Goal: Task Accomplishment & Management: Manage account settings

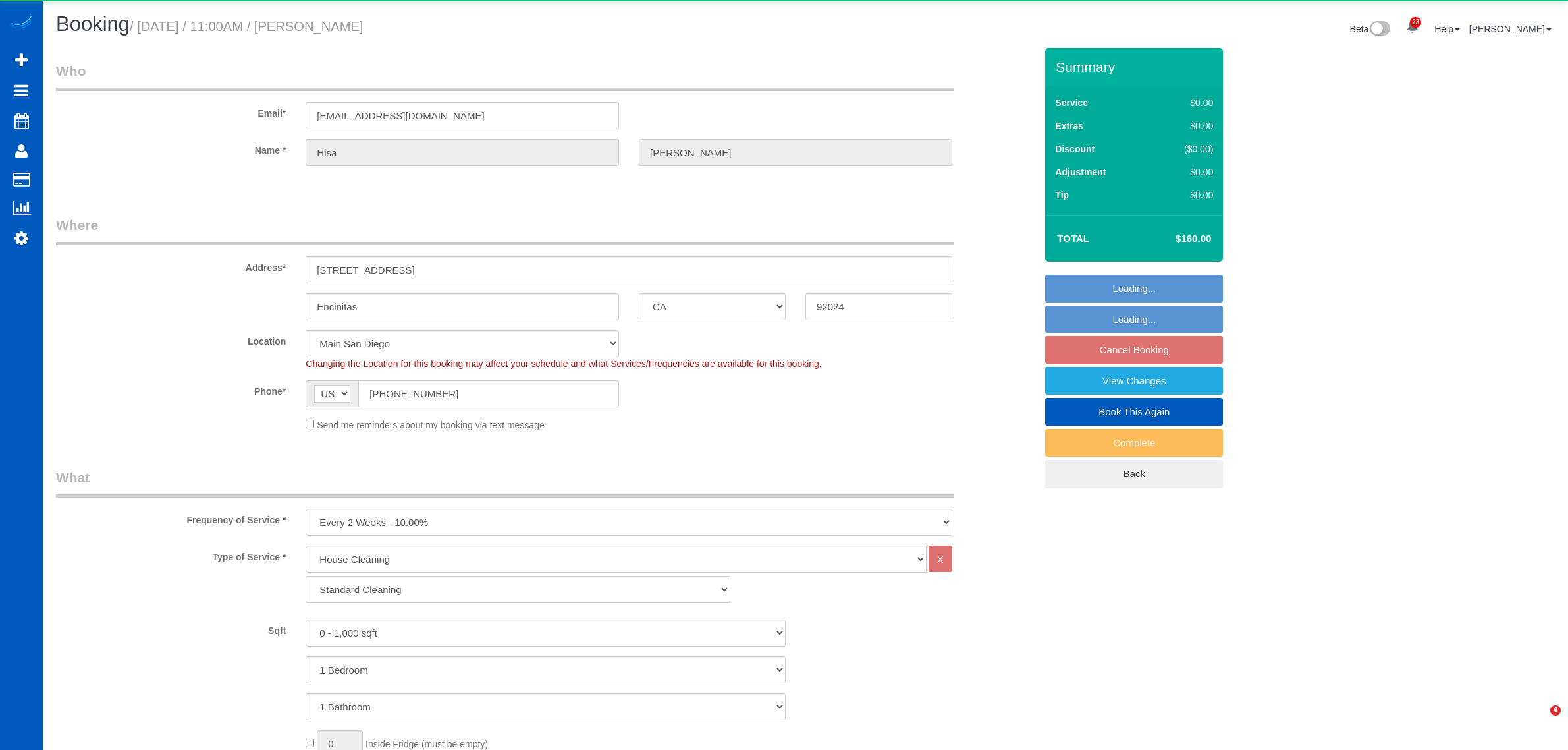
select select "CA"
select select "199"
select select "spot1"
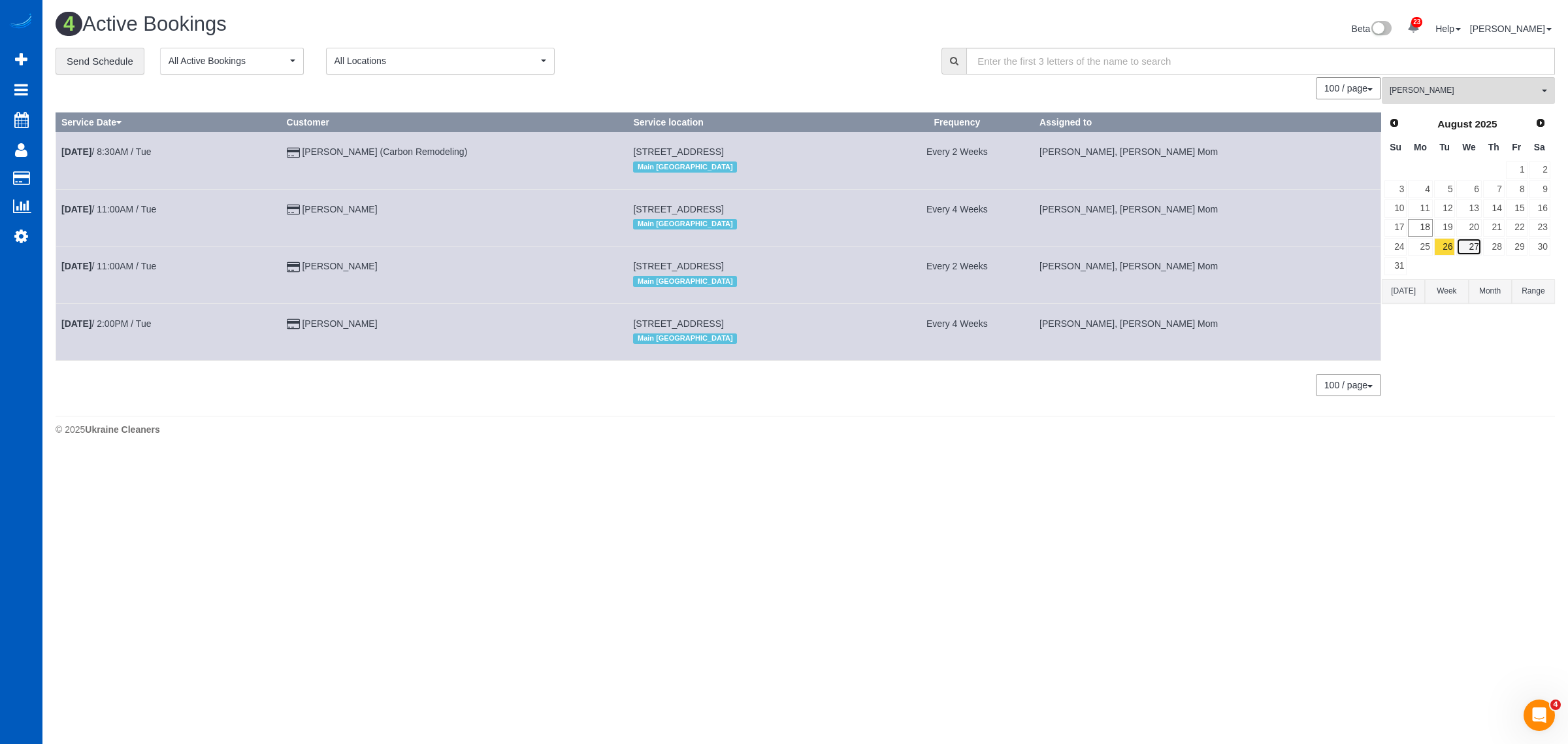
click at [1477, 247] on link "27" at bounding box center [1468, 246] width 25 height 18
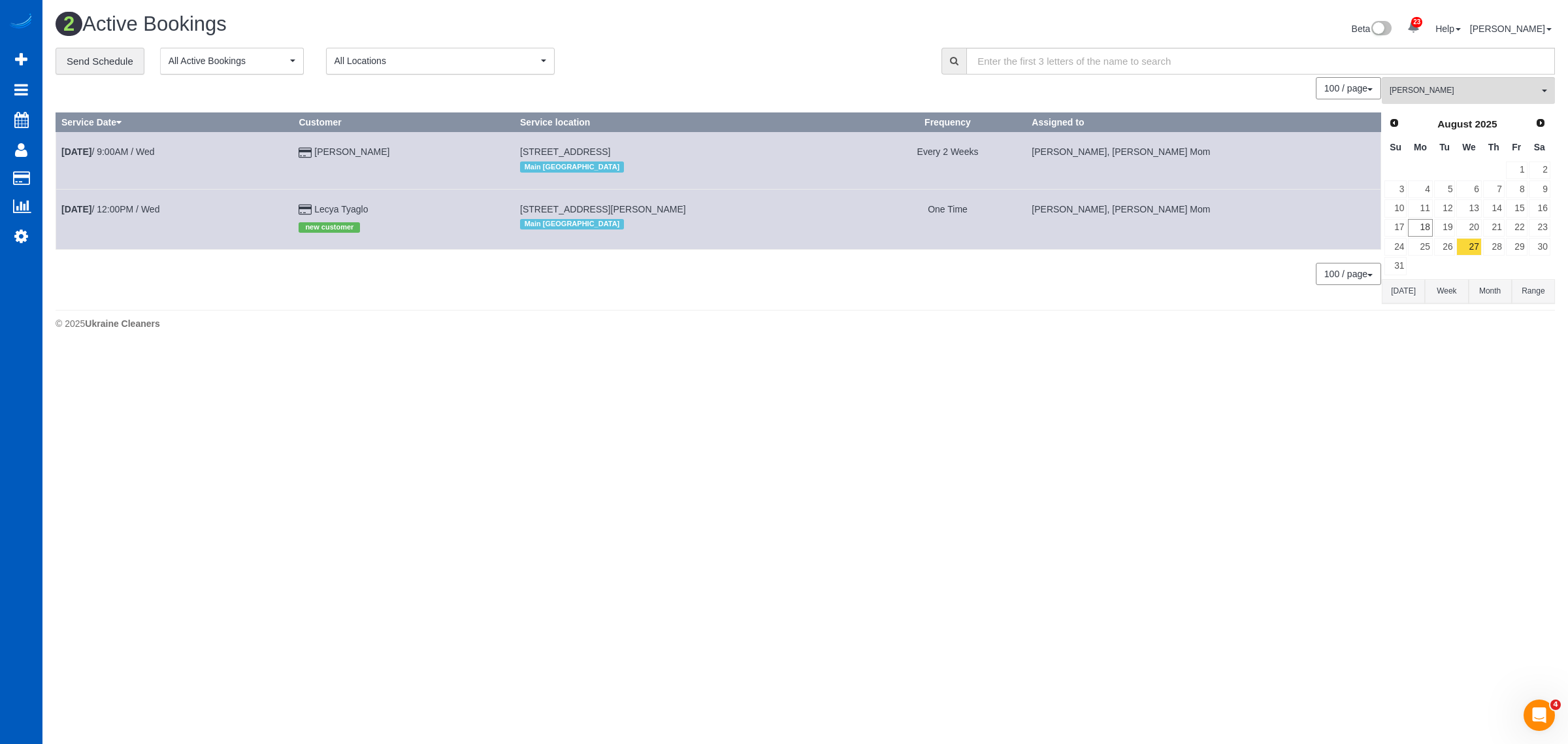
drag, startPoint x: 511, startPoint y: 152, endPoint x: 707, endPoint y: 141, distance: 196.3
click at [707, 141] on td "[STREET_ADDRESS] Main [GEOGRAPHIC_DATA]" at bounding box center [692, 161] width 355 height 57
click at [1442, 100] on button "[PERSON_NAME] All Teams" at bounding box center [1468, 90] width 173 height 27
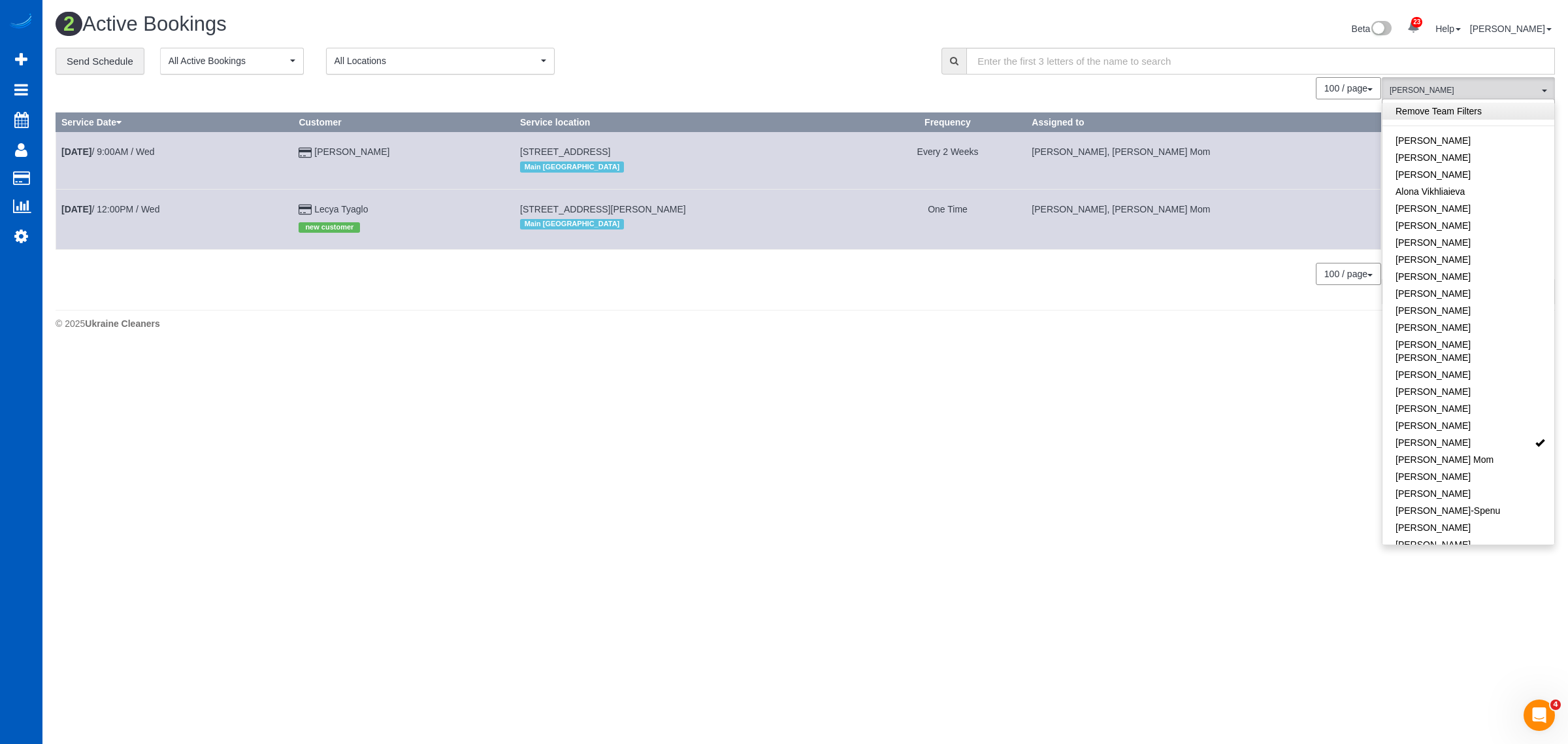
click at [1444, 112] on link "Remove Team Filters" at bounding box center [1469, 111] width 172 height 17
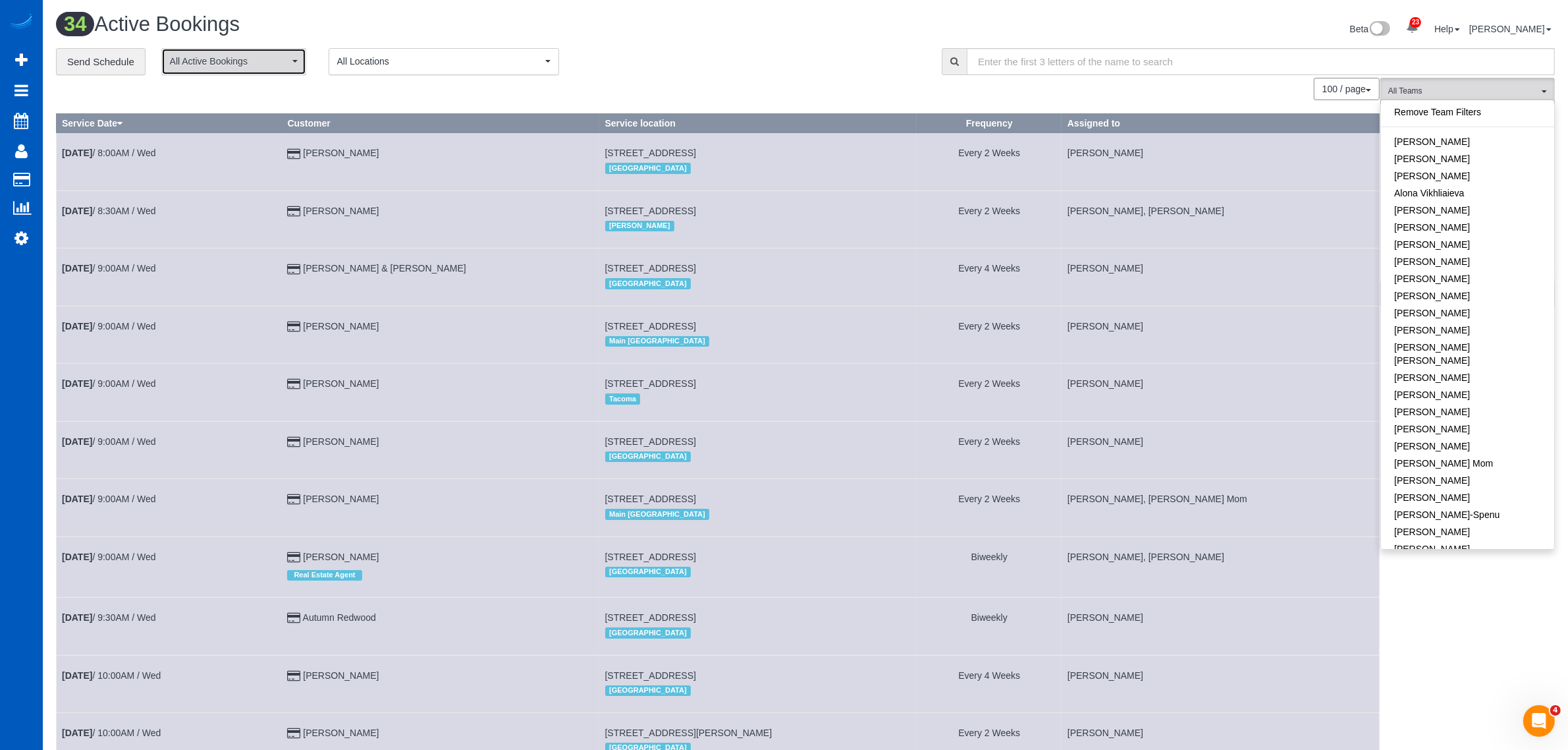
click at [236, 67] on button "All Active Bookings" at bounding box center [234, 61] width 145 height 27
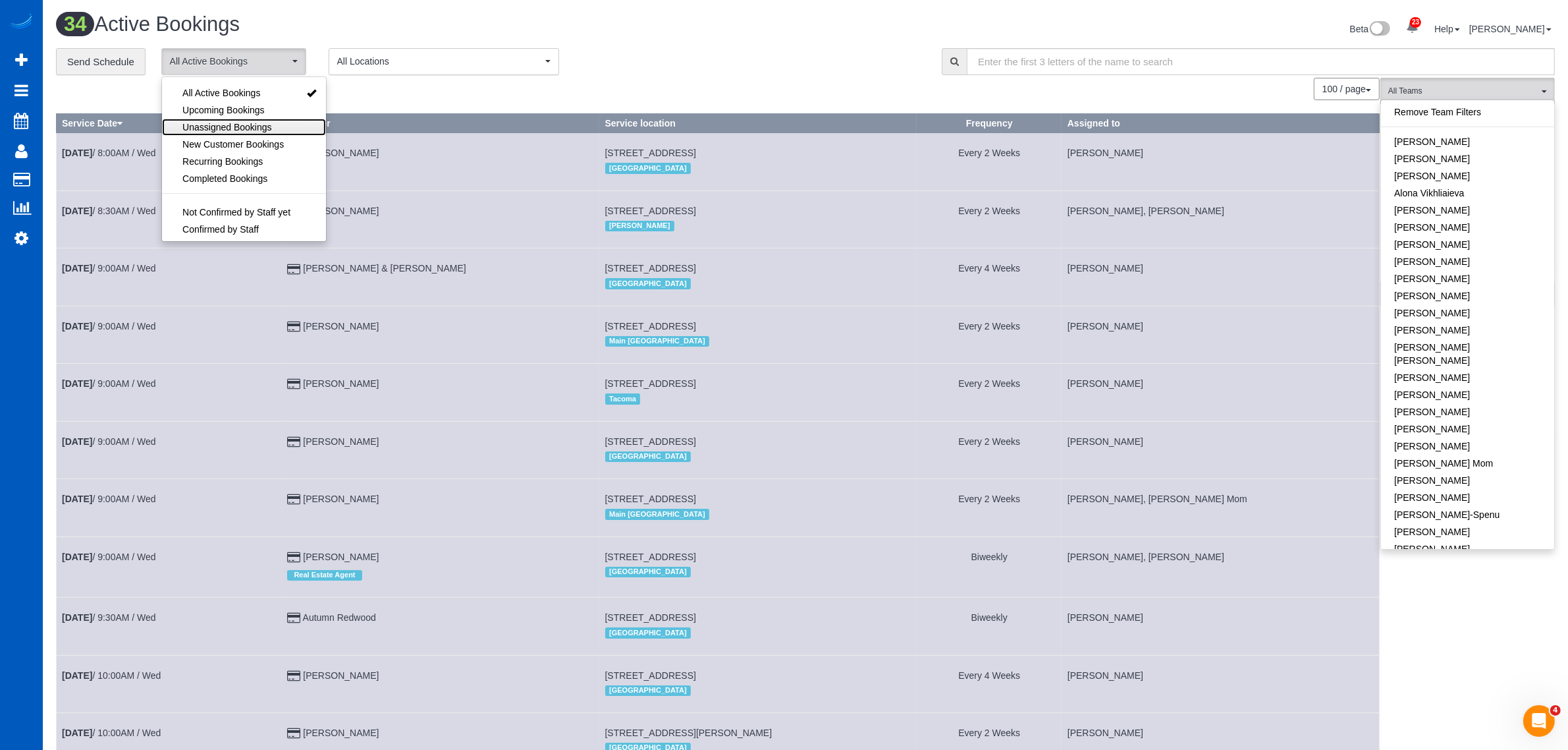
click at [253, 130] on span "Unassigned Bookings" at bounding box center [226, 127] width 88 height 13
select select "**********"
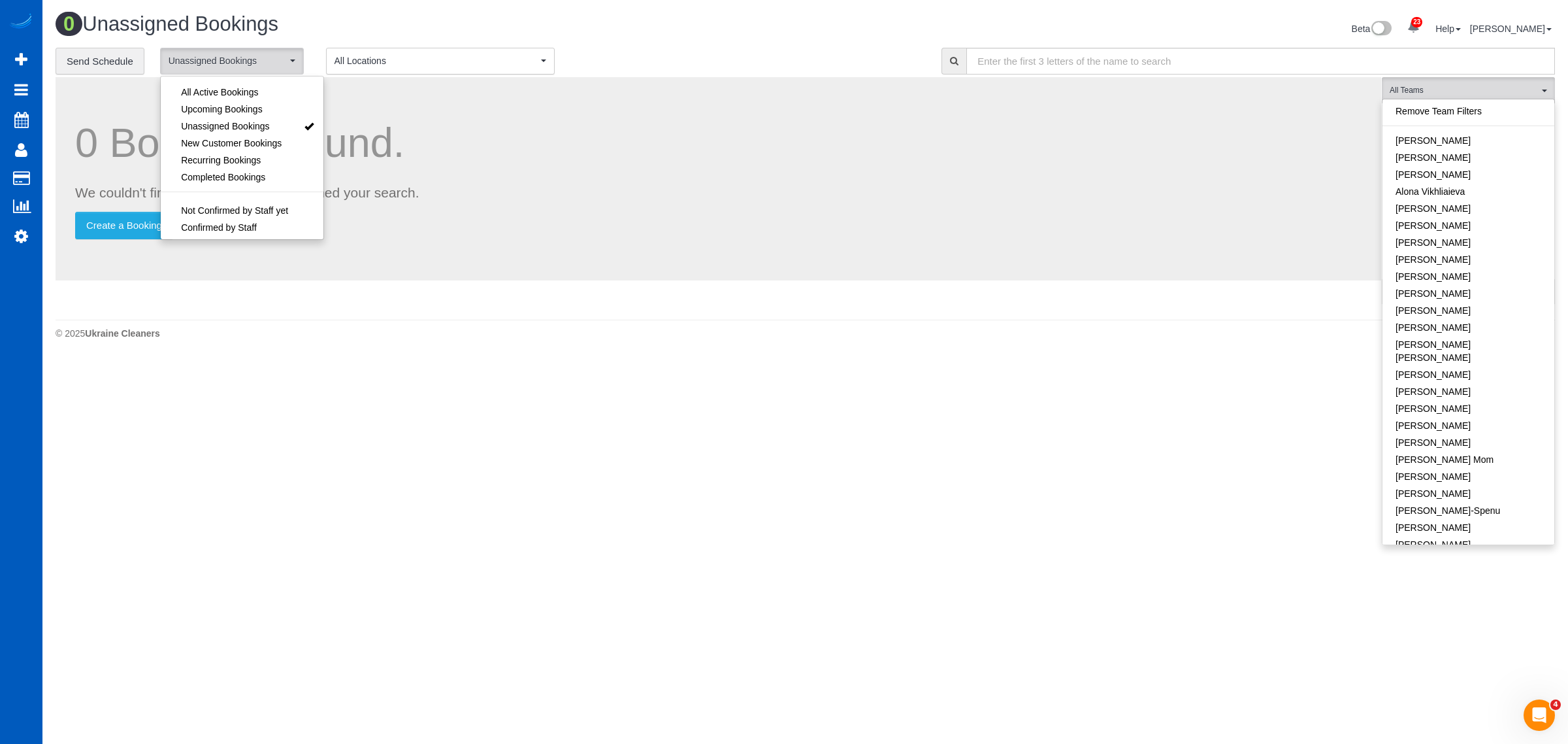
click at [449, 384] on body "23 Beta Your Notifications You have 0 alerts × You have 1 to charge for [DATE] …" at bounding box center [784, 372] width 1568 height 744
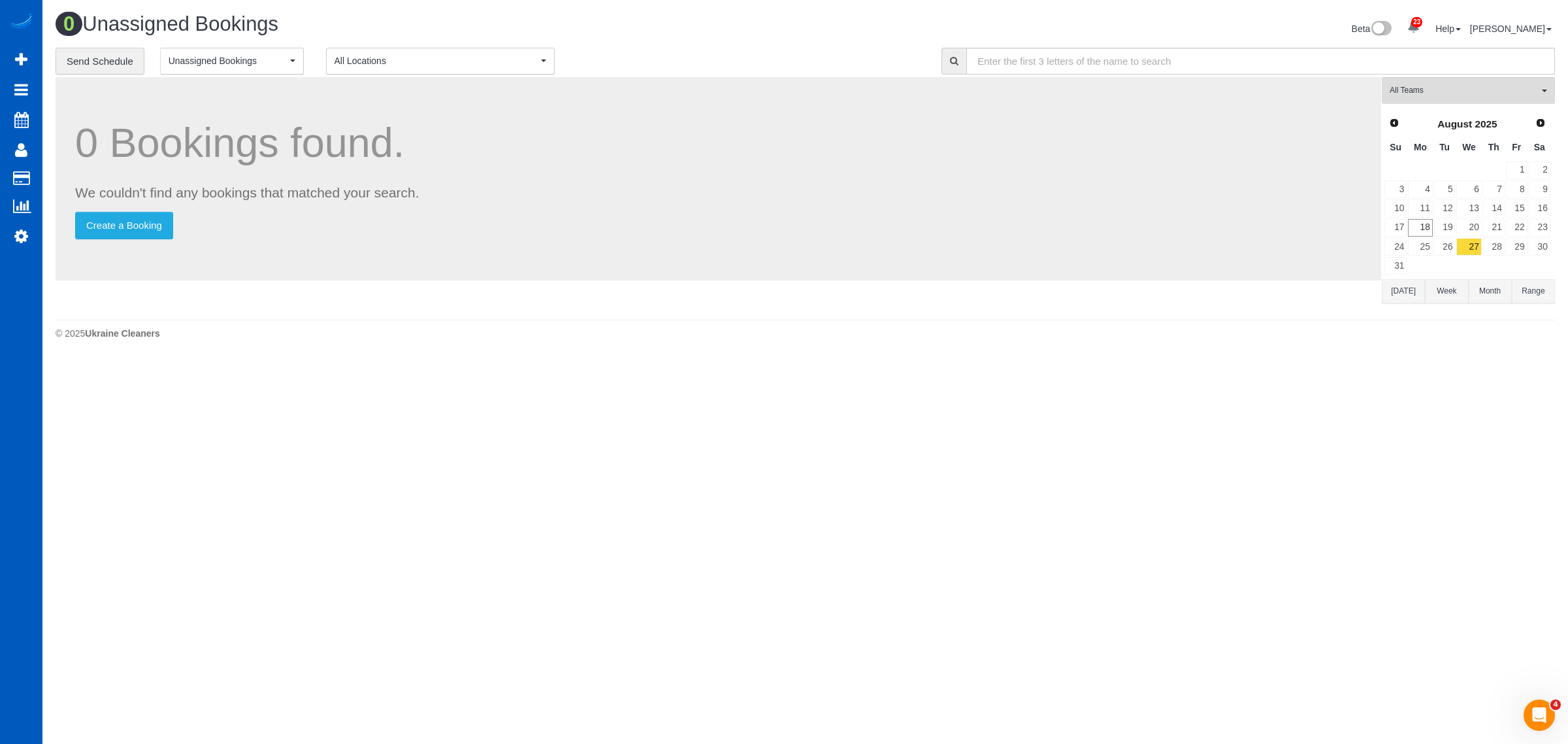
click at [1485, 286] on button "Month" at bounding box center [1490, 291] width 43 height 24
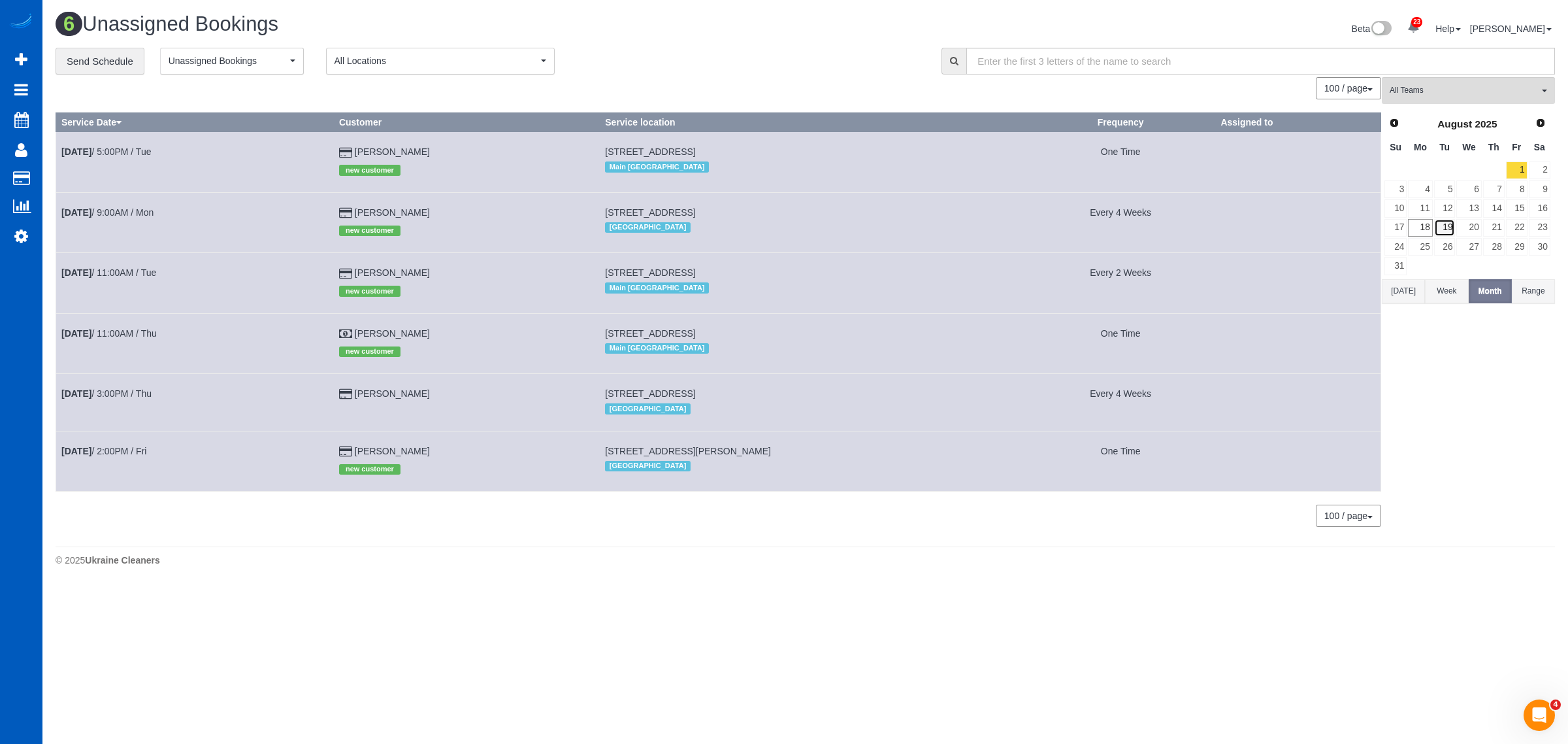
click at [1452, 226] on link "19" at bounding box center [1444, 227] width 21 height 18
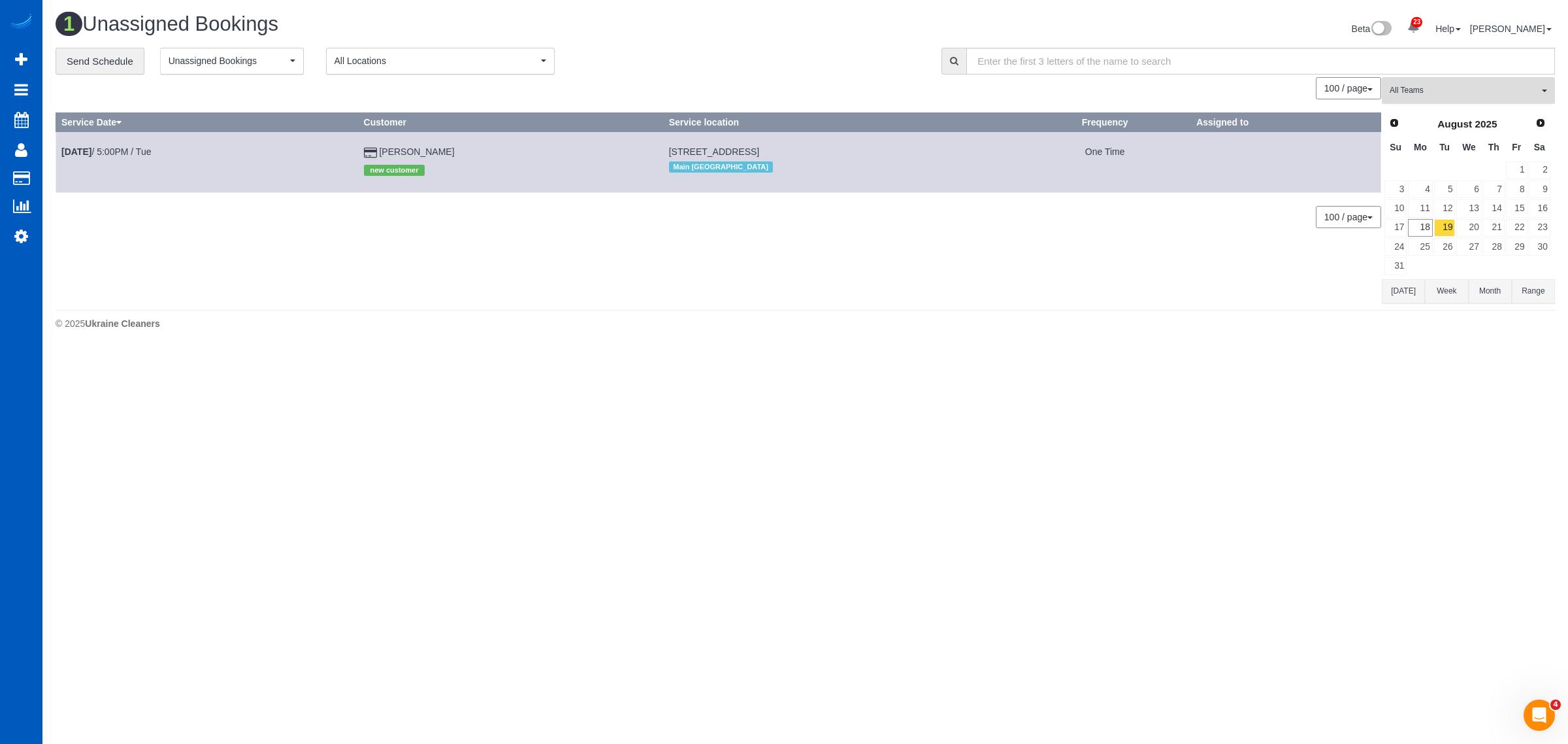
click at [1441, 99] on button "All Teams" at bounding box center [1468, 90] width 173 height 27
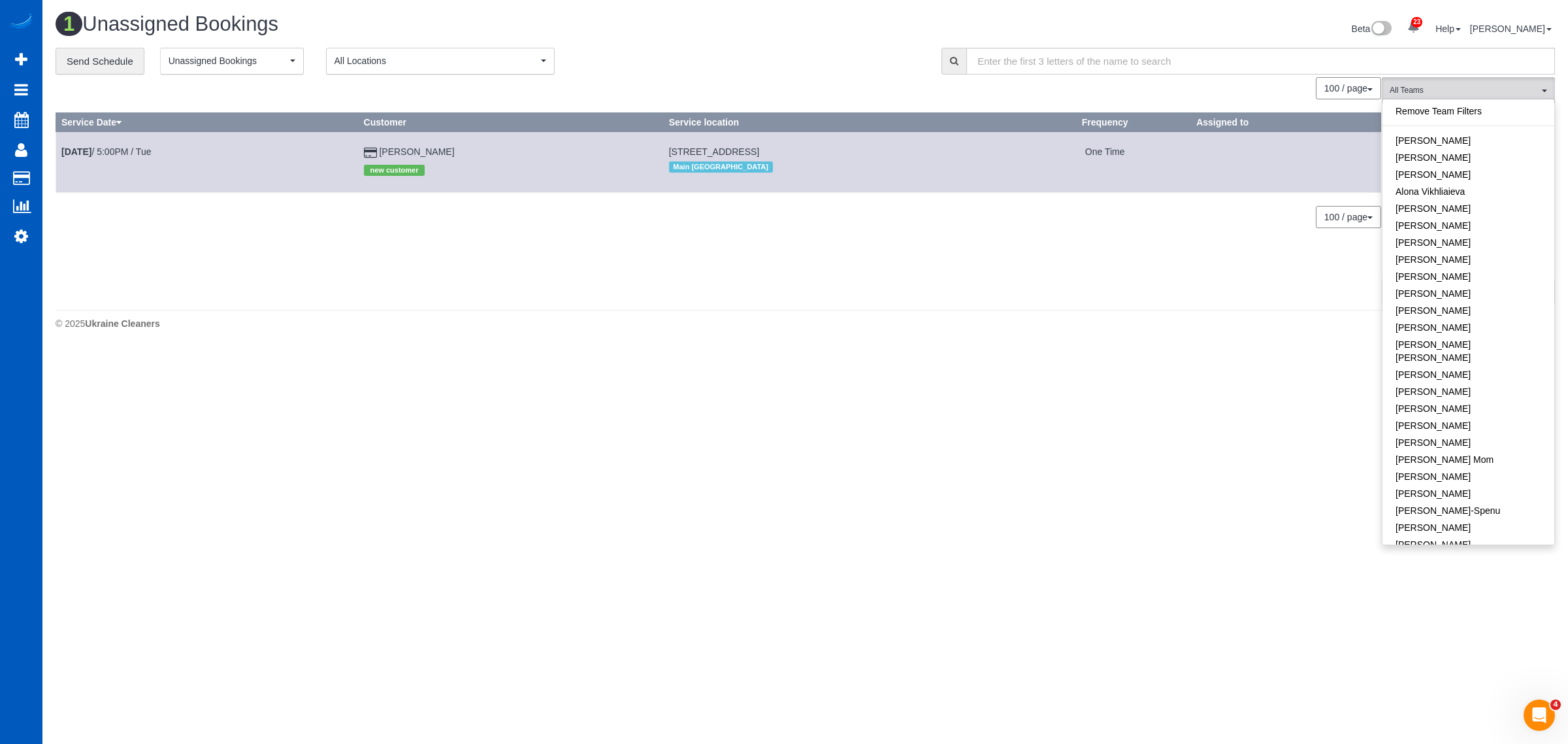
click at [1445, 122] on ul "Remove Team Filters [PERSON_NAME] [PERSON_NAME] [PERSON_NAME] Alona Vikhliaieva…" at bounding box center [1469, 734] width 172 height 1262
click at [1445, 117] on link "Remove Team Filters" at bounding box center [1469, 111] width 172 height 17
click at [1445, 106] on link "Remove Team Filters" at bounding box center [1469, 111] width 172 height 17
click at [103, 144] on td "Aug 19th / 5:00PM / Tue" at bounding box center [207, 162] width 302 height 60
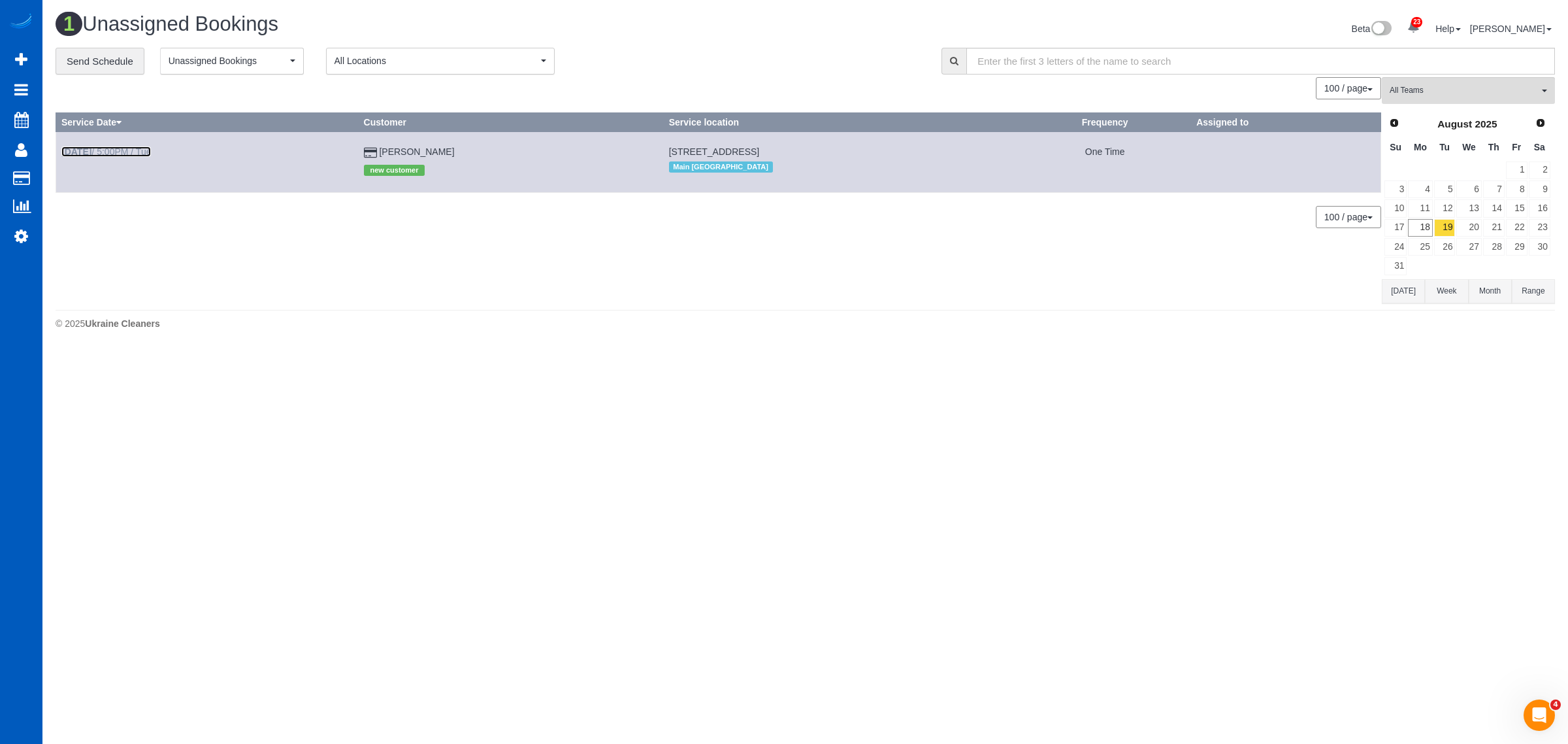
click at [91, 149] on b "[DATE]" at bounding box center [76, 151] width 30 height 10
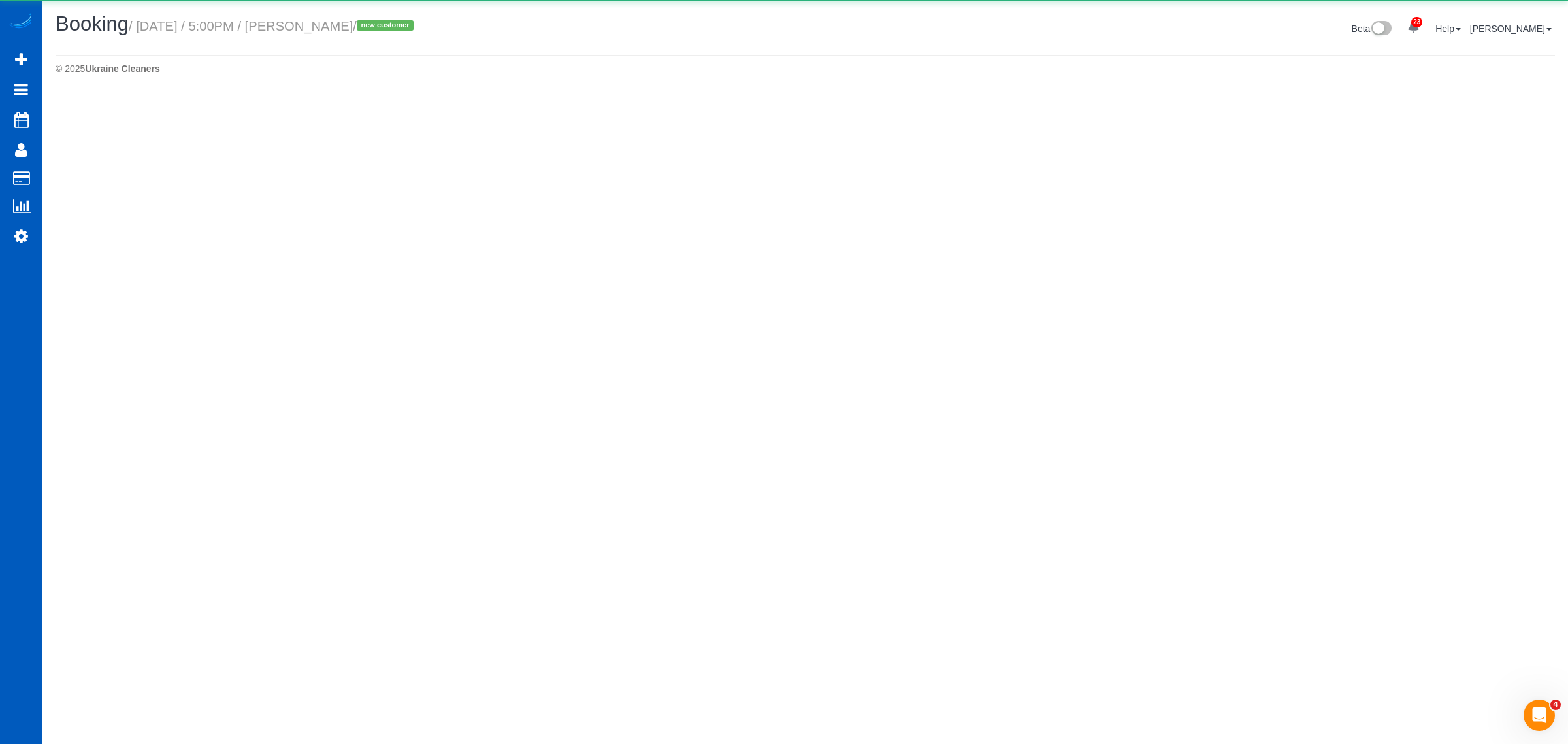
select select "WA"
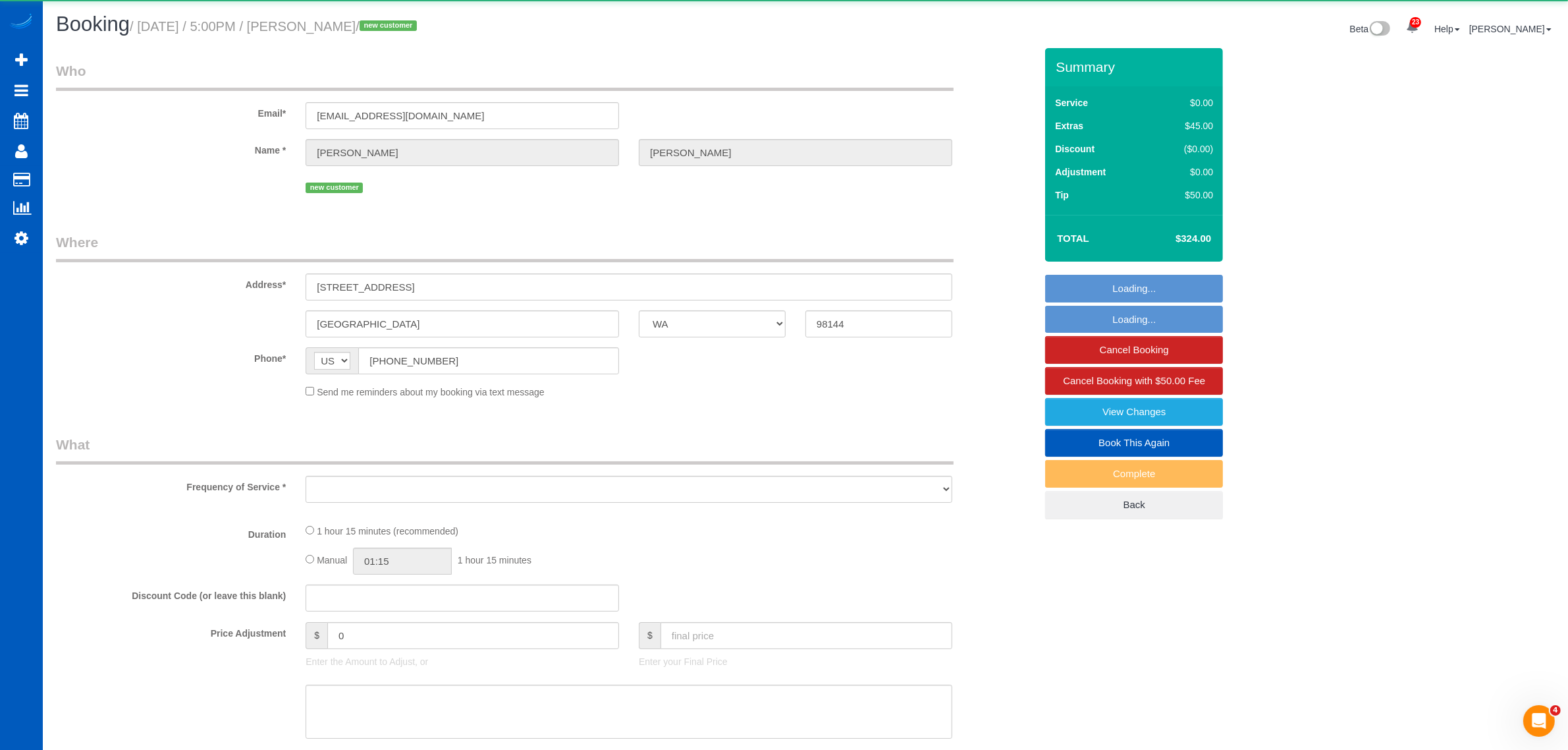
select select "object:6704"
select select "string:fspay-f2a4aea6-f782-4cf5-a869-6e0905dd1fcd"
select select "199"
select select "spot6"
select select "number:8"
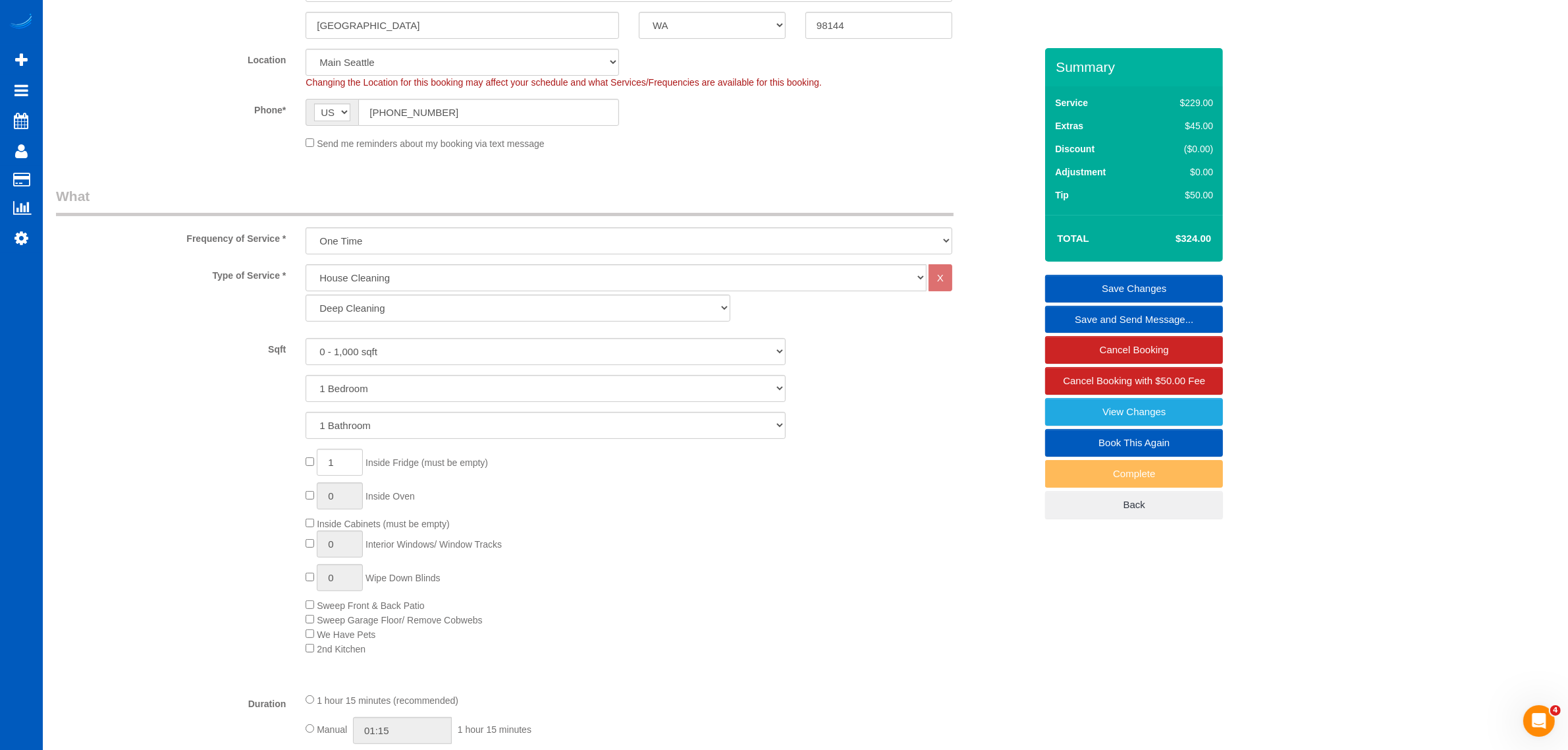
scroll to position [24, 0]
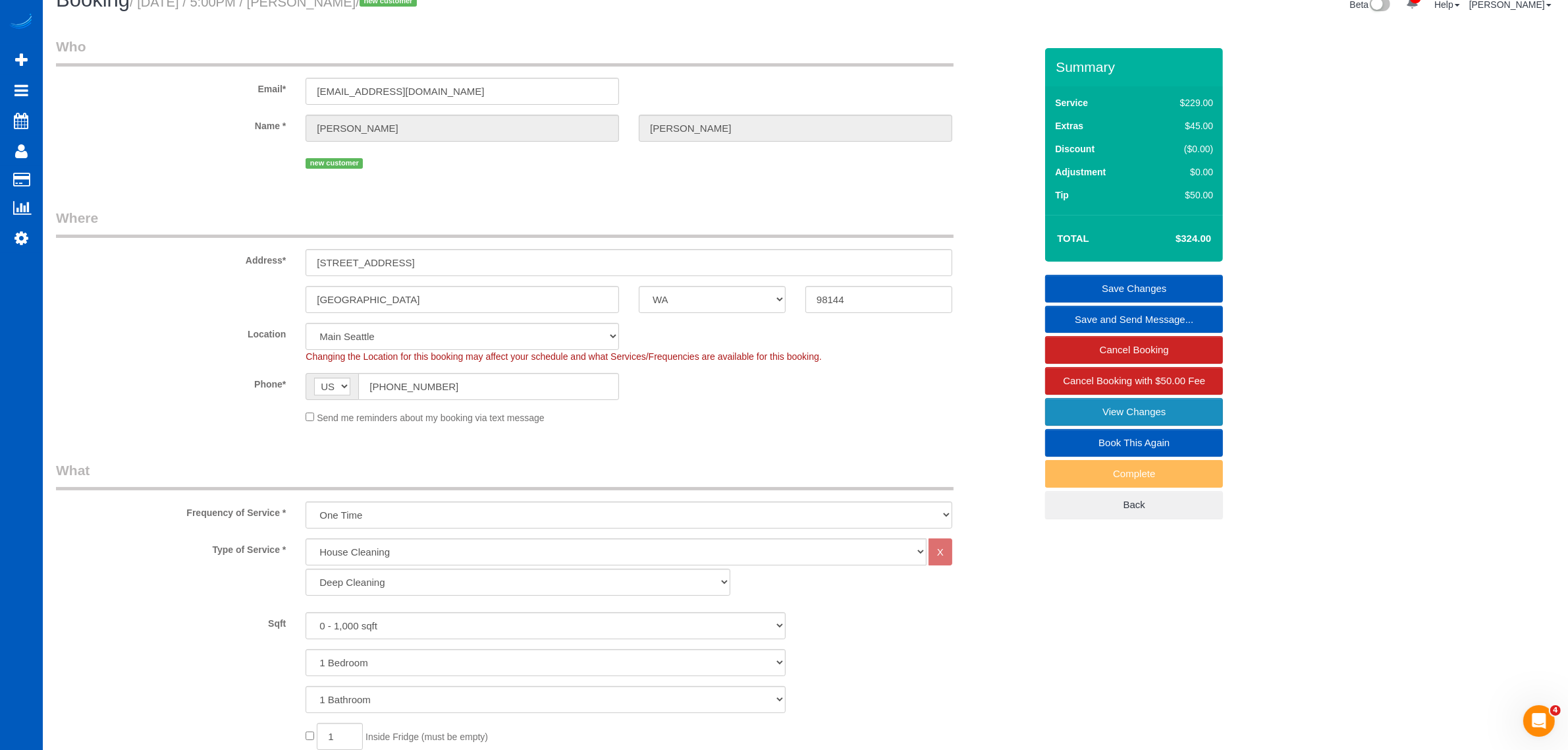
click at [1129, 409] on link "View Changes" at bounding box center [1133, 412] width 178 height 28
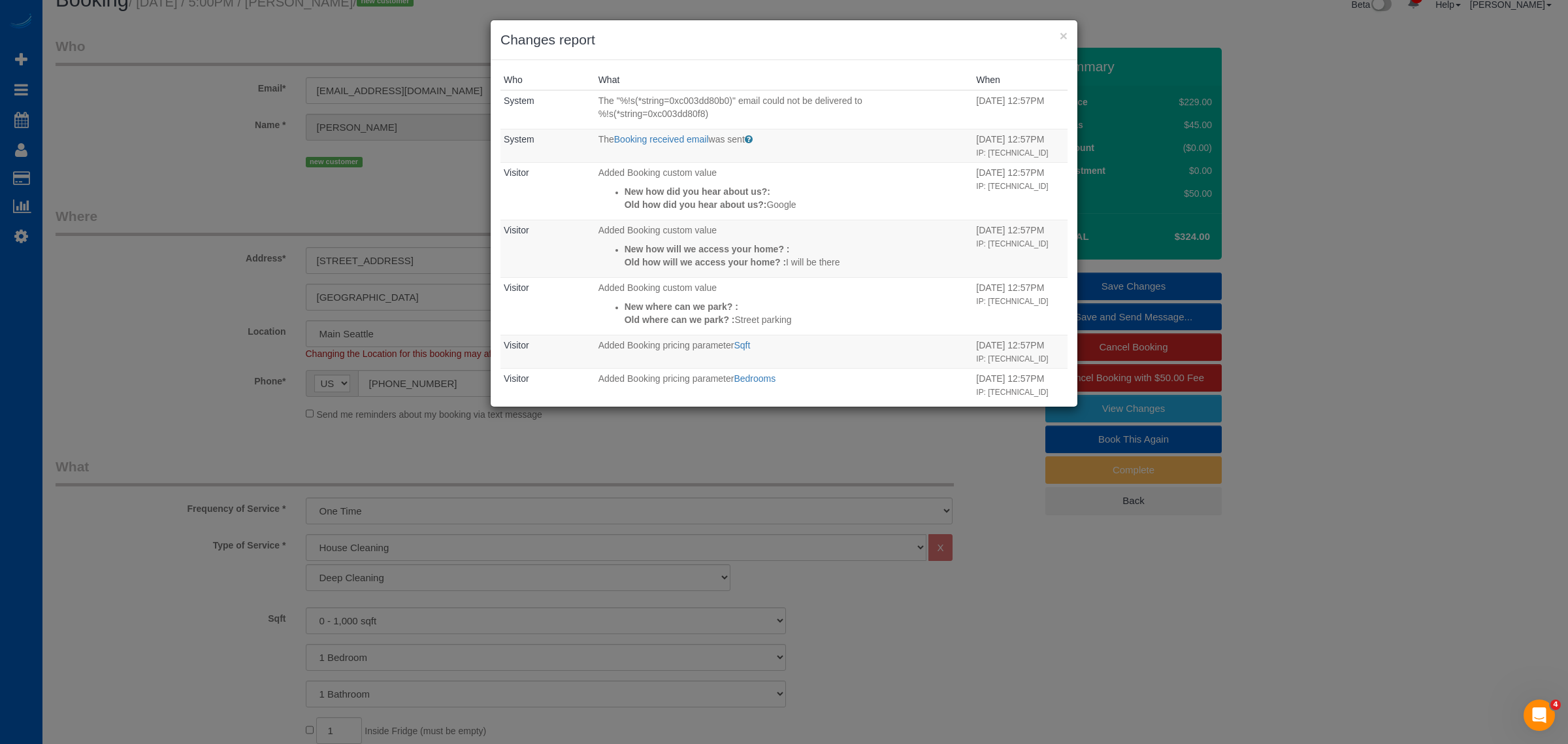
click at [1055, 31] on h3 "Changes report" at bounding box center [784, 40] width 567 height 19
click at [1060, 31] on button "×" at bounding box center [1064, 35] width 7 height 14
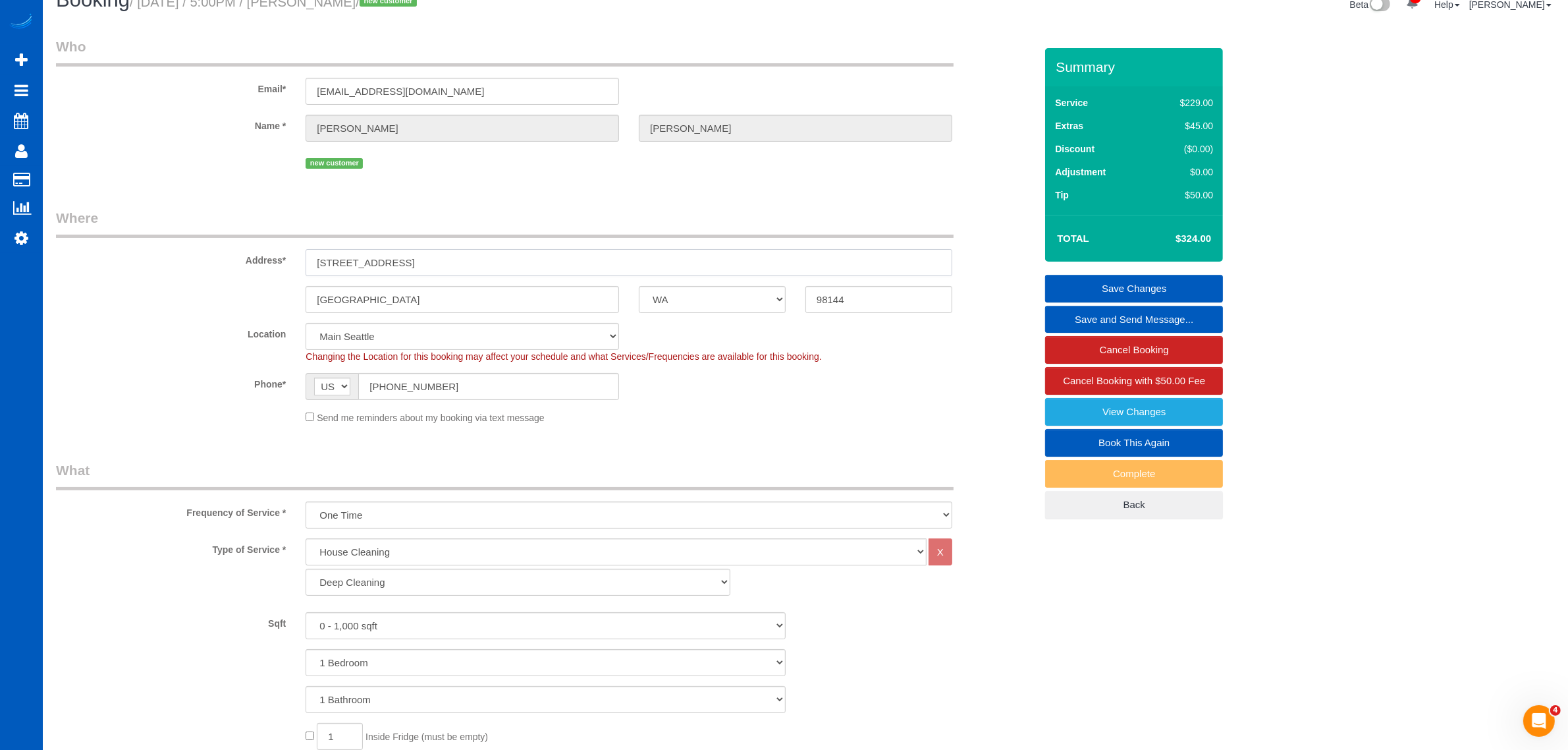
drag, startPoint x: 512, startPoint y: 258, endPoint x: 309, endPoint y: 278, distance: 204.0
click at [309, 278] on sui-booking-address "Address* 209 12th ave S, Unit A207 Seattle AK AL AR AZ CA CO CT DC DE FL GA HI …" at bounding box center [546, 260] width 980 height 104
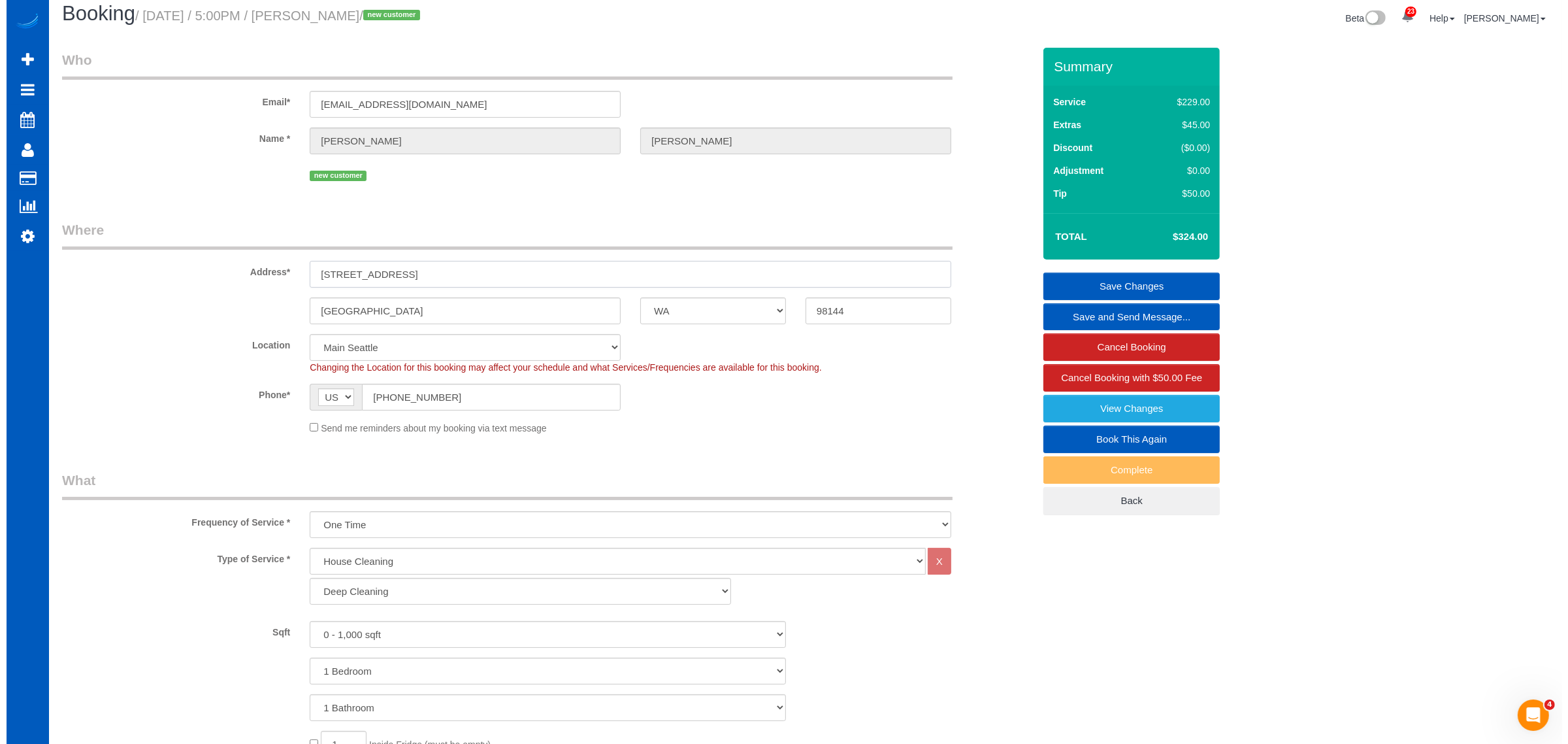
scroll to position [0, 0]
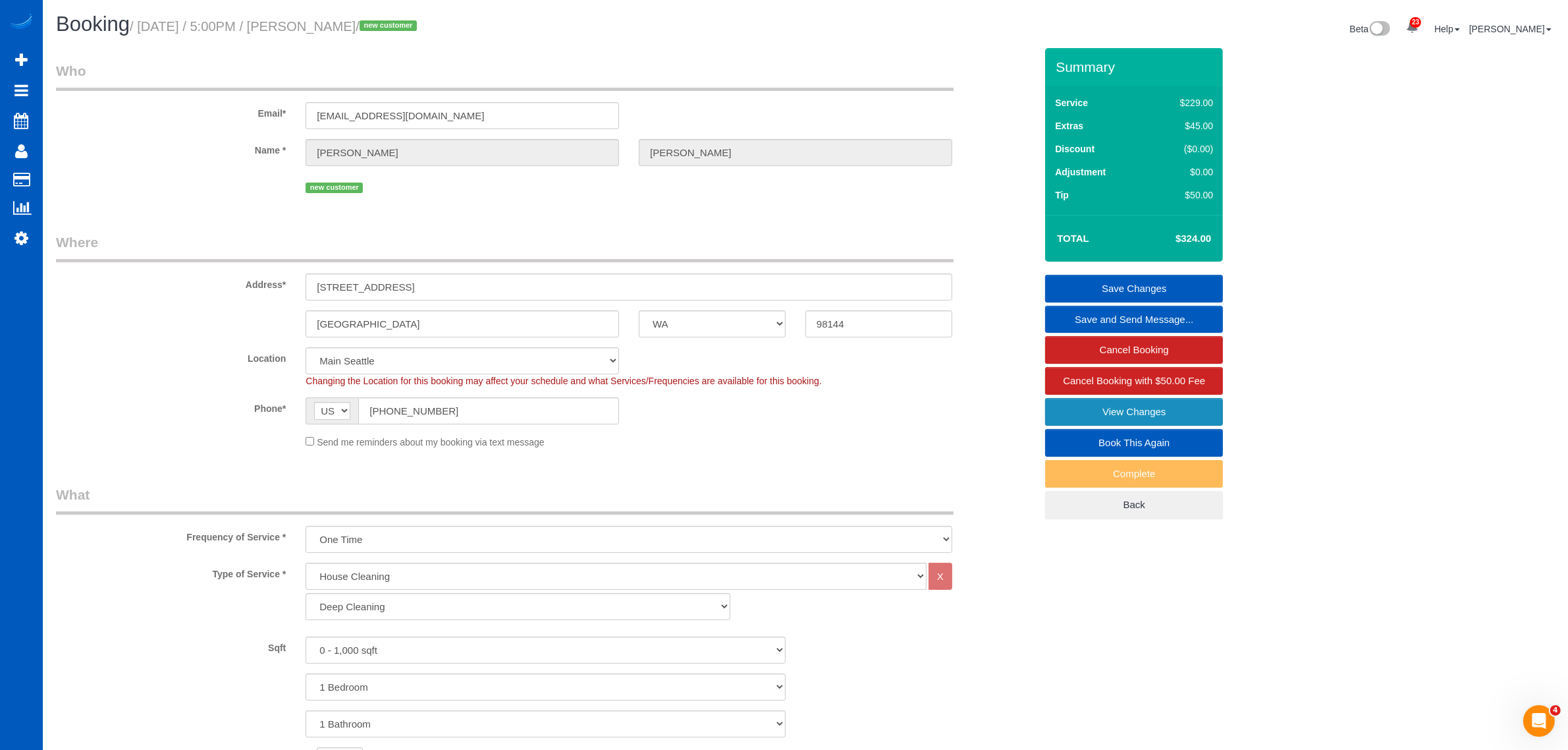
click at [1102, 416] on link "View Changes" at bounding box center [1133, 412] width 178 height 28
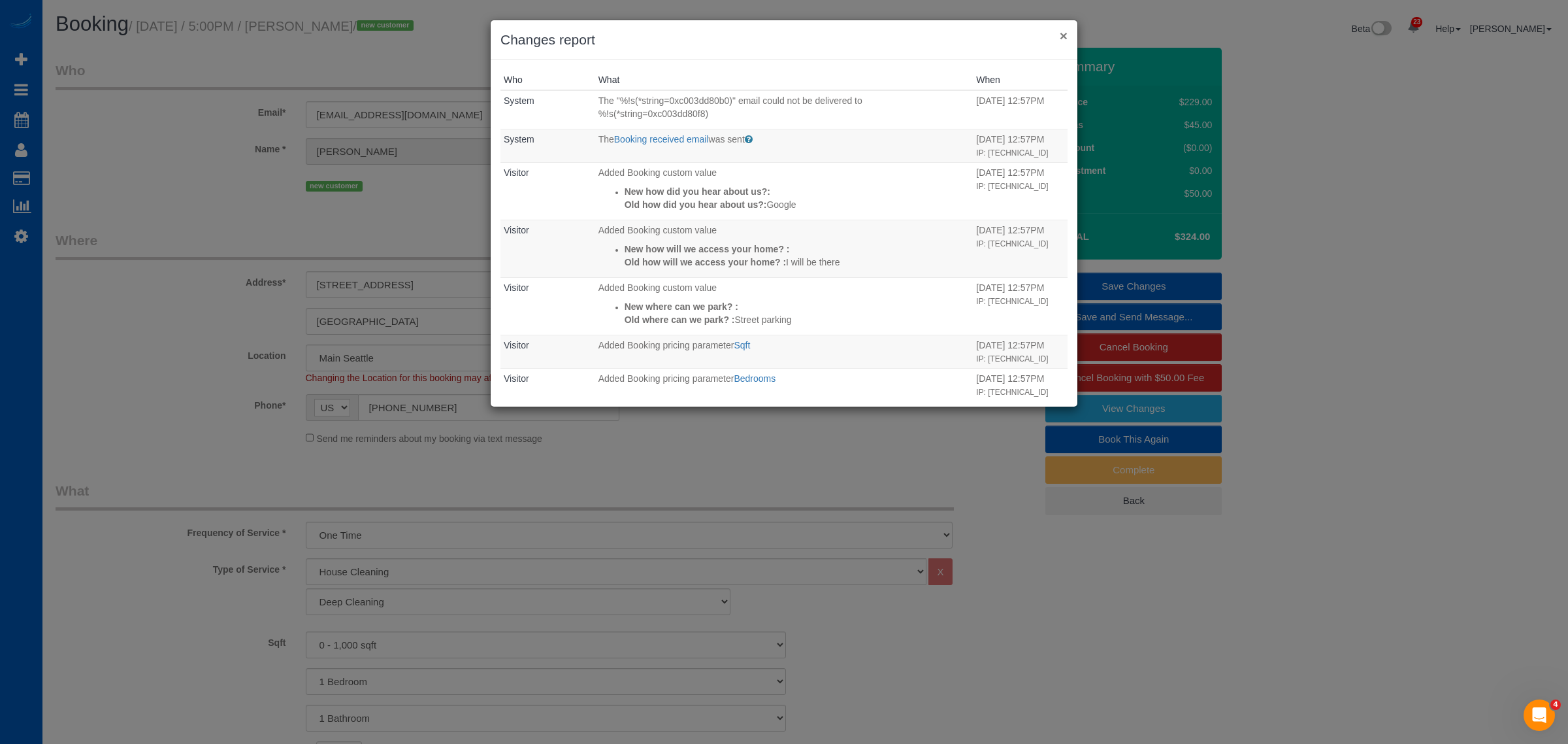
click at [1064, 34] on button "×" at bounding box center [1064, 35] width 7 height 14
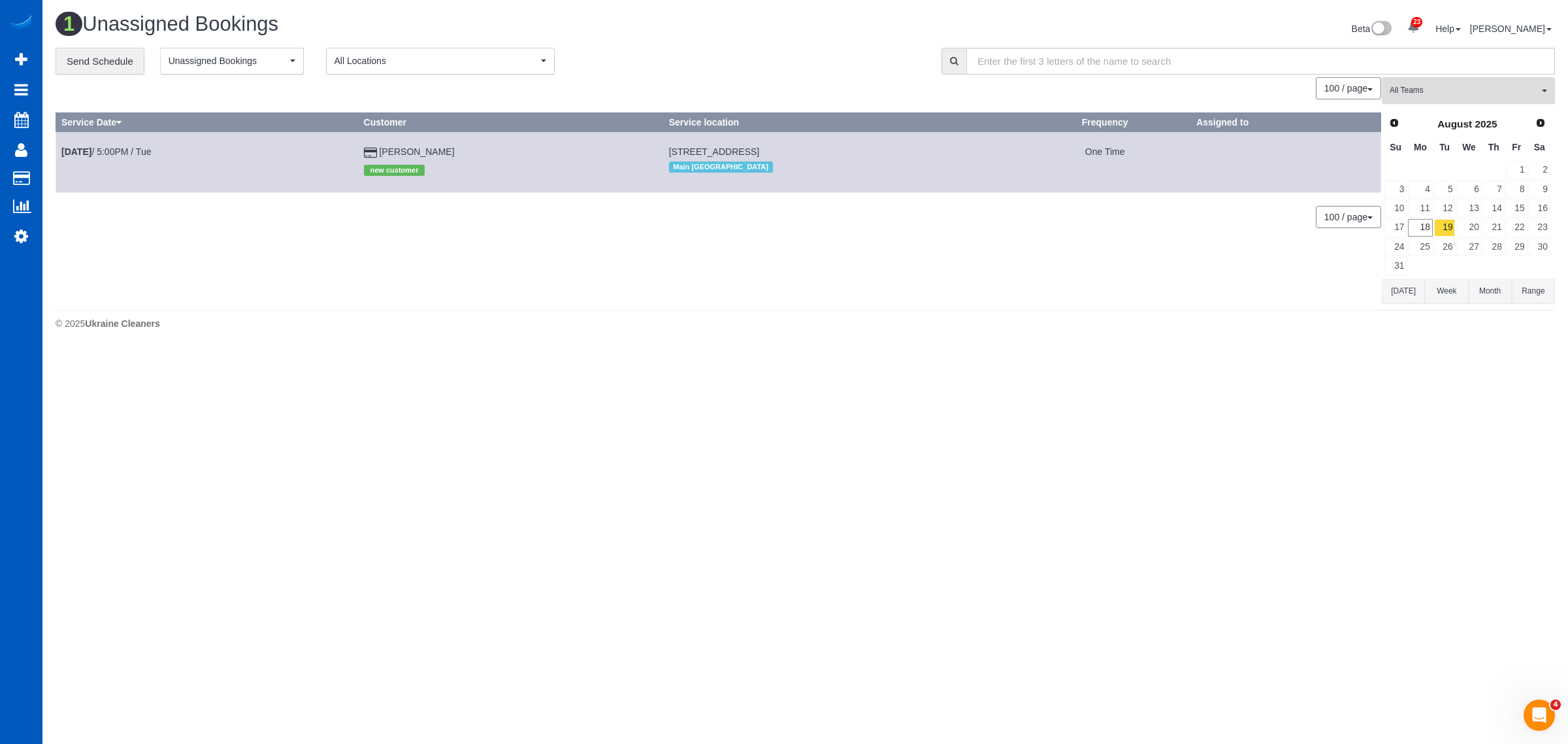
click at [1420, 77] on button "All Teams" at bounding box center [1468, 90] width 173 height 27
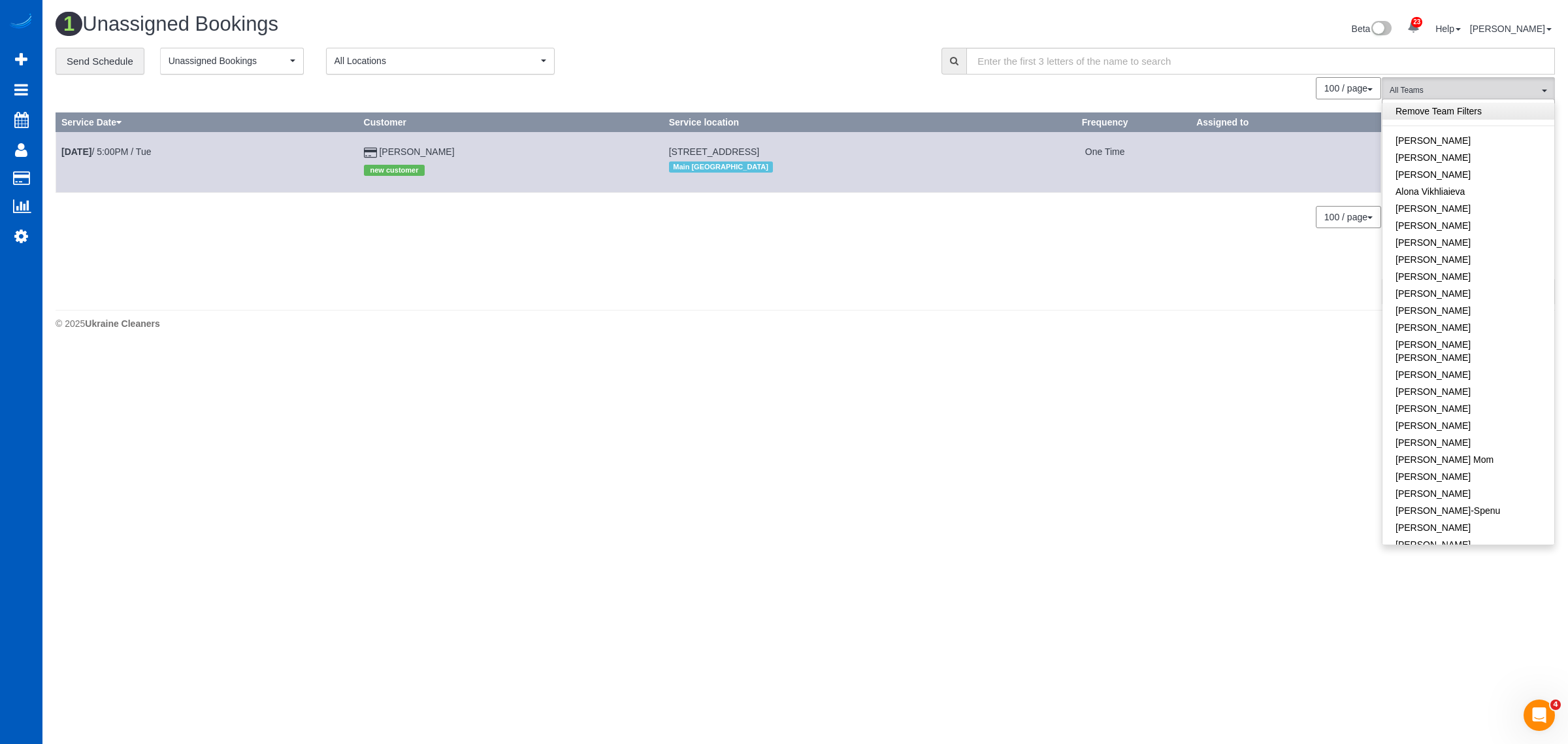
click at [1439, 119] on link "Remove Team Filters" at bounding box center [1469, 111] width 172 height 17
click at [469, 73] on button "All Locations" at bounding box center [441, 61] width 229 height 27
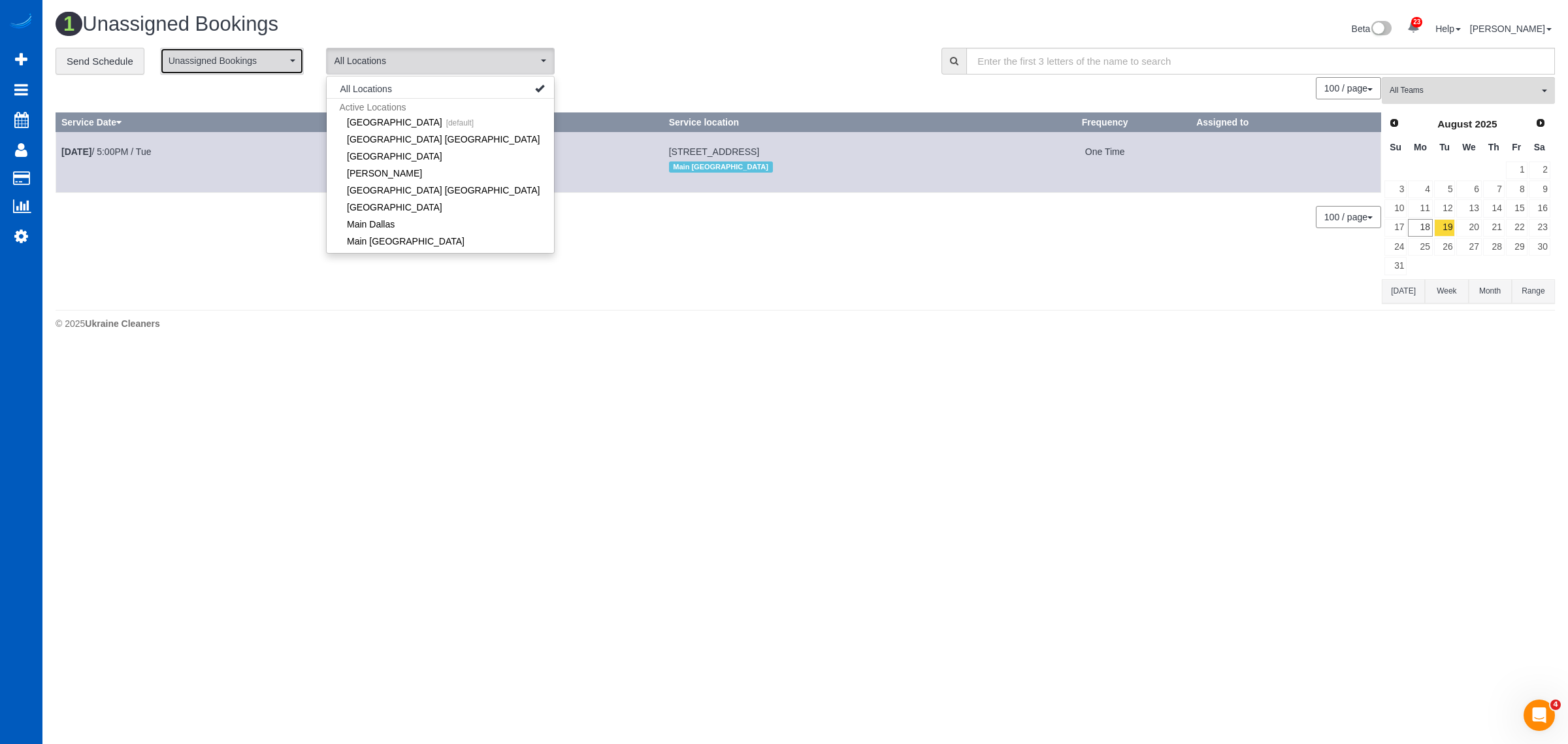
click at [261, 70] on button "Unassigned Bookings" at bounding box center [232, 61] width 144 height 27
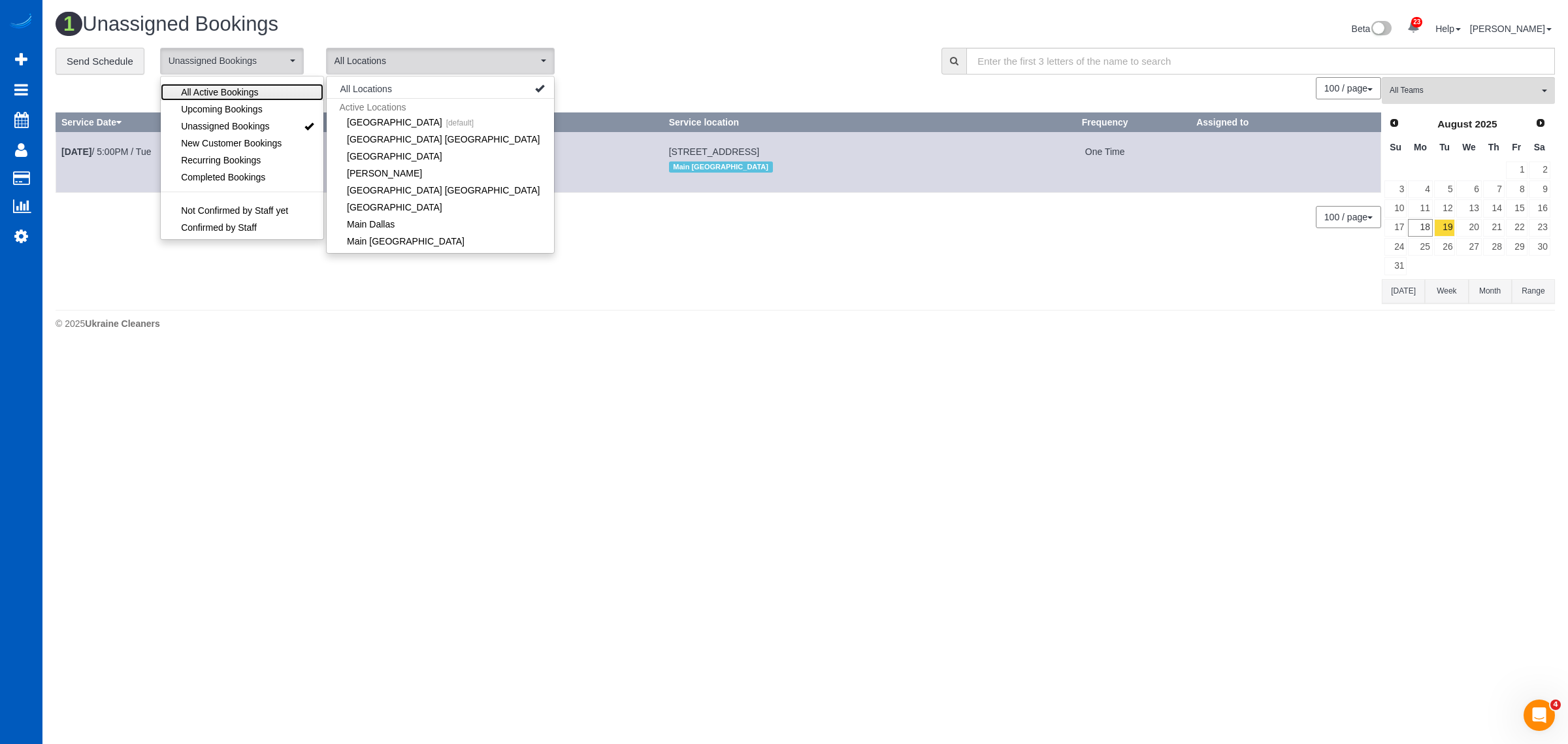
click at [223, 93] on span "All Active Bookings" at bounding box center [219, 92] width 77 height 13
select select "***"
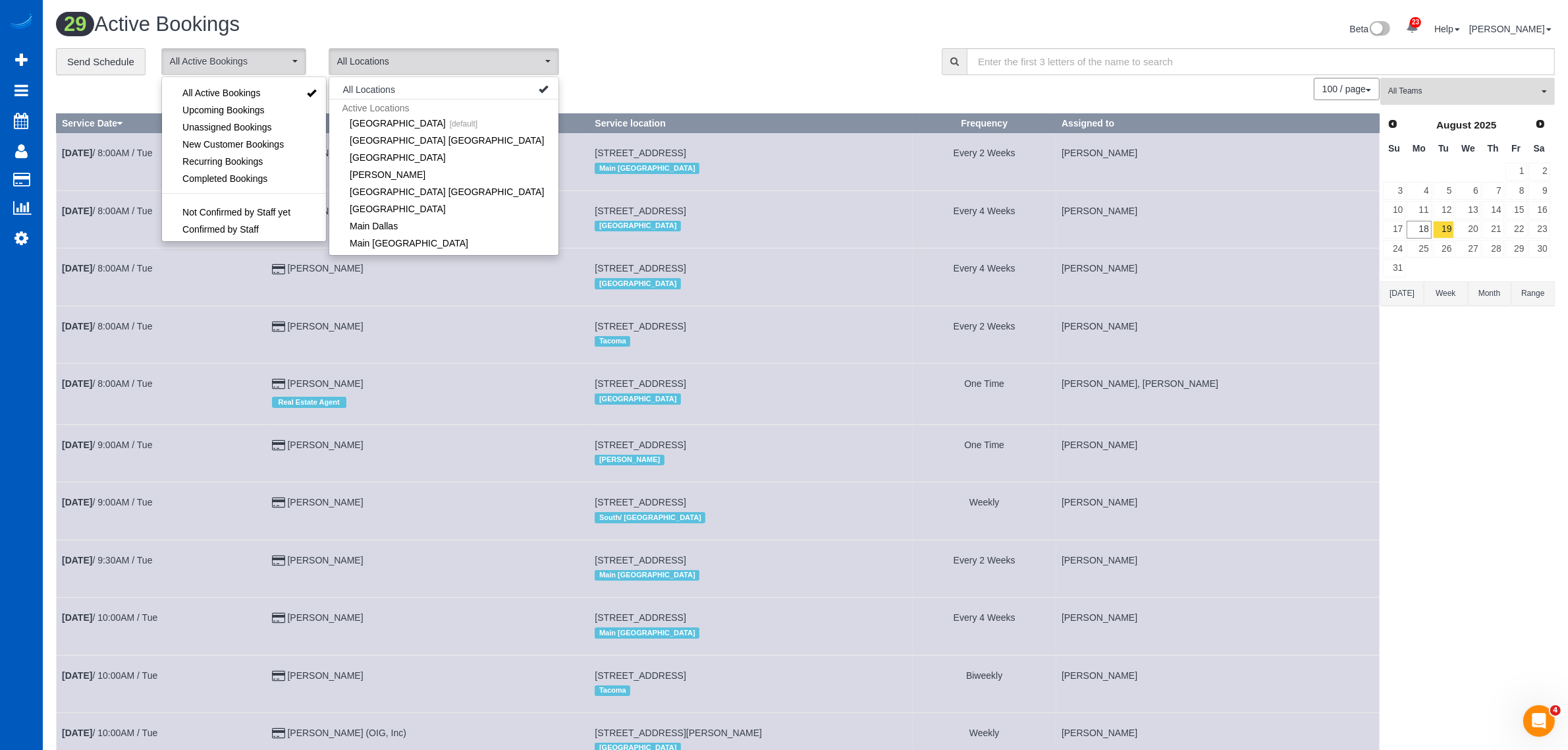
click at [1423, 99] on button "All Teams" at bounding box center [1467, 90] width 174 height 27
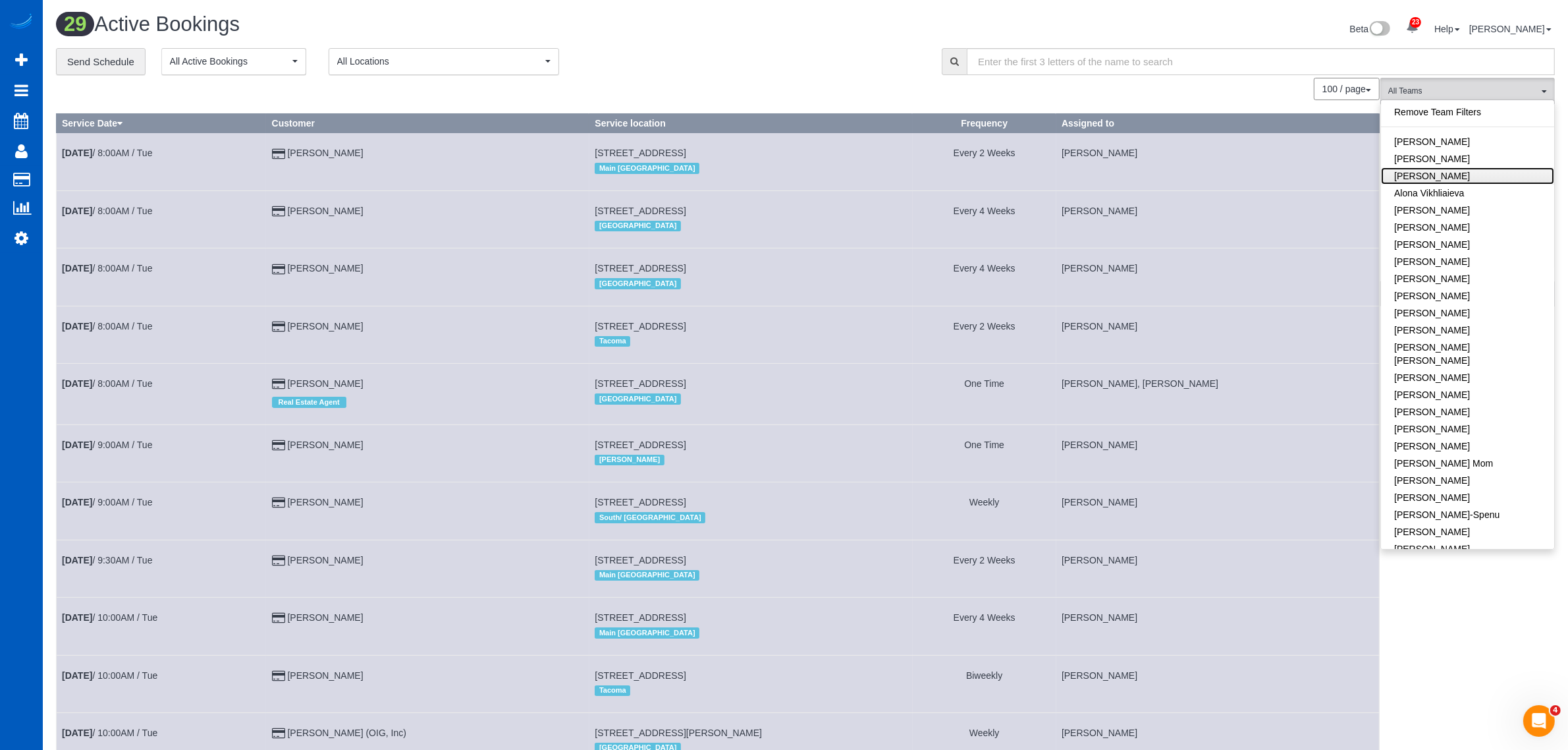
click at [1463, 172] on link "[PERSON_NAME]" at bounding box center [1467, 176] width 173 height 17
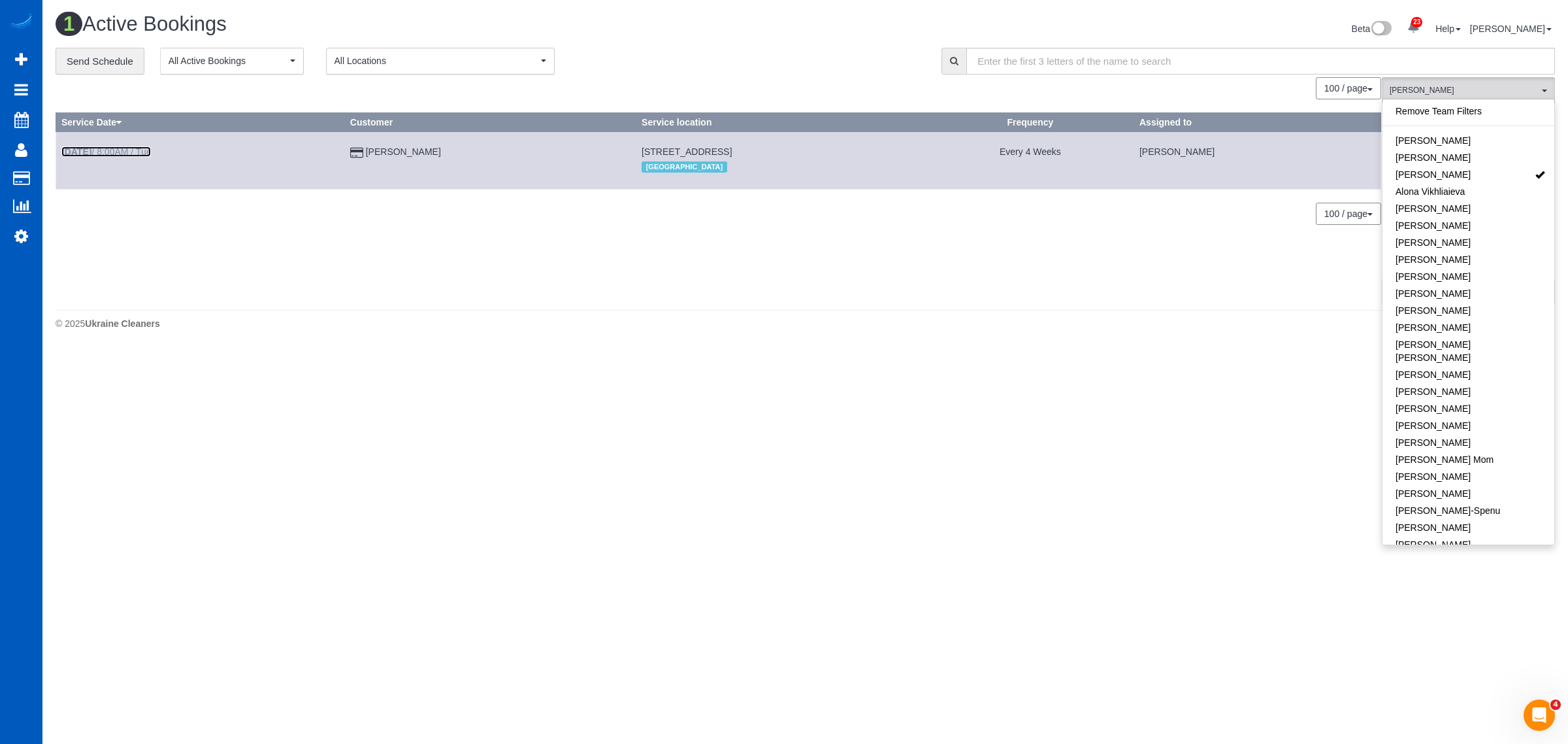
click at [127, 152] on link "Aug 19th / 8:00AM / Tue" at bounding box center [105, 151] width 90 height 10
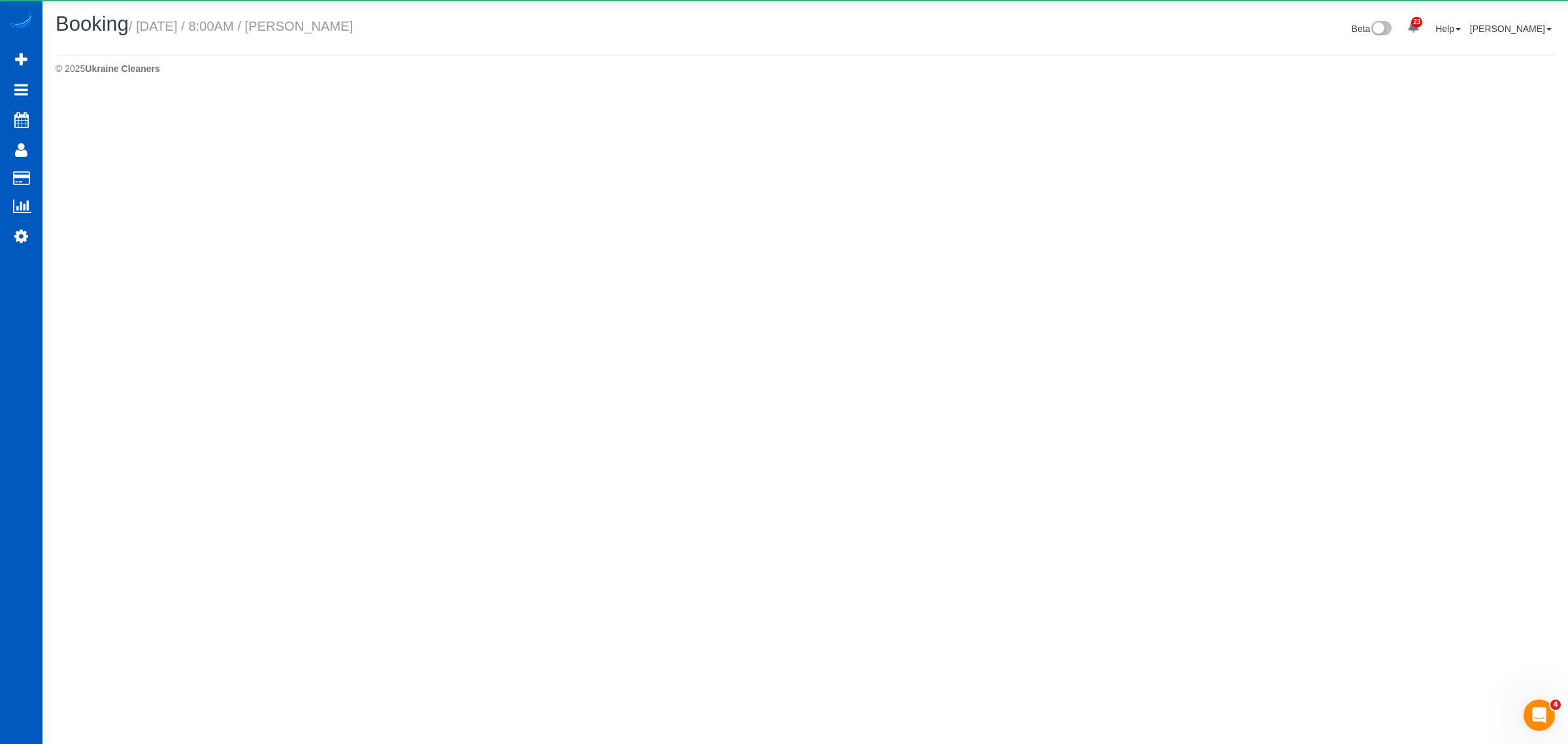
select select "WA"
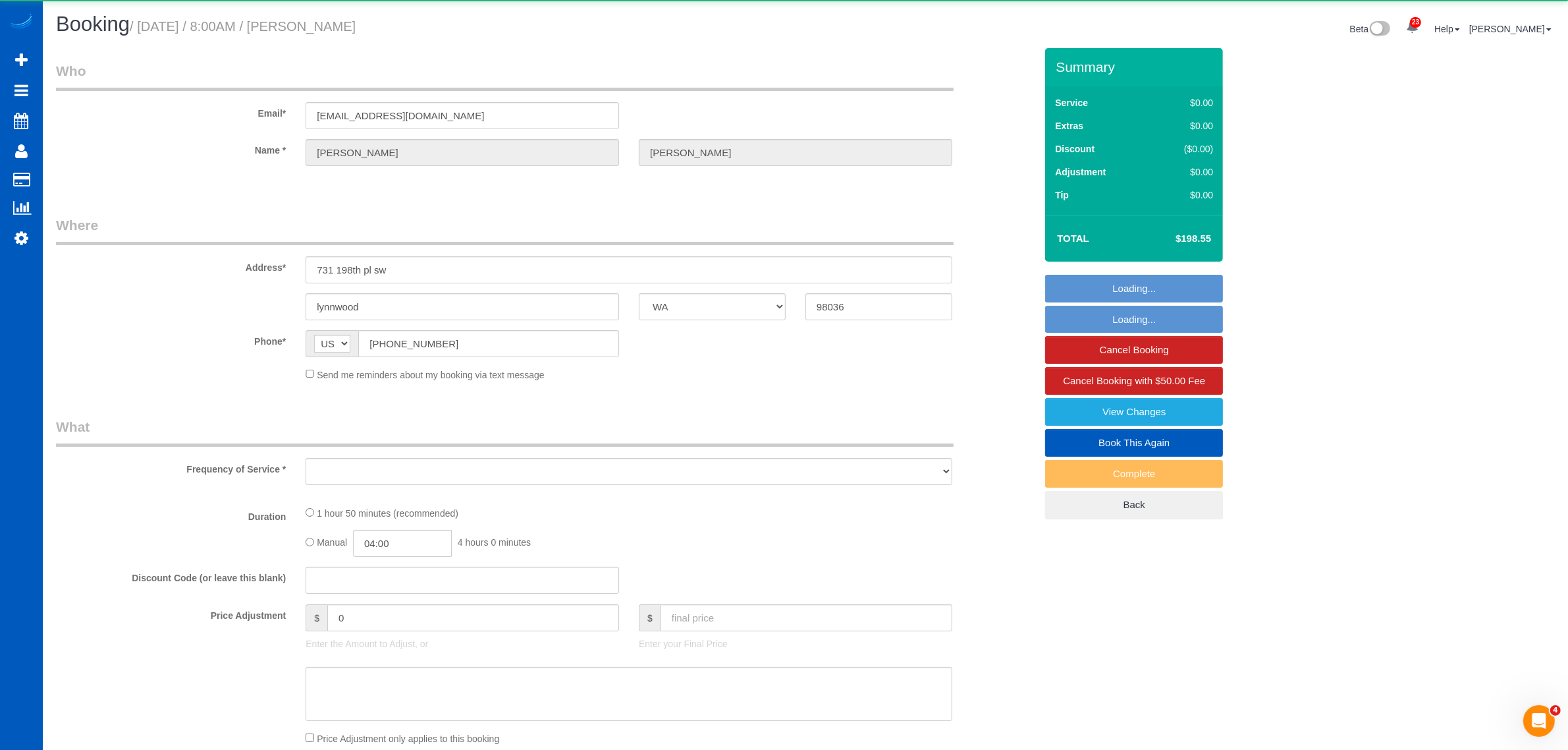
select select "object:8330"
select select "string:fspay-6212be8f-ae0d-42b7-9a91-0f88078e23b5"
select select "199"
select select "1501"
select select "3"
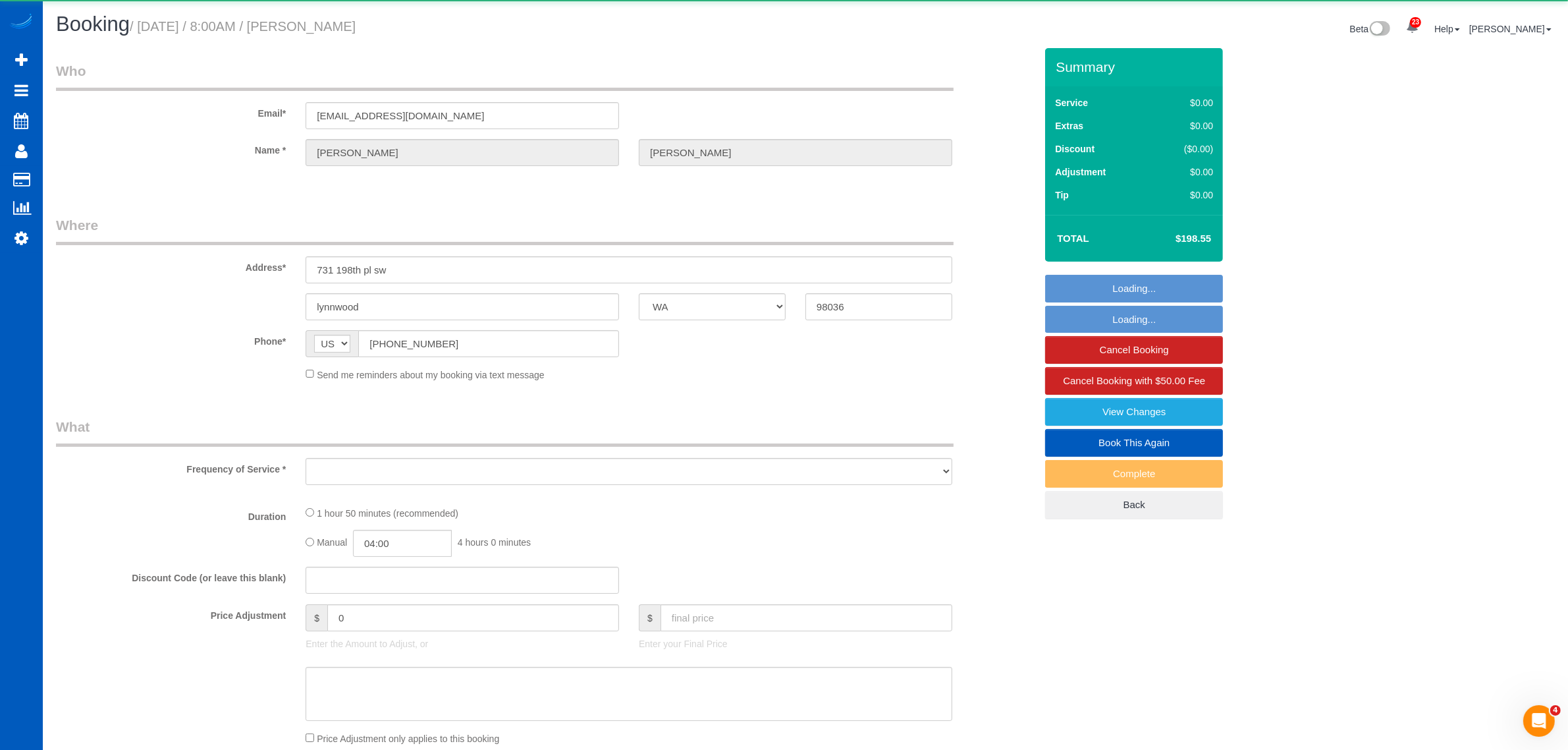
select select "2"
select select "spot20"
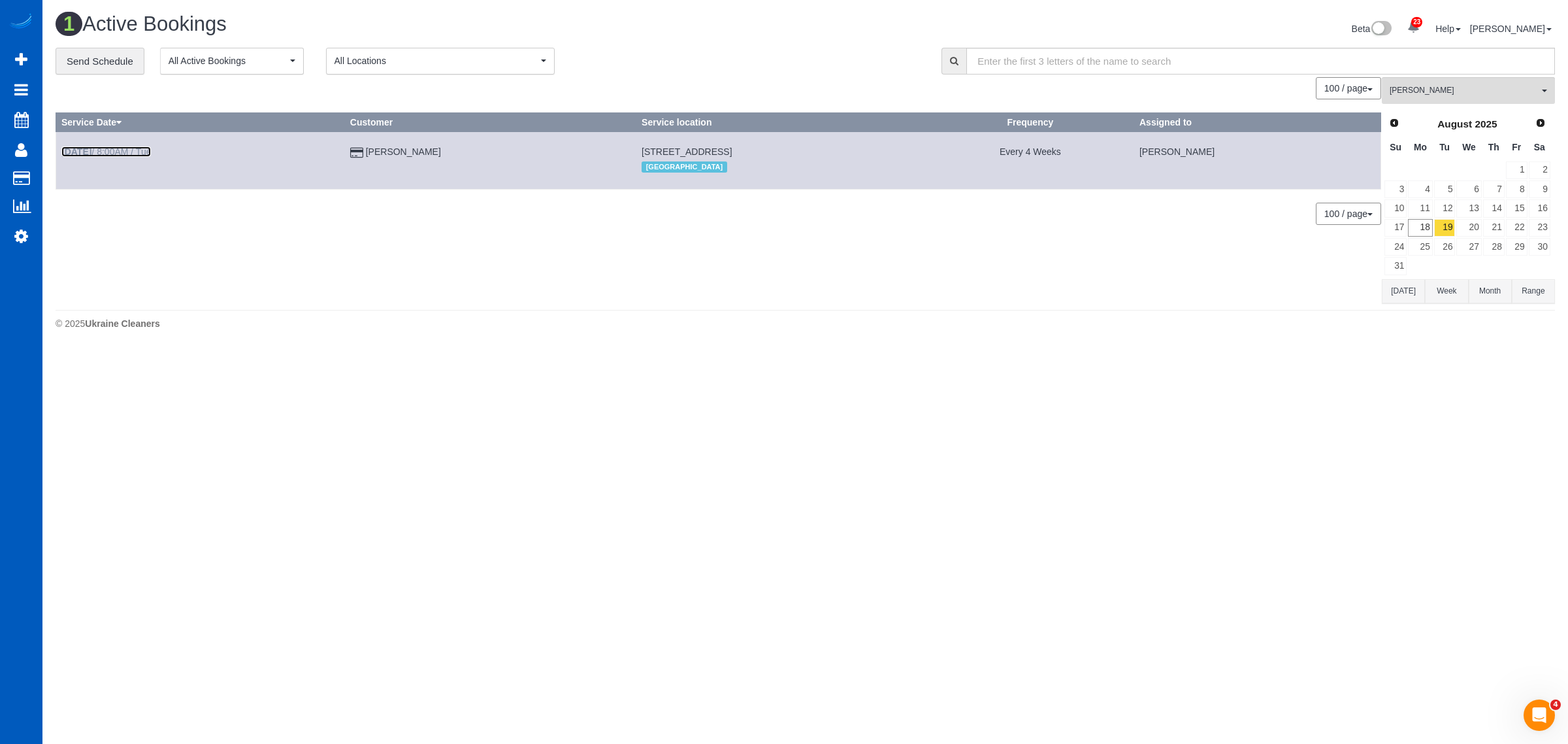
click at [121, 148] on link "Aug 19th / 8:00AM / Tue" at bounding box center [105, 151] width 90 height 10
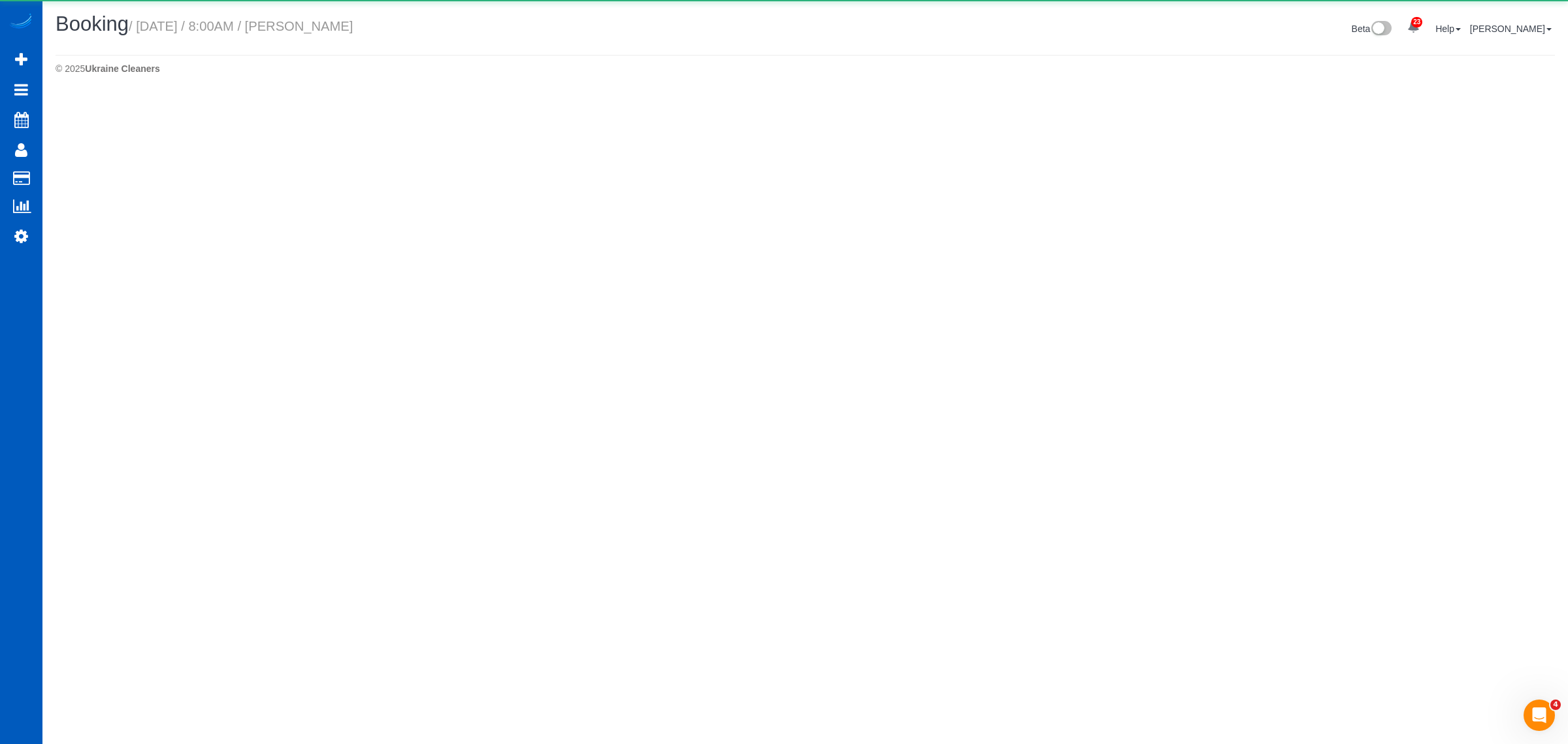
select select "WA"
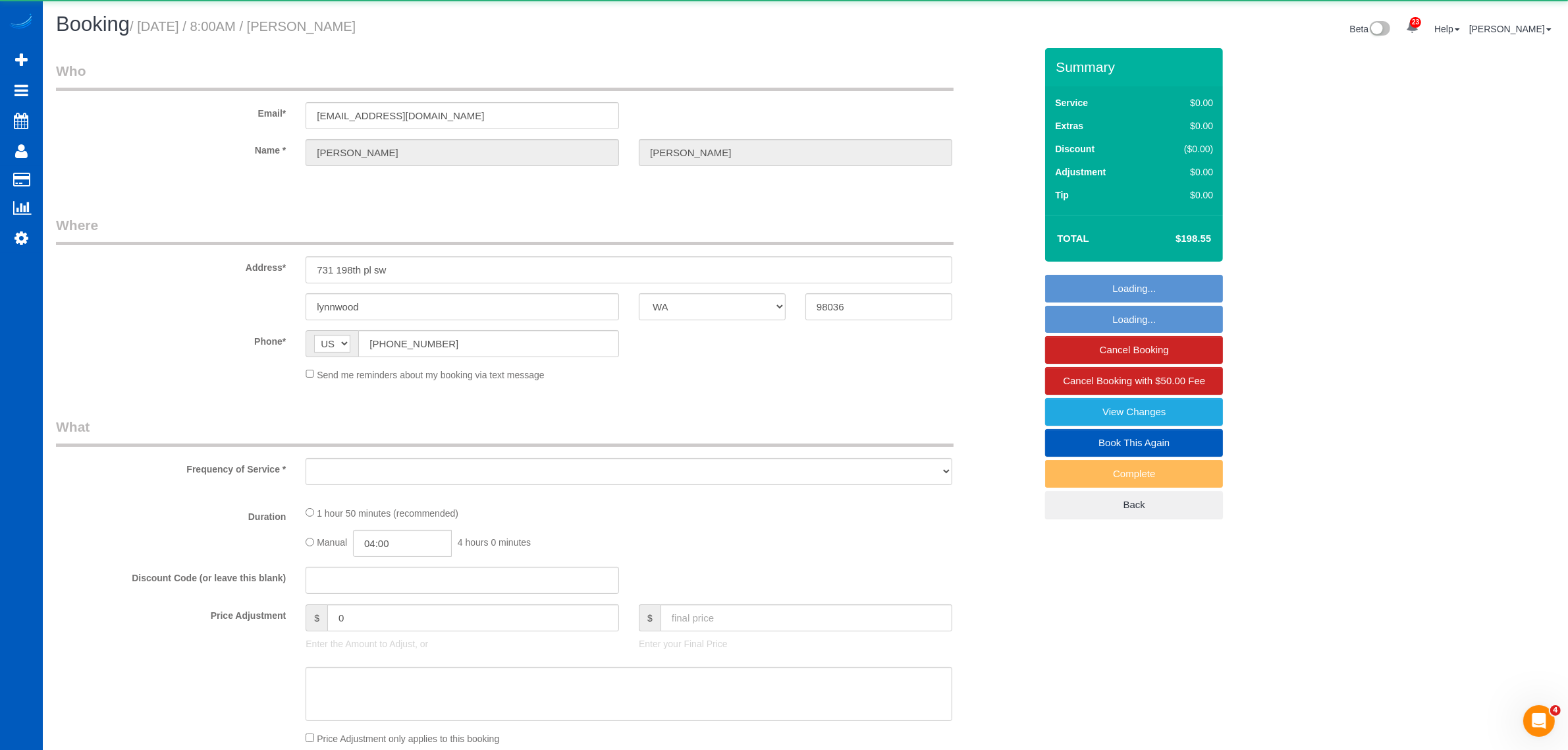
select select "object:9526"
select select "string:fspay-6212be8f-ae0d-42b7-9a91-0f88078e23b5"
select select "199"
select select "spot34"
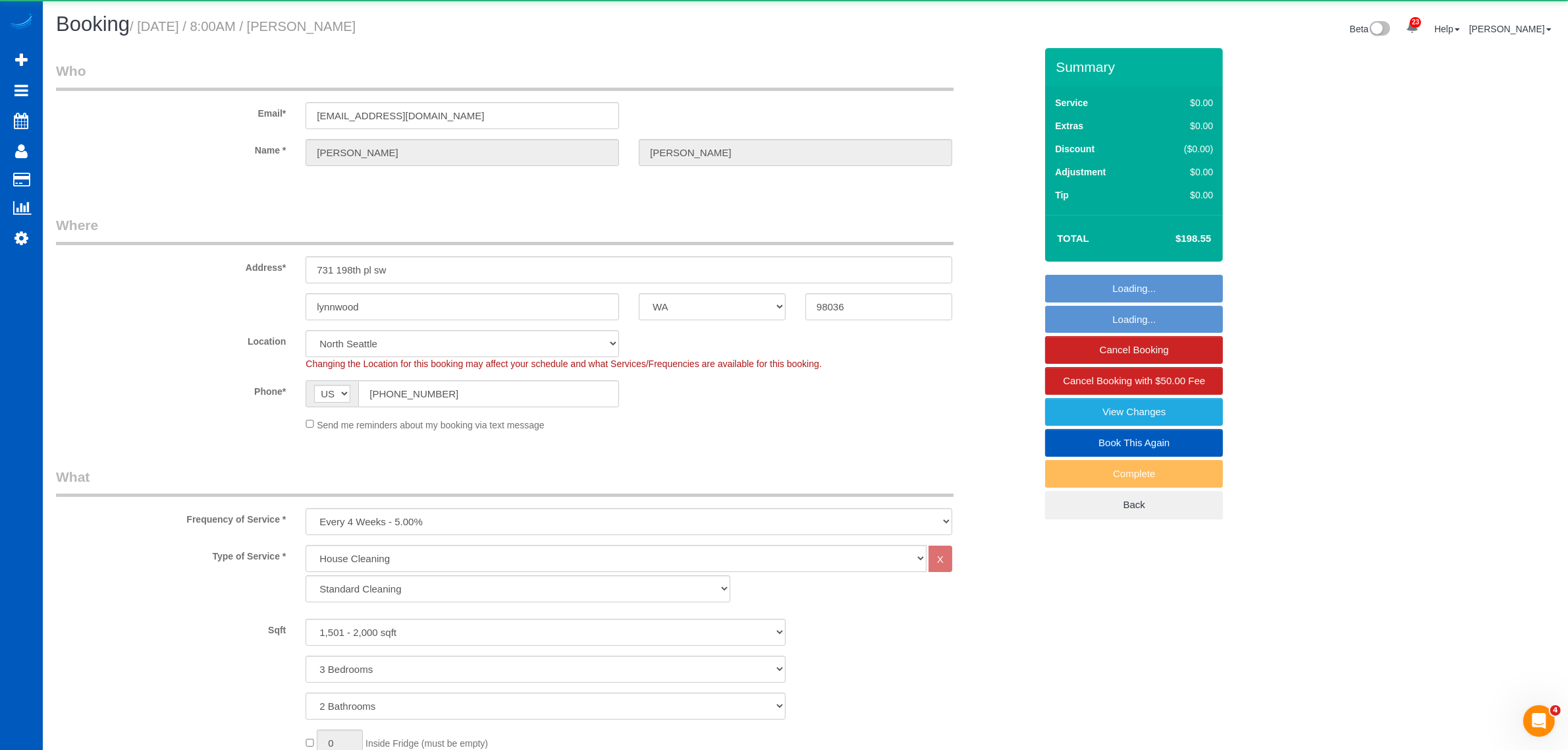
select select "spot48"
select select "1501"
select select "3"
select select "2"
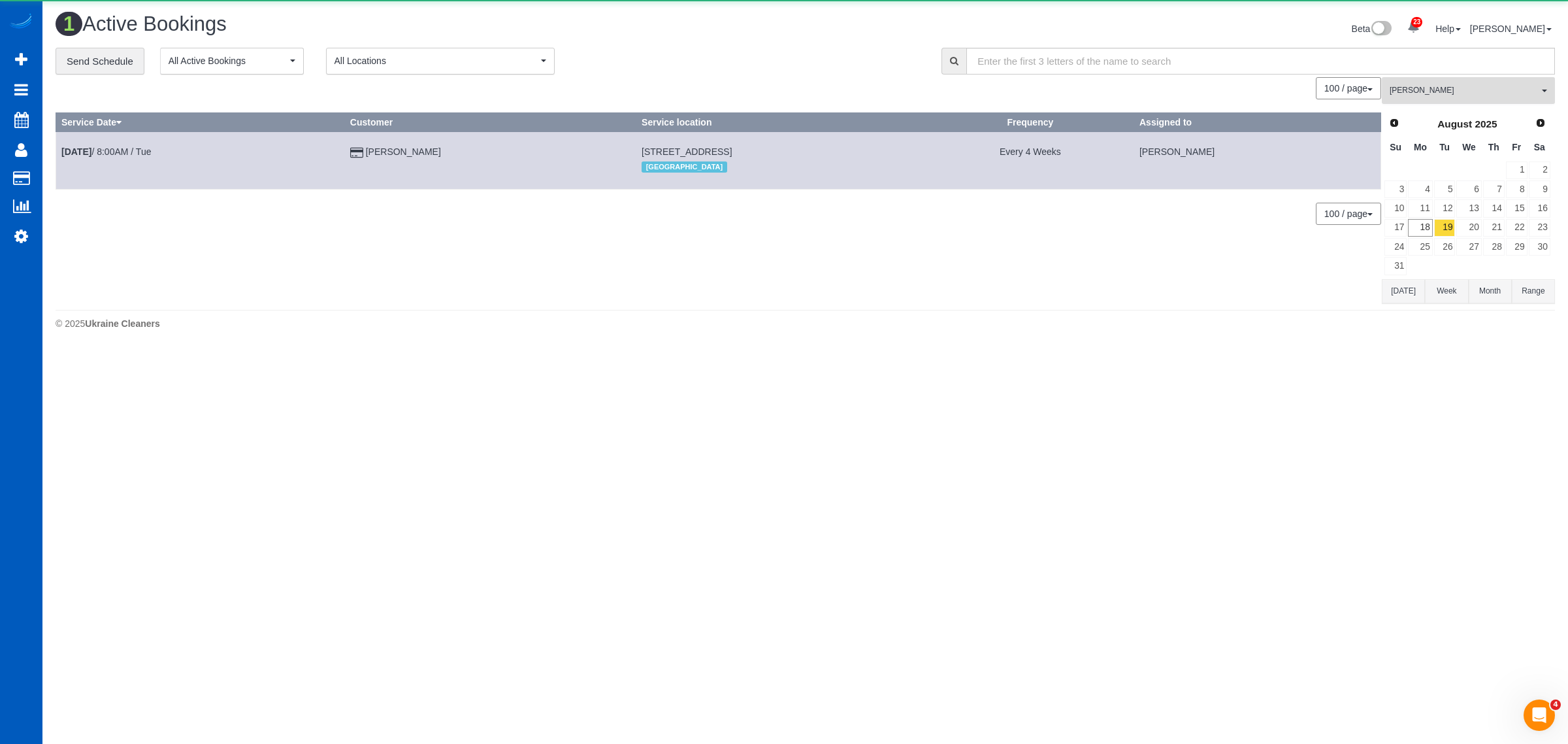
click at [1454, 91] on span "[PERSON_NAME]" at bounding box center [1464, 91] width 149 height 11
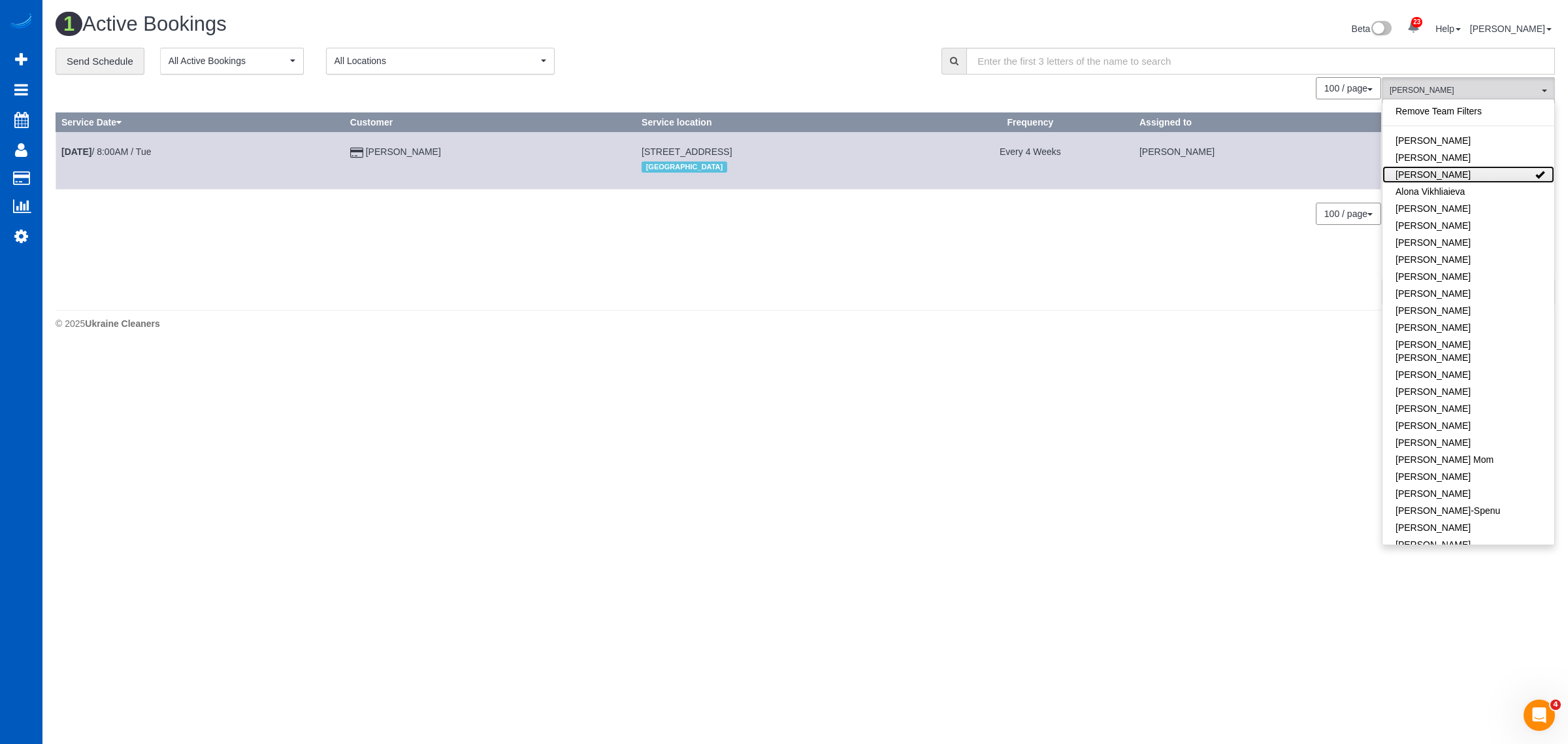
click at [1454, 170] on link "[PERSON_NAME]" at bounding box center [1469, 175] width 172 height 17
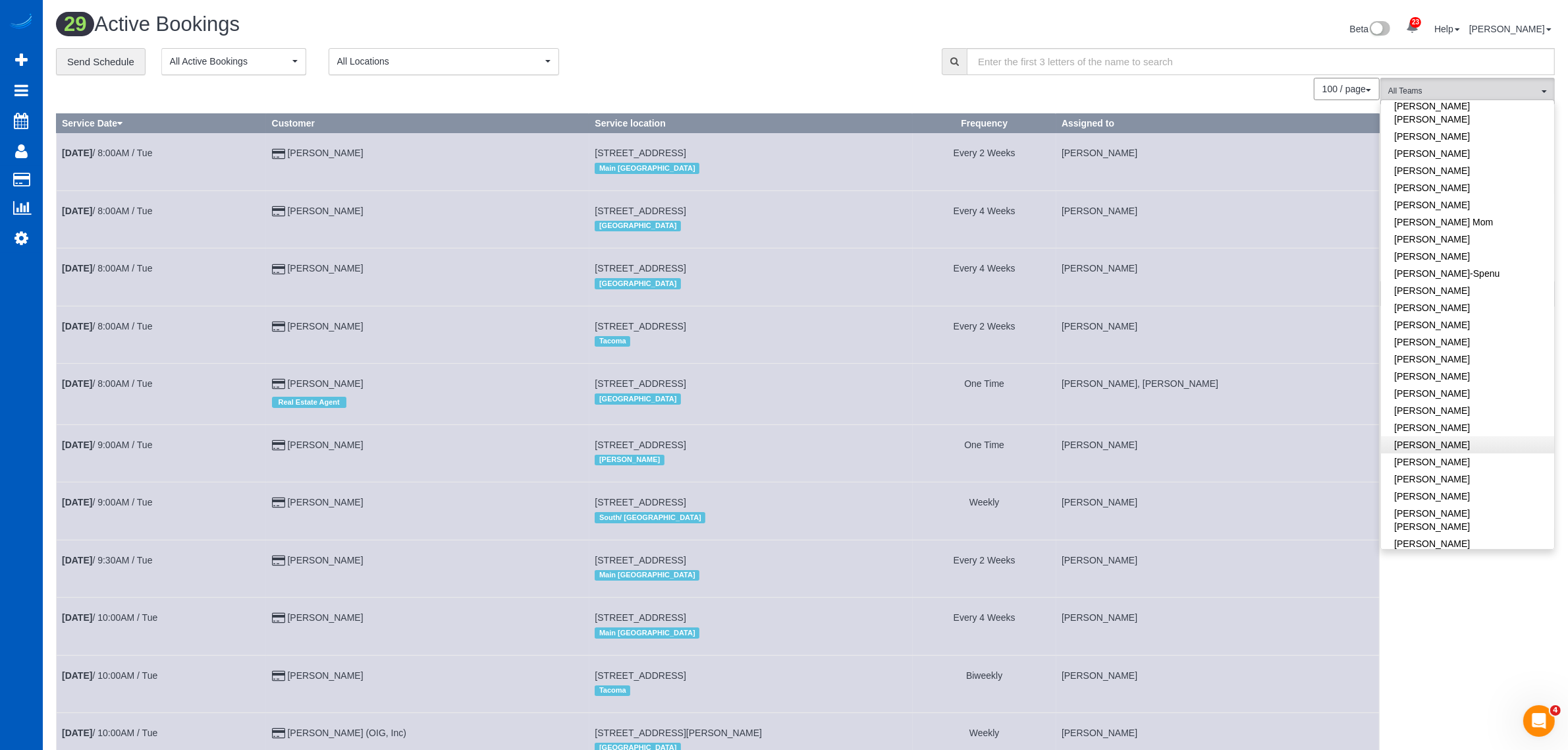
scroll to position [274, 0]
click at [1466, 334] on link "[PERSON_NAME]" at bounding box center [1467, 343] width 173 height 17
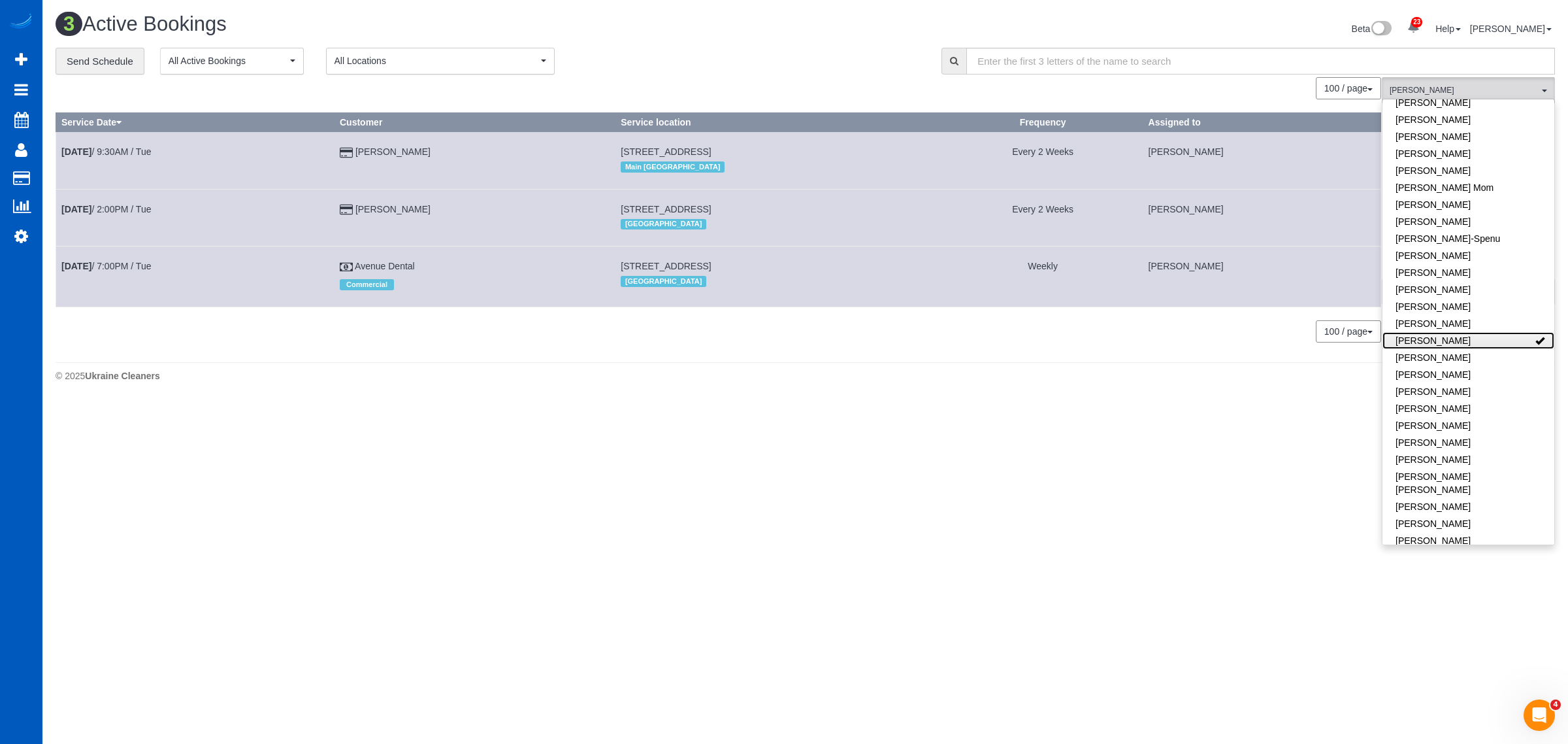
click at [1454, 332] on link "[PERSON_NAME]" at bounding box center [1469, 340] width 172 height 17
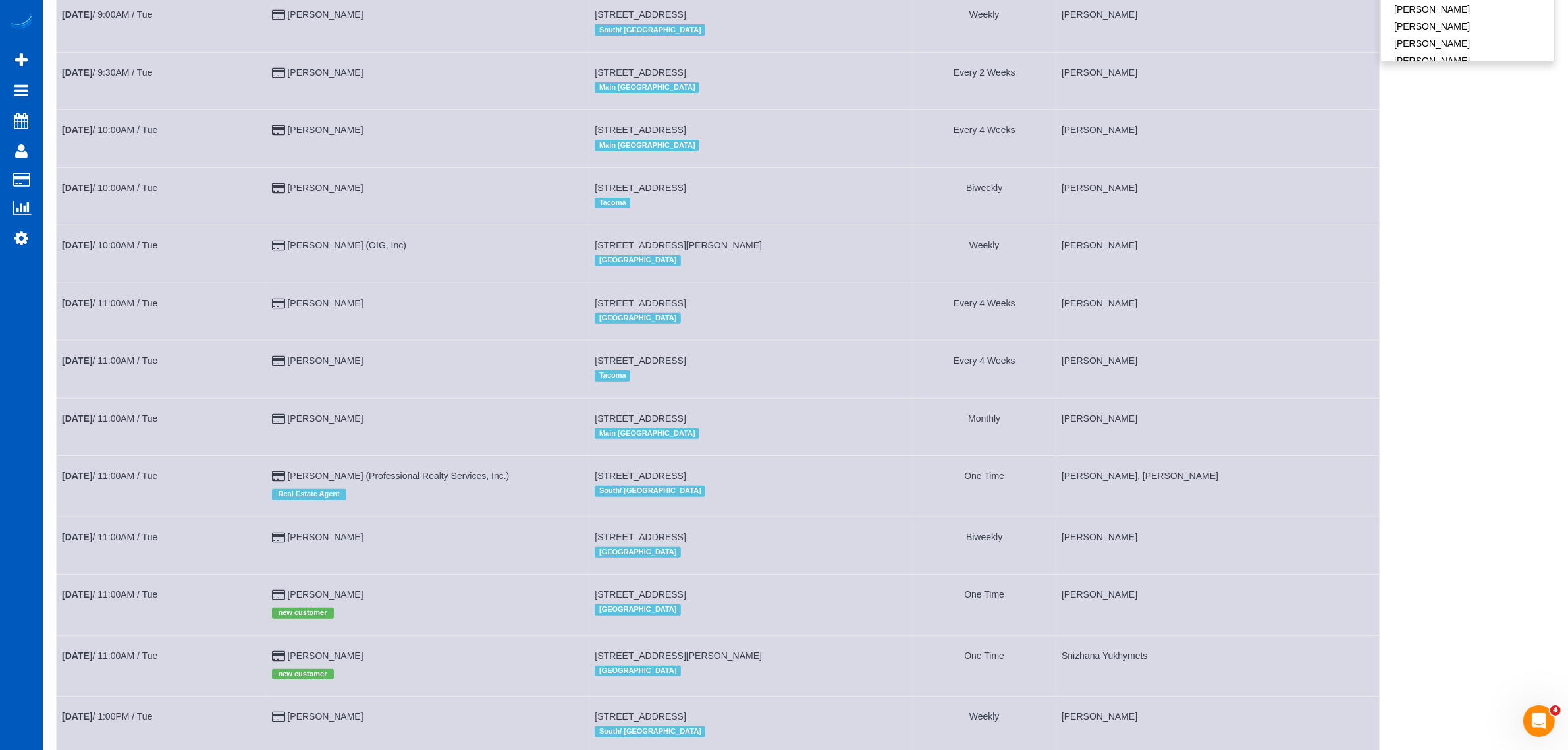
scroll to position [1174, 0]
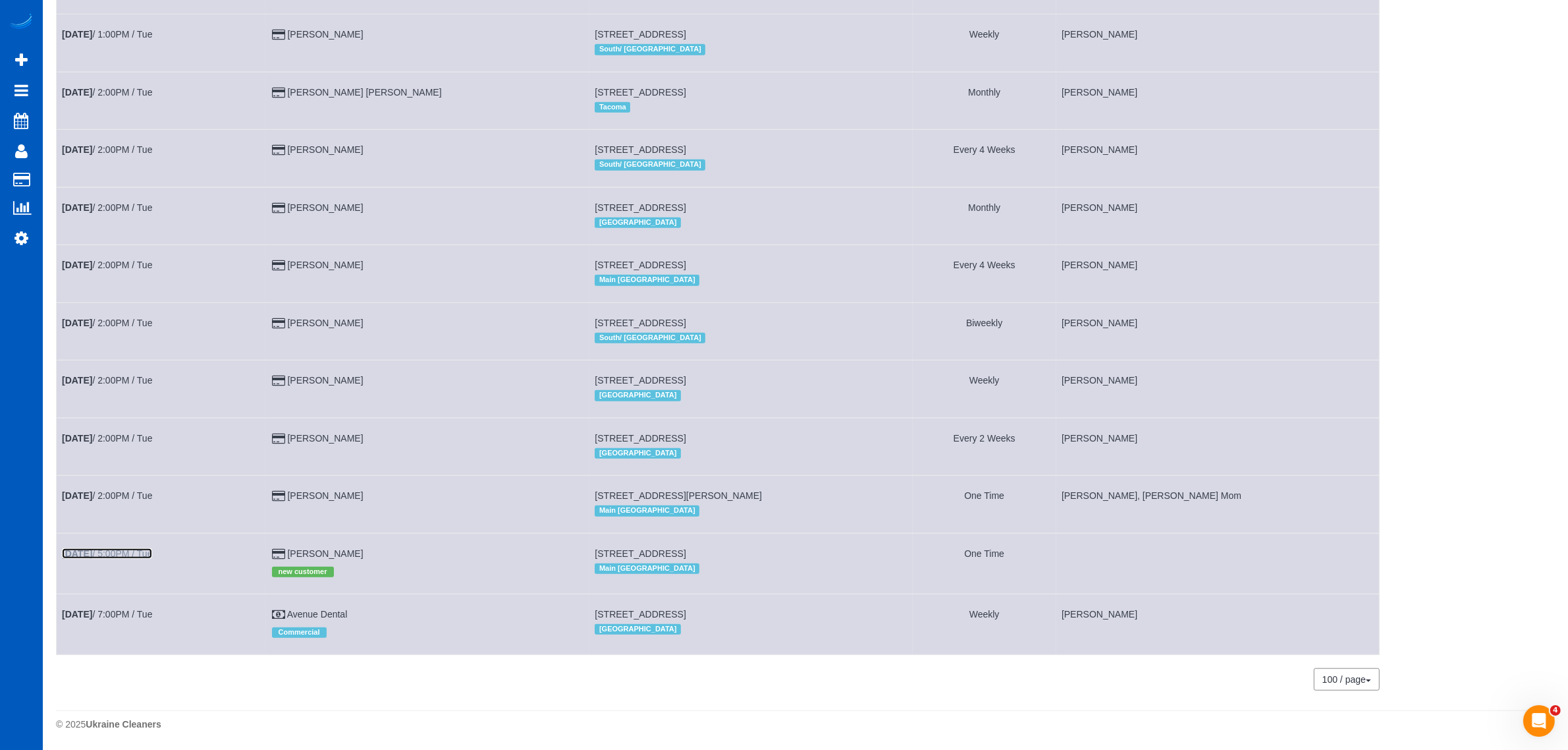
click at [122, 554] on link "Aug 19th / 5:00PM / Tue" at bounding box center [106, 552] width 90 height 10
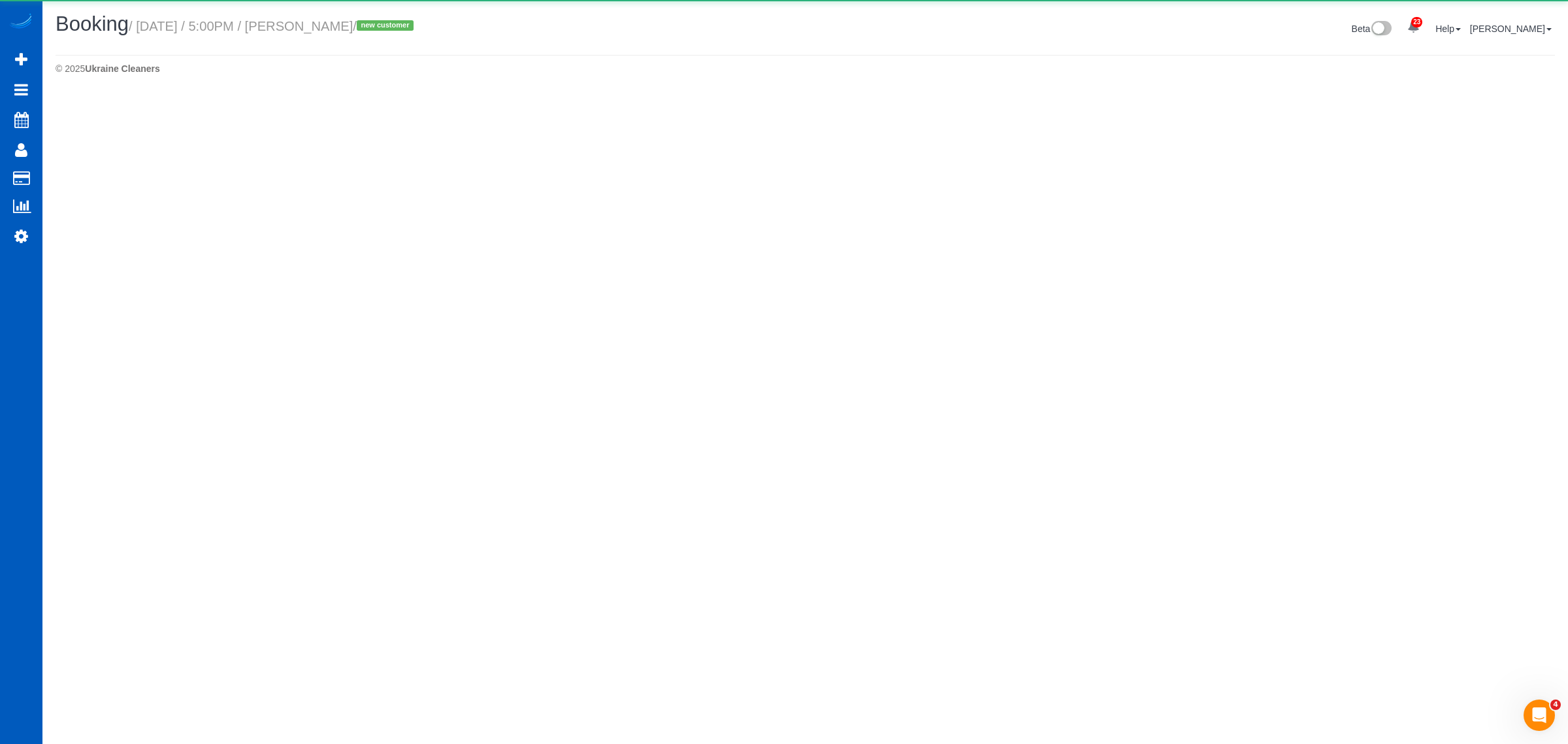
select select "WA"
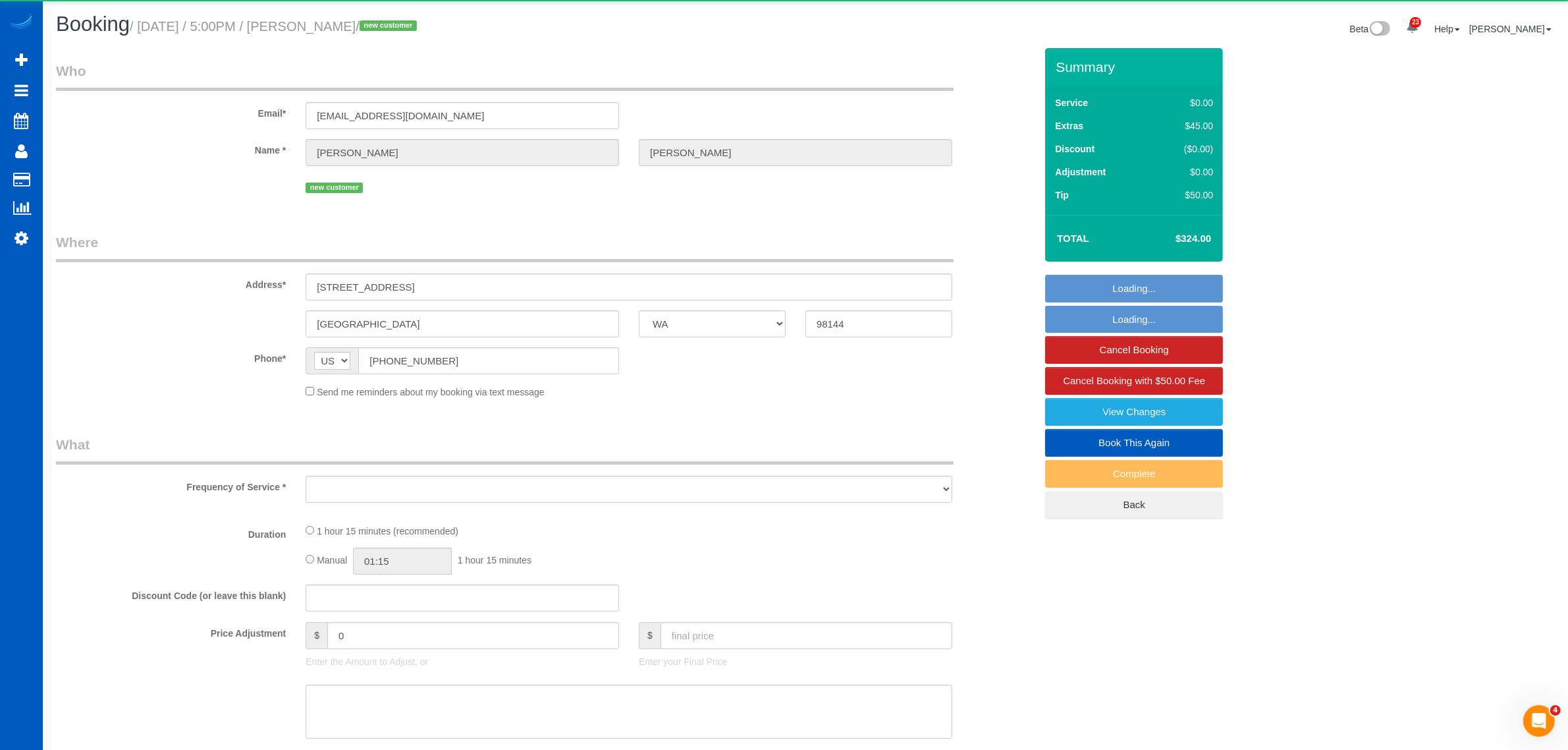
select select "object:11123"
select select "string:fspay-f2a4aea6-f782-4cf5-a869-6e0905dd1fcd"
select select "199"
select select "number:8"
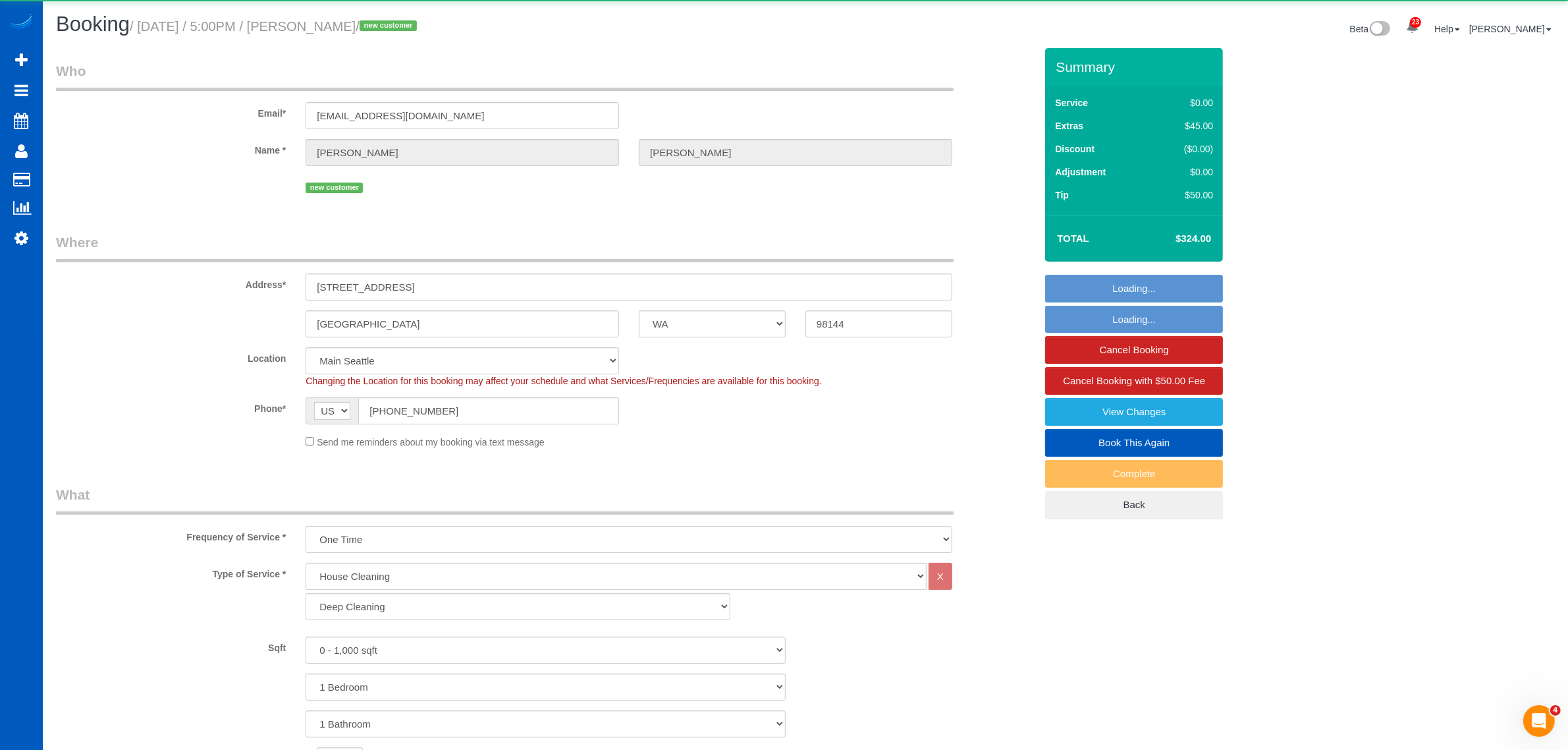
select select "object:11368"
select select "spot62"
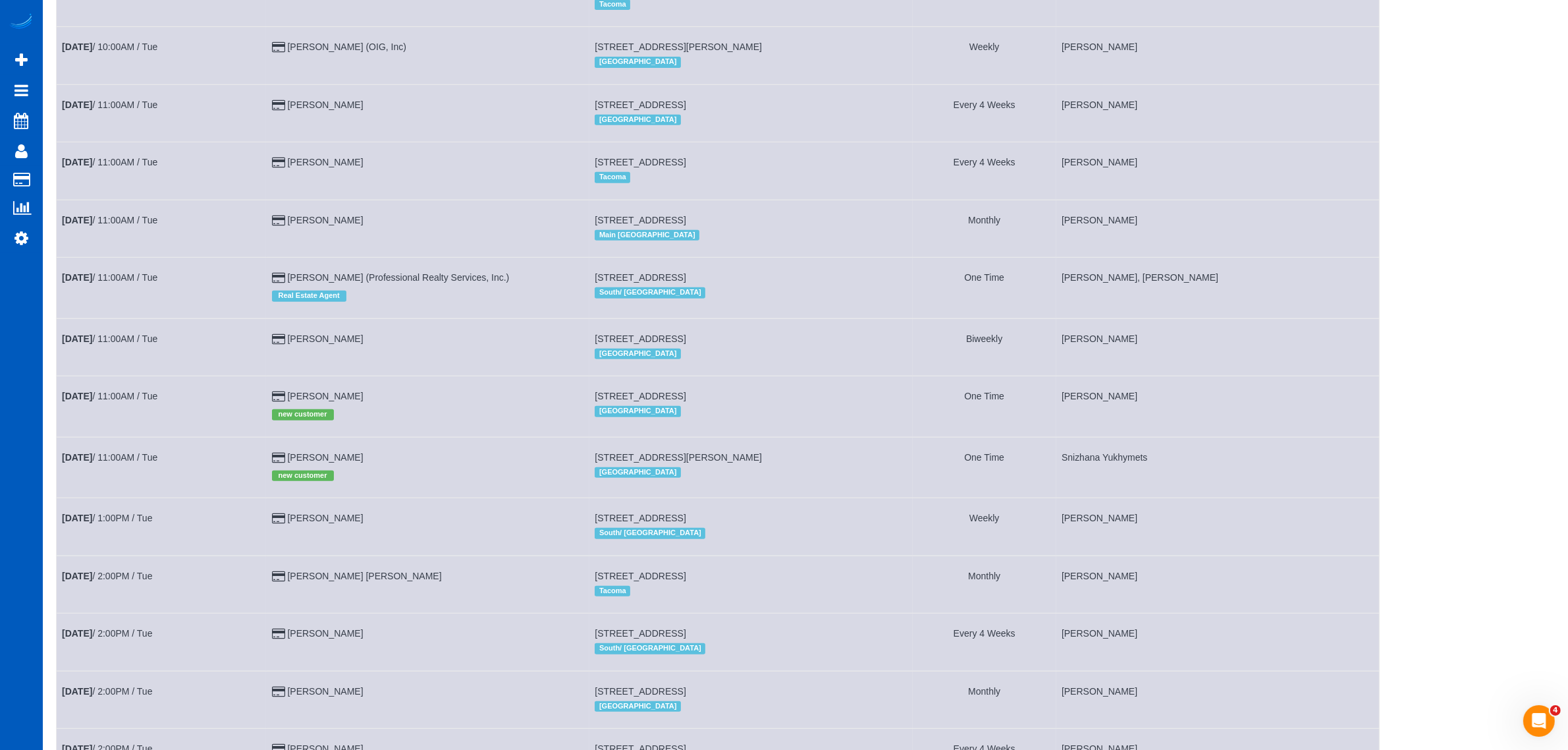
scroll to position [1174, 0]
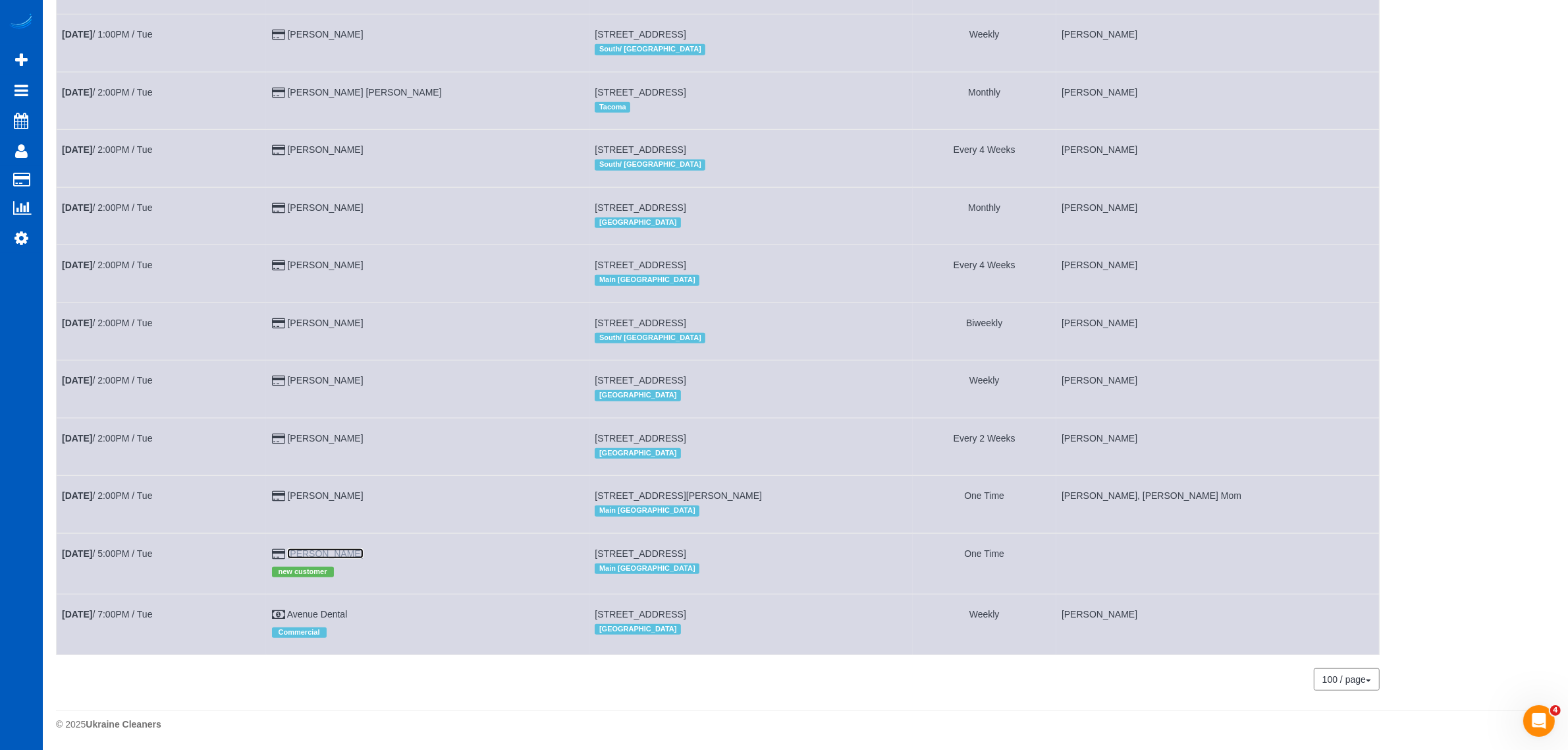
click at [343, 553] on link "Alexander Ross" at bounding box center [324, 552] width 75 height 10
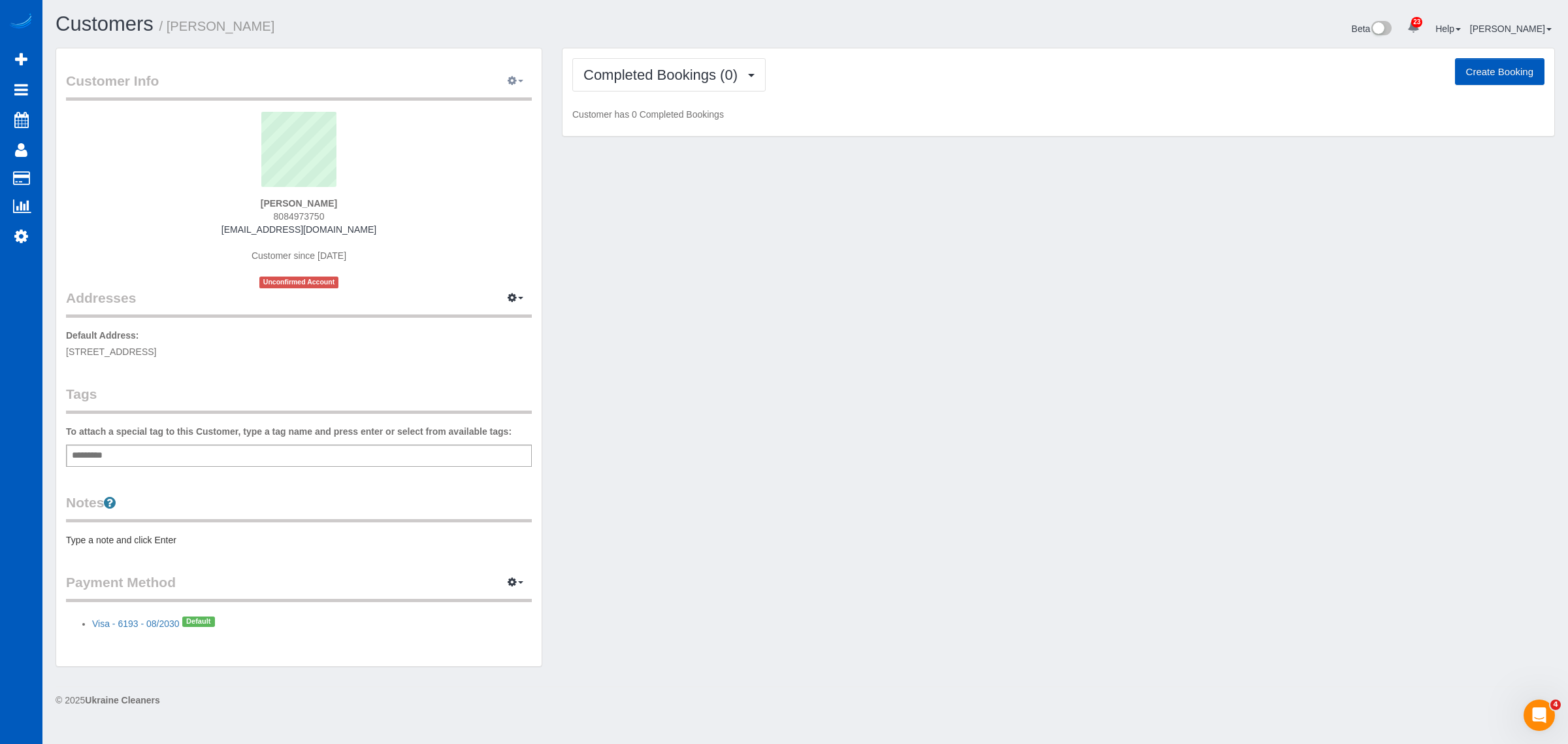
click at [517, 79] on icon "button" at bounding box center [513, 80] width 9 height 7
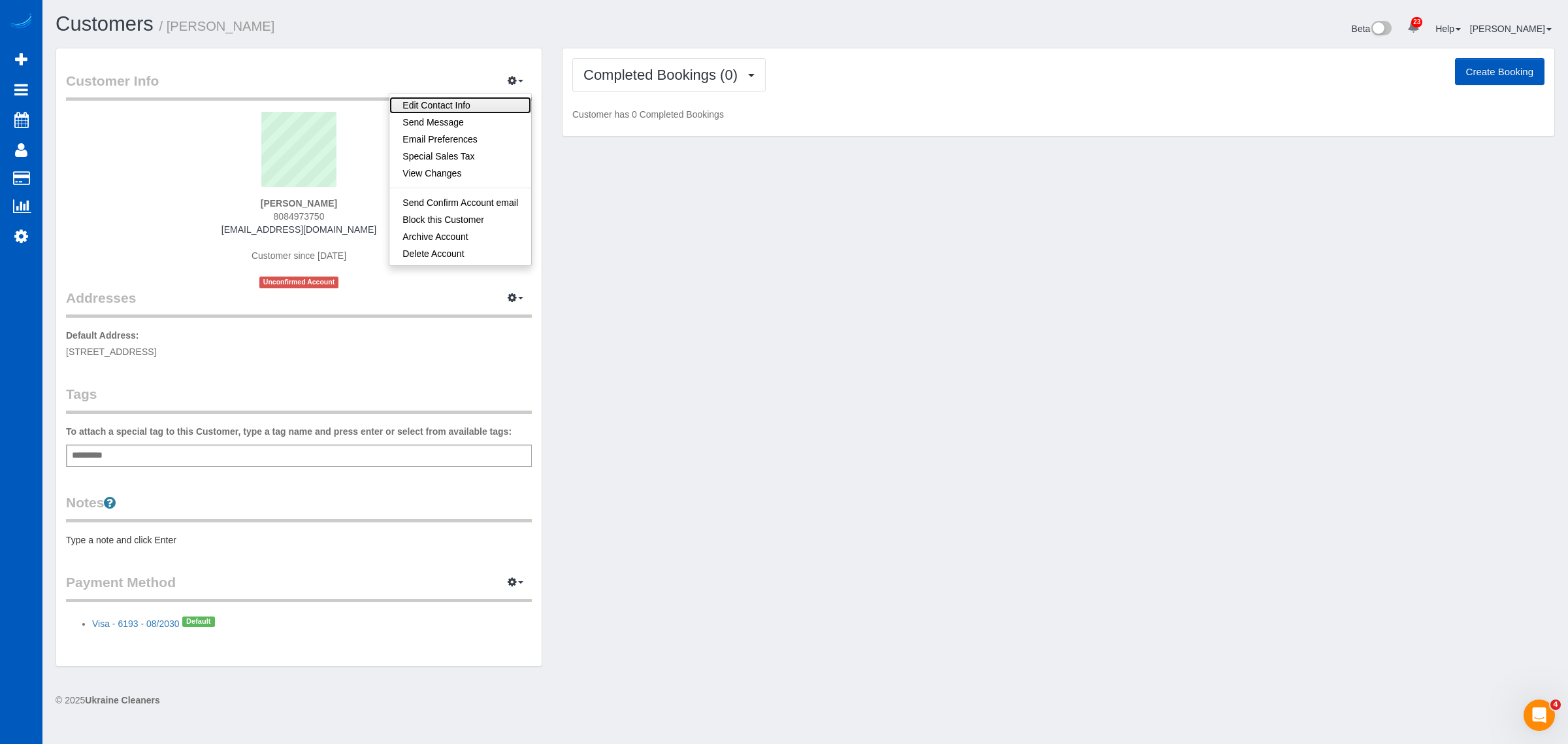
click at [474, 98] on link "Edit Contact Info" at bounding box center [460, 105] width 141 height 17
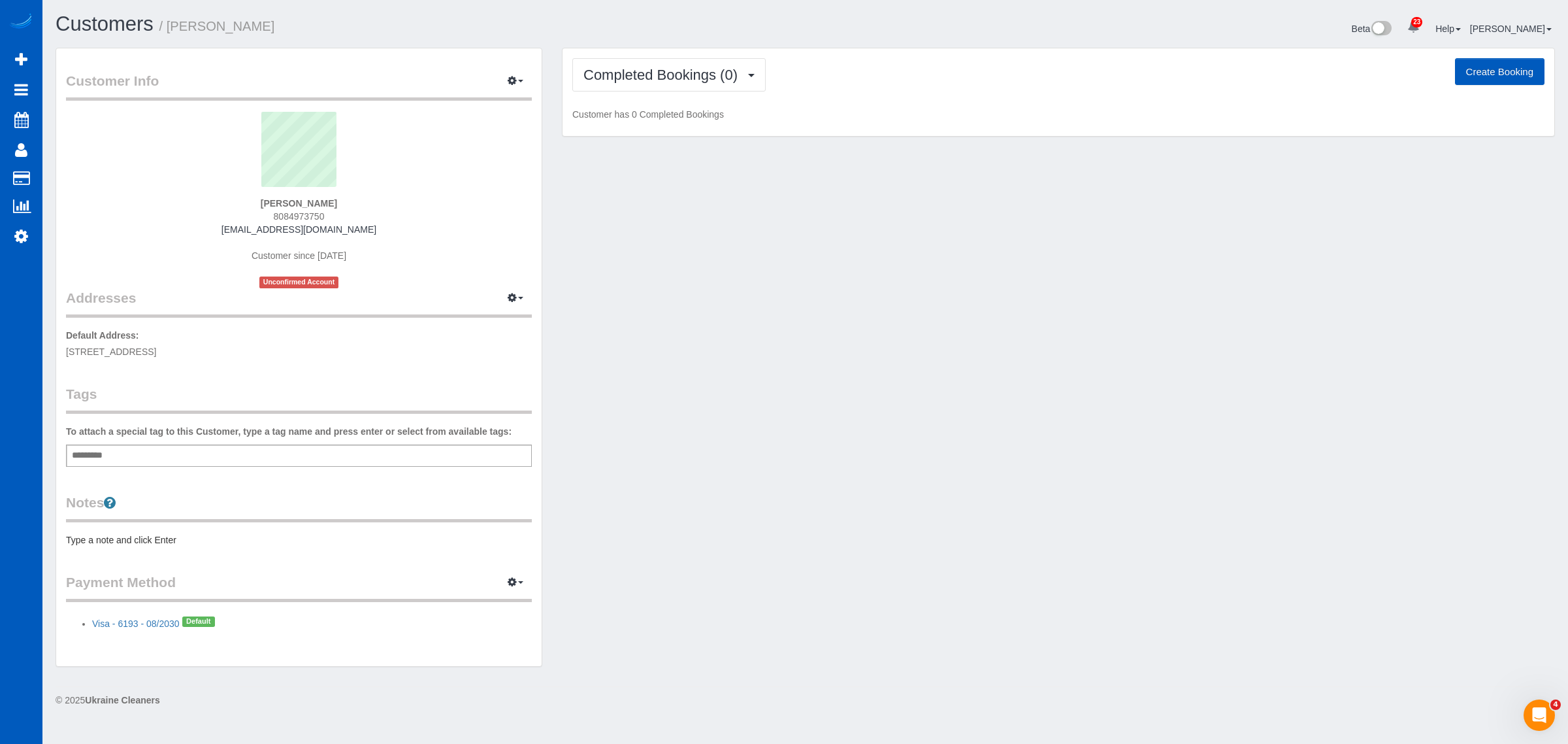
select select "WA"
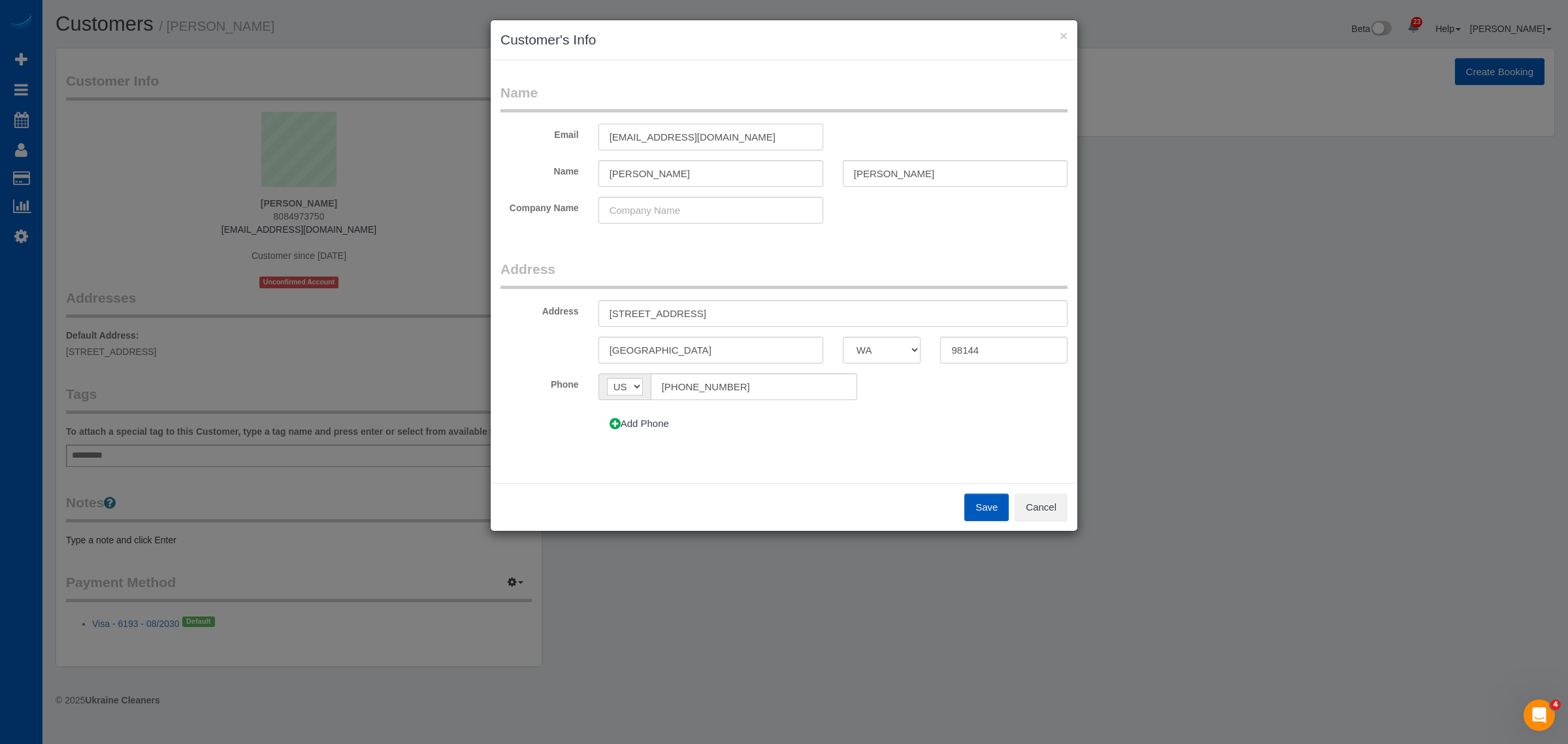
click at [677, 138] on input "mr.ross0219@gnail.com" at bounding box center [711, 137] width 225 height 27
type input "mr.ross0219@gmail.com"
click at [972, 512] on button "Save" at bounding box center [987, 507] width 44 height 28
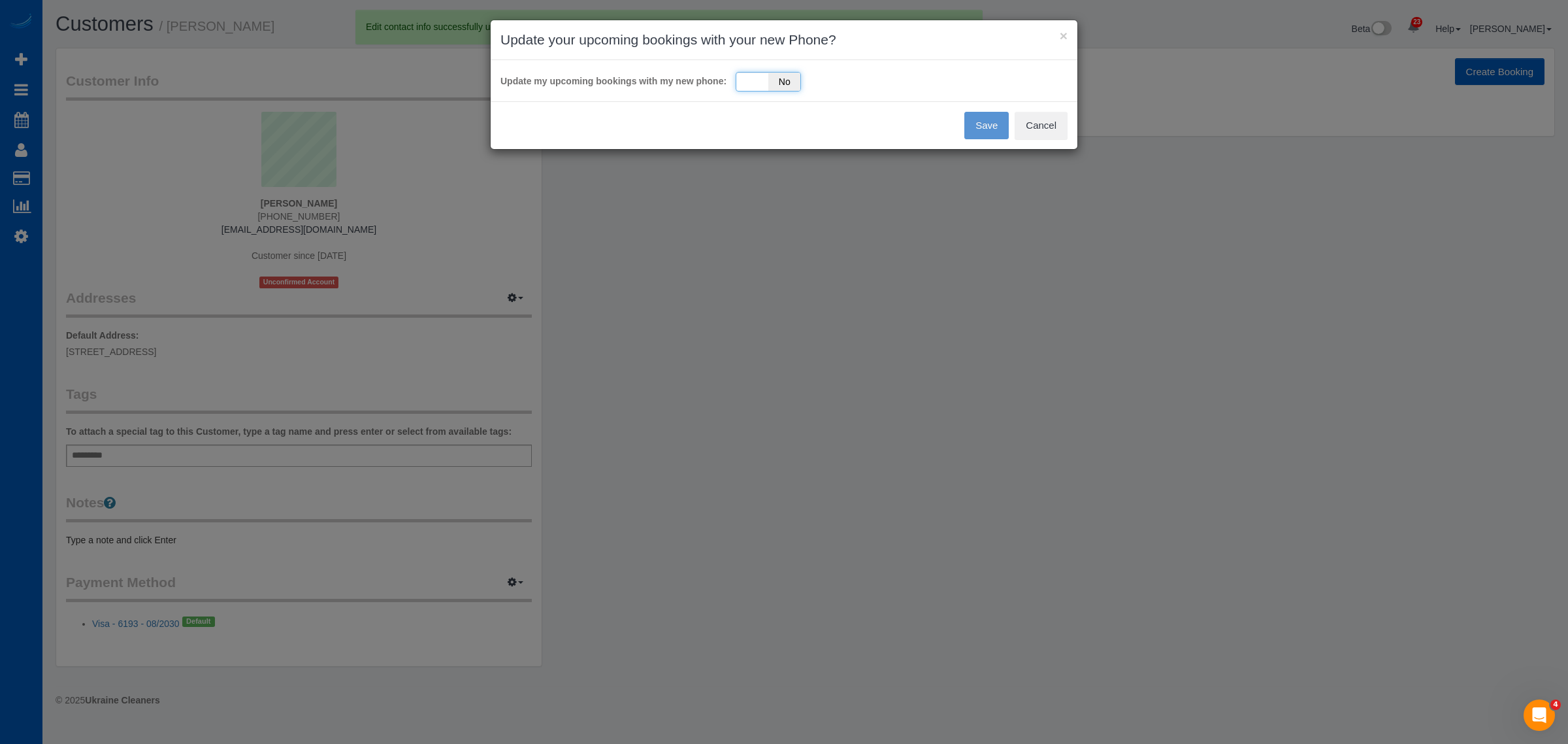
click at [764, 79] on div "Yes No" at bounding box center [768, 81] width 66 height 19
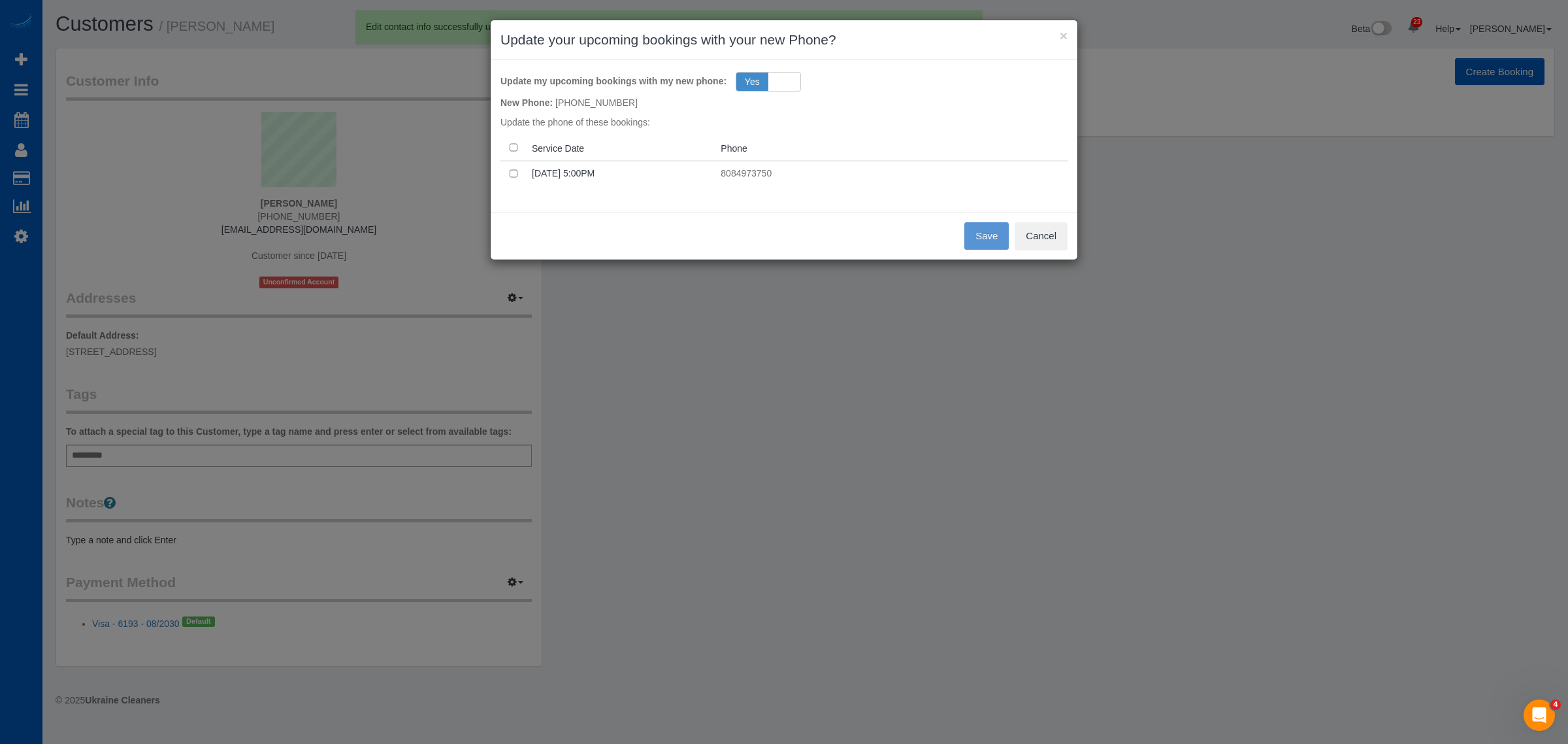
click at [986, 166] on p "8084973750" at bounding box center [892, 173] width 342 height 13
click at [987, 238] on button "Save" at bounding box center [987, 236] width 44 height 28
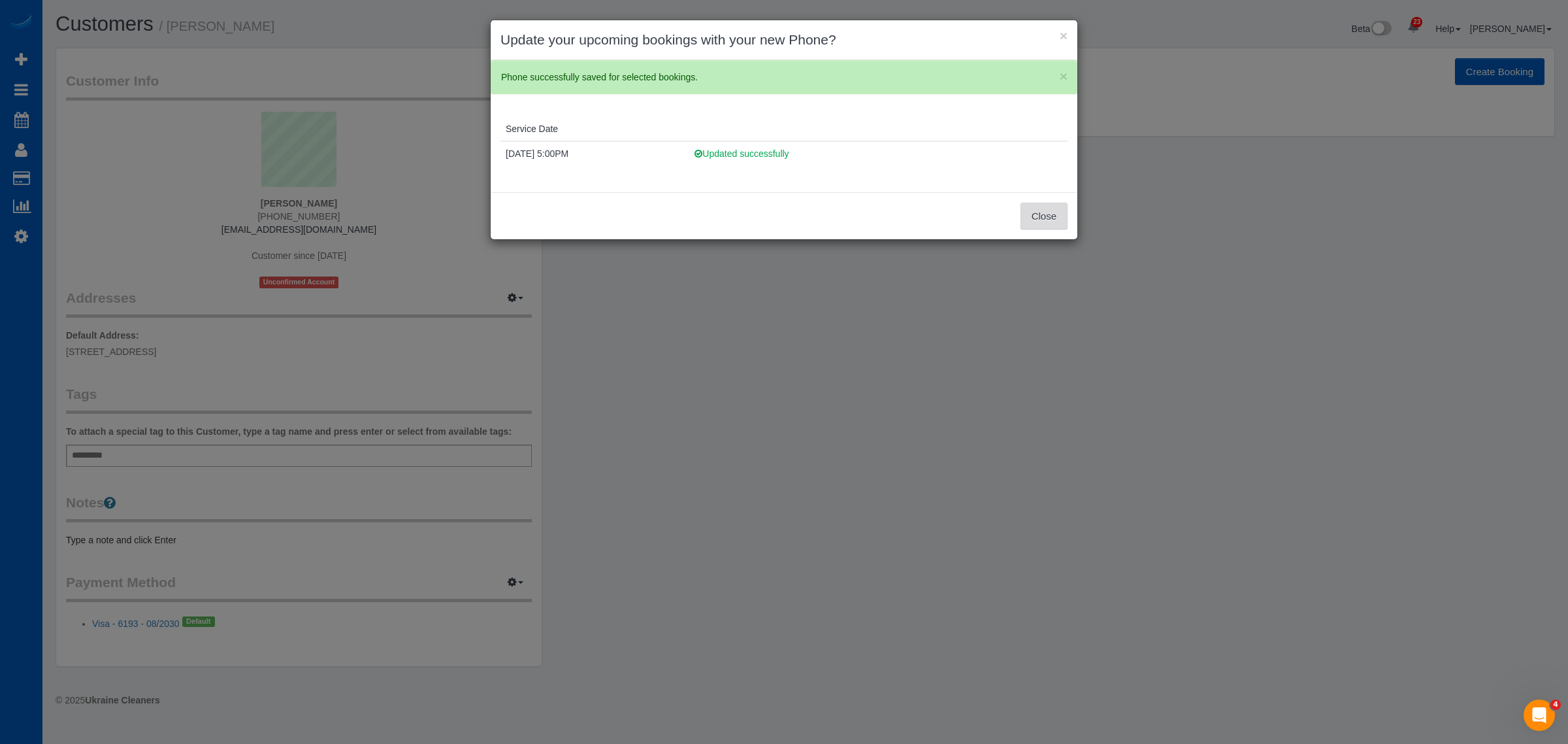
click at [1050, 229] on button "Close" at bounding box center [1044, 216] width 47 height 28
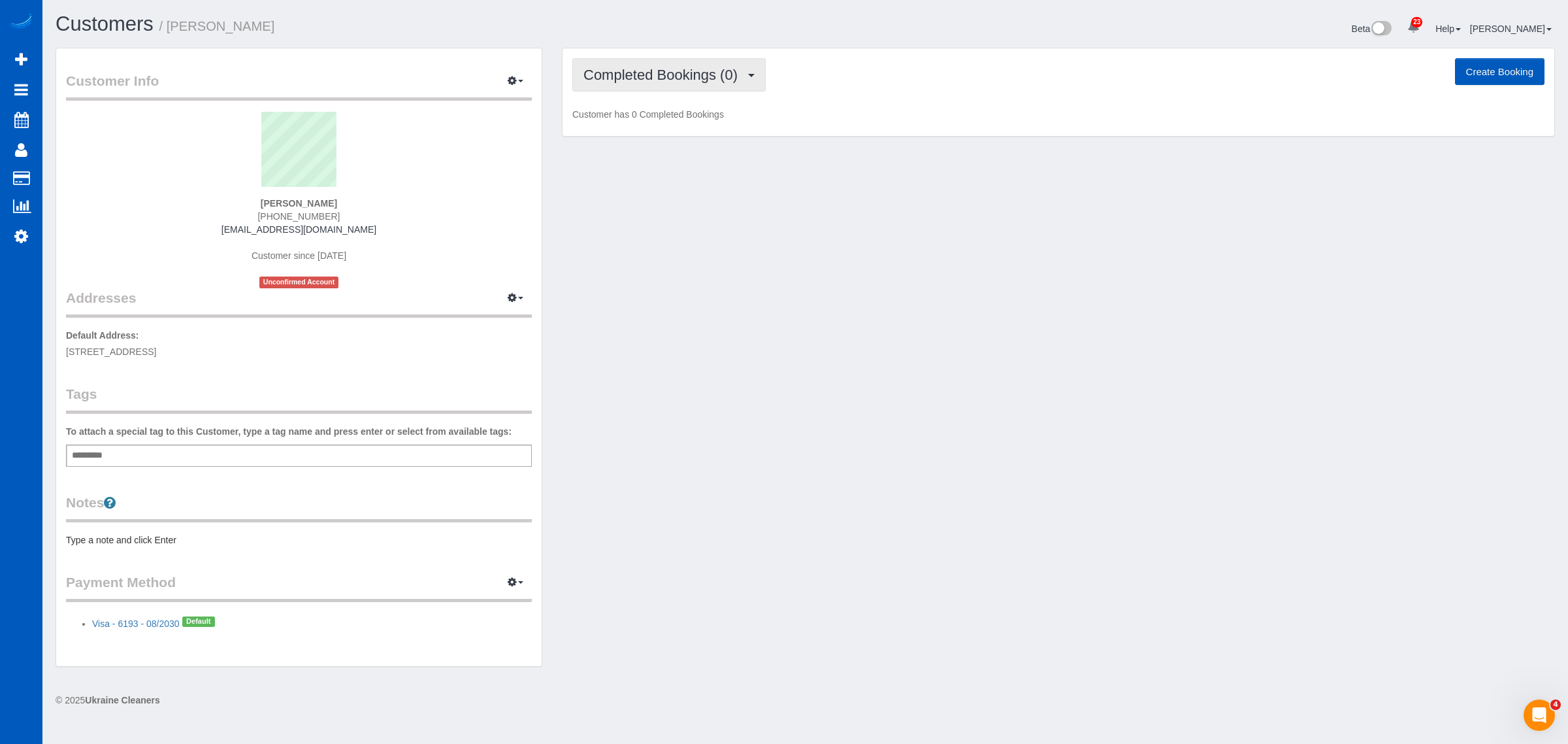
click at [673, 69] on span "Completed Bookings (0)" at bounding box center [664, 75] width 161 height 17
click at [642, 119] on link "Upcoming Bookings (1)" at bounding box center [640, 122] width 136 height 17
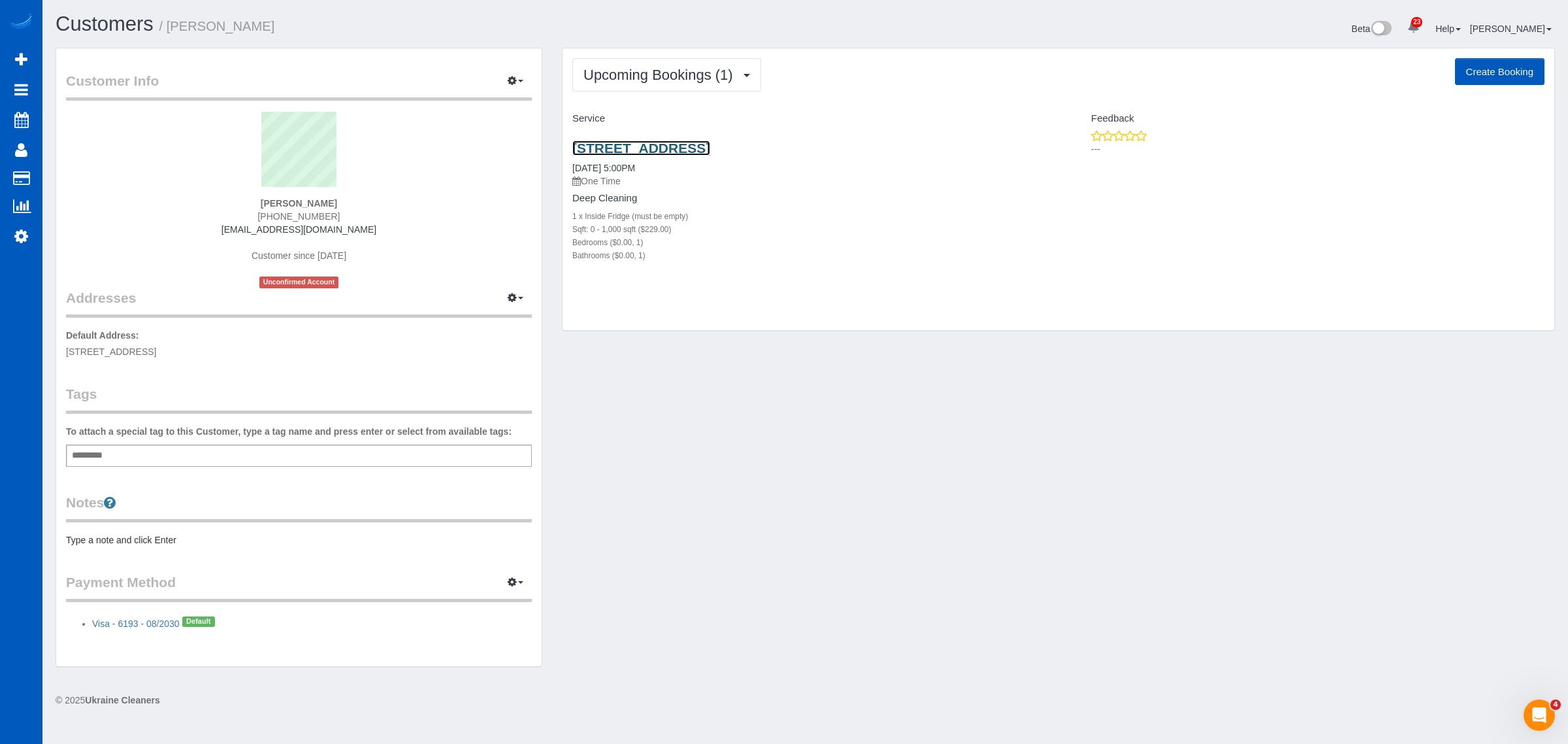
click at [631, 147] on link "209 12th Ave S, Unit A207, Seattle, WA 98144" at bounding box center [641, 148] width 138 height 15
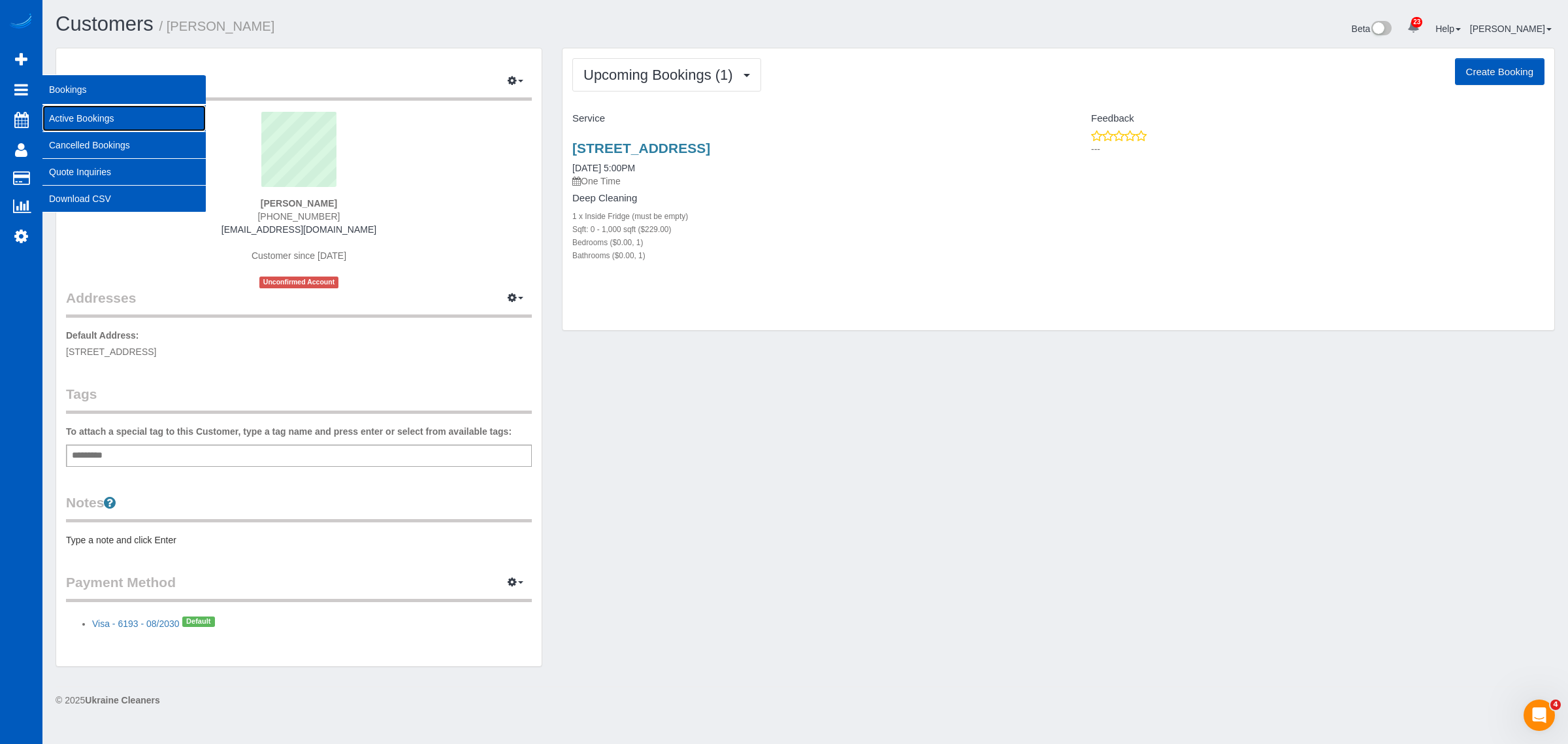
click at [83, 119] on link "Active Bookings" at bounding box center [124, 118] width 164 height 26
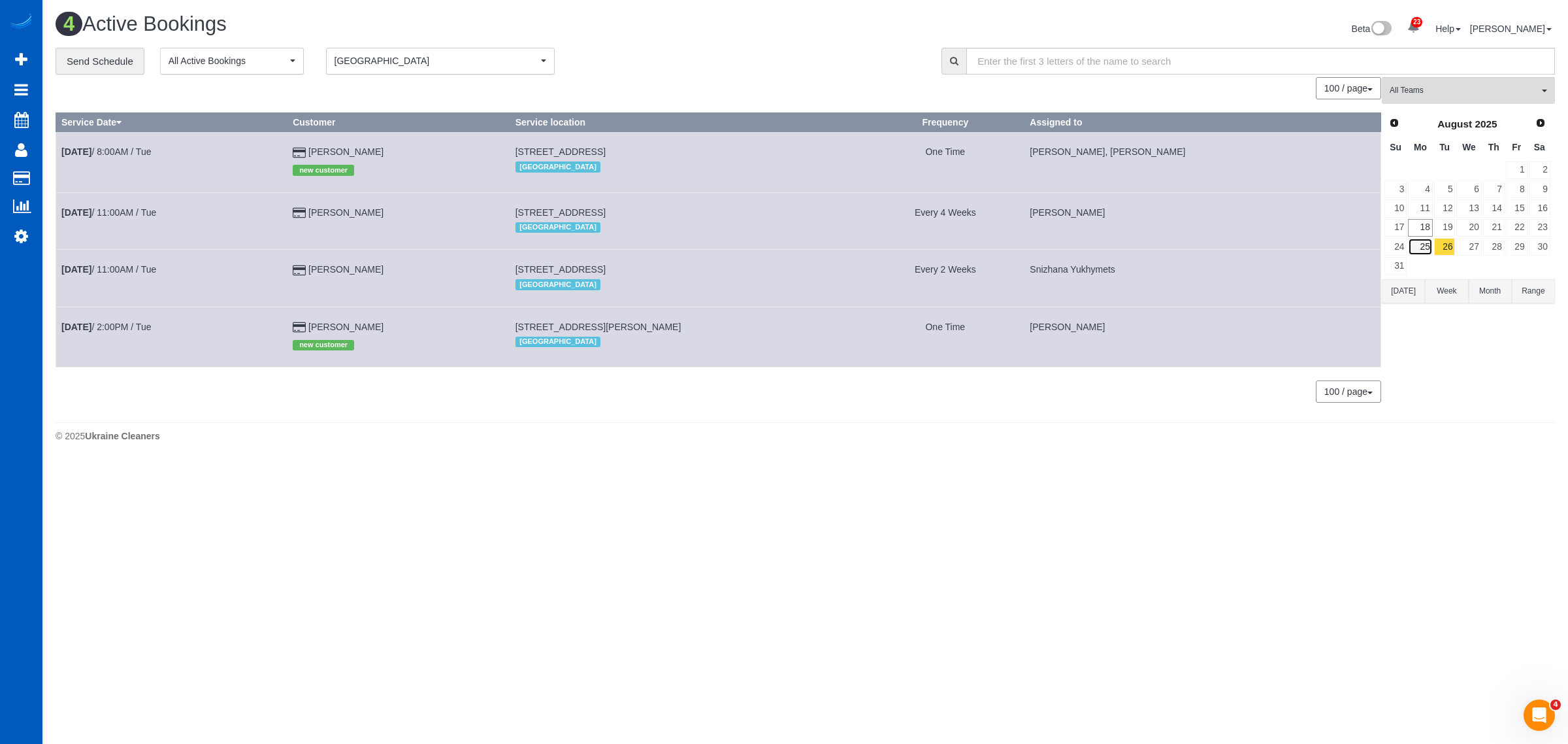
click at [1431, 246] on link "25" at bounding box center [1420, 246] width 24 height 18
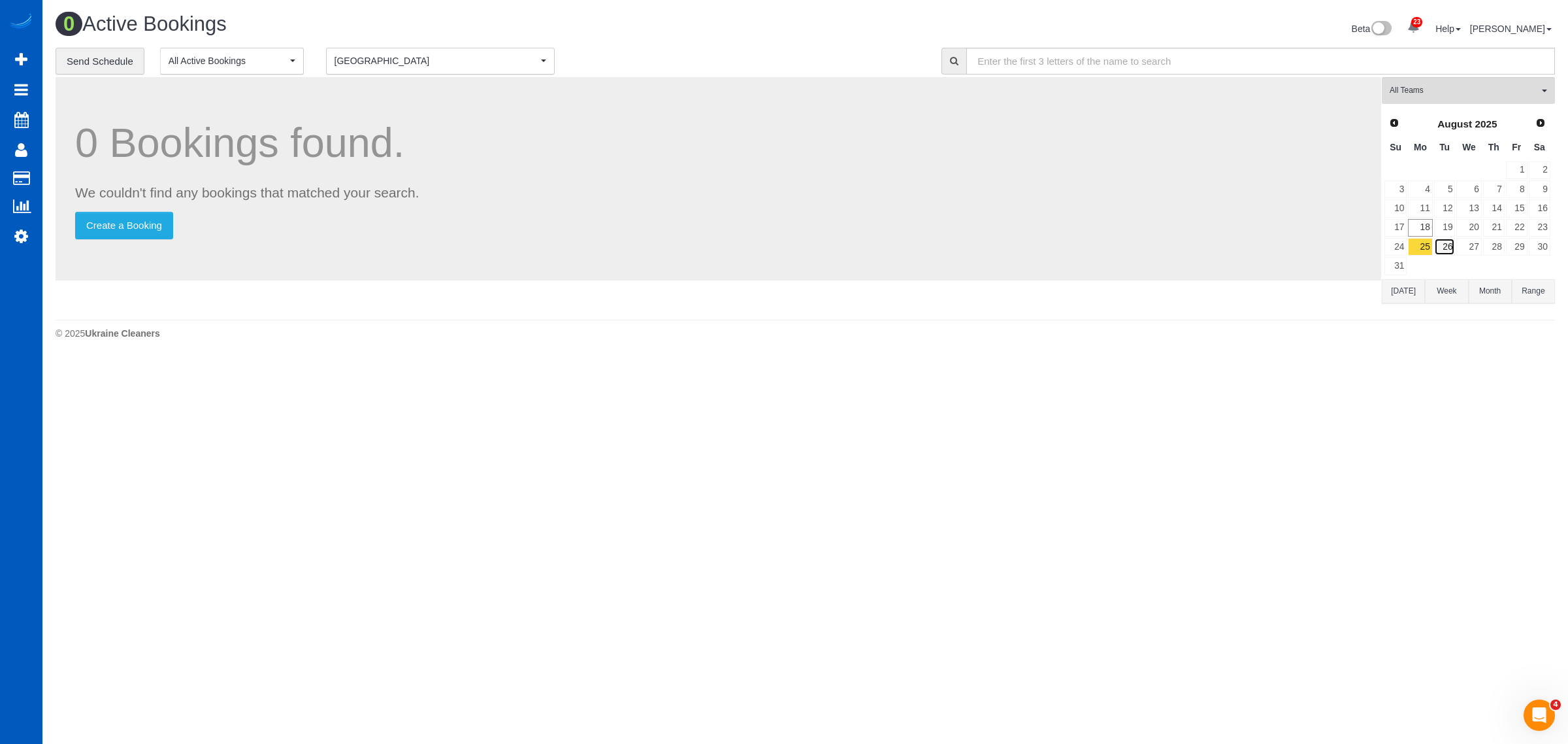
click at [1442, 247] on link "26" at bounding box center [1444, 246] width 21 height 18
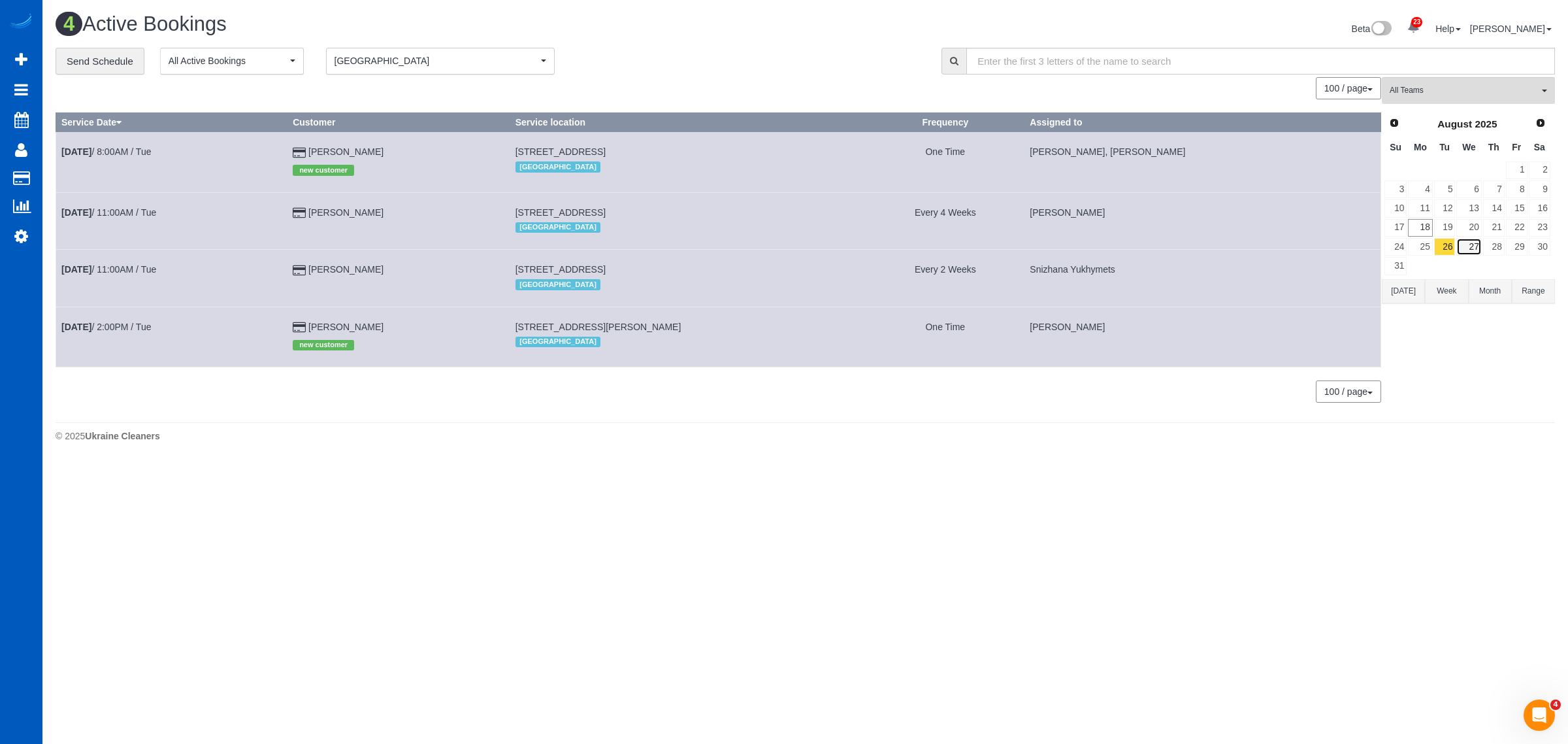
click at [1465, 249] on link "27" at bounding box center [1468, 246] width 25 height 18
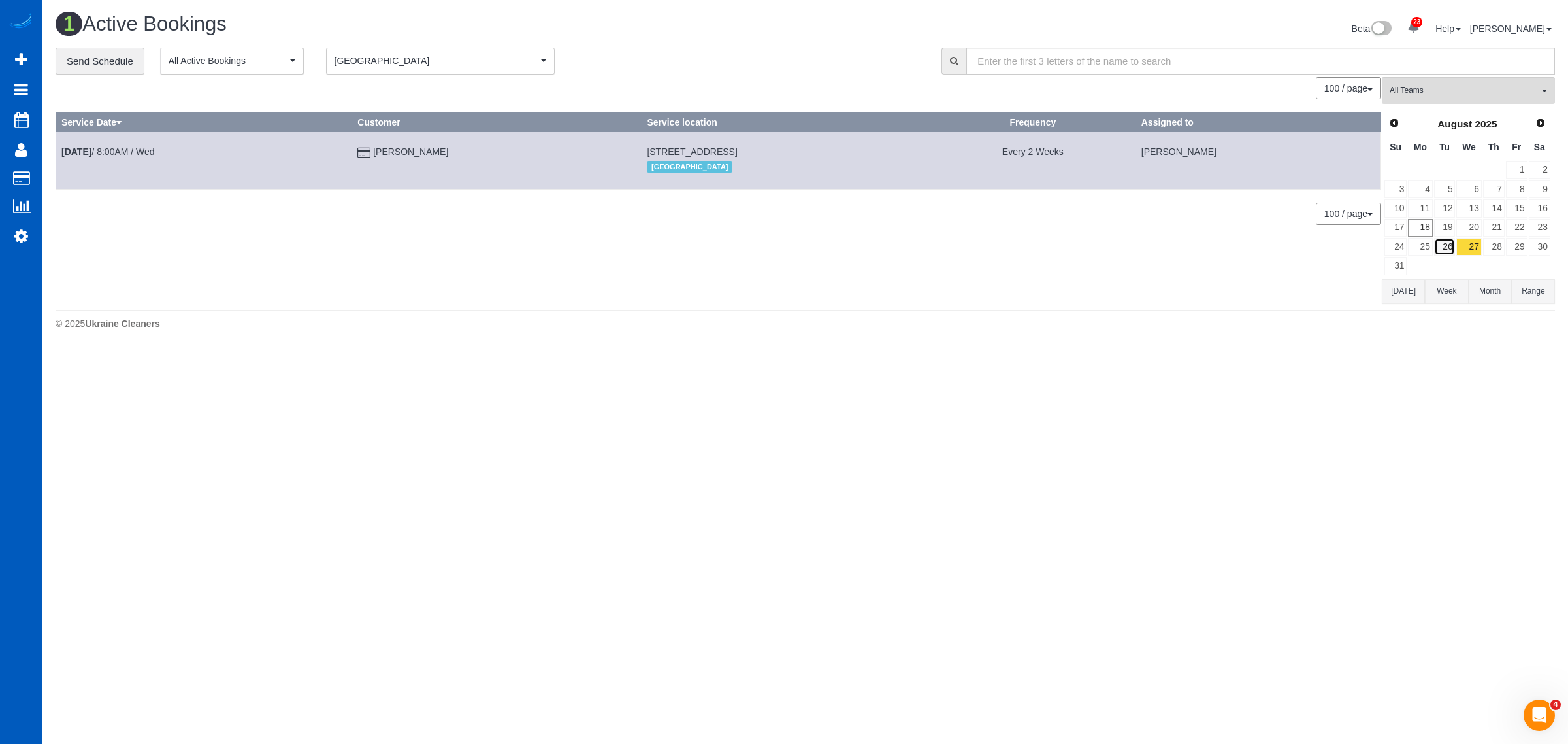
click at [1450, 251] on link "26" at bounding box center [1444, 246] width 21 height 18
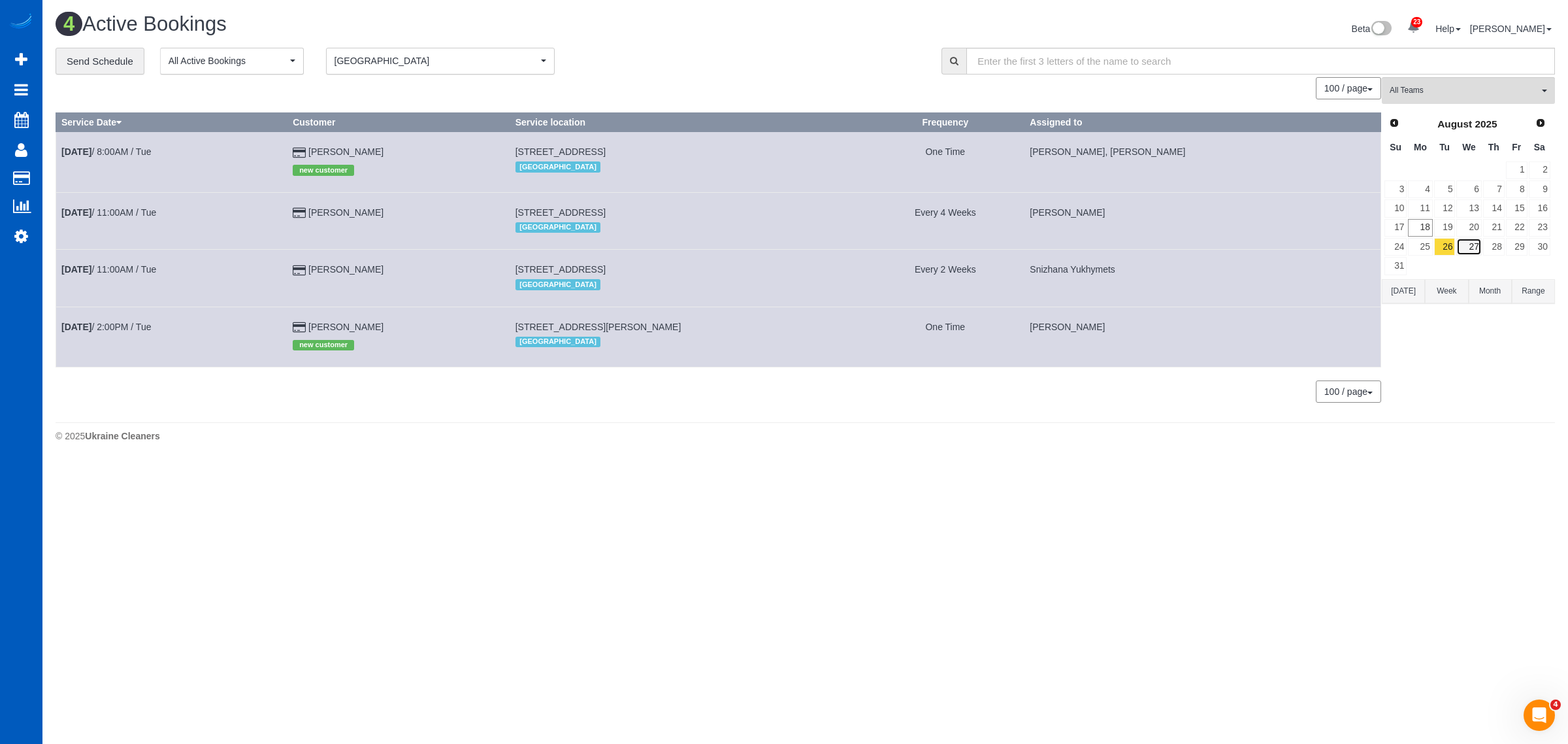
click at [1471, 249] on link "27" at bounding box center [1468, 246] width 25 height 18
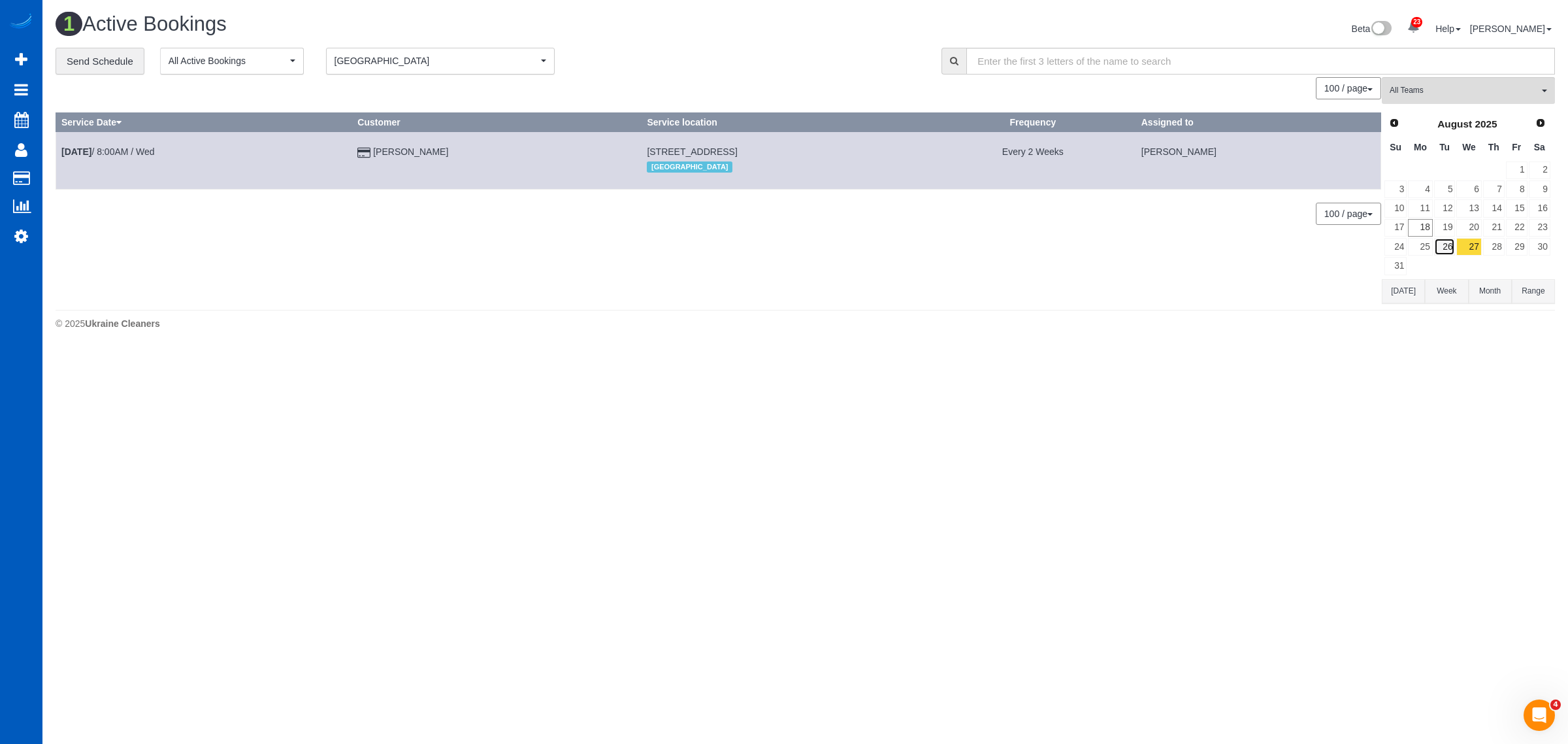
click at [1449, 251] on link "26" at bounding box center [1444, 246] width 21 height 18
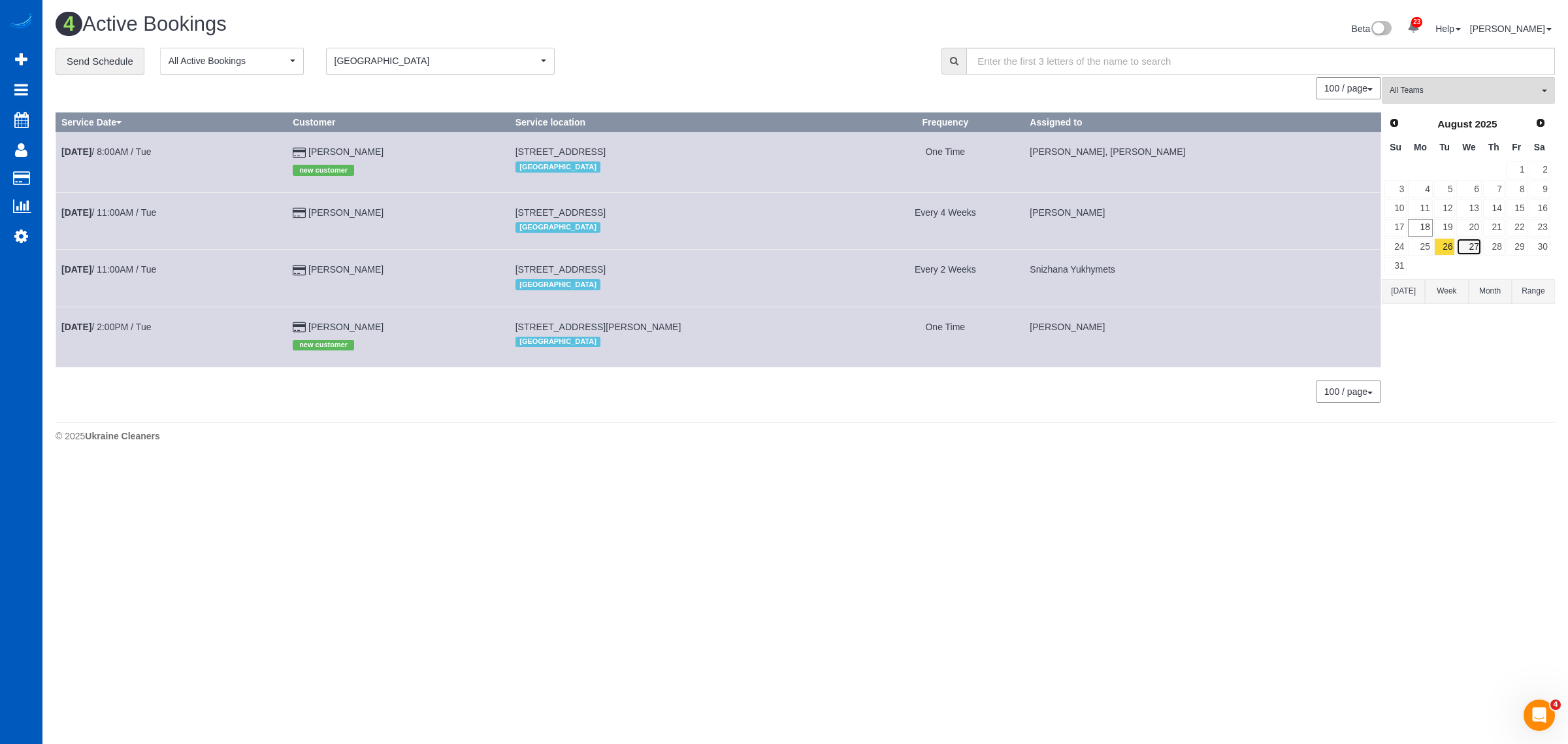
click at [1469, 249] on link "27" at bounding box center [1468, 246] width 25 height 18
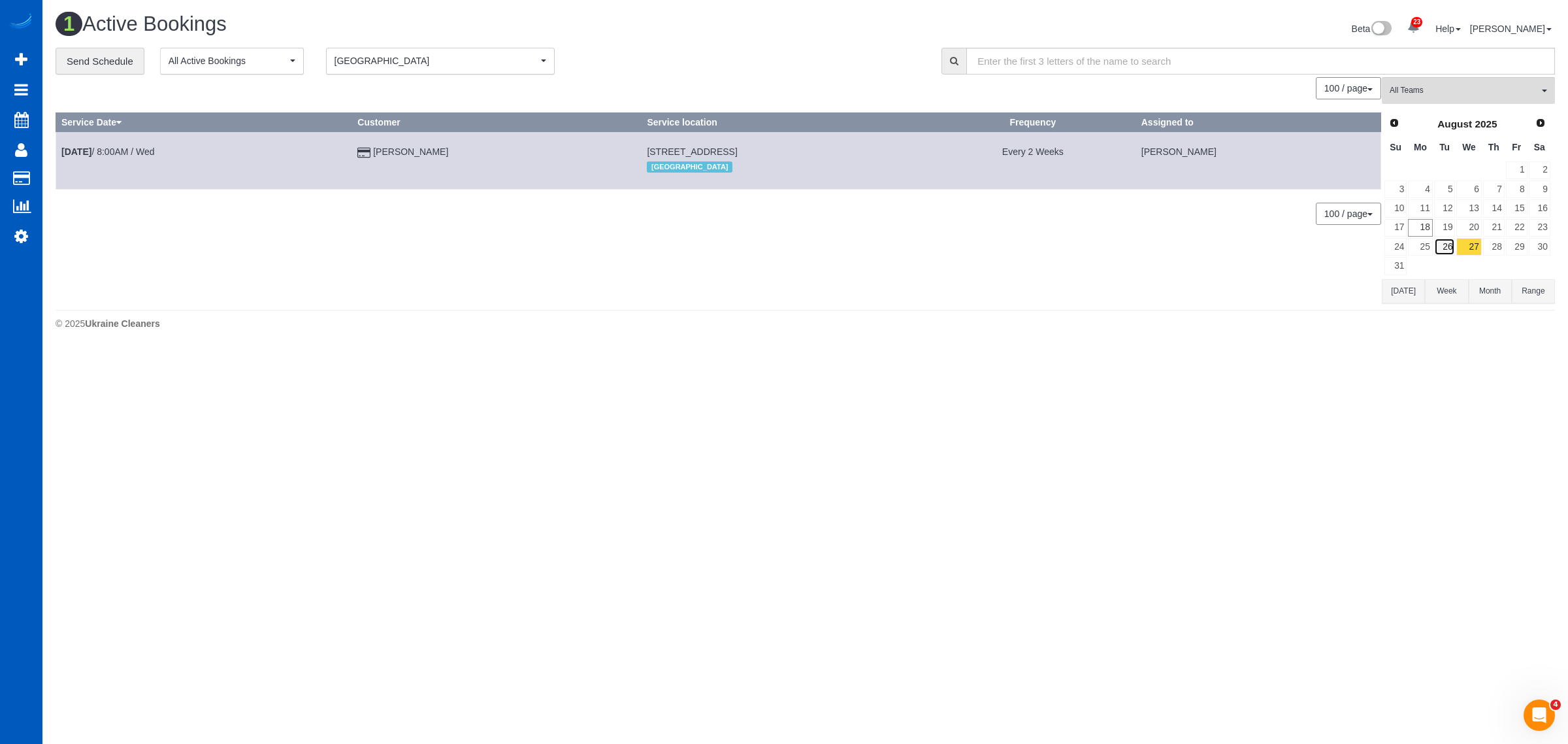
click at [1454, 253] on link "26" at bounding box center [1444, 246] width 21 height 18
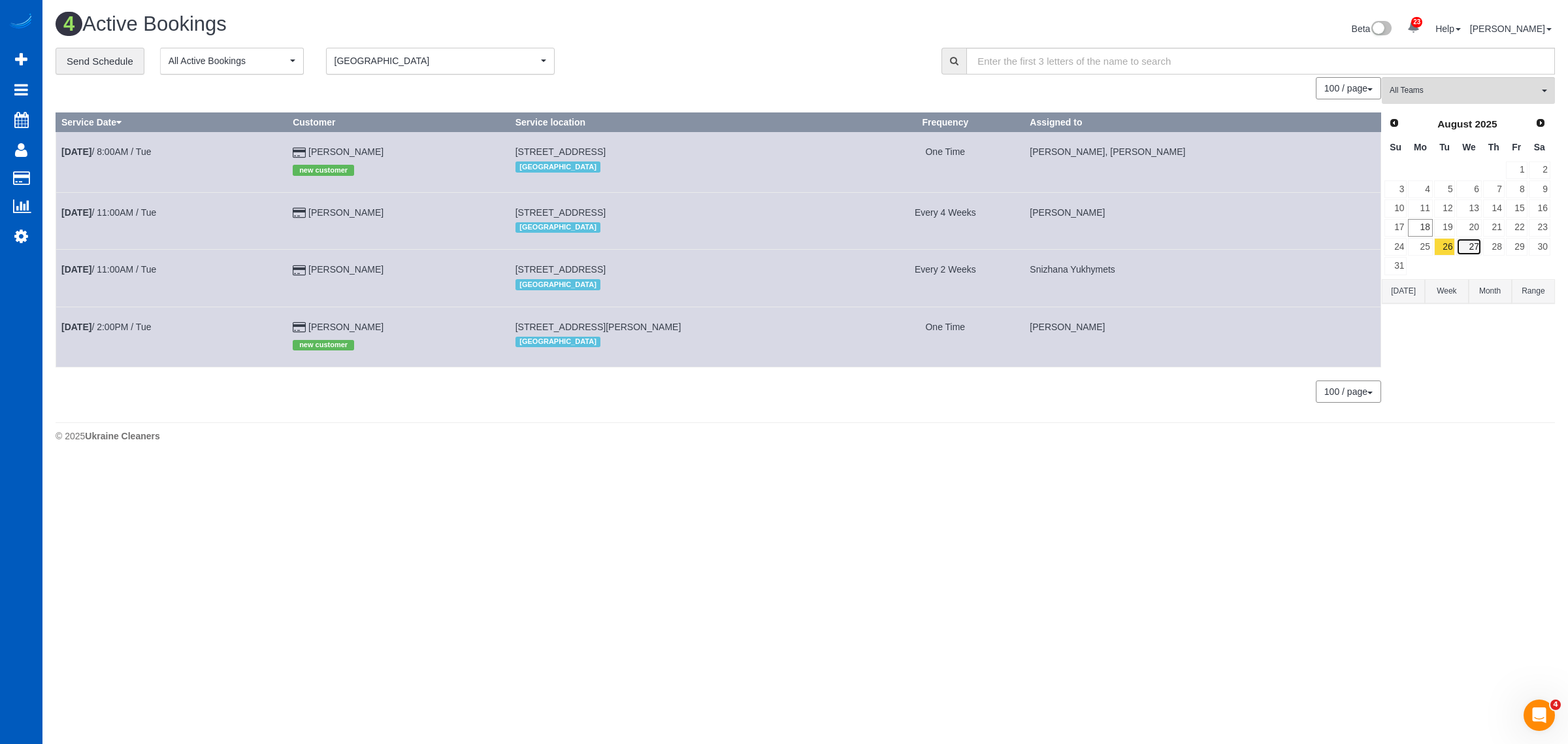
click at [1479, 253] on link "27" at bounding box center [1468, 246] width 25 height 18
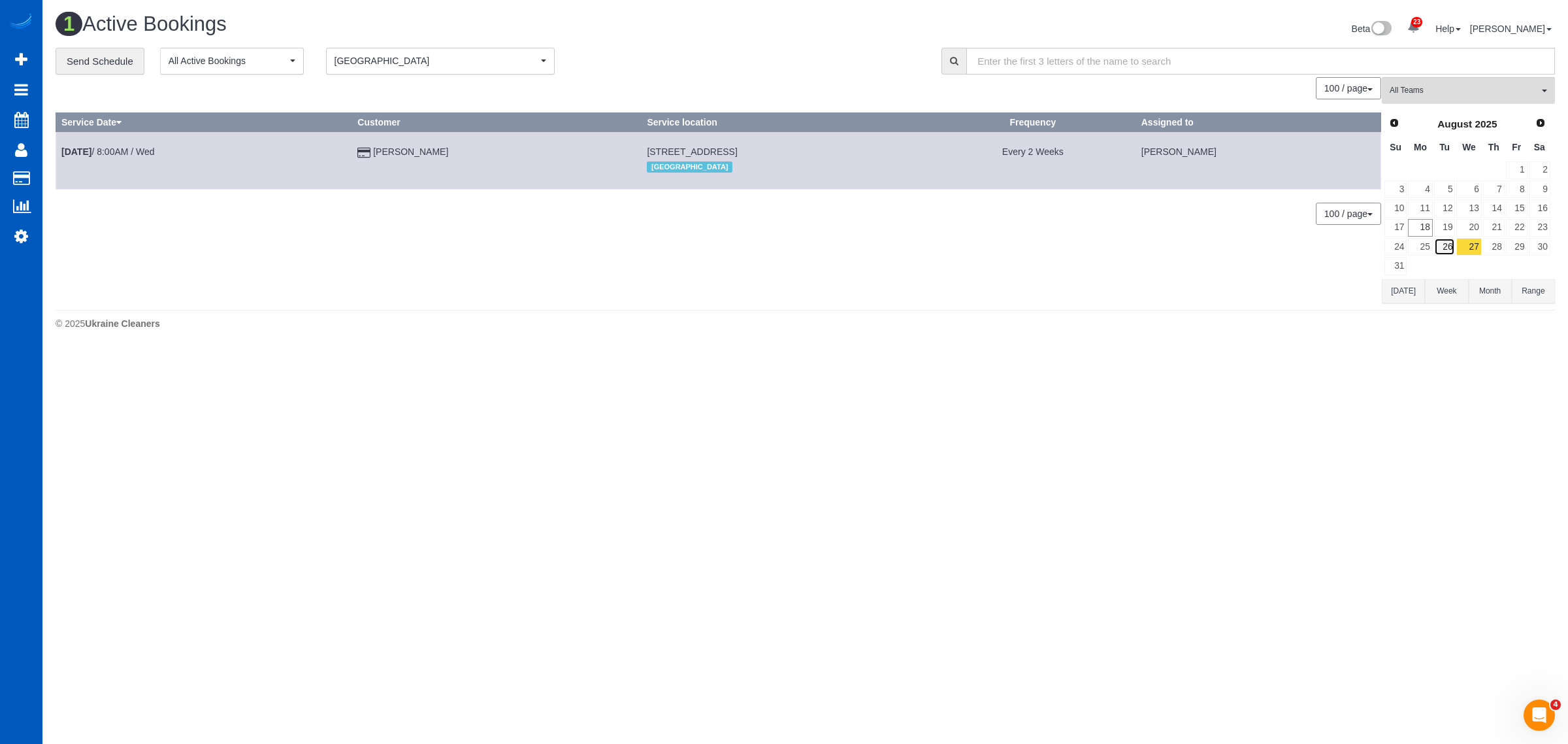
click at [1443, 253] on link "26" at bounding box center [1444, 246] width 21 height 18
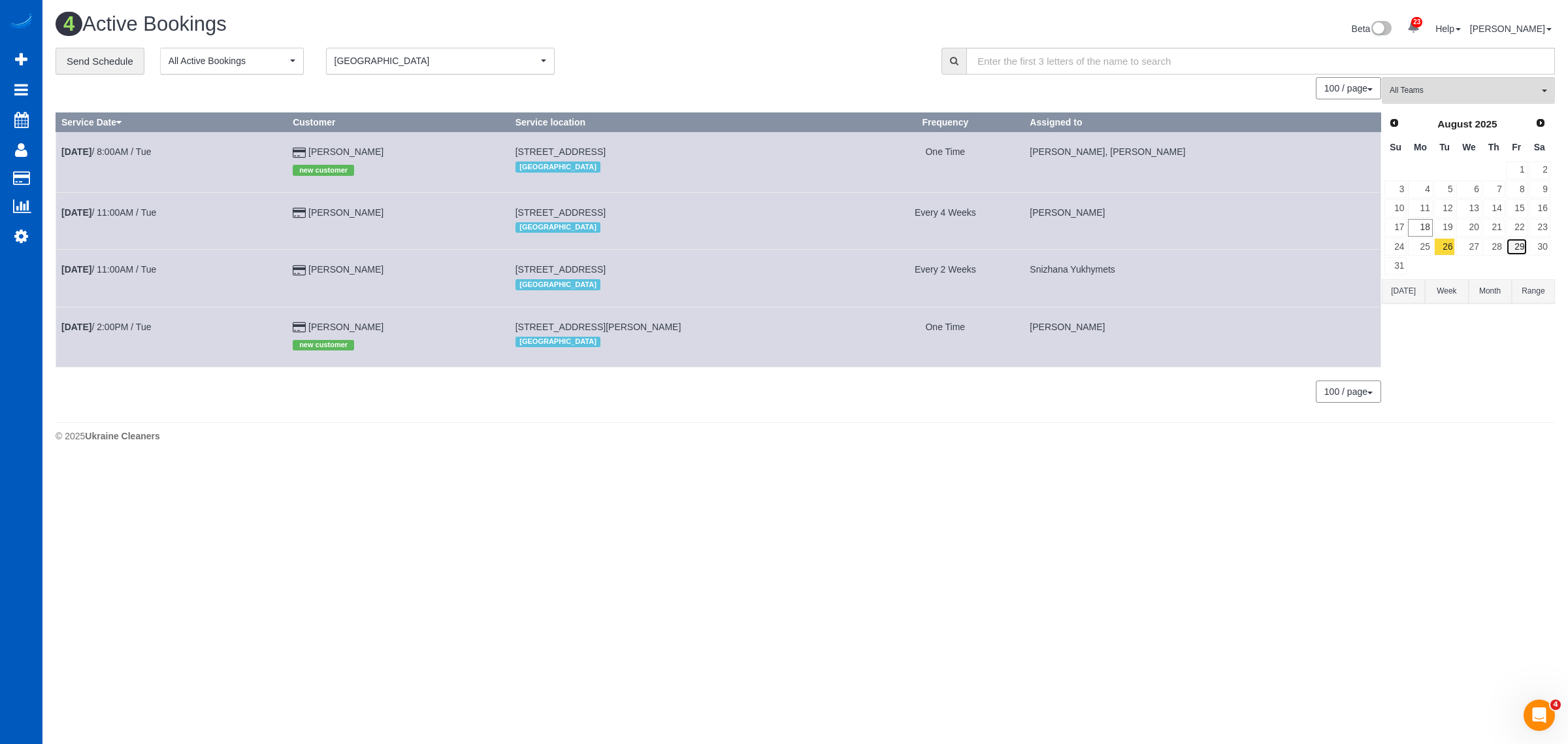
click at [1520, 251] on link "29" at bounding box center [1516, 246] width 21 height 18
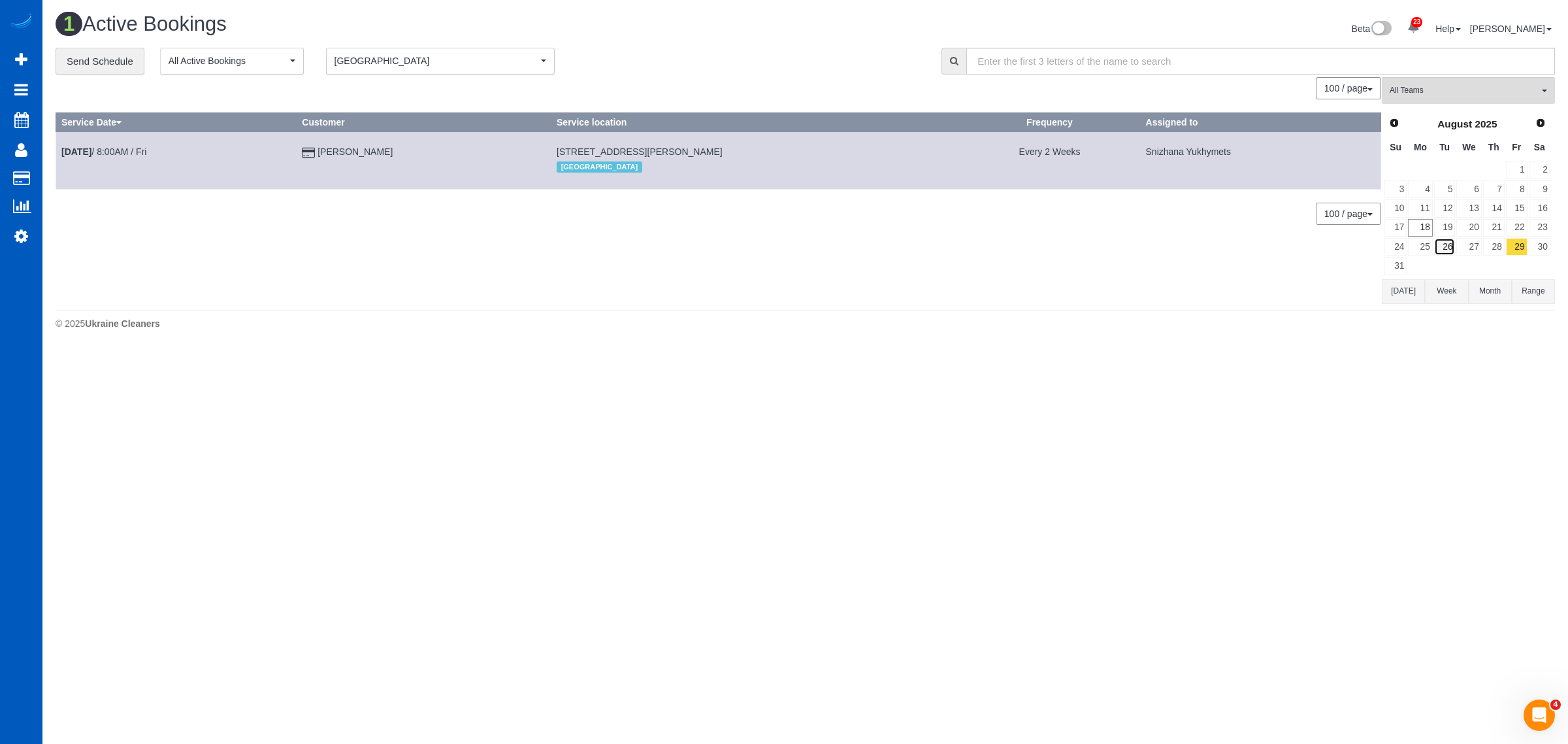
click at [1435, 242] on link "26" at bounding box center [1444, 246] width 21 height 18
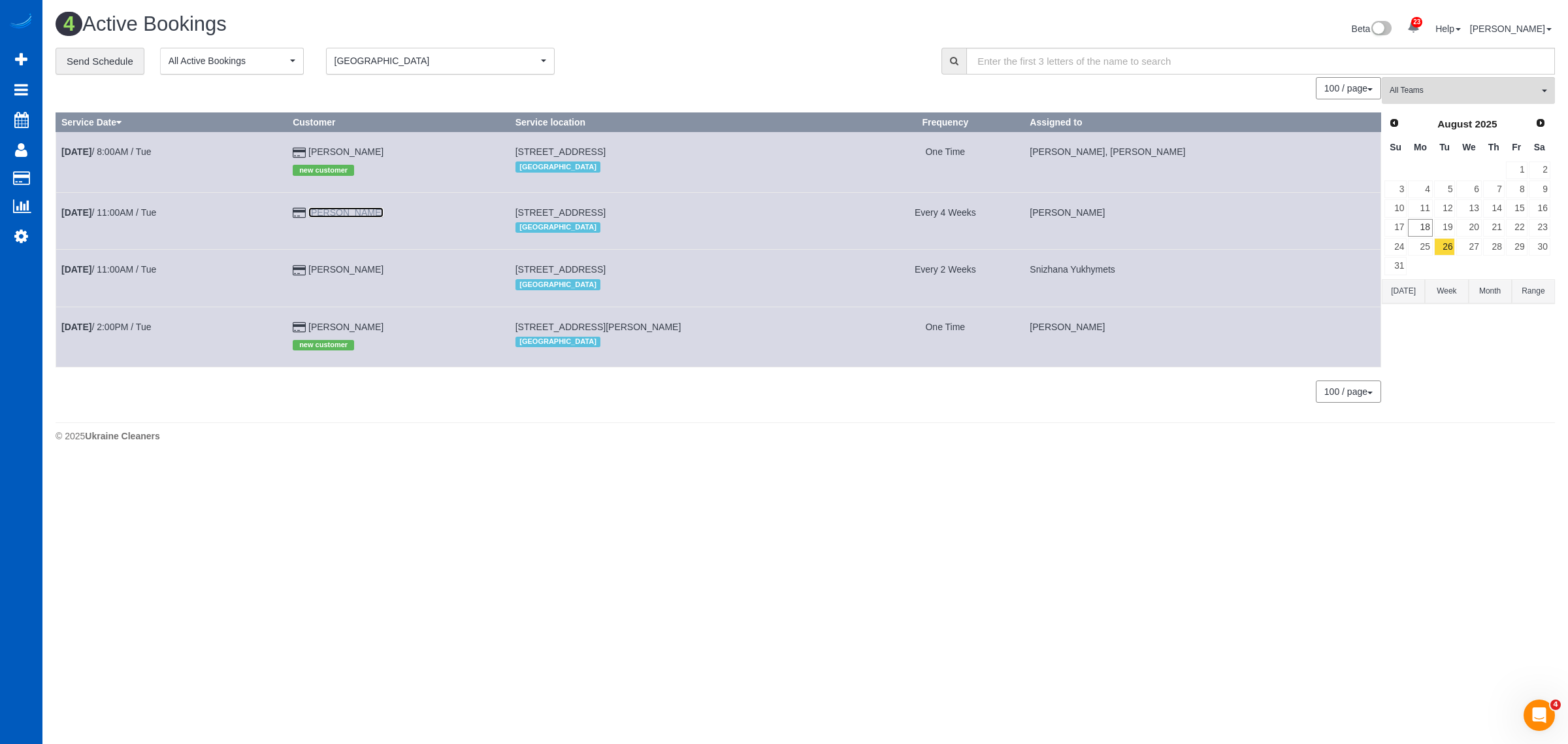
click at [371, 213] on link "Susan Lawlor" at bounding box center [346, 212] width 75 height 10
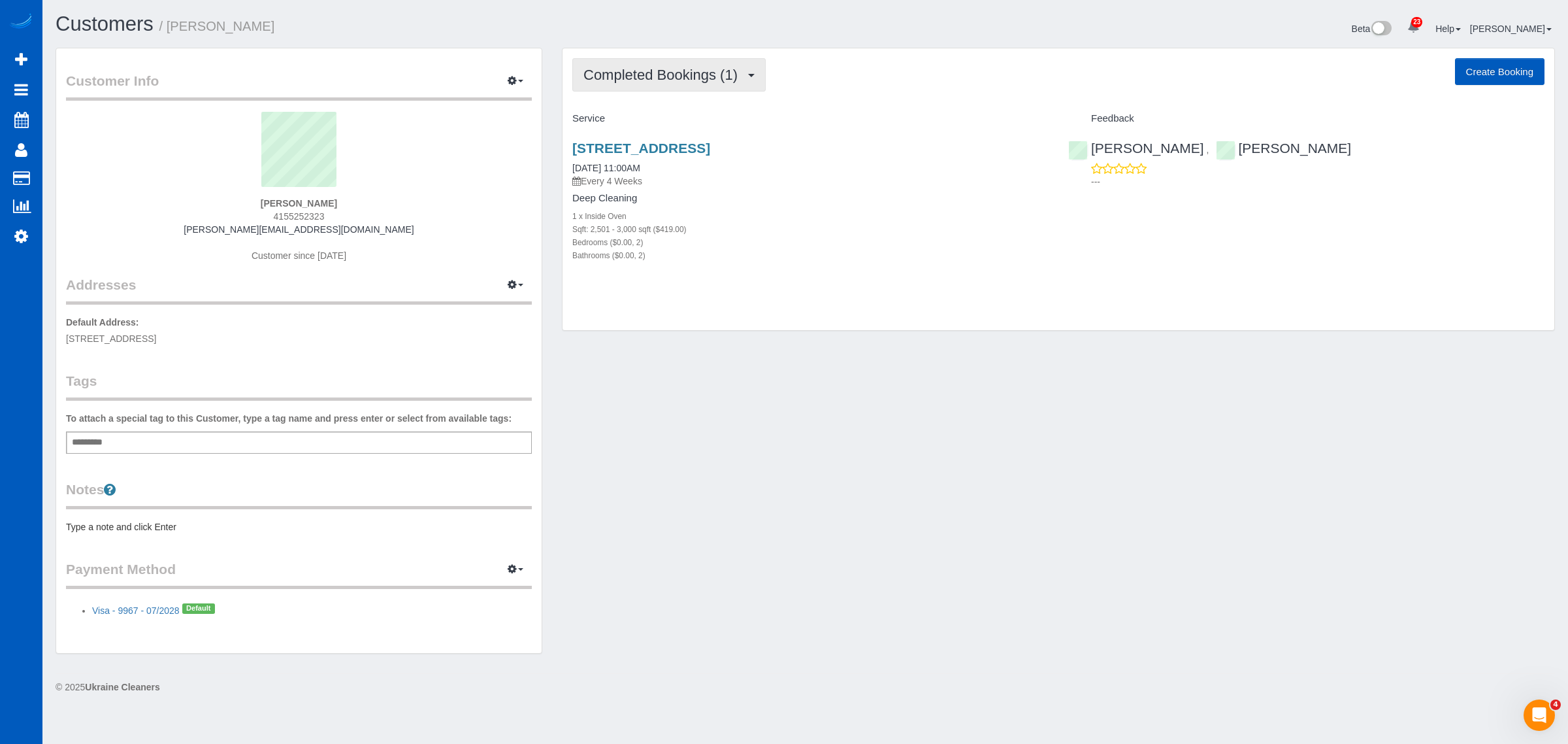
click at [659, 68] on span "Completed Bookings (1)" at bounding box center [664, 75] width 161 height 17
click at [658, 121] on link "Upcoming Bookings (12)" at bounding box center [641, 122] width 138 height 17
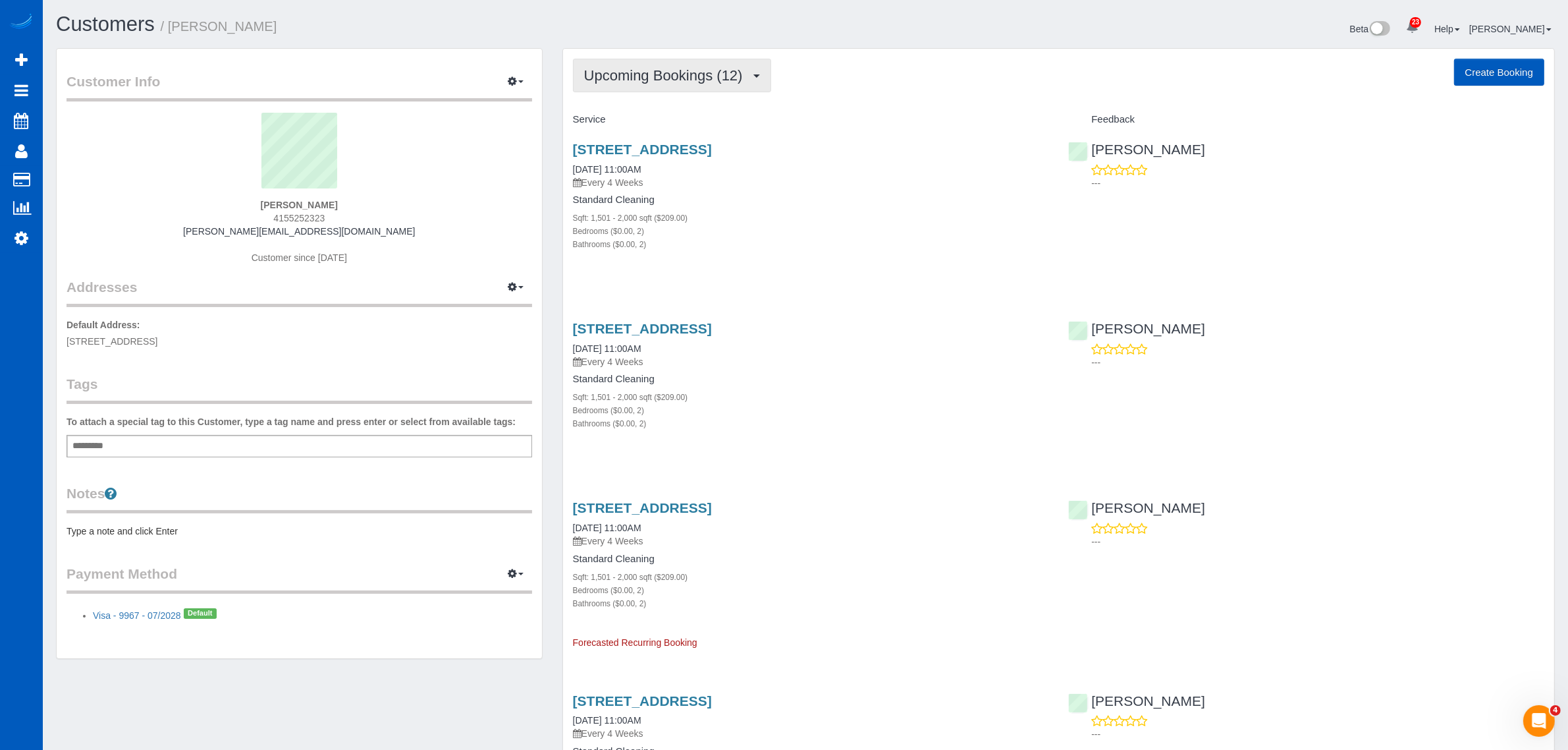
click at [644, 85] on button "Upcoming Bookings (12)" at bounding box center [671, 75] width 198 height 34
click at [672, 102] on link "Completed Bookings (1)" at bounding box center [642, 106] width 139 height 17
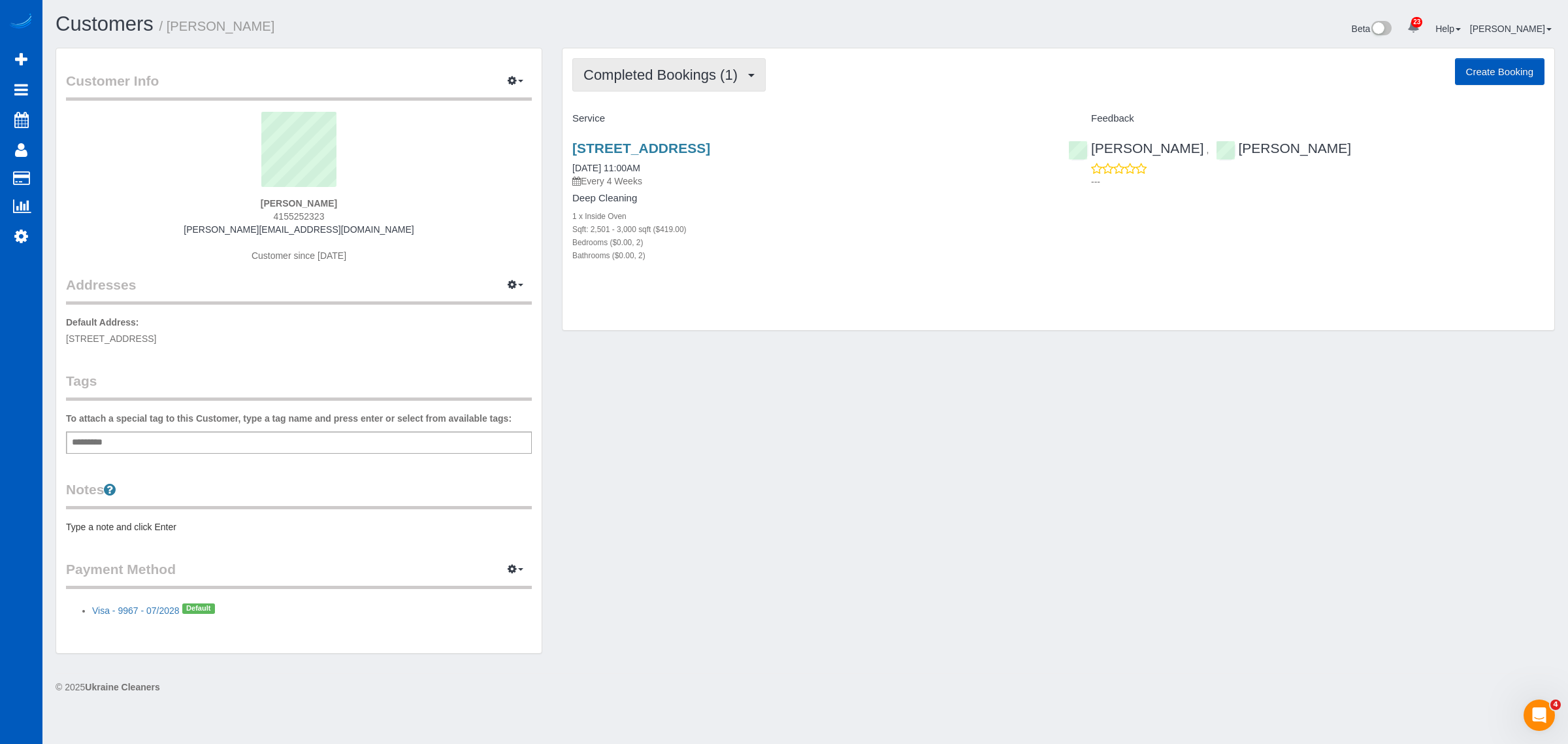
click at [671, 67] on span "Completed Bookings (1)" at bounding box center [664, 75] width 161 height 17
click at [653, 124] on link "Upcoming Bookings (12)" at bounding box center [641, 122] width 138 height 17
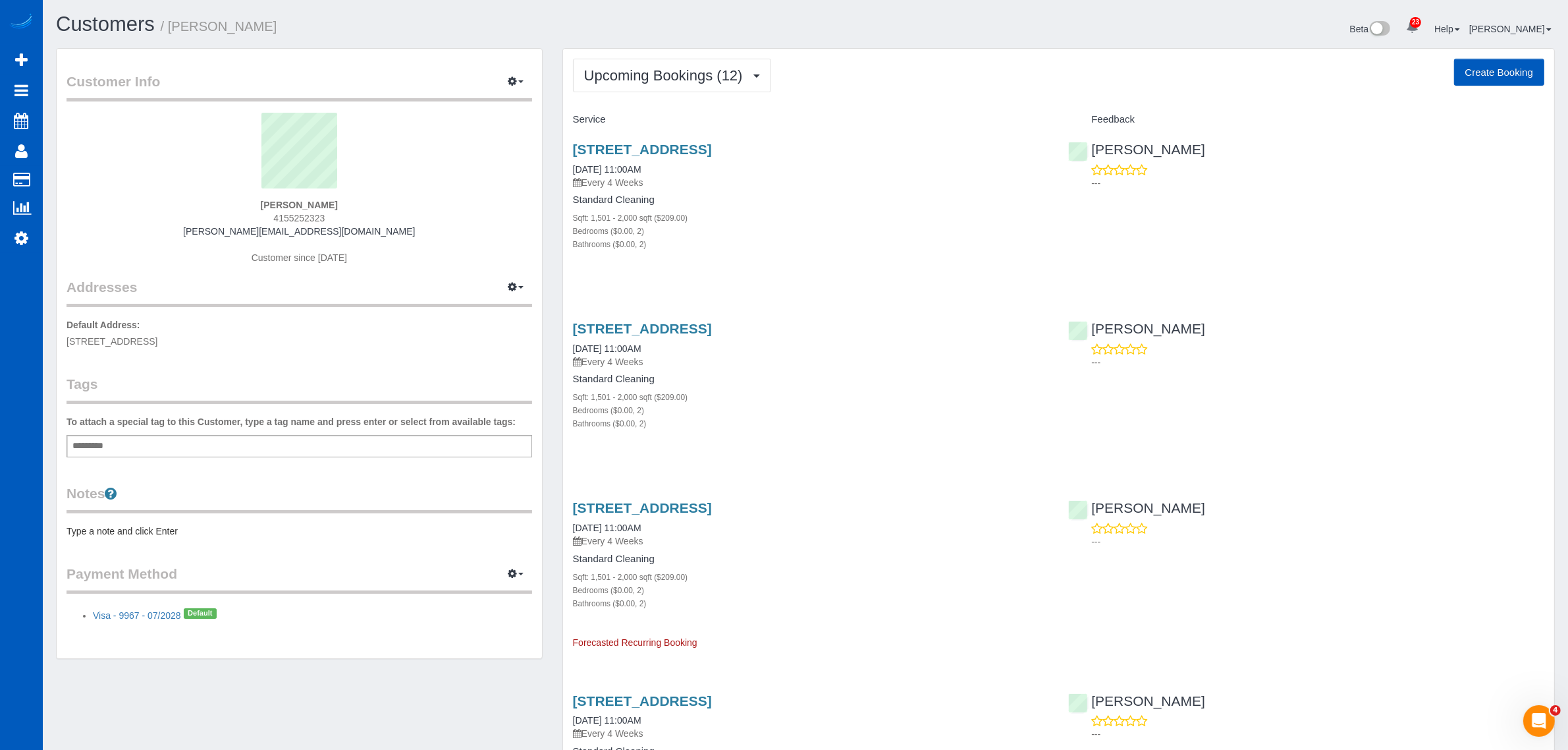
click at [650, 82] on button "Upcoming Bookings (12)" at bounding box center [671, 75] width 198 height 34
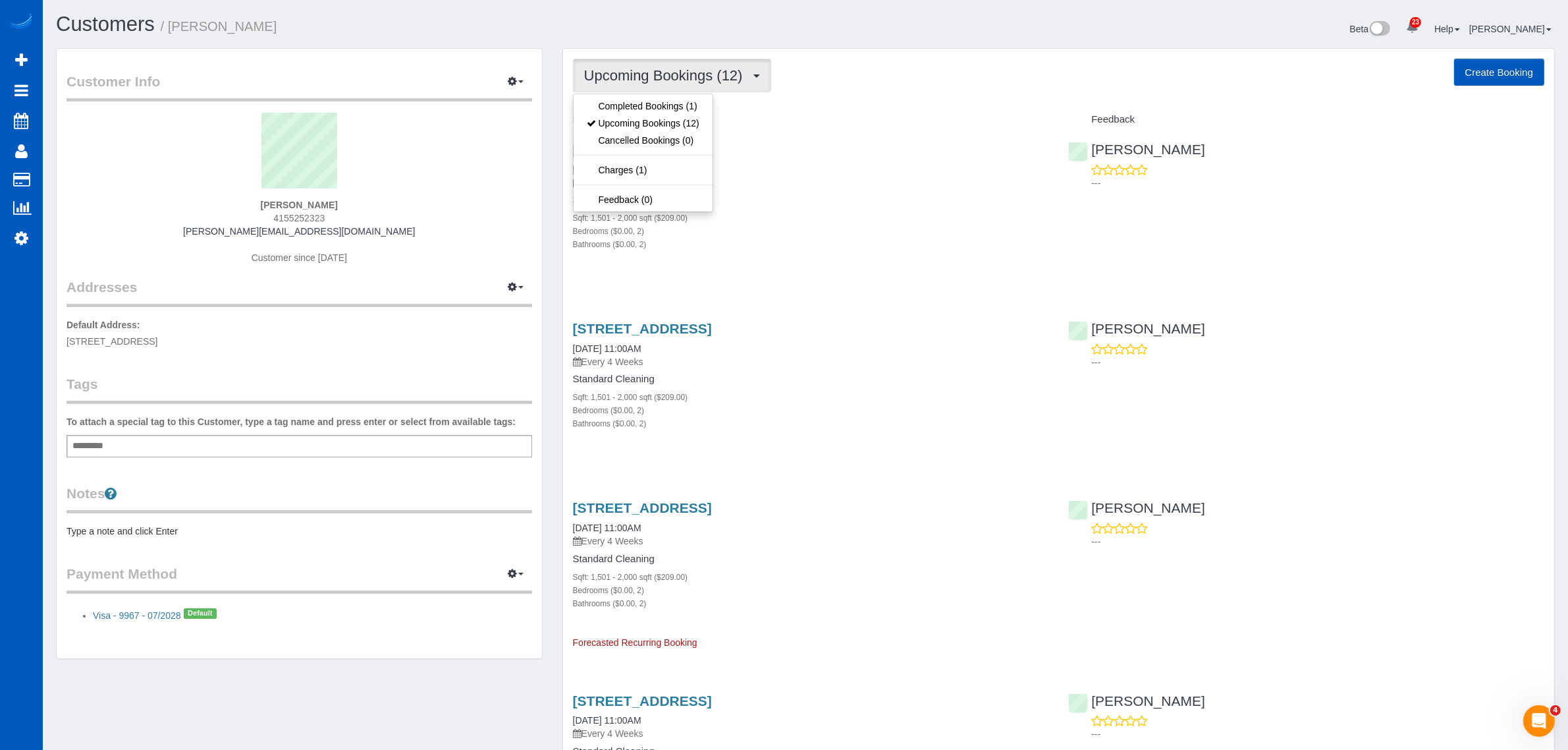
click at [708, 80] on span "Upcoming Bookings (12)" at bounding box center [667, 75] width 166 height 17
click at [677, 76] on span "Upcoming Bookings (12)" at bounding box center [667, 75] width 166 height 17
click at [913, 212] on div "Sqft: 1,501 - 2,000 sqft ($209.00)" at bounding box center [810, 217] width 476 height 13
click at [665, 88] on button "Upcoming Bookings (12)" at bounding box center [671, 75] width 198 height 34
click at [849, 244] on div "Bathrooms ($0.00, 2)" at bounding box center [810, 244] width 476 height 13
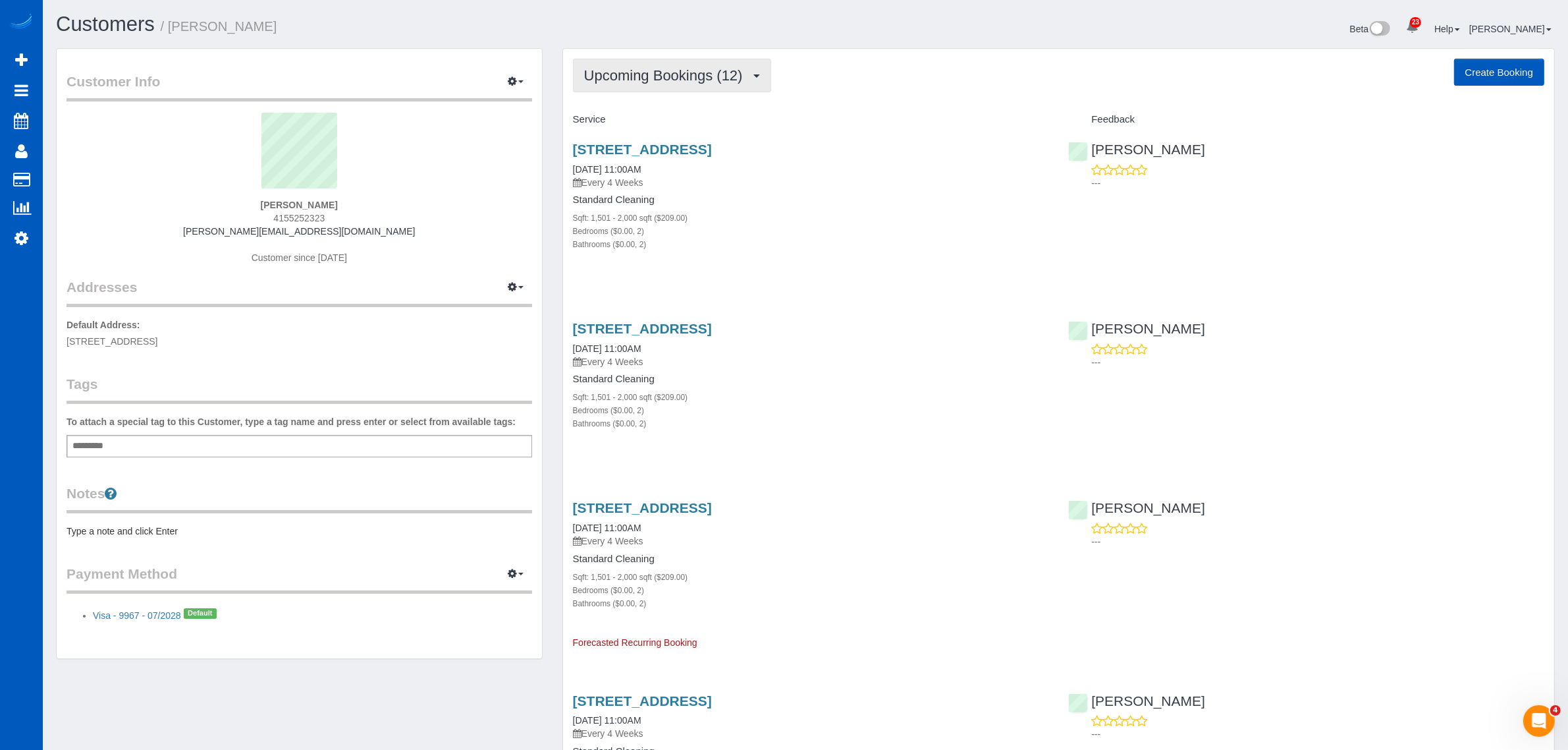
click at [642, 77] on span "Upcoming Bookings (12)" at bounding box center [667, 75] width 166 height 17
click at [629, 120] on link "Upcoming Bookings (12)" at bounding box center [642, 123] width 139 height 17
click at [680, 143] on link "1709 S Cedar St, Spokane, WA 99203" at bounding box center [642, 149] width 139 height 15
click at [660, 63] on button "Upcoming Bookings (12)" at bounding box center [671, 75] width 198 height 34
click at [667, 129] on link "Upcoming Bookings (12)" at bounding box center [642, 123] width 139 height 17
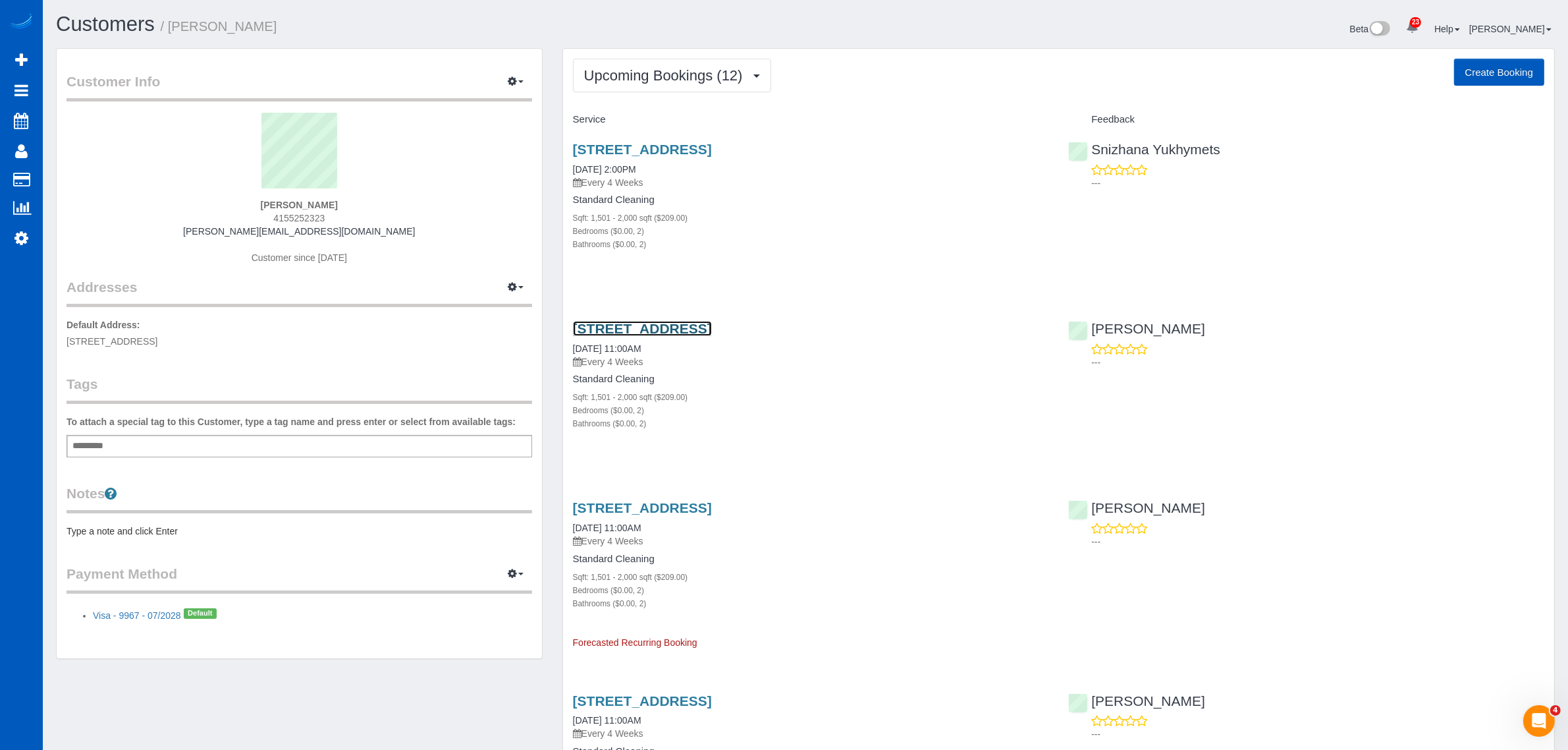
click at [660, 320] on link "1709 S Cedar St, Spokane, WA 99203" at bounding box center [642, 328] width 139 height 15
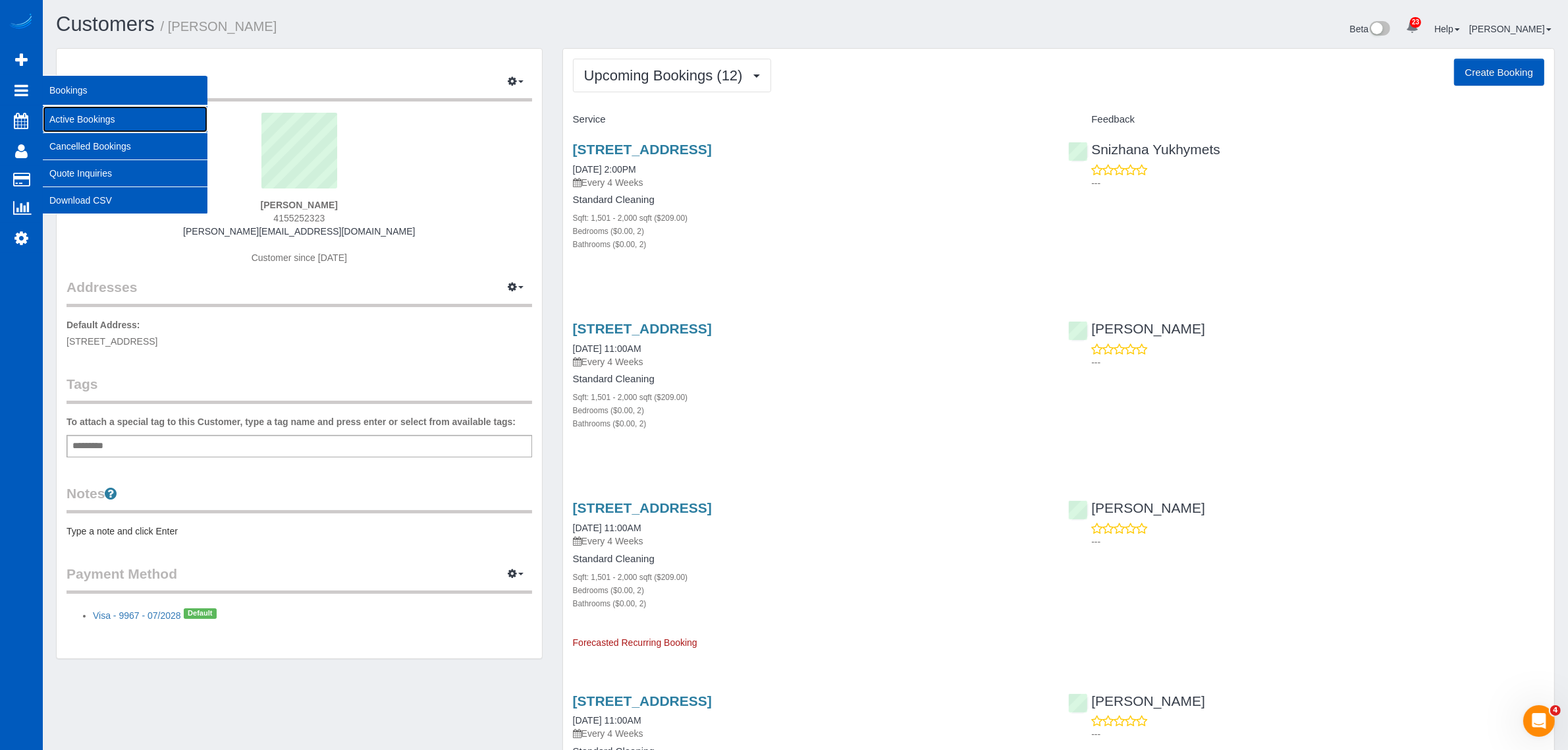
click at [73, 116] on link "Active Bookings" at bounding box center [125, 119] width 165 height 26
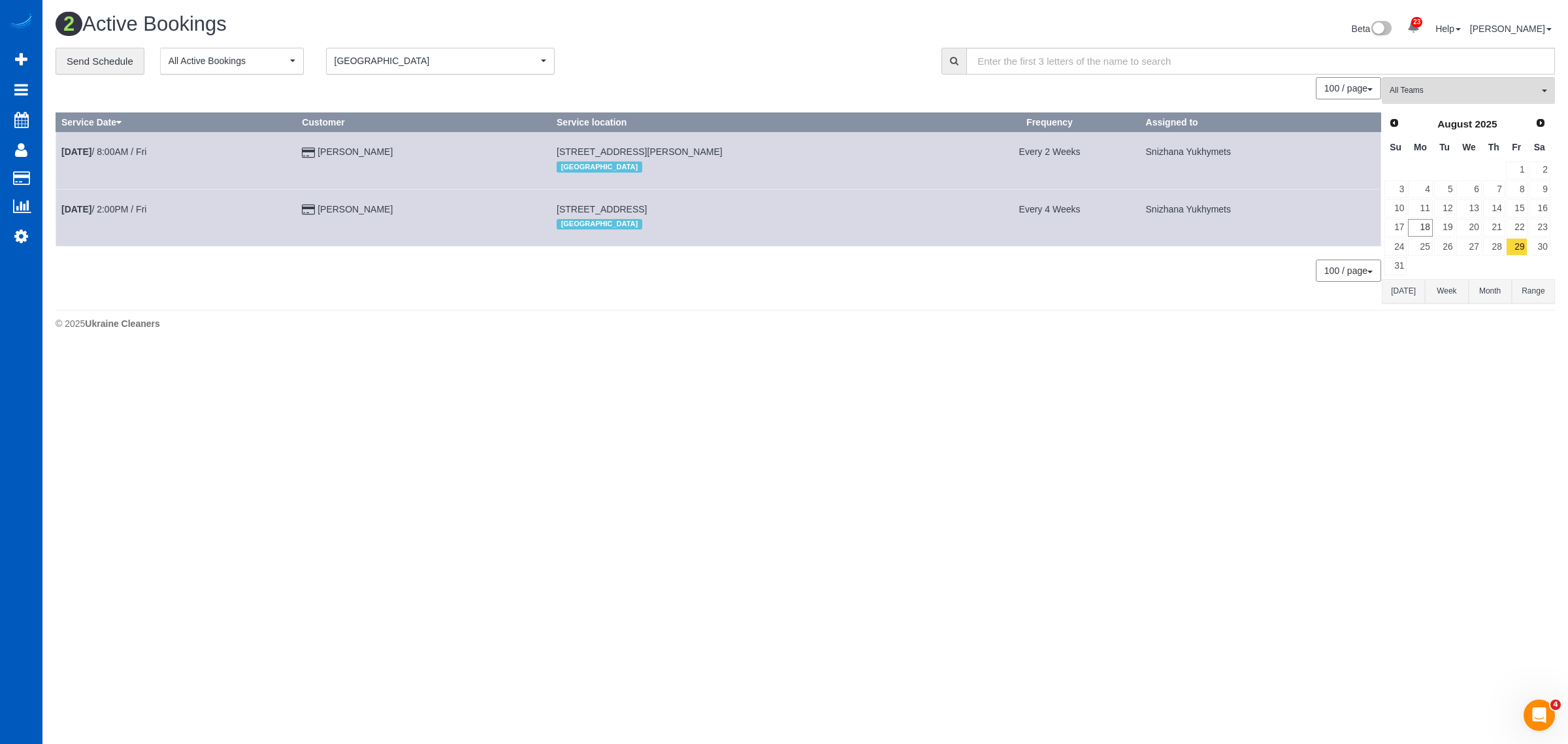
click at [1550, 128] on div "Prev Next August 2025" at bounding box center [1467, 124] width 167 height 22
click at [1539, 124] on span "Next" at bounding box center [1541, 122] width 10 height 10
click at [1523, 226] on link "26" at bounding box center [1516, 227] width 21 height 18
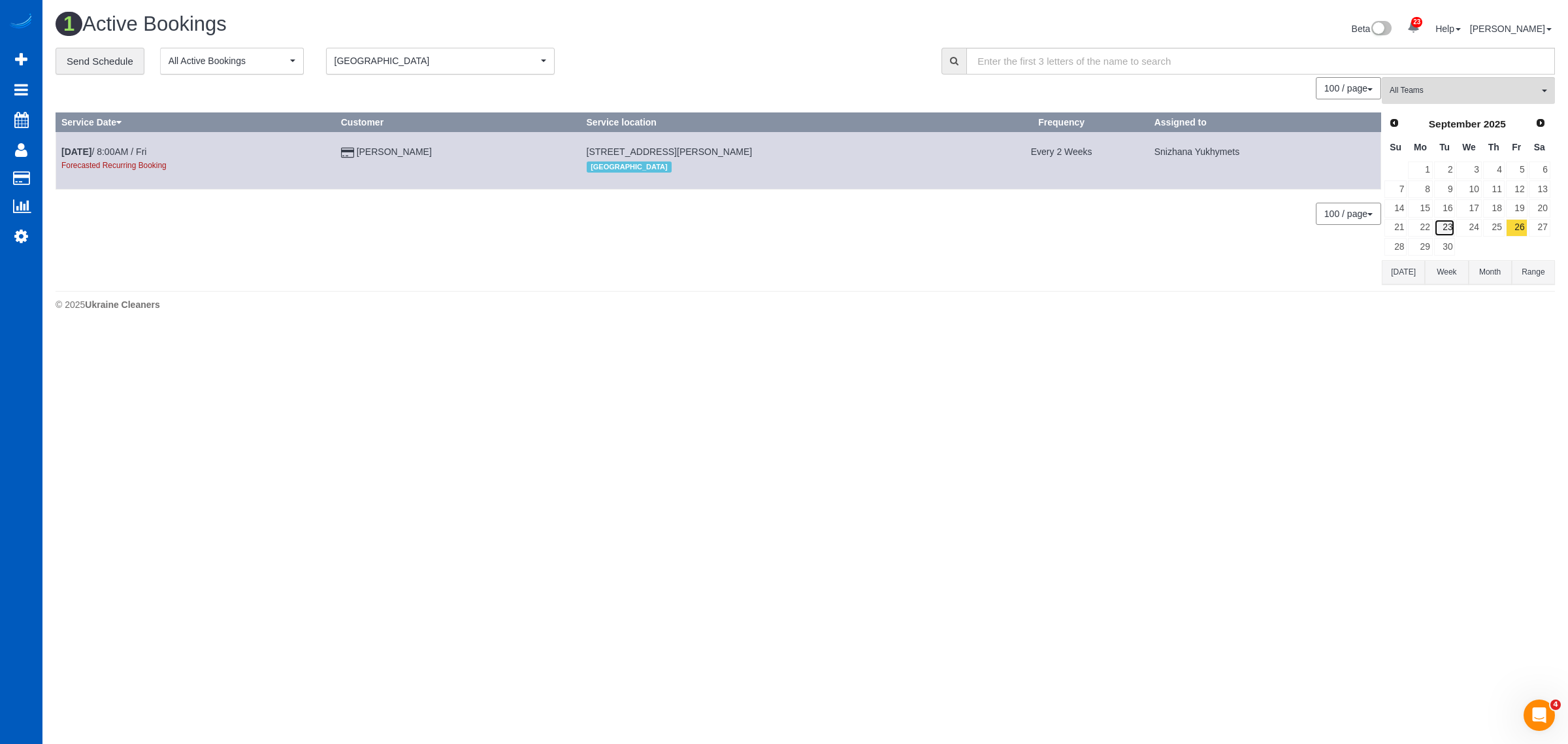
click at [1453, 229] on link "23" at bounding box center [1444, 227] width 21 height 18
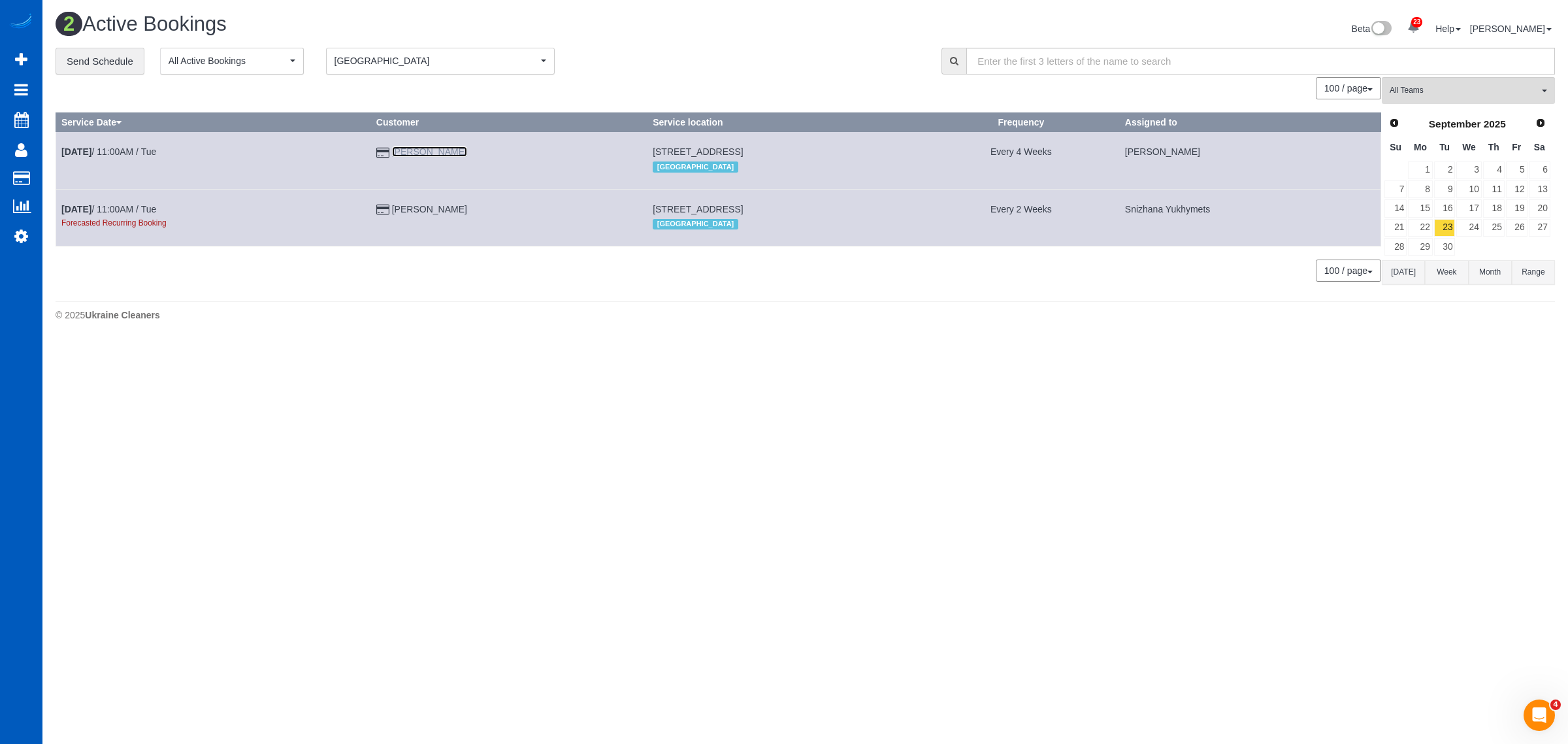
click at [392, 155] on link "Susan Lawlor" at bounding box center [429, 151] width 75 height 10
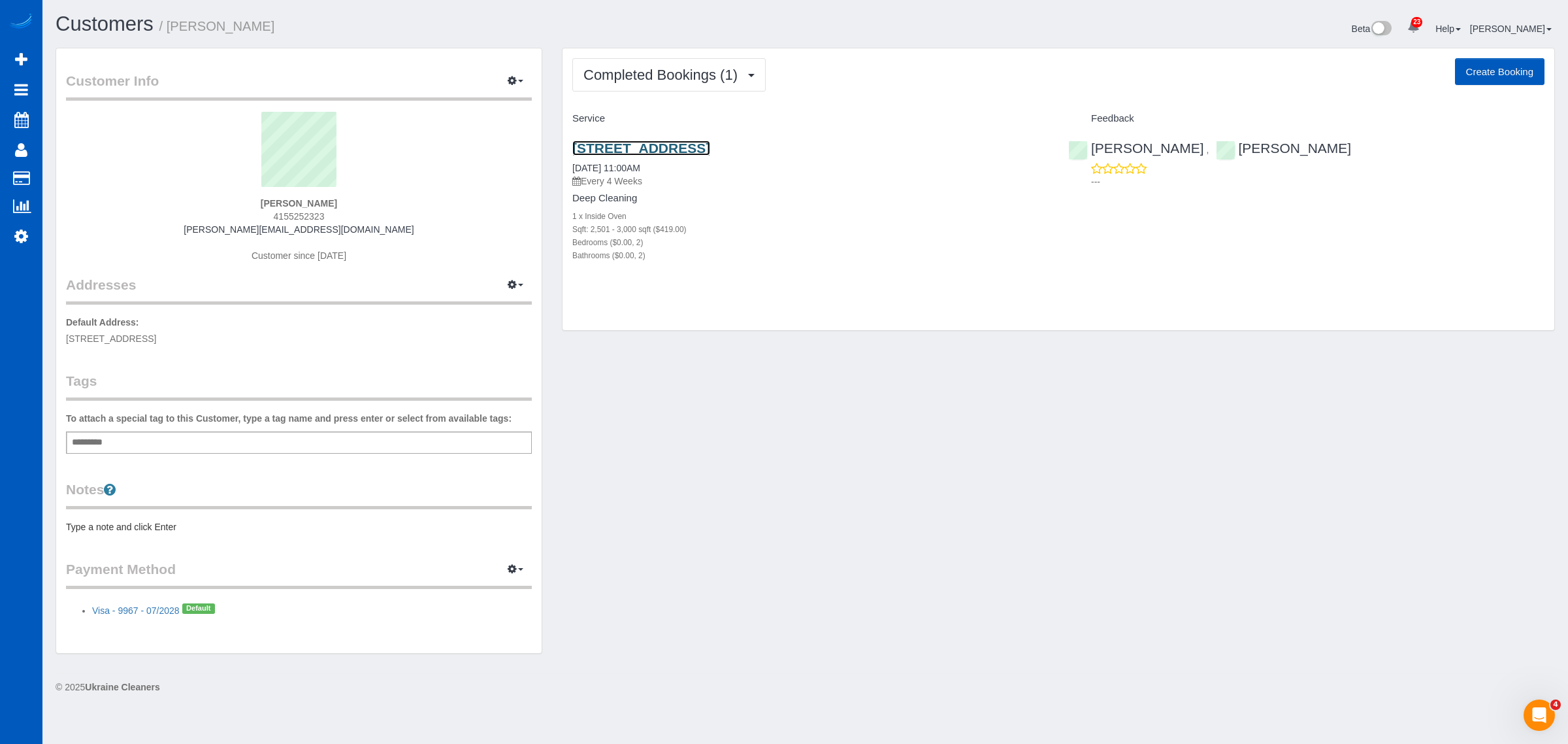
click at [685, 140] on link "1709 S Cedar St, Spokane, WA 99203" at bounding box center [641, 148] width 138 height 15
click at [658, 86] on button "Completed Bookings (1)" at bounding box center [669, 75] width 193 height 33
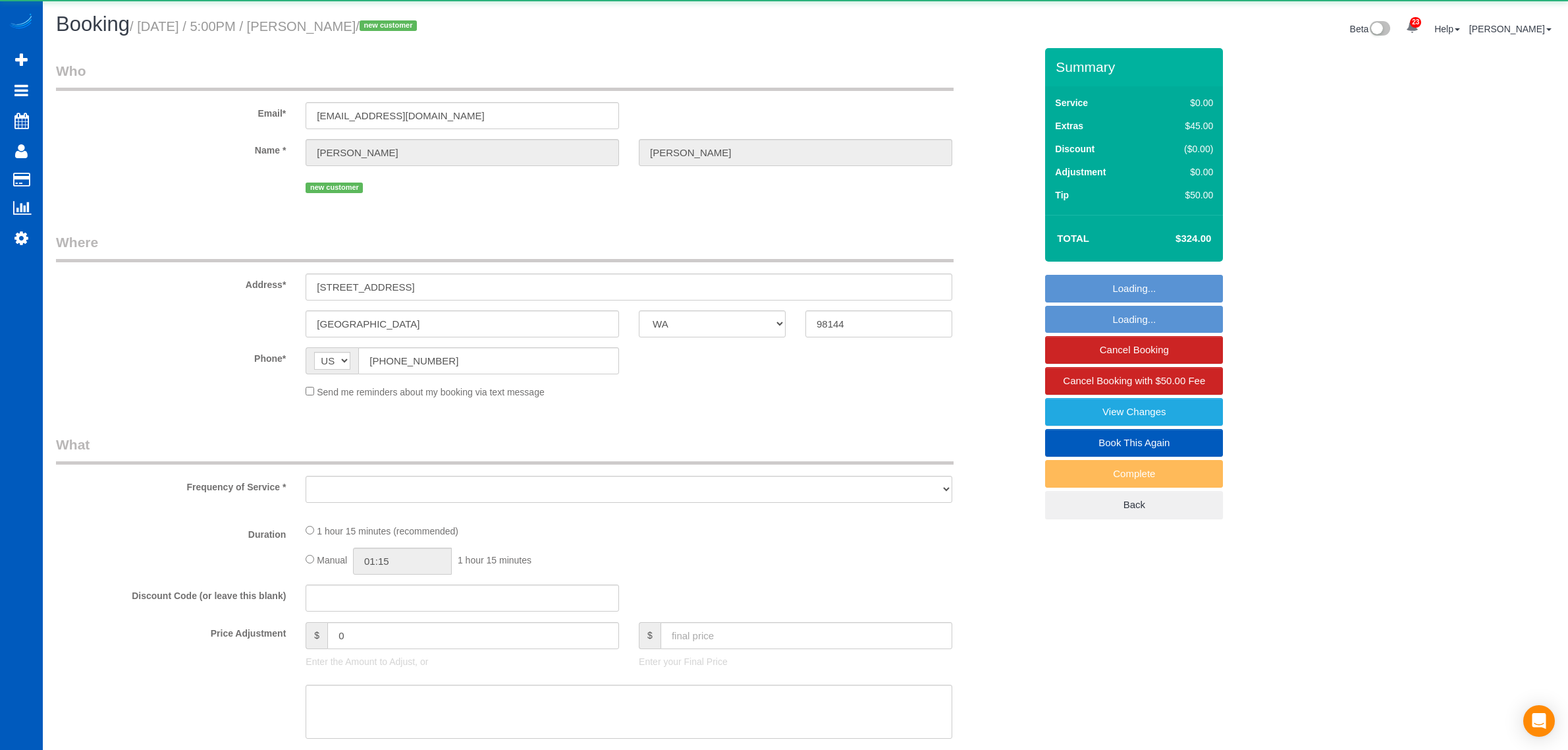
select select "WA"
select select "object:808"
select select "string:fspay-f2a4aea6-f782-4cf5-a869-6e0905dd1fcd"
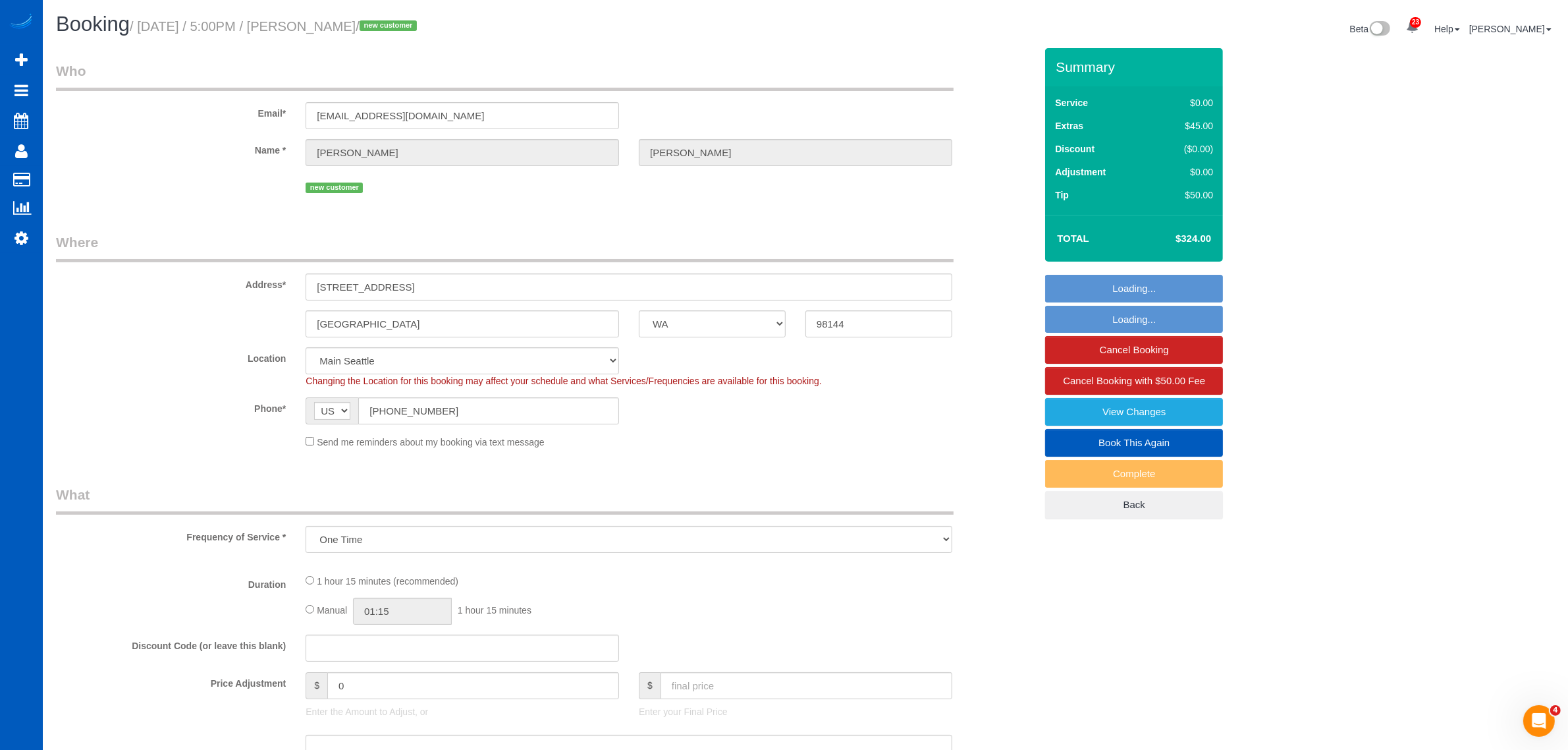
select select "object:813"
select select "199"
select select "spot1"
select select "number:8"
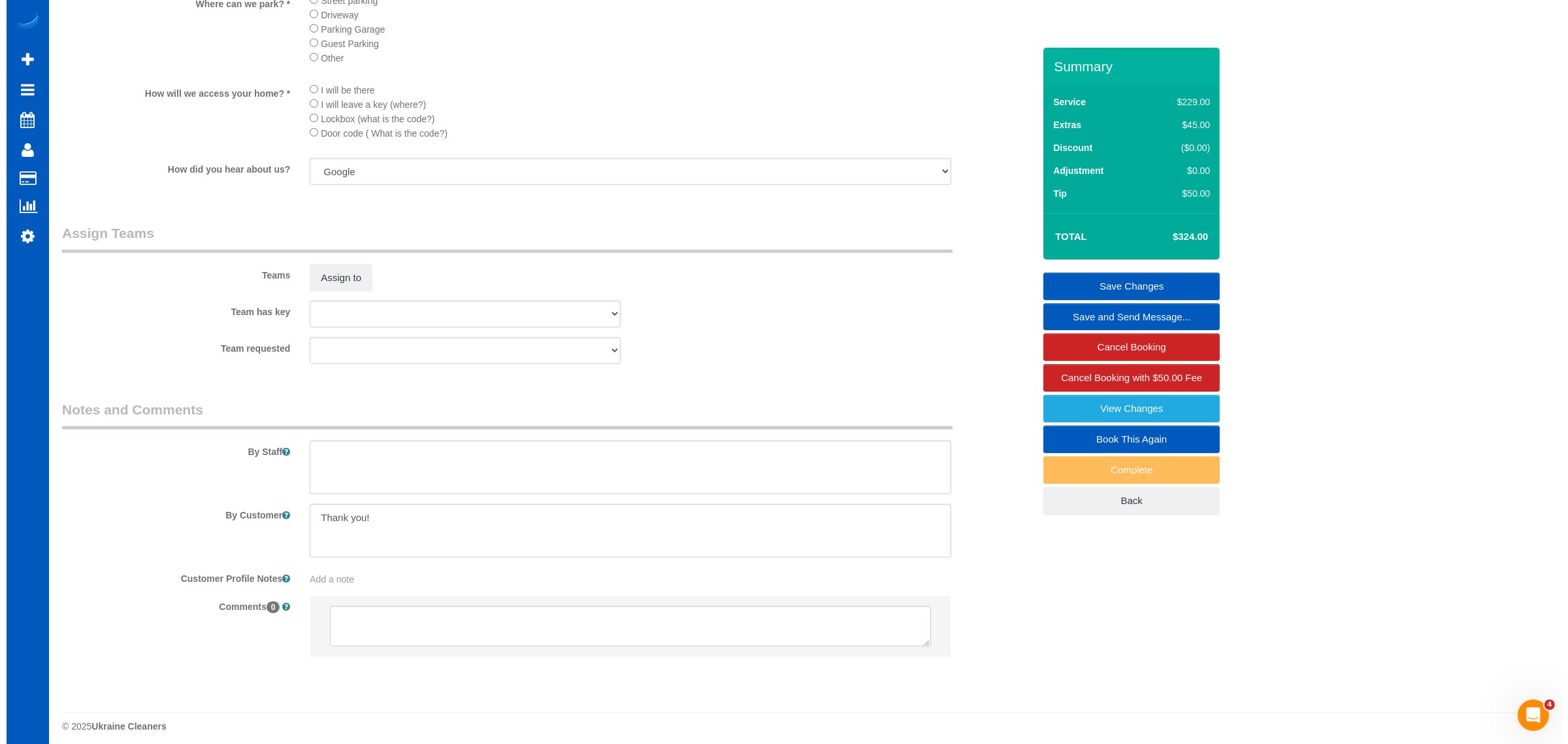
scroll to position [1522, 0]
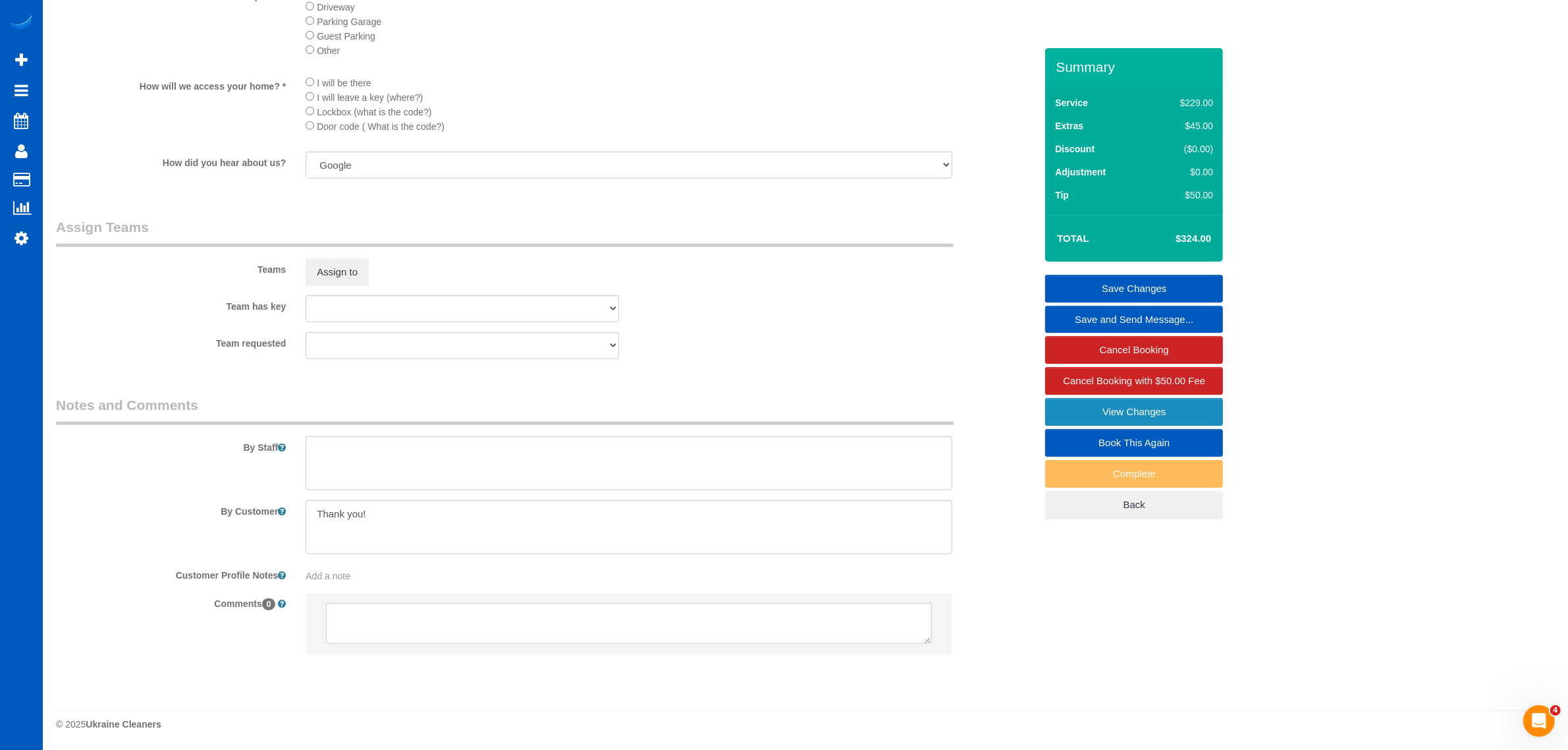
click at [1090, 405] on link "View Changes" at bounding box center [1133, 412] width 178 height 28
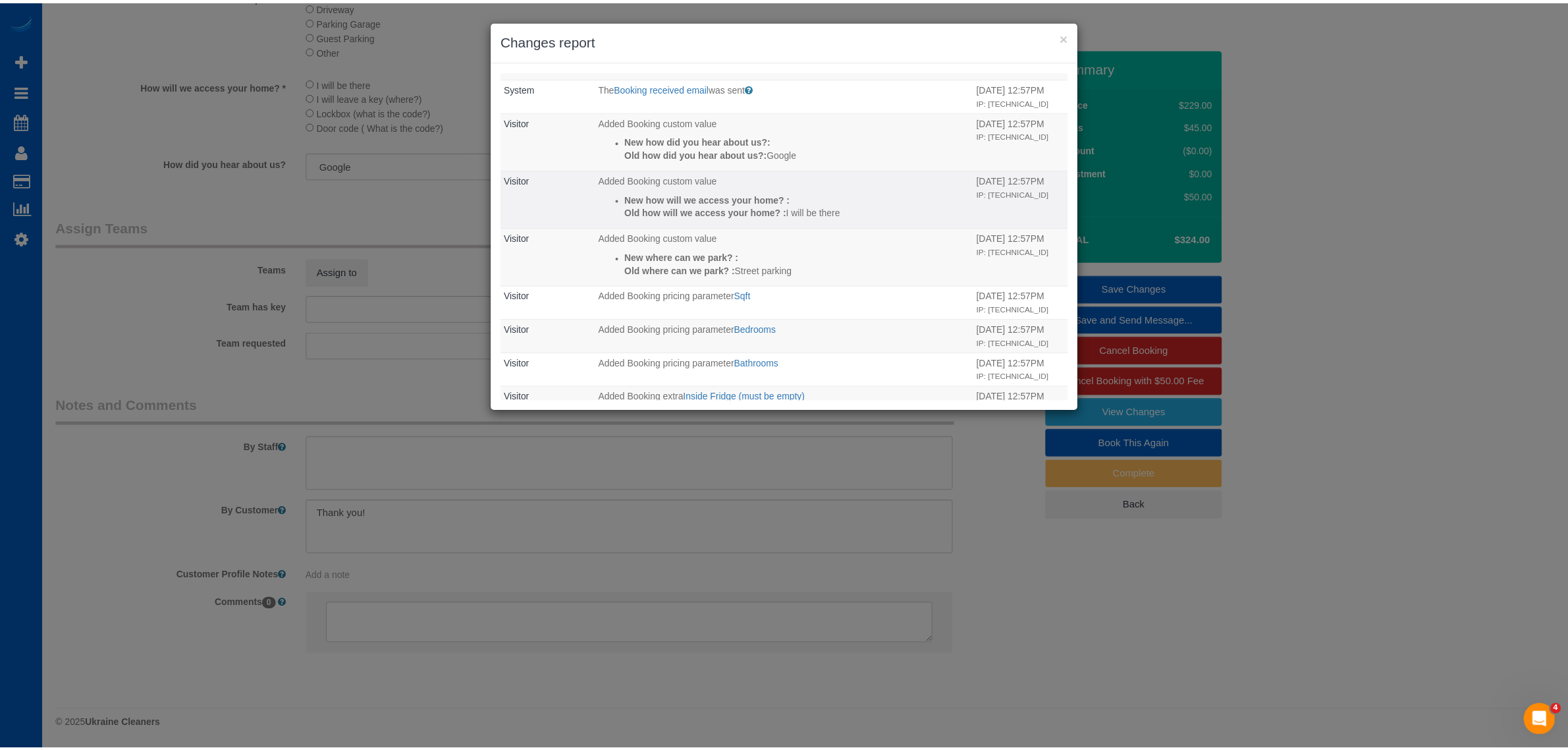
scroll to position [231, 0]
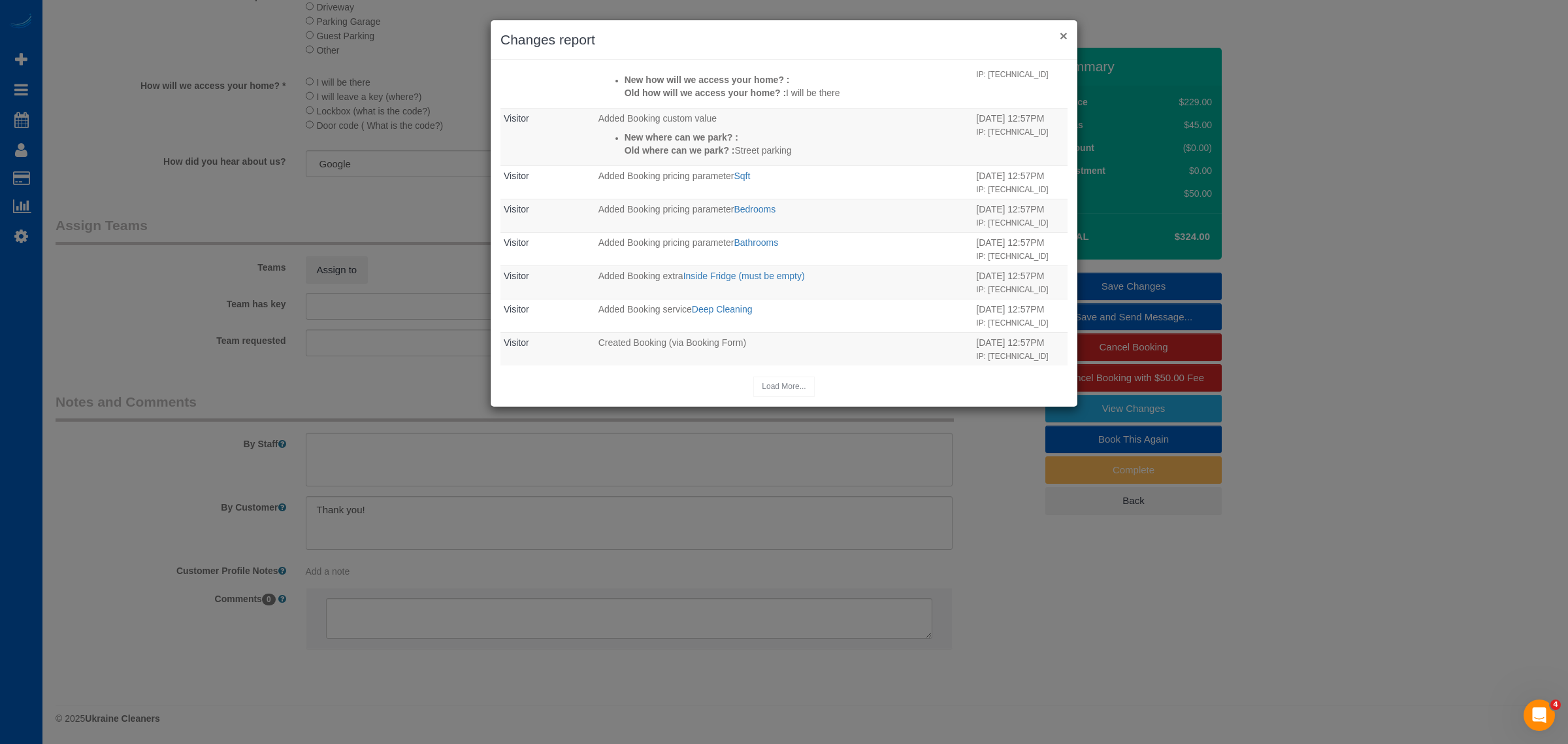
click at [1060, 37] on button "×" at bounding box center [1064, 35] width 7 height 14
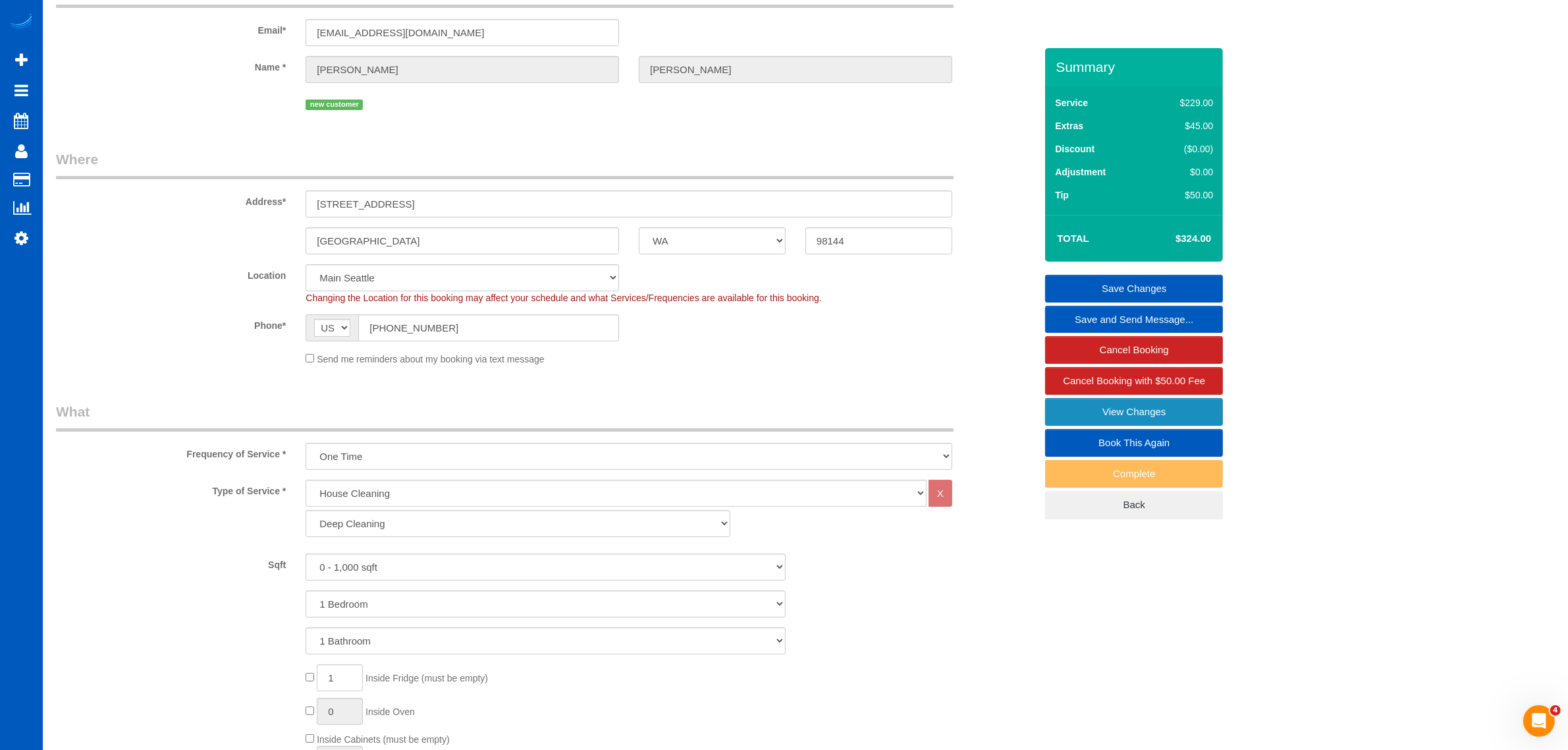
scroll to position [137, 0]
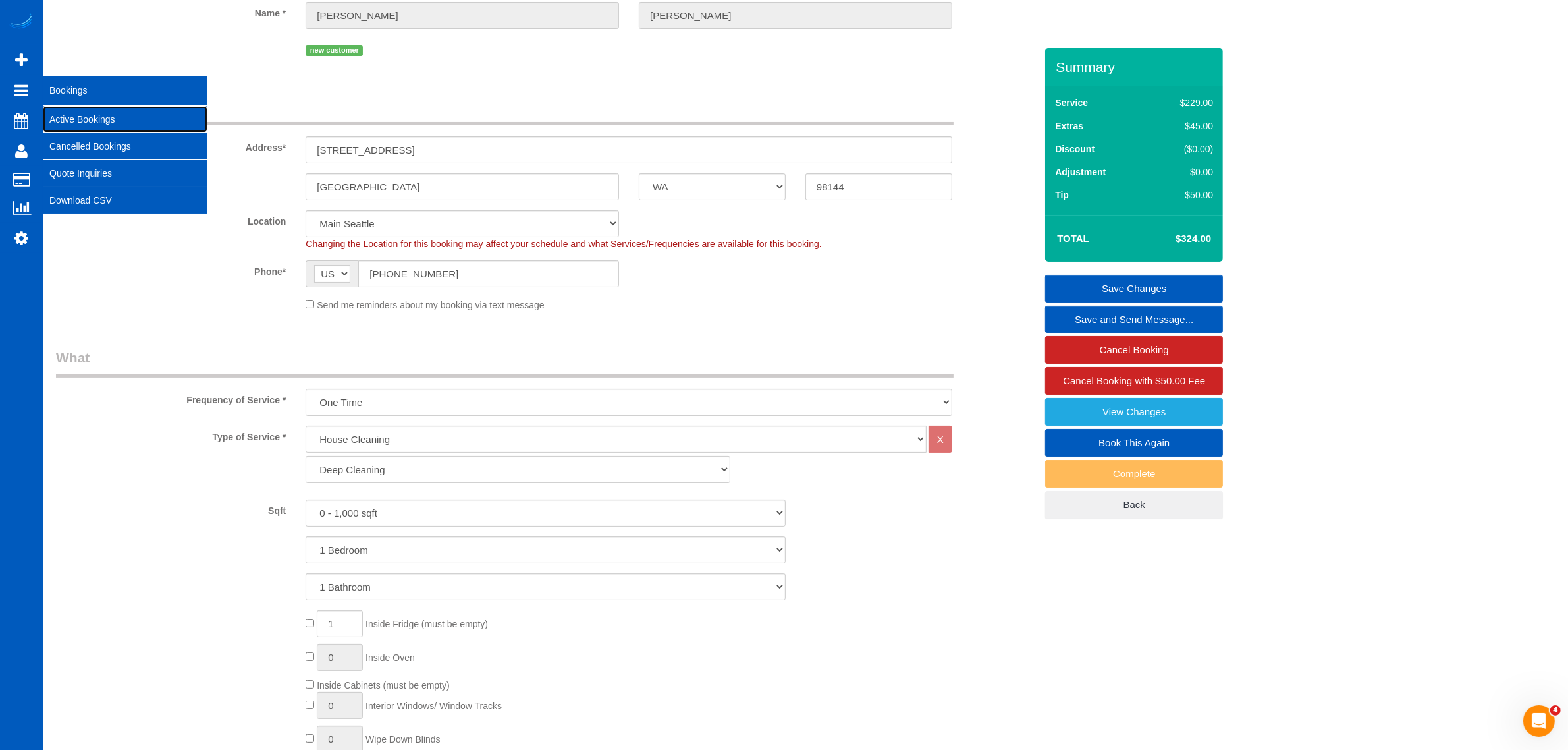
click at [74, 109] on link "Active Bookings" at bounding box center [125, 119] width 165 height 26
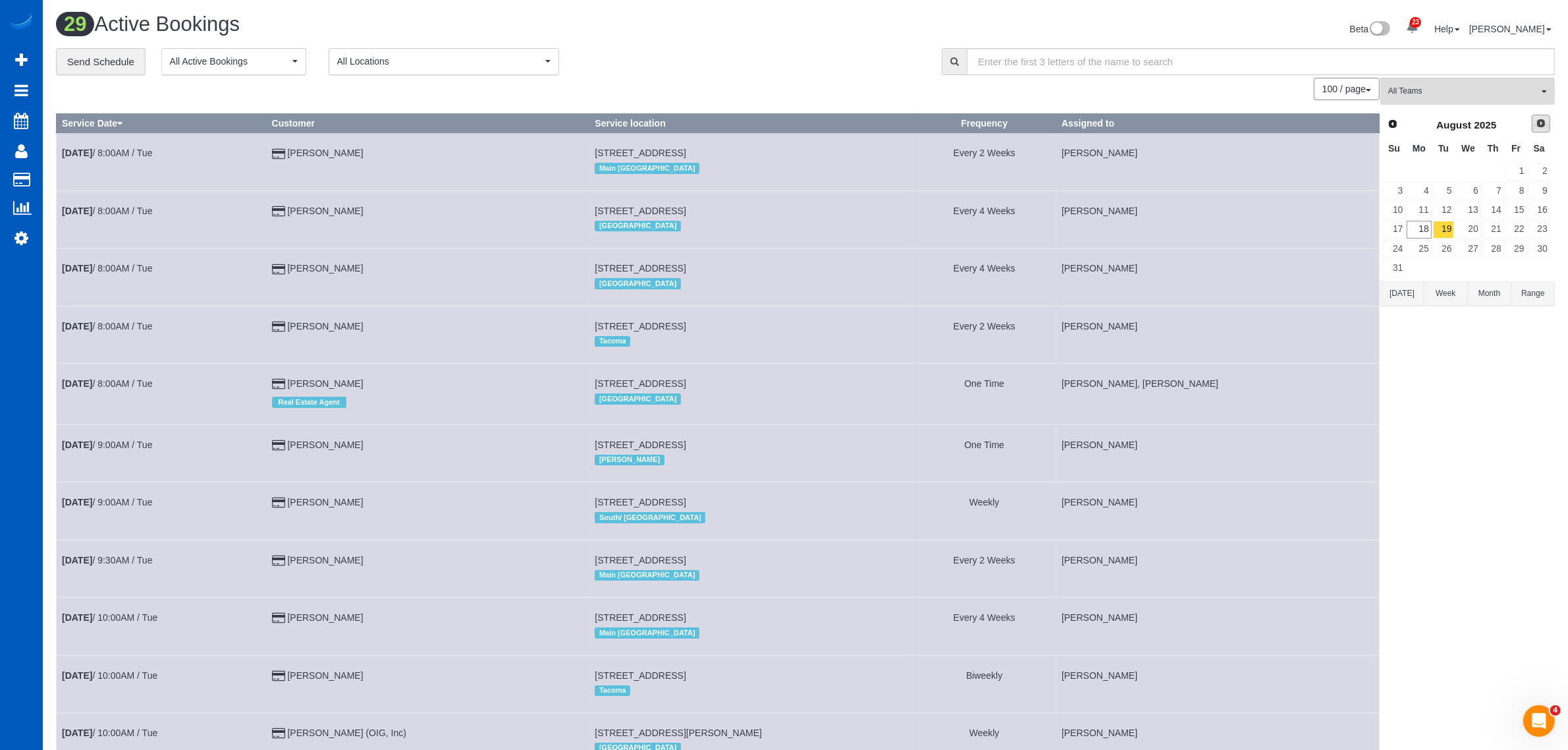
click at [1534, 123] on link "Next" at bounding box center [1541, 124] width 19 height 19
click at [1384, 122] on link "Prev" at bounding box center [1392, 124] width 19 height 19
click at [1451, 257] on link "26" at bounding box center [1443, 248] width 21 height 18
click at [1423, 103] on button "All Teams" at bounding box center [1467, 90] width 174 height 27
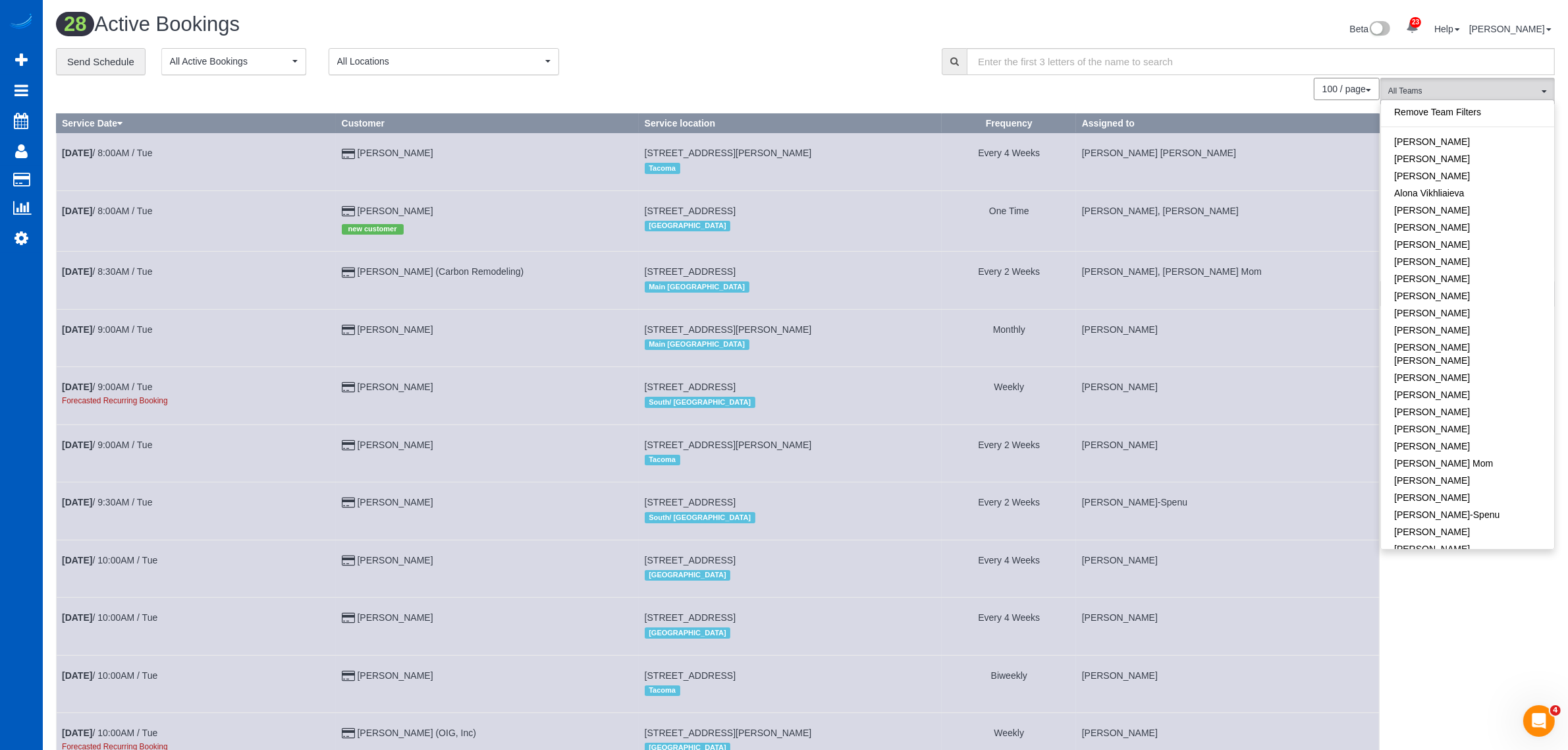
click at [399, 71] on button "All Locations" at bounding box center [444, 61] width 231 height 27
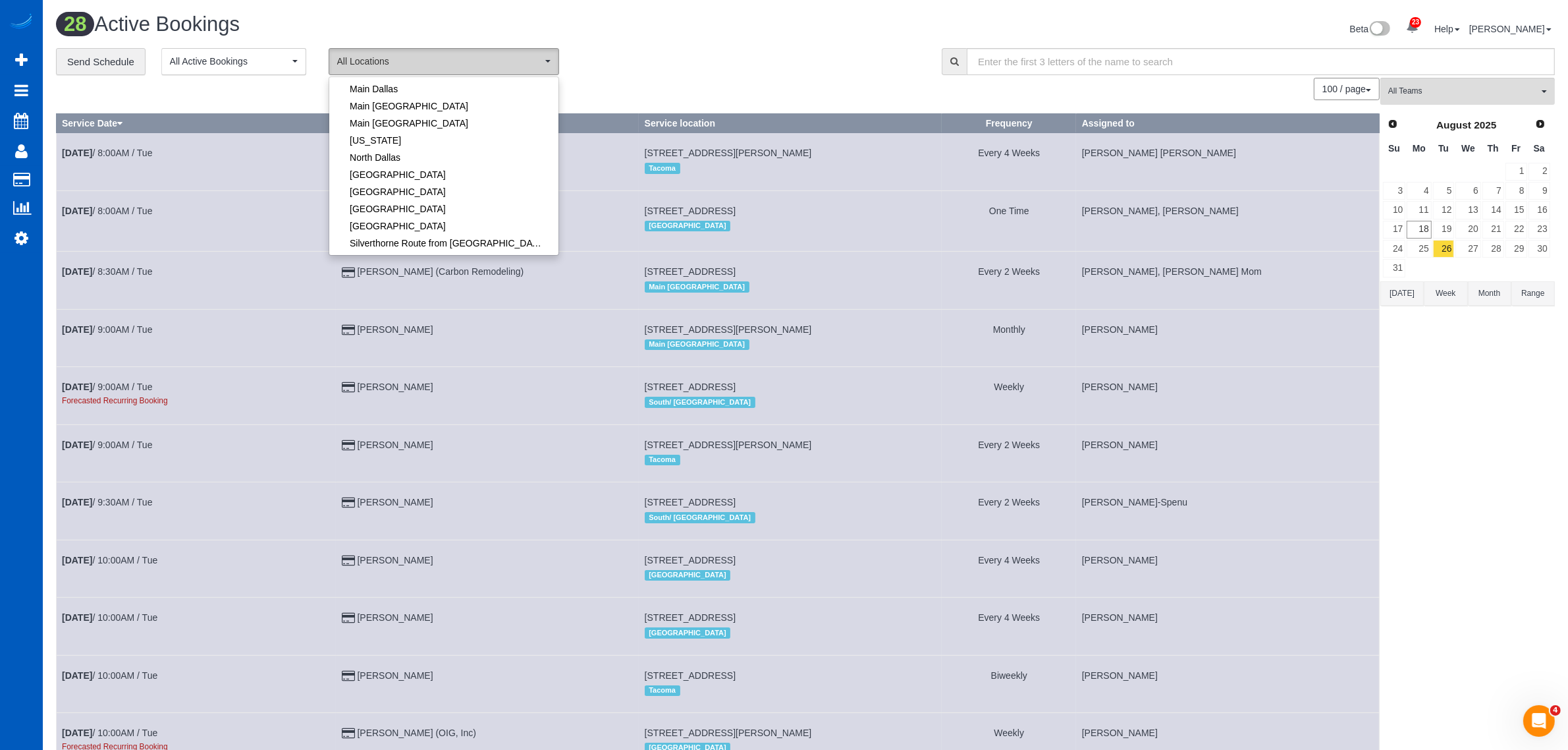
scroll to position [274, 0]
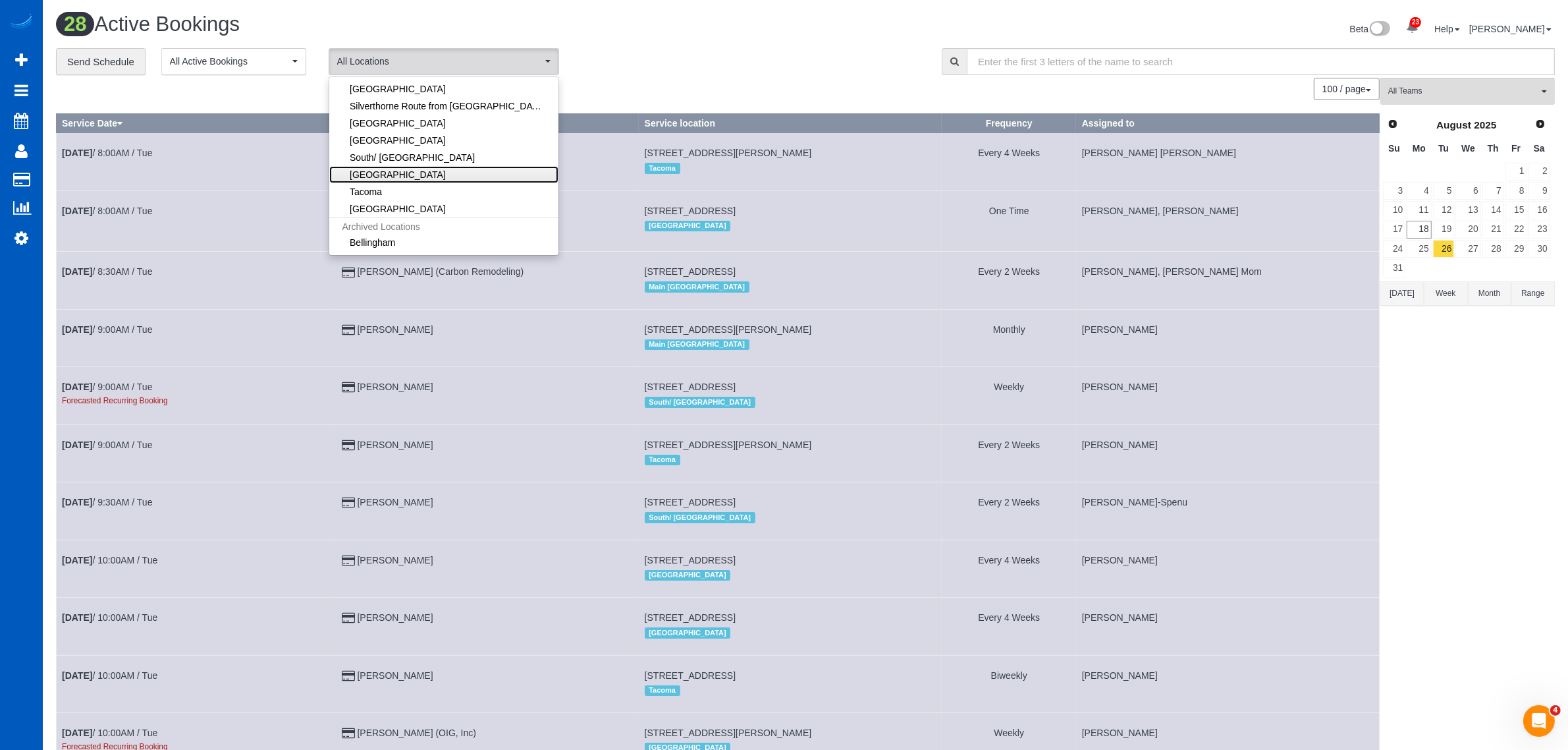
click at [453, 170] on link "[GEOGRAPHIC_DATA]" at bounding box center [444, 174] width 229 height 17
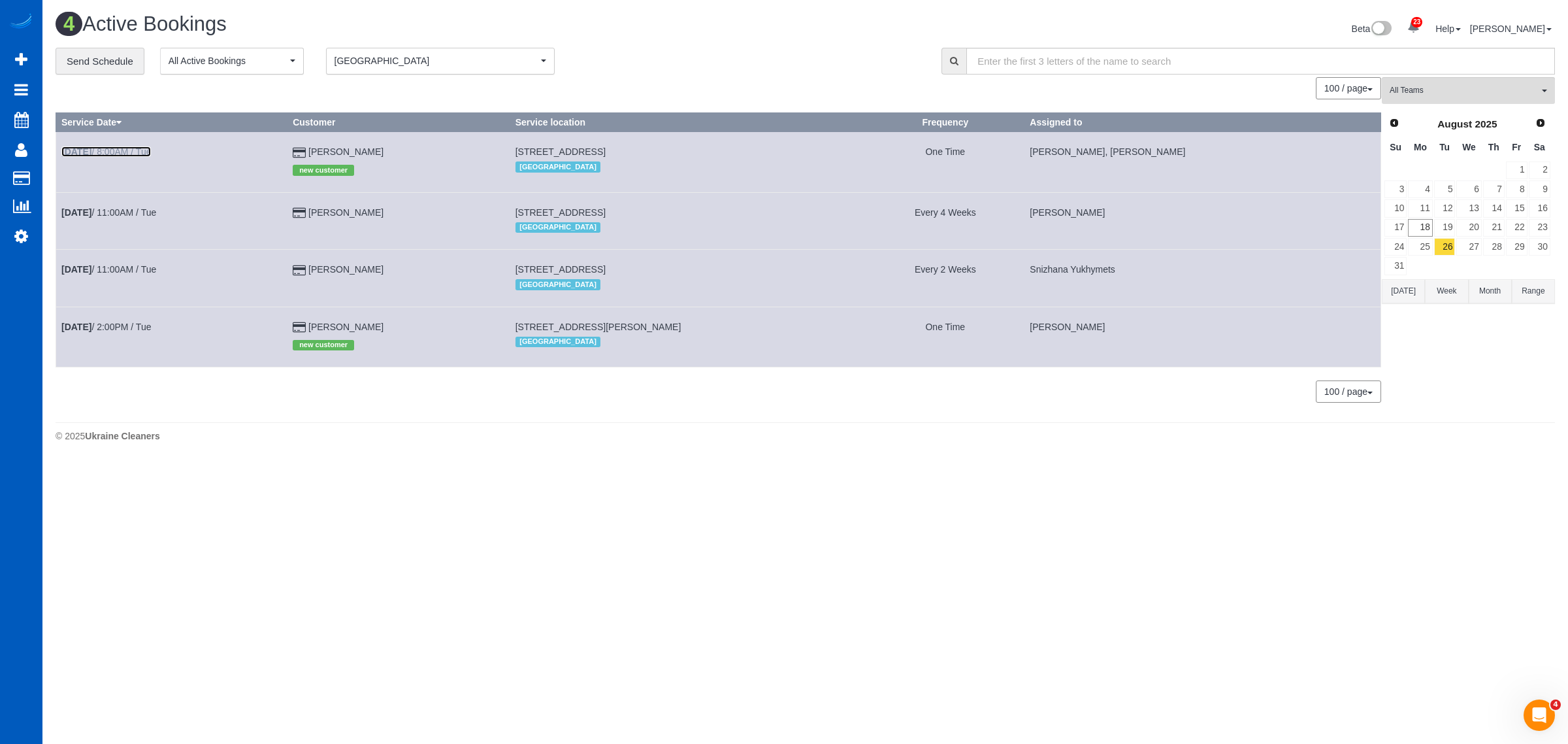
click at [104, 154] on link "Aug 26th / 8:00AM / Tue" at bounding box center [105, 151] width 90 height 10
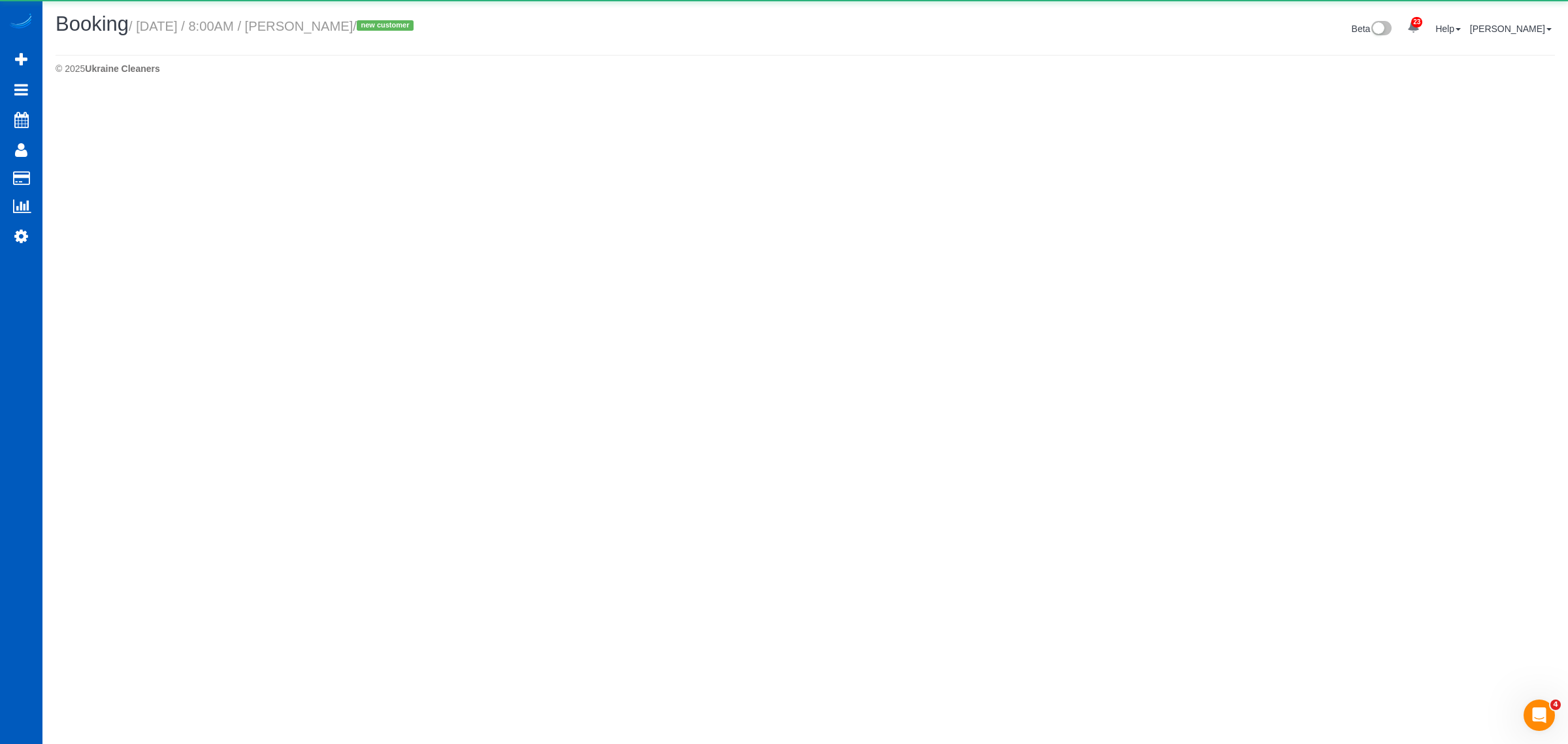
select select "WA"
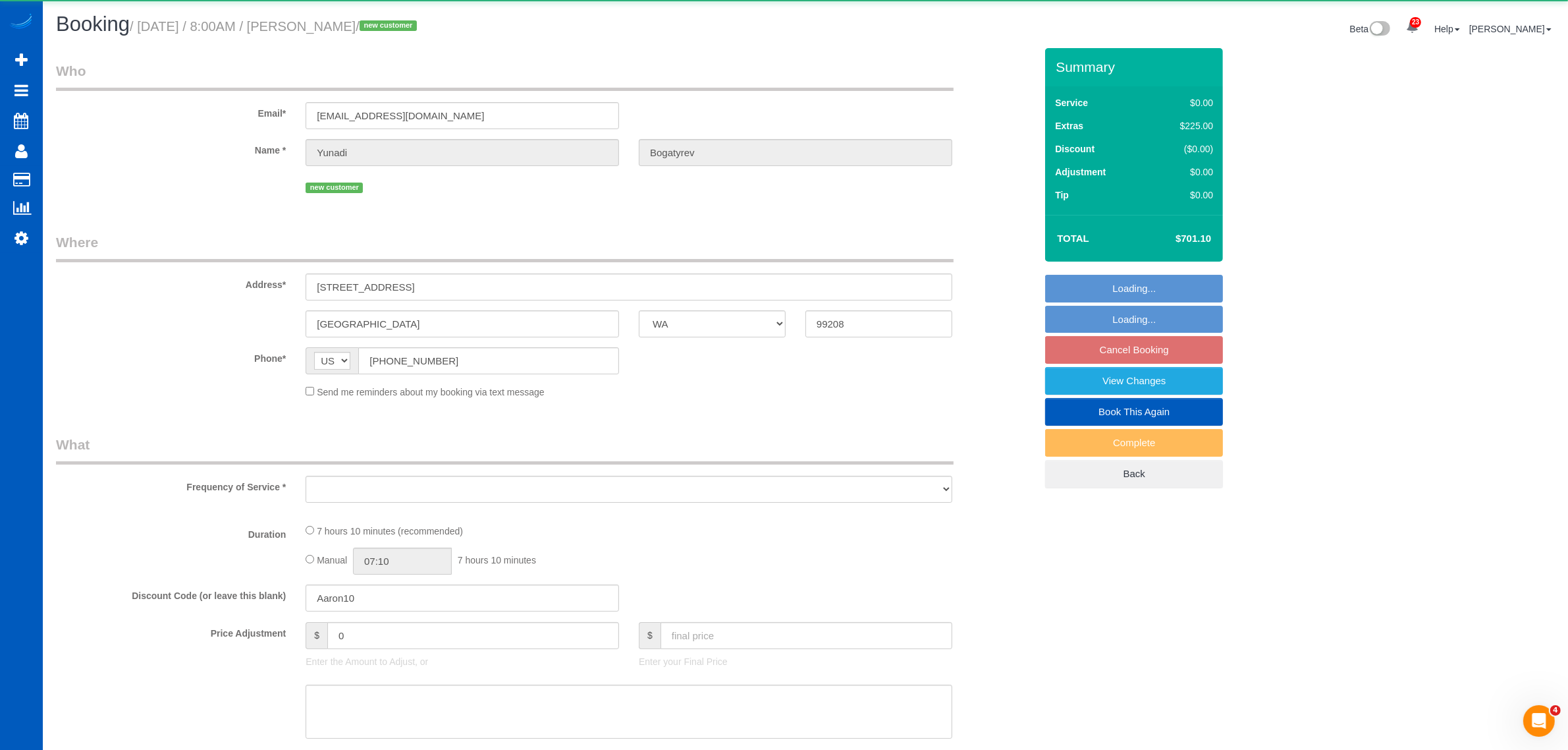
select select "object:3341"
select select "string:fspay-ef6cd771-9811-43ea-846b-ca308f7611ec"
select select "199"
select select "2501"
select select "5"
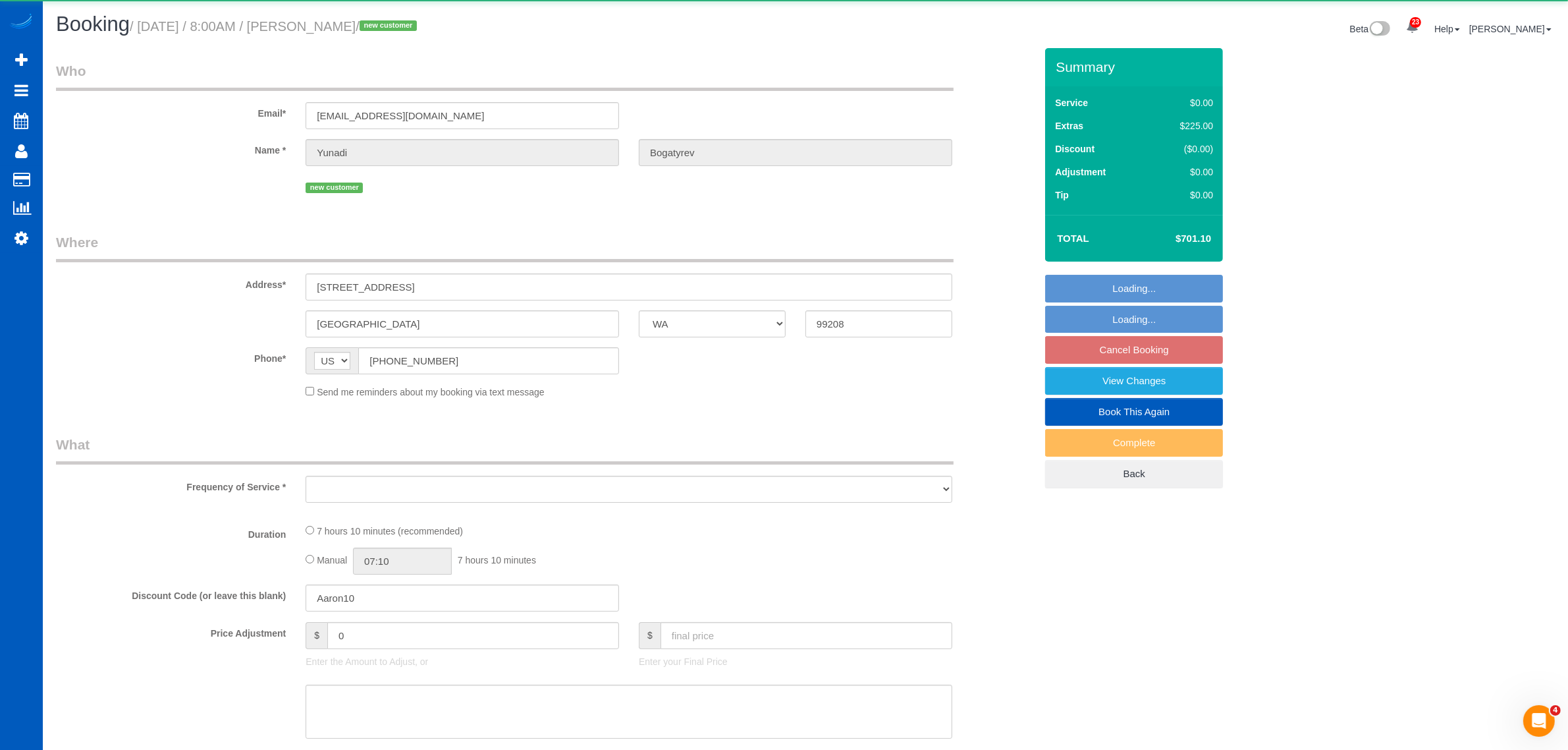
select select "3"
select select "spot15"
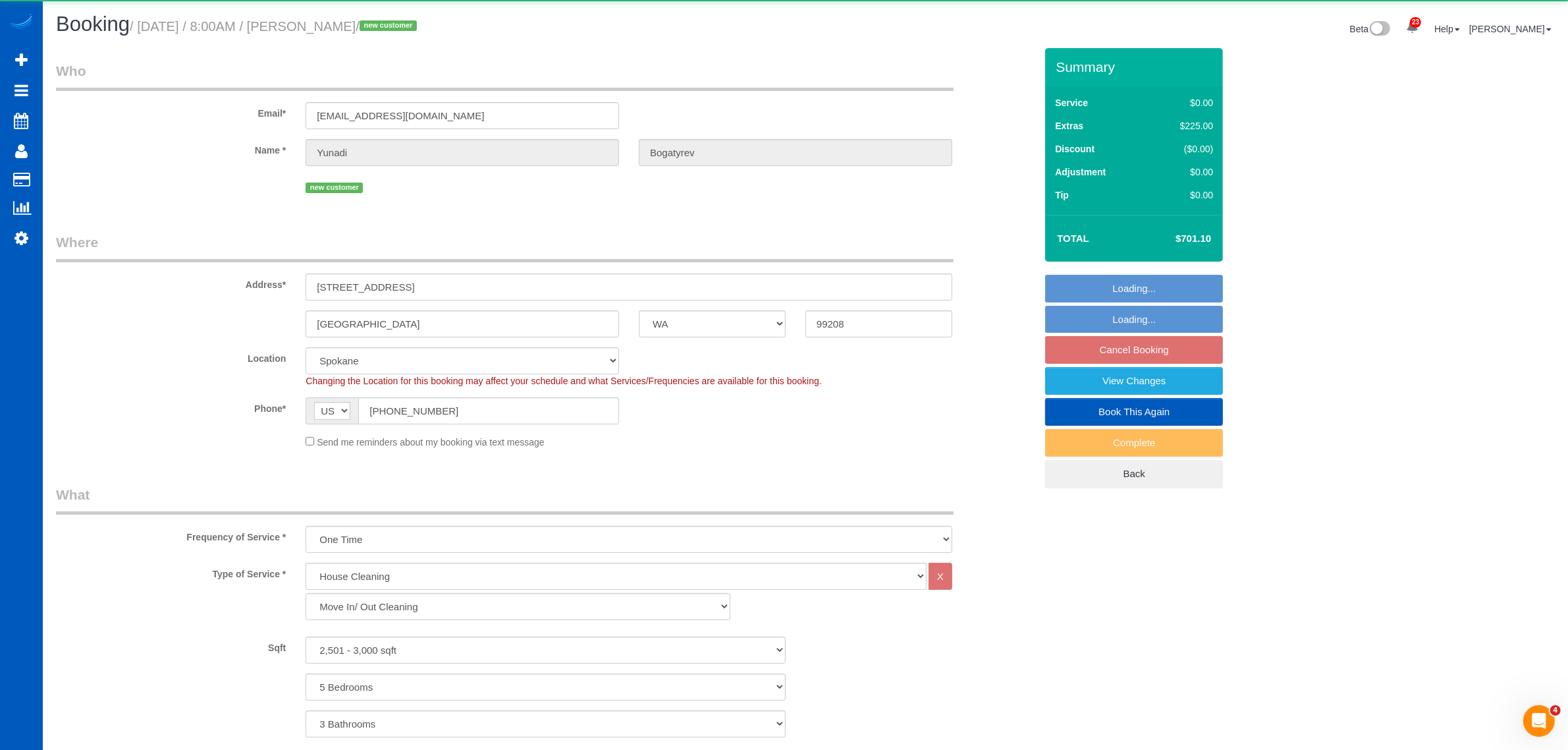
select select "2501"
select select "5"
select select "3"
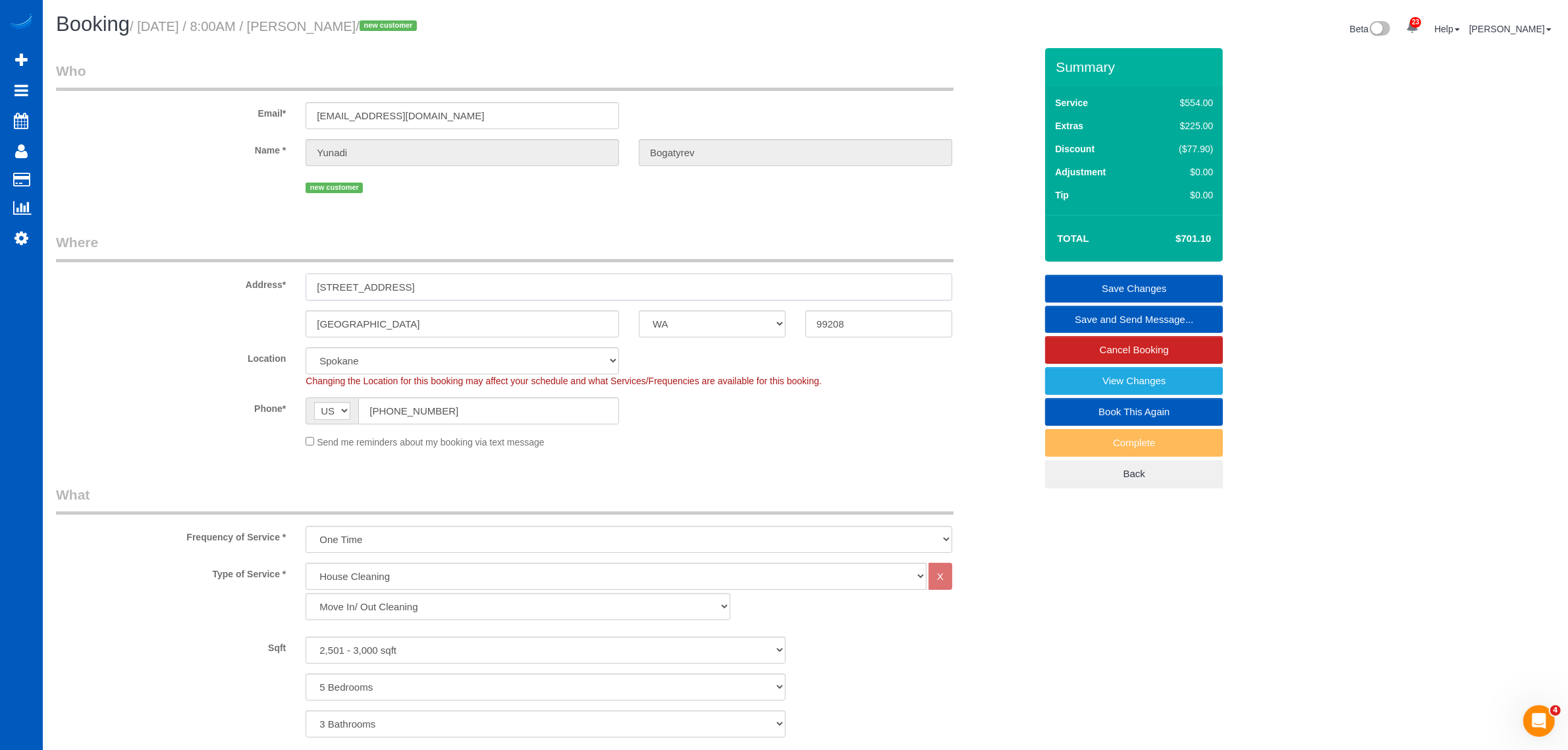
drag, startPoint x: 450, startPoint y: 275, endPoint x: 287, endPoint y: 296, distance: 164.3
click at [287, 296] on div "Address* 1620 W Carolina Way" at bounding box center [546, 266] width 999 height 68
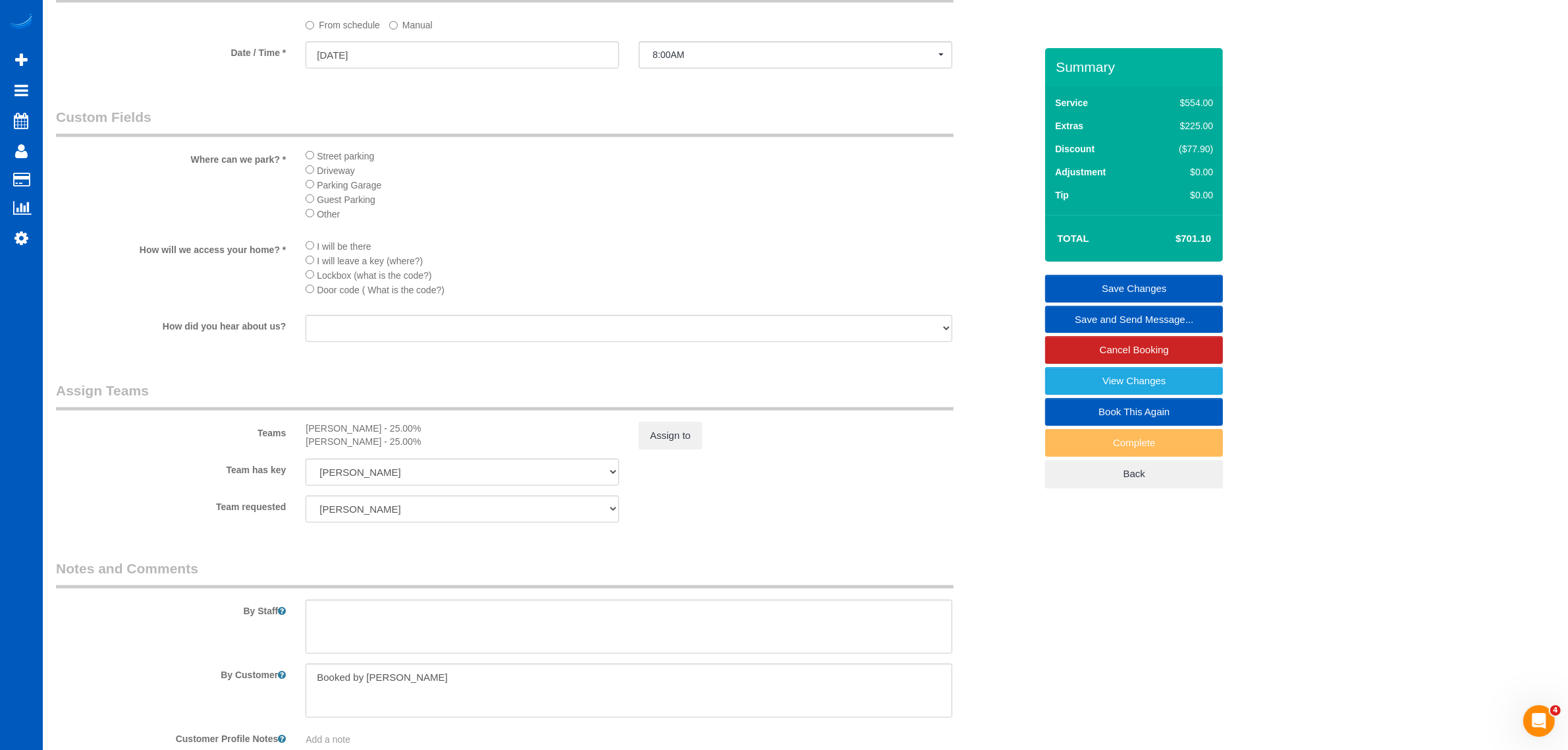
scroll to position [1496, 0]
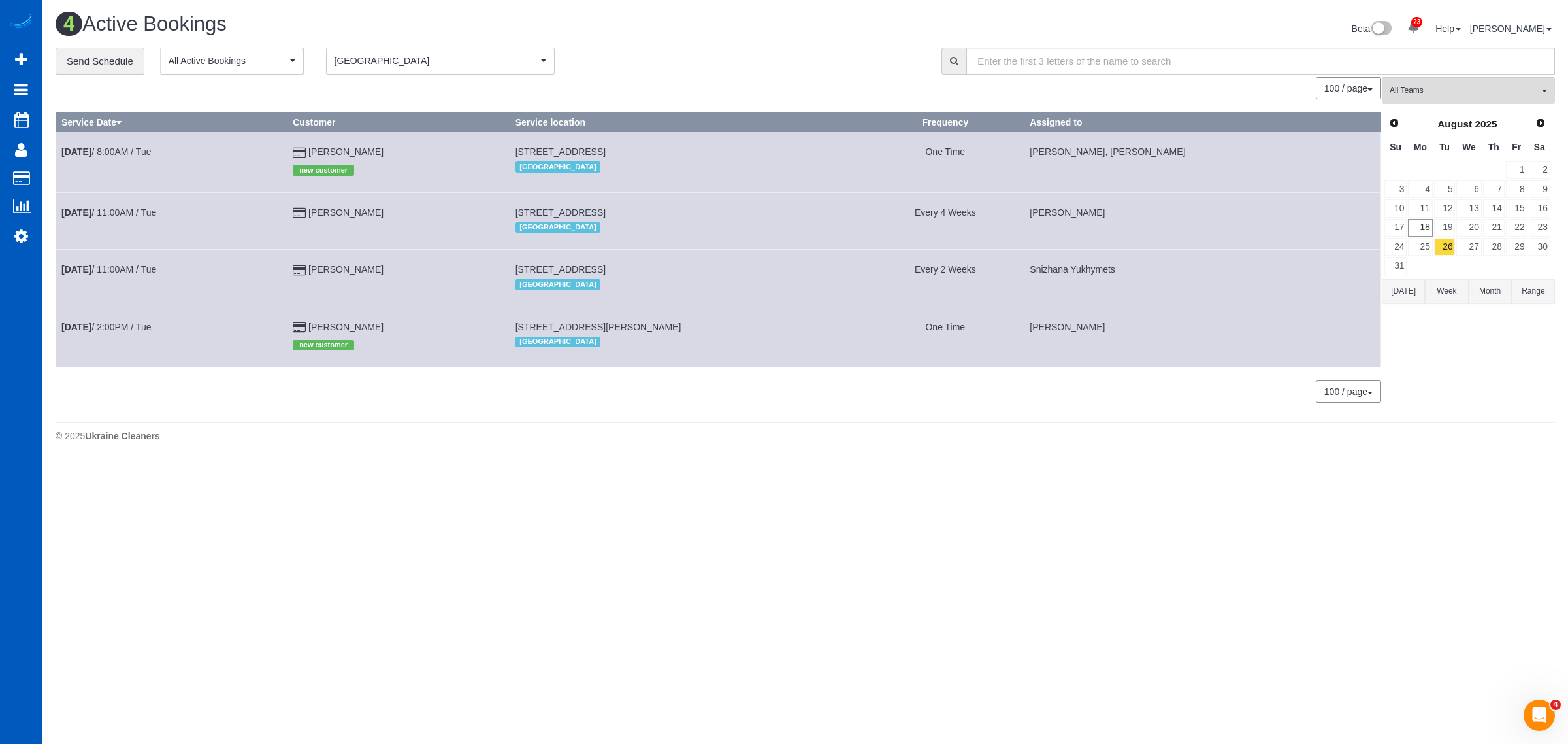
drag, startPoint x: 419, startPoint y: 149, endPoint x: 379, endPoint y: 144, distance: 40.3
click at [341, 157] on td "Yunadi Bogatyrev new customer" at bounding box center [398, 162] width 223 height 60
click at [122, 213] on link "Aug 26th / 11:00AM / Tue" at bounding box center [108, 212] width 95 height 10
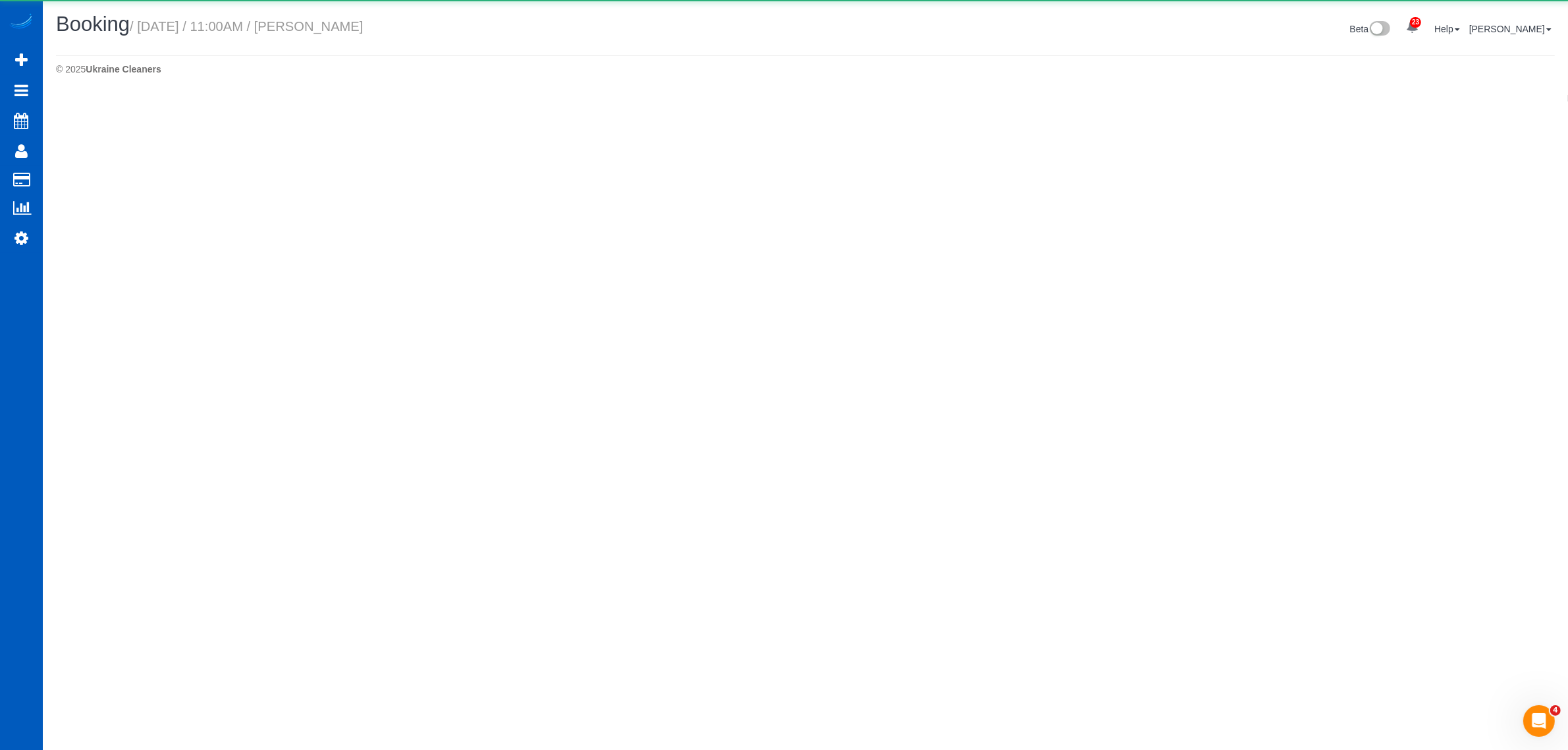
select select "WA"
select select "number:7"
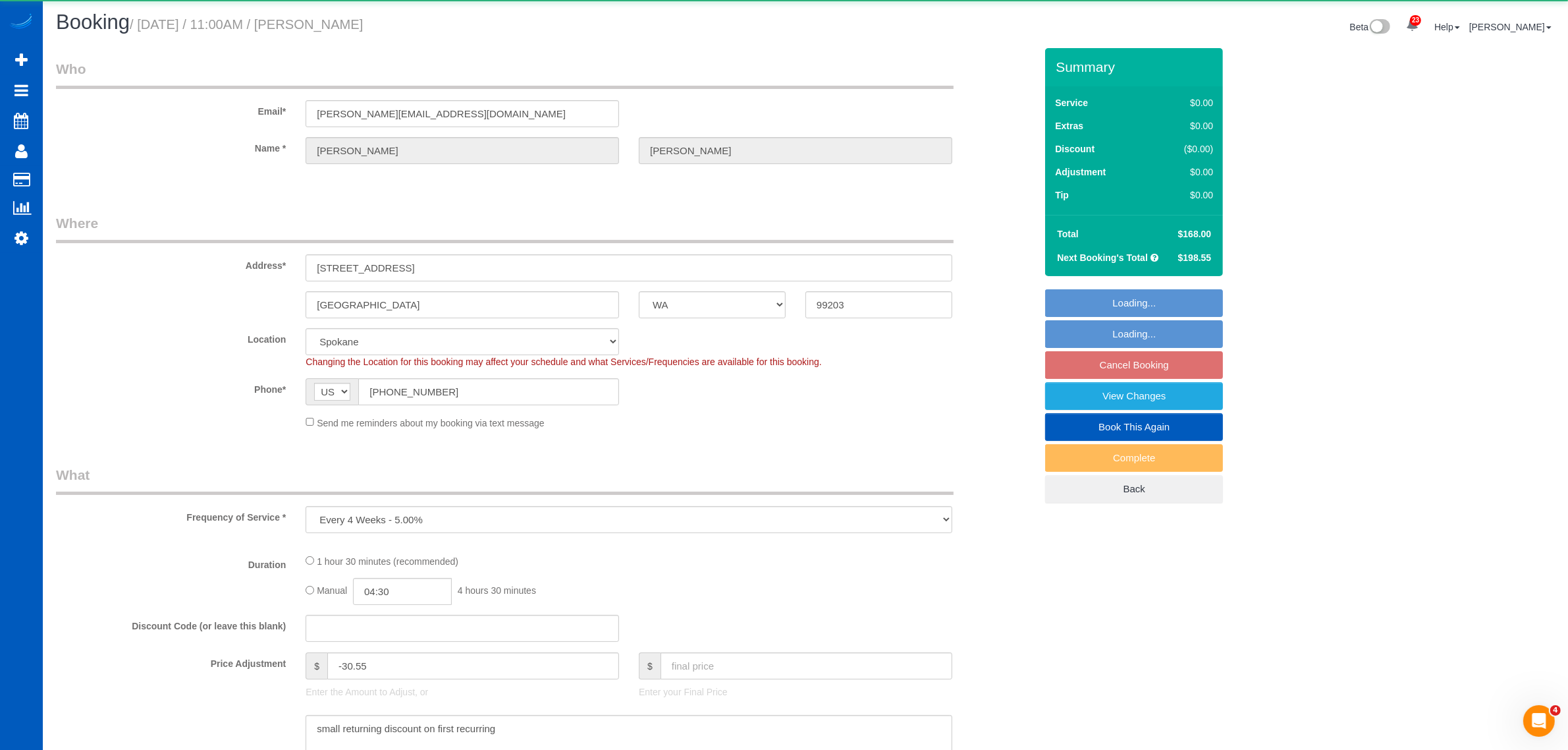
select select "object:4283"
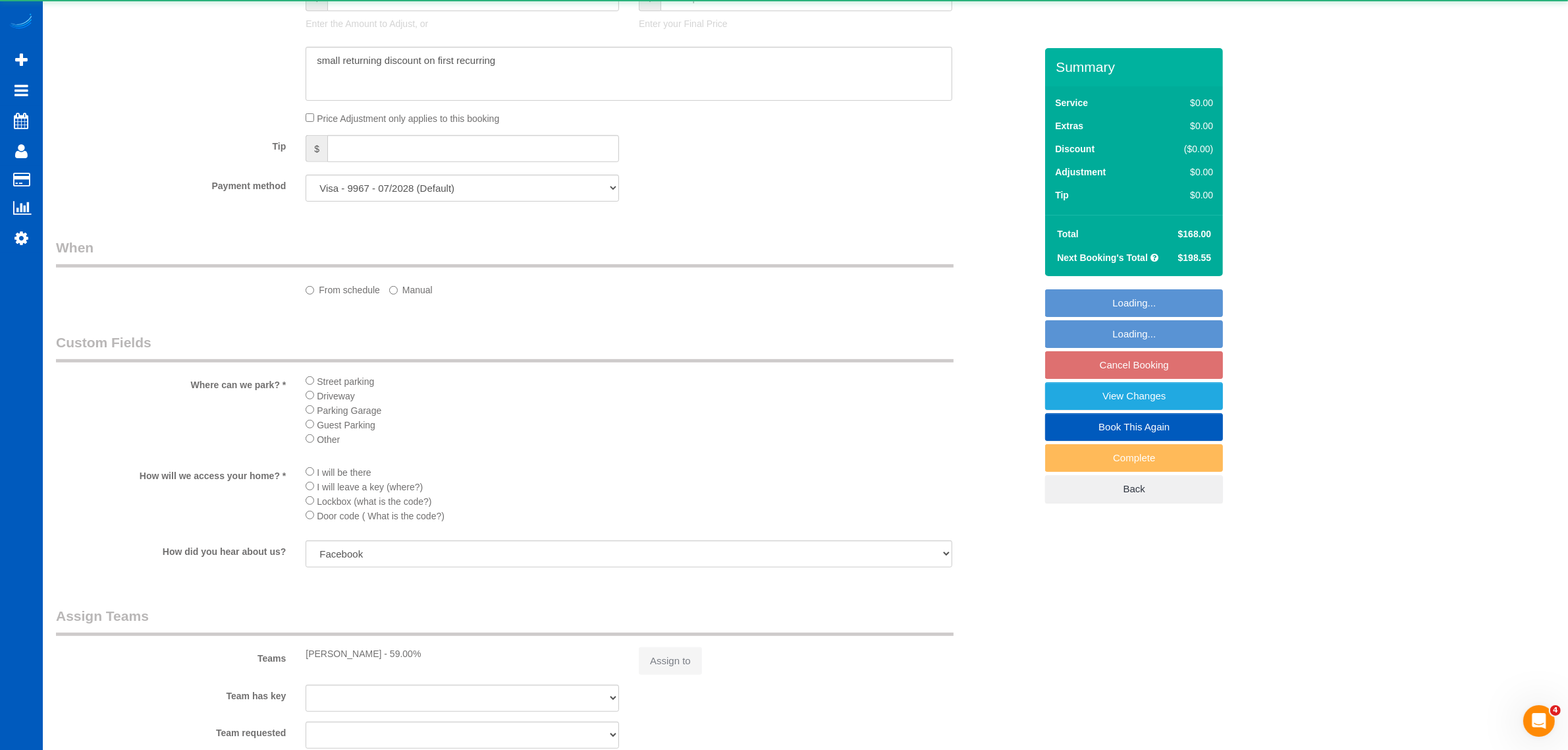
select select "199"
select select "1501"
select select "2"
select select "spot25"
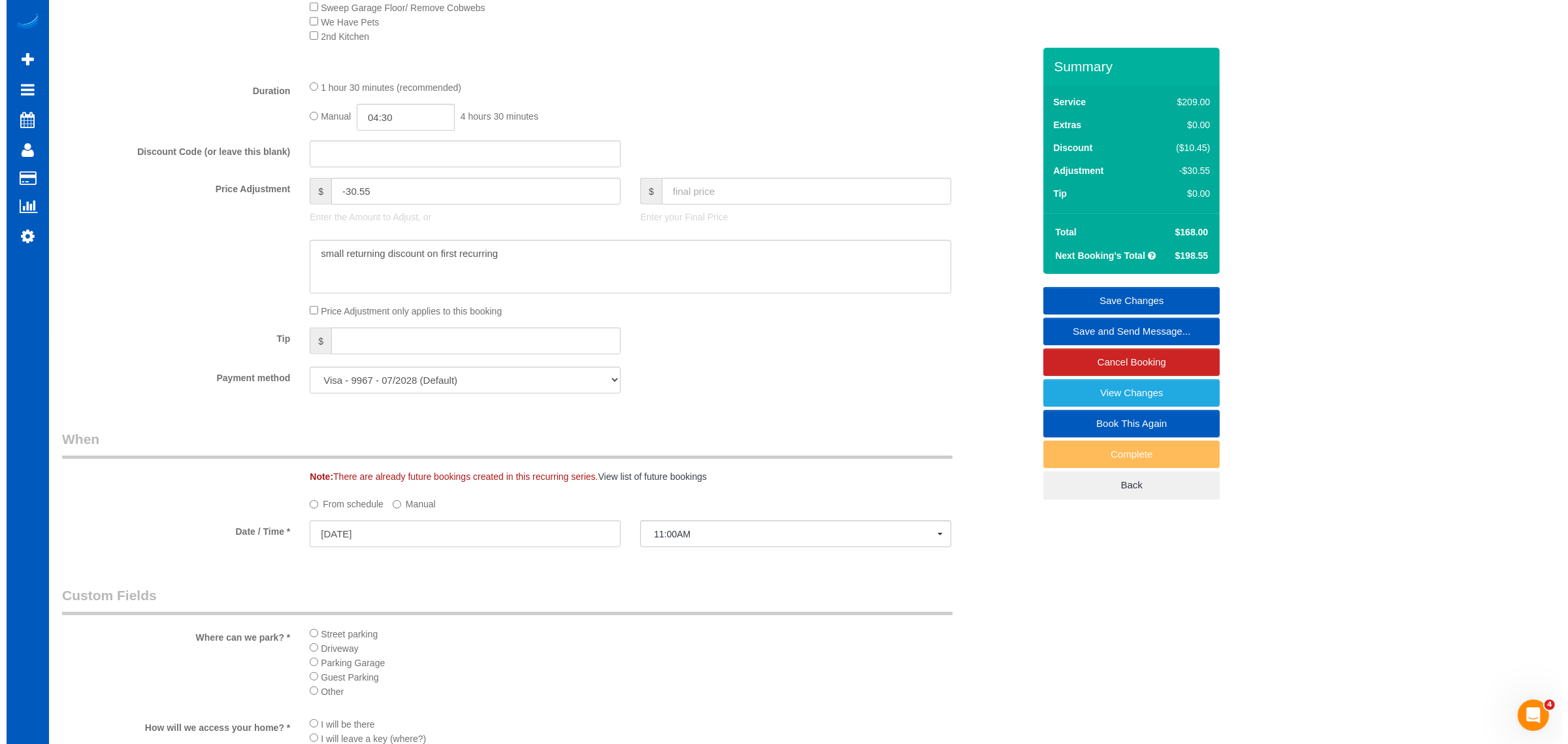
scroll to position [848, 0]
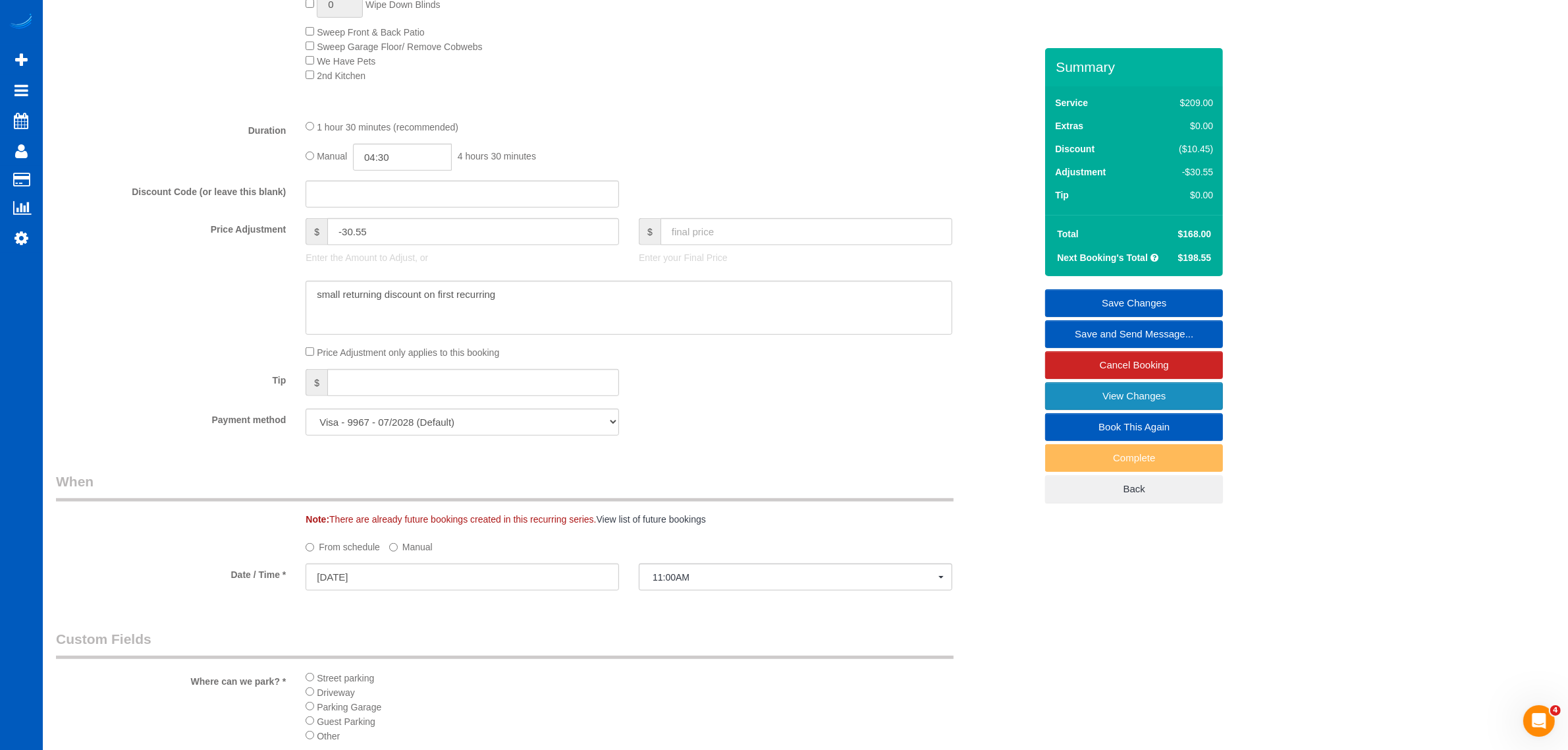
click at [1082, 402] on link "View Changes" at bounding box center [1133, 396] width 178 height 28
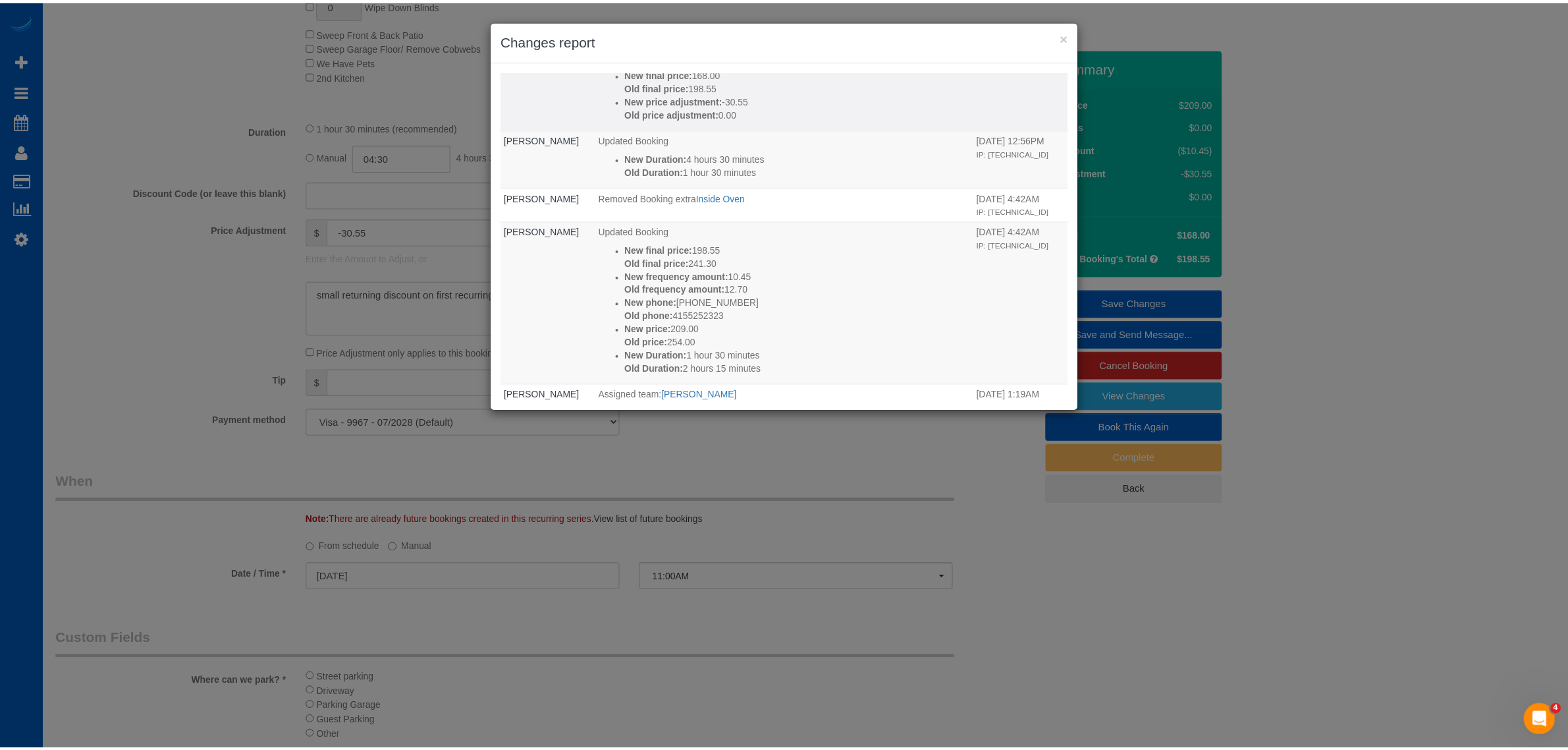
scroll to position [0, 0]
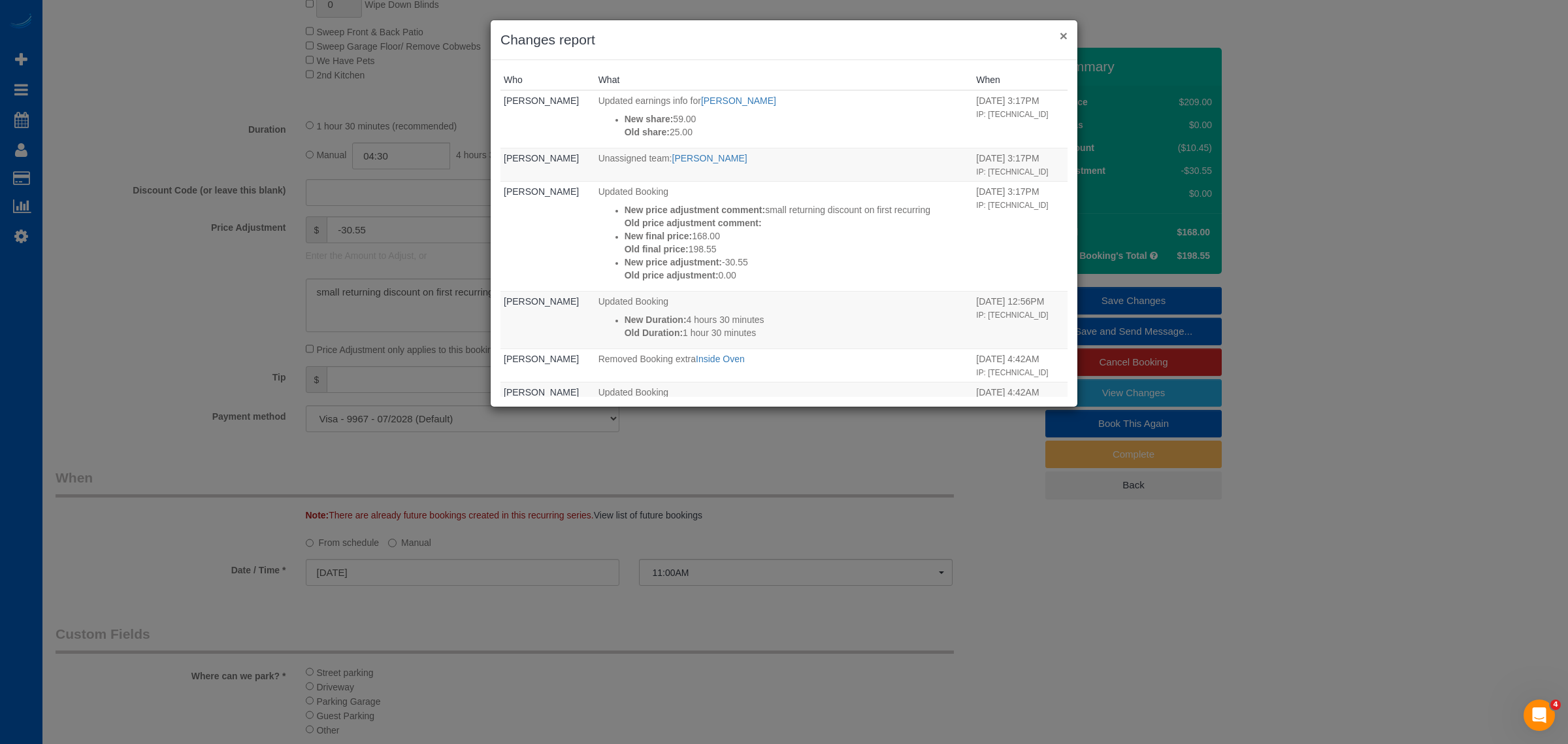
click at [1061, 36] on button "×" at bounding box center [1064, 35] width 7 height 14
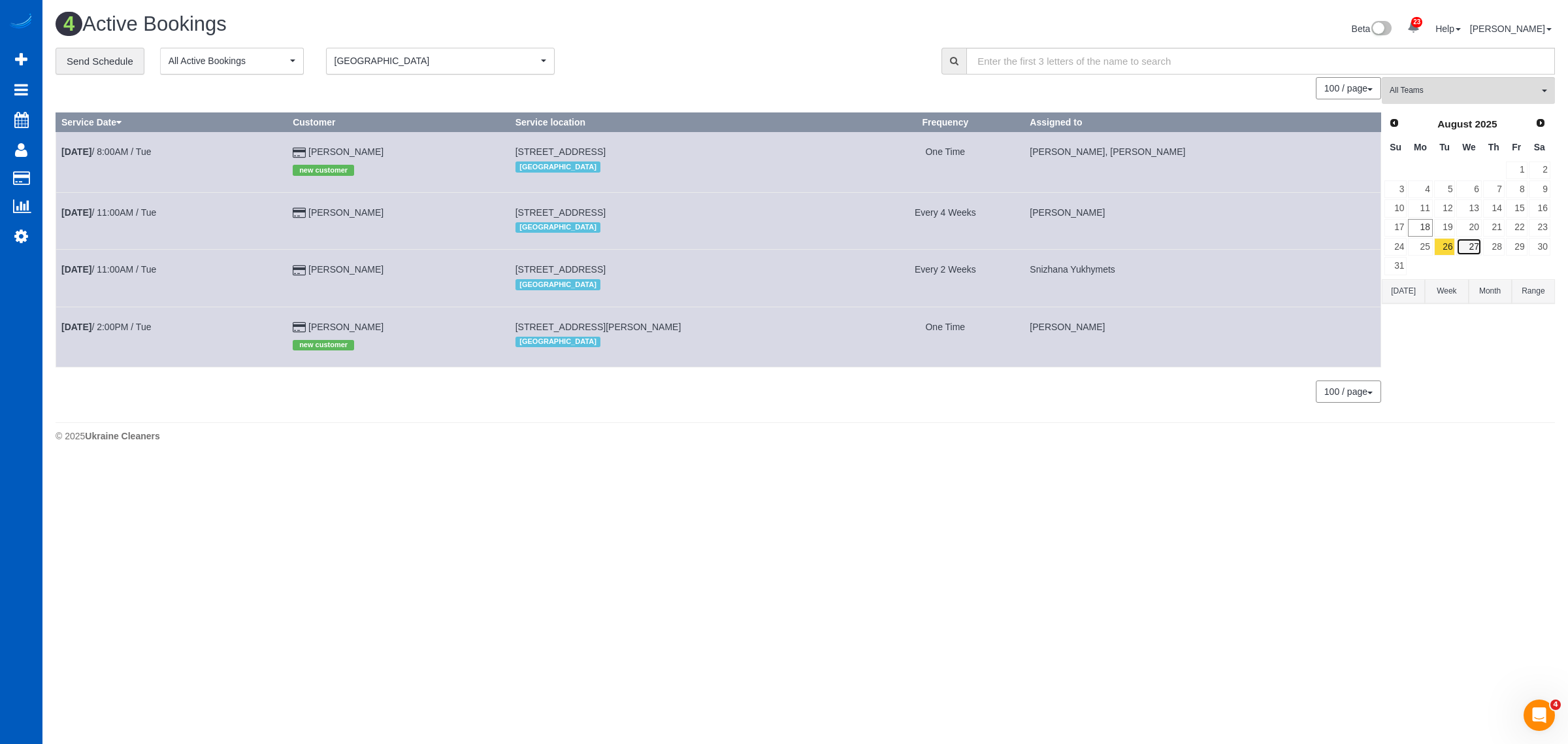
click at [1480, 245] on link "27" at bounding box center [1468, 246] width 25 height 18
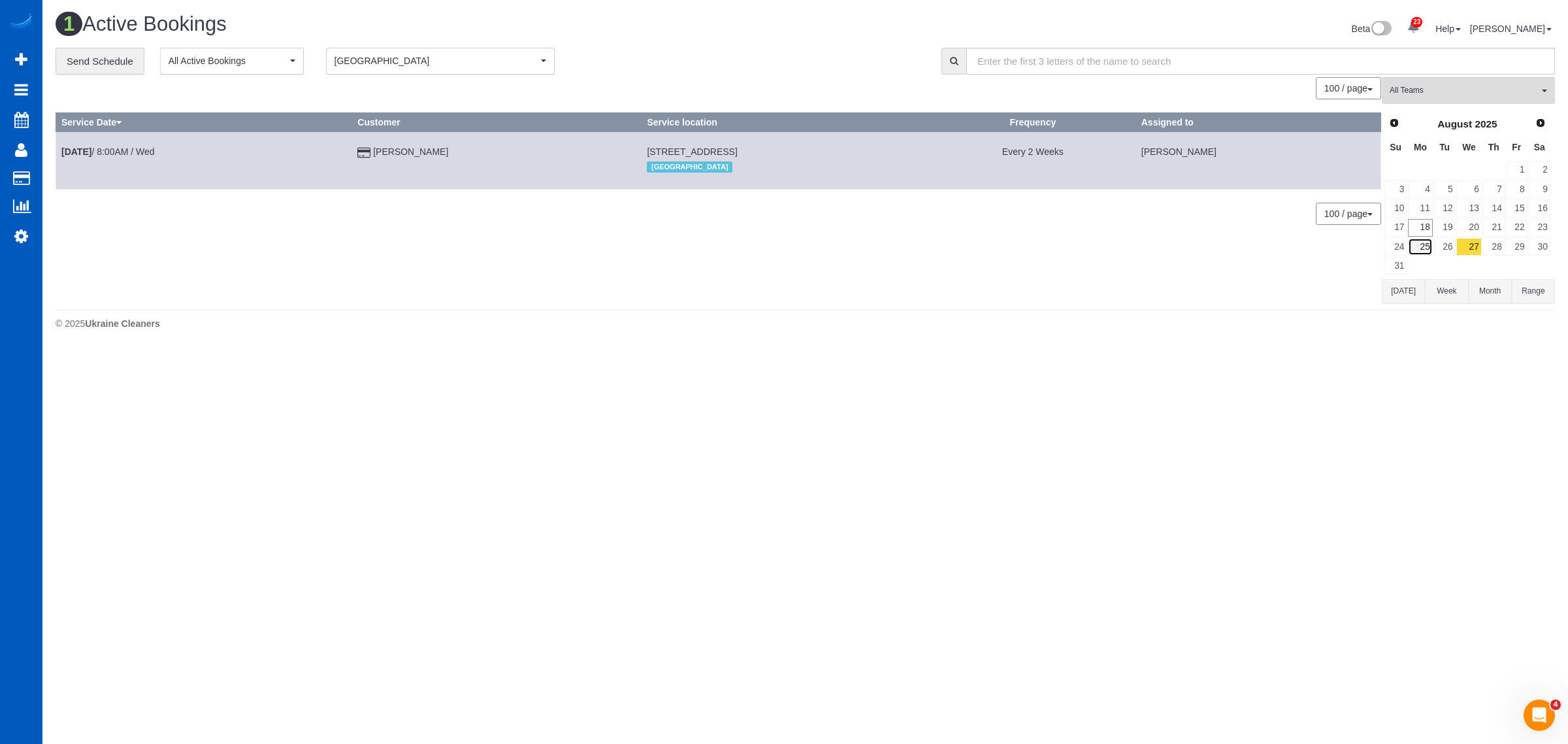
click at [1429, 250] on link "25" at bounding box center [1420, 246] width 24 height 18
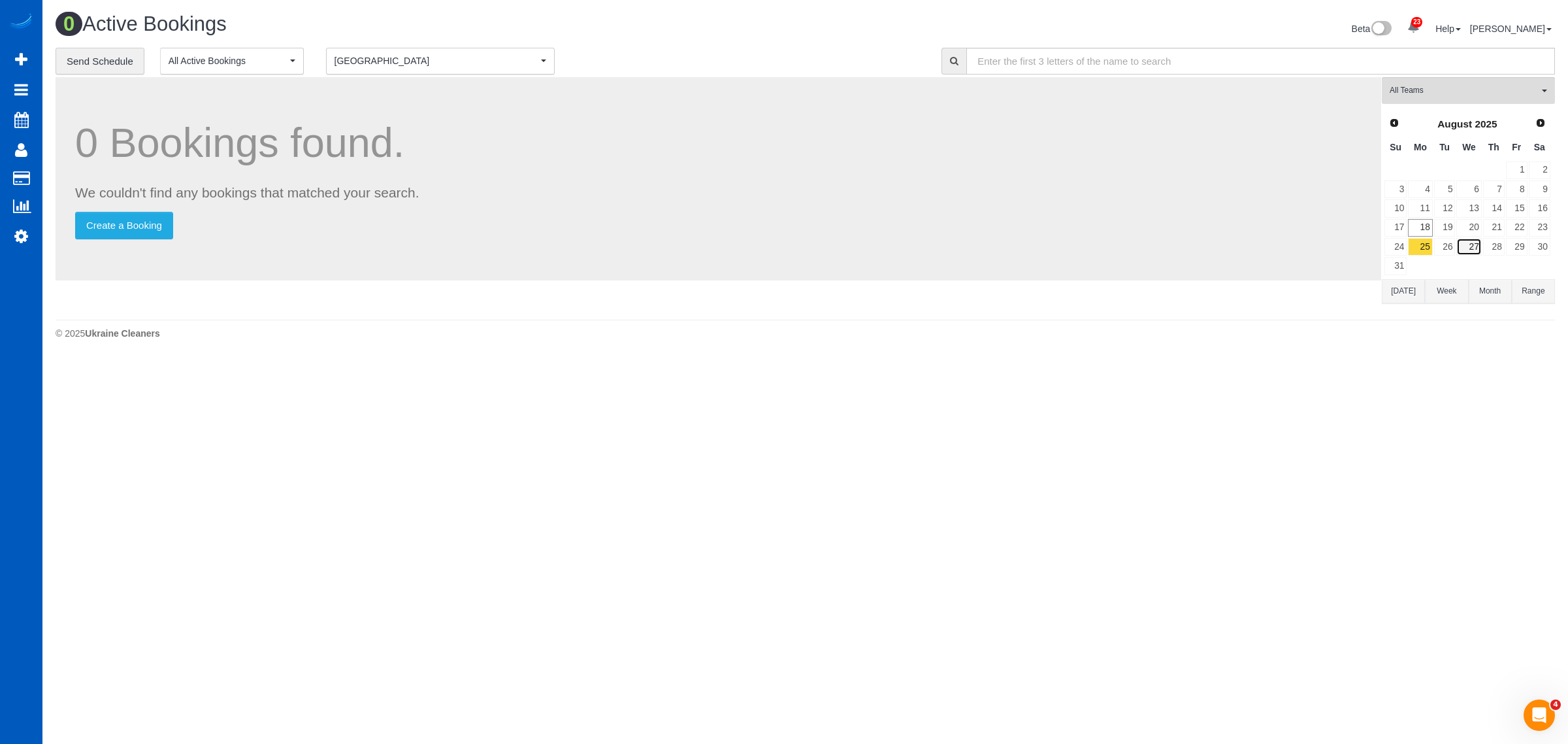
click at [1472, 250] on link "27" at bounding box center [1468, 246] width 25 height 18
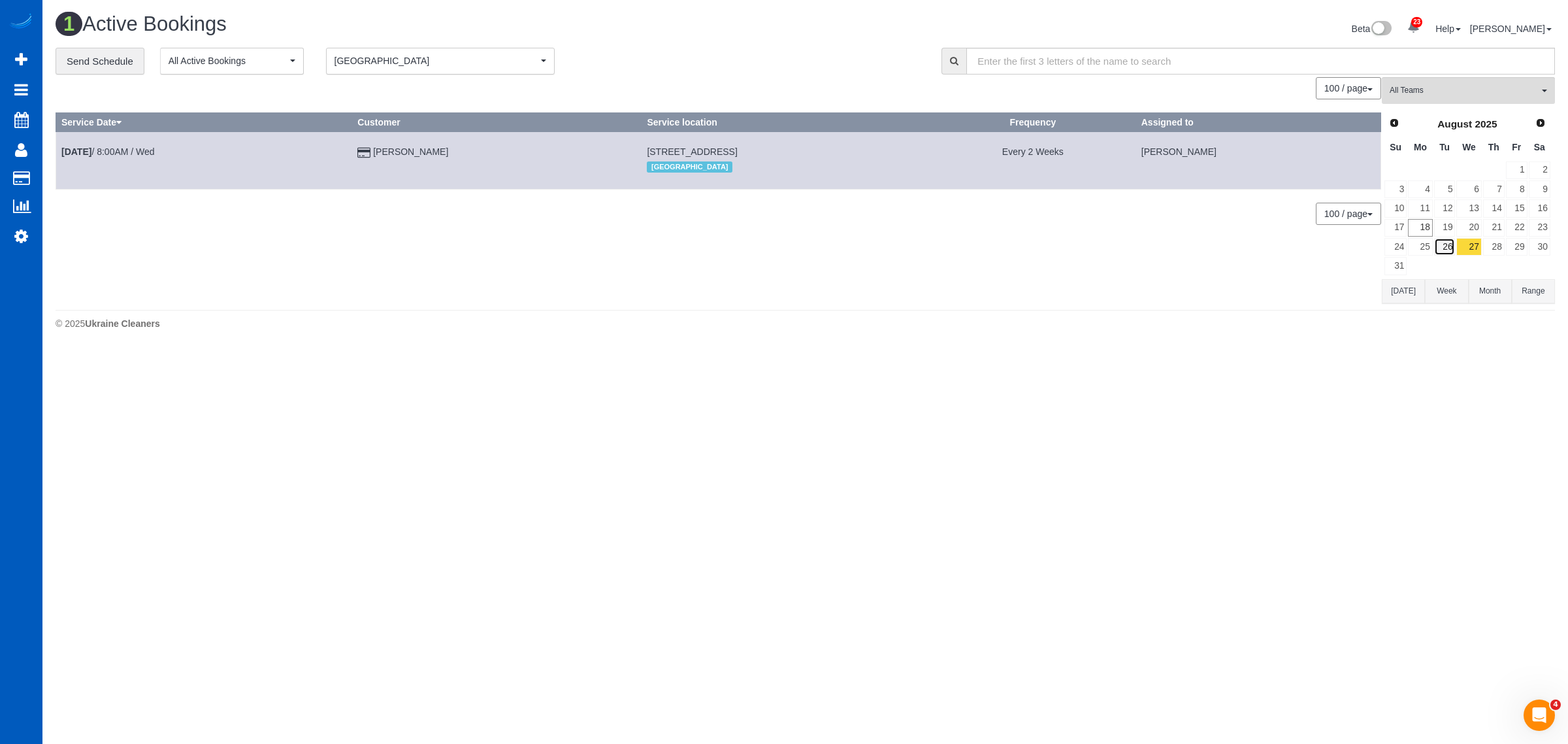
click at [1437, 247] on link "26" at bounding box center [1444, 246] width 21 height 18
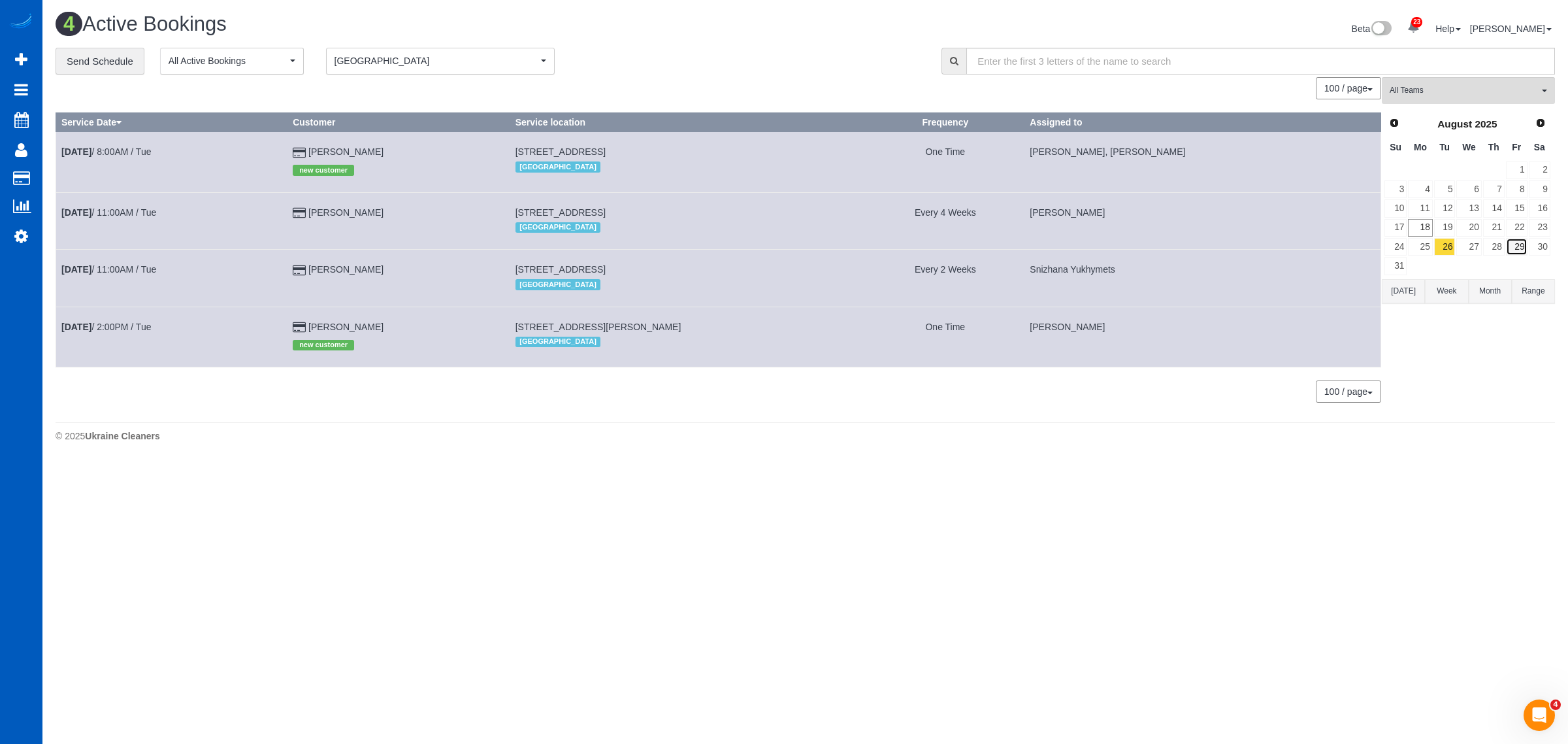
click at [1521, 245] on link "29" at bounding box center [1516, 246] width 21 height 18
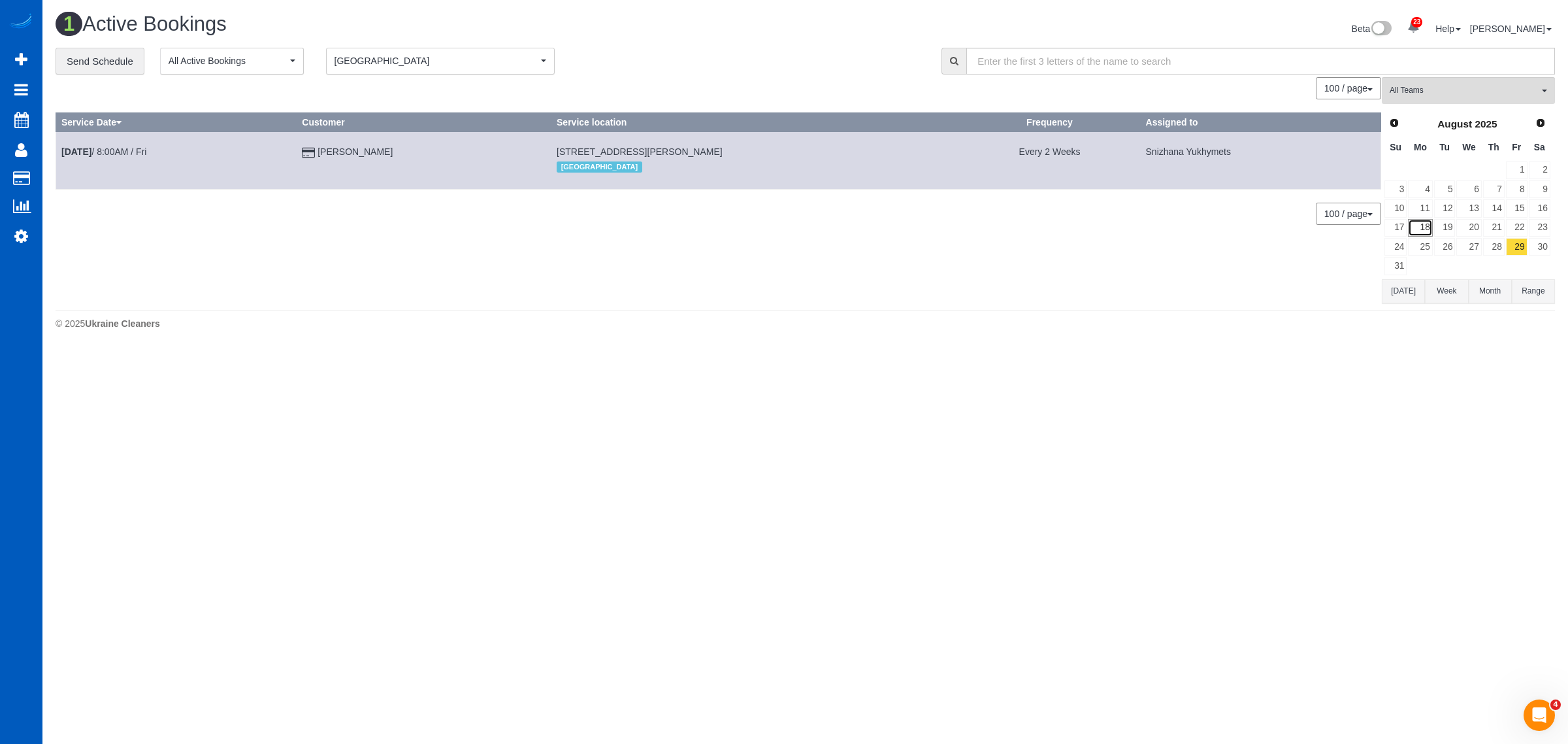
click at [1429, 226] on link "18" at bounding box center [1420, 227] width 24 height 18
click at [1405, 100] on button "All Teams" at bounding box center [1468, 90] width 173 height 27
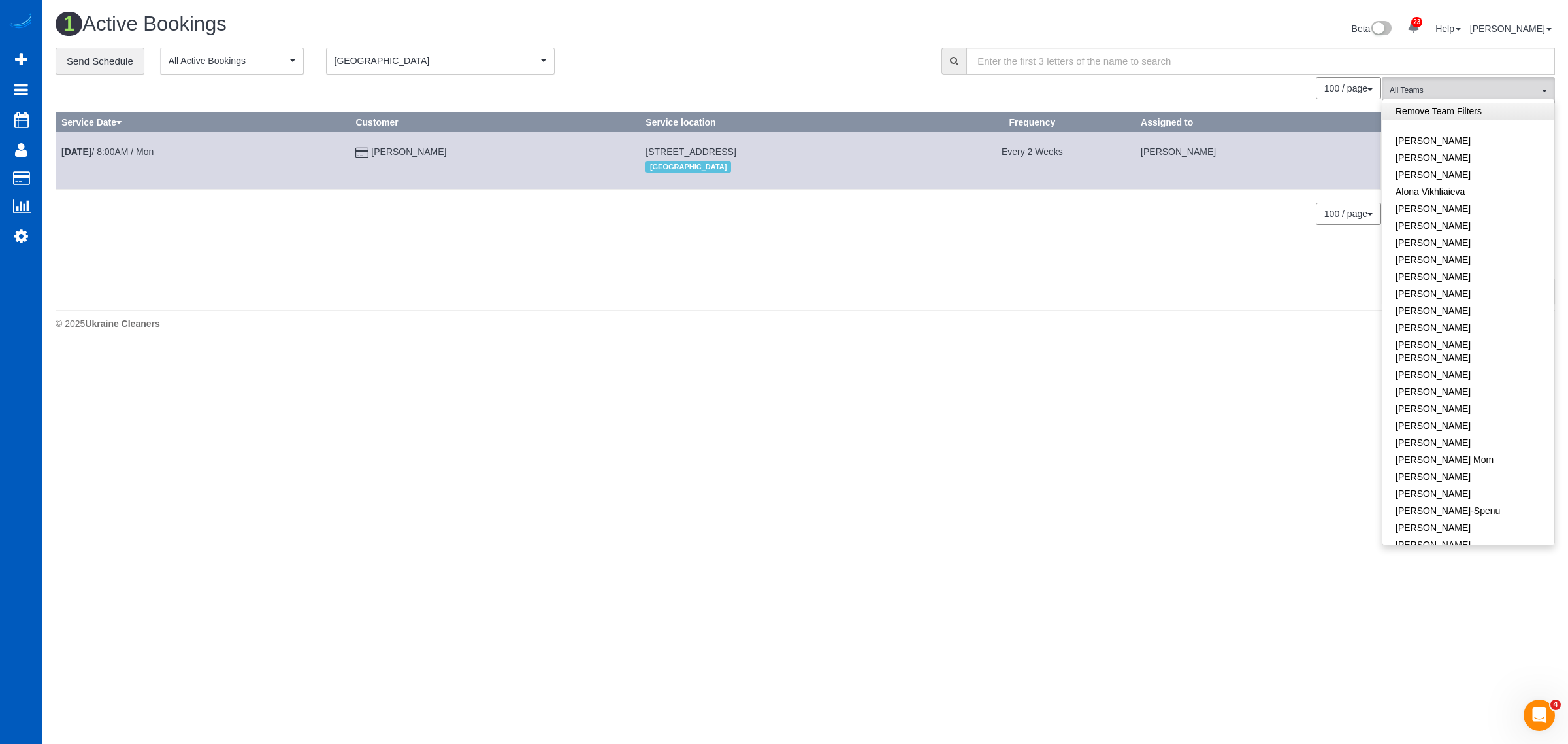
click at [1431, 113] on link "Remove Team Filters" at bounding box center [1469, 111] width 172 height 17
click at [1475, 176] on link "[PERSON_NAME]" at bounding box center [1469, 175] width 172 height 17
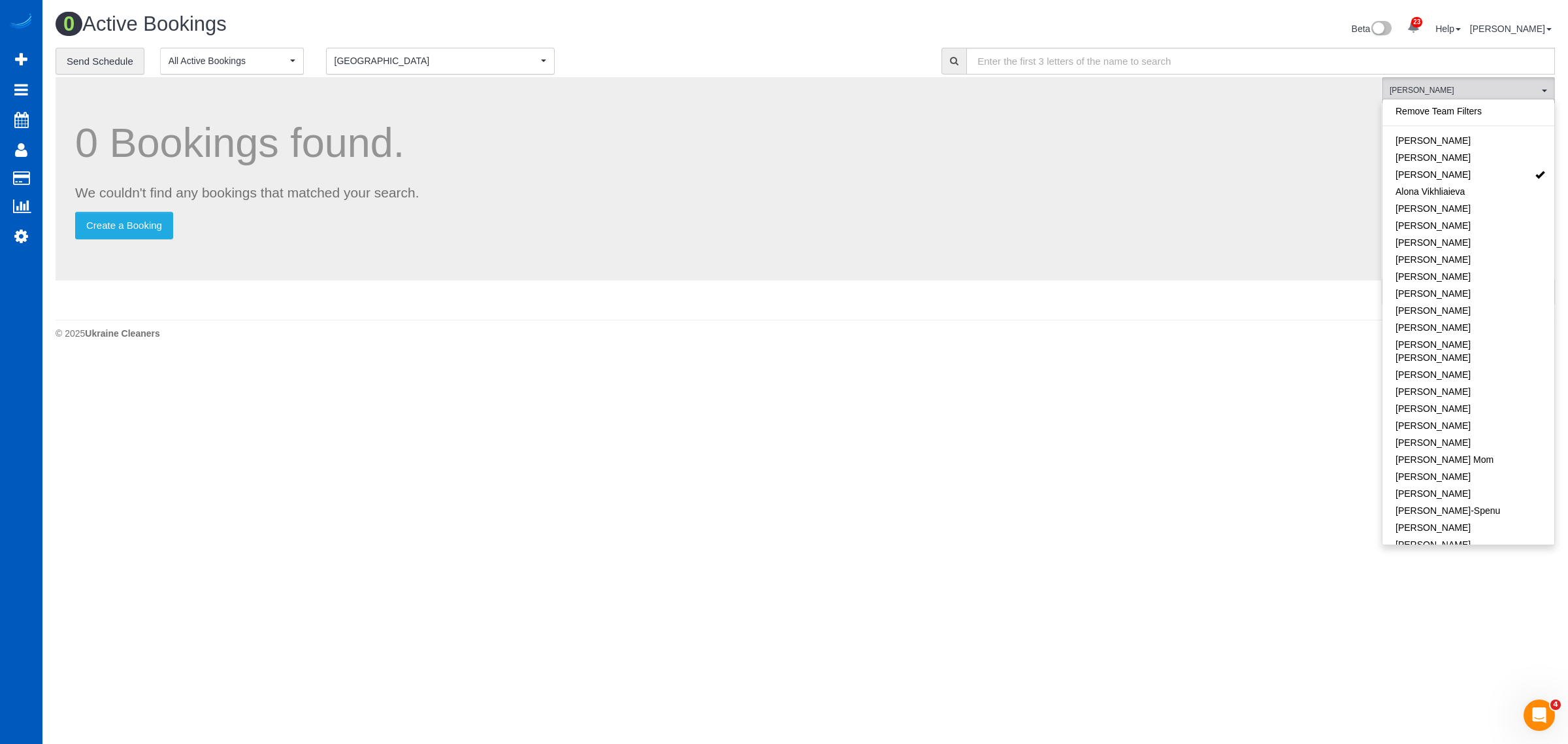
click at [1173, 417] on body "23 Beta Your Notifications You have 0 alerts × You have 1 to charge for 08/16/2…" at bounding box center [784, 372] width 1568 height 744
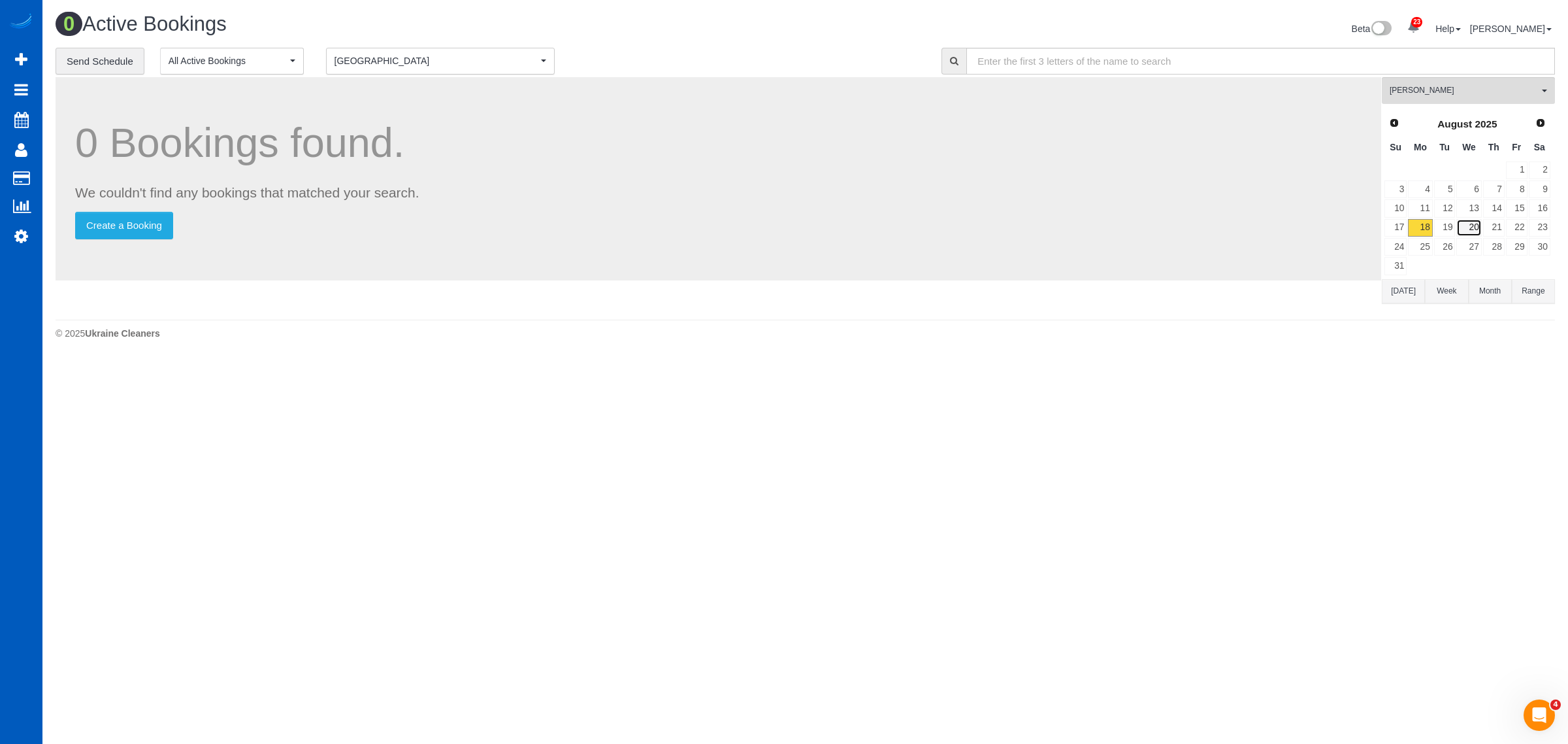
click at [1465, 229] on link "20" at bounding box center [1468, 227] width 25 height 18
click at [426, 62] on span "[GEOGRAPHIC_DATA]" at bounding box center [436, 61] width 203 height 13
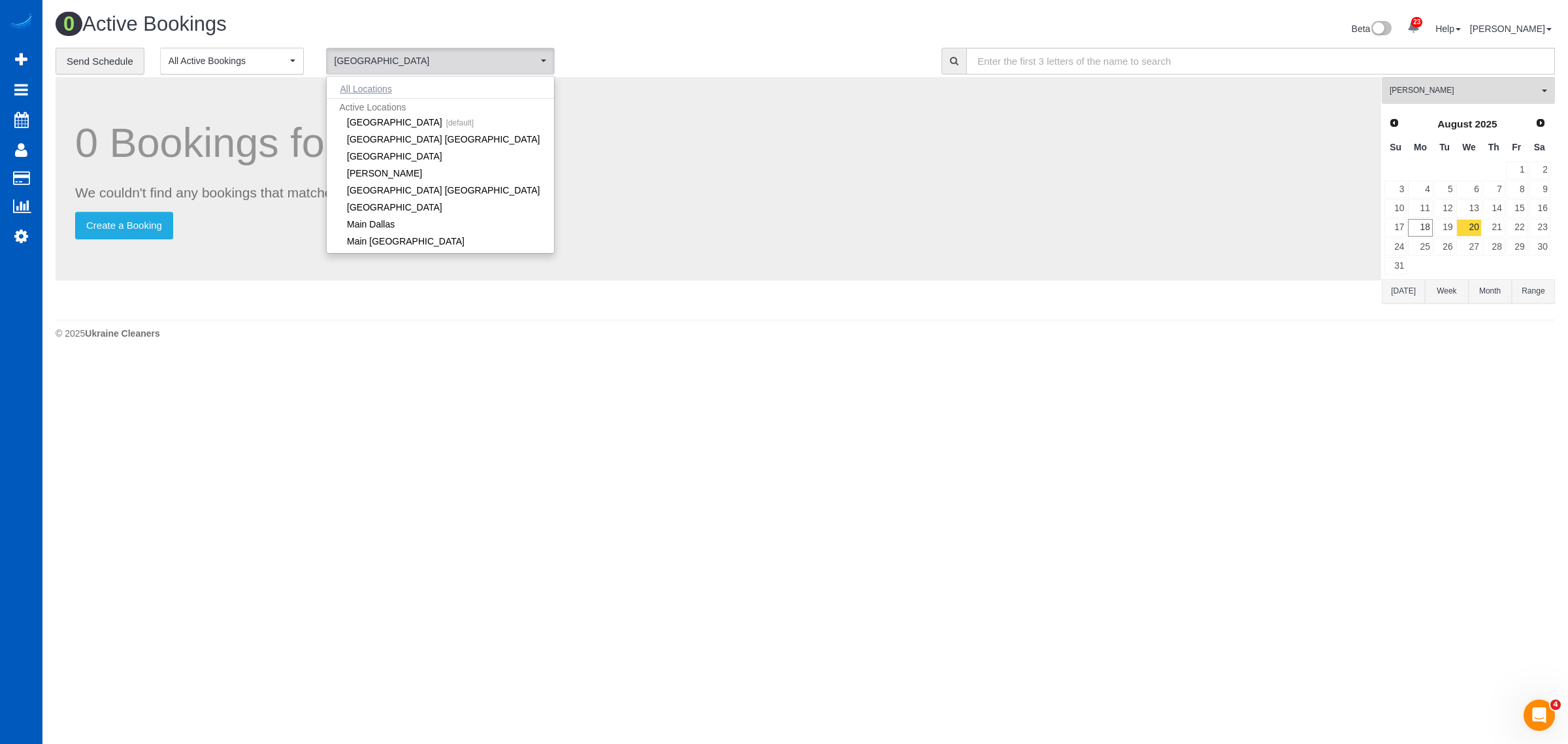
click at [383, 85] on button "All Locations" at bounding box center [367, 89] width 79 height 18
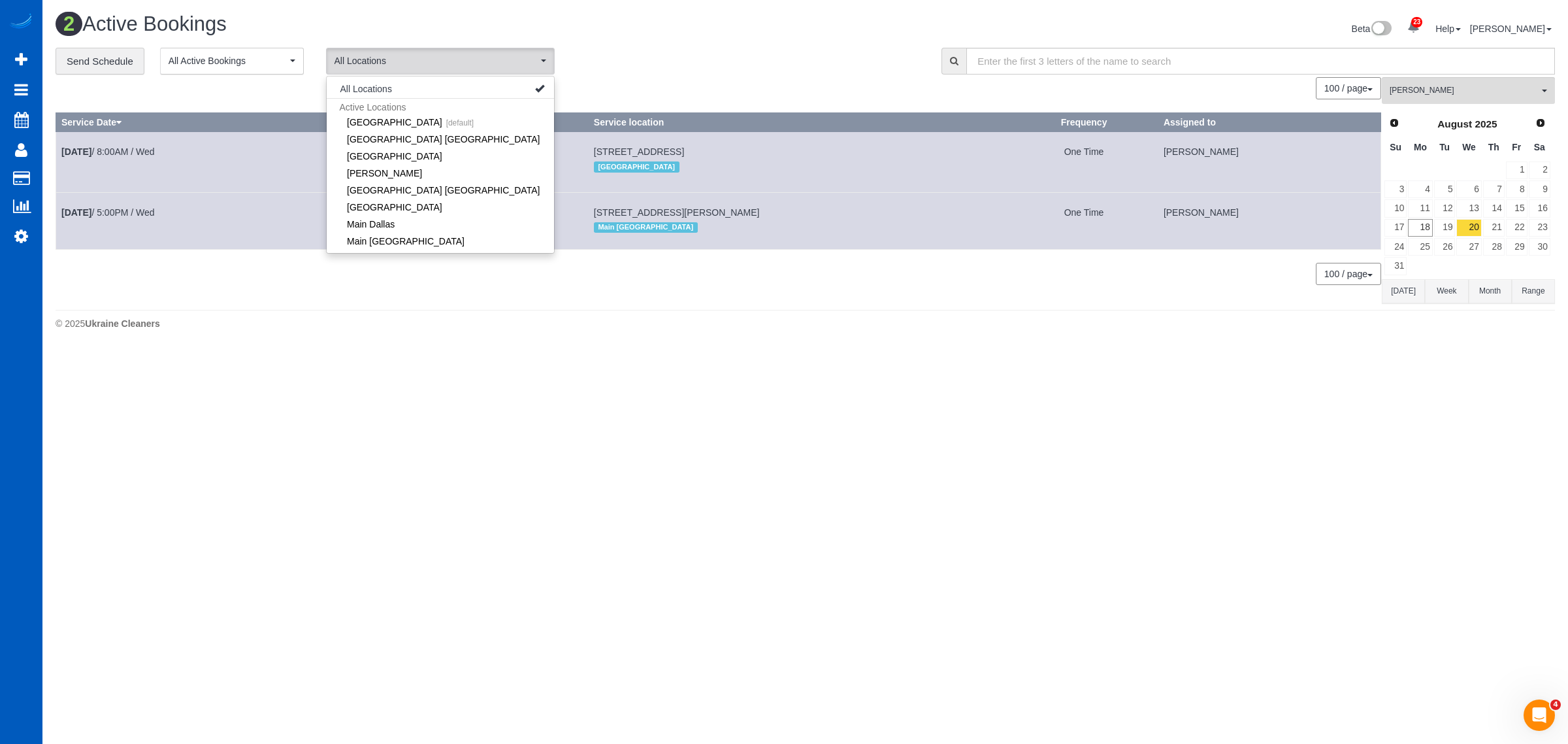
click at [644, 349] on div "2 Active Bookings Beta 23 Your Notifications You have 0 alerts × You have 1 to …" at bounding box center [805, 175] width 1525 height 349
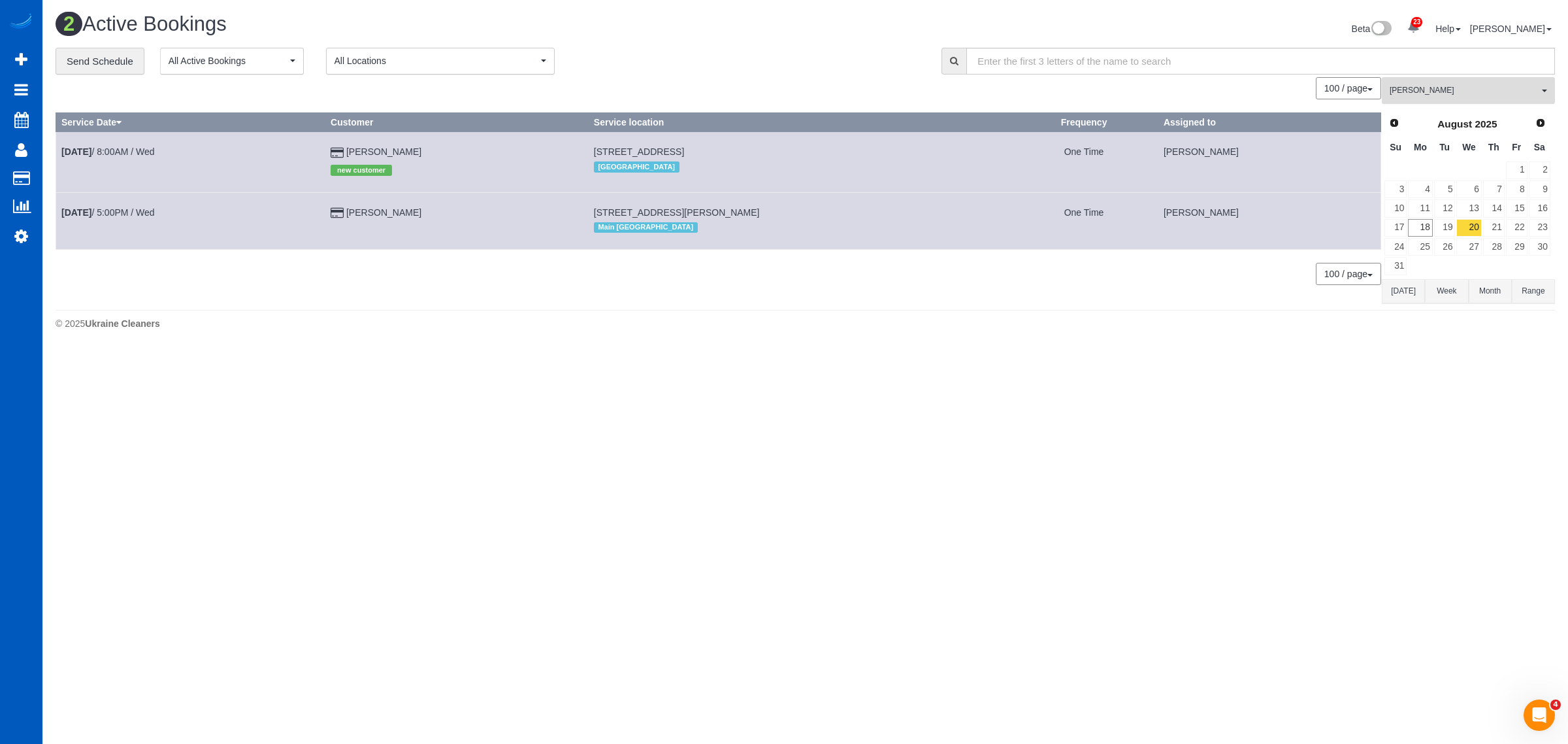
drag, startPoint x: 1459, startPoint y: 102, endPoint x: 1449, endPoint y: 102, distance: 10.0
click at [1449, 102] on button "Alona Tarasiuk All Teams" at bounding box center [1468, 90] width 173 height 27
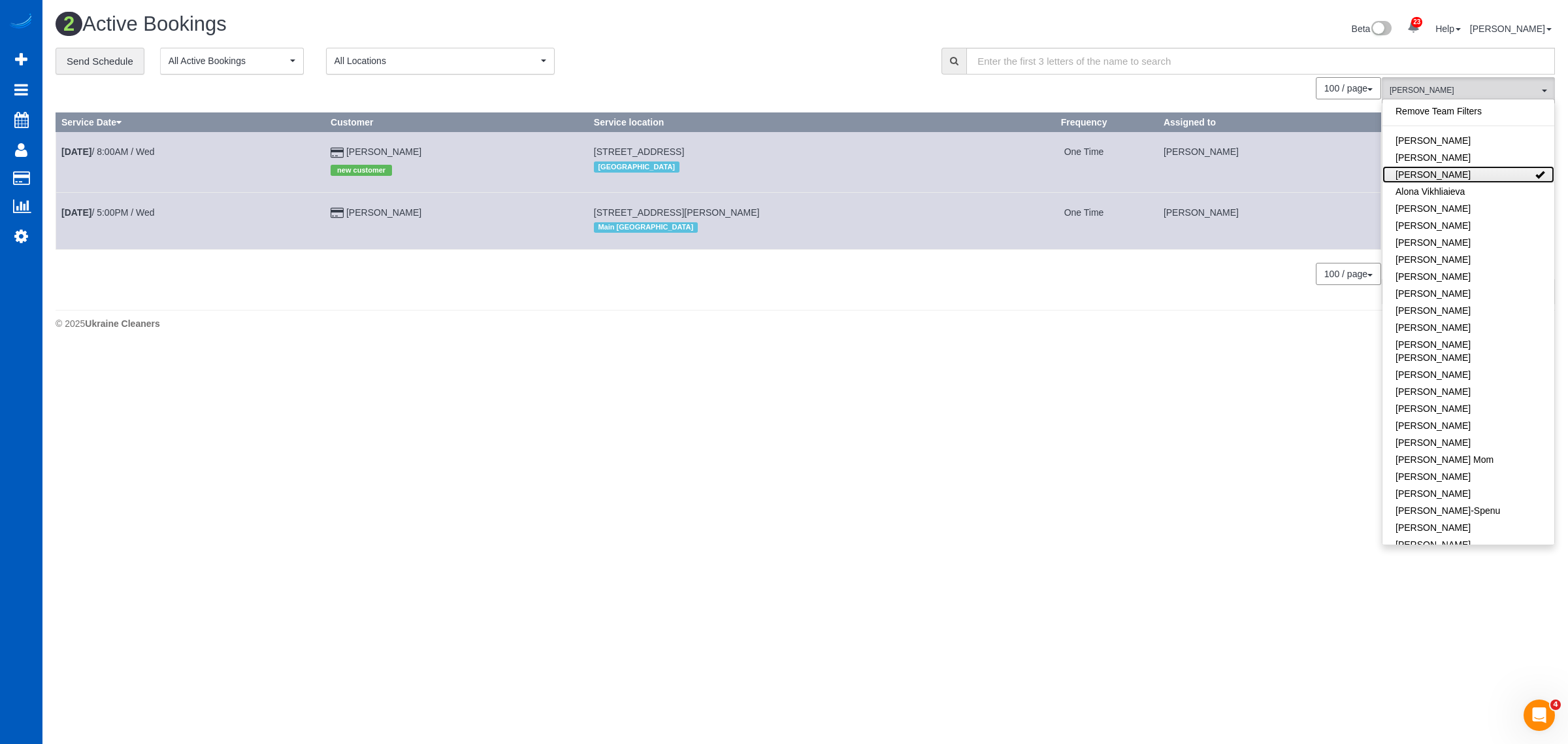
click at [1459, 166] on link "[PERSON_NAME]" at bounding box center [1469, 175] width 172 height 17
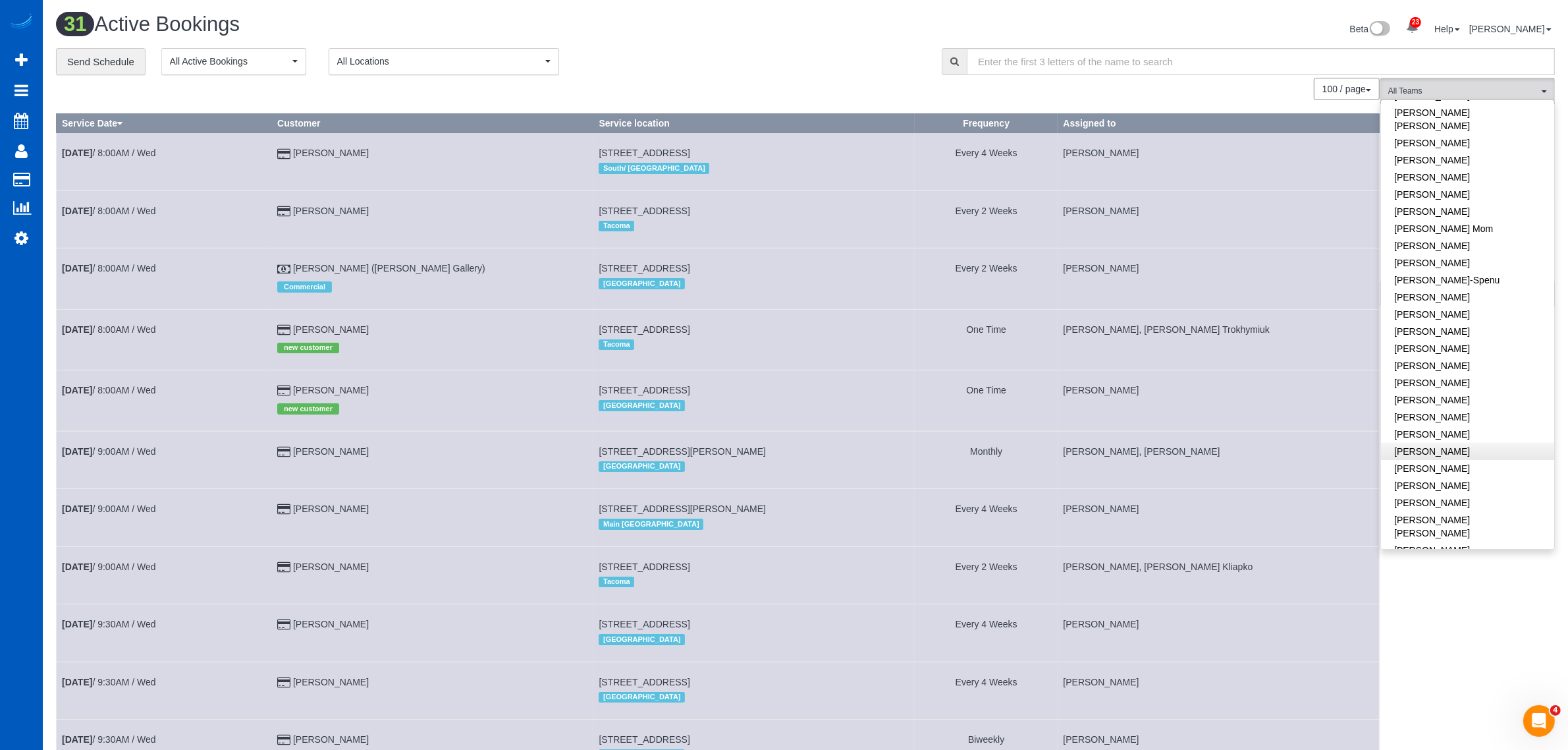
scroll to position [274, 0]
click at [1474, 336] on link "[PERSON_NAME]" at bounding box center [1467, 343] width 173 height 17
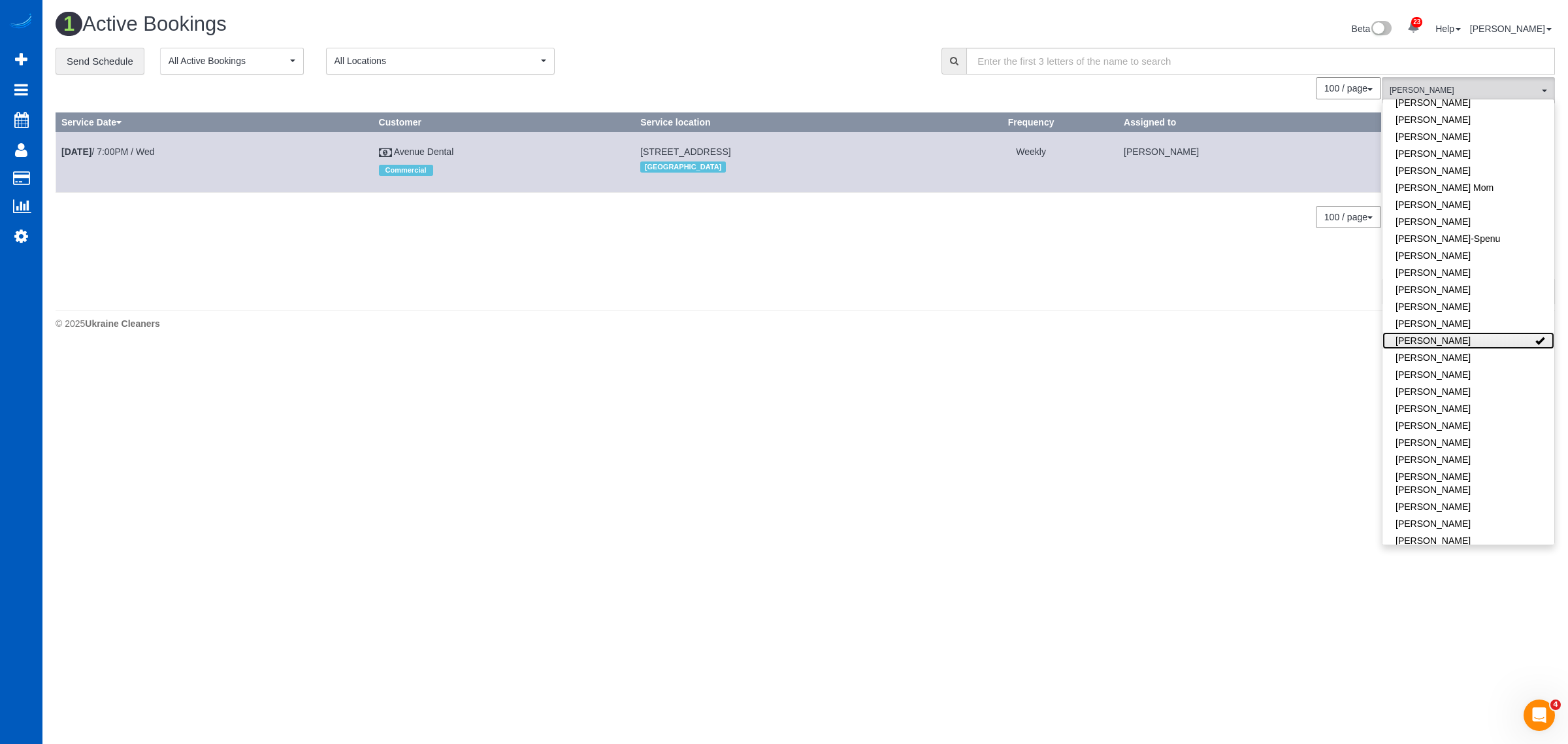
click at [1463, 334] on link "[PERSON_NAME]" at bounding box center [1469, 340] width 172 height 17
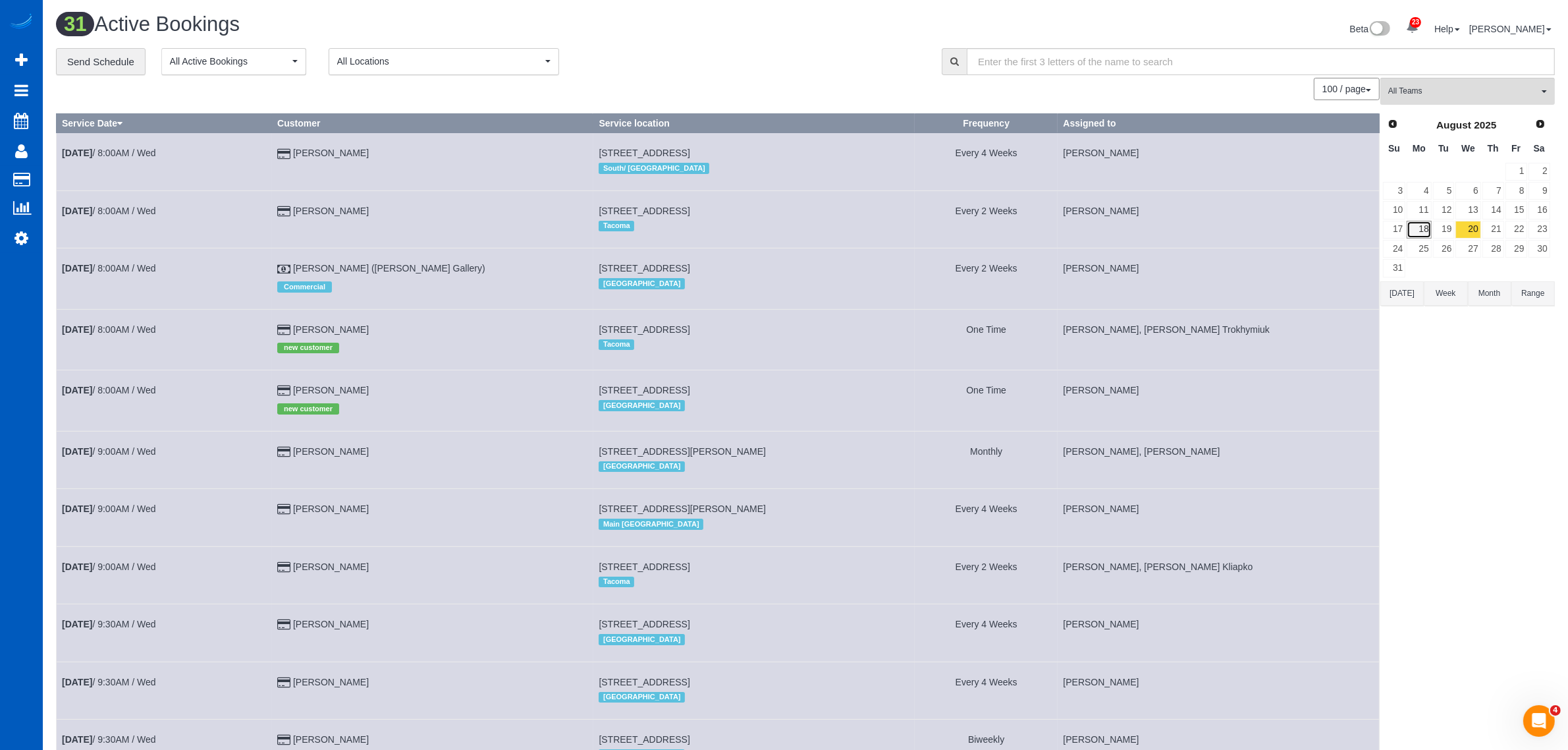
click at [1421, 231] on link "18" at bounding box center [1419, 229] width 24 height 18
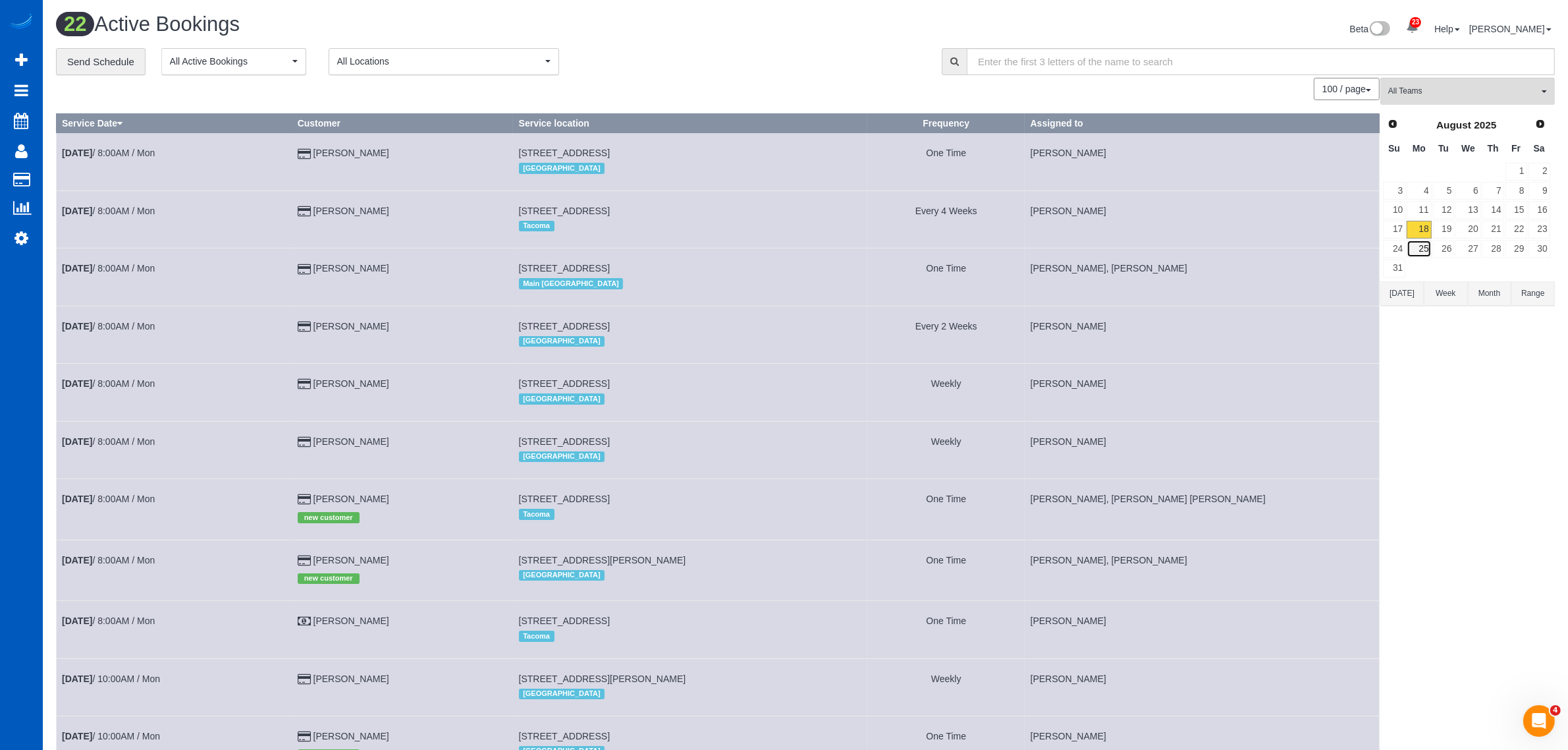
click at [1418, 252] on link "25" at bounding box center [1419, 248] width 24 height 18
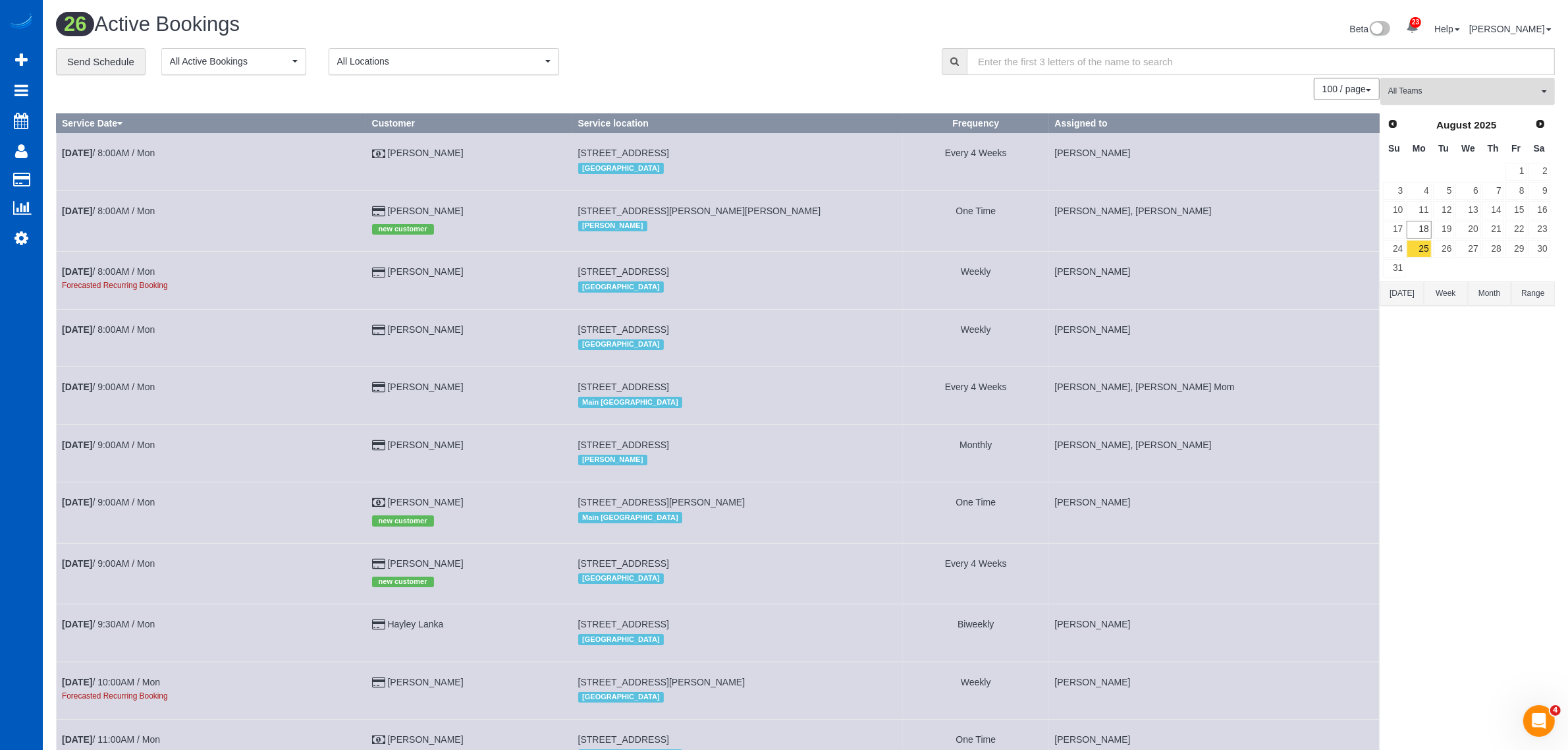
click at [1434, 90] on span "All Teams" at bounding box center [1463, 91] width 150 height 11
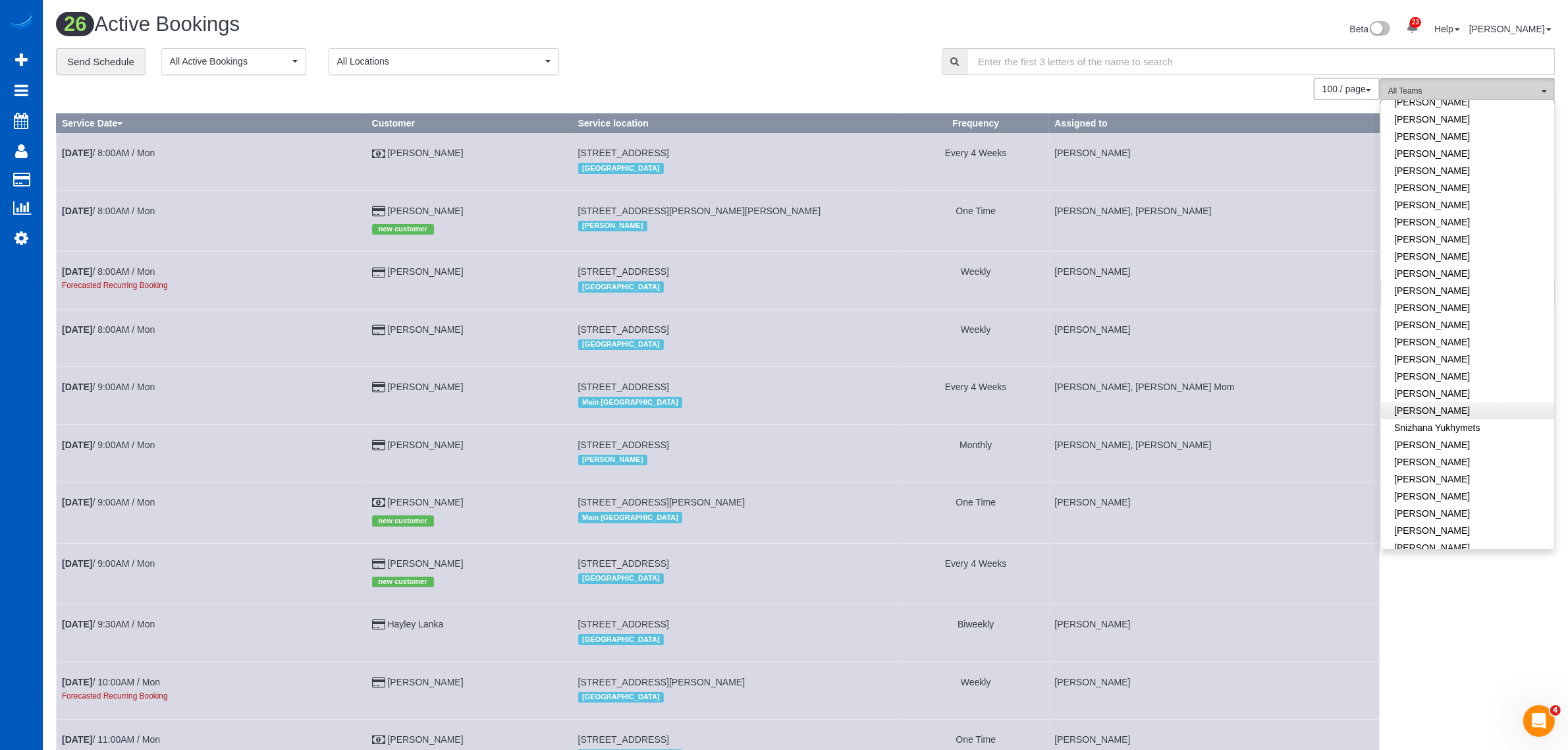
scroll to position [802, 0]
click at [1413, 334] on link "[PERSON_NAME]" at bounding box center [1467, 343] width 173 height 17
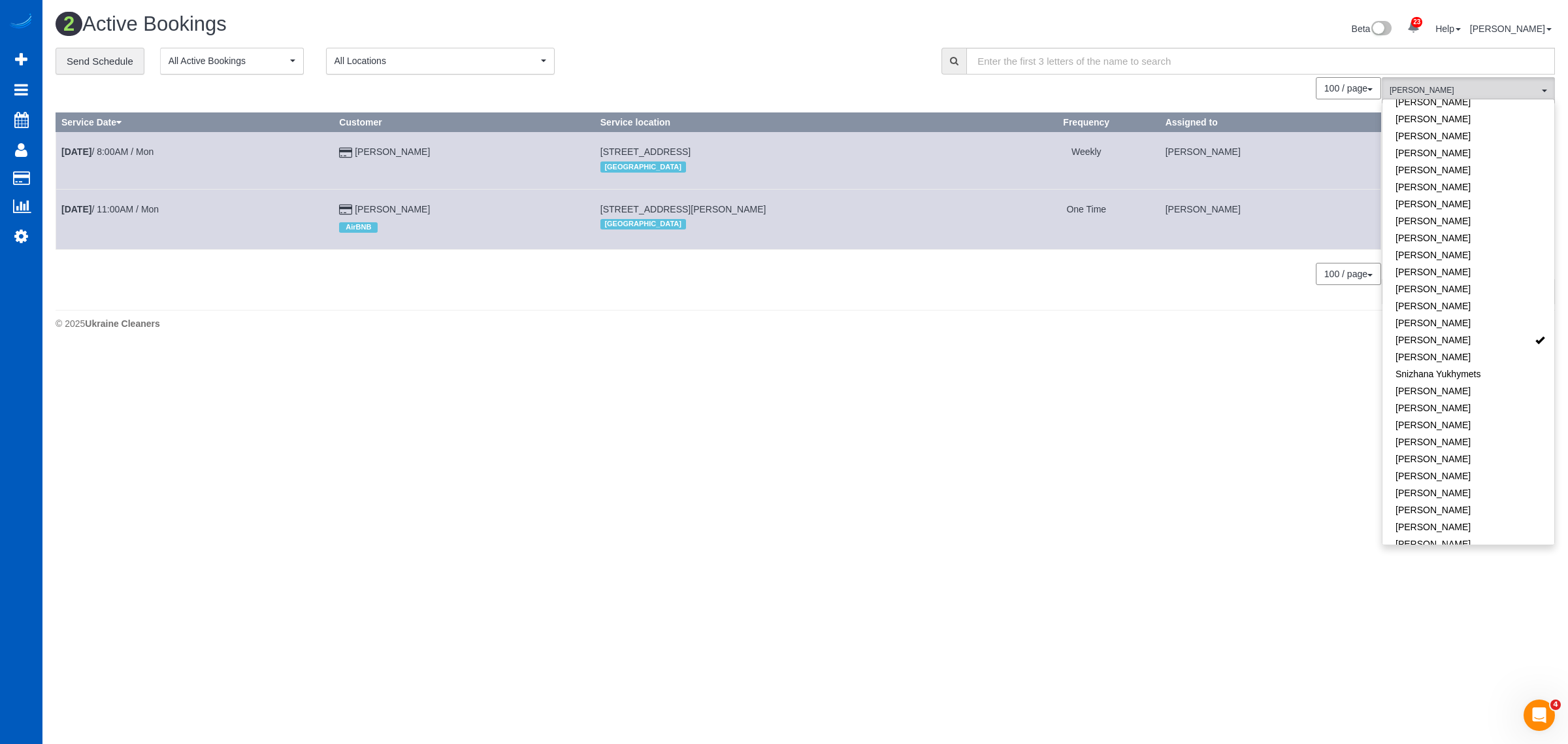
click at [519, 462] on body "23 Beta Your Notifications You have 0 alerts × You have 1 to charge for 08/16/2…" at bounding box center [784, 372] width 1568 height 744
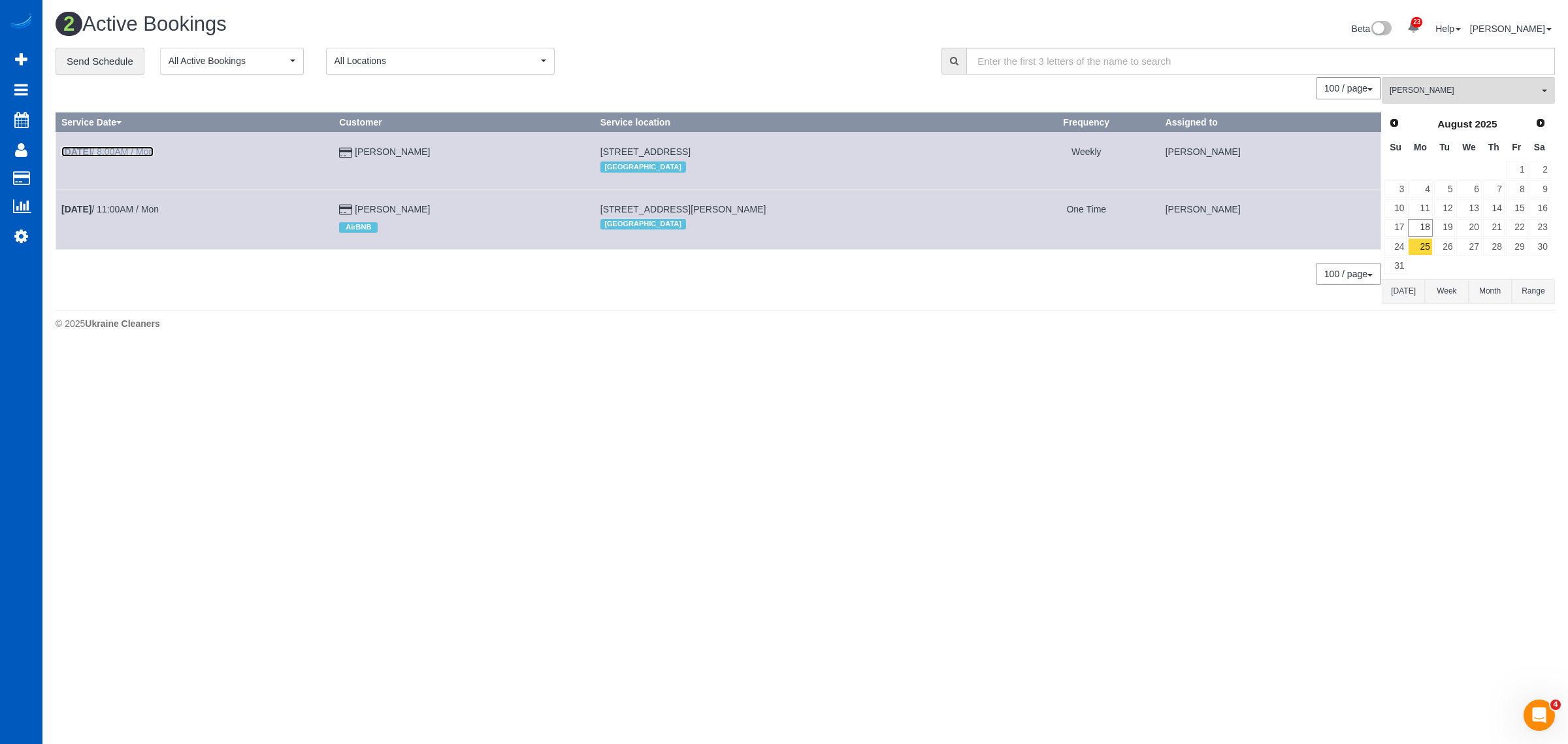
click at [91, 149] on b "[DATE]" at bounding box center [76, 151] width 30 height 10
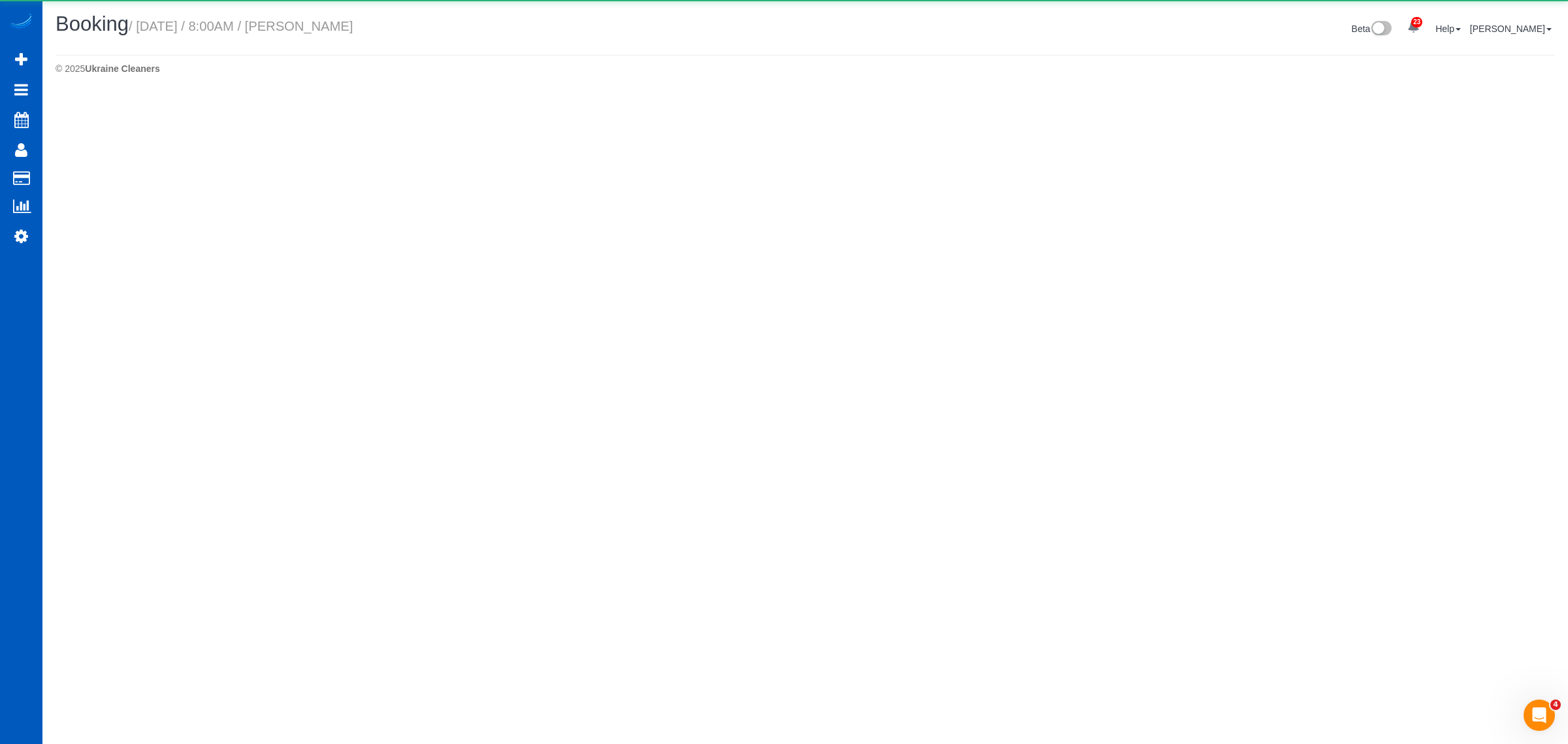
select select "WA"
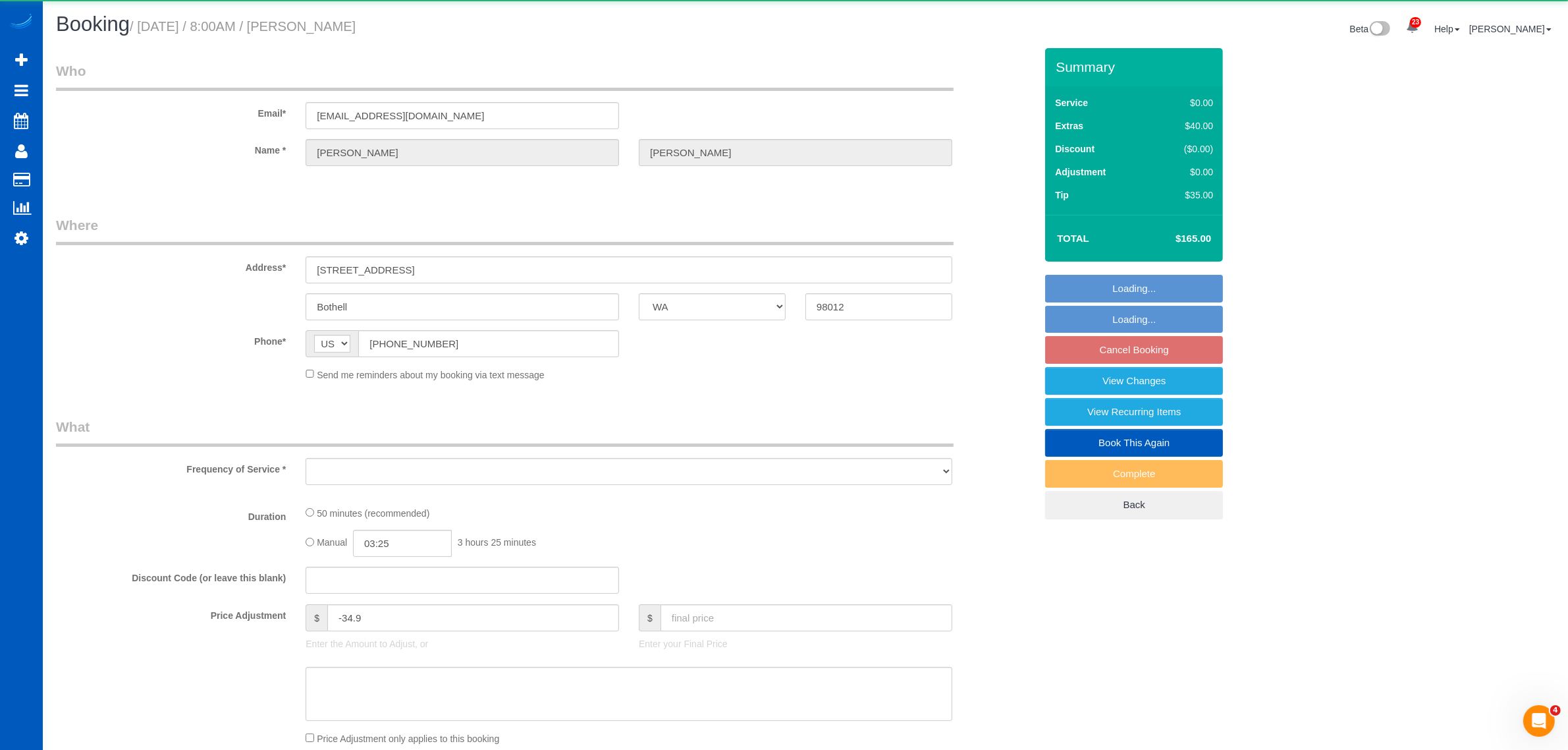
select select "object:7262"
select select "string:fspay-f68b5b25-4a16-472a-8c5a-e821c5e310a3"
select select "number:8"
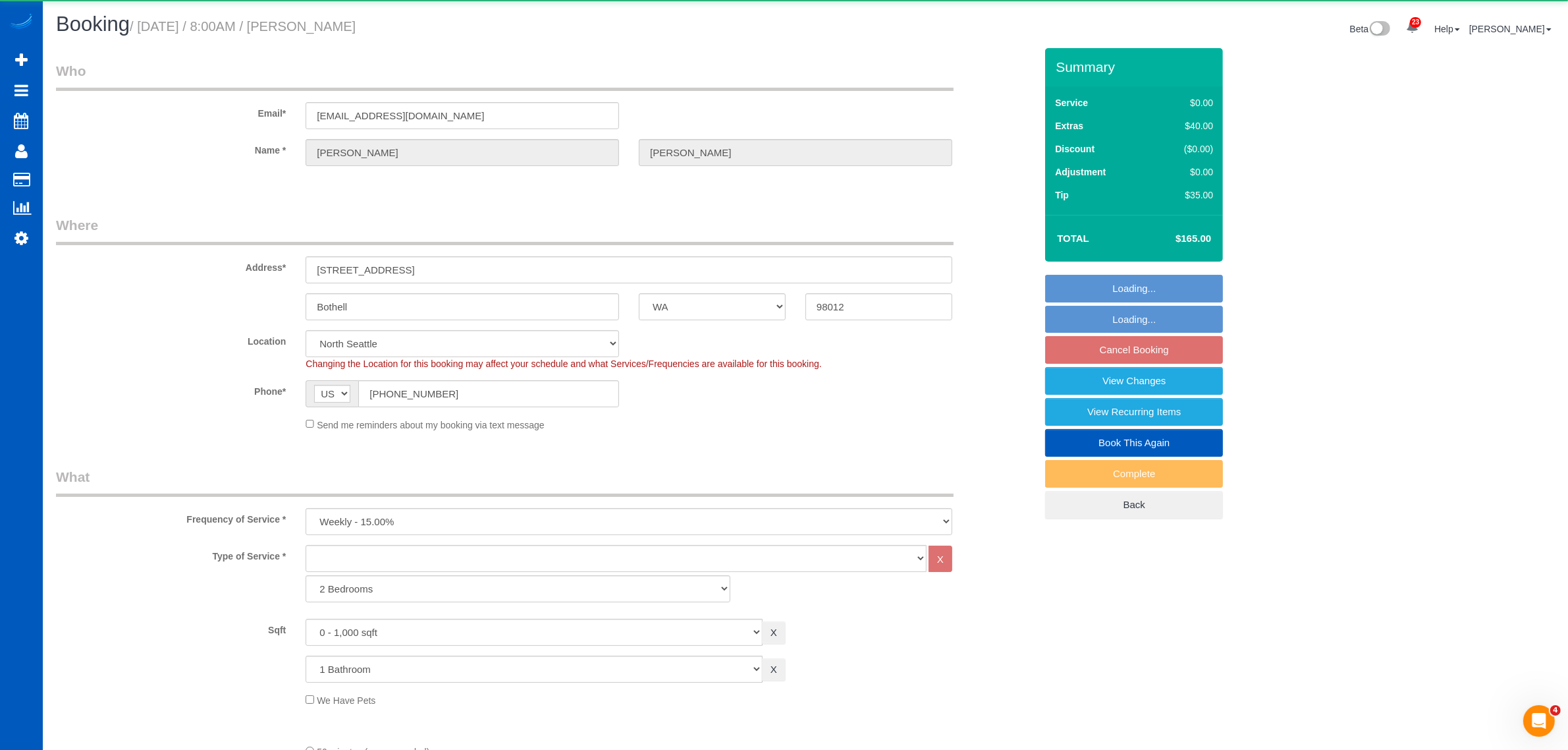
select select "spot35"
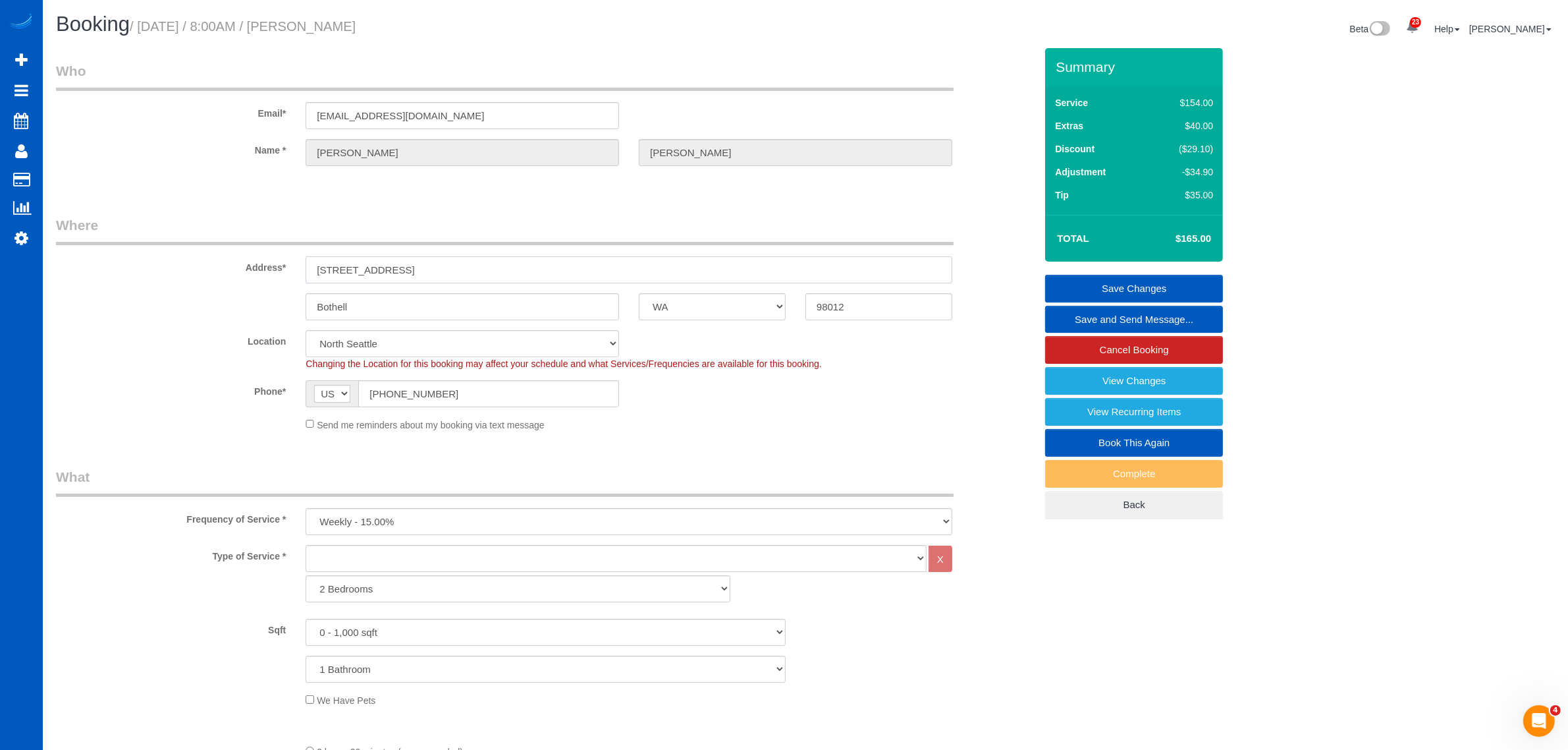
drag, startPoint x: 406, startPoint y: 265, endPoint x: 270, endPoint y: 269, distance: 136.1
click at [270, 269] on div "Address* 2132 185th PL SE" at bounding box center [546, 249] width 999 height 68
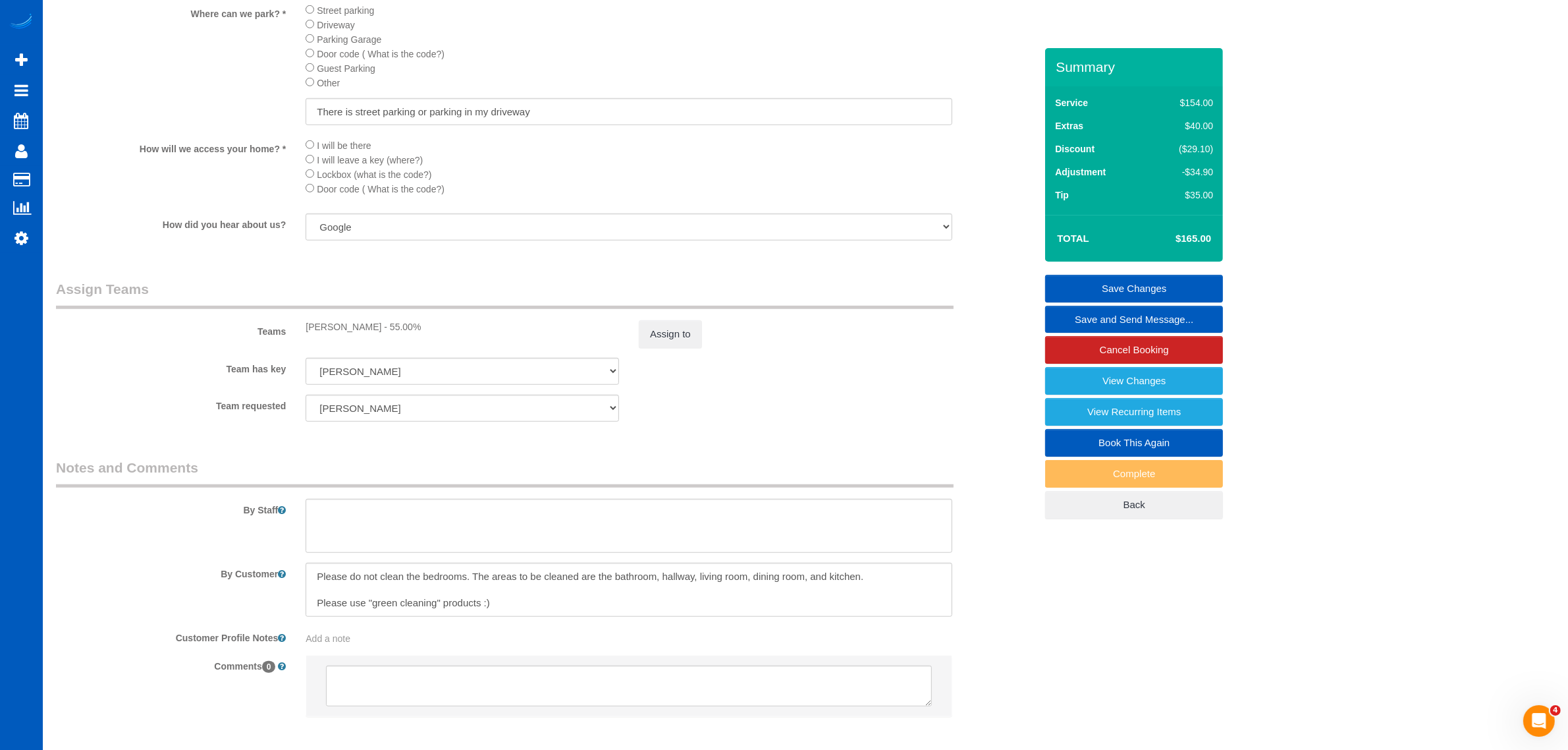
scroll to position [1355, 0]
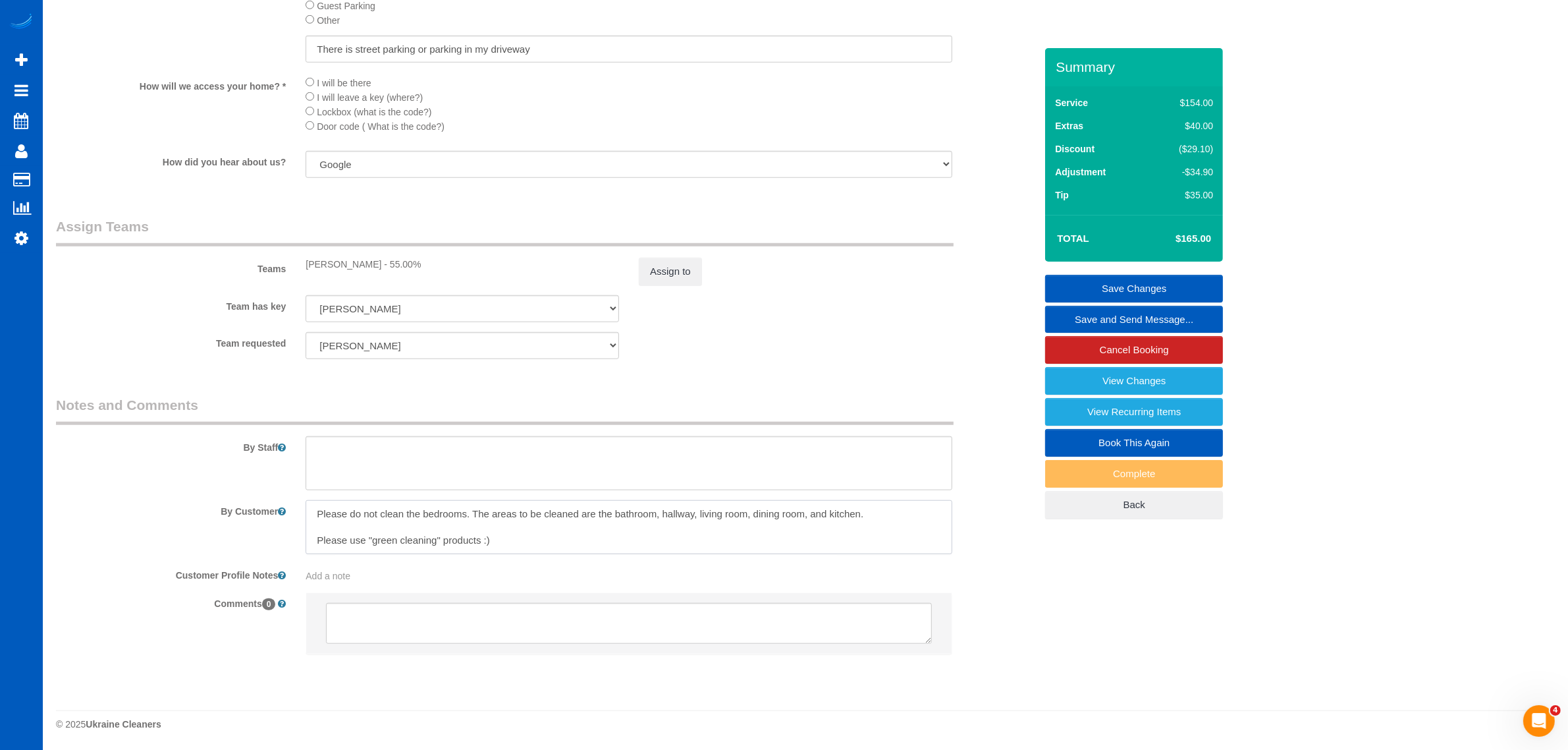
click at [620, 542] on textarea at bounding box center [629, 527] width 647 height 54
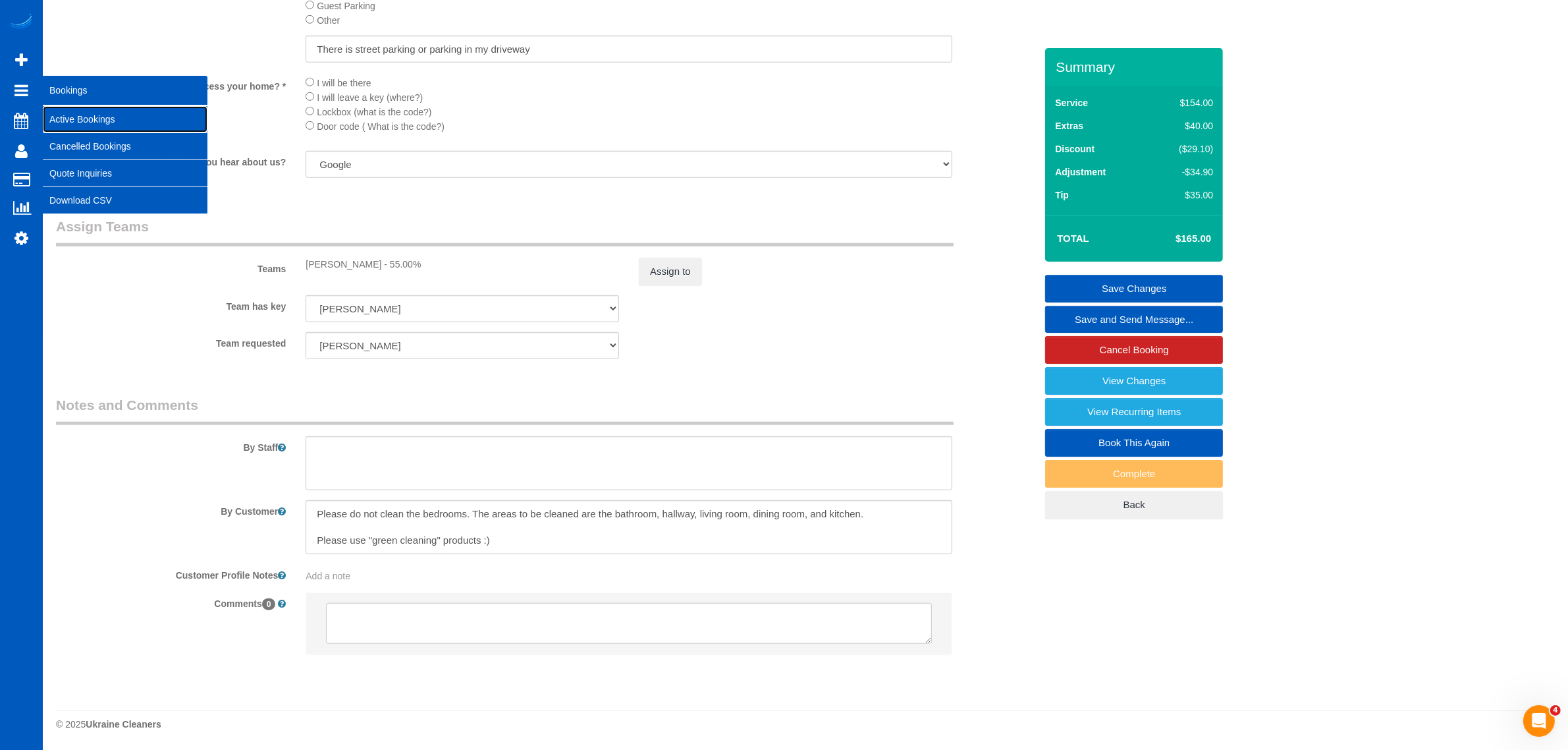
click at [74, 119] on link "Active Bookings" at bounding box center [125, 119] width 165 height 26
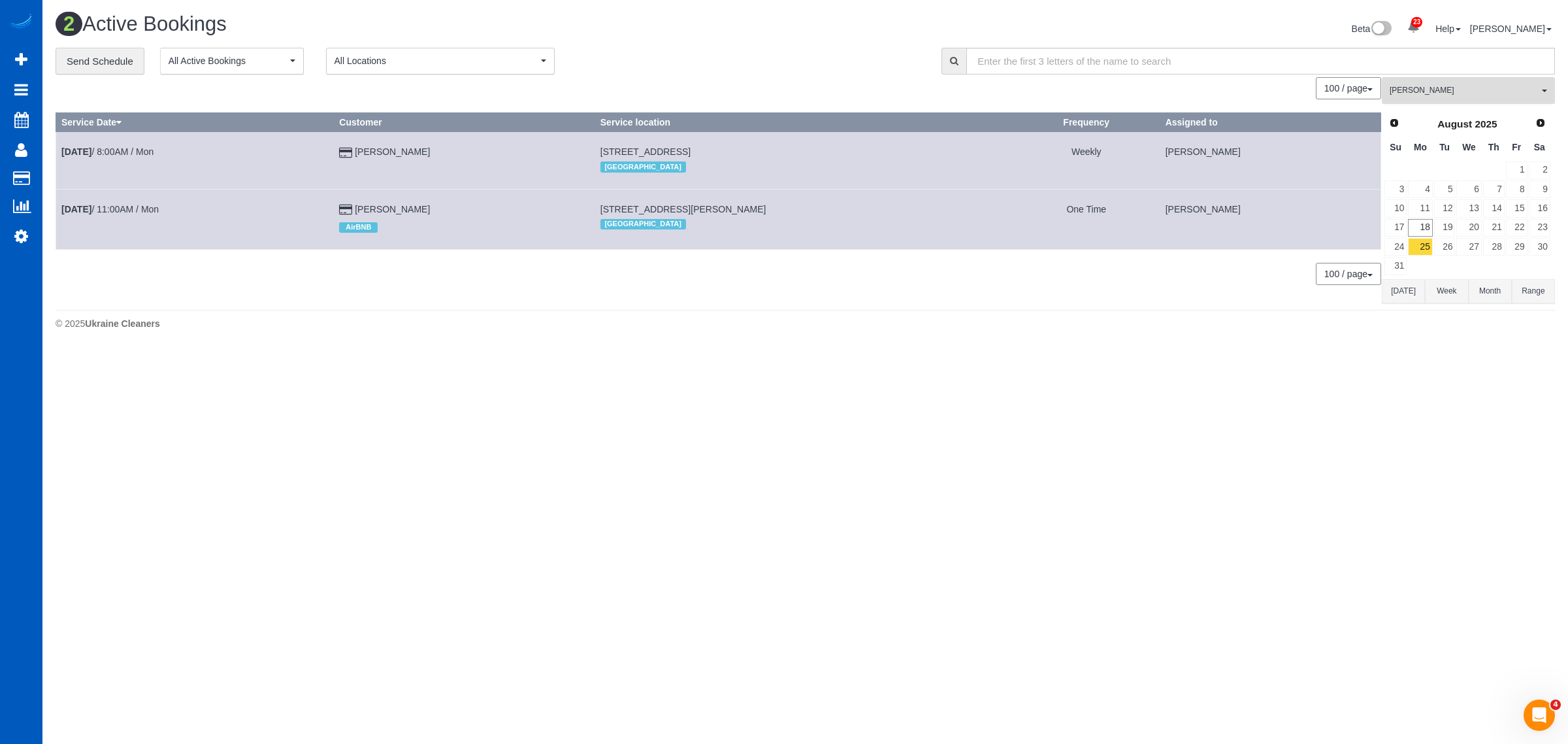
click at [1453, 91] on span "[PERSON_NAME]" at bounding box center [1464, 91] width 149 height 11
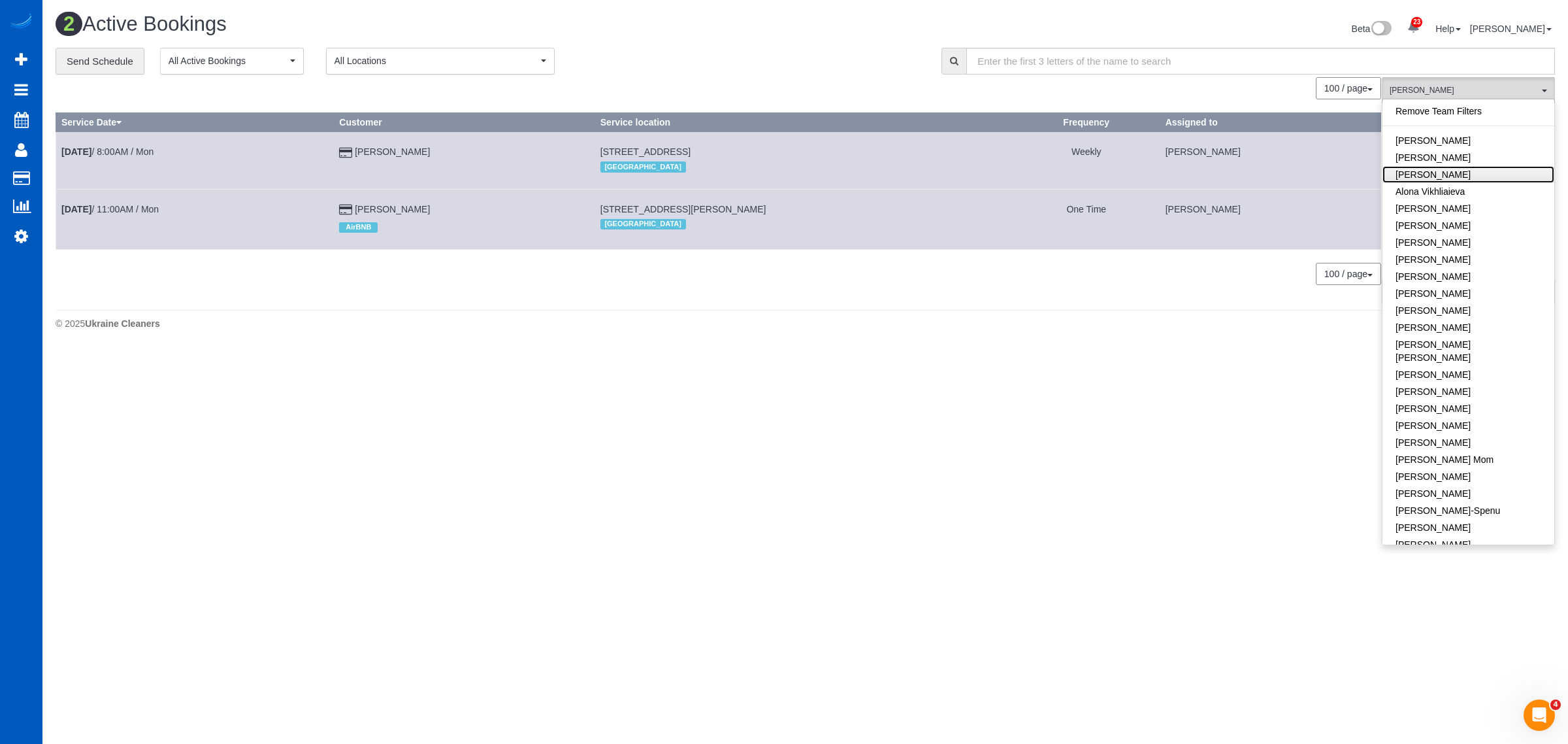
click at [1492, 175] on link "[PERSON_NAME]" at bounding box center [1469, 175] width 172 height 17
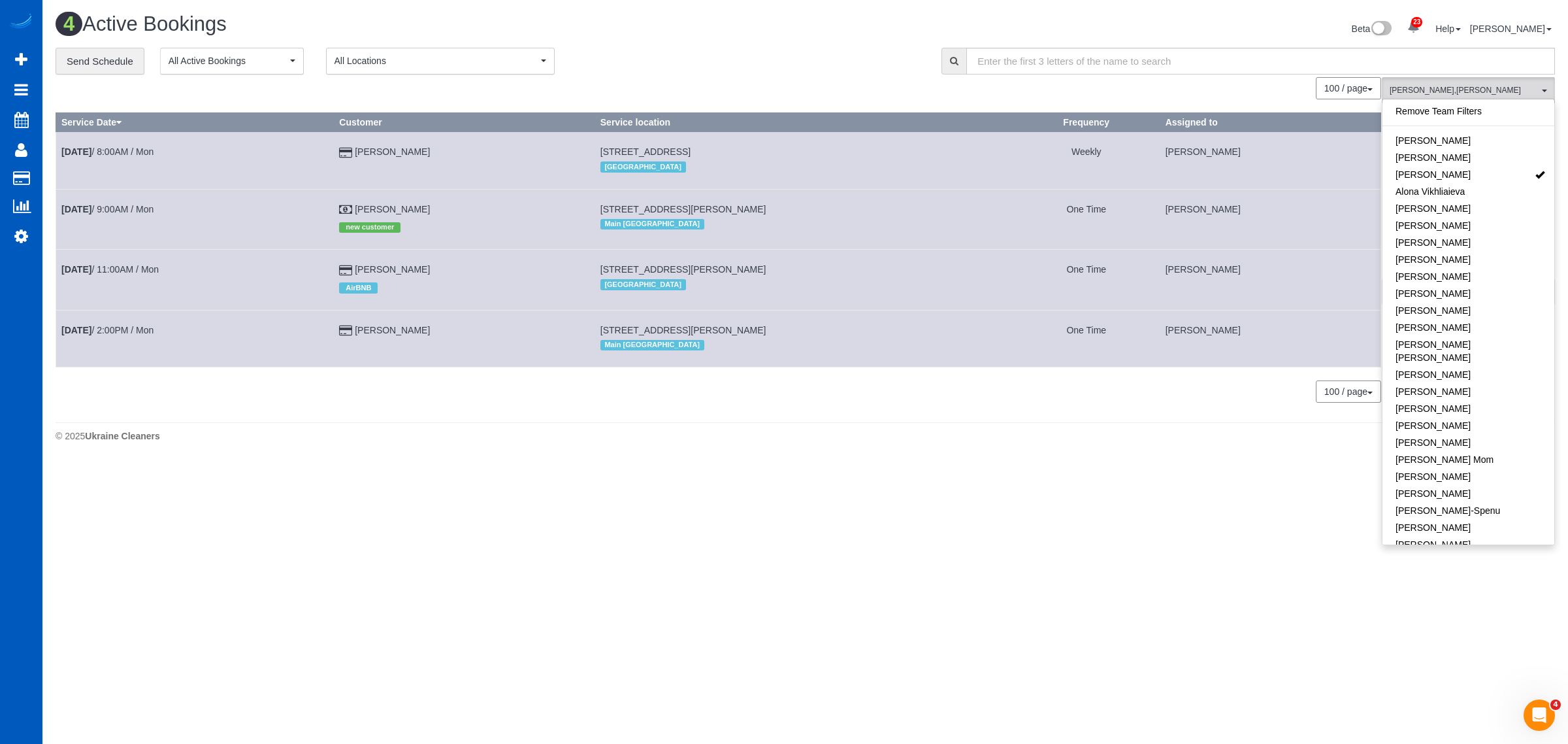
click at [1474, 121] on ul "Remove Team Filters Alina Kruchok Alona Kulish Alona Tarasiuk Alona Vikhliaieva…" at bounding box center [1469, 734] width 172 height 1262
click at [1469, 111] on link "Remove Team Filters" at bounding box center [1469, 111] width 172 height 17
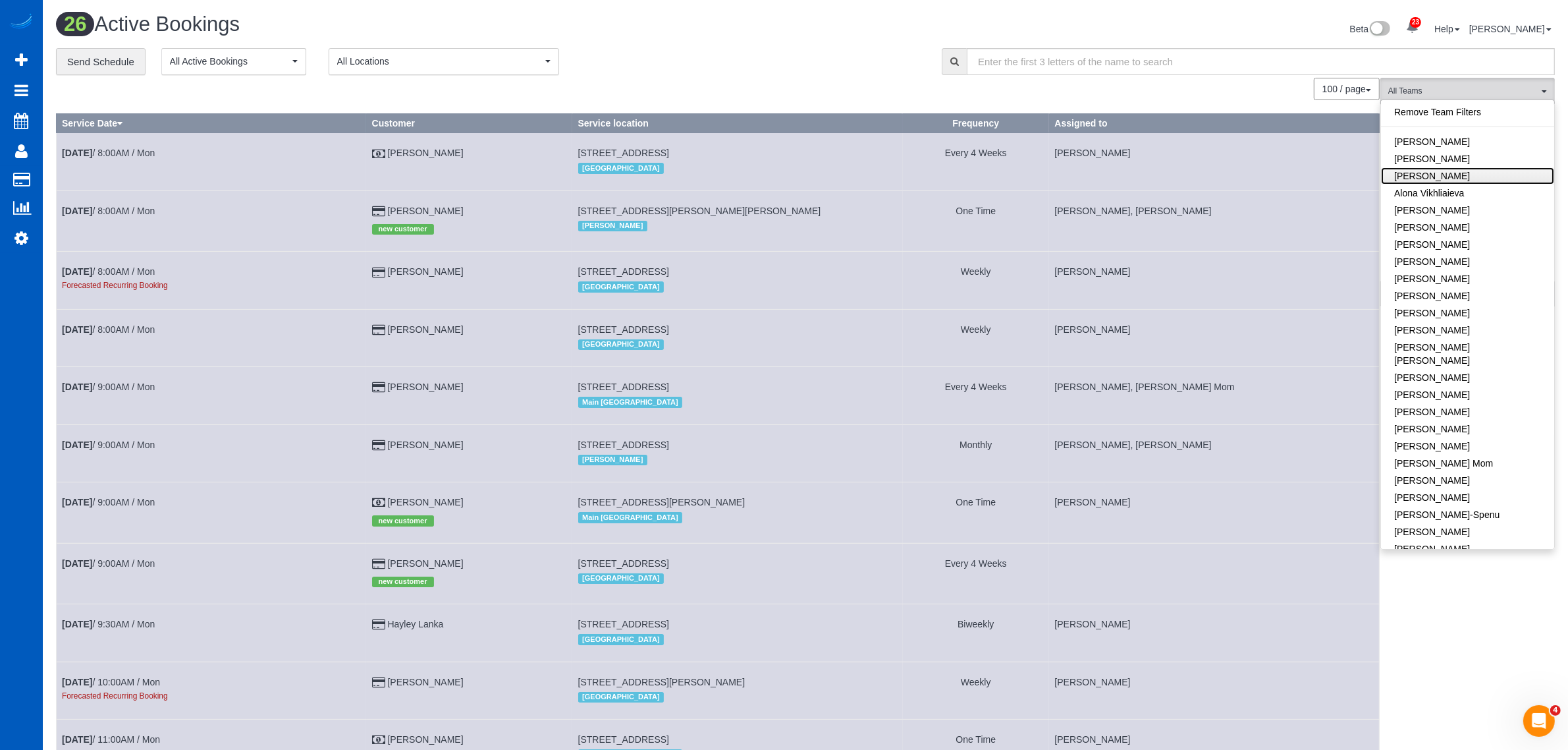
click at [1467, 175] on link "[PERSON_NAME]" at bounding box center [1467, 176] width 173 height 17
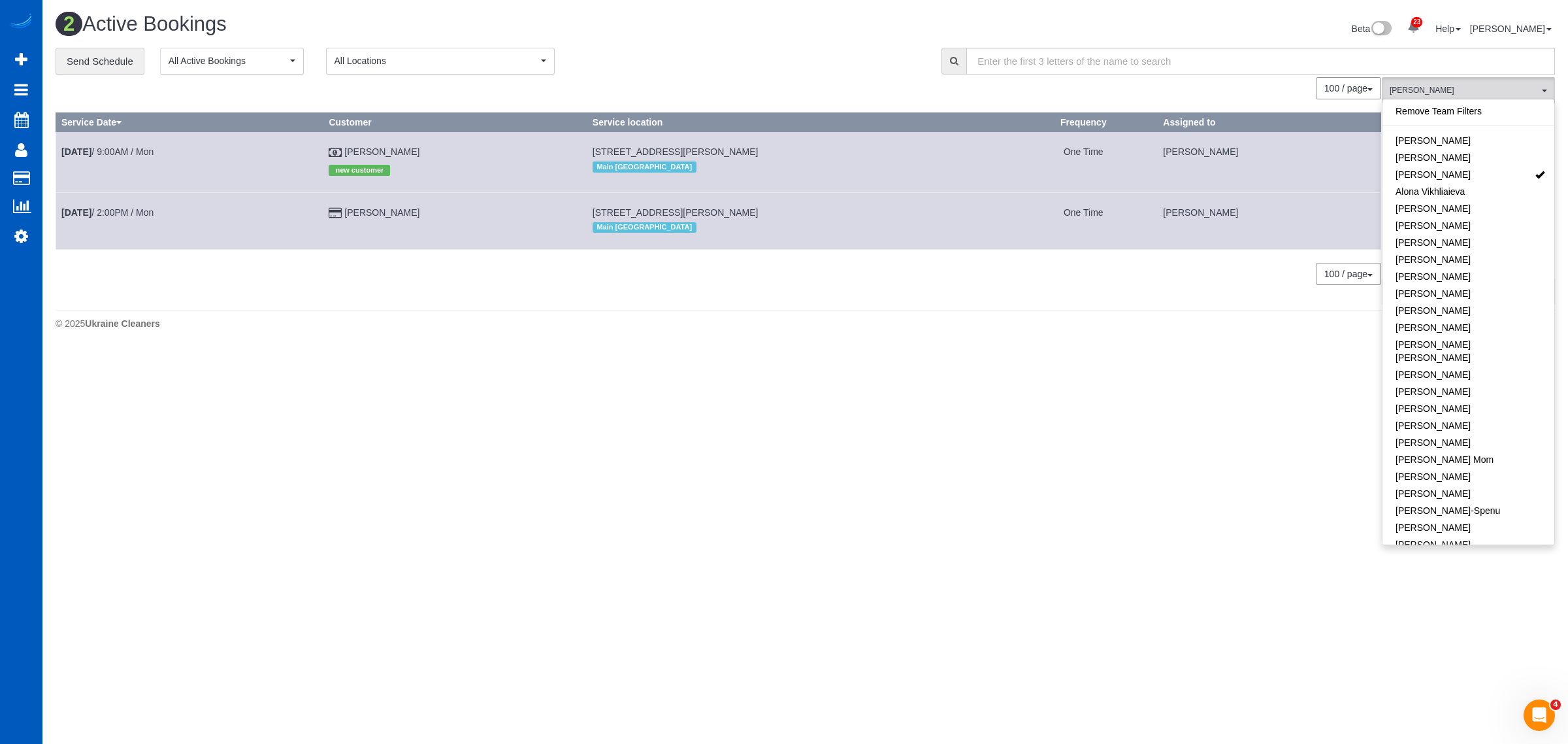
click at [1112, 379] on body "23 Beta Your Notifications You have 0 alerts × You have 1 to charge for 08/16/2…" at bounding box center [784, 372] width 1568 height 744
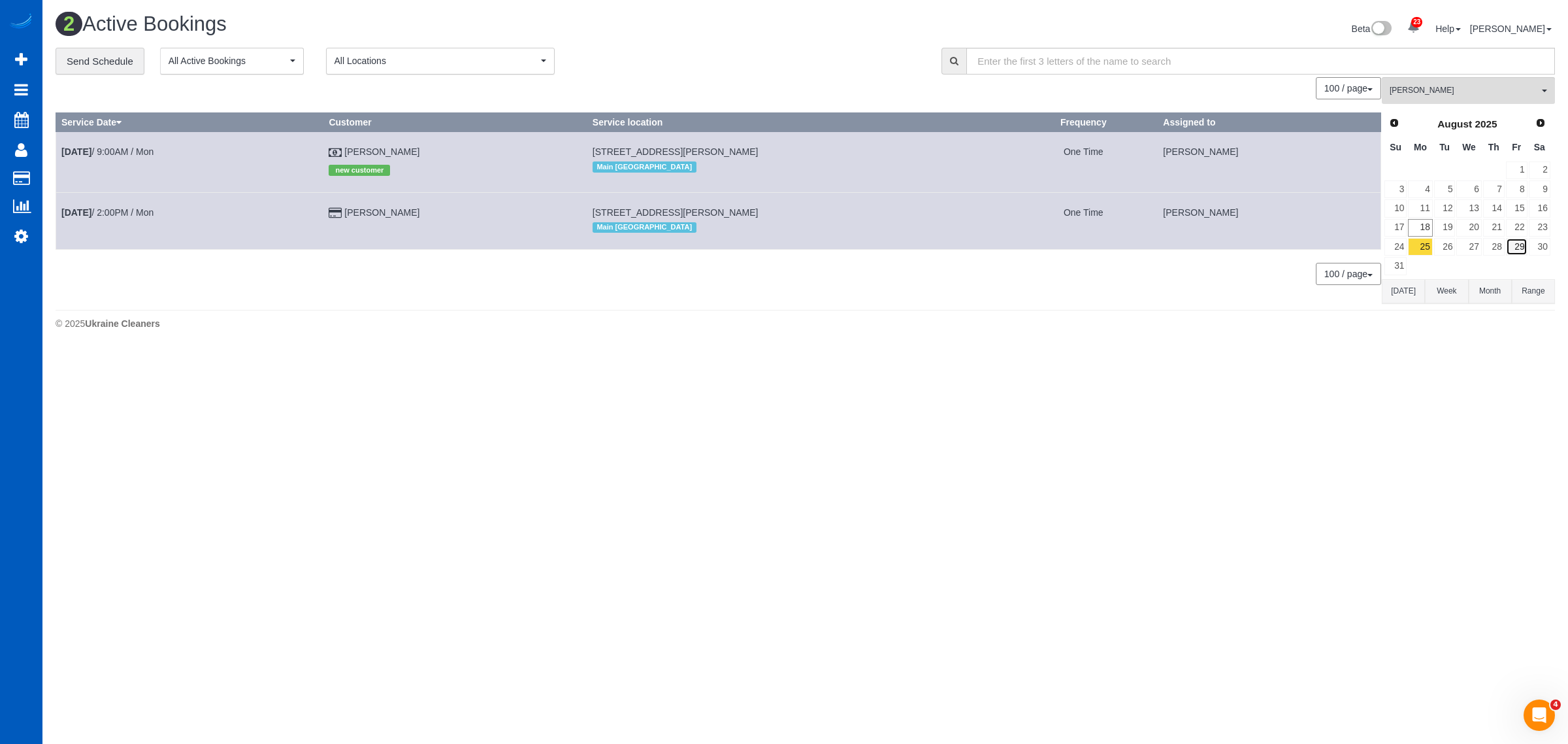
click at [1516, 244] on link "29" at bounding box center [1516, 246] width 21 height 18
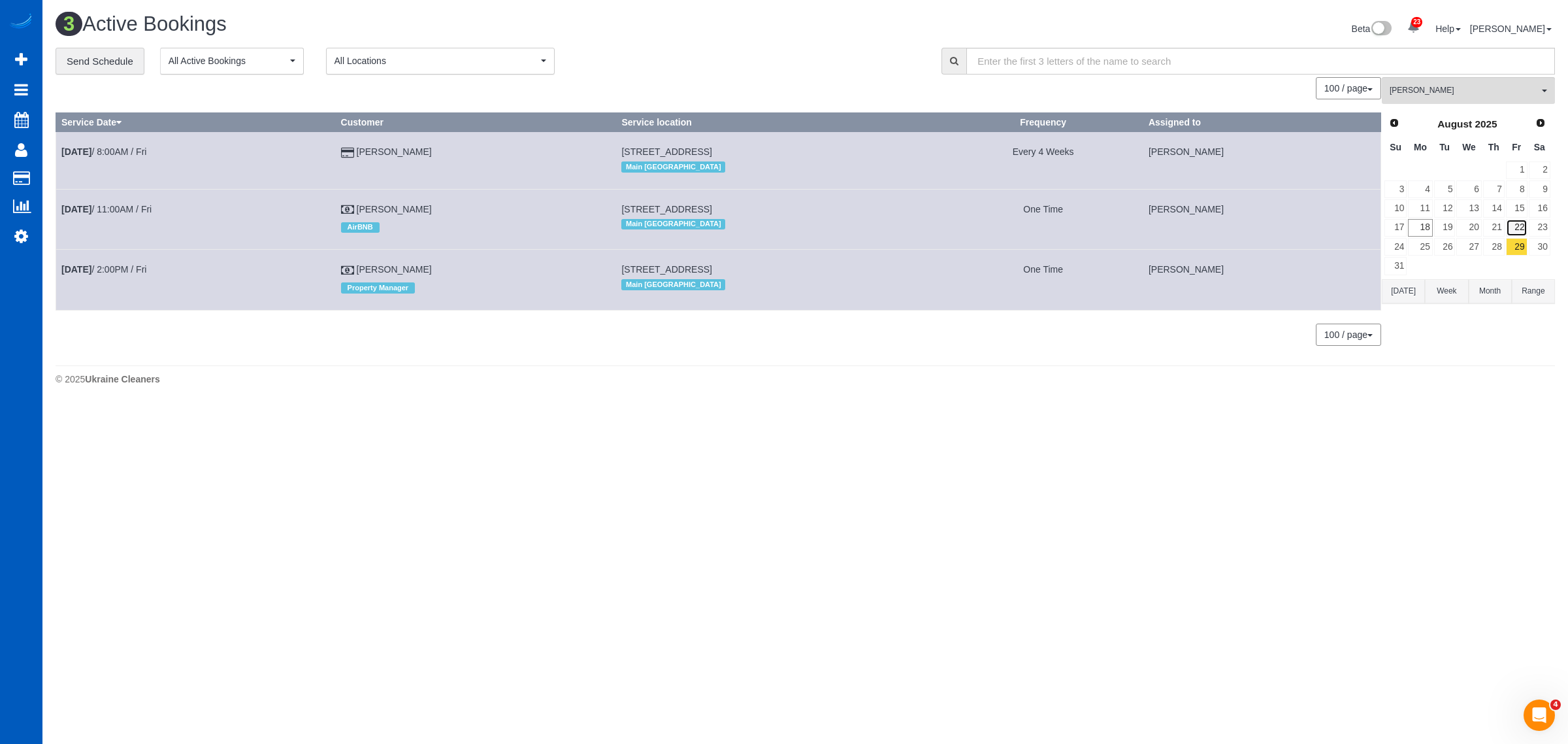
click at [1517, 226] on link "22" at bounding box center [1516, 227] width 21 height 18
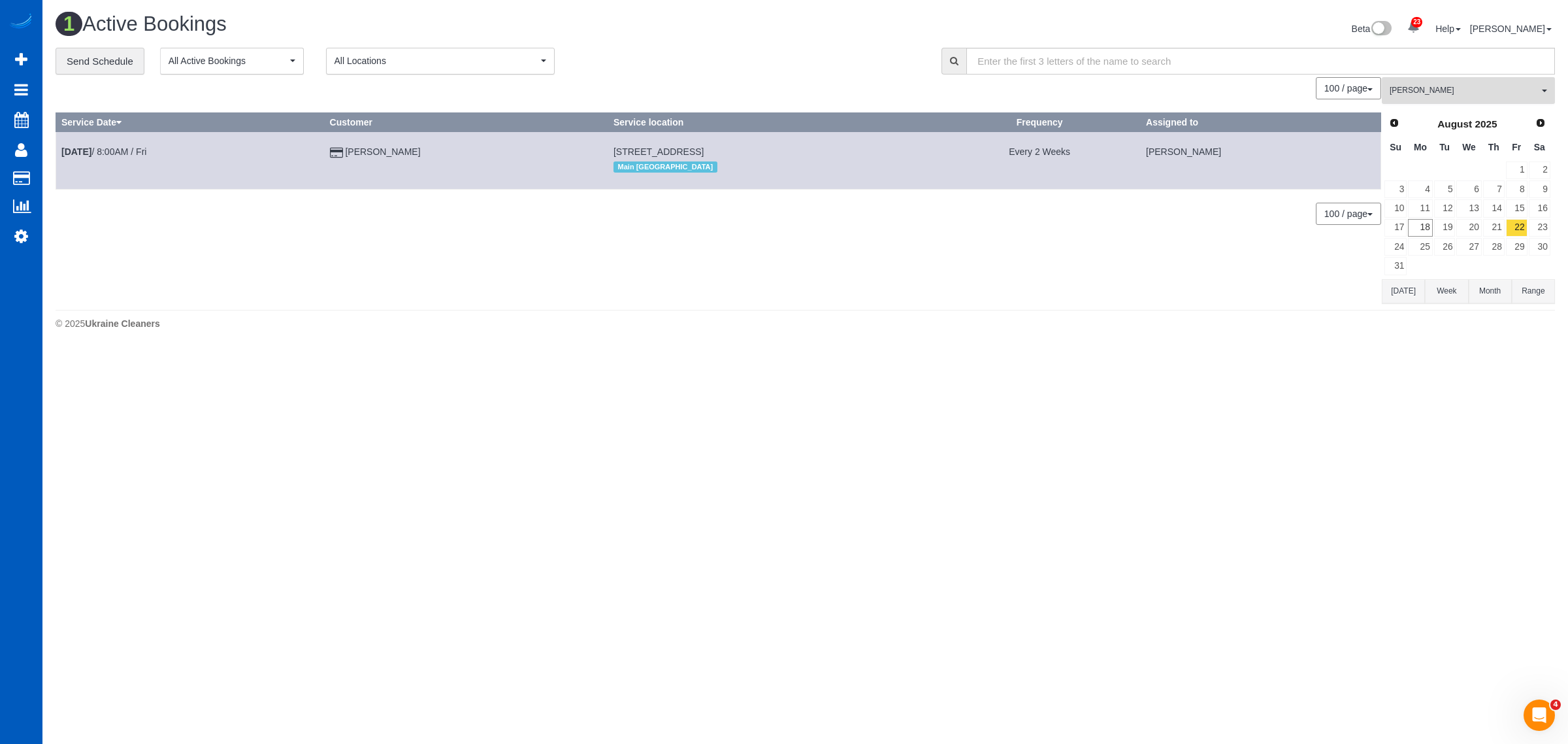
click at [1488, 80] on button "Alona Tarasiuk All Teams" at bounding box center [1468, 90] width 173 height 27
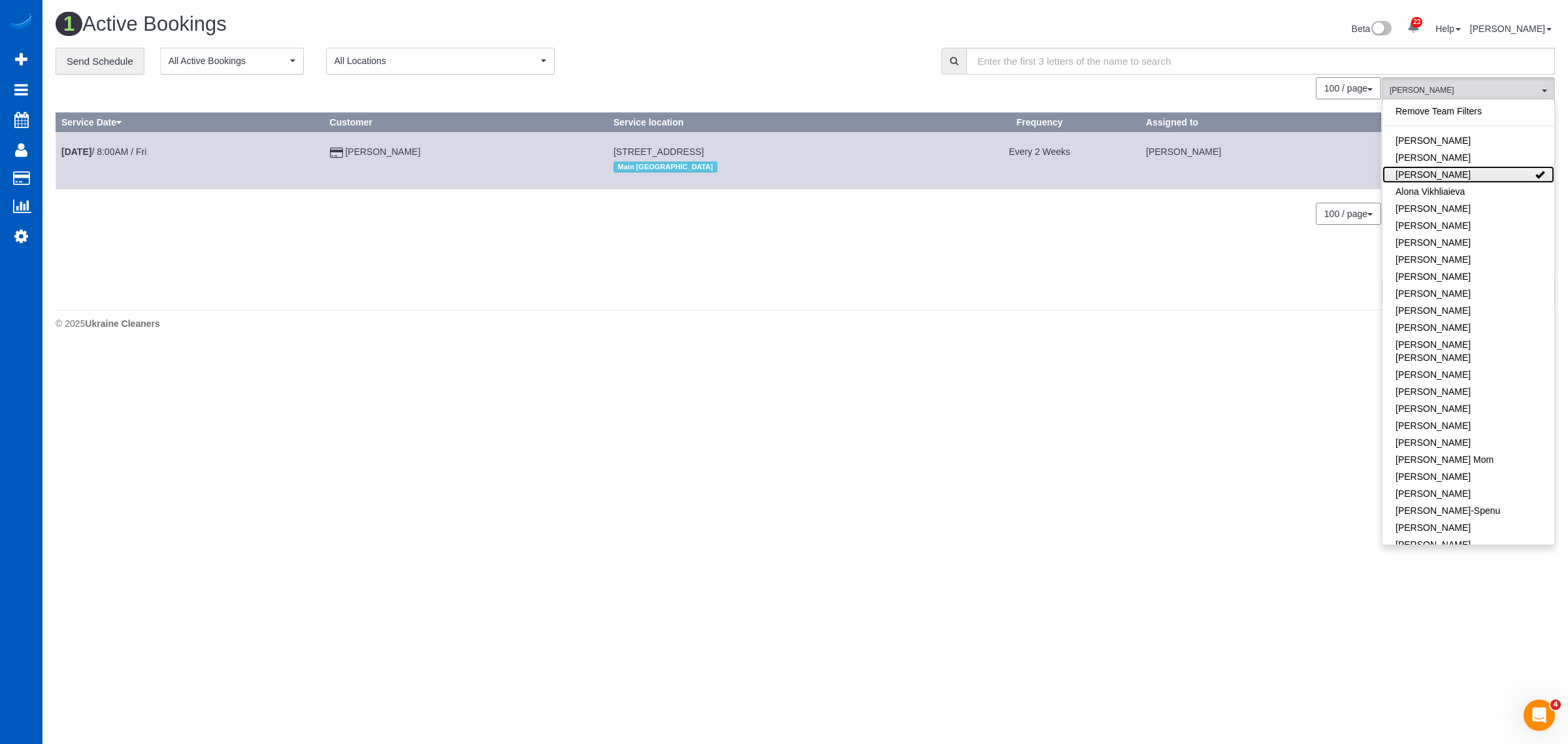
click at [1478, 177] on link "[PERSON_NAME]" at bounding box center [1469, 175] width 172 height 17
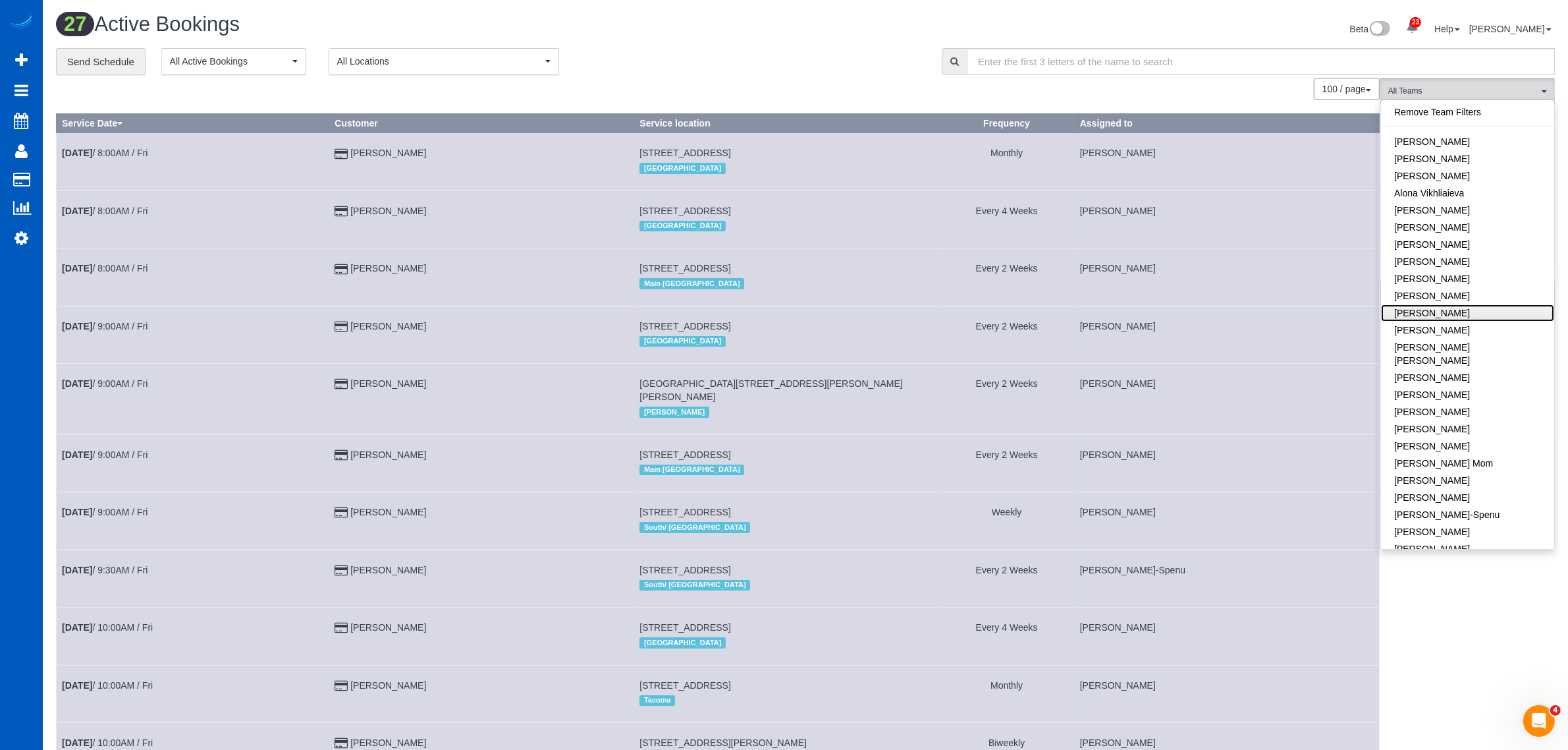
click at [1463, 314] on link "[PERSON_NAME]" at bounding box center [1467, 313] width 173 height 17
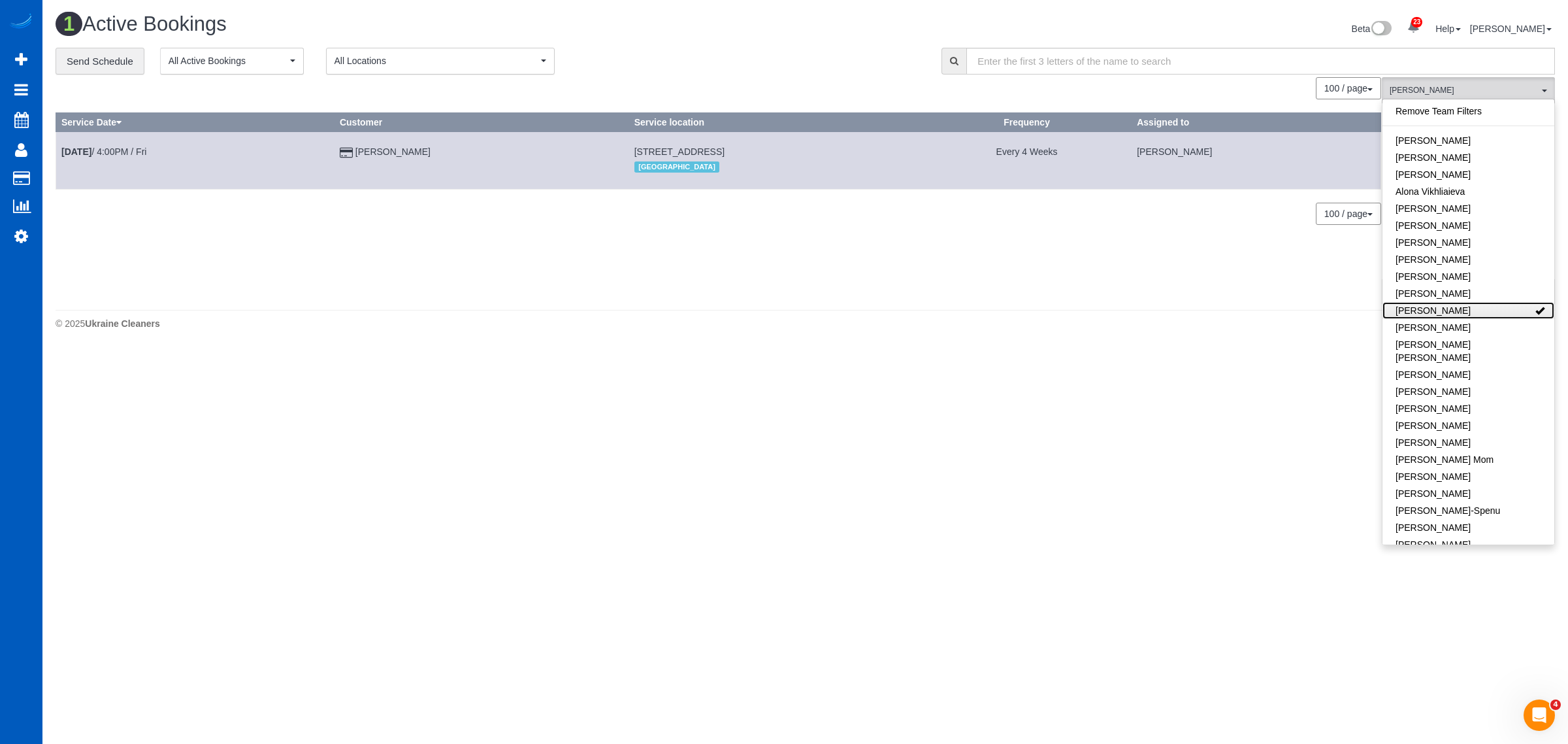
click at [1452, 311] on link "[PERSON_NAME]" at bounding box center [1469, 311] width 172 height 17
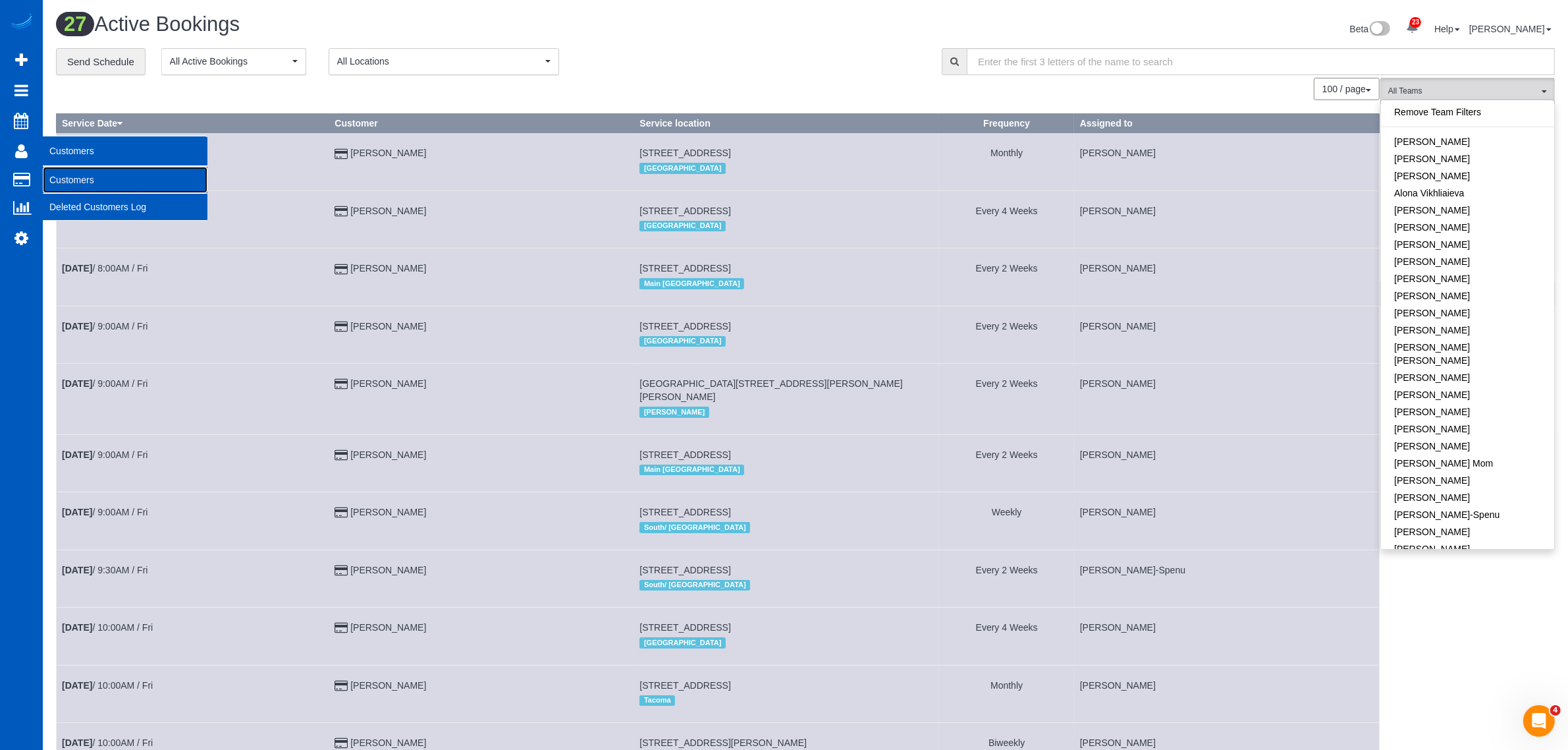
click at [91, 170] on link "Customers" at bounding box center [125, 180] width 165 height 26
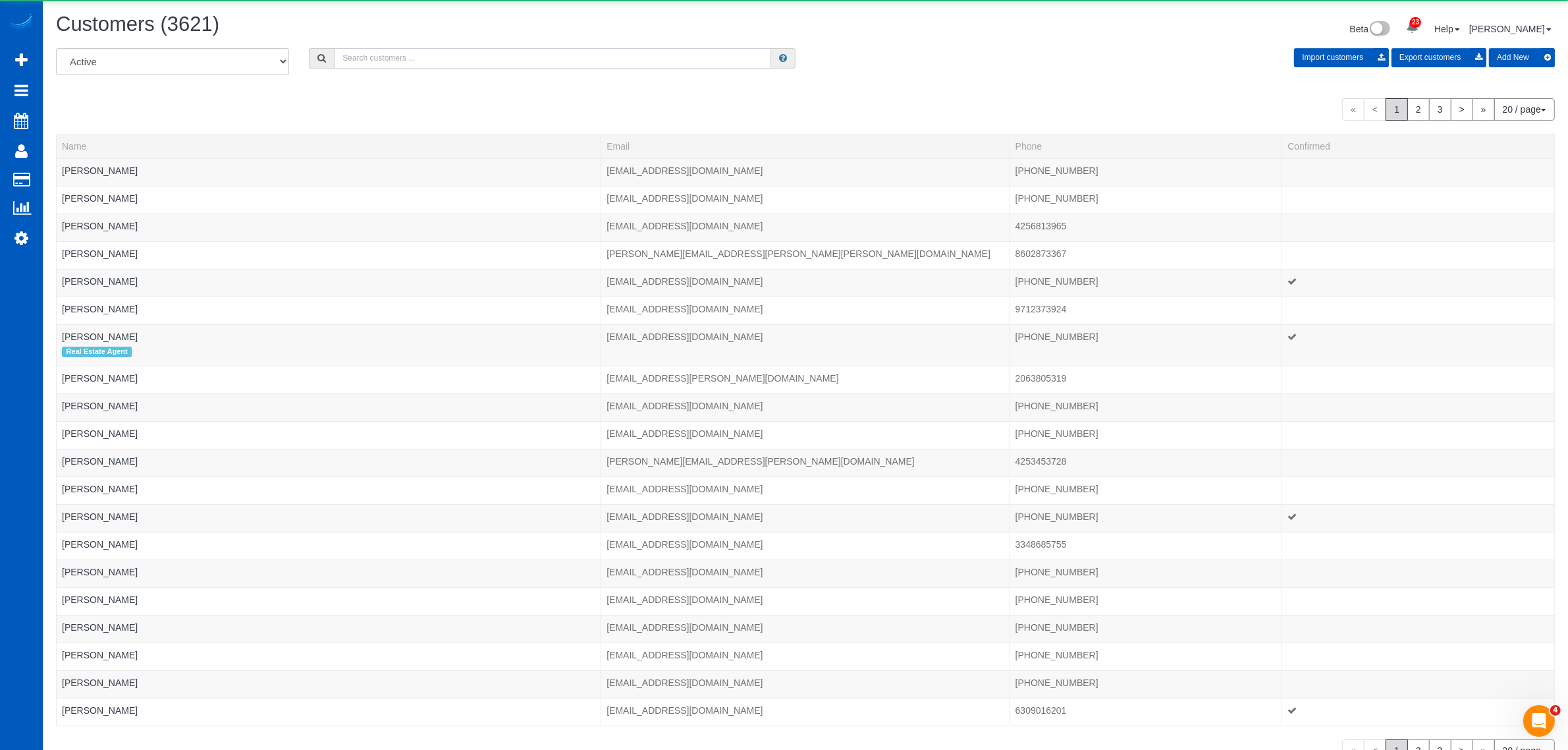
click at [423, 48] on input "text" at bounding box center [553, 59] width 438 height 20
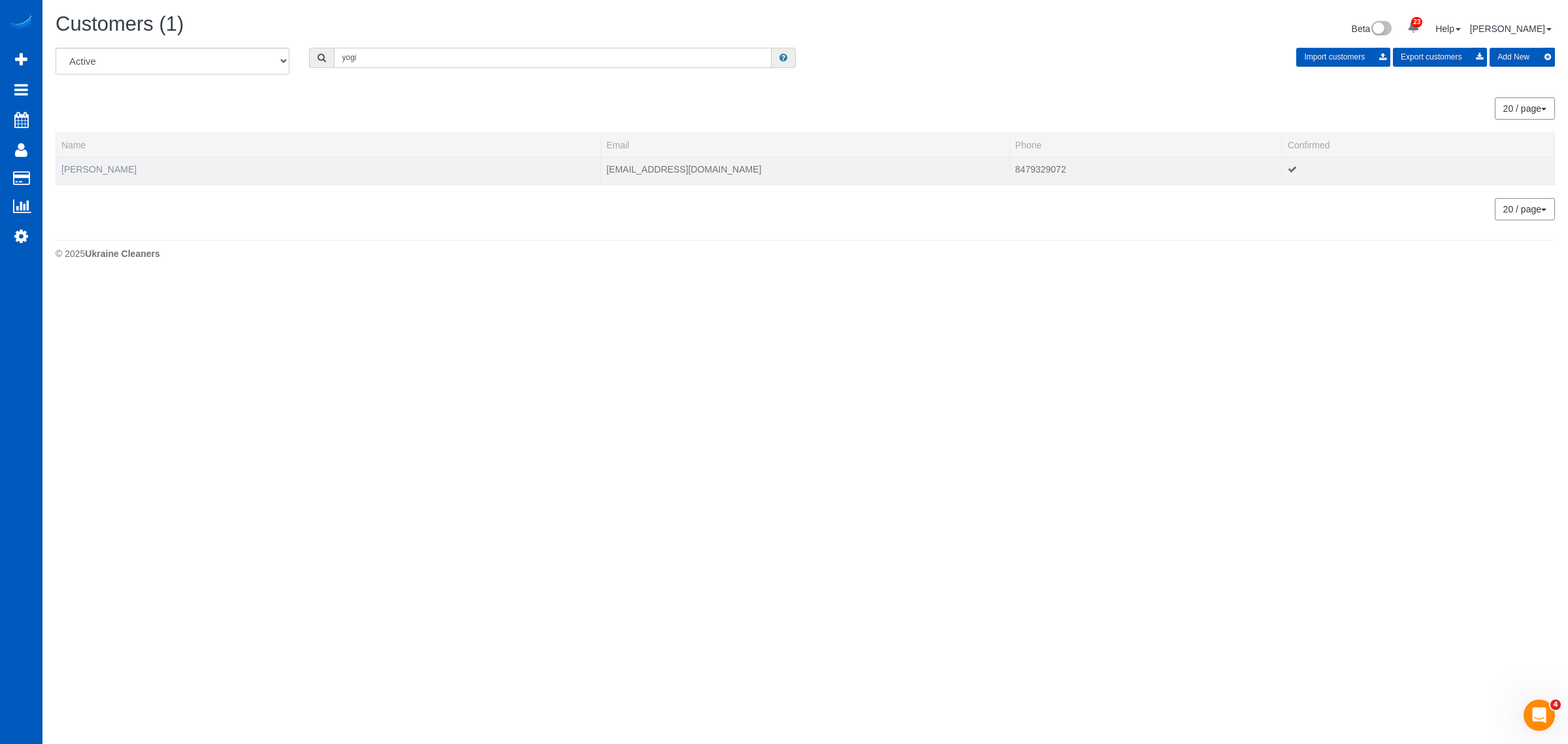
type input "yogi"
click at [102, 165] on link "Yogi Tiwari" at bounding box center [98, 169] width 75 height 10
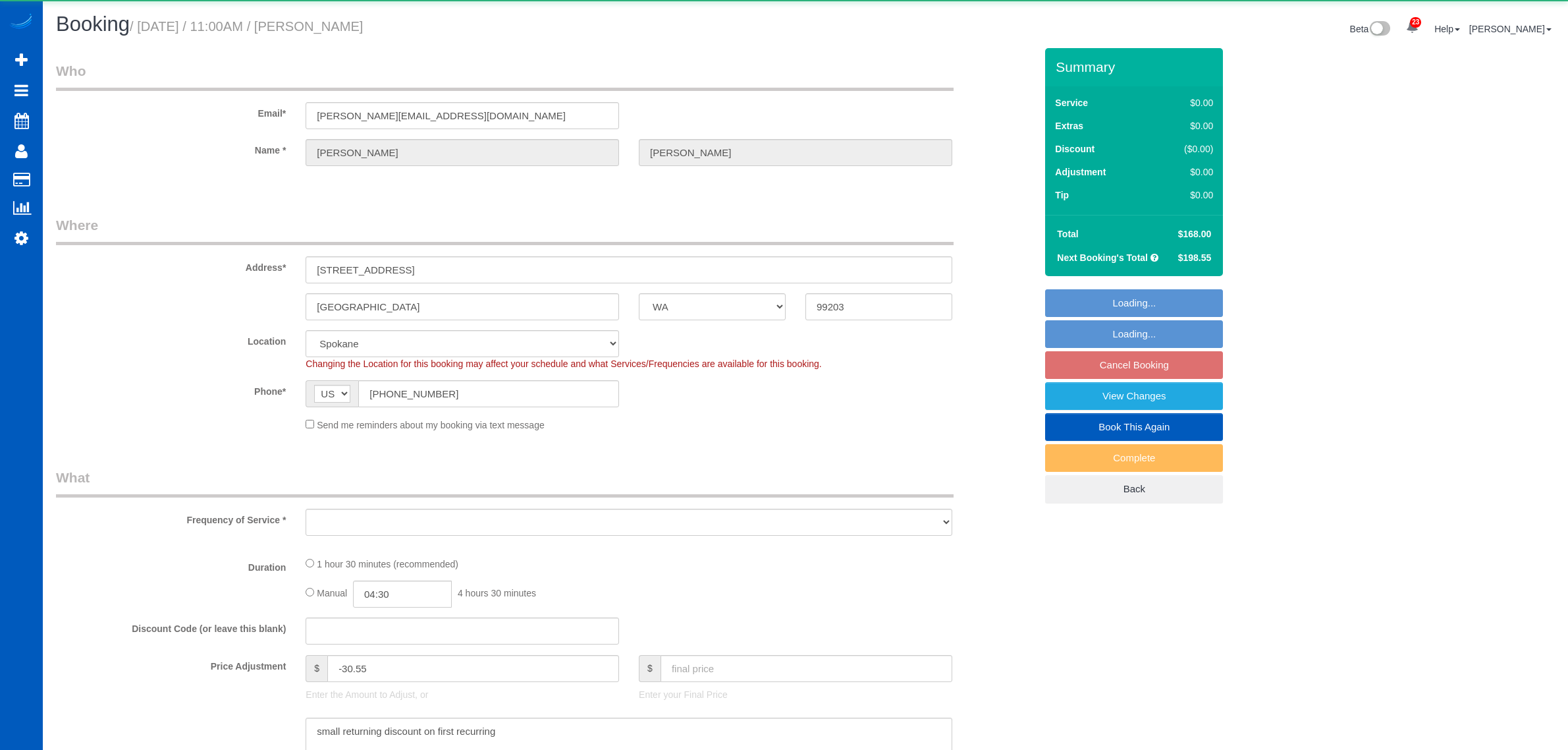
select select "WA"
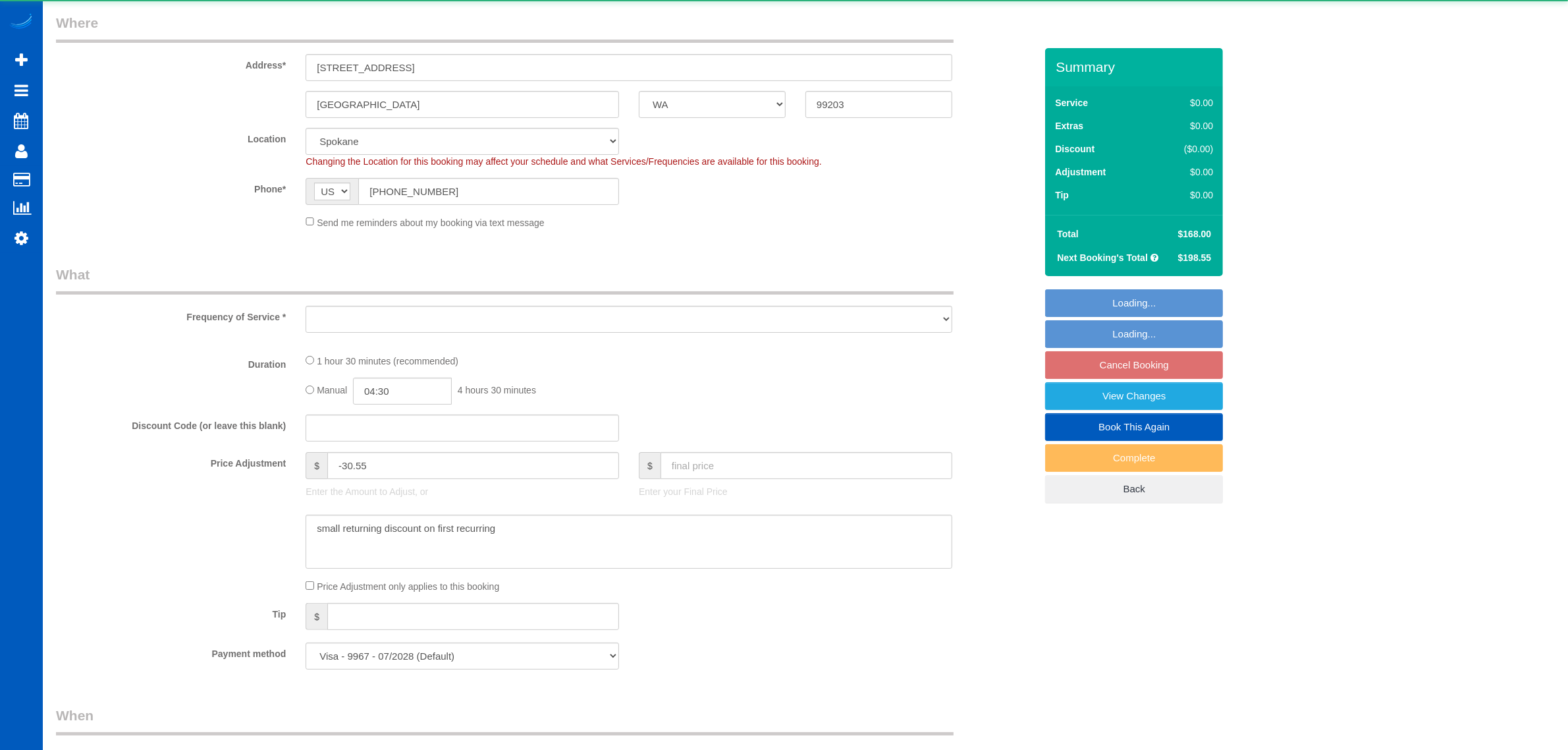
select select "object:1089"
select select "199"
select select "1501"
select select "2"
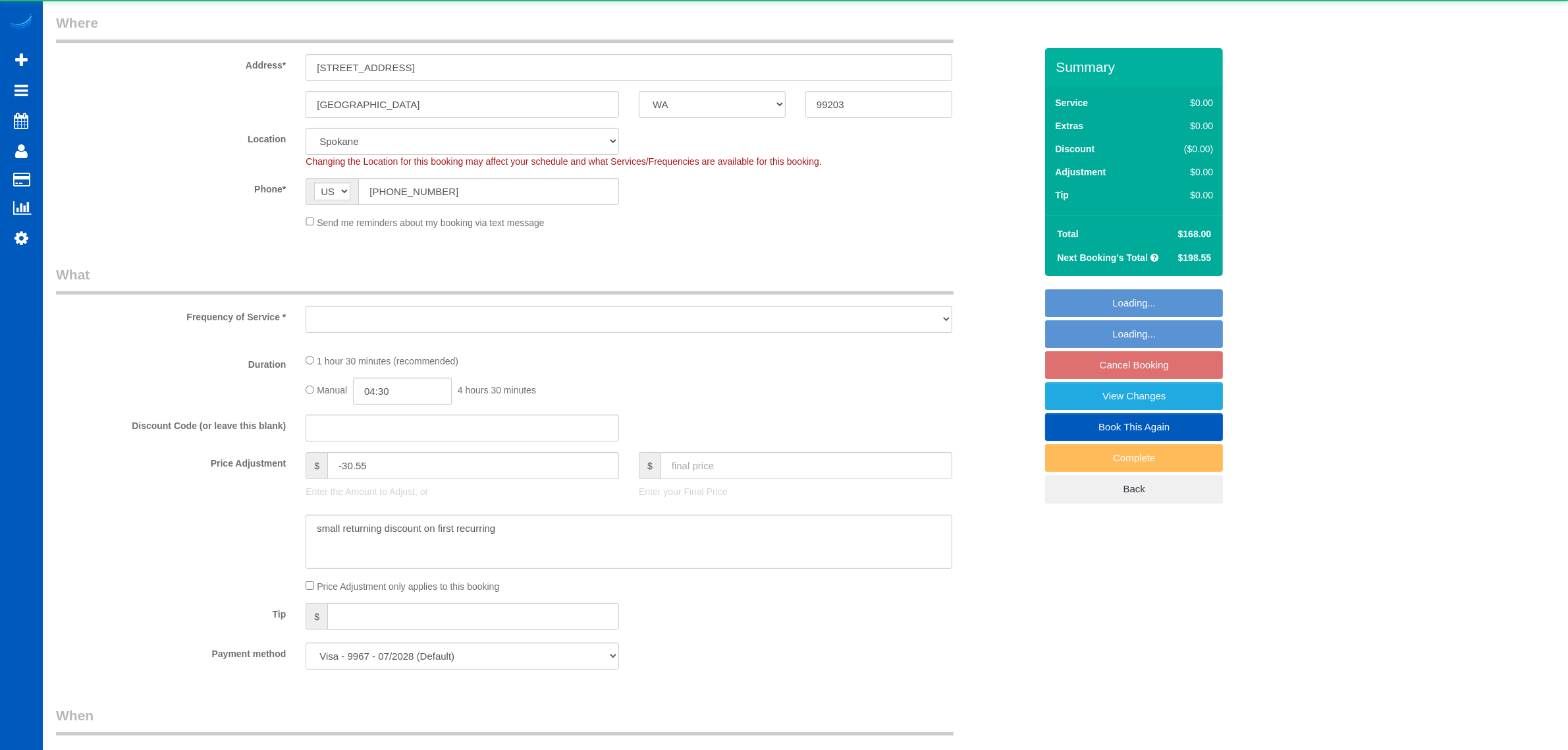
select select "spot1"
select select "number:7"
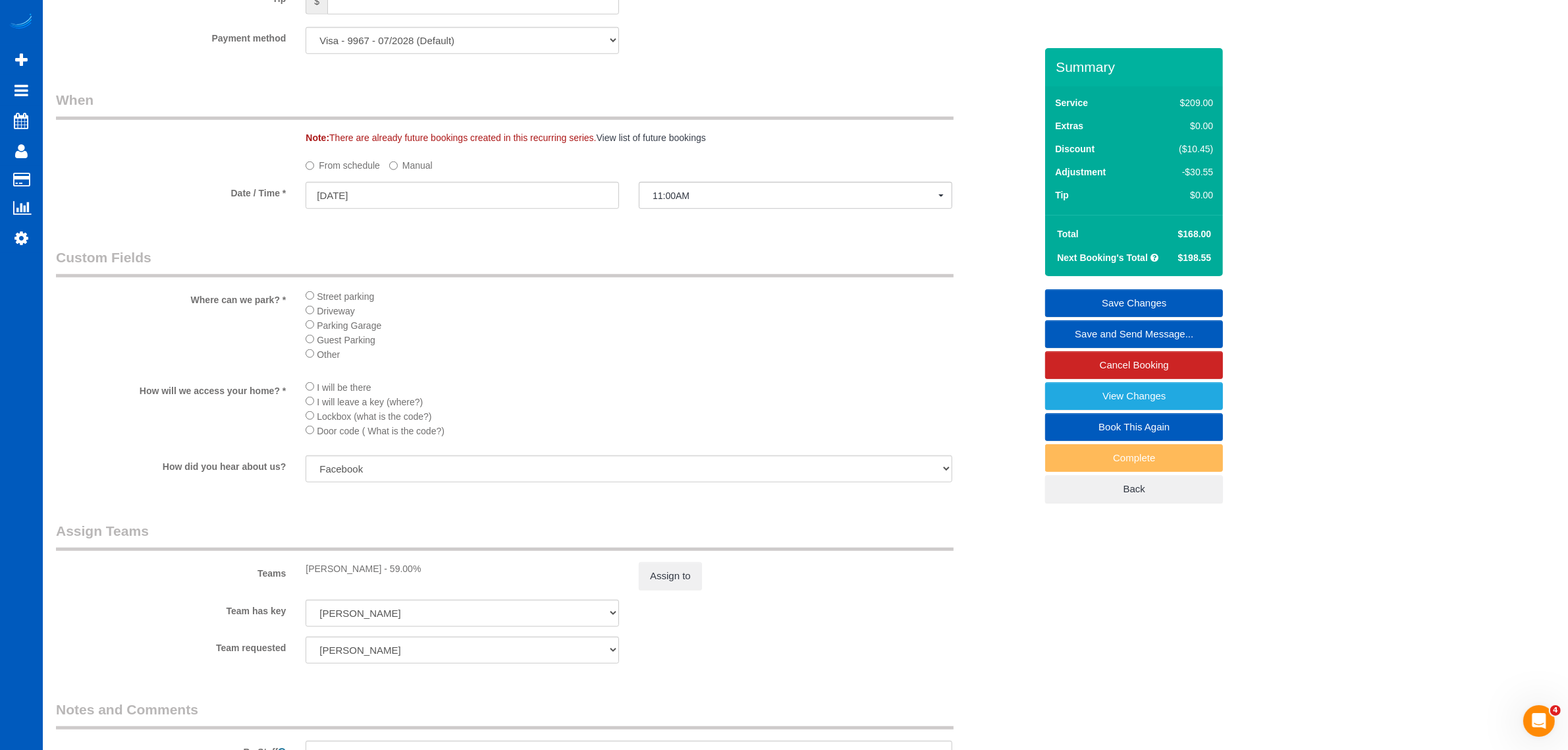
click at [370, 179] on sui-booking-spot "From schedule Manual Date / Time * 08/26/2025 11:00AM Tue August 26th 11:00AM 5…" at bounding box center [546, 183] width 980 height 58
click at [369, 183] on input "[DATE]" at bounding box center [462, 195] width 314 height 27
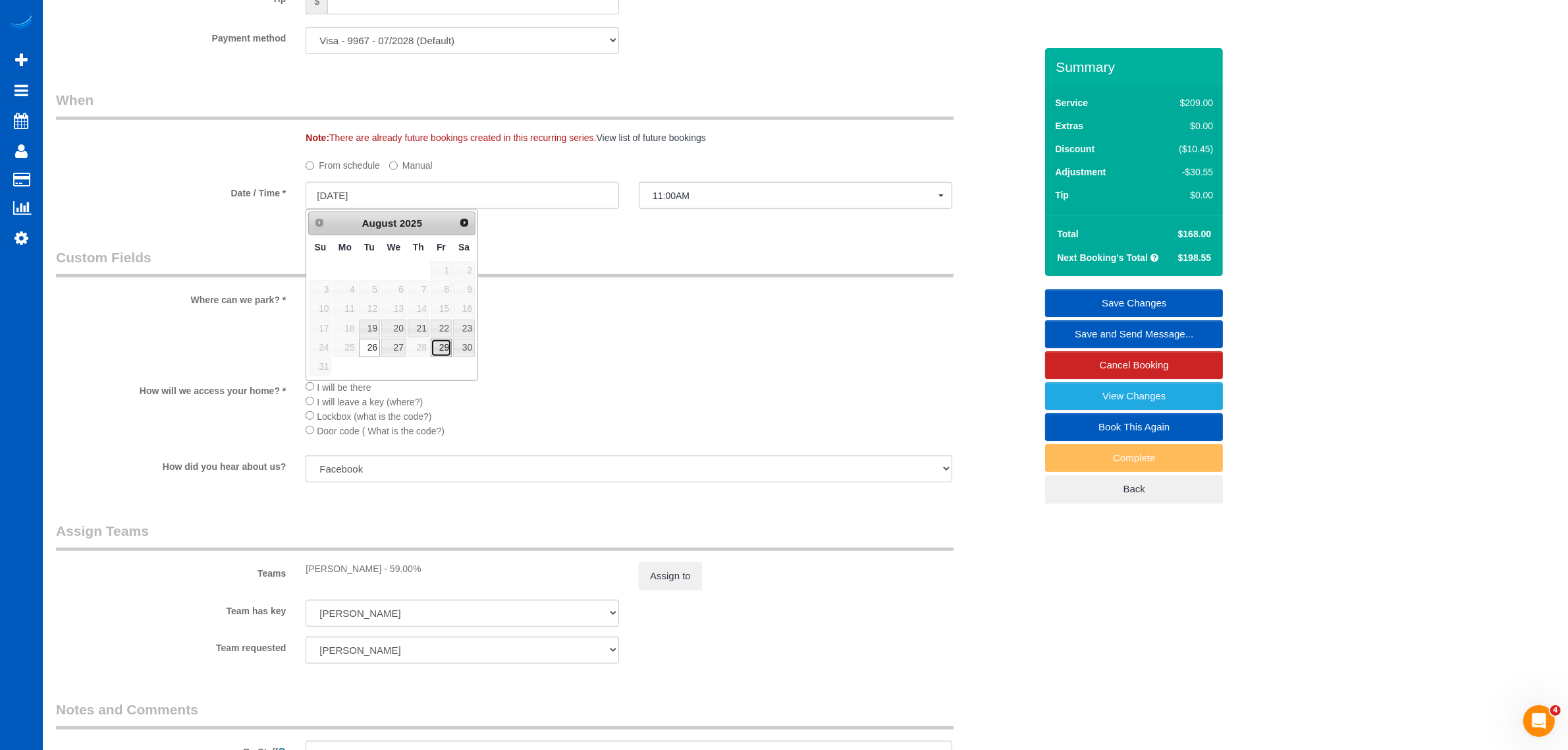
click at [444, 357] on link "29" at bounding box center [441, 348] width 21 height 18
type input "08/29/2025"
select select "spot8"
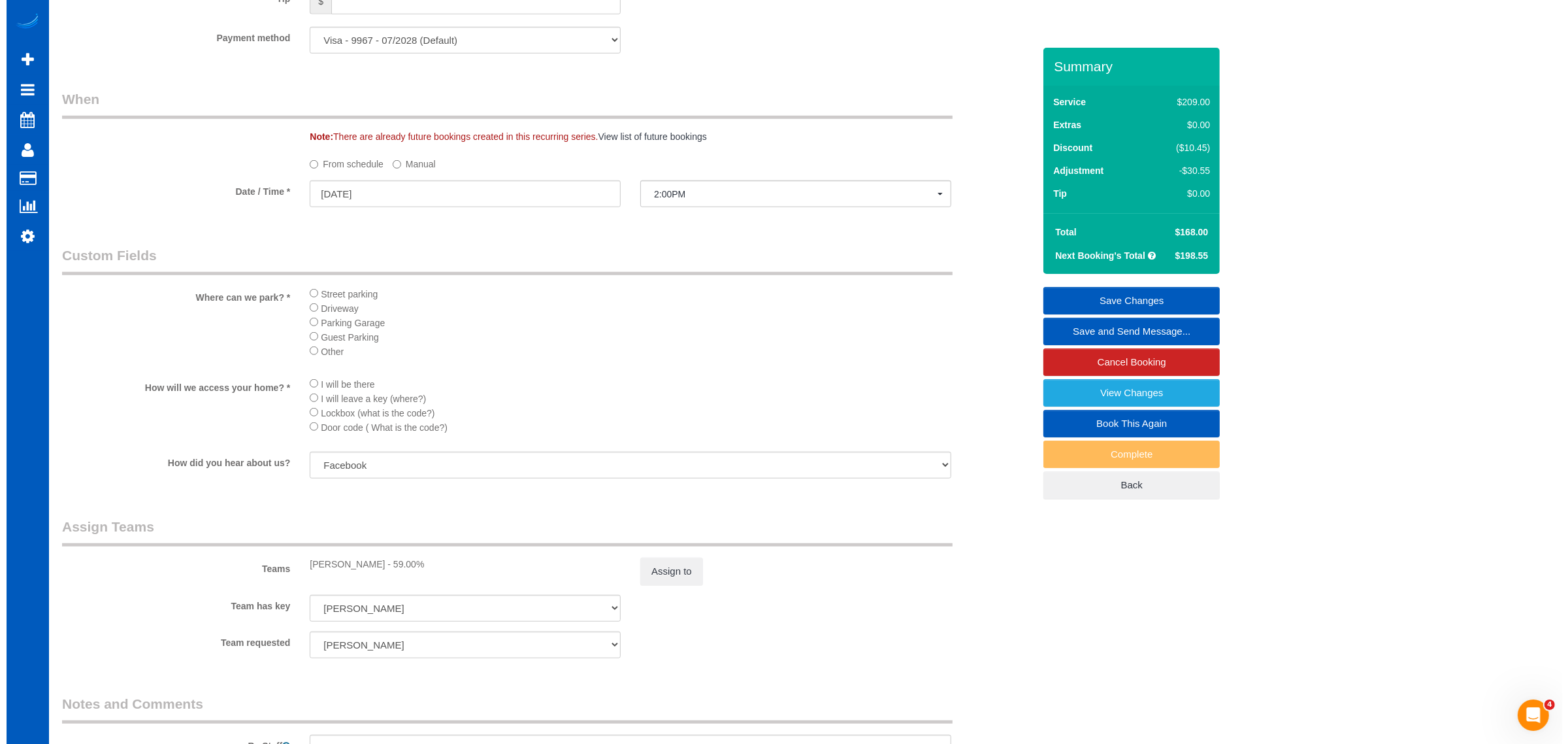
scroll to position [1361, 0]
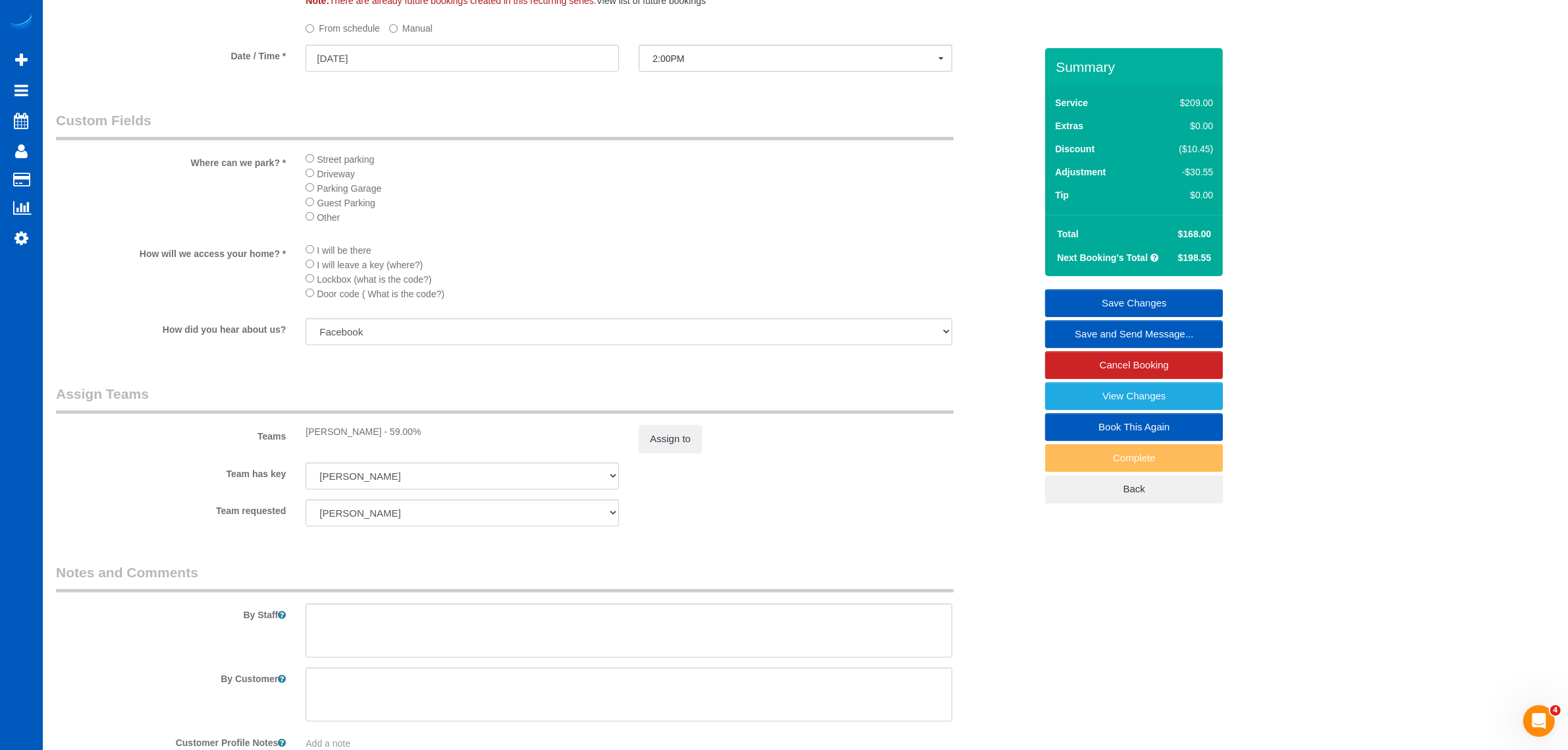
click at [663, 452] on sui-booking-teams "Teams Evelina Manuilo - 59.00% Assign to Team has key Evelina Manuilo Anna Manu…" at bounding box center [546, 455] width 980 height 143
click at [671, 440] on button "Assign to" at bounding box center [670, 439] width 63 height 28
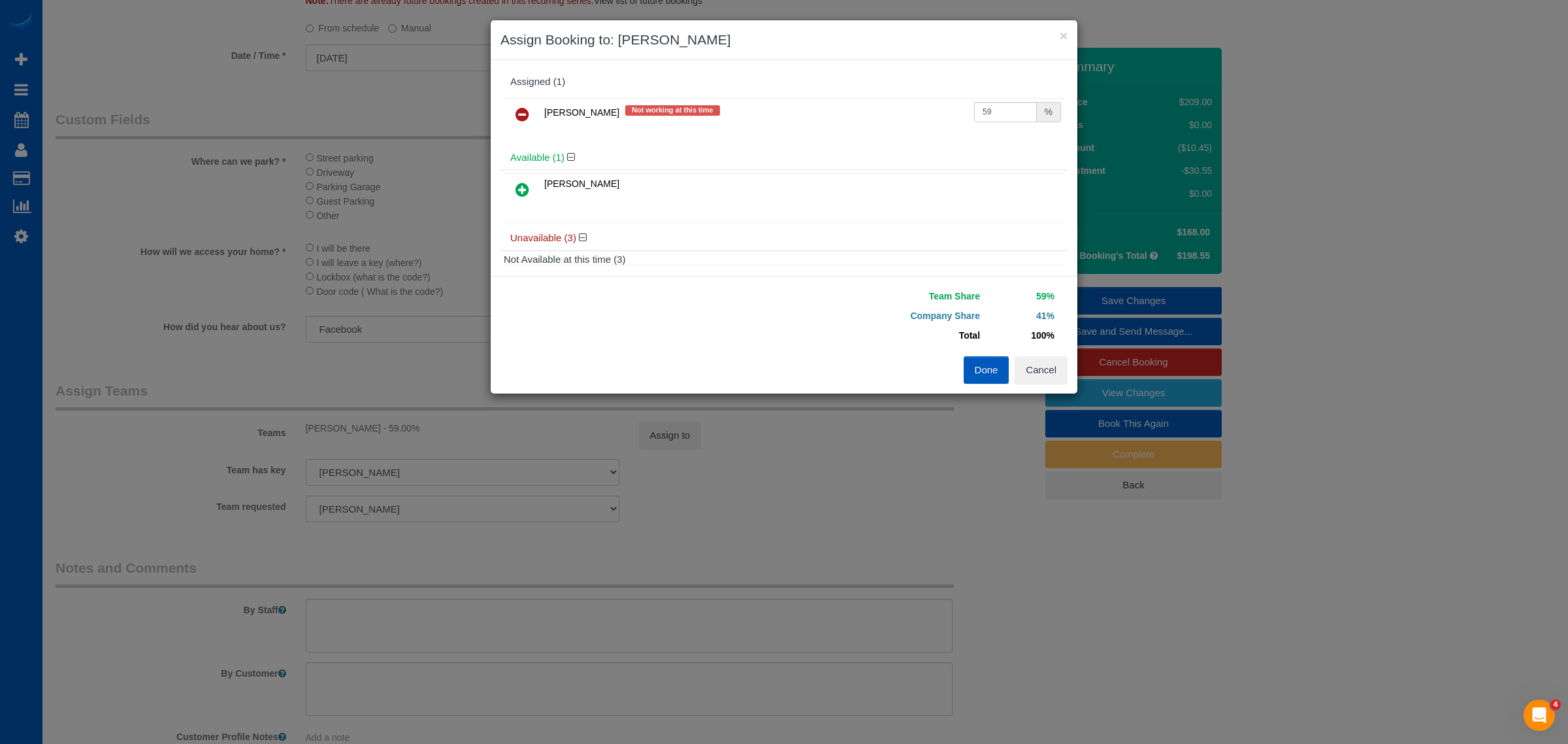
click at [529, 113] on icon at bounding box center [522, 114] width 14 height 16
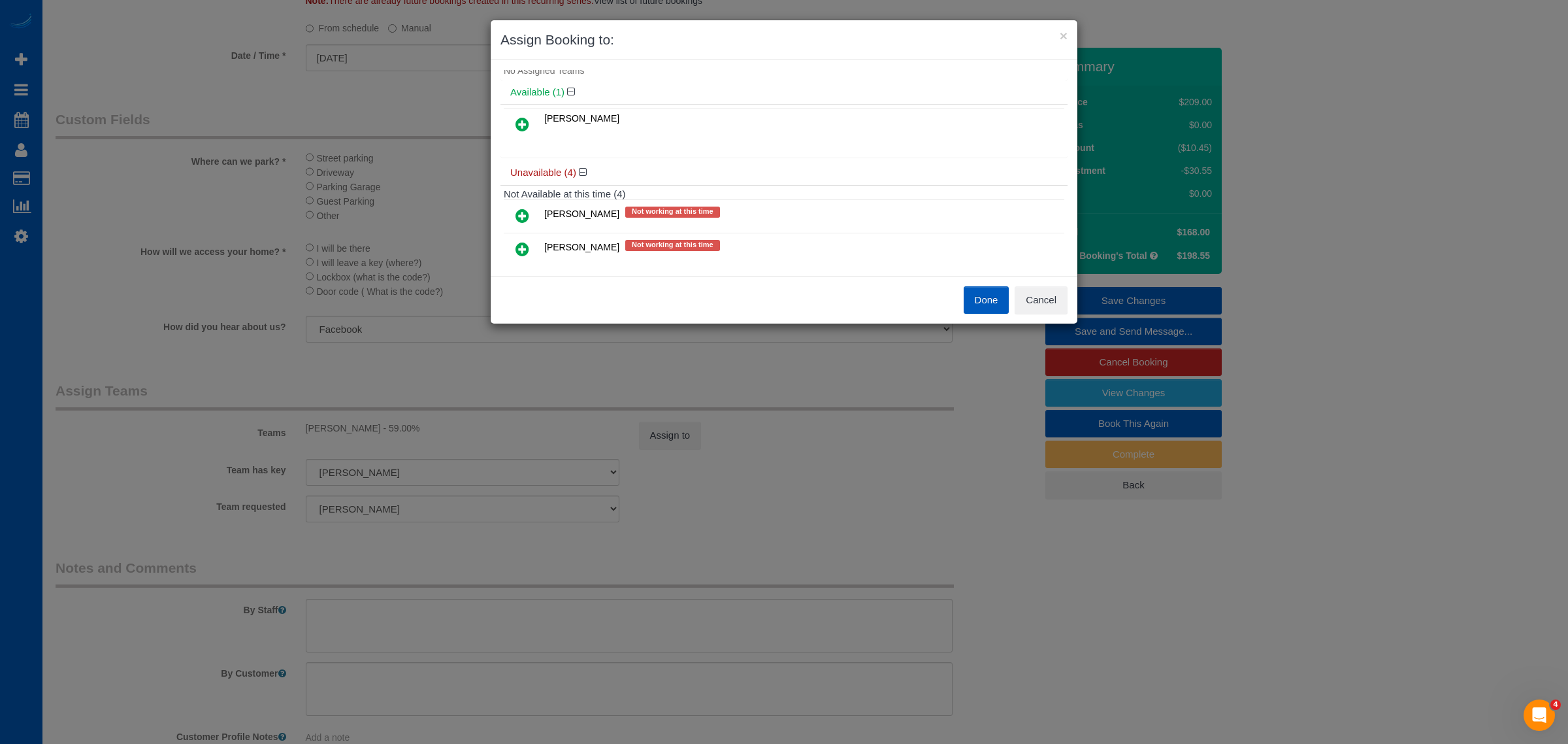
scroll to position [127, 0]
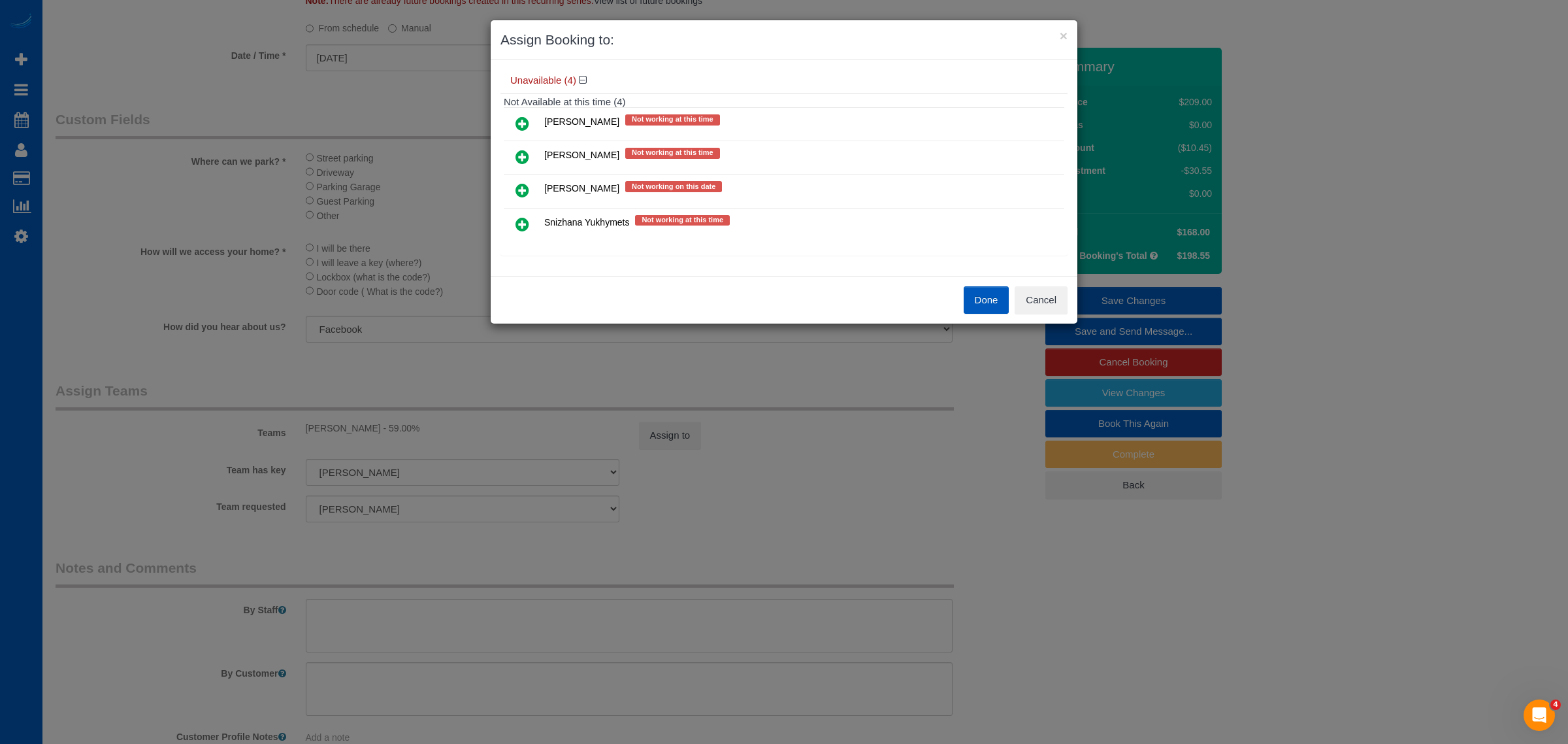
click at [530, 224] on link at bounding box center [522, 225] width 30 height 26
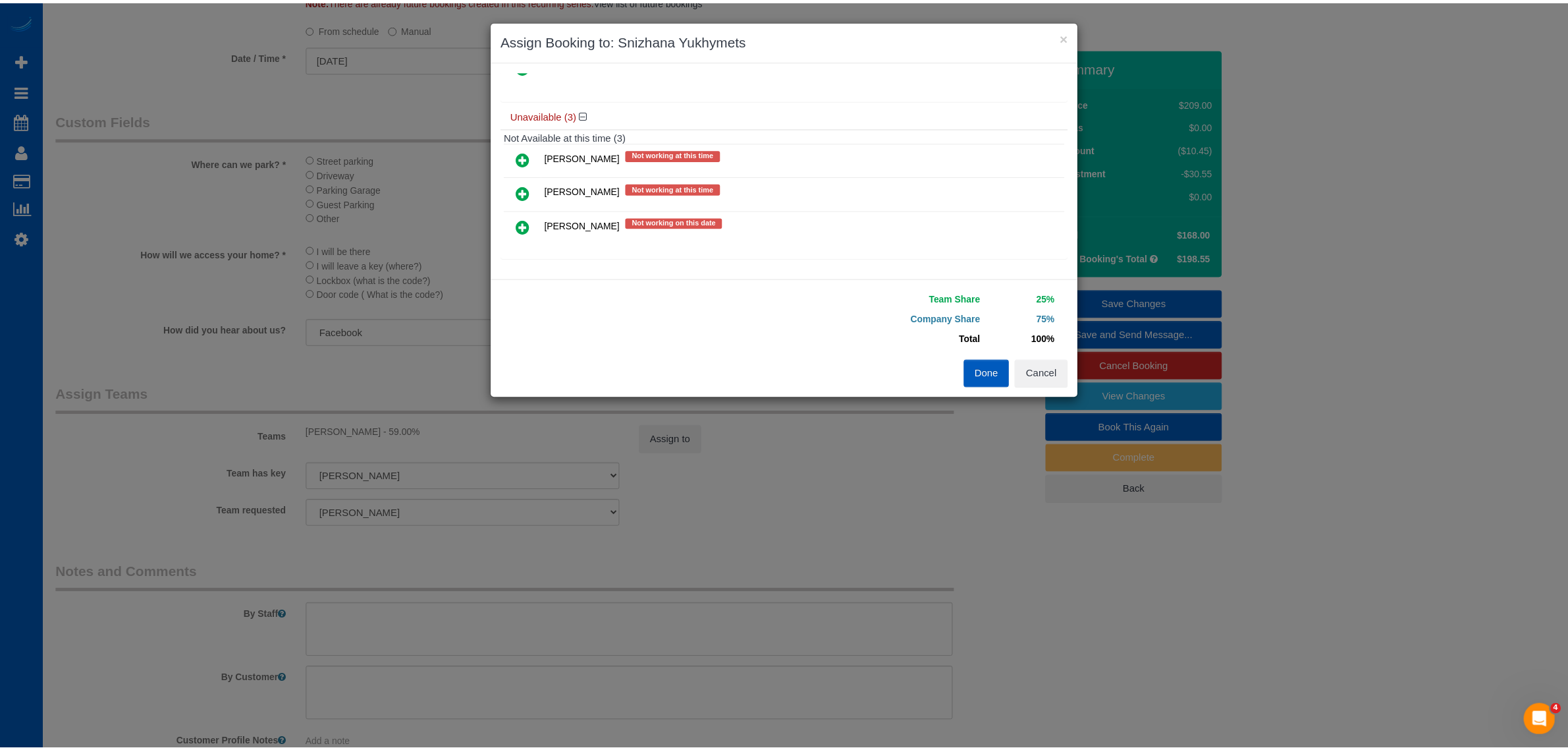
scroll to position [0, 0]
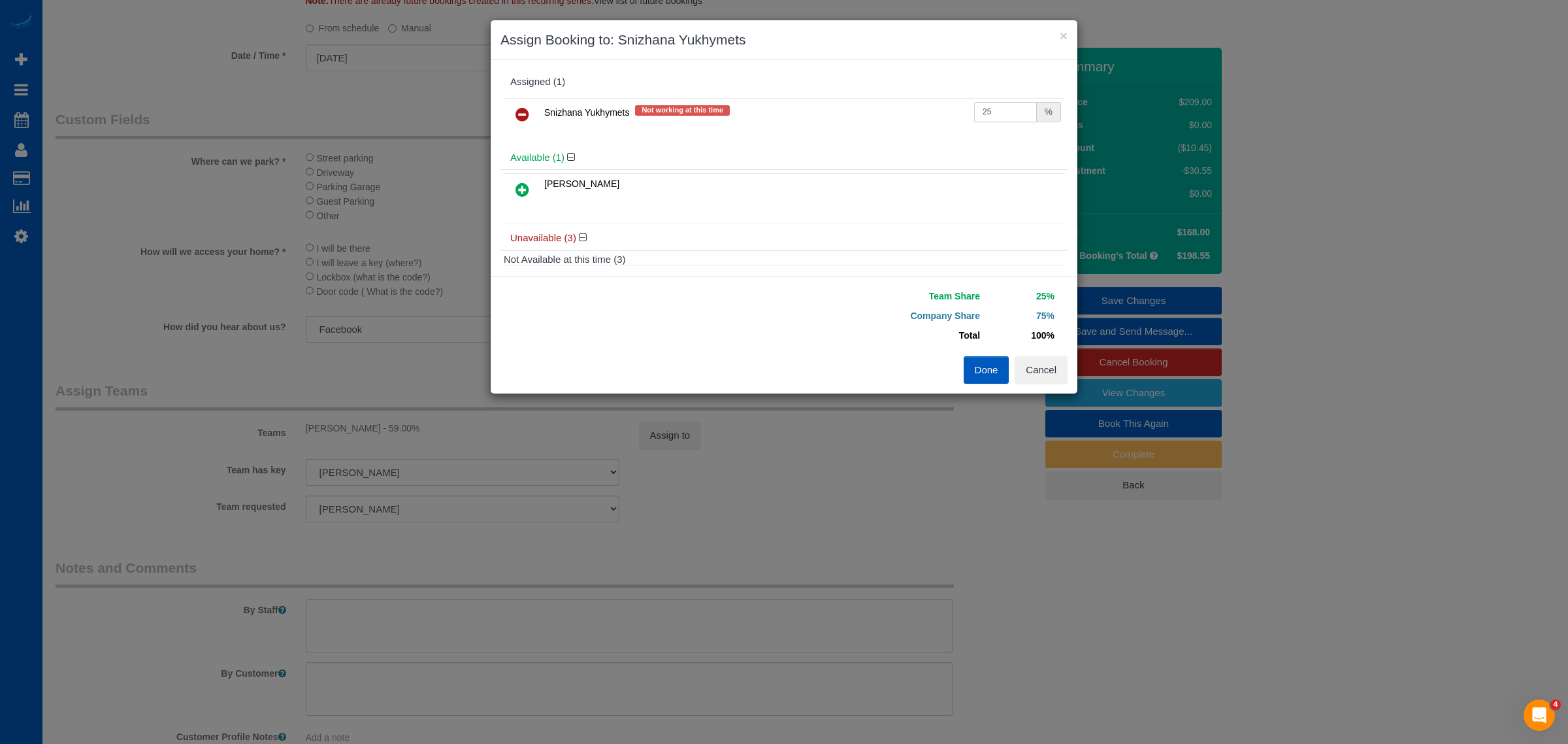
drag, startPoint x: 1005, startPoint y: 122, endPoint x: 857, endPoint y: 135, distance: 148.6
click at [857, 135] on div "Snizhana Yukhymets Not working at this time 25 %" at bounding box center [784, 120] width 567 height 51
click at [975, 113] on input "55" at bounding box center [1006, 112] width 63 height 20
drag, startPoint x: 978, startPoint y: 113, endPoint x: 1016, endPoint y: 116, distance: 38.1
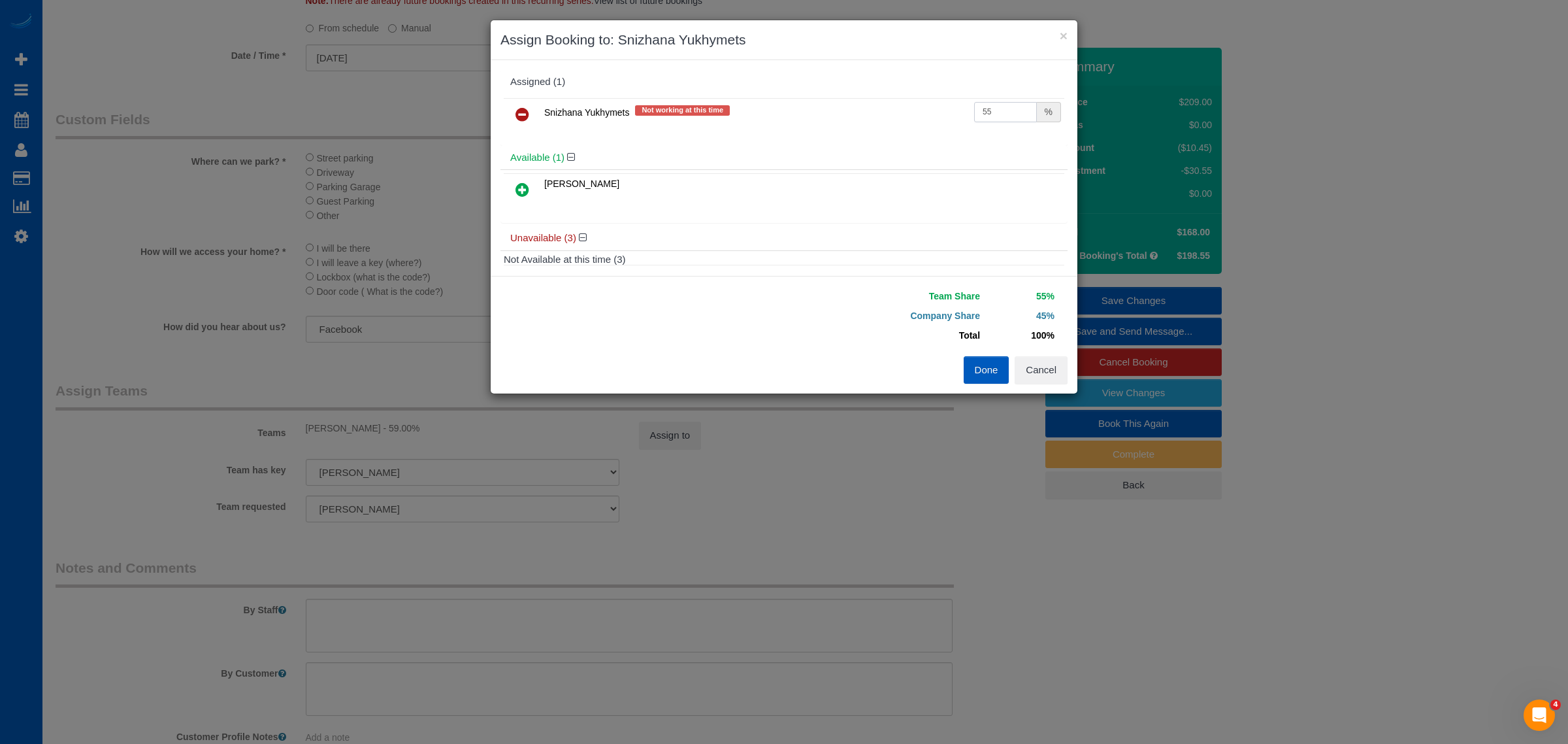
click at [1016, 116] on input "55" at bounding box center [1006, 112] width 63 height 20
type input "59"
click at [977, 371] on button "Done" at bounding box center [987, 370] width 46 height 28
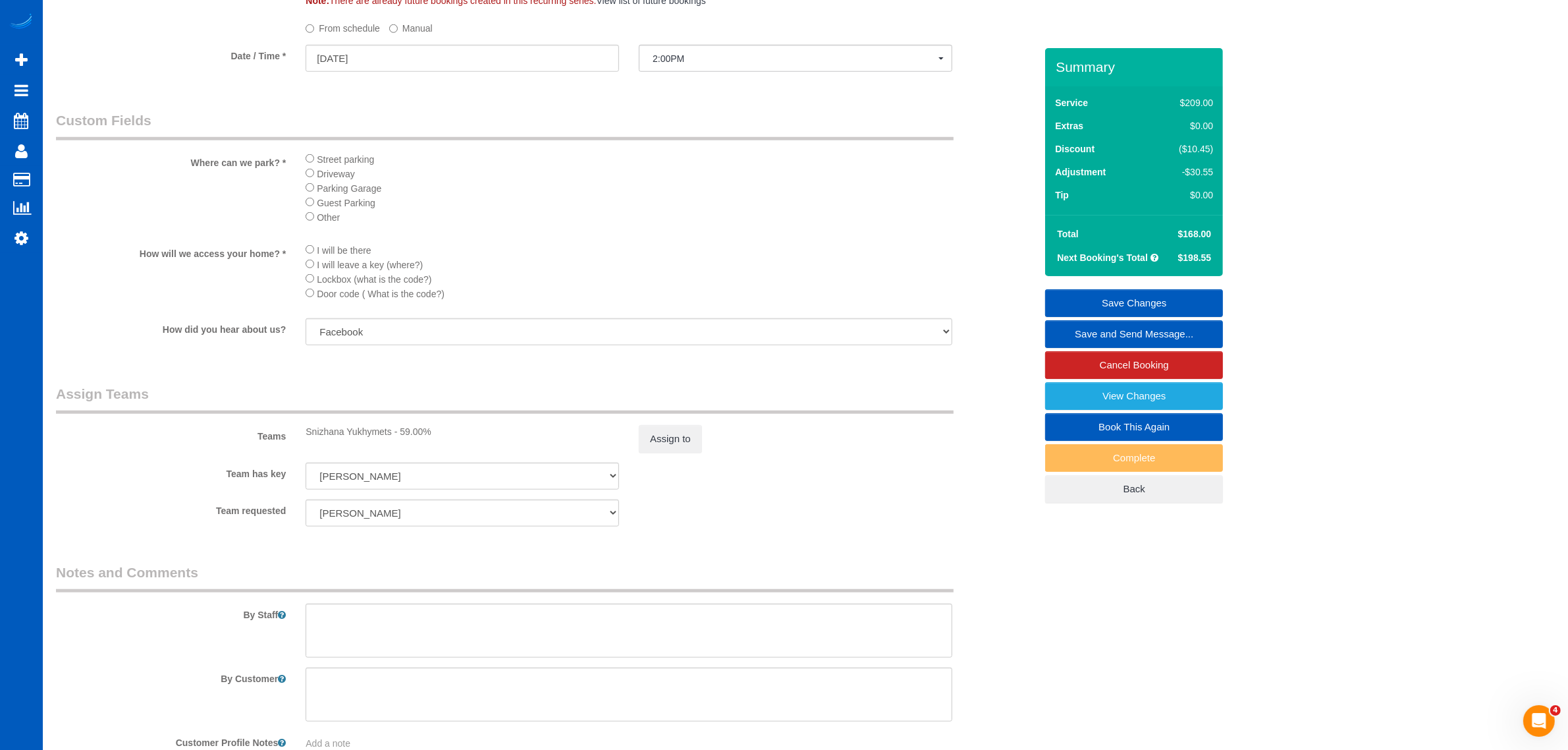
click at [1134, 296] on link "Save Changes" at bounding box center [1133, 303] width 178 height 28
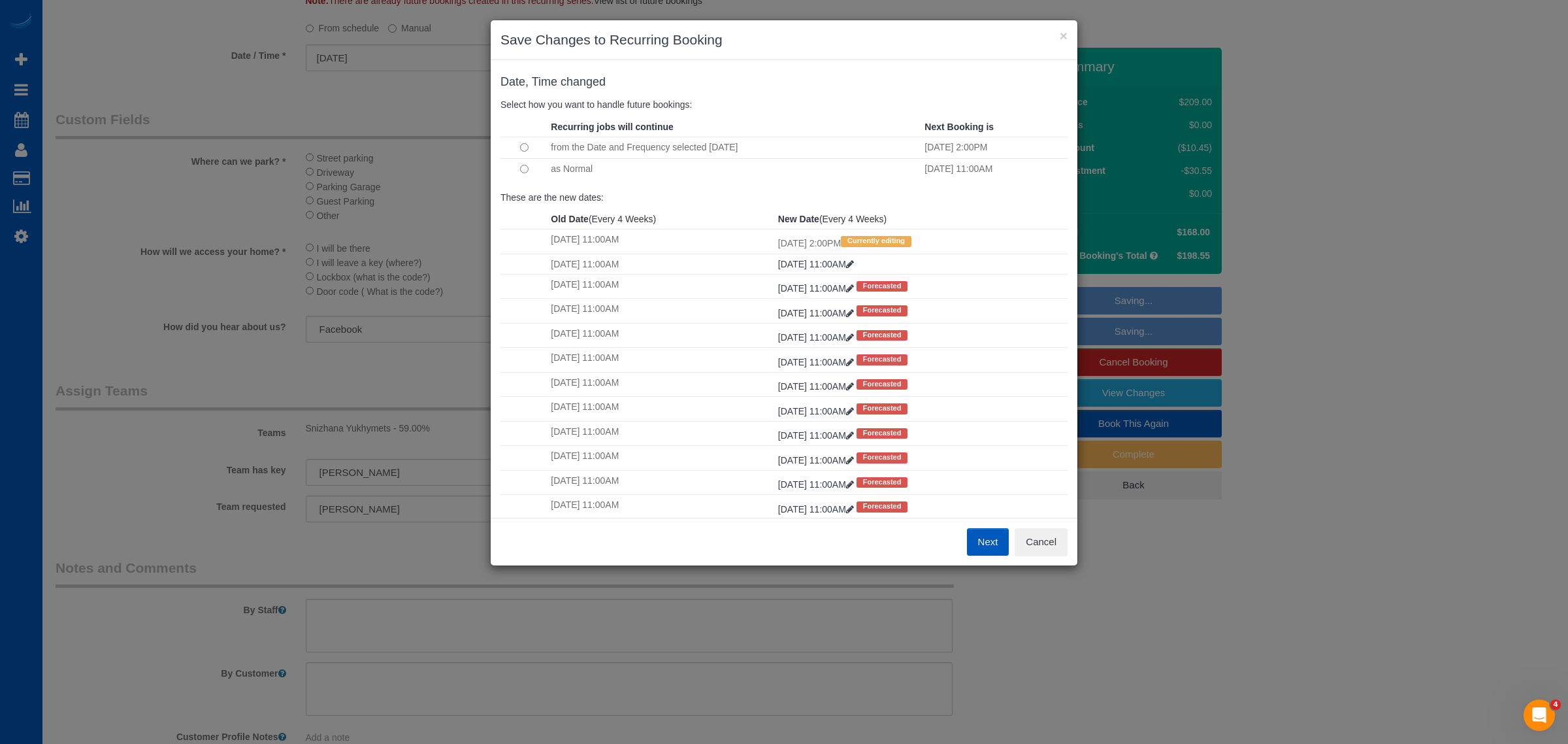
click at [997, 537] on button "Next" at bounding box center [989, 542] width 43 height 28
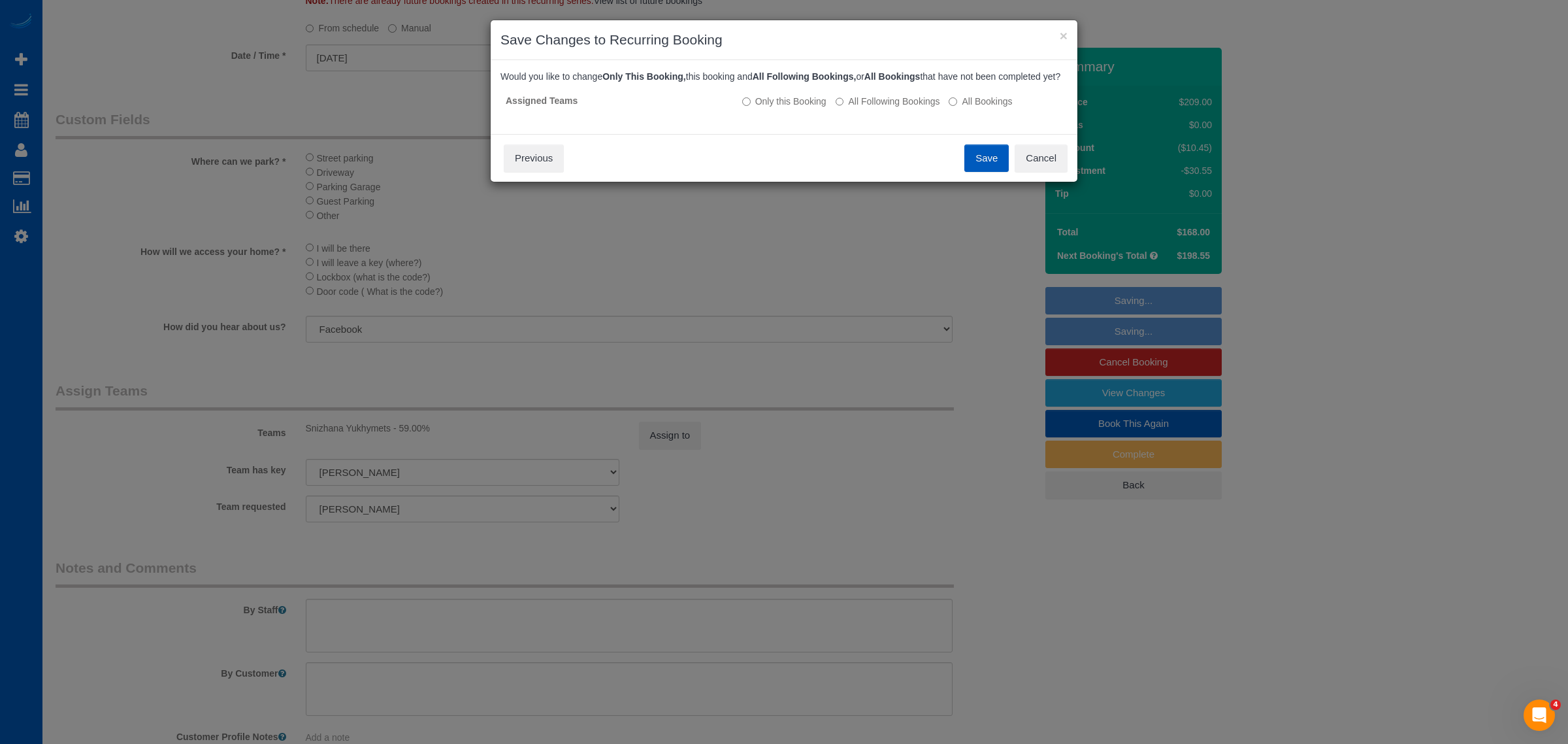
click at [984, 172] on button "Save" at bounding box center [987, 158] width 44 height 28
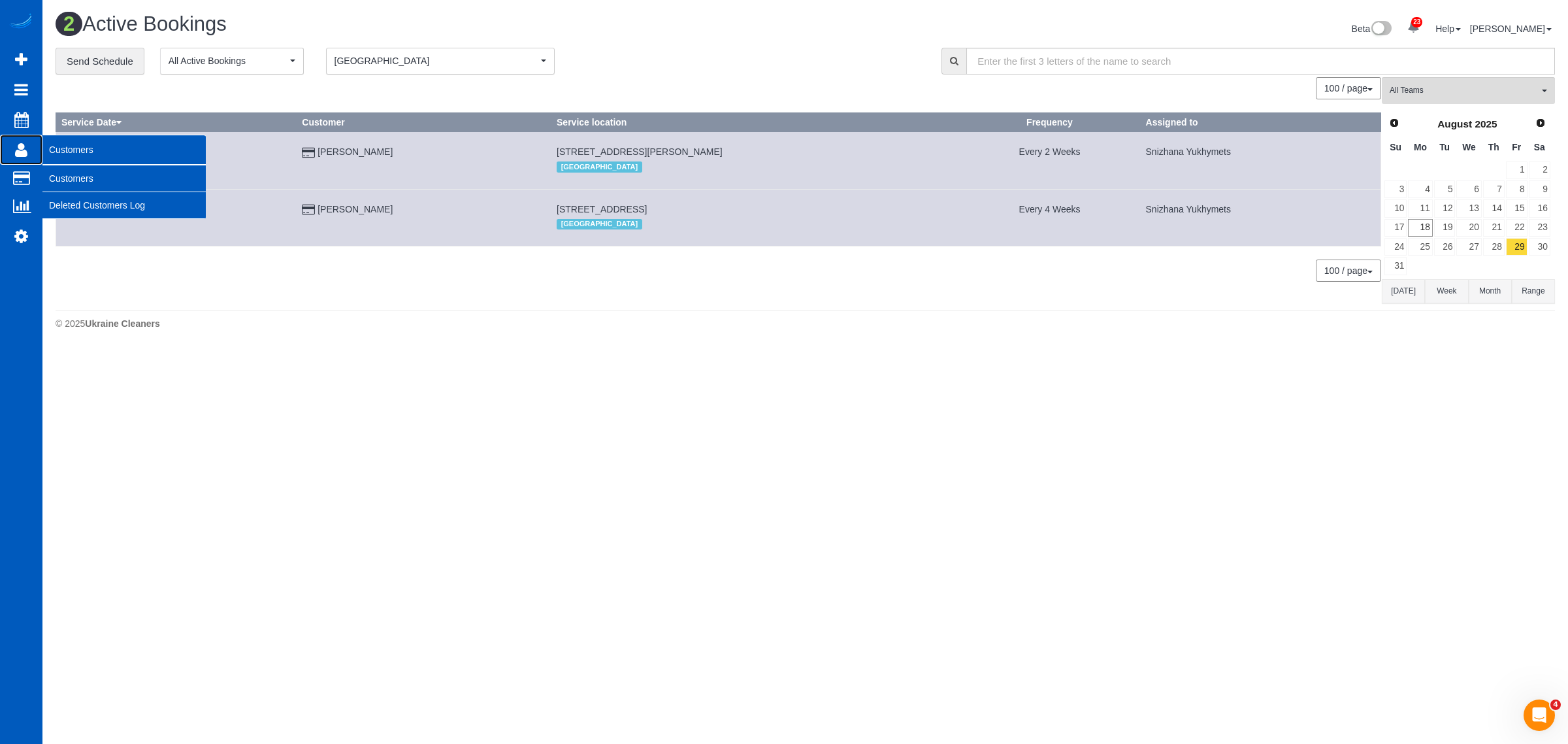
click at [86, 160] on span "Customers" at bounding box center [124, 150] width 164 height 30
click at [79, 179] on link "Customers" at bounding box center [124, 178] width 164 height 26
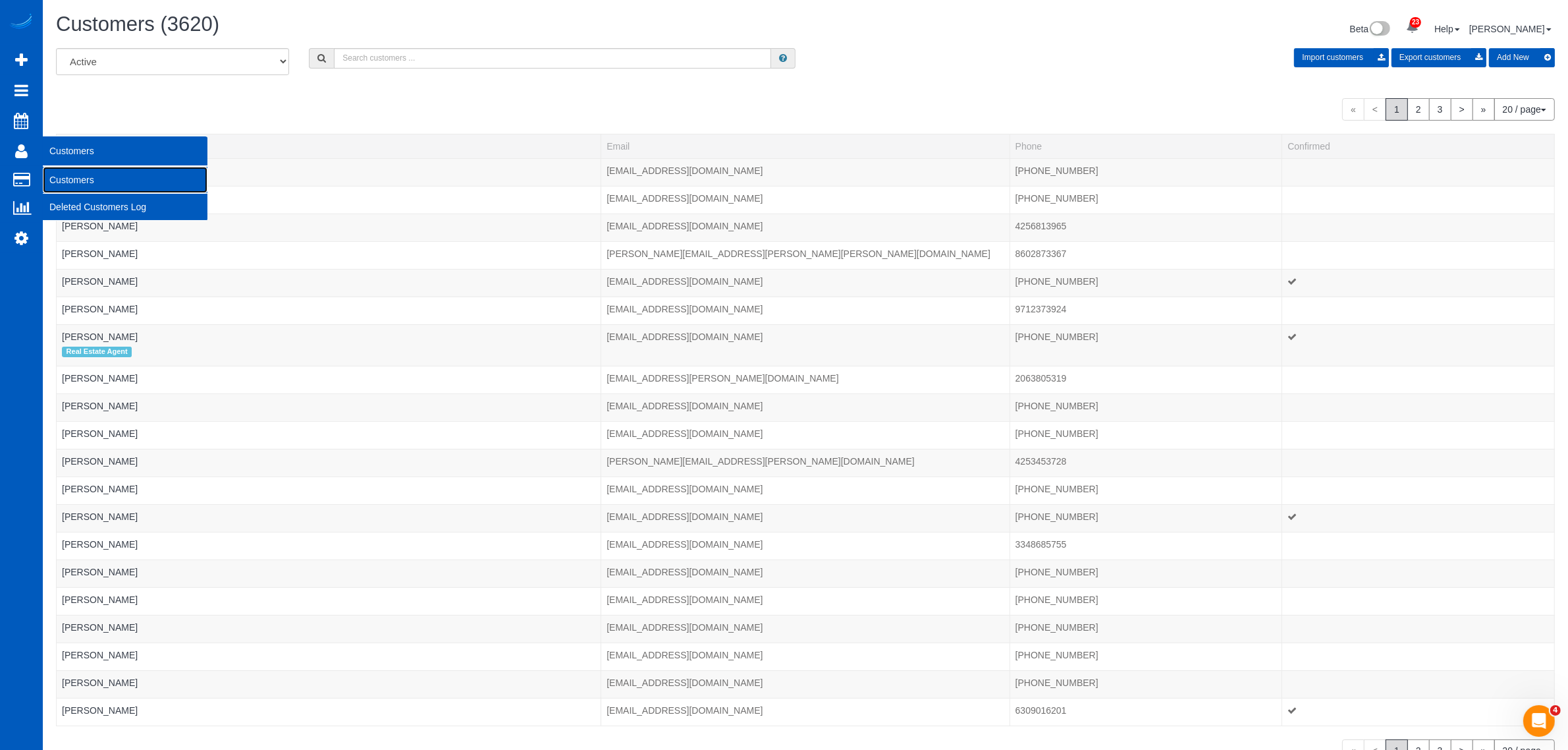
click at [76, 179] on link "Customers" at bounding box center [125, 180] width 165 height 26
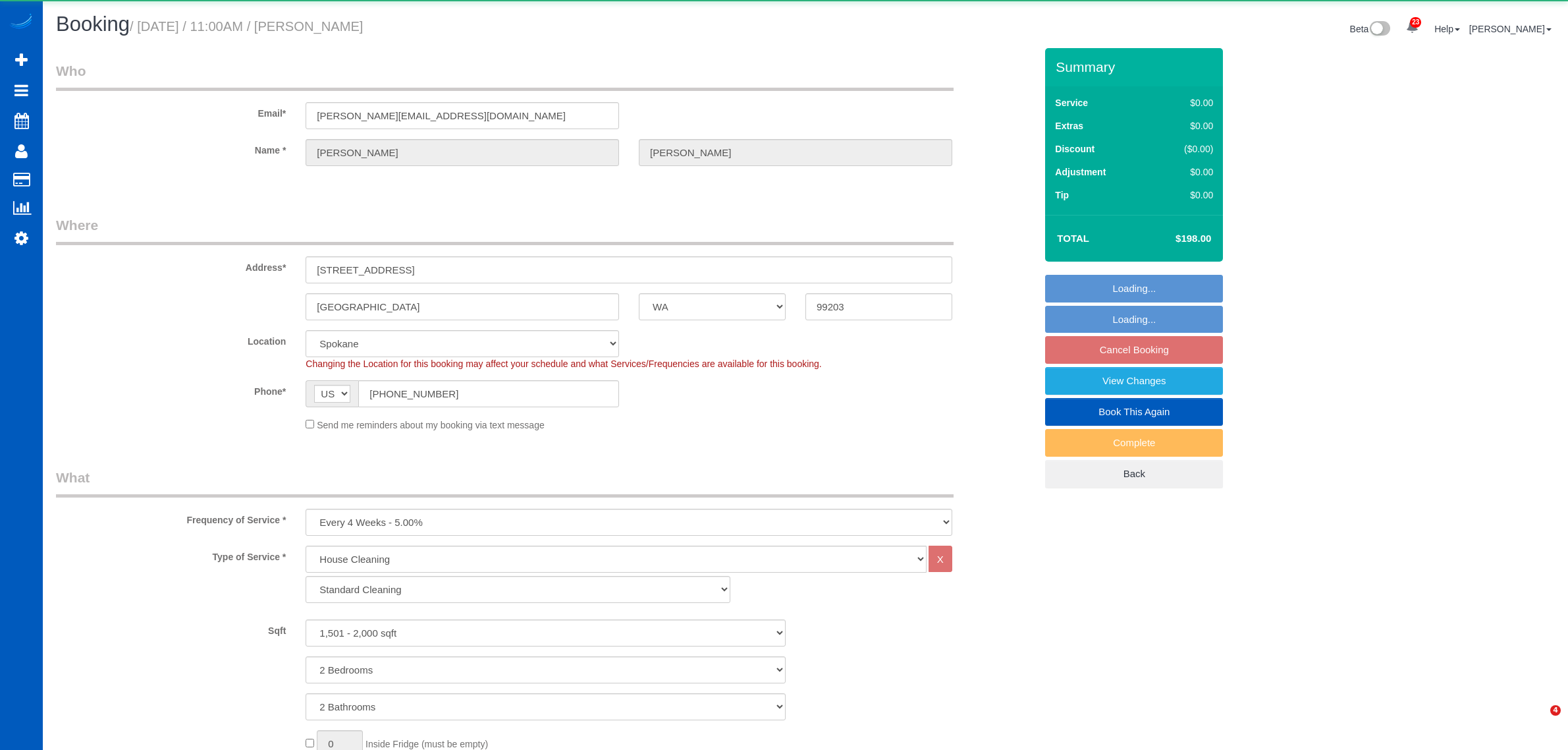
select select "WA"
select select "199"
select select "1501"
select select "2"
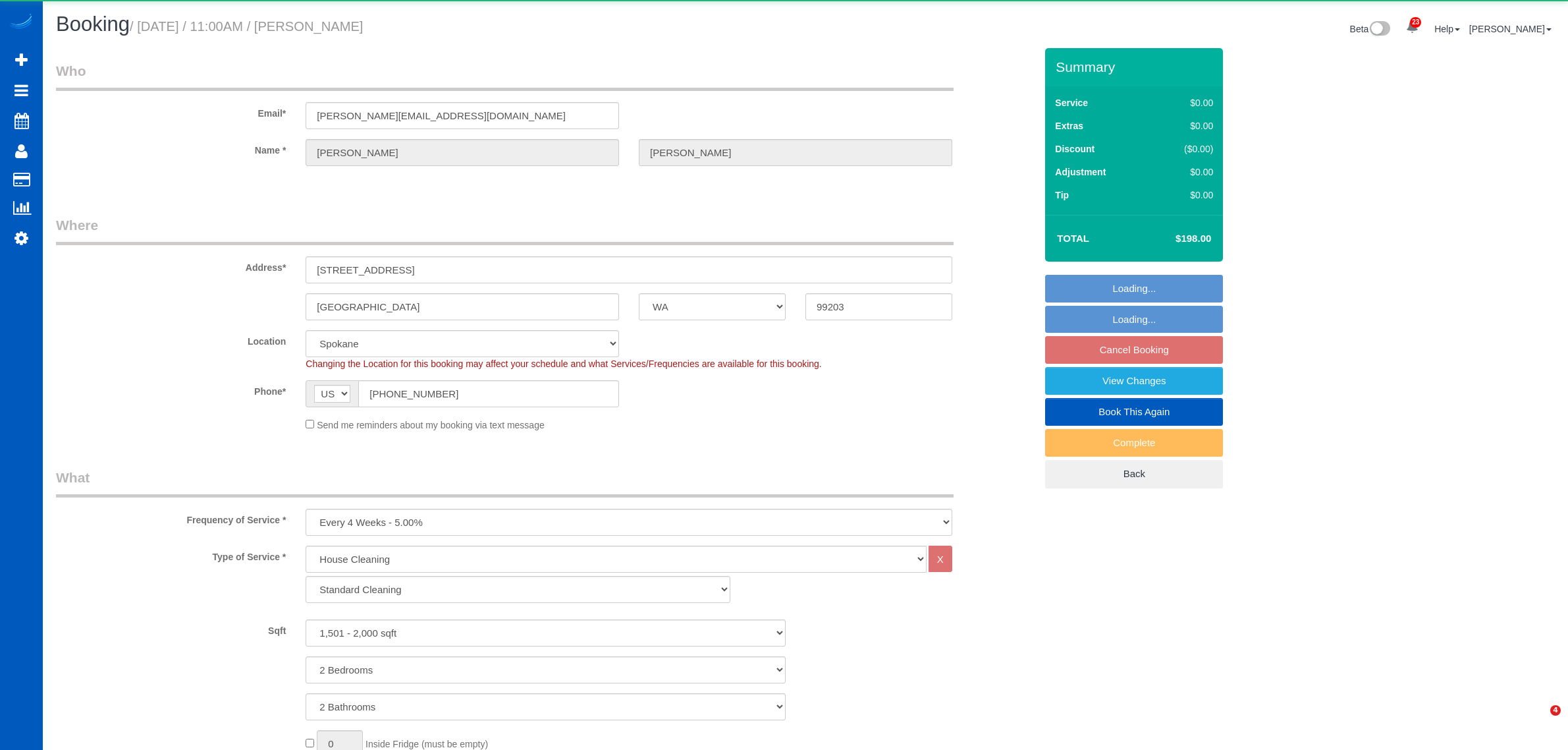
select select "spot2"
select select "number:7"
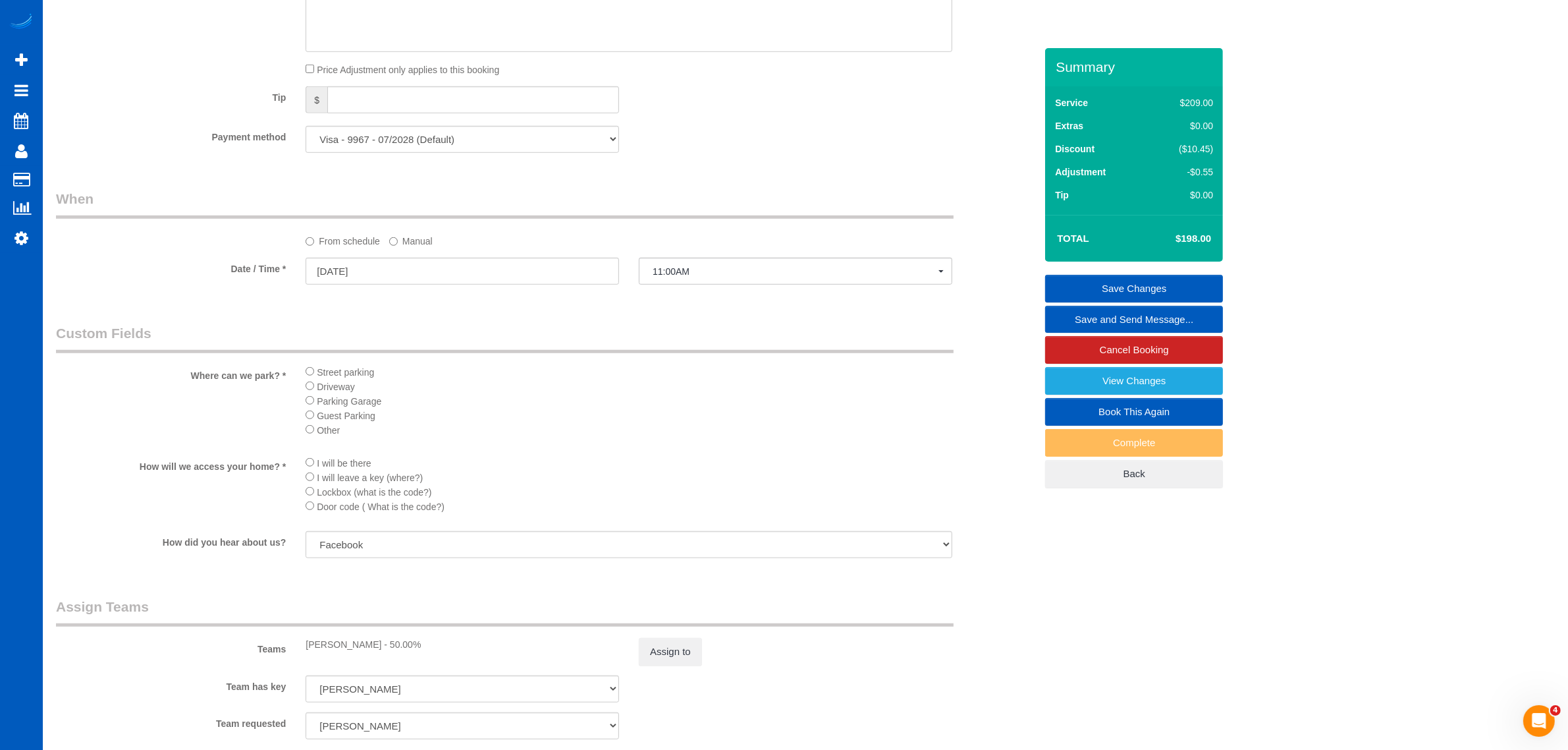
scroll to position [1098, 0]
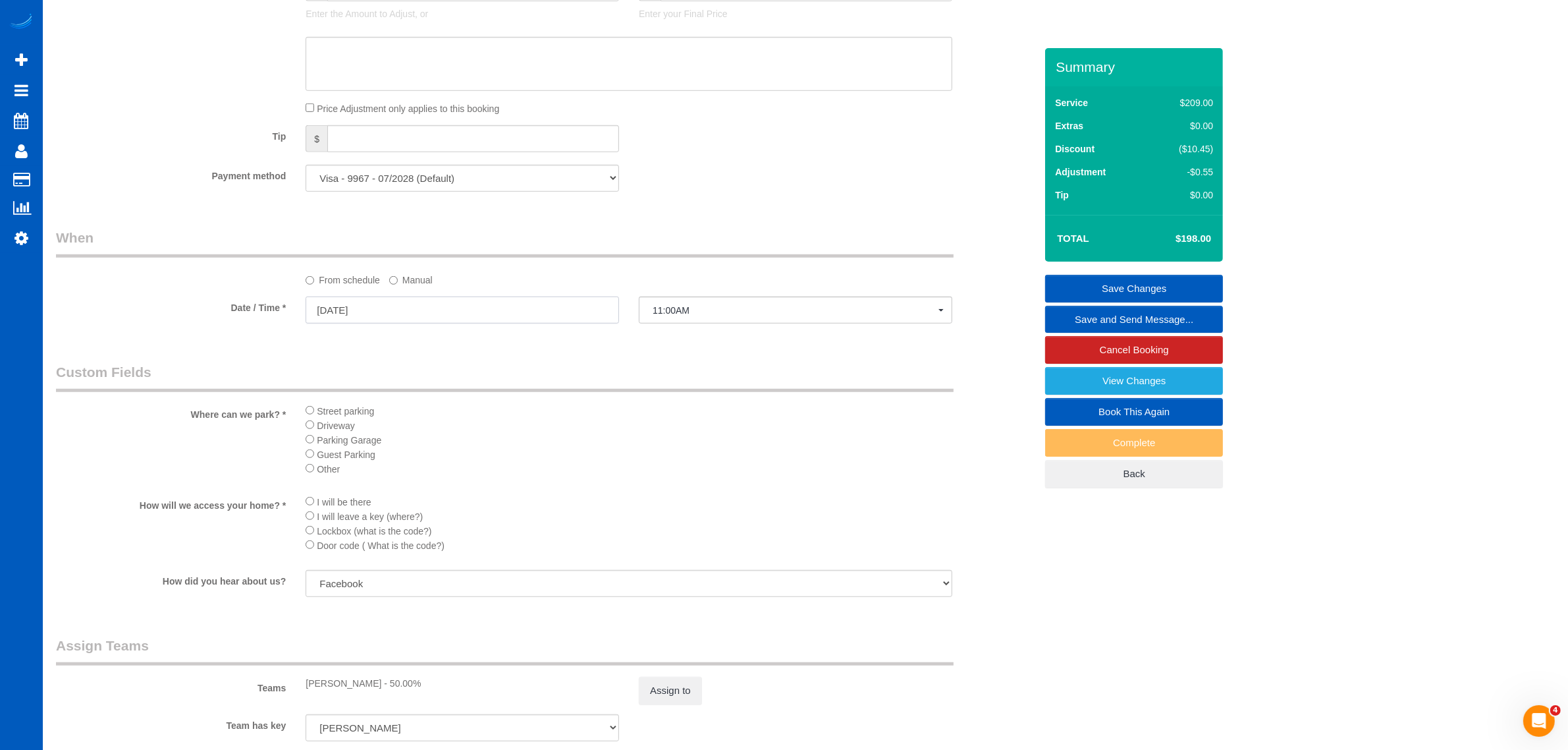
click at [392, 313] on input "09/23/2025" at bounding box center [462, 309] width 314 height 27
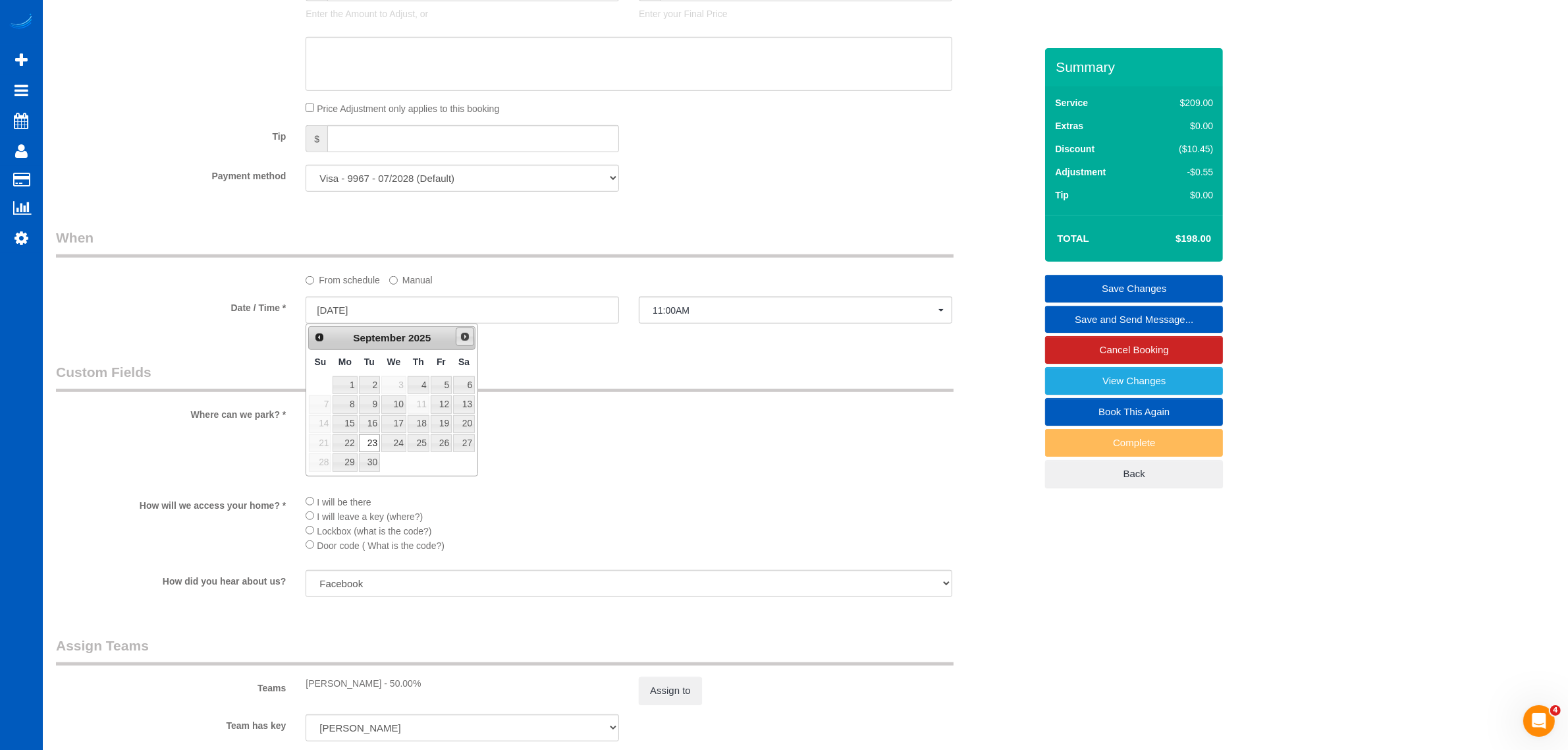
click at [471, 339] on link "Next" at bounding box center [465, 337] width 19 height 19
click at [316, 341] on span "Prev" at bounding box center [318, 336] width 10 height 10
type input "09/26/2025"
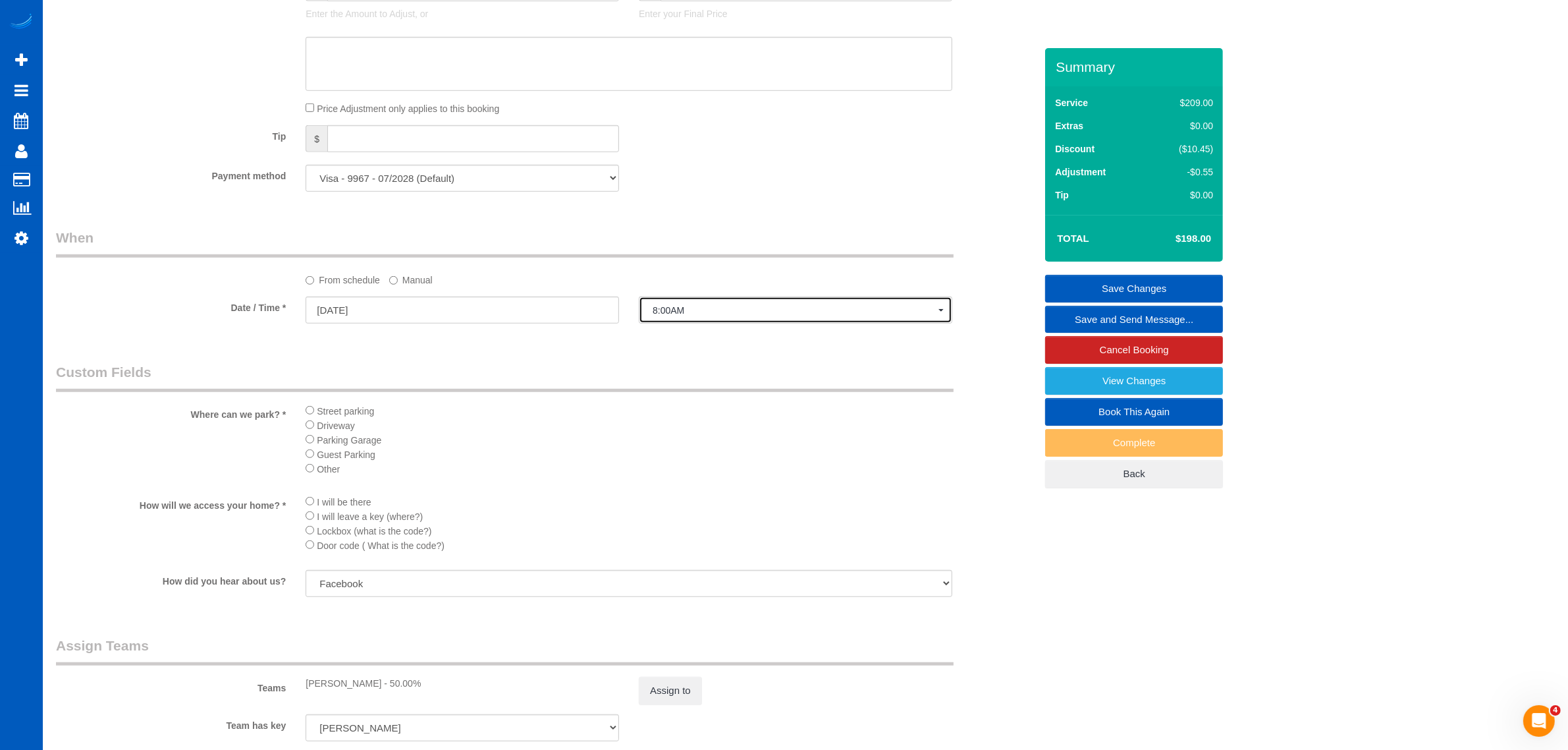
click at [728, 312] on span "8:00AM" at bounding box center [795, 309] width 286 height 10
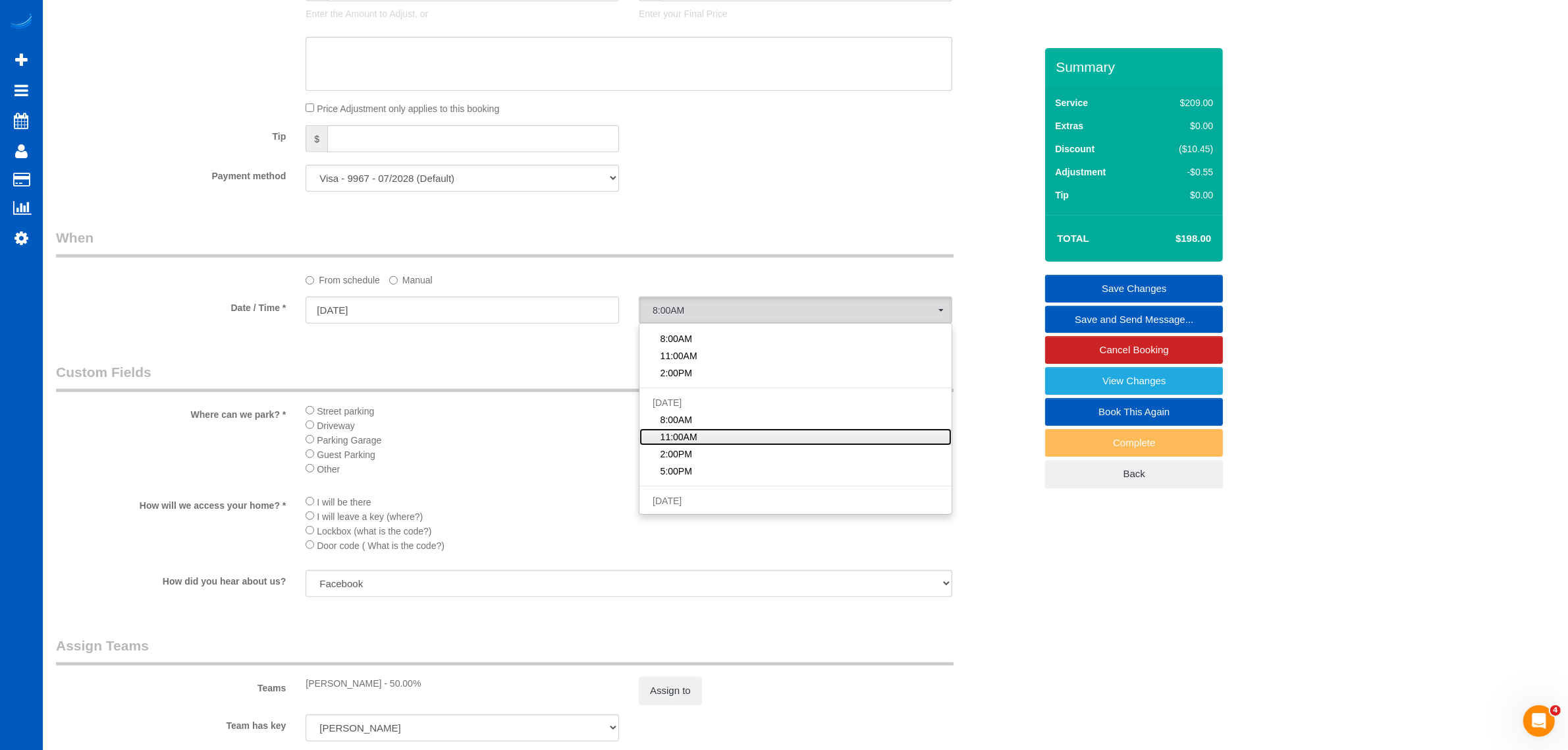
click at [687, 443] on span "11:00AM" at bounding box center [679, 437] width 37 height 13
select select "spot13"
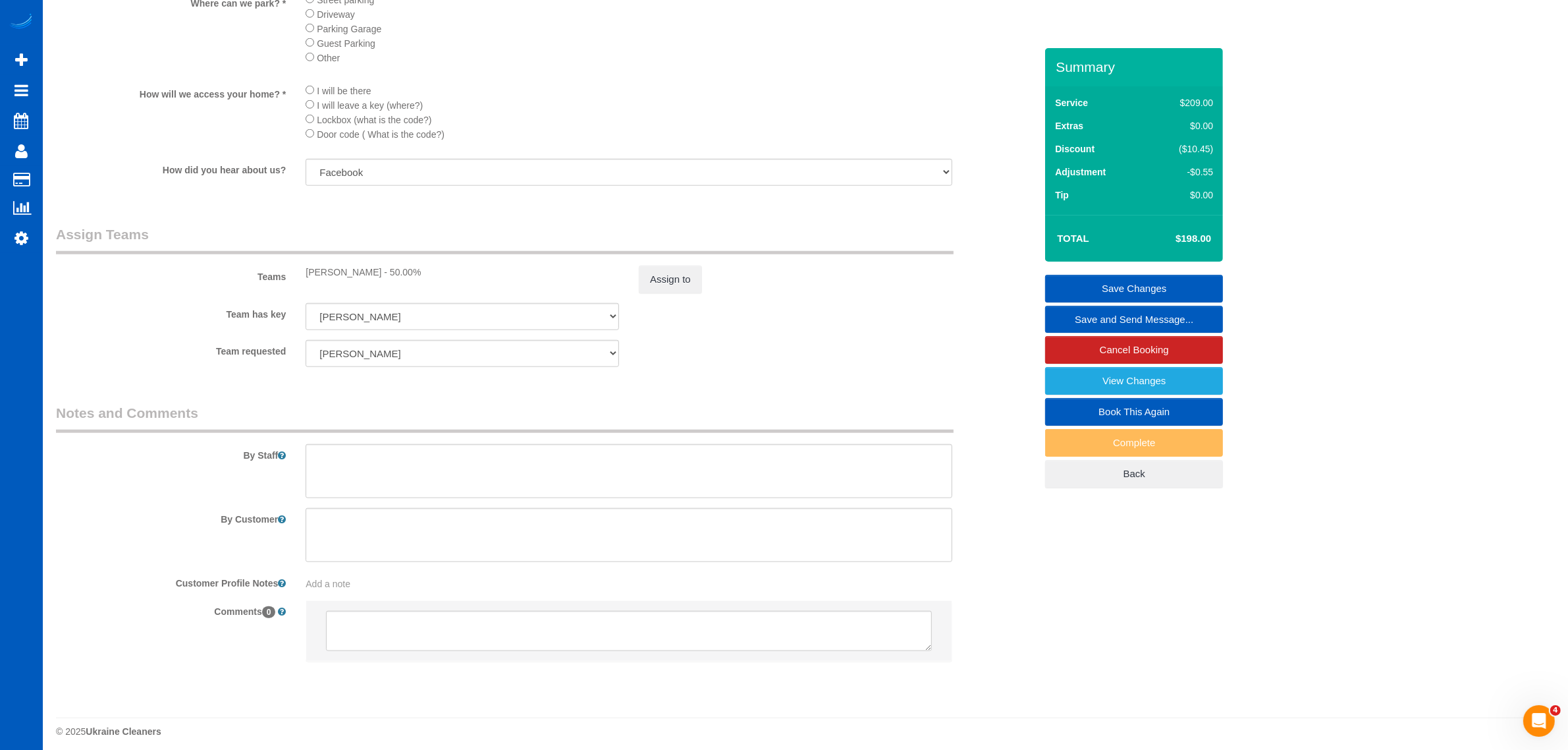
scroll to position [1509, 0]
click at [1155, 280] on link "Save Changes" at bounding box center [1133, 289] width 178 height 28
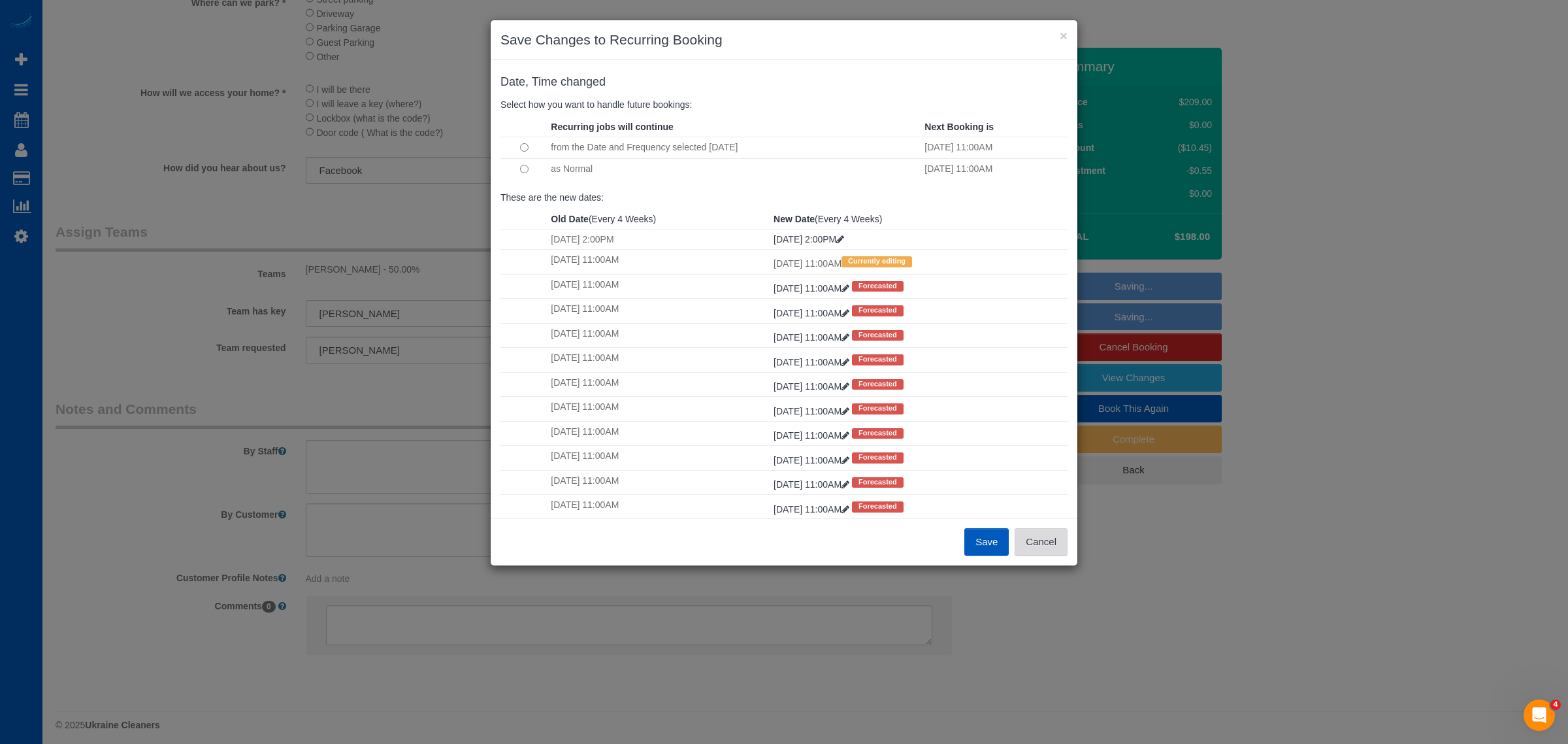
click at [1064, 542] on button "Cancel" at bounding box center [1040, 542] width 53 height 28
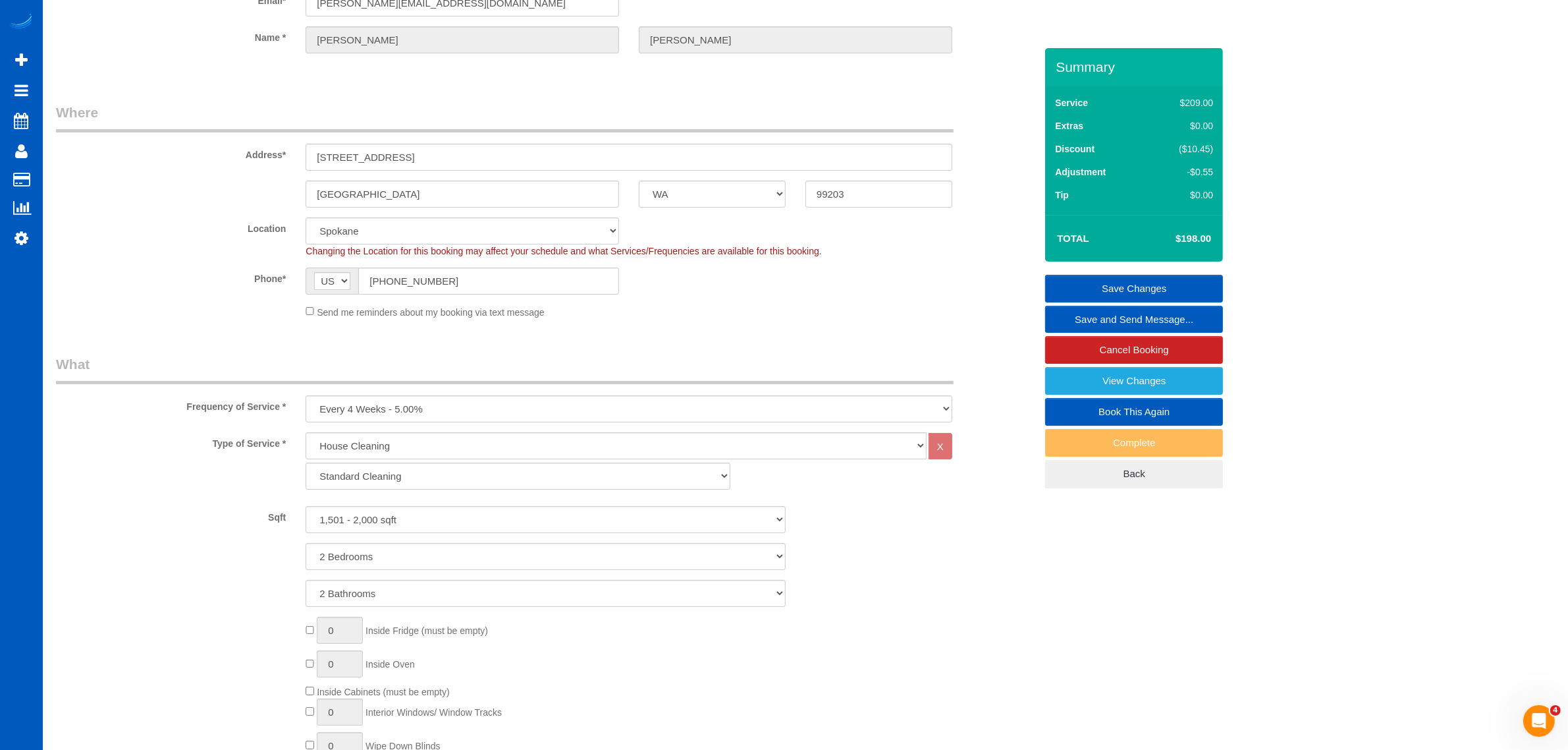
scroll to position [0, 0]
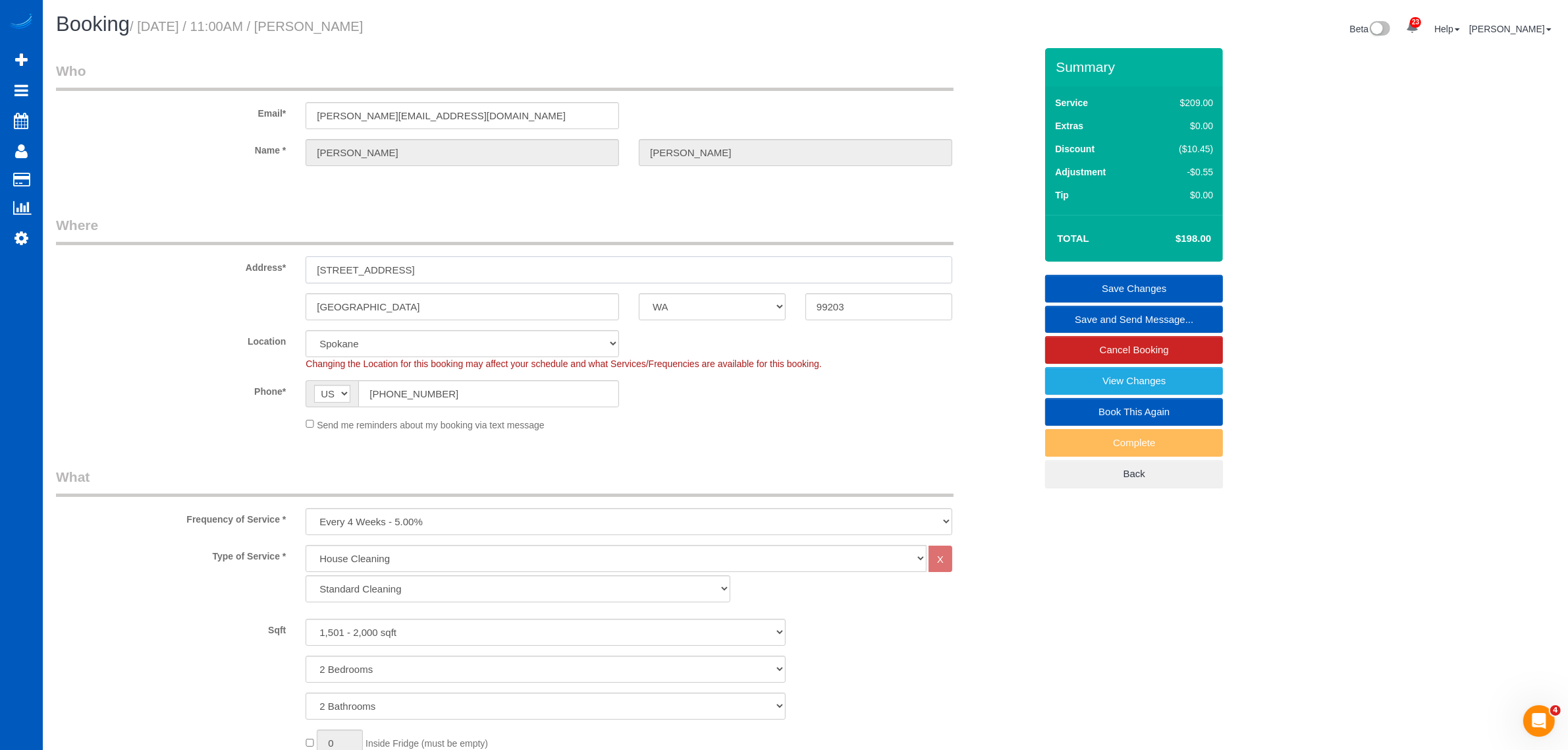
drag, startPoint x: 401, startPoint y: 278, endPoint x: 324, endPoint y: 289, distance: 77.8
click at [324, 289] on sui-booking-address "Address* 1709 S Cedar St Spokane AK AL AR AZ CA CO CT DC DE FL GA HI IA ID IL I…" at bounding box center [546, 267] width 980 height 104
click at [418, 261] on input "1709 S Cedar St" at bounding box center [629, 269] width 647 height 27
drag, startPoint x: 405, startPoint y: 266, endPoint x: 317, endPoint y: 274, distance: 88.4
click at [317, 274] on input "1709 S Cedar St" at bounding box center [629, 269] width 647 height 27
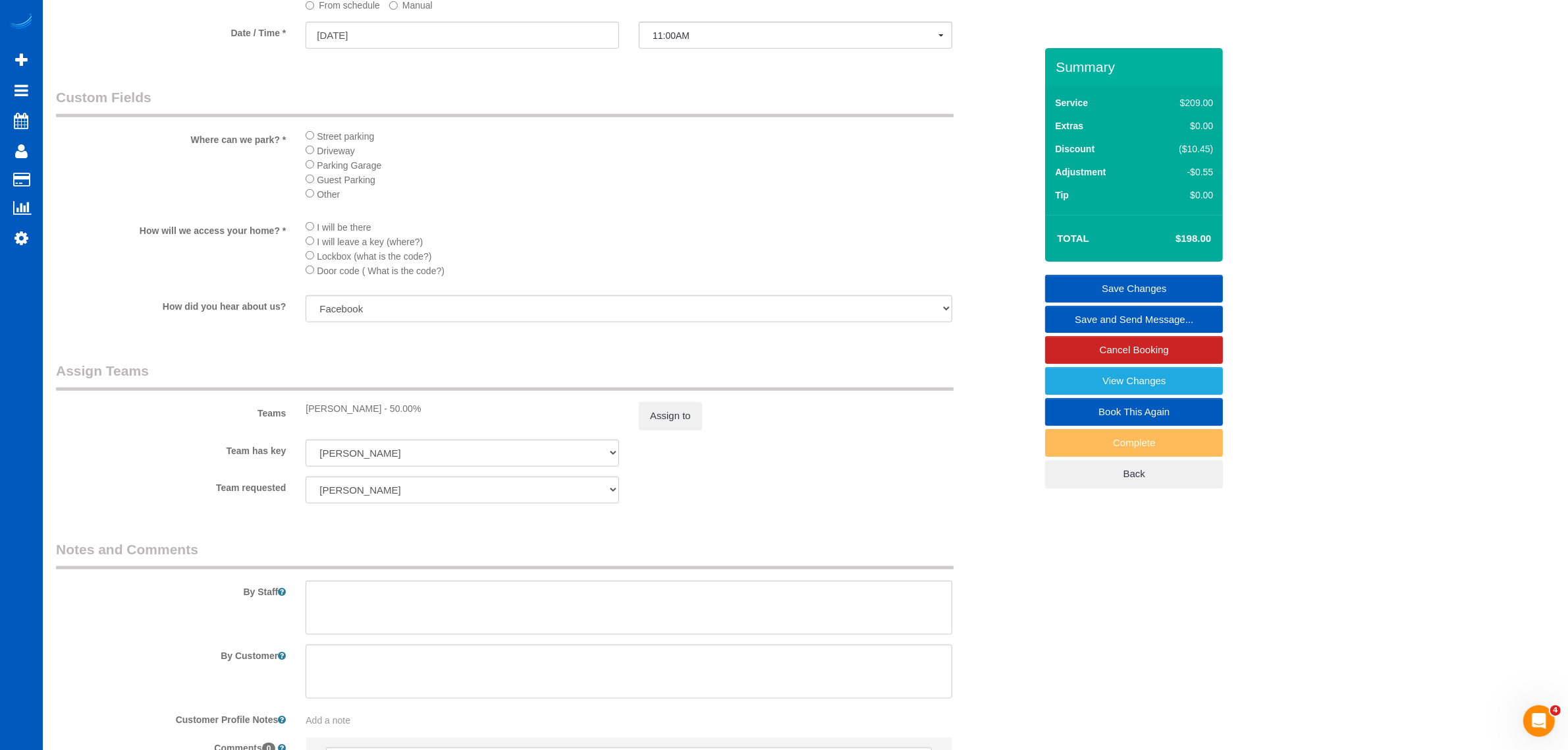
scroll to position [1517, 0]
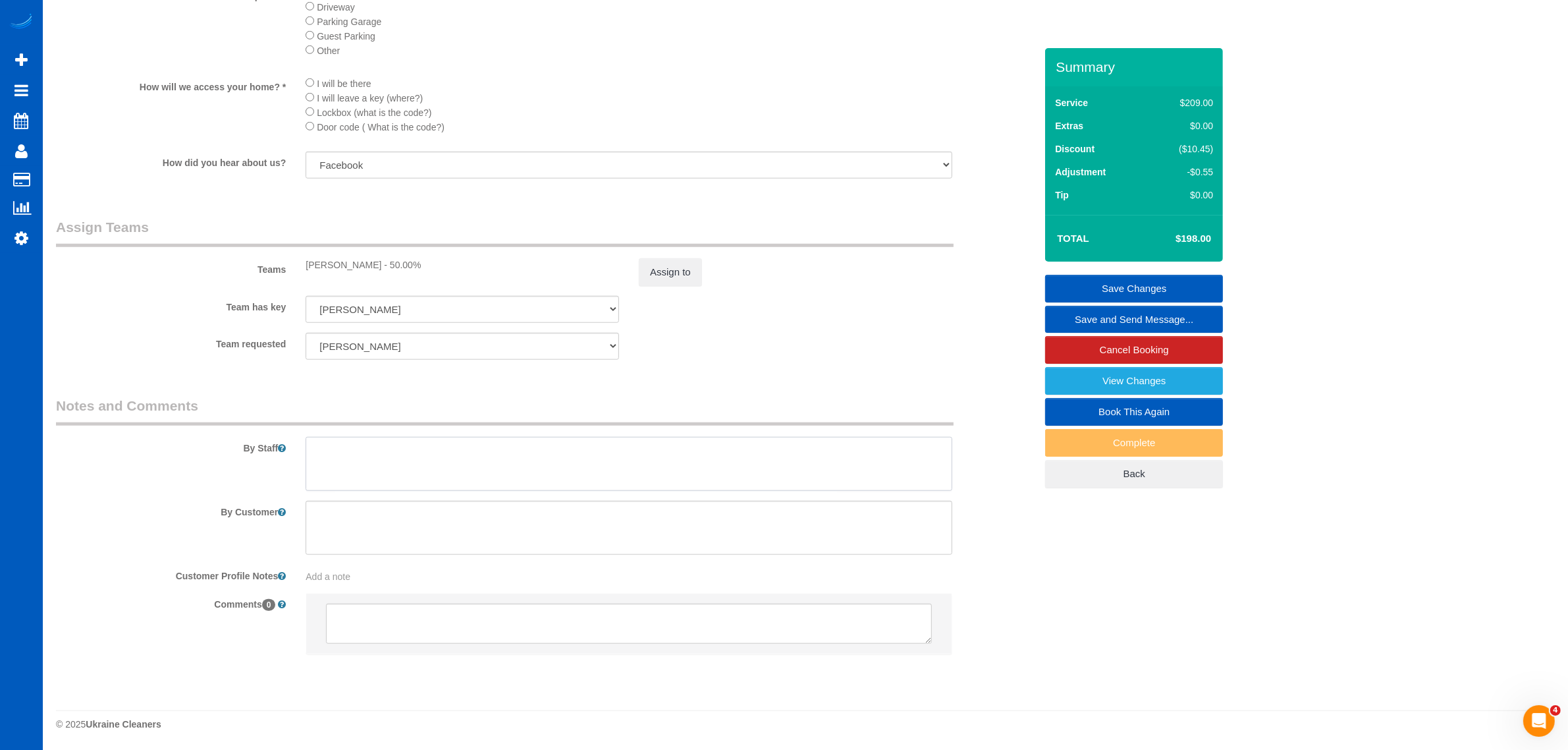
click at [422, 456] on textarea at bounding box center [629, 464] width 647 height 54
paste textarea "We are skipping the Basement, laundry room, office upstairs, sun room"
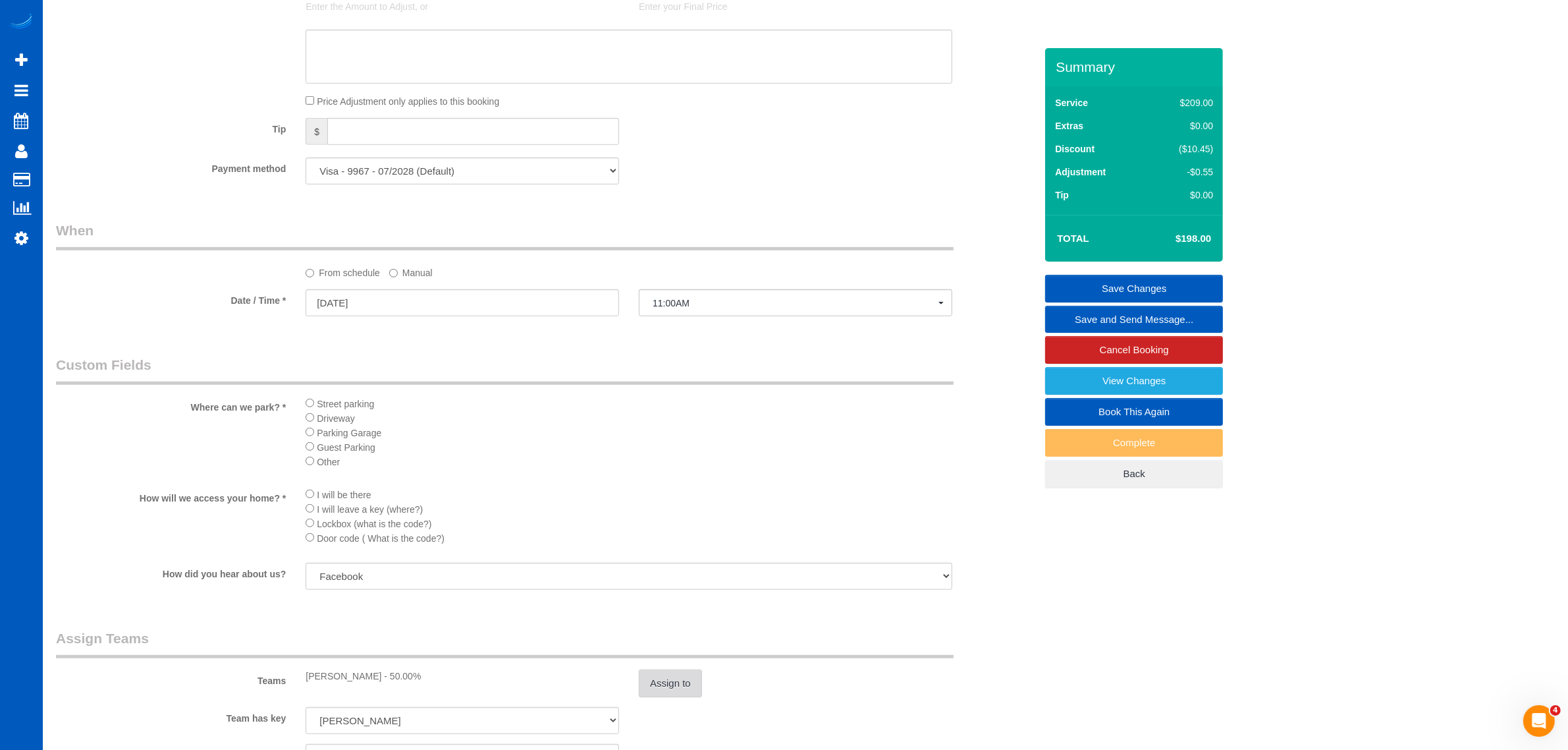
type textarea "We are skipping the Basement, laundry room, office upstairs, sun room"
click at [649, 689] on button "Assign to" at bounding box center [670, 684] width 63 height 28
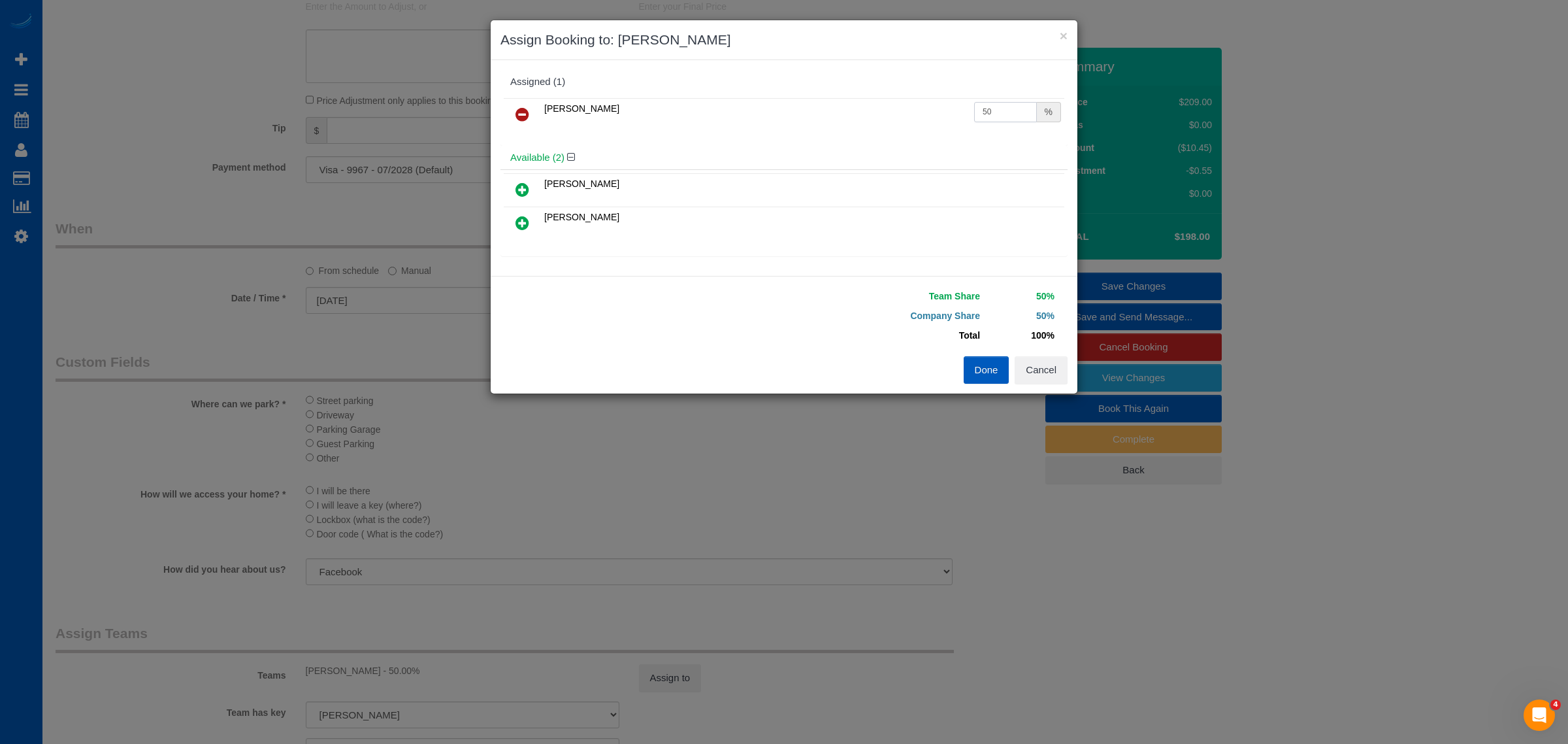
drag, startPoint x: 978, startPoint y: 108, endPoint x: 1020, endPoint y: 116, distance: 42.8
click at [1020, 116] on input "50" at bounding box center [1006, 112] width 63 height 20
type input "51"
click at [978, 373] on button "Done" at bounding box center [987, 370] width 46 height 28
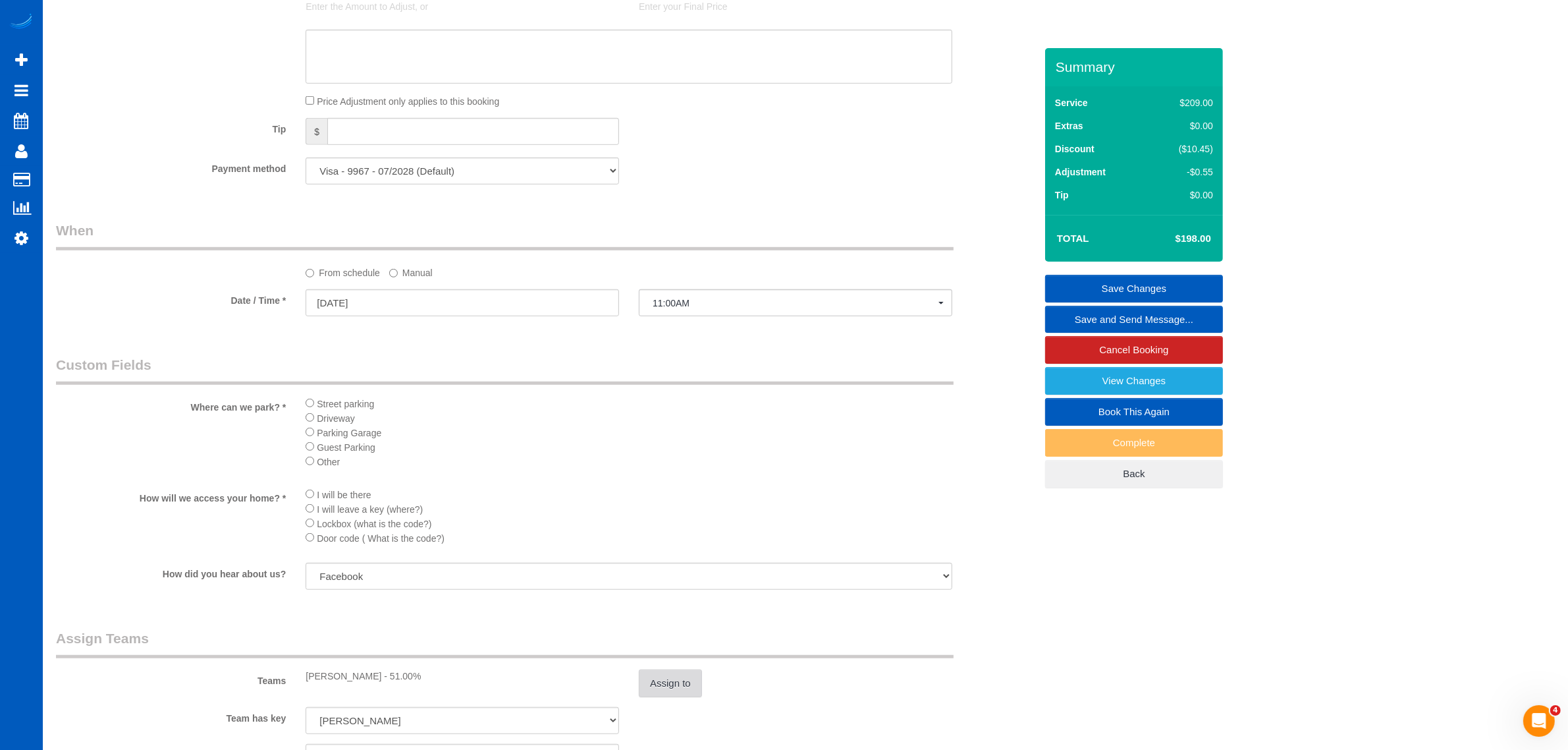
scroll to position [1517, 0]
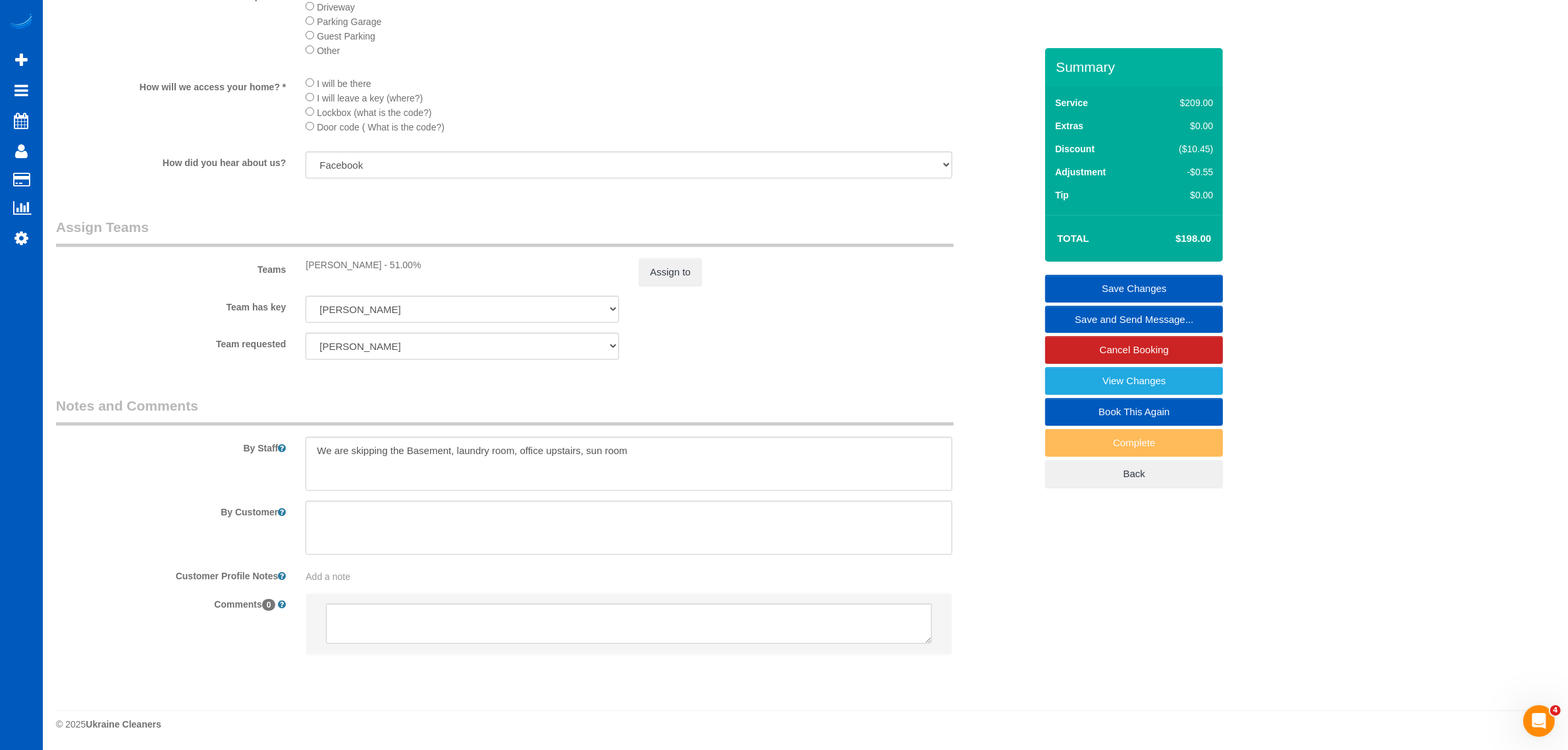
click at [1103, 282] on link "Save Changes" at bounding box center [1133, 289] width 178 height 28
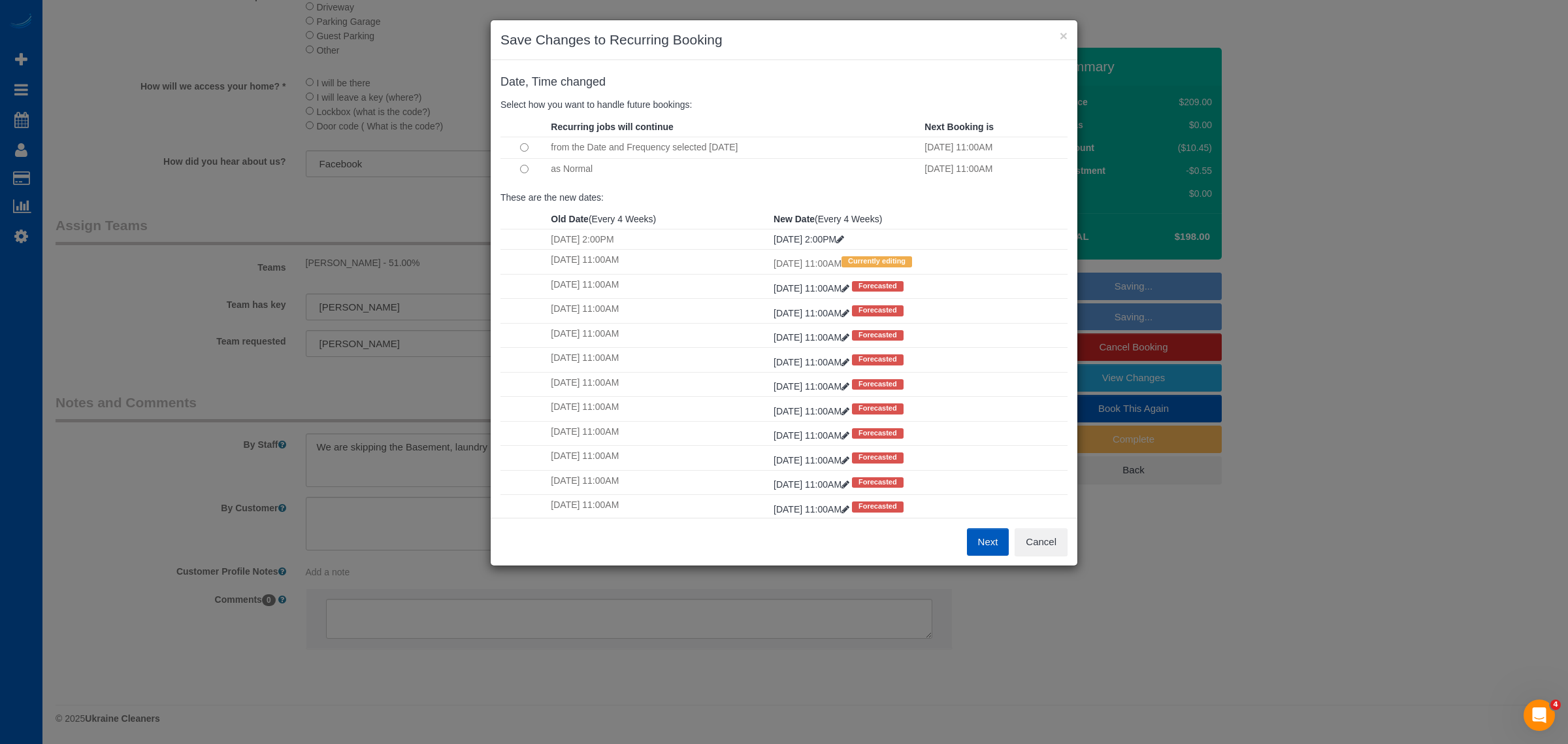
click at [978, 543] on button "Next" at bounding box center [989, 542] width 43 height 28
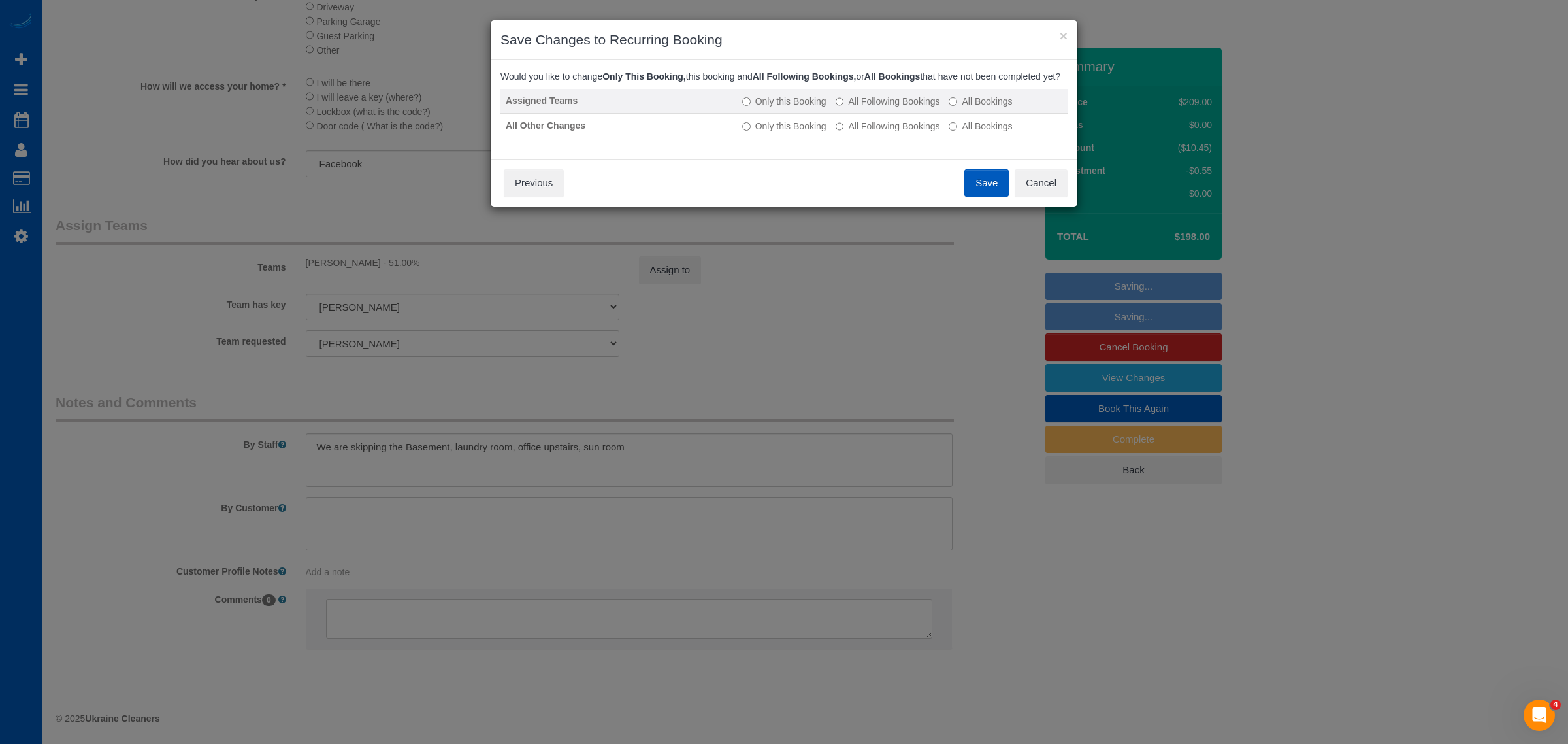
click at [917, 108] on label "All Following Bookings" at bounding box center [888, 102] width 104 height 13
click at [917, 133] on label "All Following Bookings" at bounding box center [888, 126] width 104 height 13
click at [982, 197] on button "Save" at bounding box center [987, 183] width 44 height 28
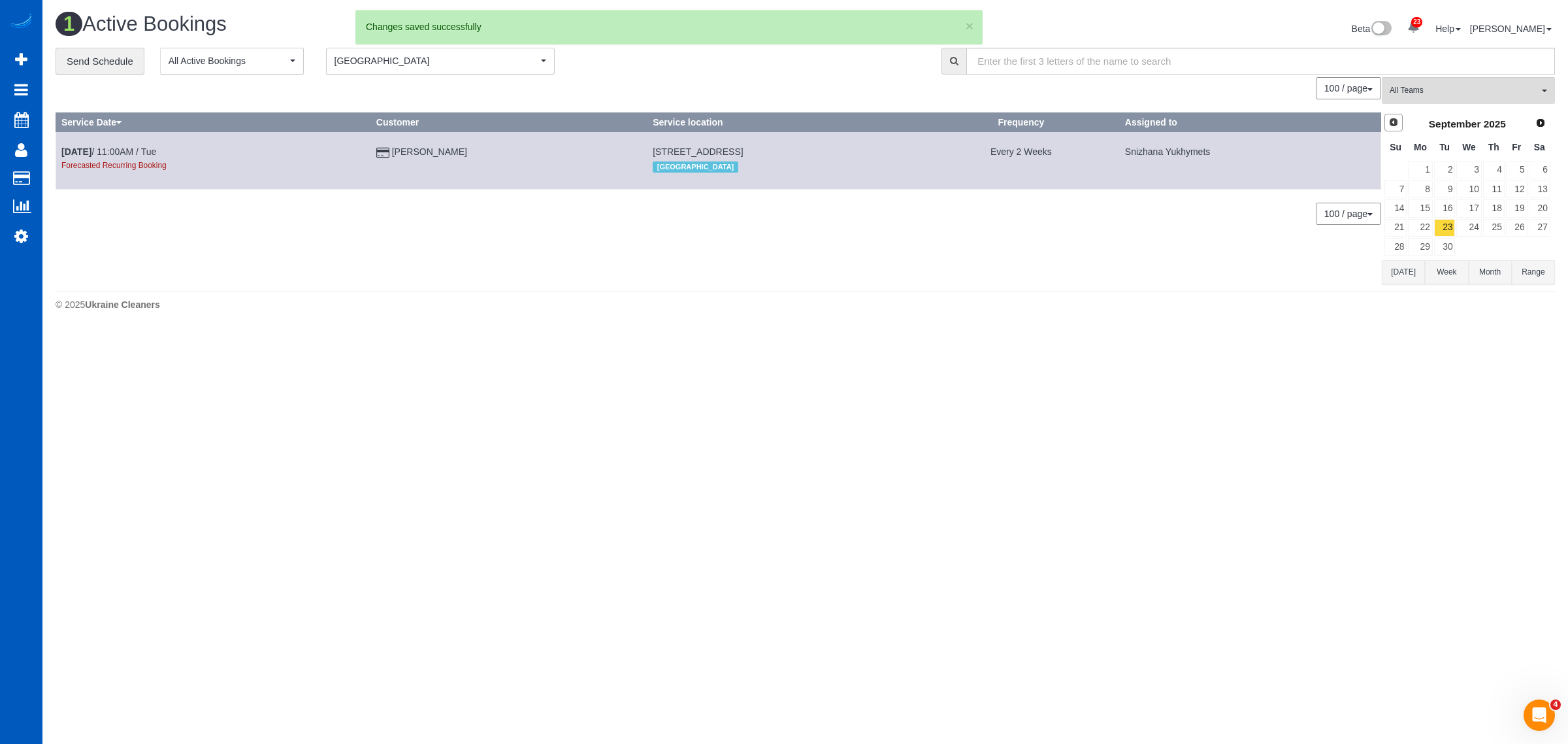
click at [1392, 122] on span "Prev" at bounding box center [1393, 122] width 10 height 10
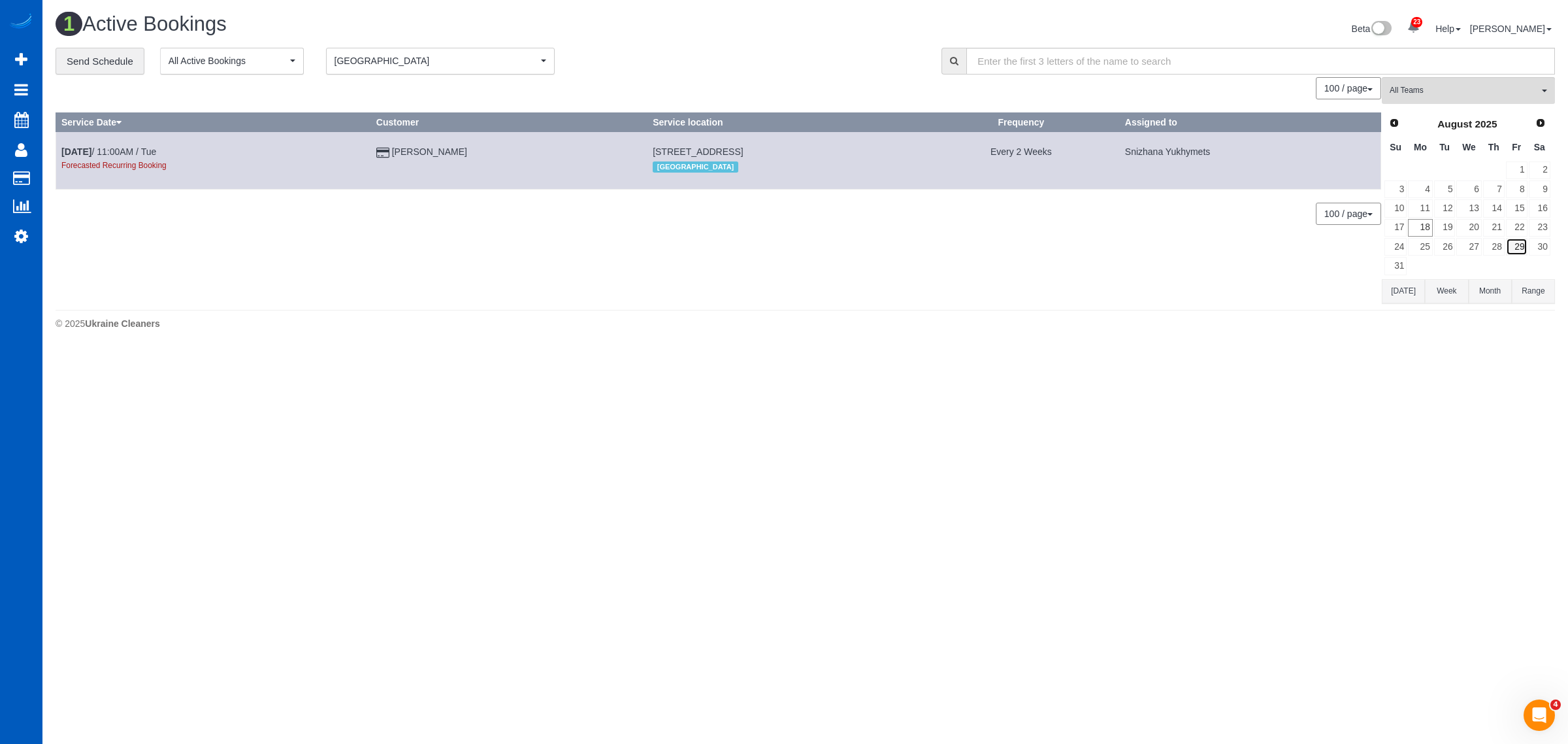
click at [1520, 251] on link "29" at bounding box center [1516, 246] width 21 height 18
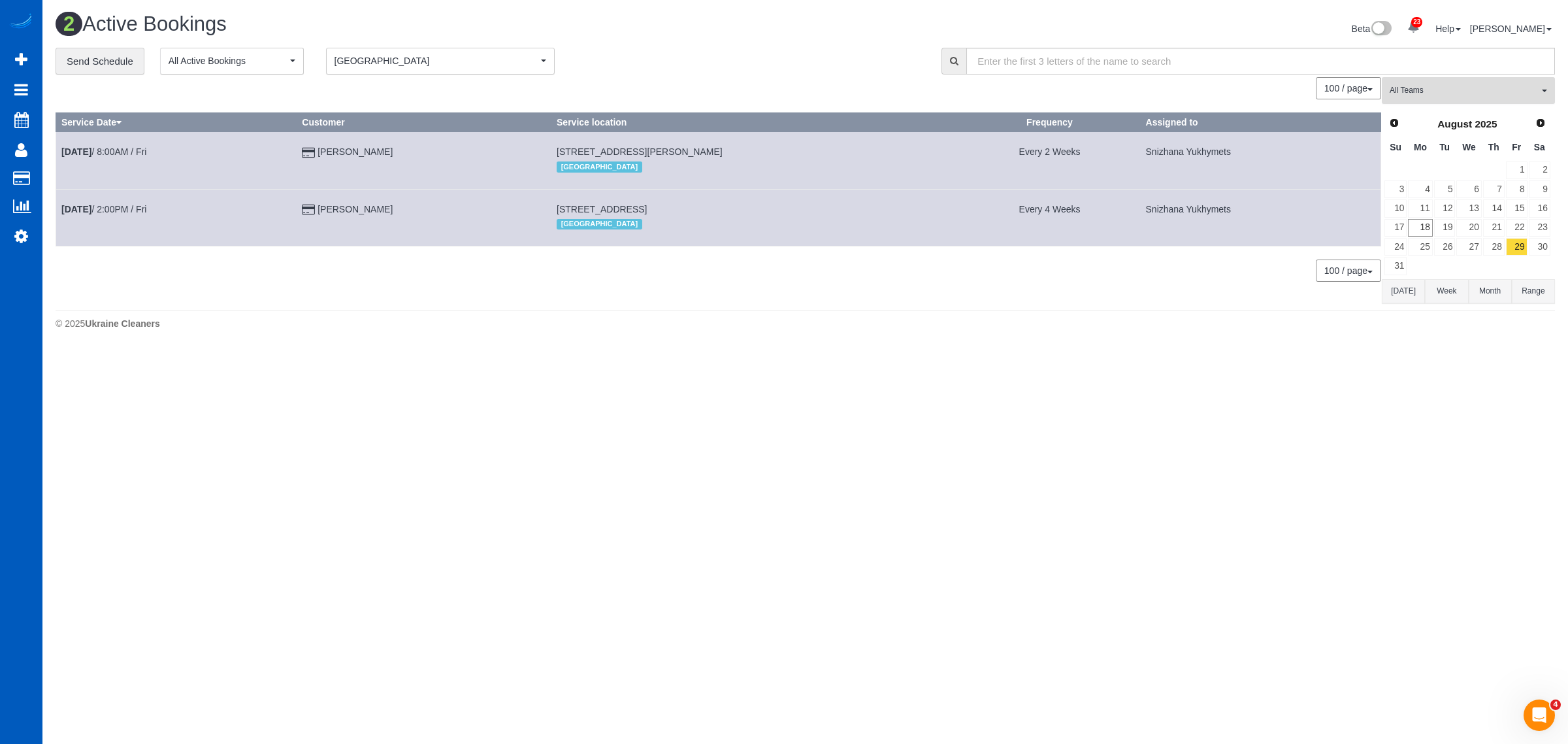
click at [1425, 85] on span "All Teams" at bounding box center [1464, 91] width 149 height 11
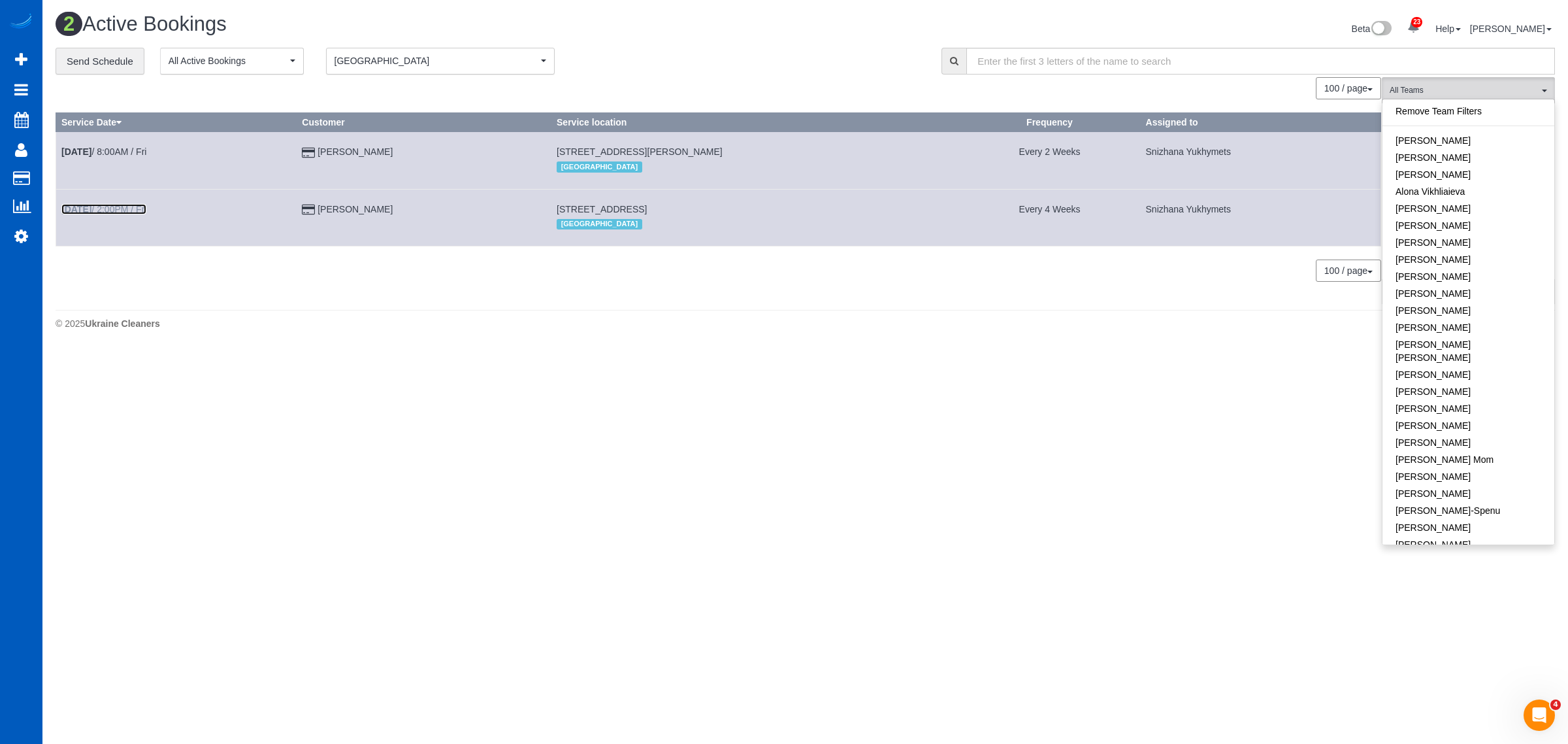
click at [113, 209] on link "Aug 29th / 2:00PM / Fri" at bounding box center [103, 209] width 85 height 10
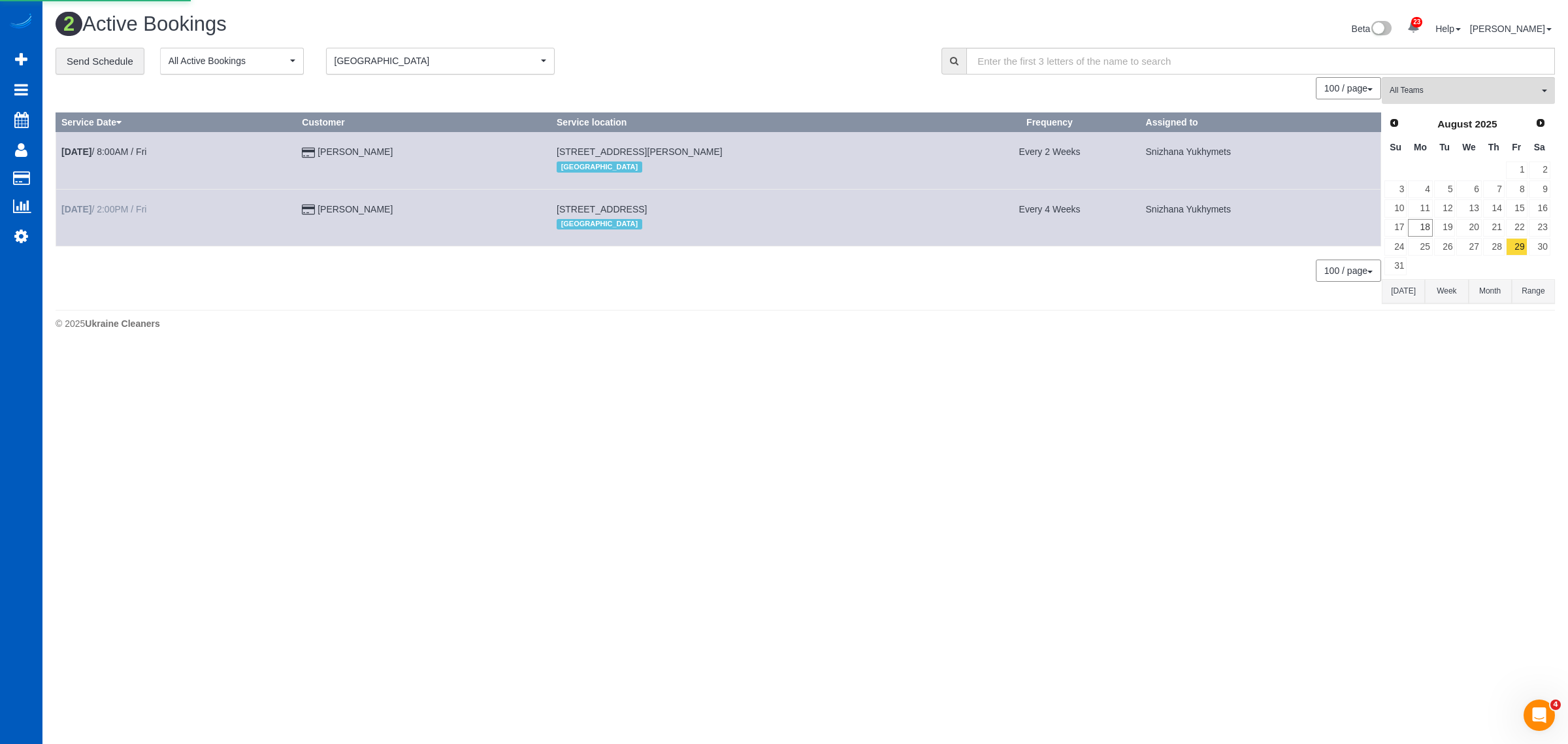
select select "WA"
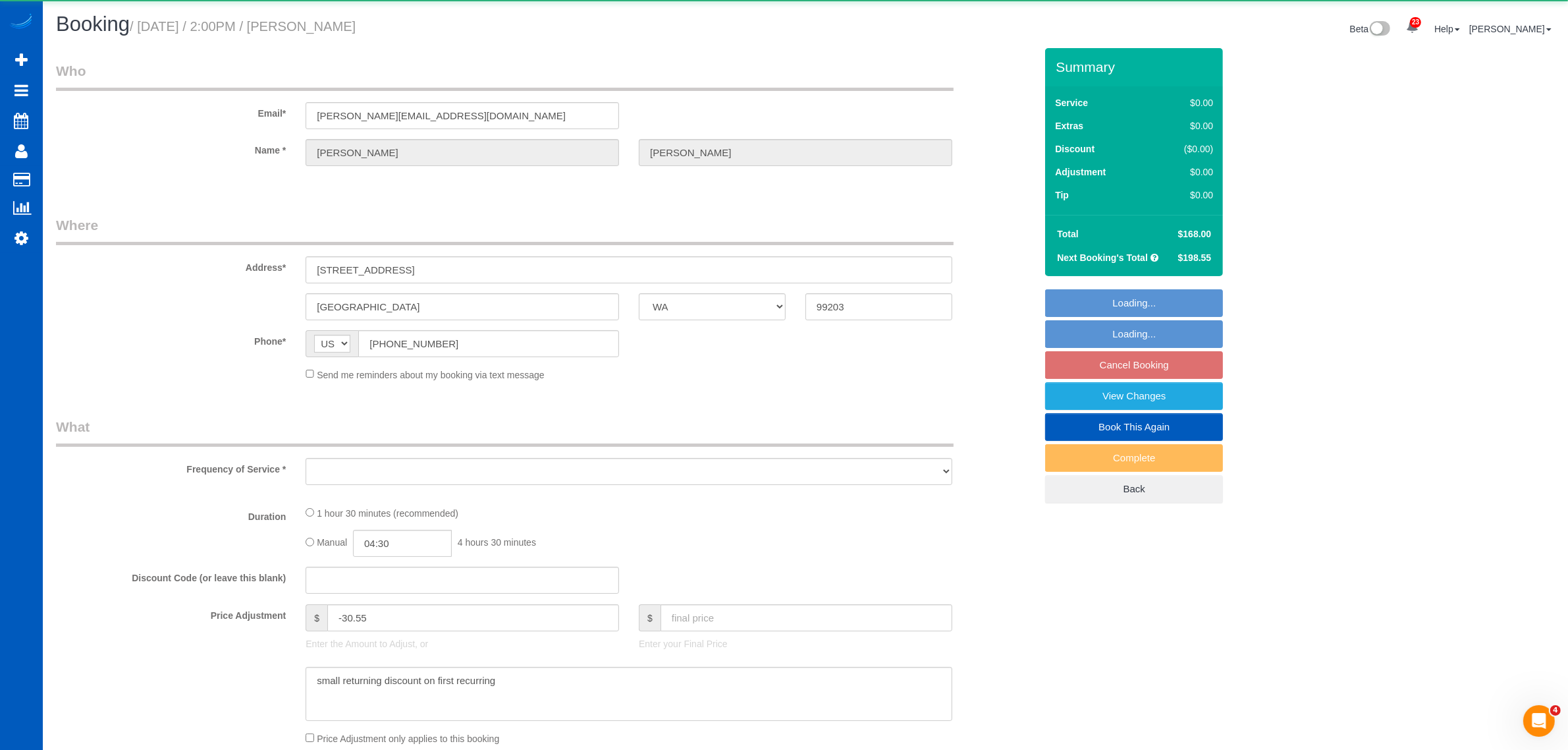
select select "object:2231"
select select "string:fspay-c1fb5ddc-fc92-4d38-9a11-d0fd0e6d2e94"
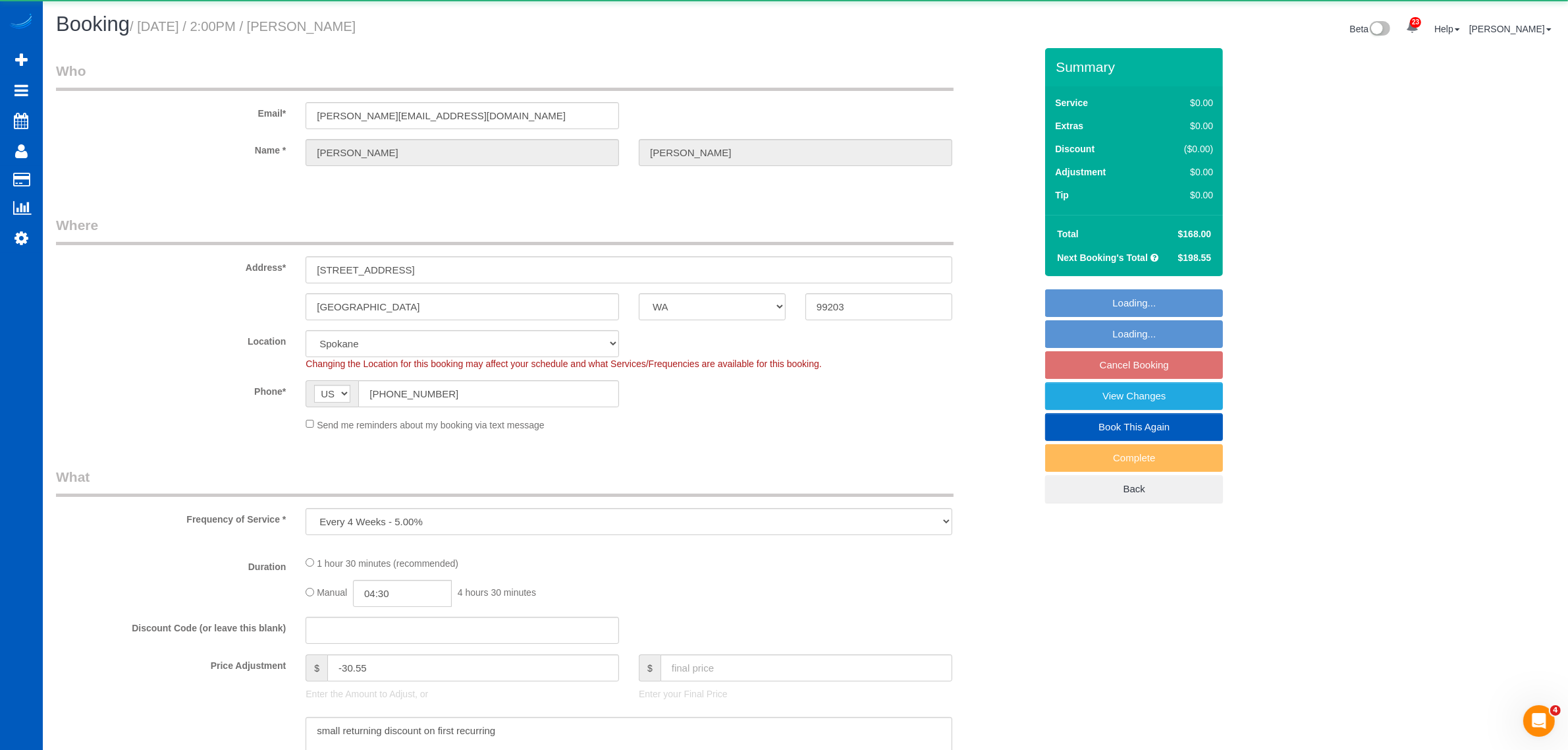
select select "object:2377"
select select "199"
select select "1501"
select select "2"
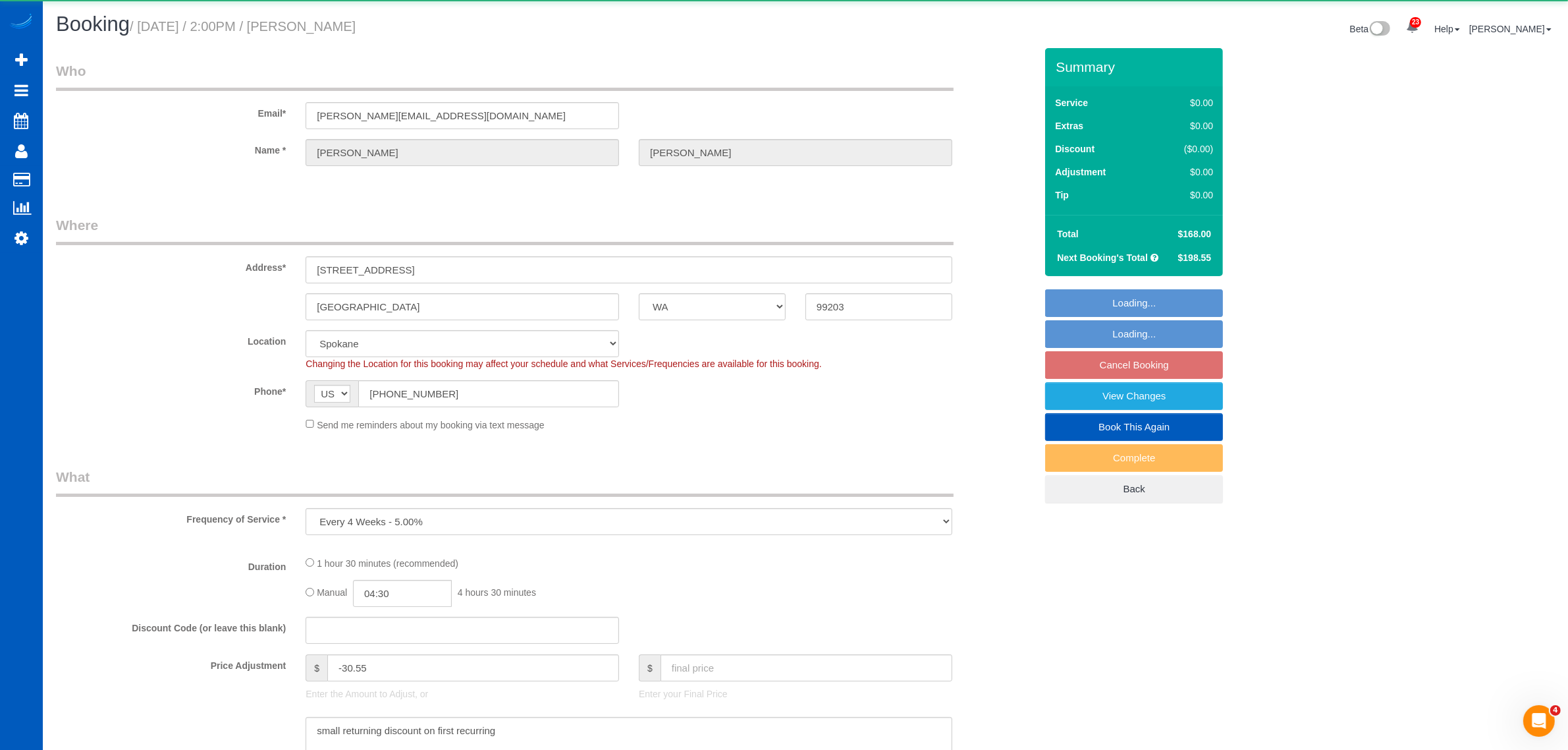
select select "spot20"
select select "number:7"
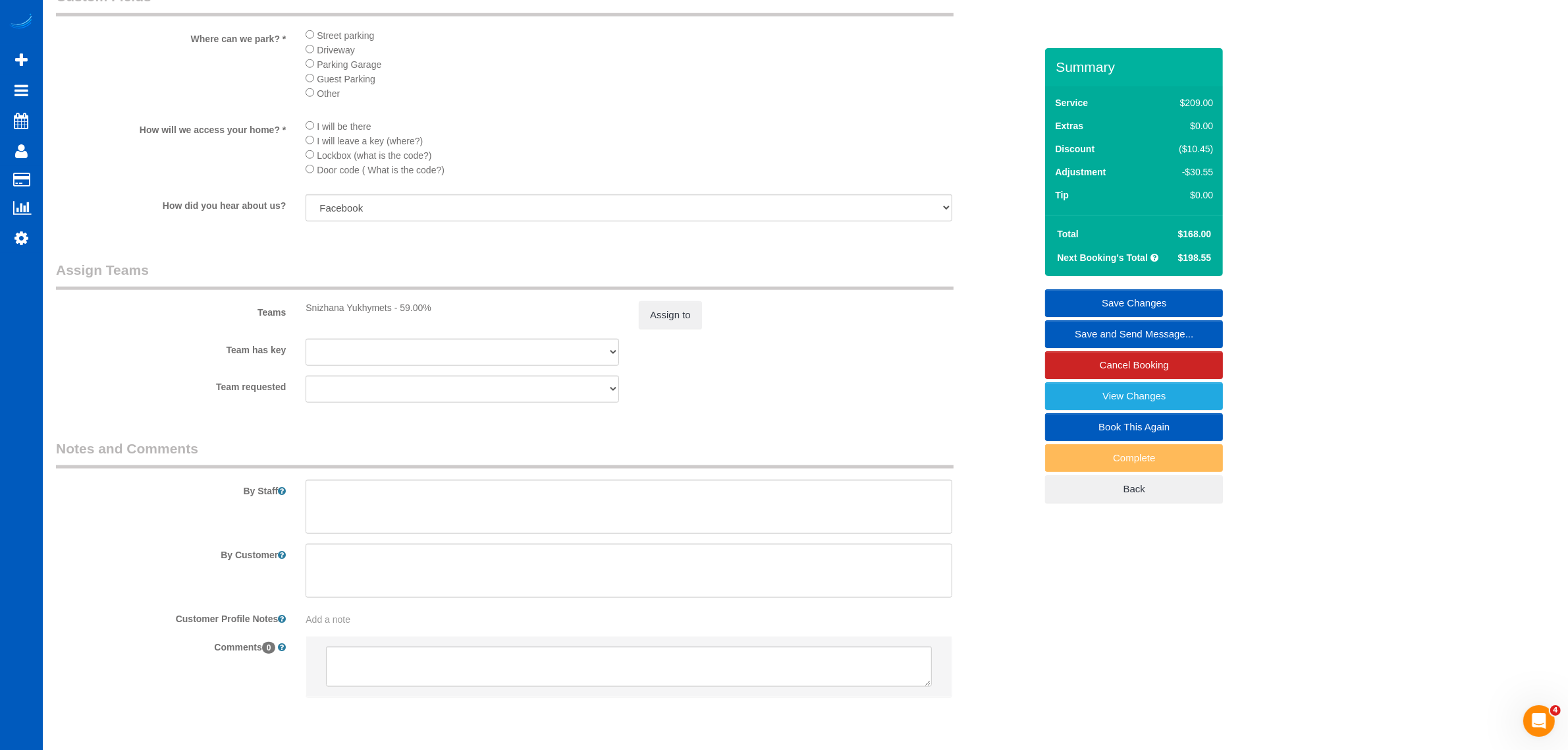
scroll to position [1540, 0]
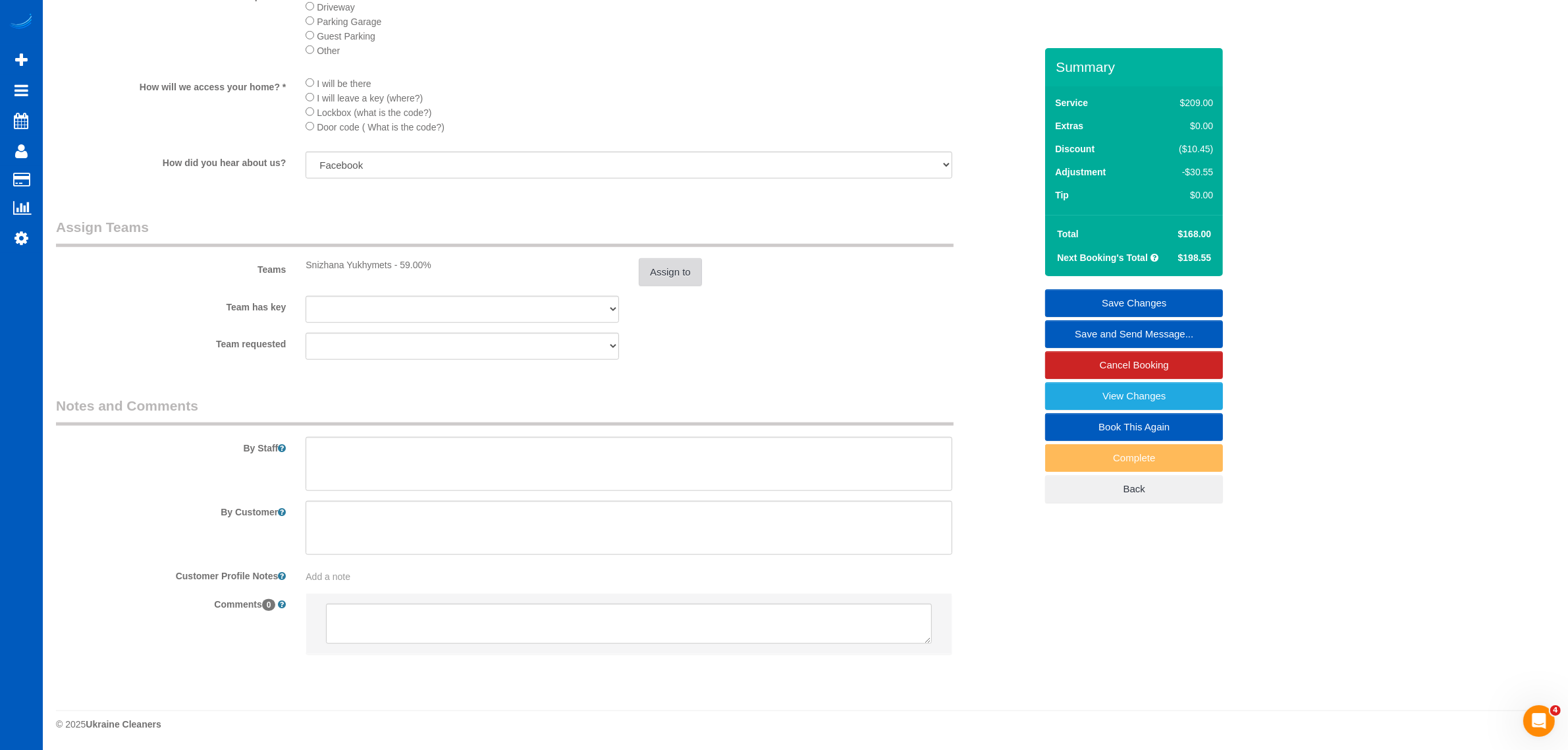
click at [641, 282] on button "Assign to" at bounding box center [670, 272] width 63 height 28
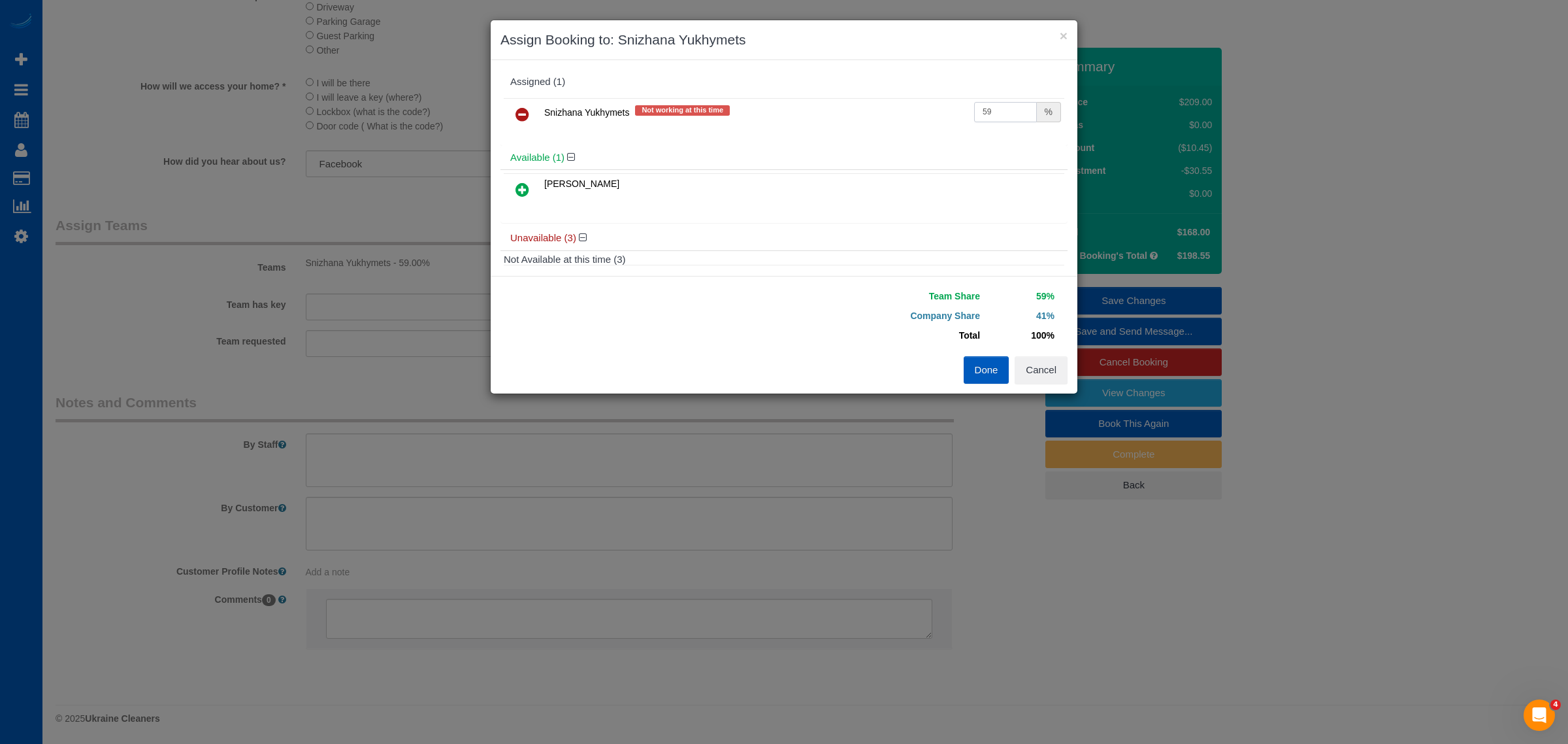
drag, startPoint x: 994, startPoint y: 104, endPoint x: 901, endPoint y: 122, distance: 94.7
click at [901, 122] on tr "Snizhana Yukhymets Not working at this time 59 %" at bounding box center [784, 115] width 561 height 33
type input "60"
click at [984, 370] on button "Done" at bounding box center [987, 370] width 46 height 28
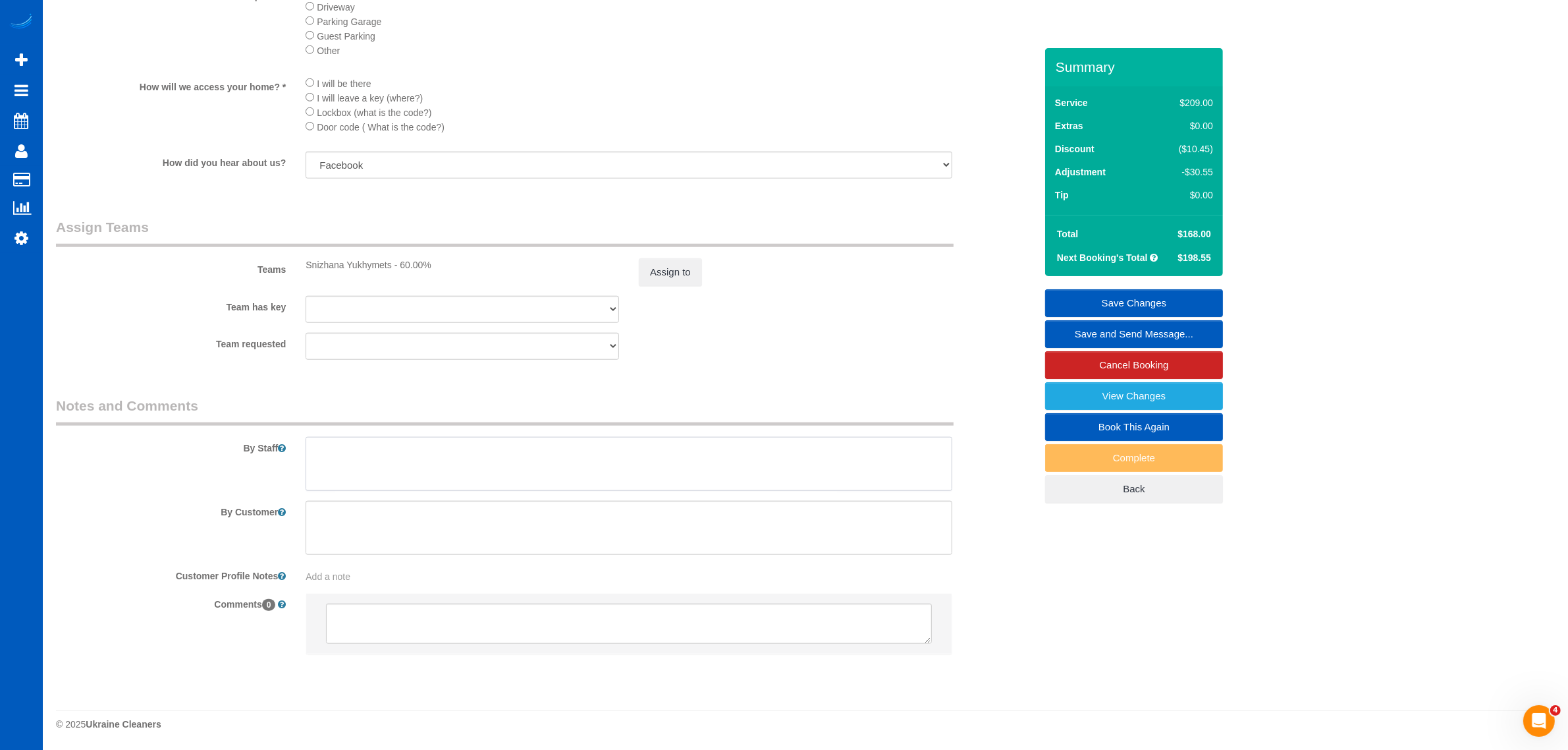
click at [499, 473] on textarea at bounding box center [629, 464] width 647 height 54
paste textarea "We are skipping the Basement, laundry room, office upstairs, sun room"
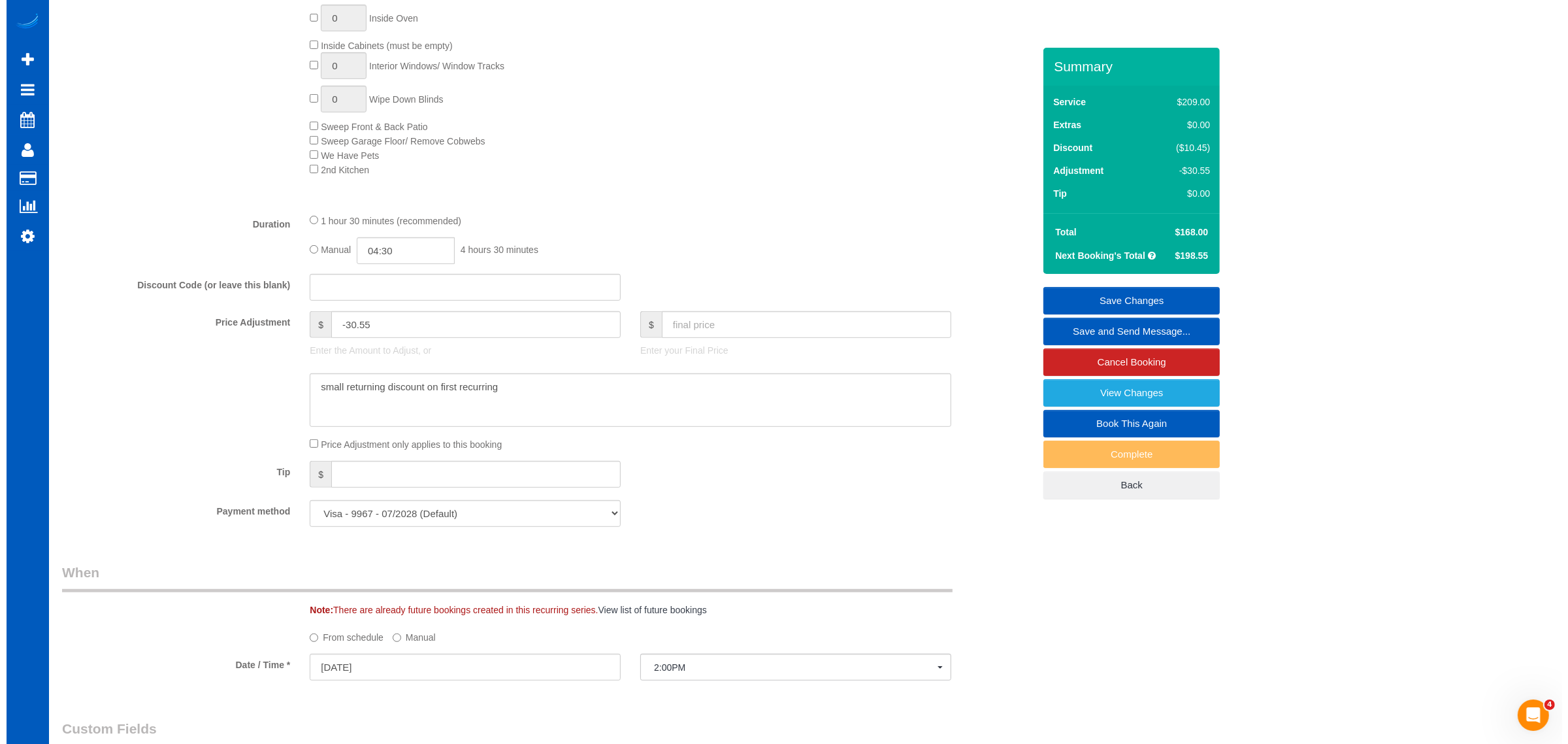
scroll to position [574, 0]
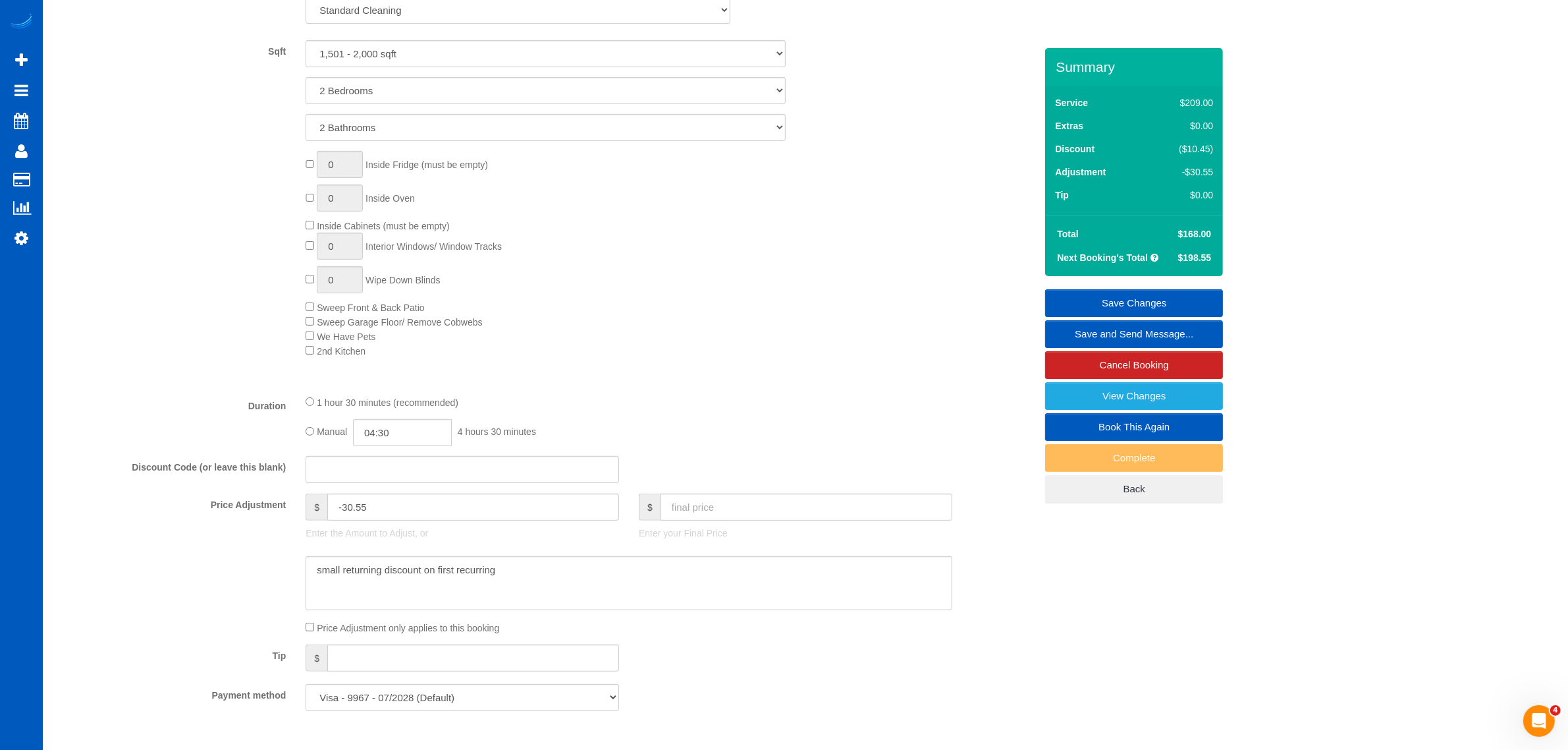
type textarea "We are skipping the Basement, laundry room, office upstairs, sun room"
click at [1103, 330] on link "Save and Send Message..." at bounding box center [1133, 334] width 178 height 28
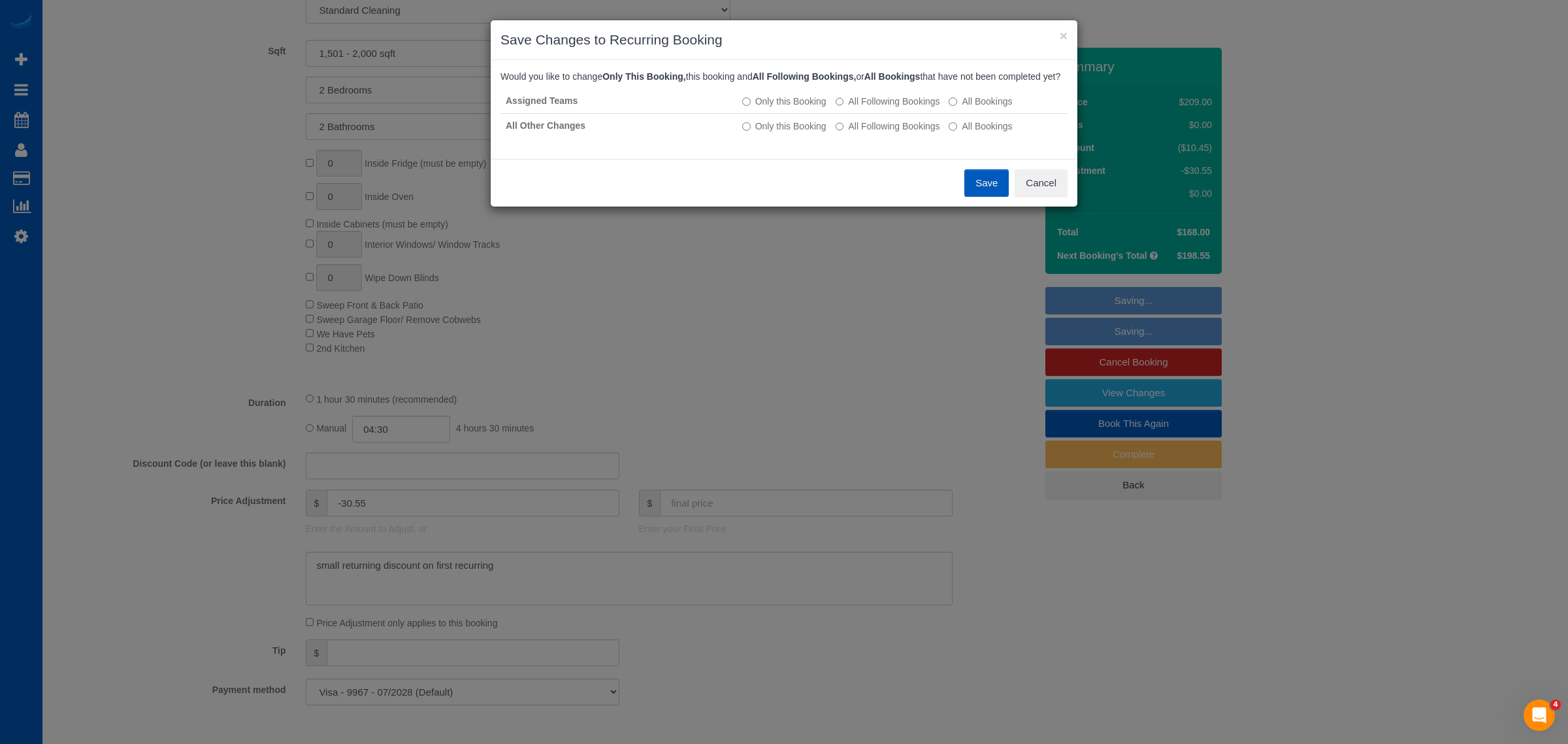
click at [988, 197] on button "Save" at bounding box center [987, 183] width 44 height 28
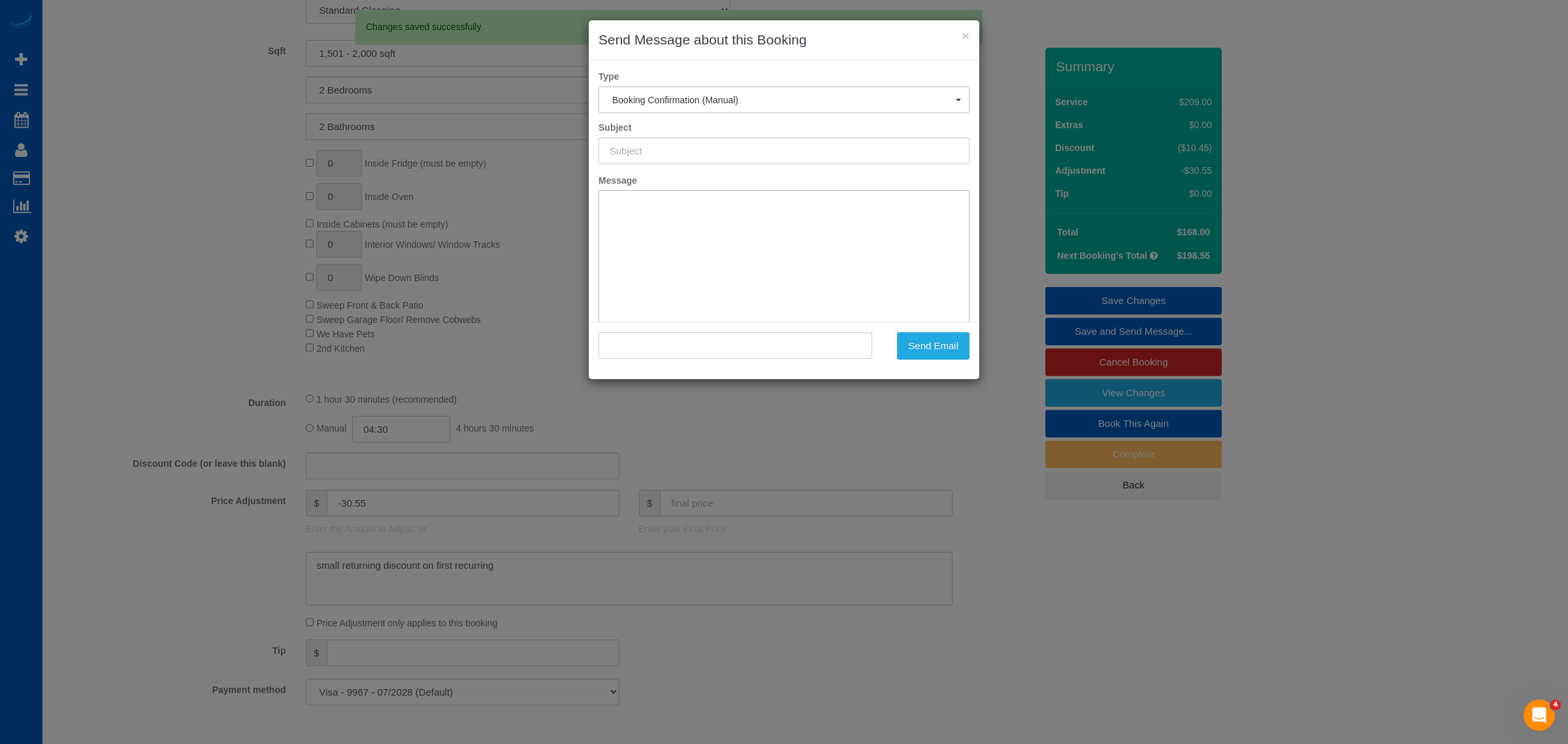
type input "Cleaning Service Confirmed!"
type input ""Susan Lawlor" <susan_lawlor@me.com>"
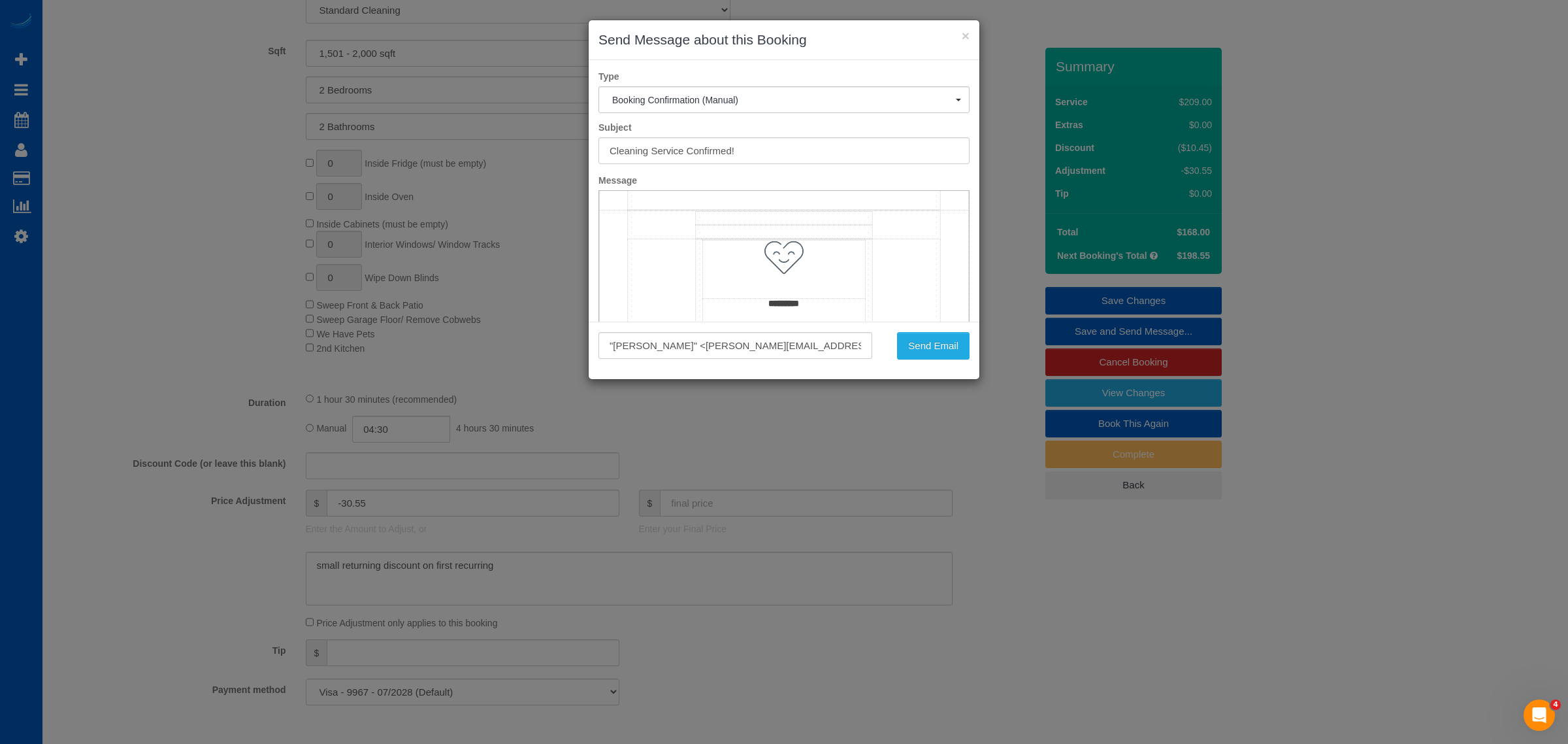
scroll to position [953, 0]
click at [932, 345] on button "Send Email" at bounding box center [933, 346] width 73 height 28
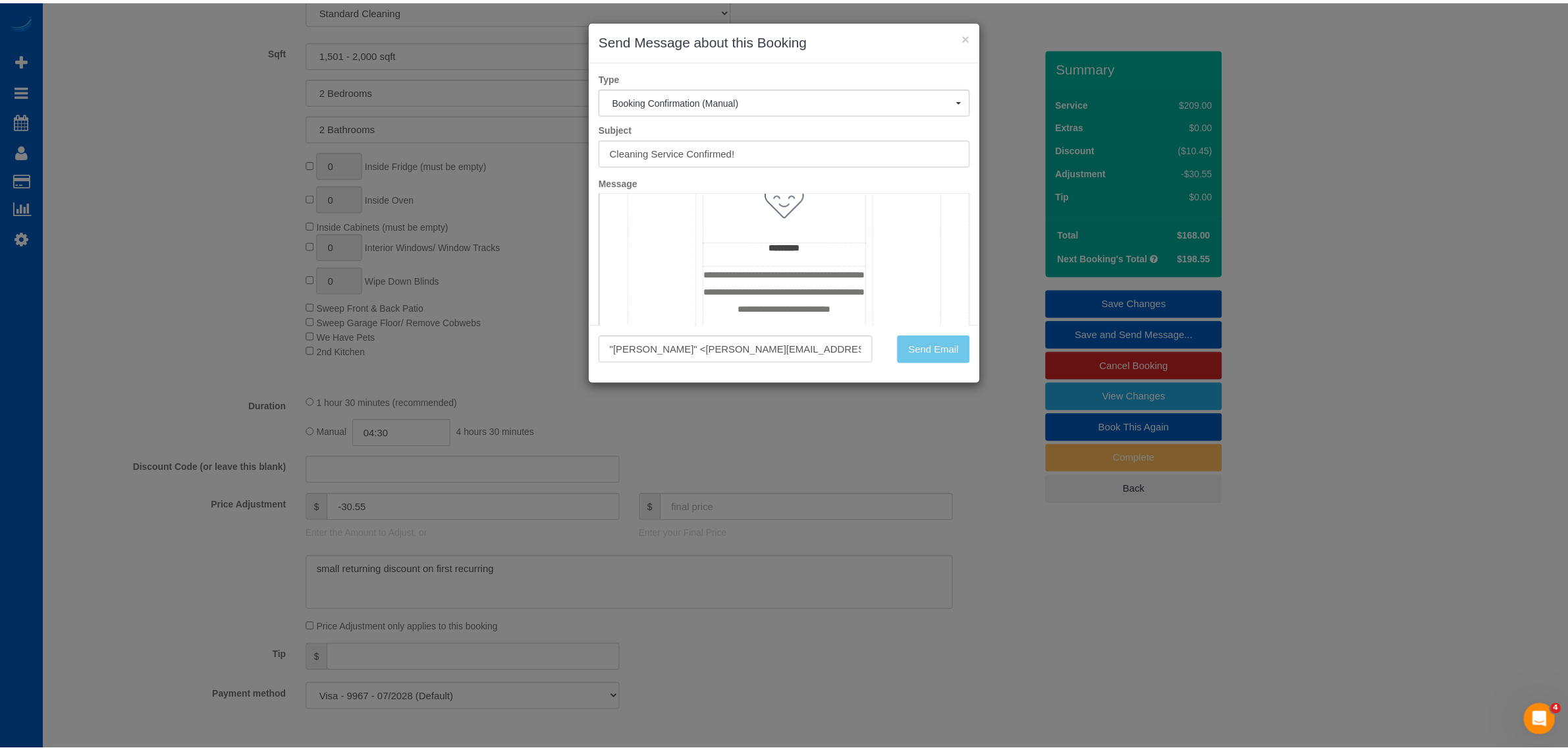
scroll to position [627, 0]
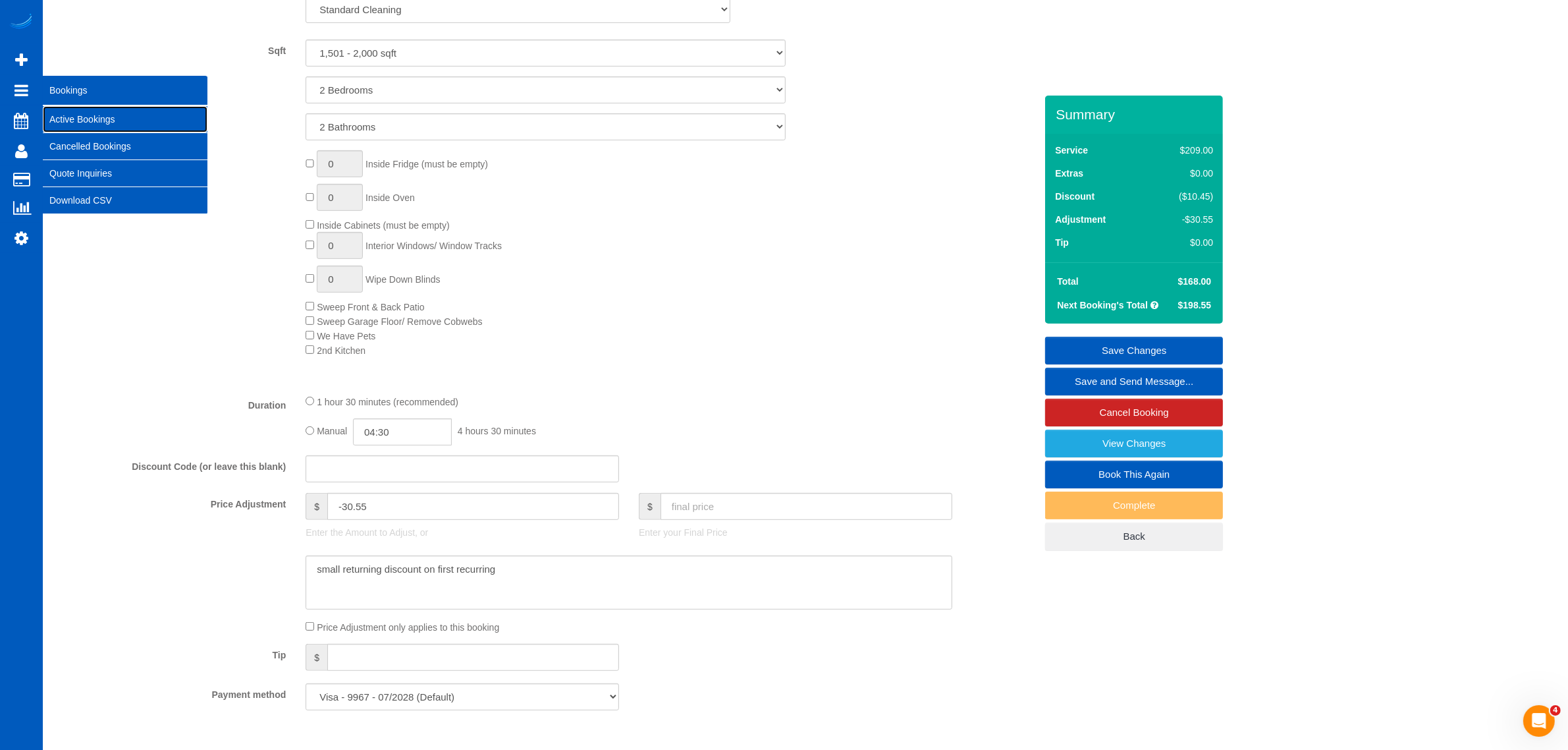
click at [80, 116] on link "Active Bookings" at bounding box center [125, 119] width 165 height 26
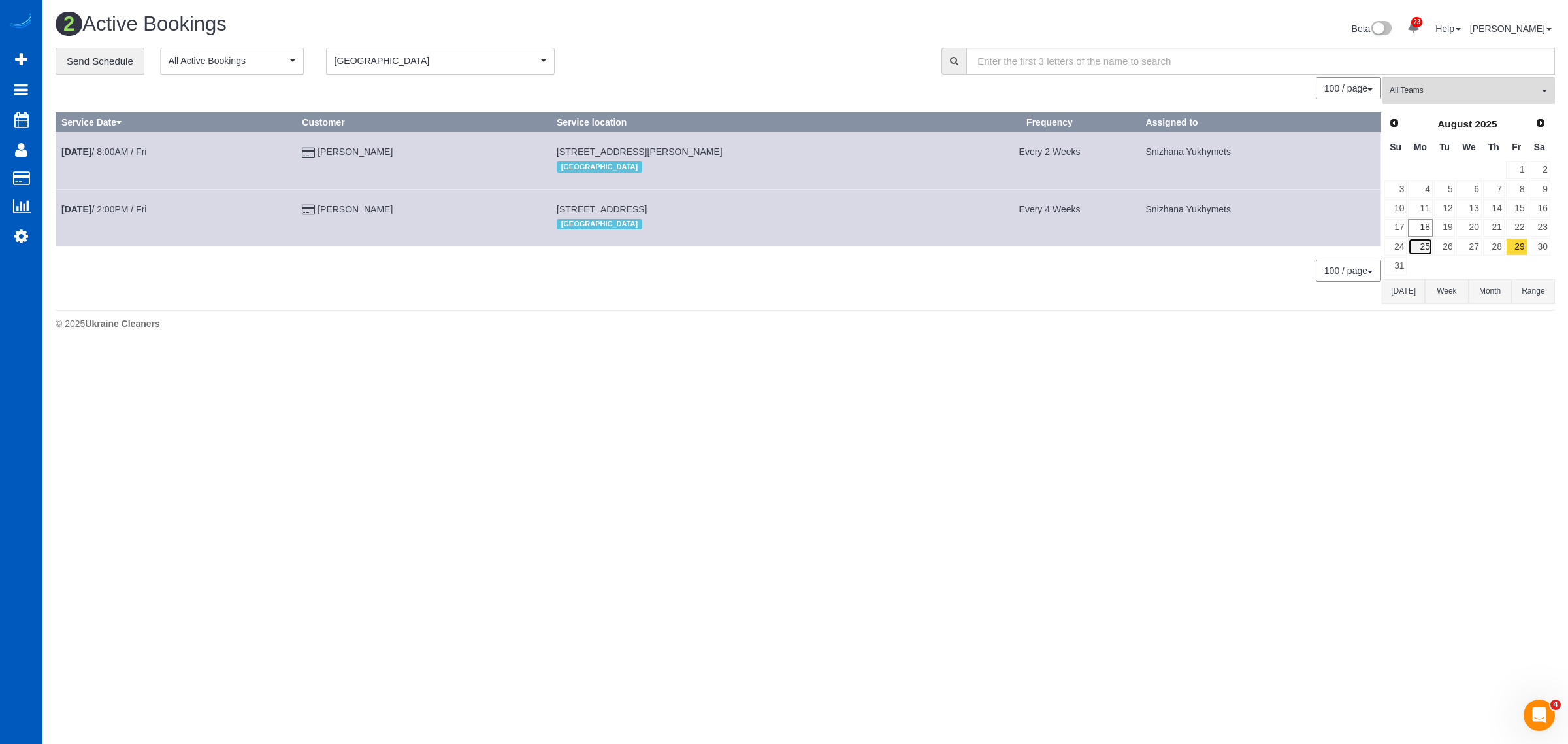
click at [1431, 246] on link "25" at bounding box center [1420, 246] width 24 height 18
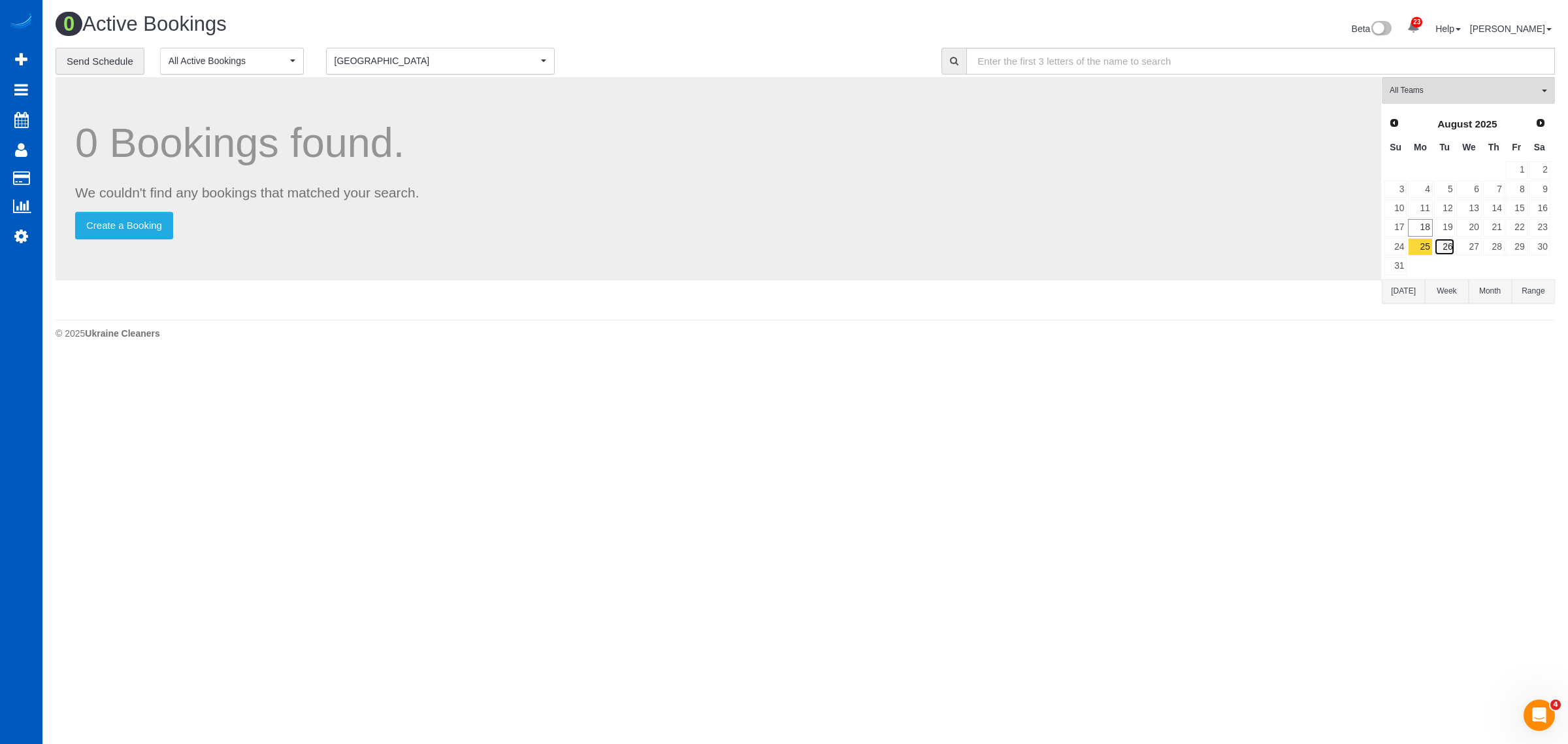
click at [1449, 245] on link "26" at bounding box center [1444, 246] width 21 height 18
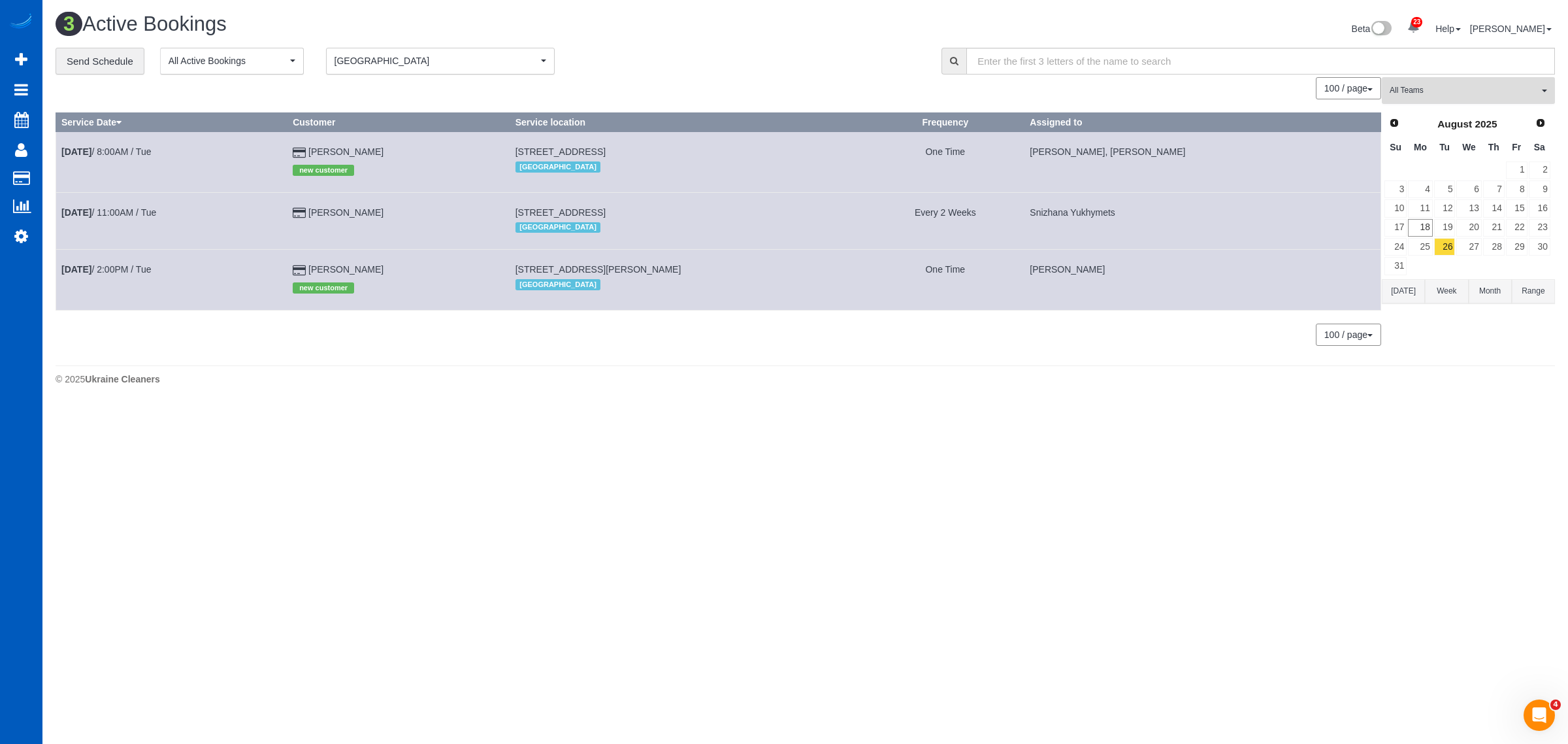
click at [1431, 80] on button "All Teams" at bounding box center [1468, 90] width 173 height 27
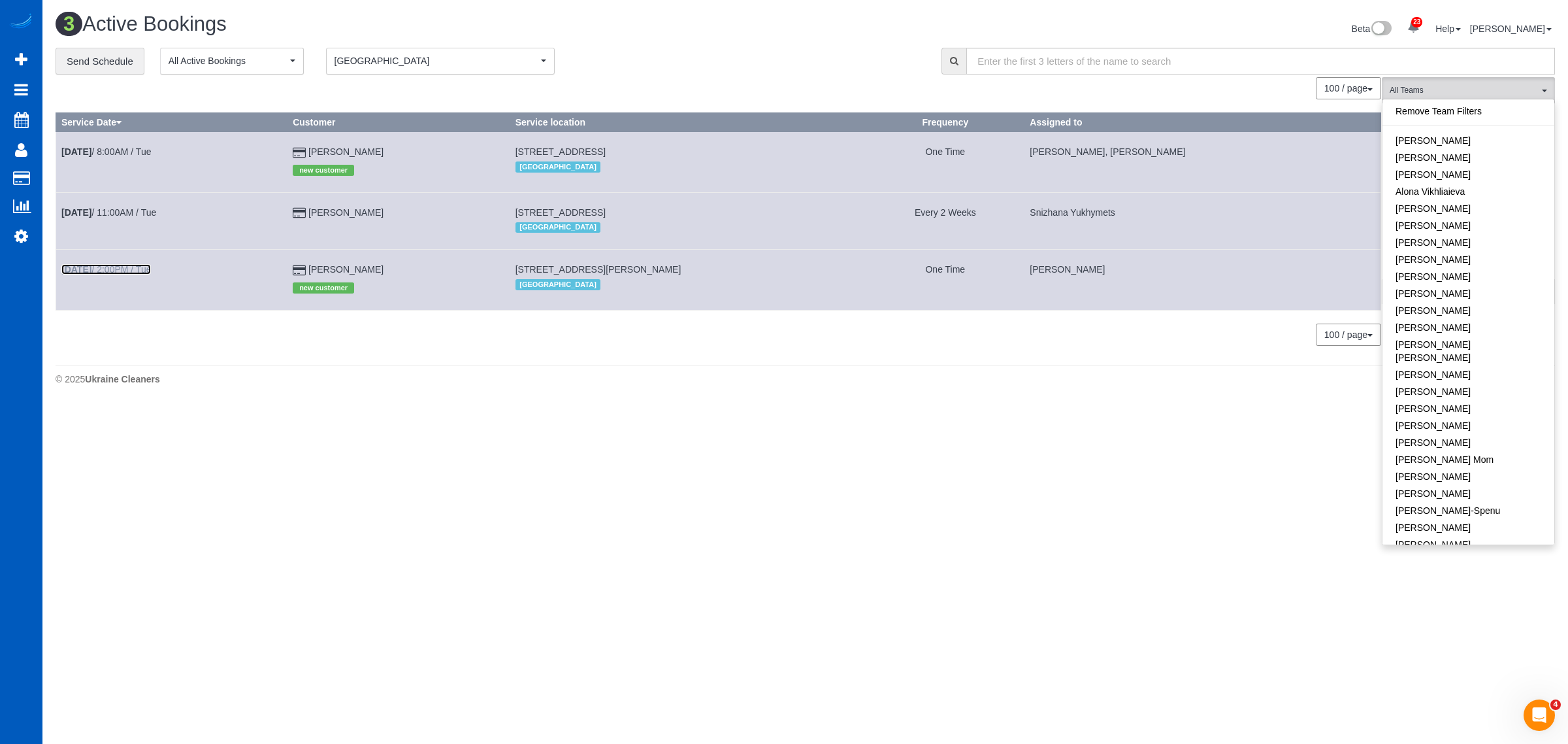
click at [119, 265] on link "Aug 26th / 2:00PM / Tue" at bounding box center [105, 269] width 90 height 10
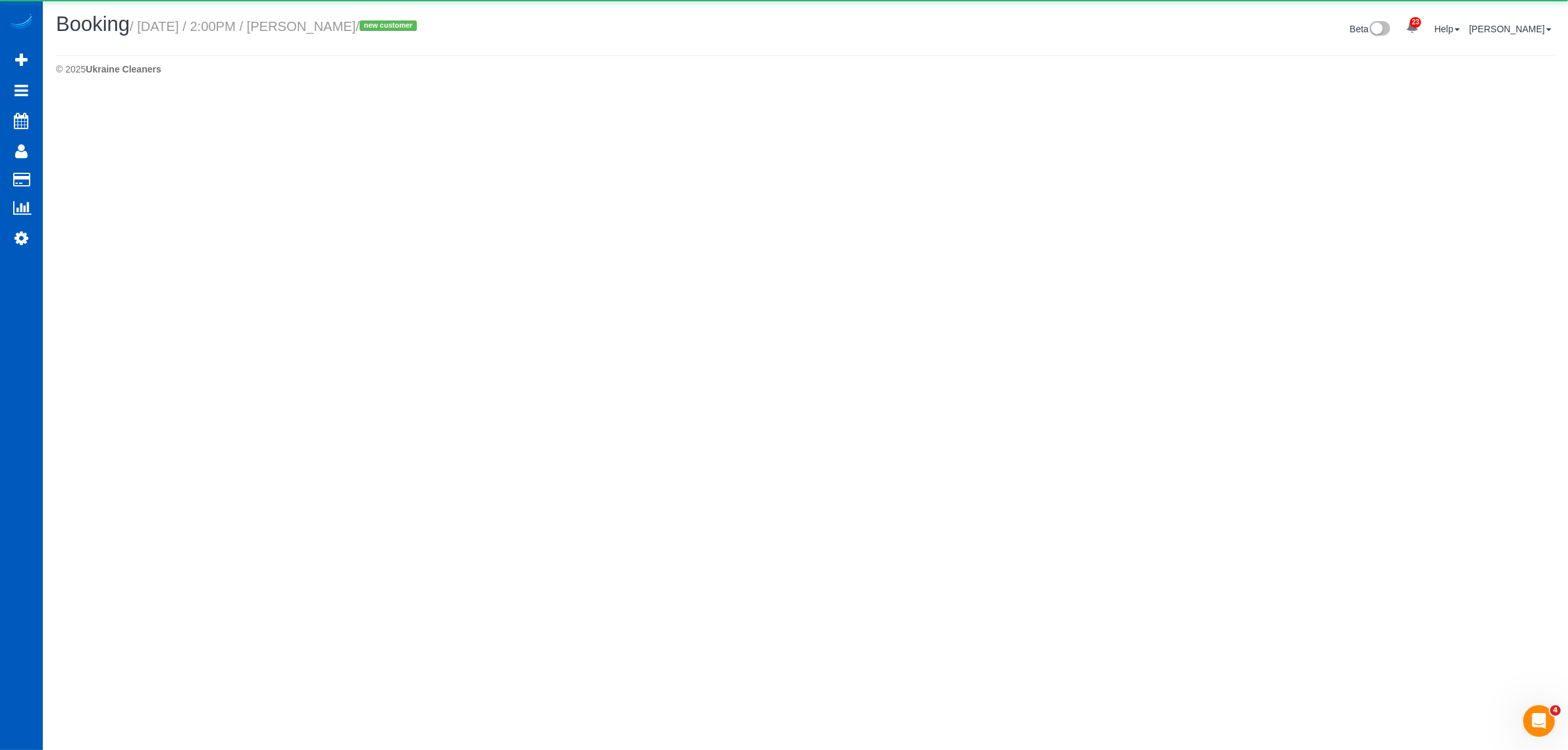
select select "WA"
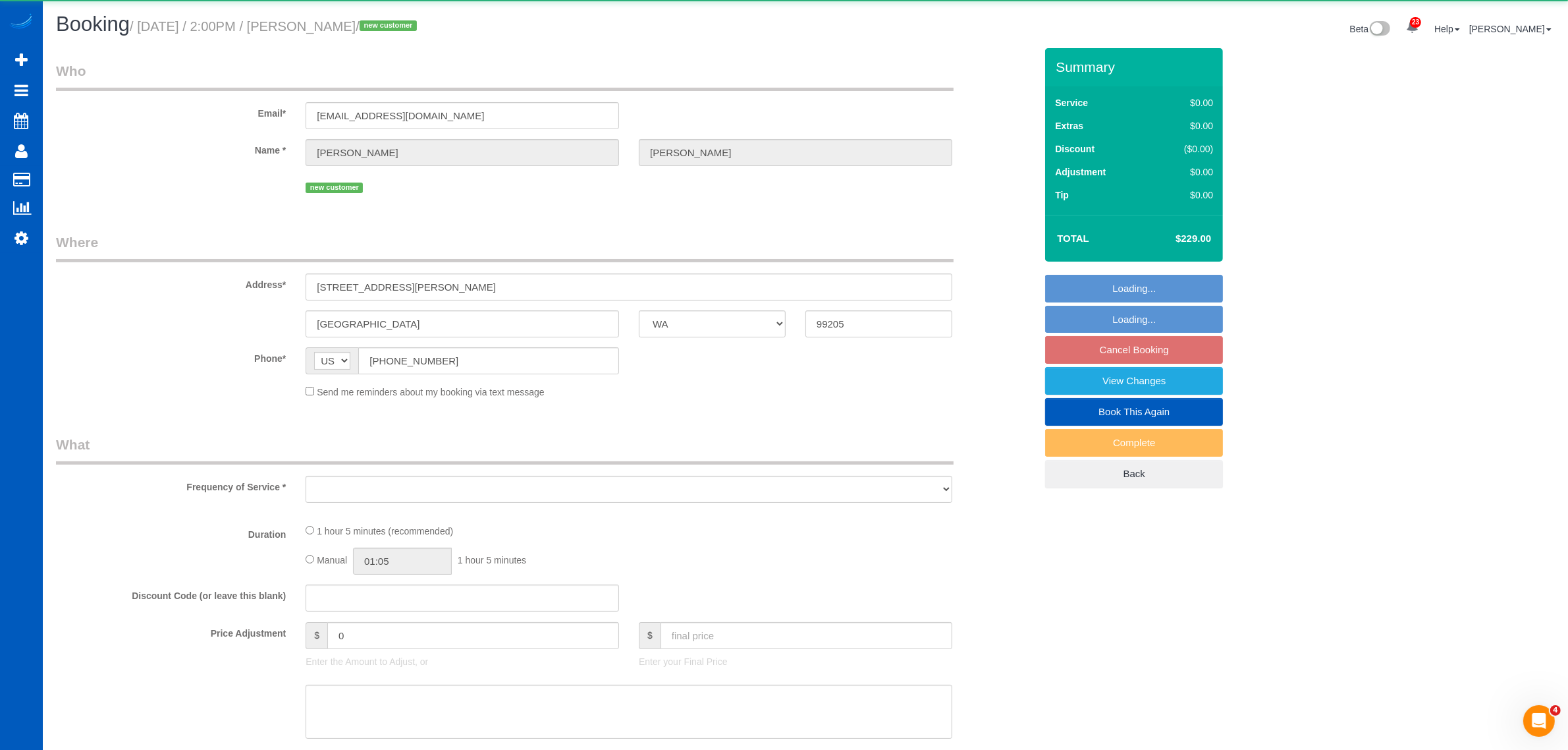
select select "object:3835"
select select "string:fspay-5bc06aec-e496-439b-83c7-2fb18c0dd517"
select select "199"
select select "number:8"
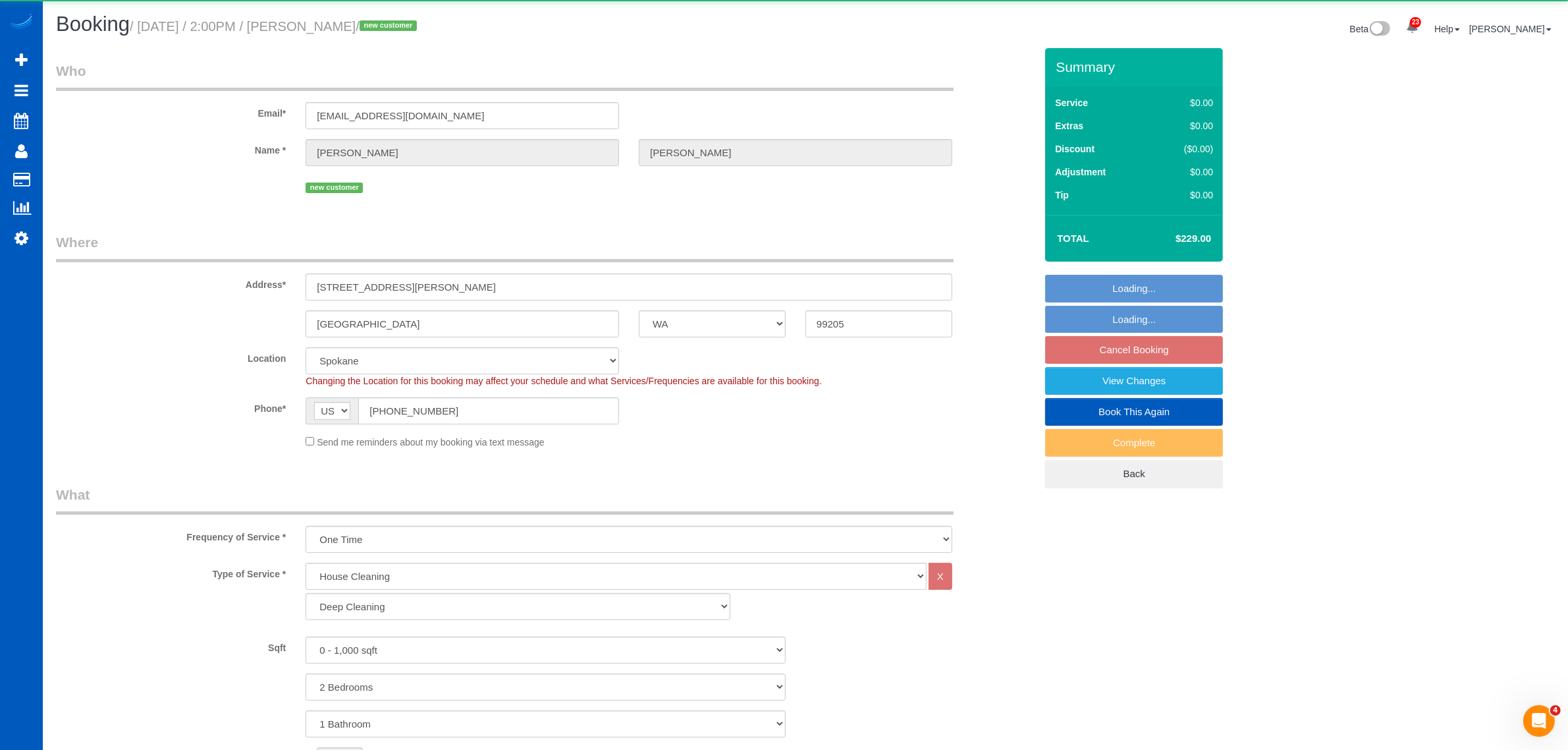
select select "object:4015"
select select "spot28"
select select "2"
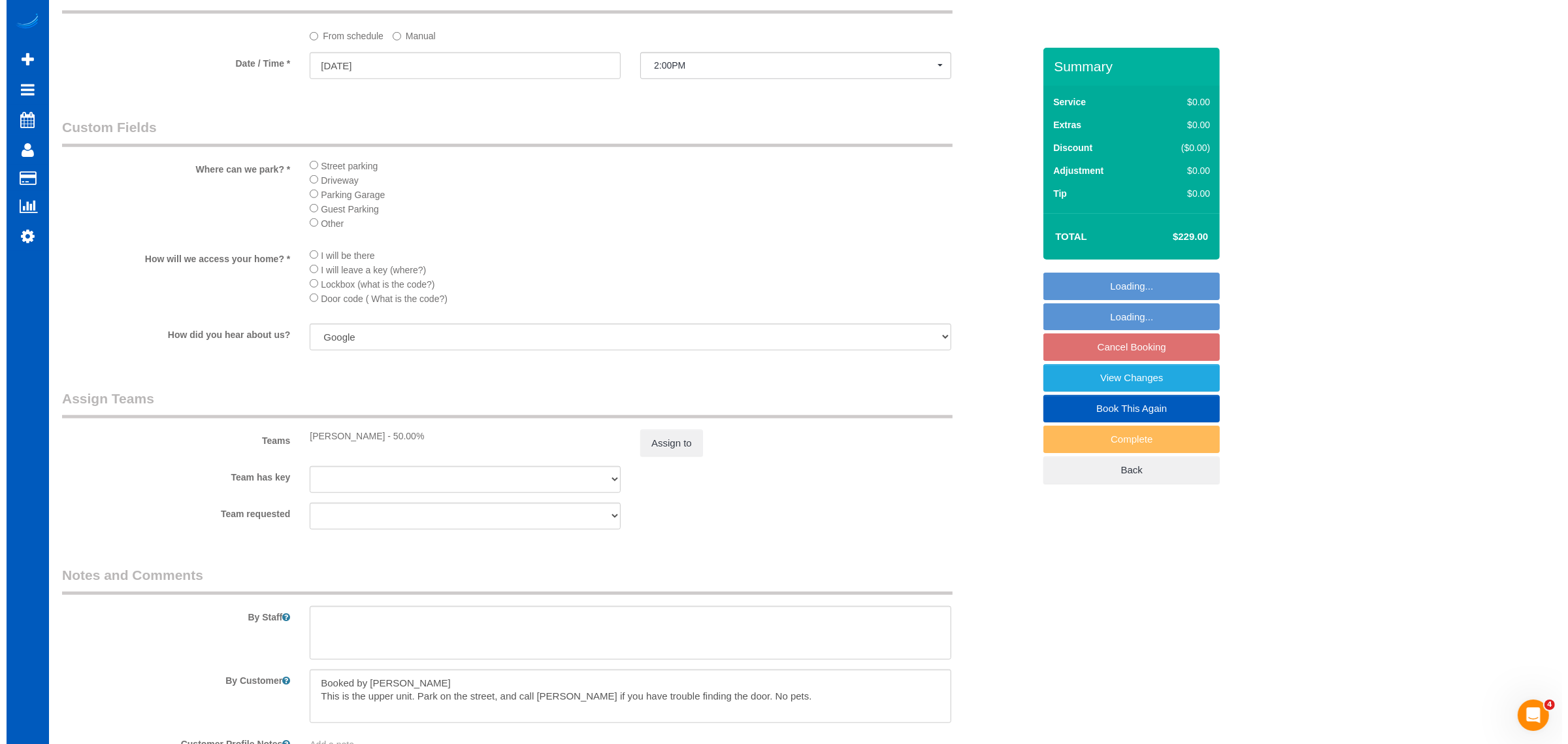
scroll to position [1497, 0]
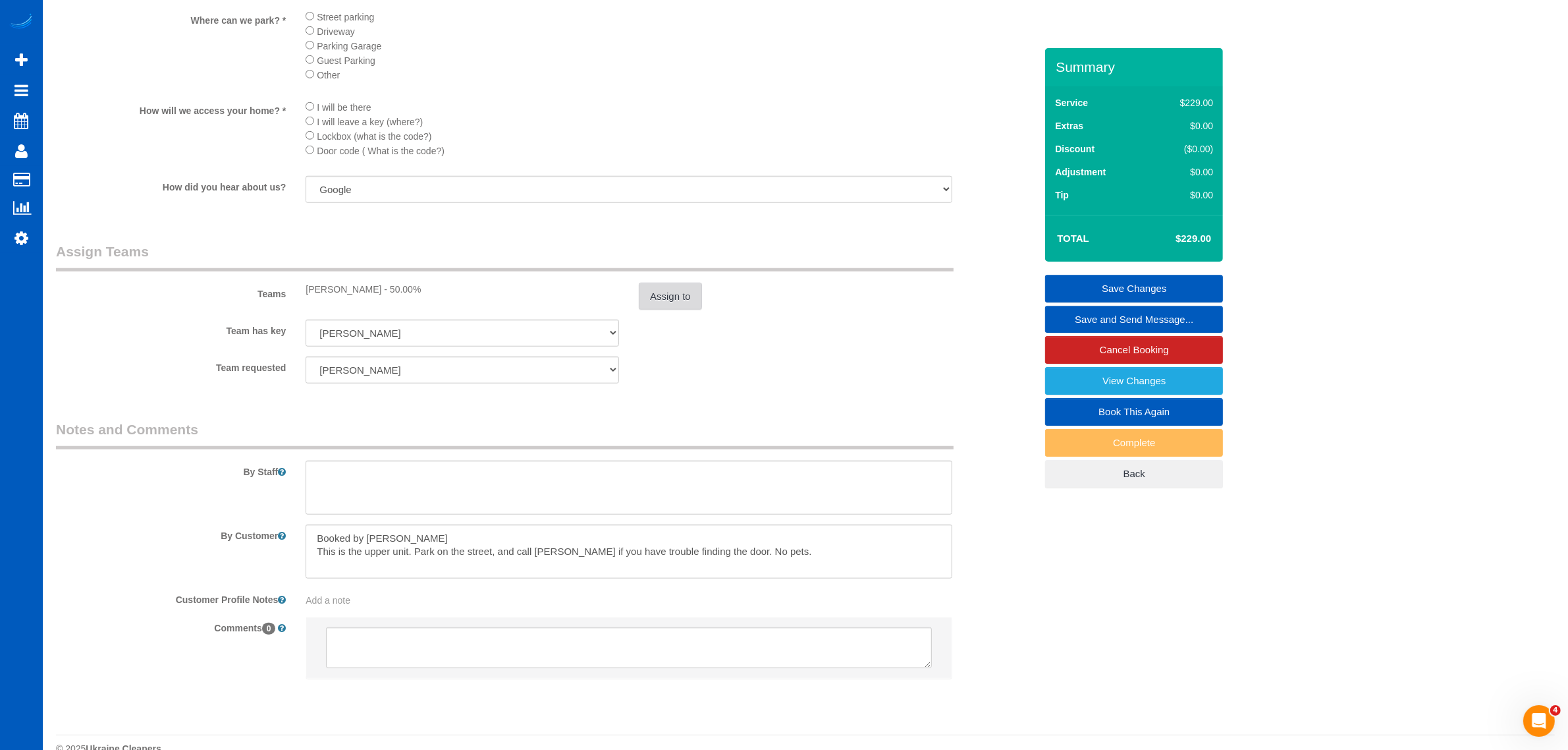
click at [674, 307] on button "Assign to" at bounding box center [670, 296] width 63 height 28
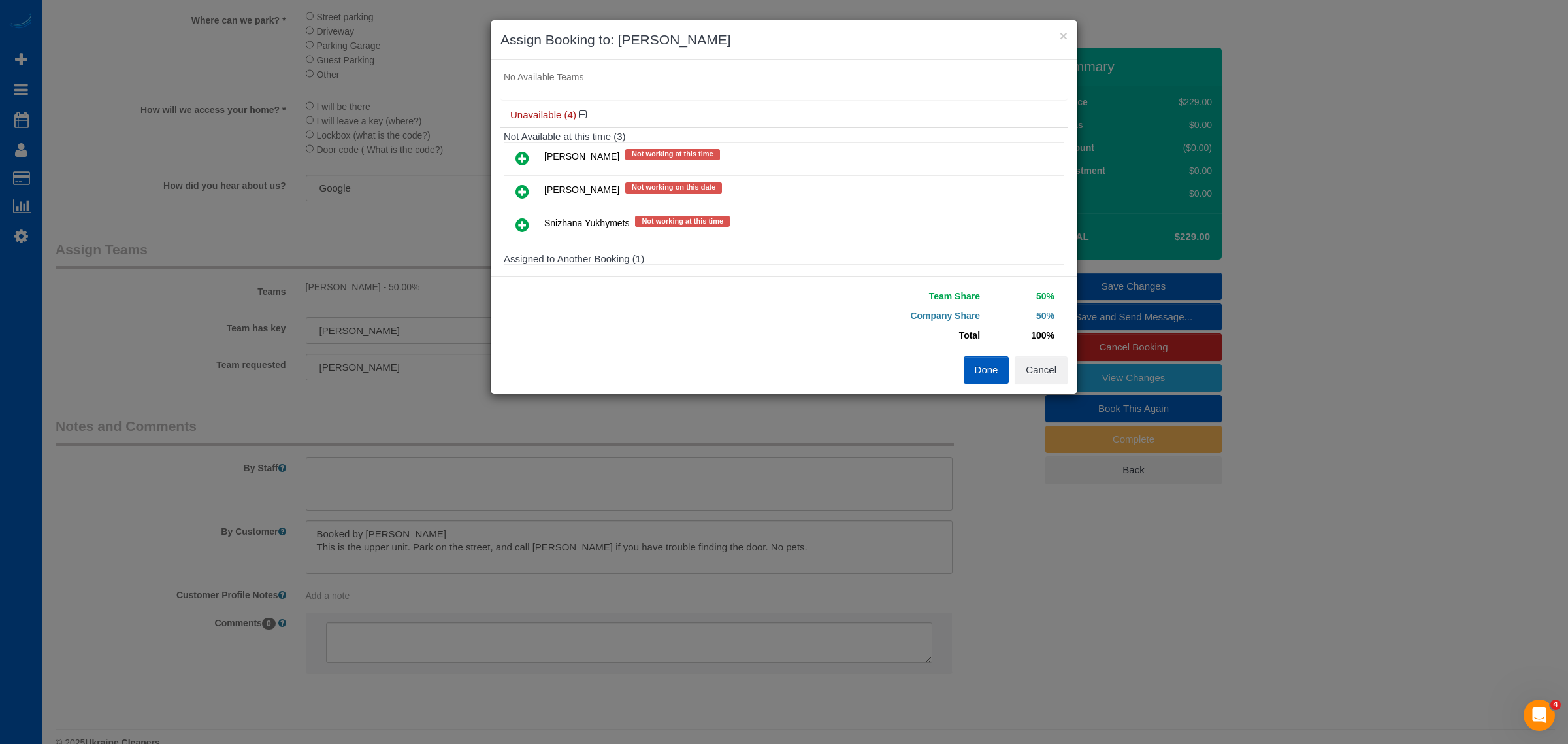
scroll to position [136, 0]
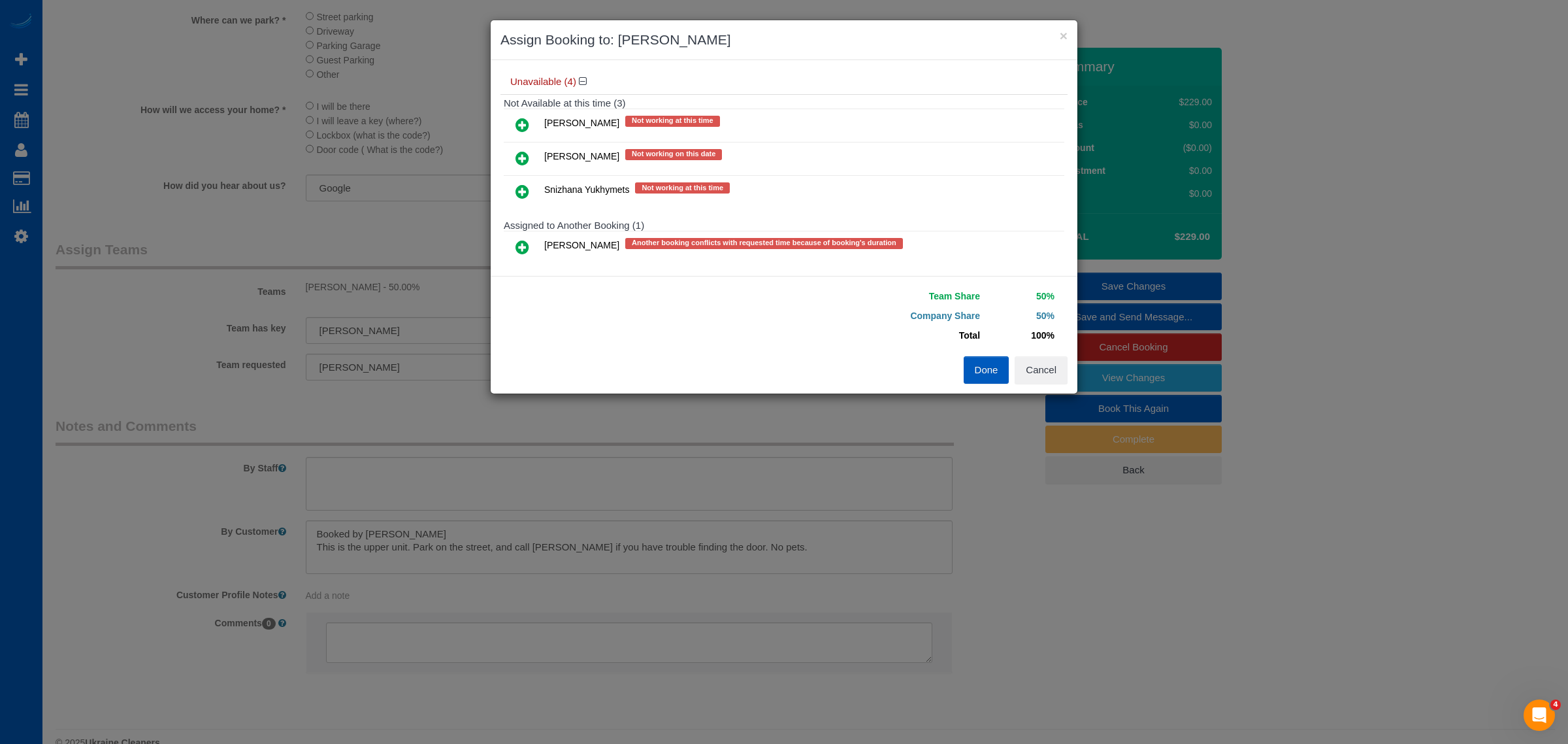
click at [524, 244] on icon at bounding box center [522, 247] width 14 height 16
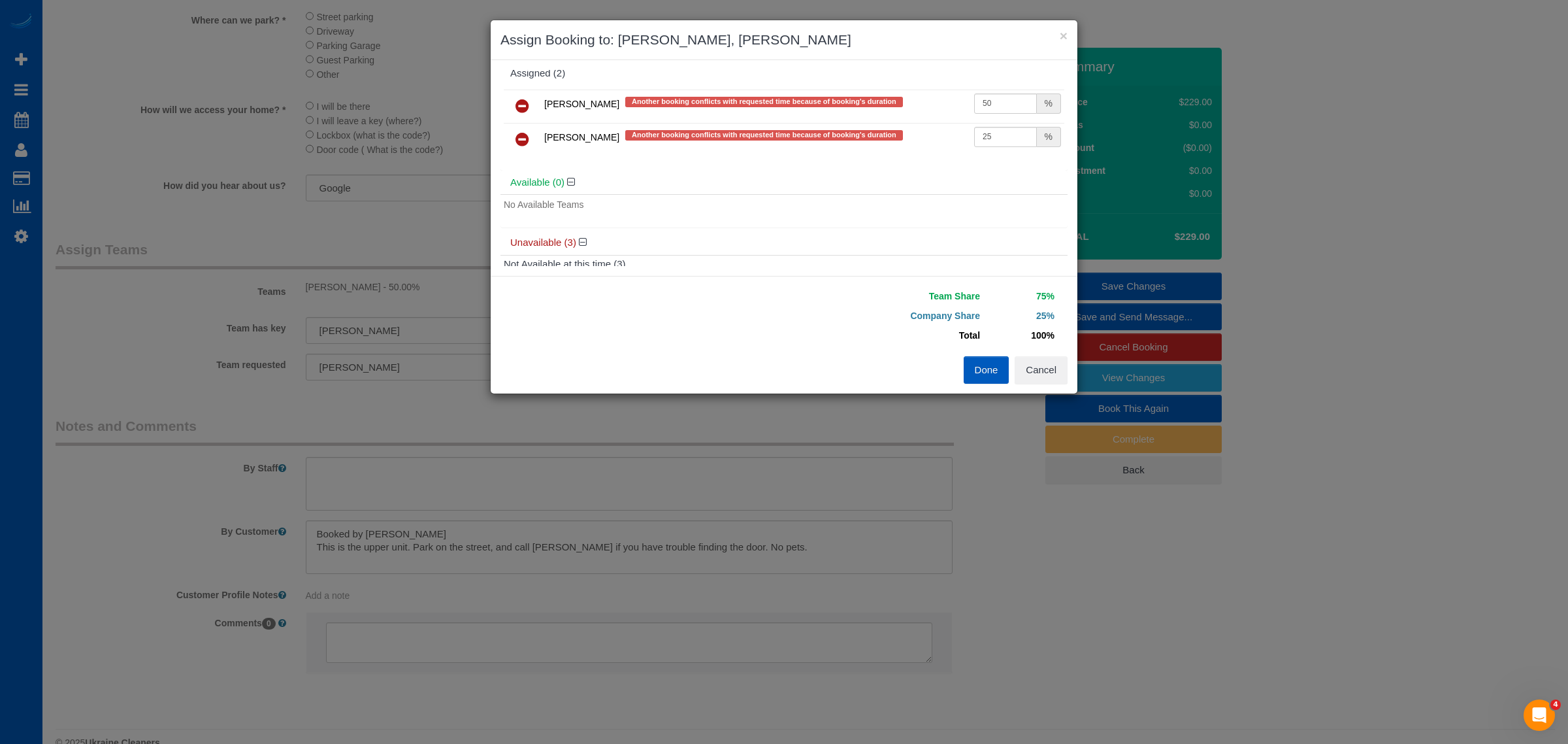
scroll to position [0, 0]
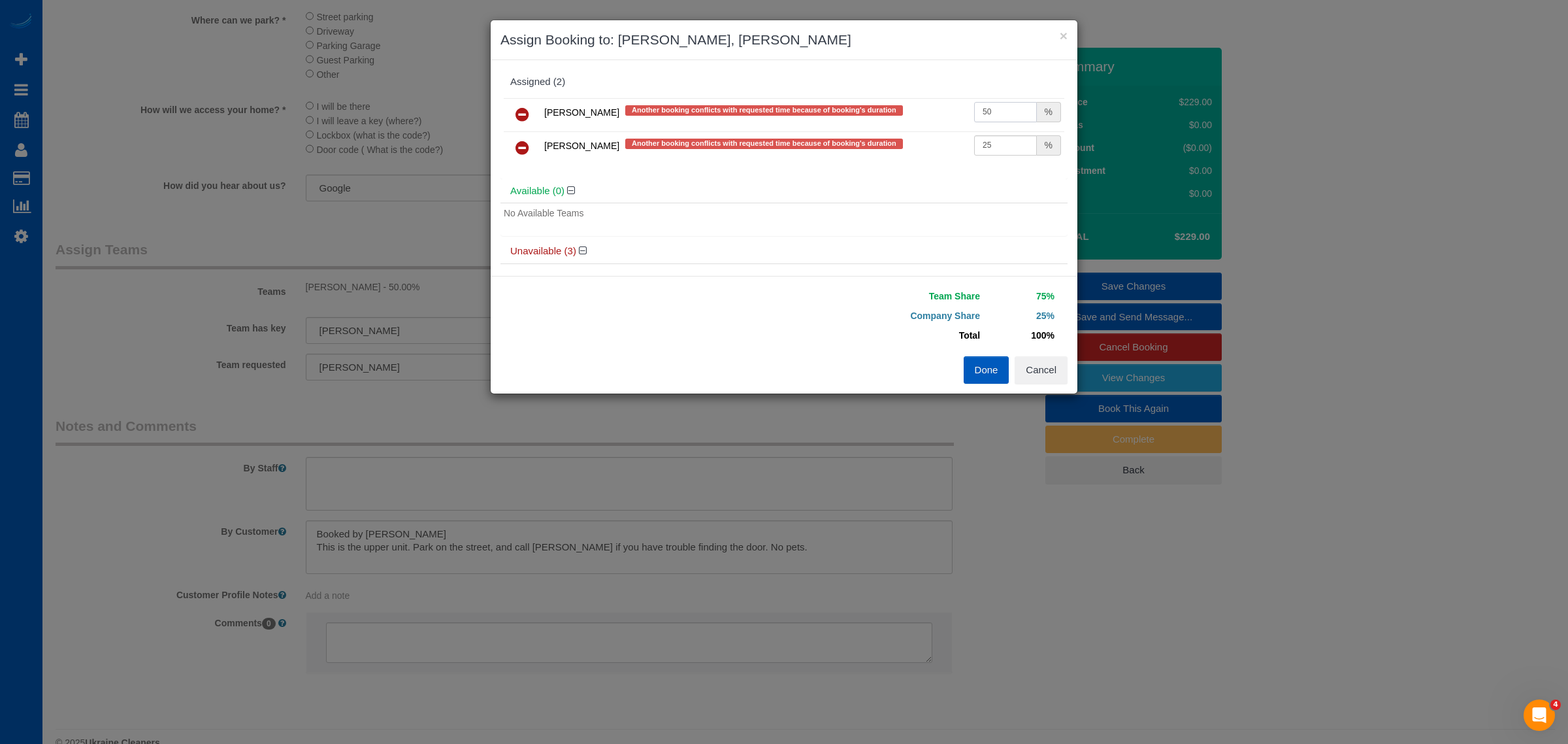
drag, startPoint x: 991, startPoint y: 110, endPoint x: 919, endPoint y: 119, distance: 72.6
click at [919, 119] on tr "Anna Manuilo Another booking conflicts with requested time because of booking's…" at bounding box center [784, 115] width 561 height 33
type input "25"
click at [978, 383] on button "Done" at bounding box center [987, 370] width 46 height 28
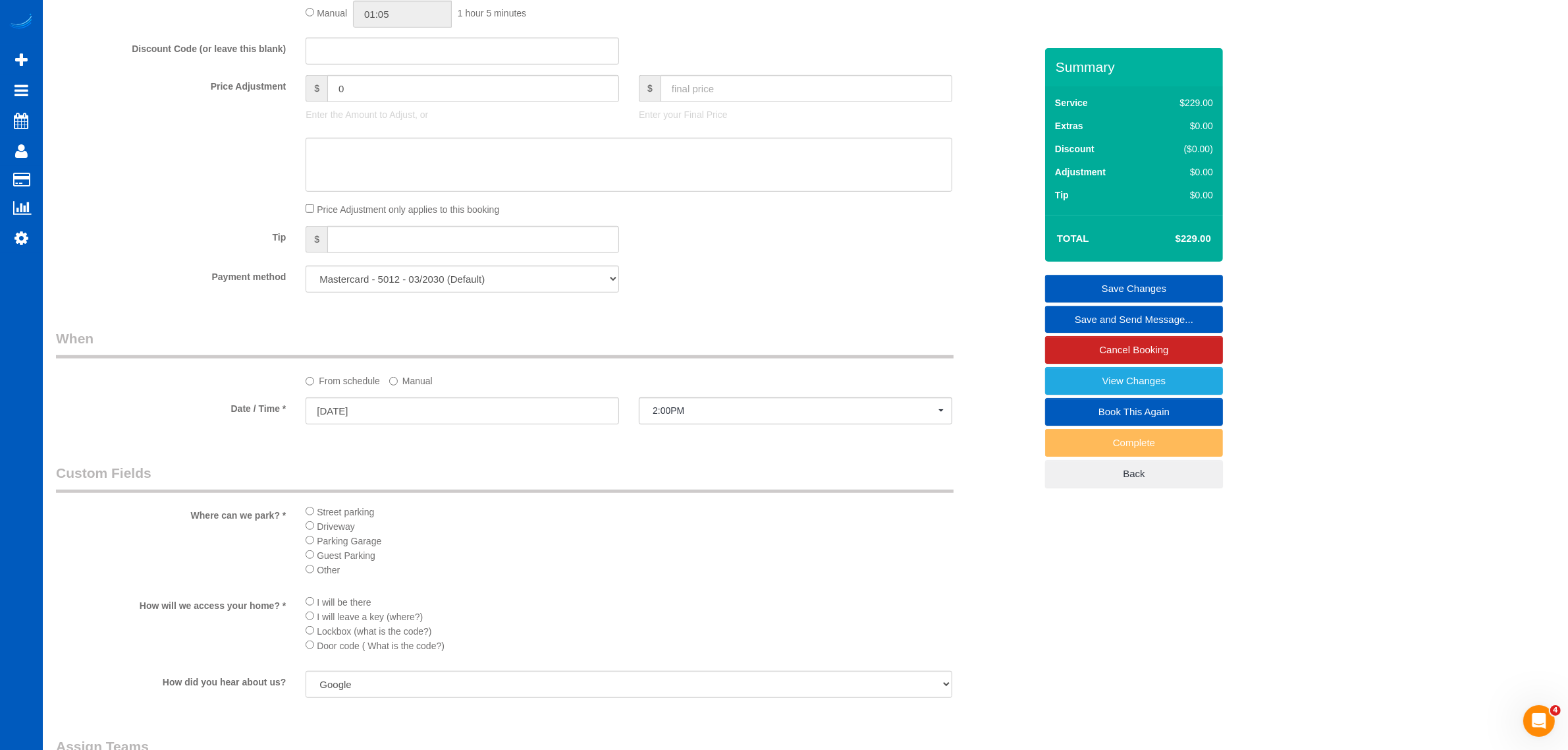
scroll to position [686, 0]
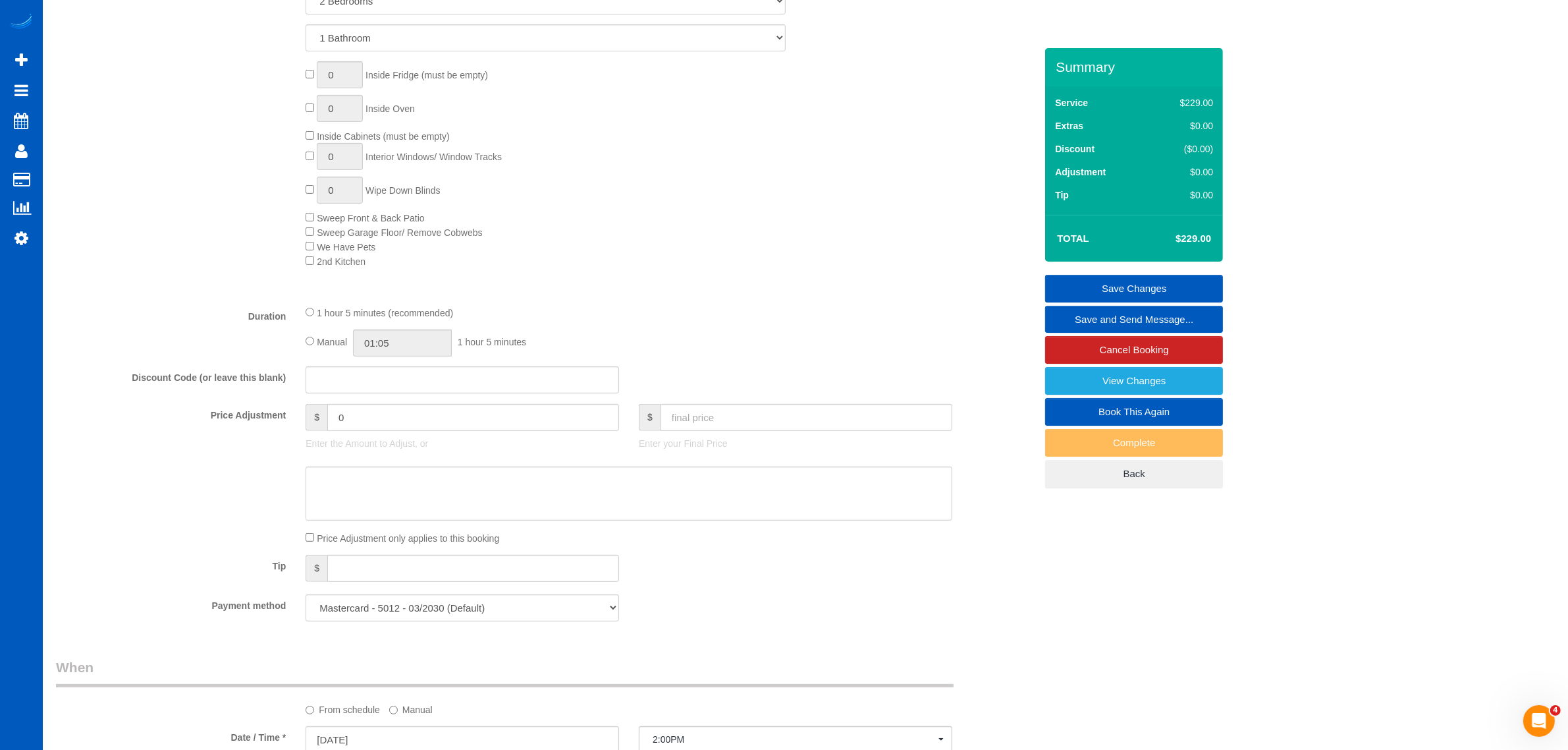
click at [316, 334] on div "Manual 01:05 1 hour 5 minutes" at bounding box center [629, 343] width 647 height 27
click at [401, 334] on input "01:05" at bounding box center [402, 343] width 99 height 27
type input "02:30"
click at [385, 446] on li "02:30" at bounding box center [387, 451] width 59 height 17
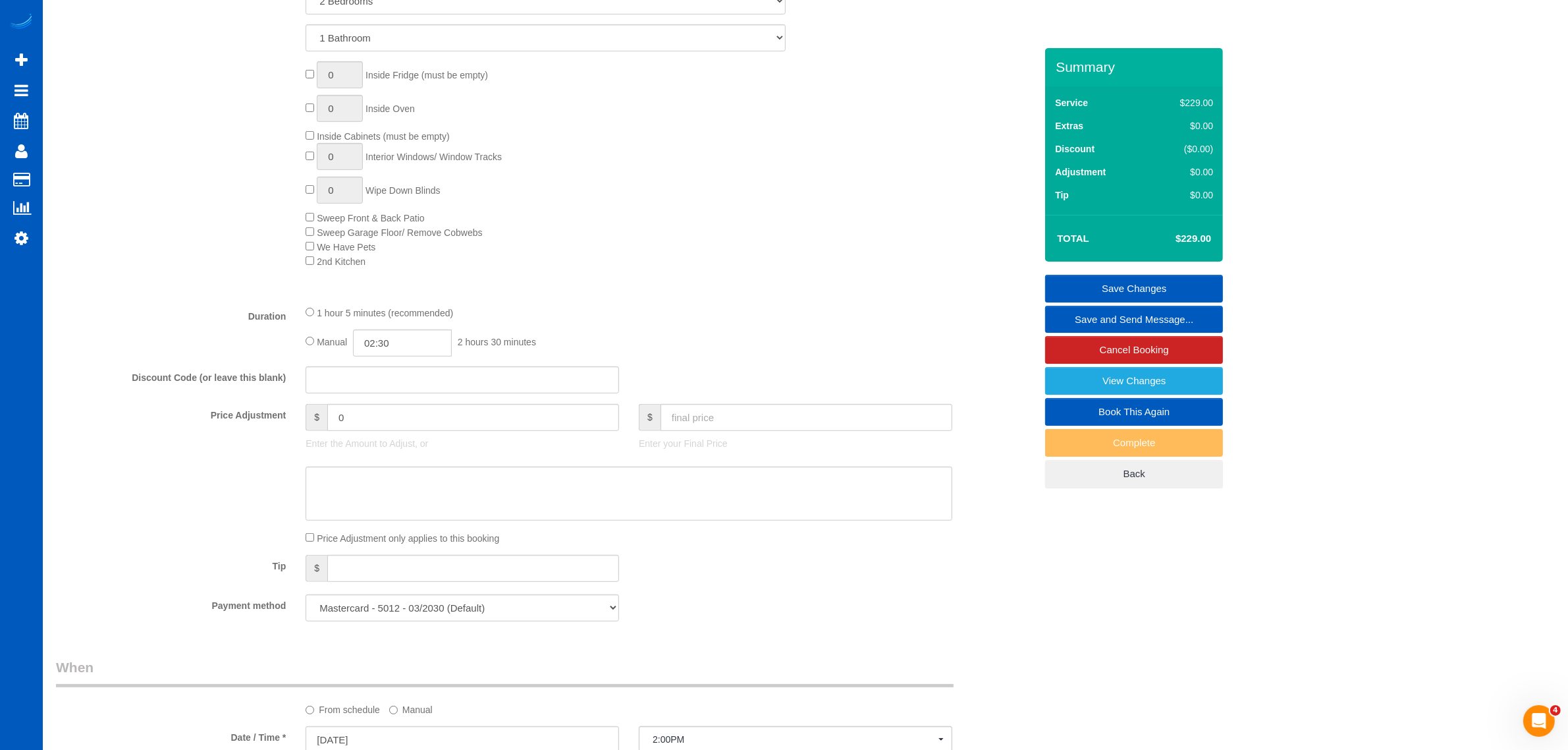
select select "spot37"
click at [694, 325] on div "1 hour 5 minutes (recommended) Manual 02:30 2 hours 30 minutes" at bounding box center [629, 330] width 667 height 51
click at [1081, 278] on link "Save Changes" at bounding box center [1133, 289] width 178 height 28
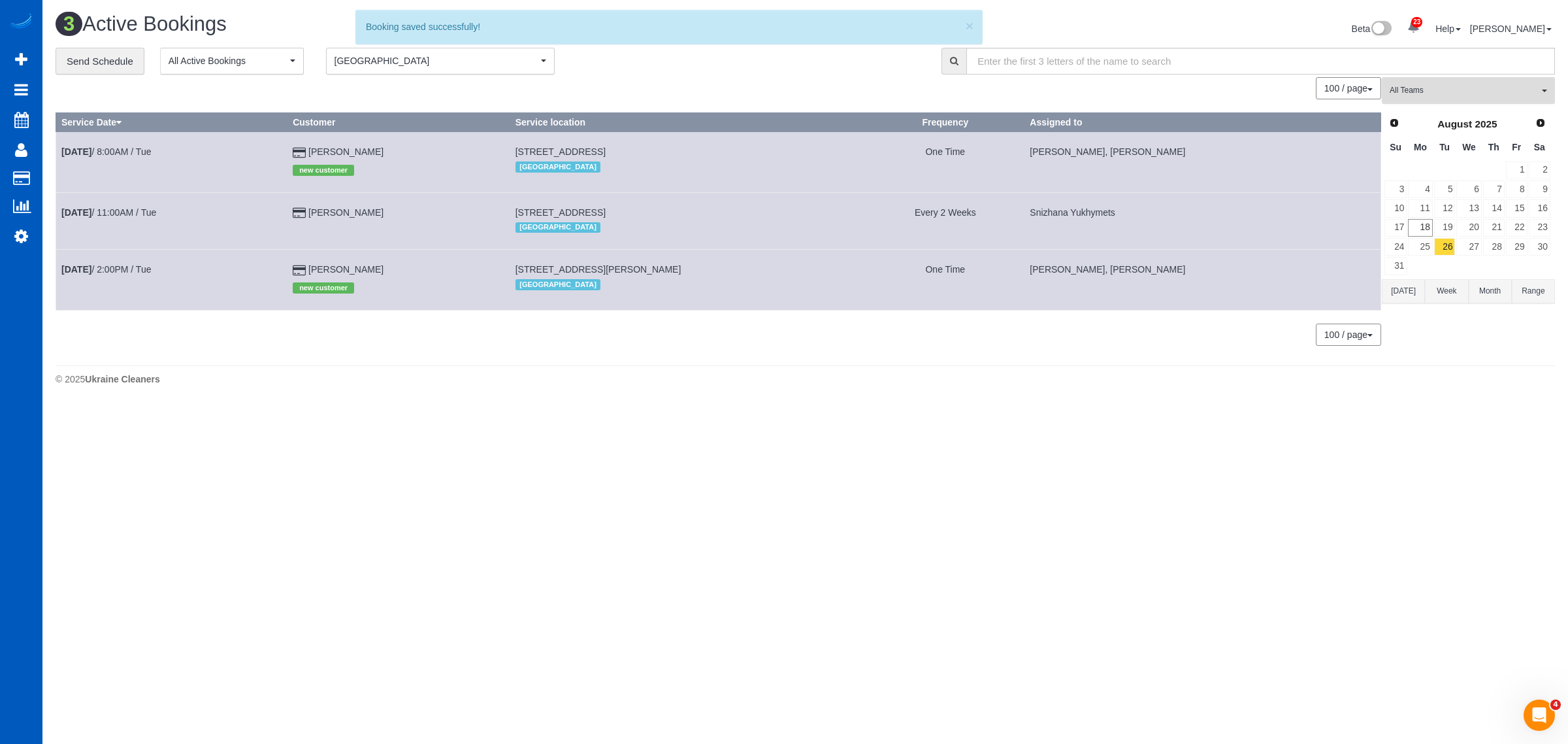
click at [1442, 102] on button "All Teams" at bounding box center [1468, 90] width 173 height 27
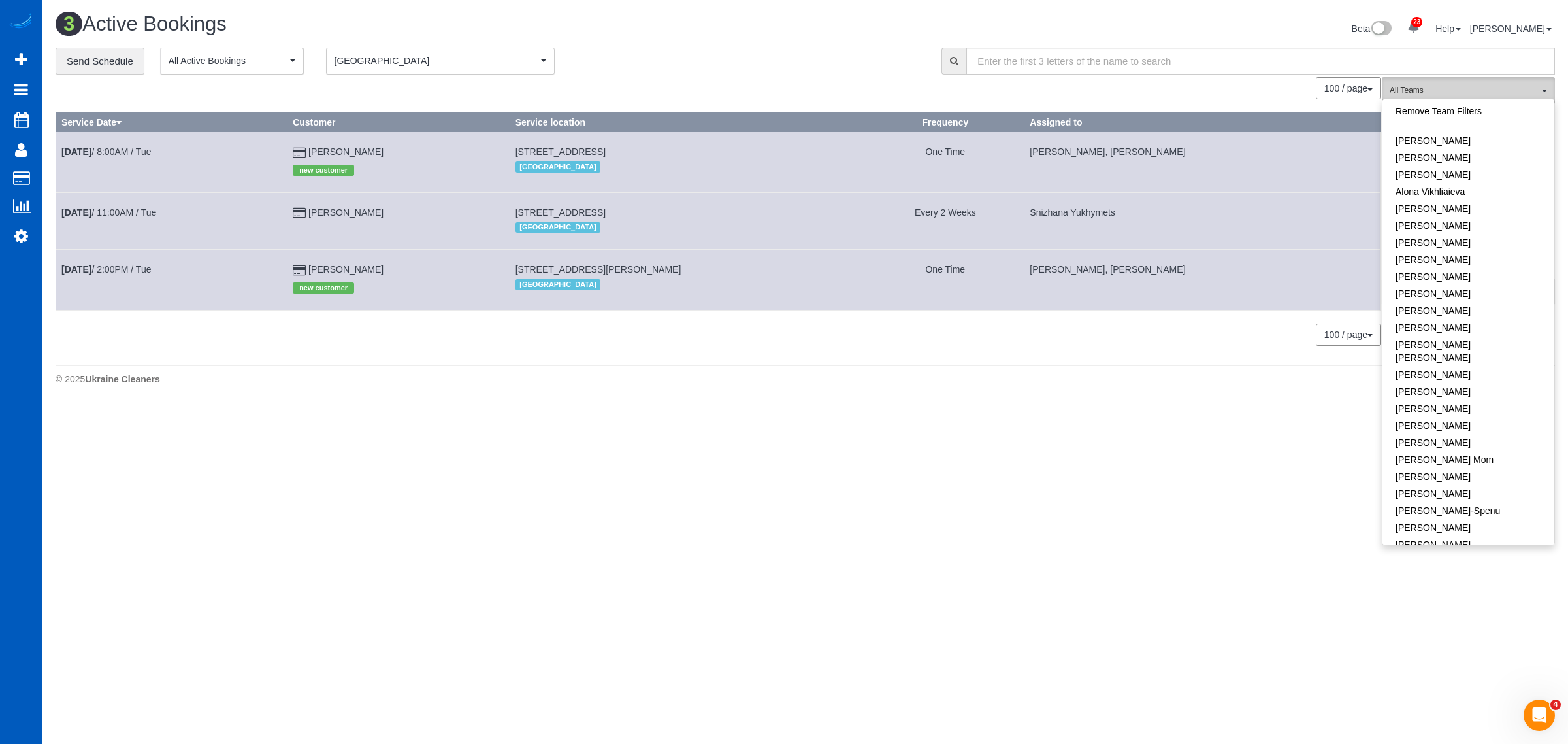
click at [1438, 95] on span "All Teams" at bounding box center [1464, 91] width 149 height 11
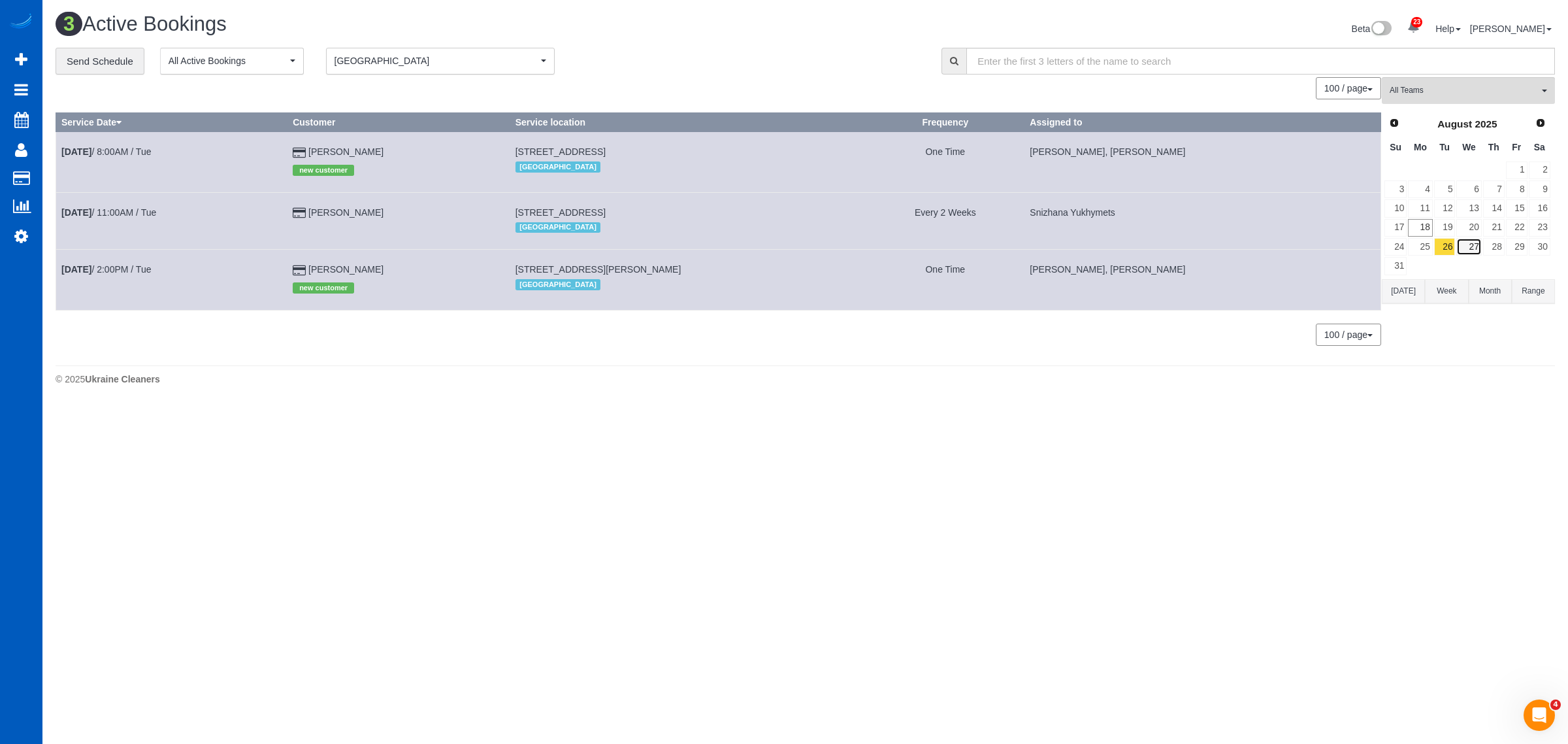
click at [1476, 256] on link "27" at bounding box center [1468, 246] width 25 height 18
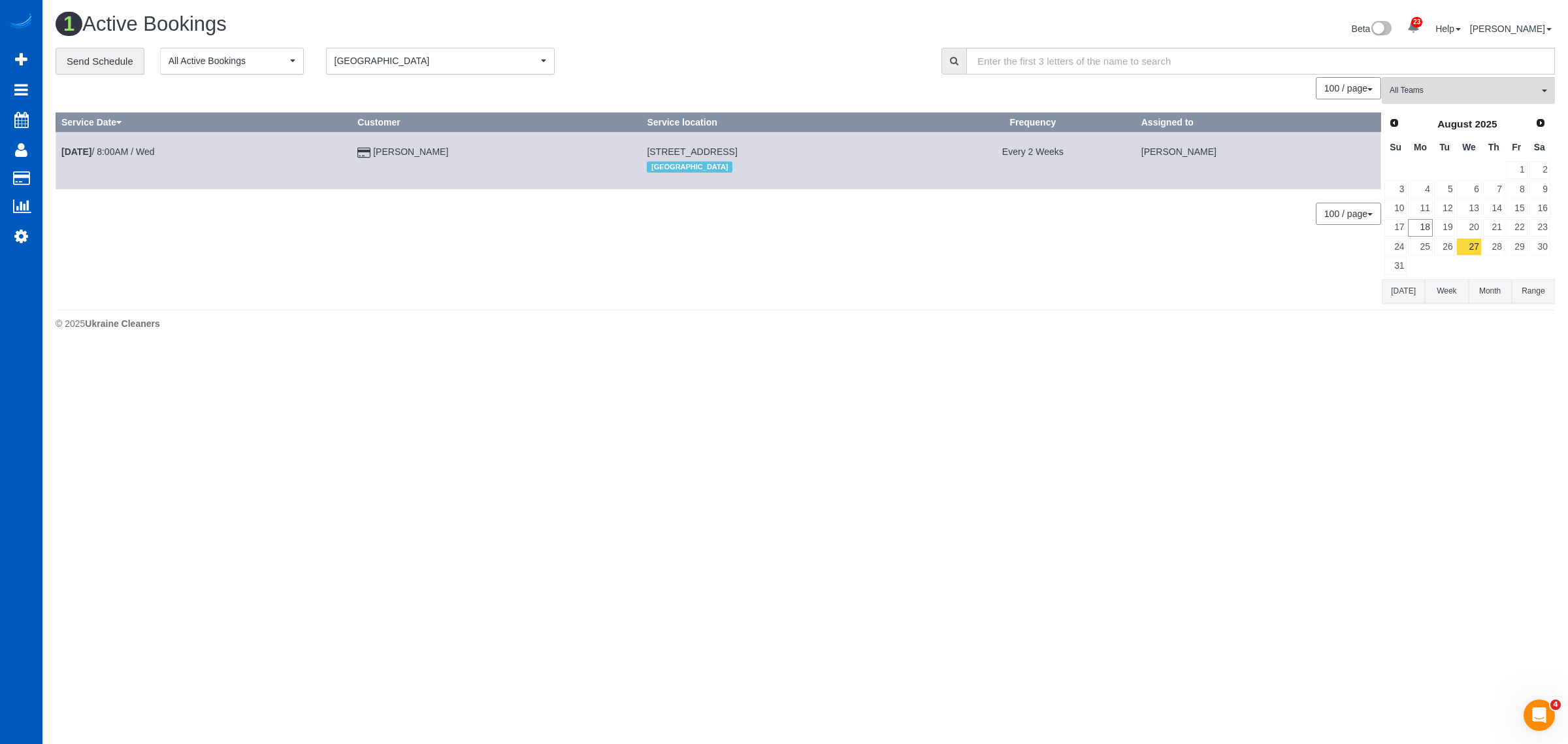
click at [1428, 73] on div "**********" at bounding box center [806, 62] width 1519 height 28
drag, startPoint x: 1433, startPoint y: 89, endPoint x: 1439, endPoint y: 125, distance: 36.5
click at [1433, 90] on span "All Teams" at bounding box center [1464, 91] width 149 height 11
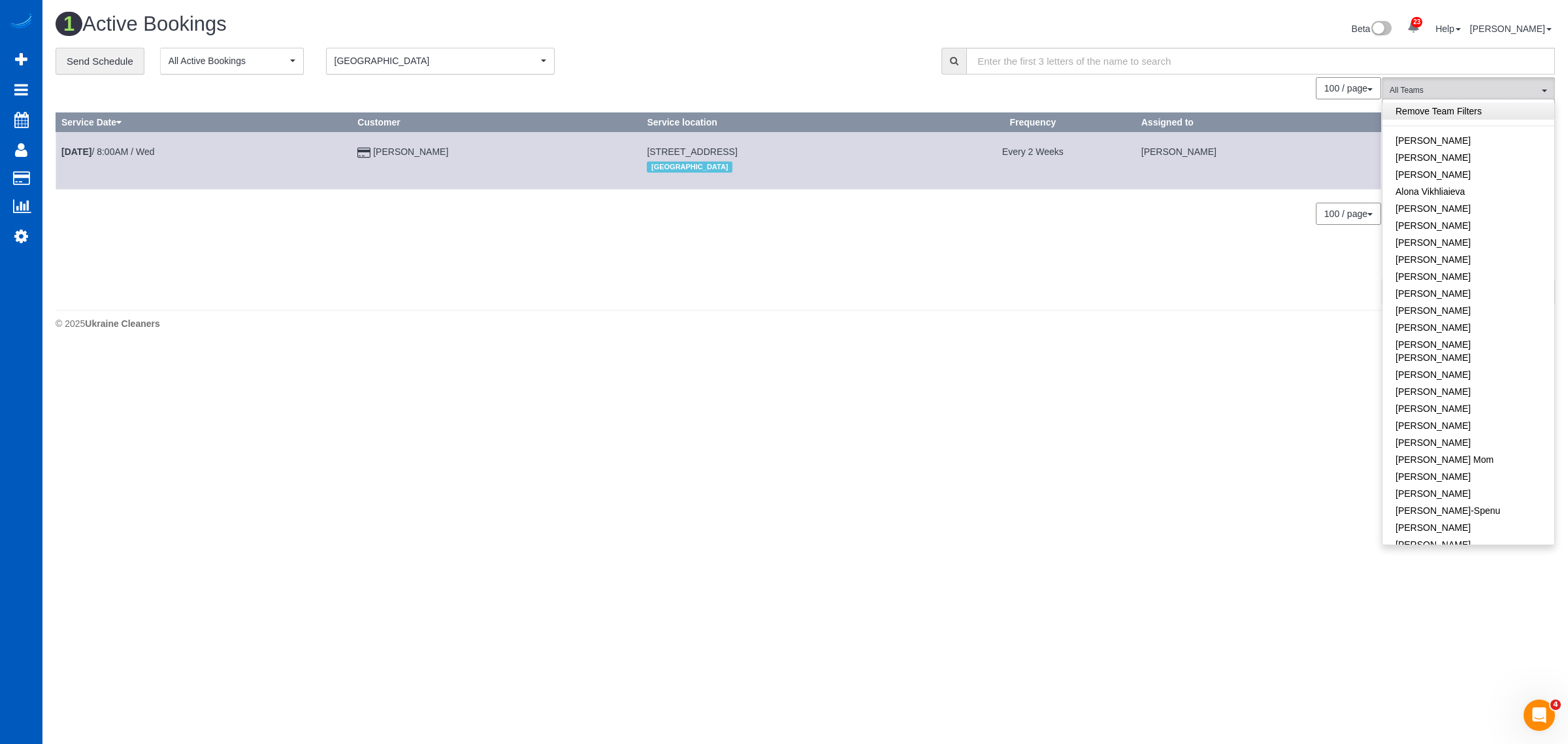
click at [1416, 115] on link "Remove Team Filters" at bounding box center [1469, 111] width 172 height 17
click at [389, 61] on span "[GEOGRAPHIC_DATA]" at bounding box center [436, 61] width 203 height 13
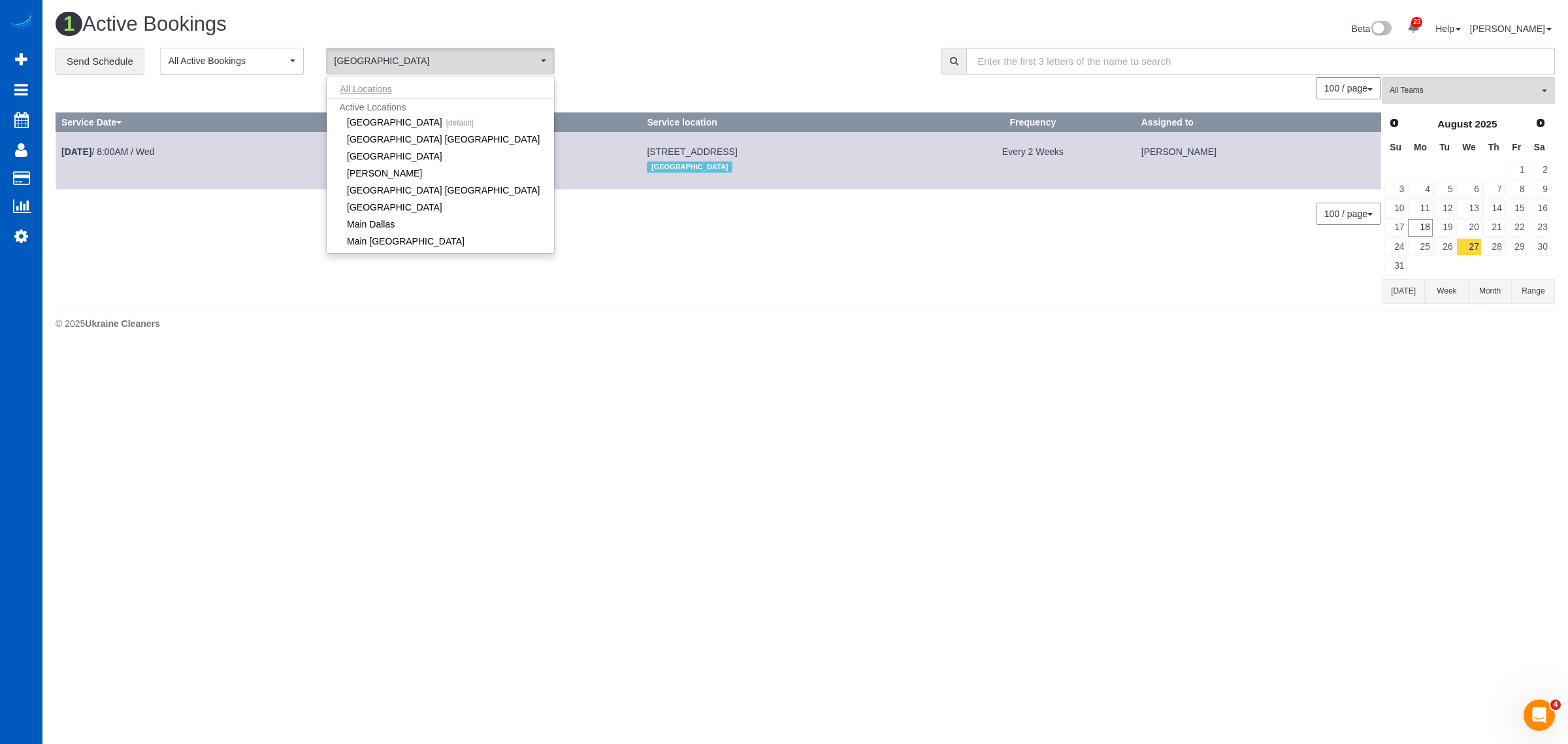
click at [383, 95] on button "All Locations" at bounding box center [367, 89] width 79 height 18
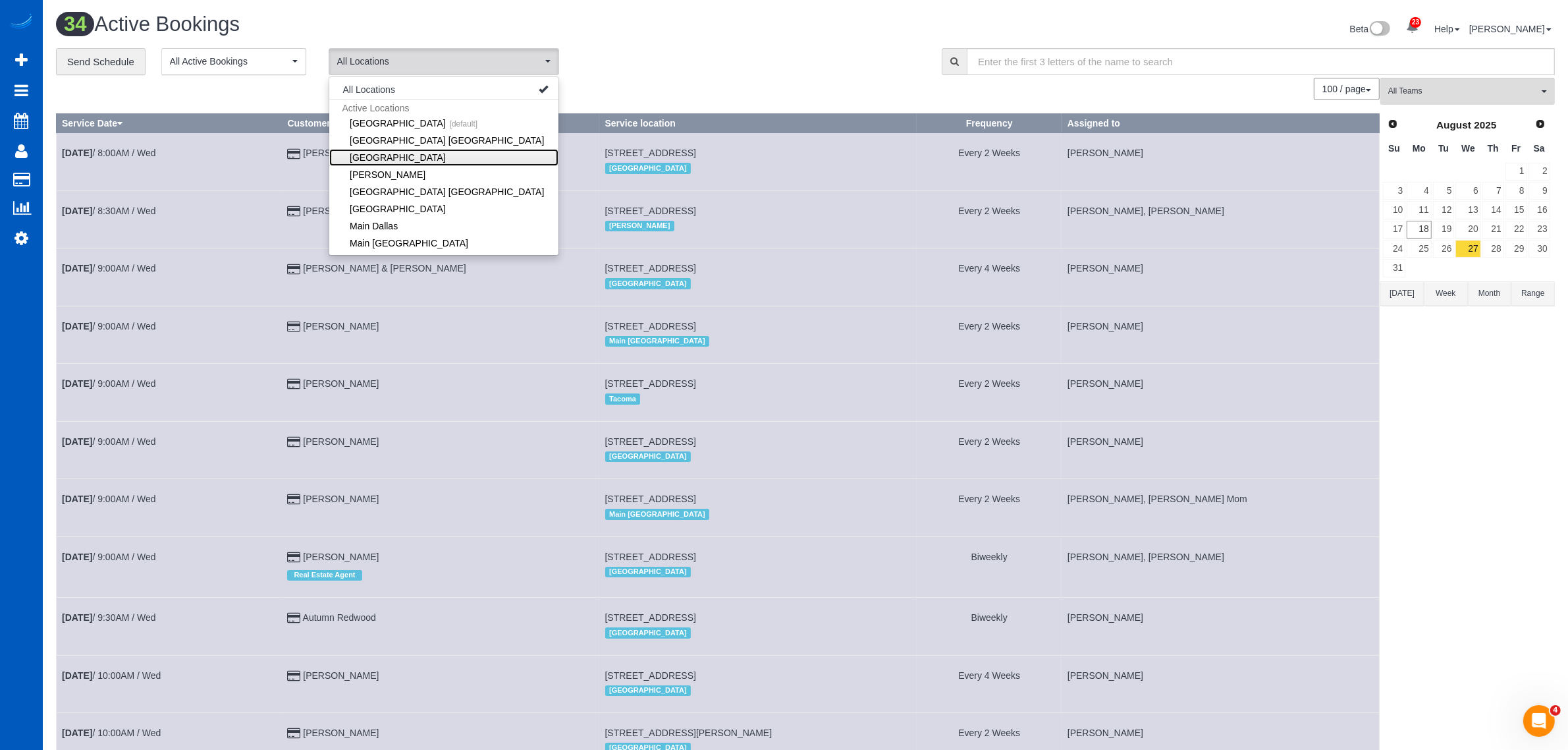
click at [466, 154] on link "[GEOGRAPHIC_DATA]" at bounding box center [444, 157] width 229 height 17
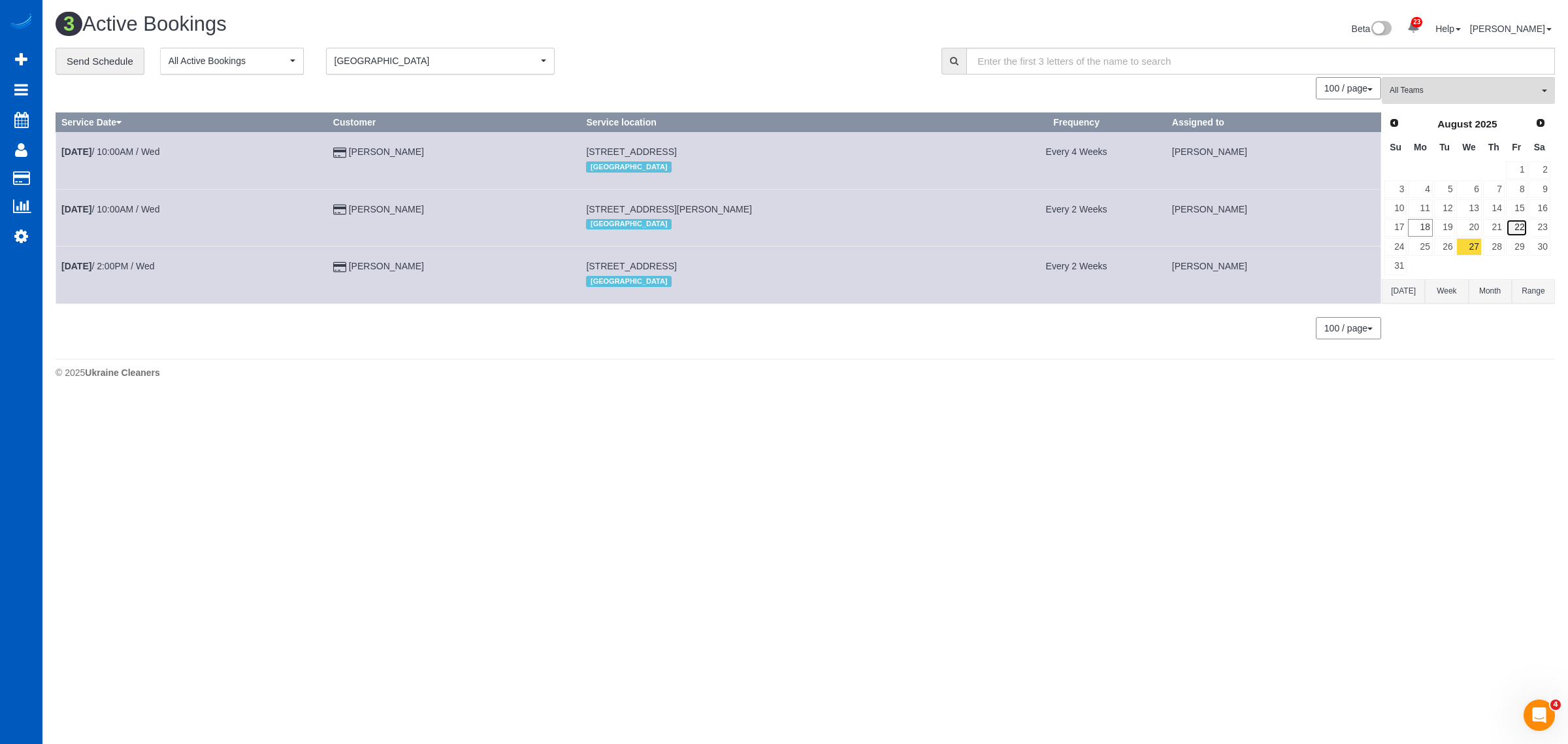
click at [1511, 236] on link "22" at bounding box center [1516, 227] width 21 height 18
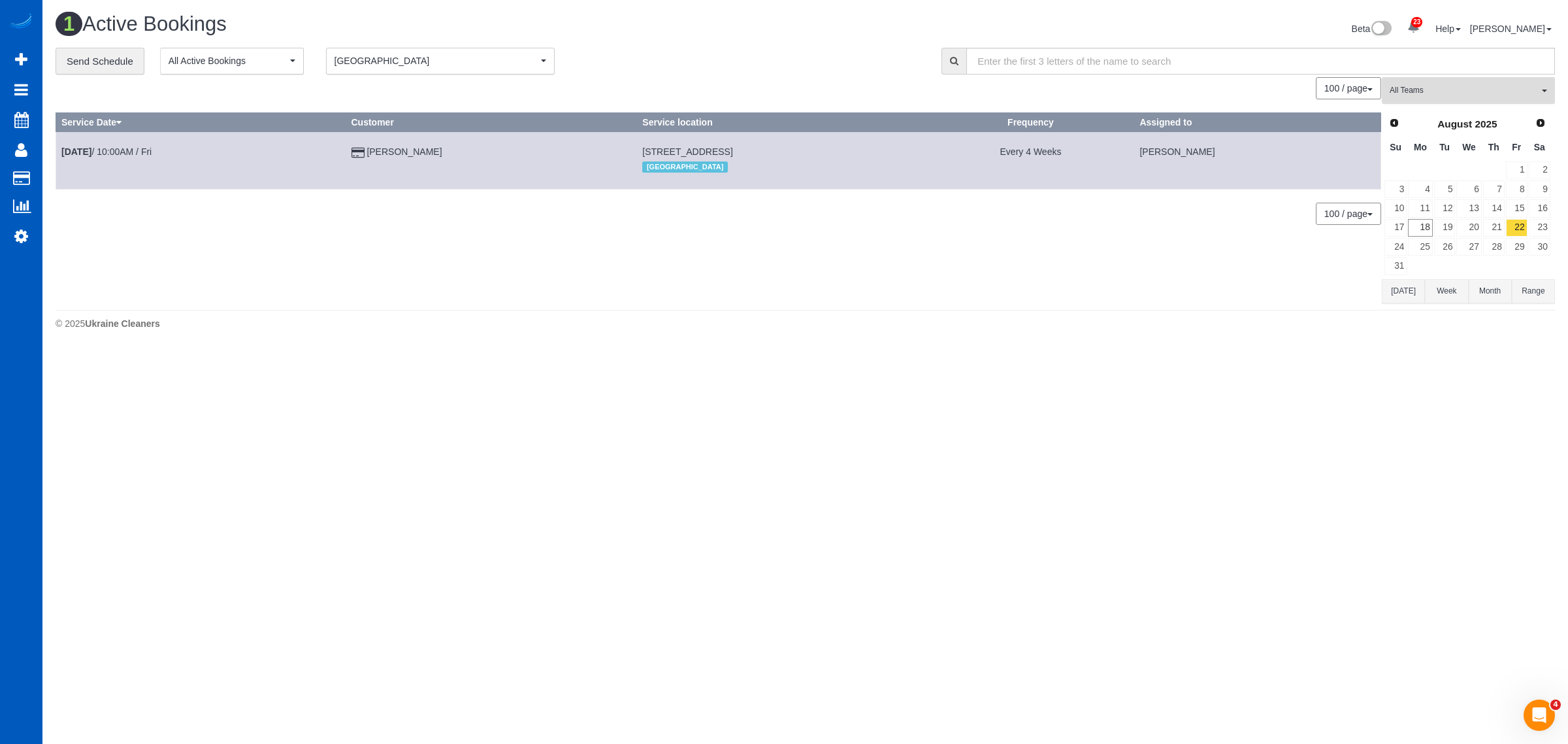
click at [1468, 85] on span "All Teams" at bounding box center [1464, 91] width 149 height 11
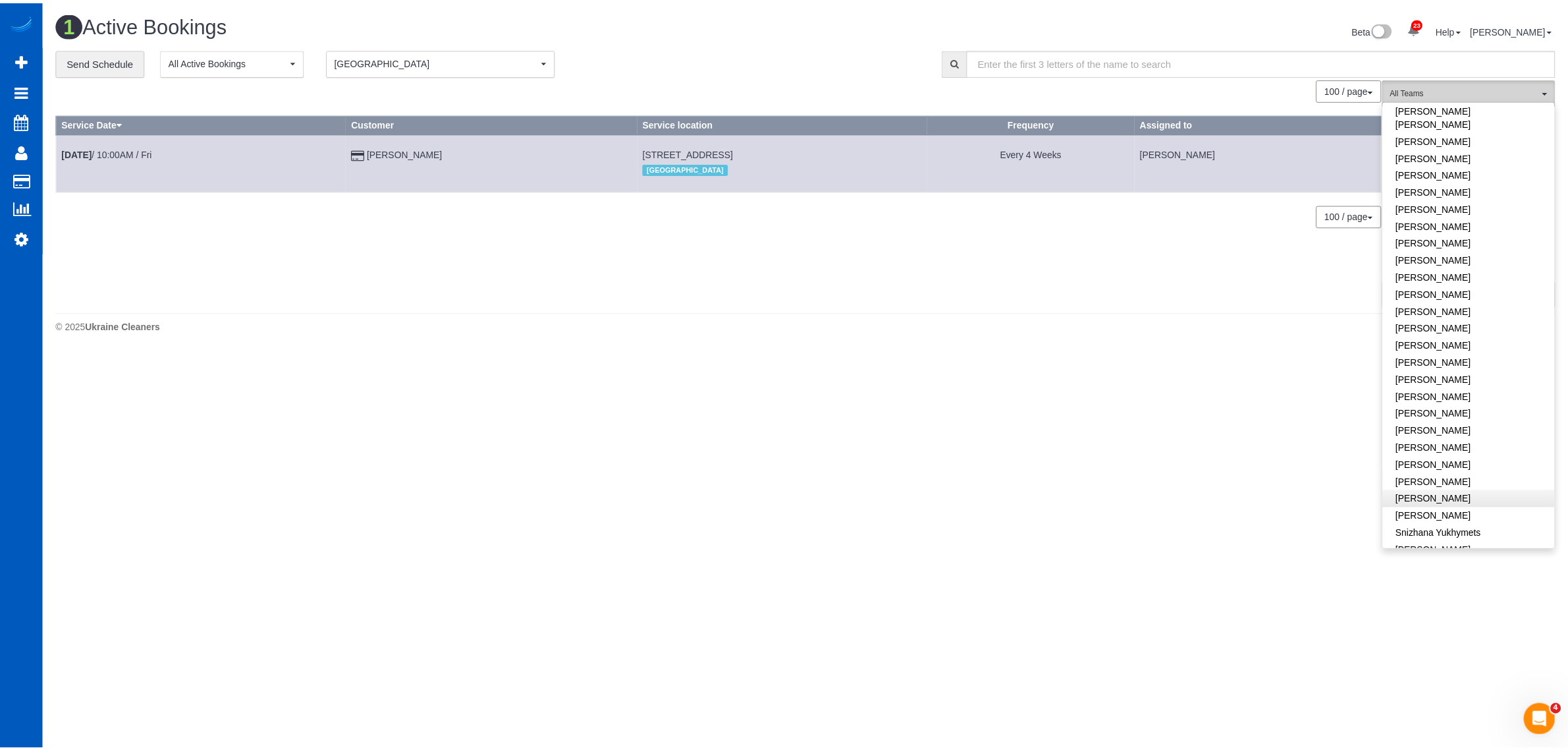
scroll to position [686, 0]
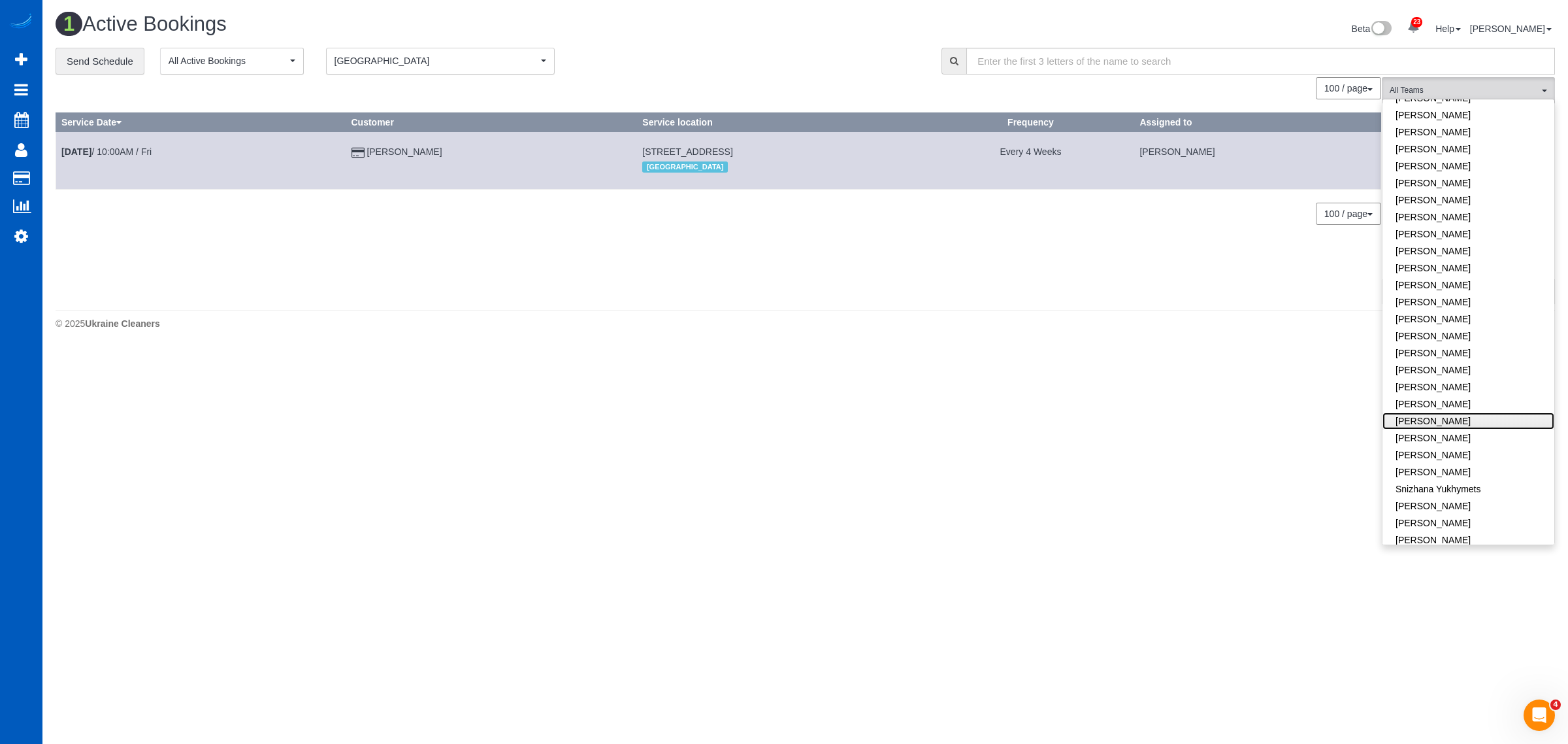
click at [1461, 412] on link "[PERSON_NAME]" at bounding box center [1469, 421] width 172 height 17
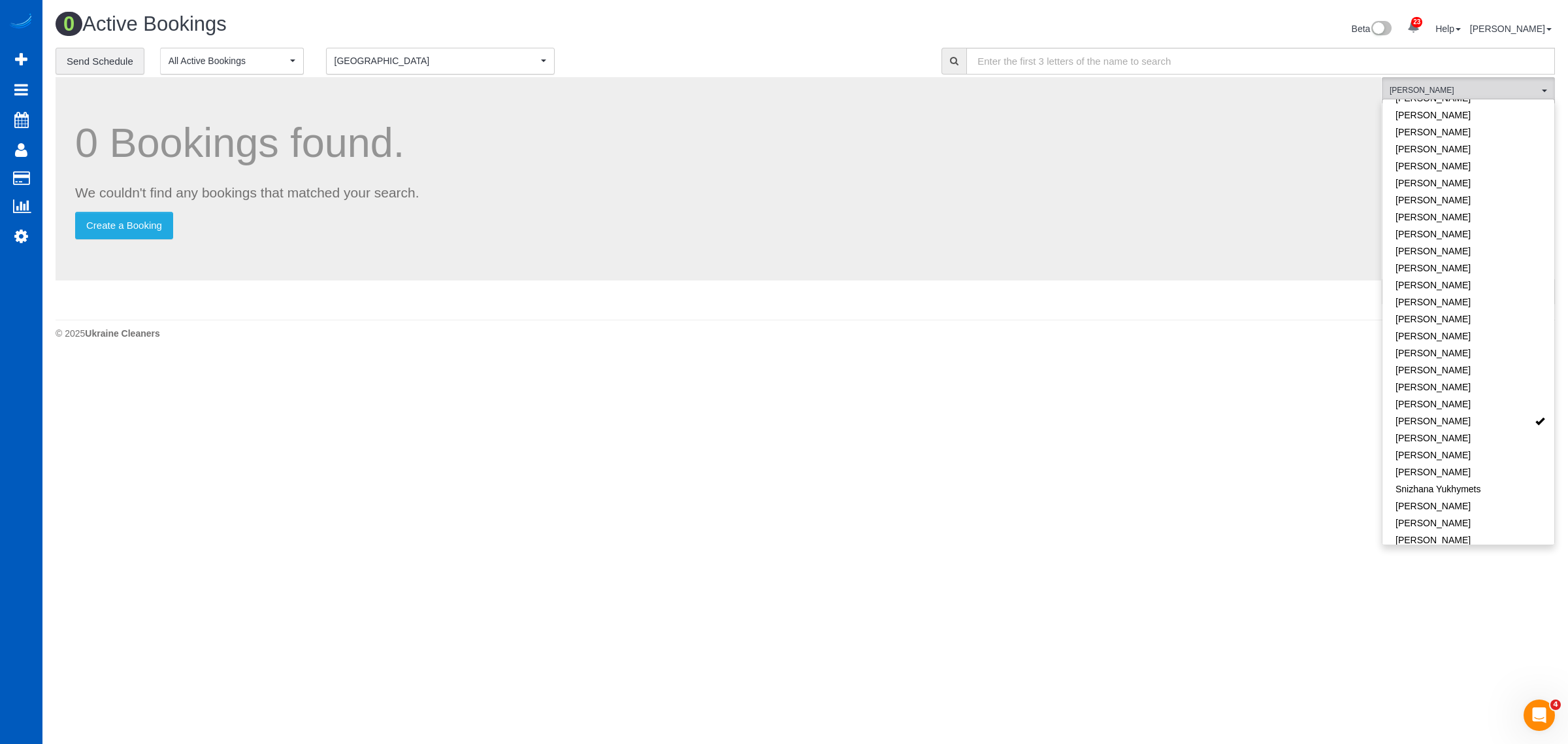
click at [628, 417] on body "23 Beta Your Notifications You have 0 alerts × You have 1 to charge for 08/16/2…" at bounding box center [784, 372] width 1568 height 744
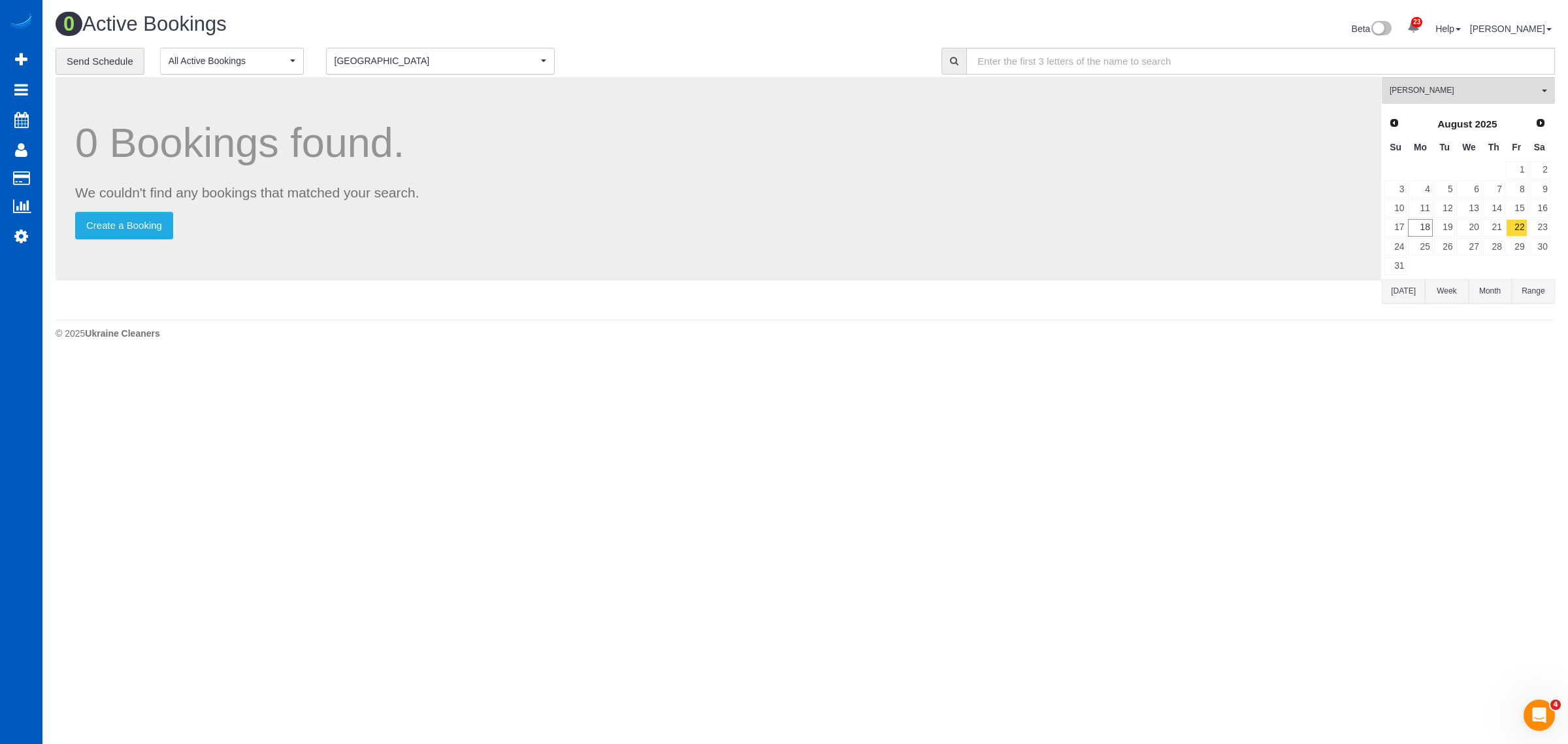
click at [412, 77] on div "0 Bookings found. We couldn't find any bookings that matched your search. Creat…" at bounding box center [718, 178] width 1326 height 203
click at [409, 73] on button "Denver Denver" at bounding box center [441, 61] width 229 height 27
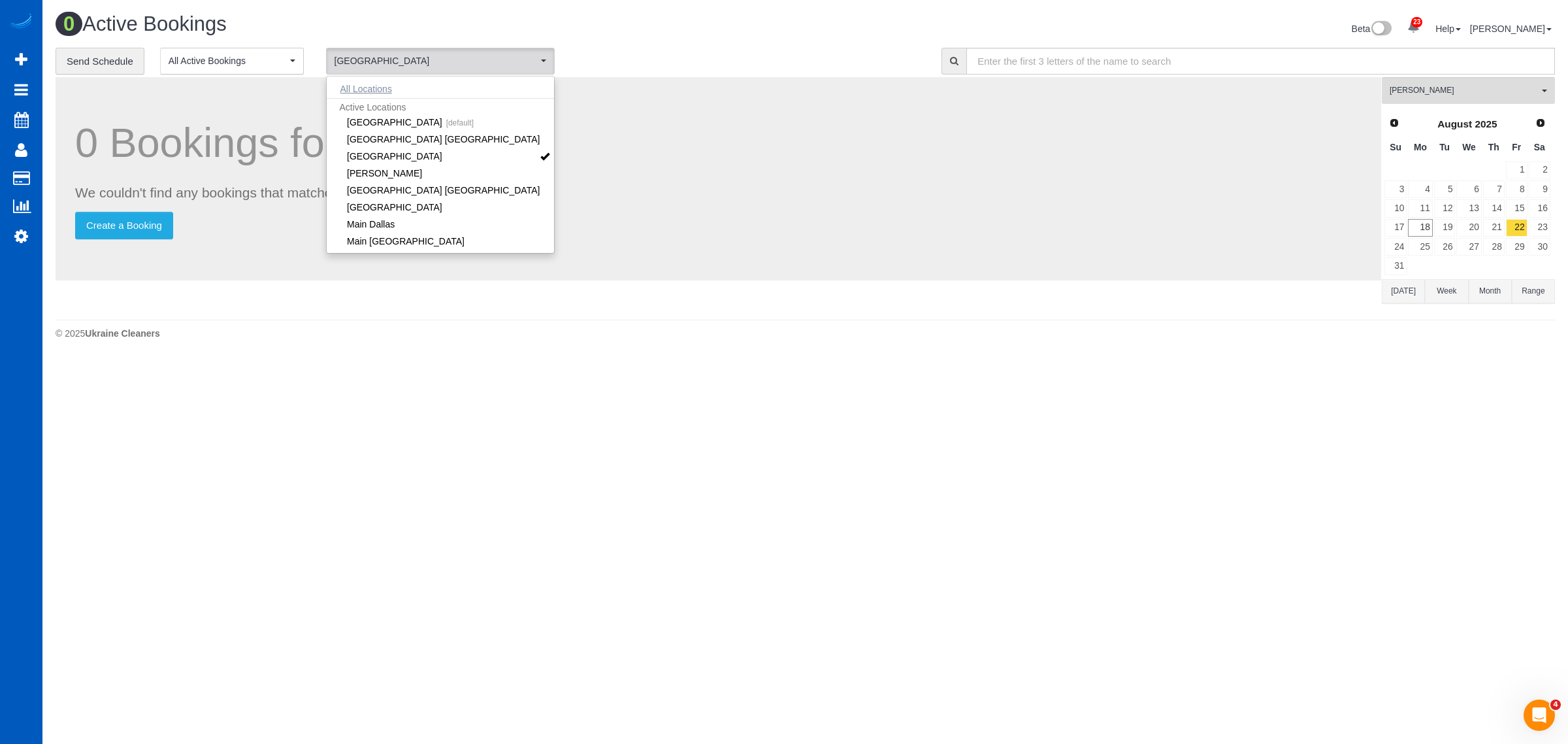
click at [360, 80] on button "All Locations" at bounding box center [367, 89] width 79 height 18
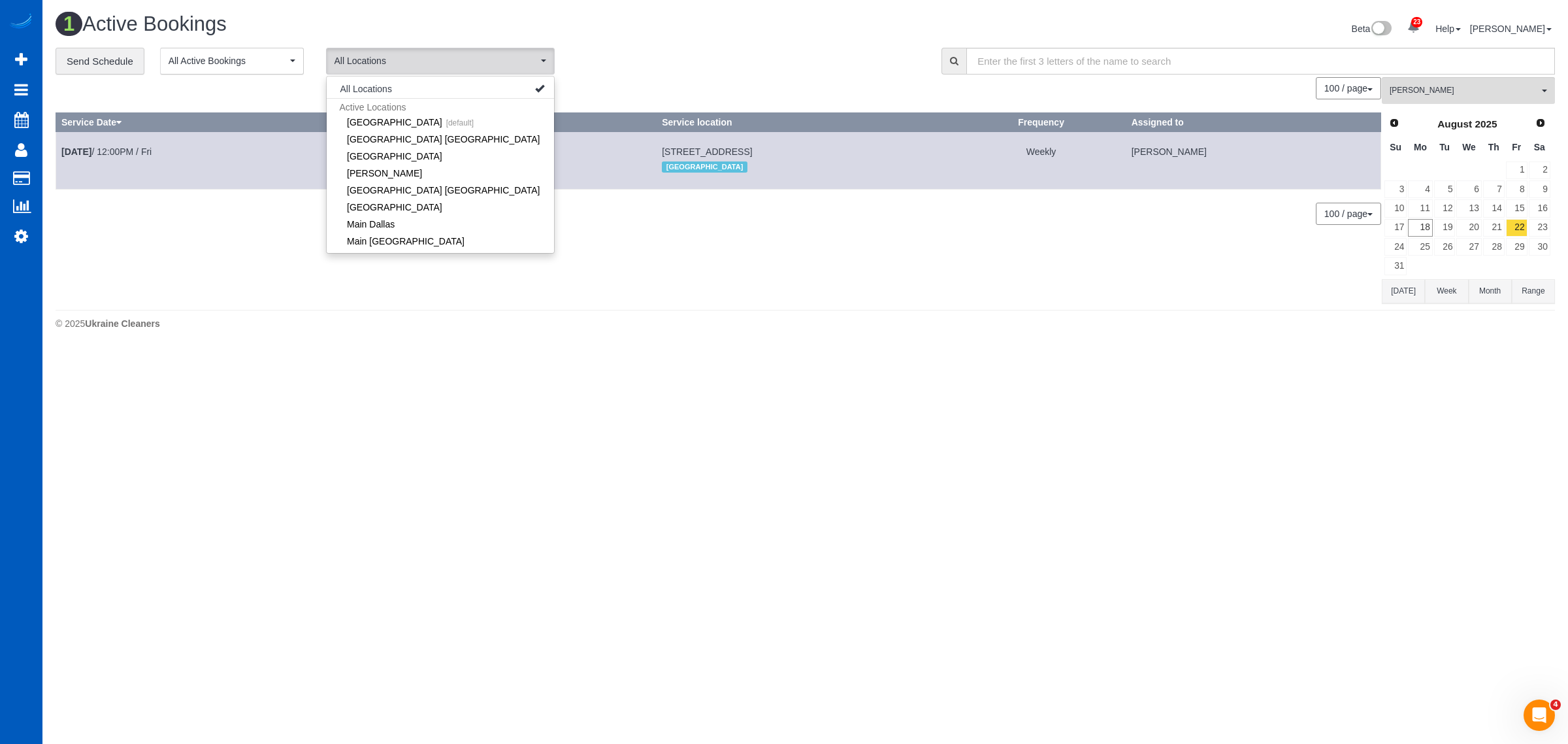
click at [719, 325] on div "© 2025 Ukraine Cleaners" at bounding box center [805, 323] width 1500 height 13
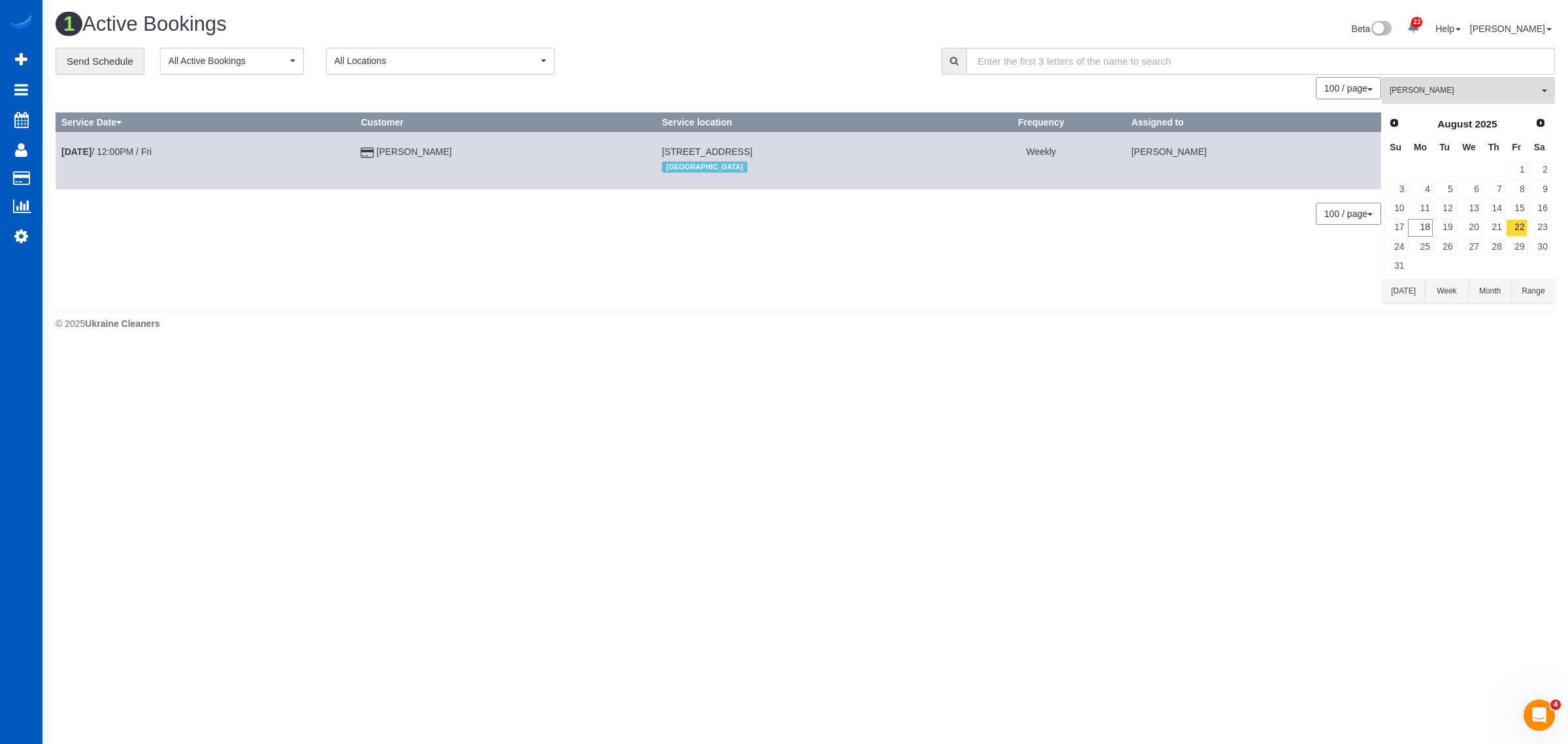
click at [125, 157] on td "Aug 22nd / 12:00PM / Fri" at bounding box center [206, 161] width 299 height 57
click at [131, 152] on link "Aug 22nd / 12:00PM / Fri" at bounding box center [106, 151] width 91 height 10
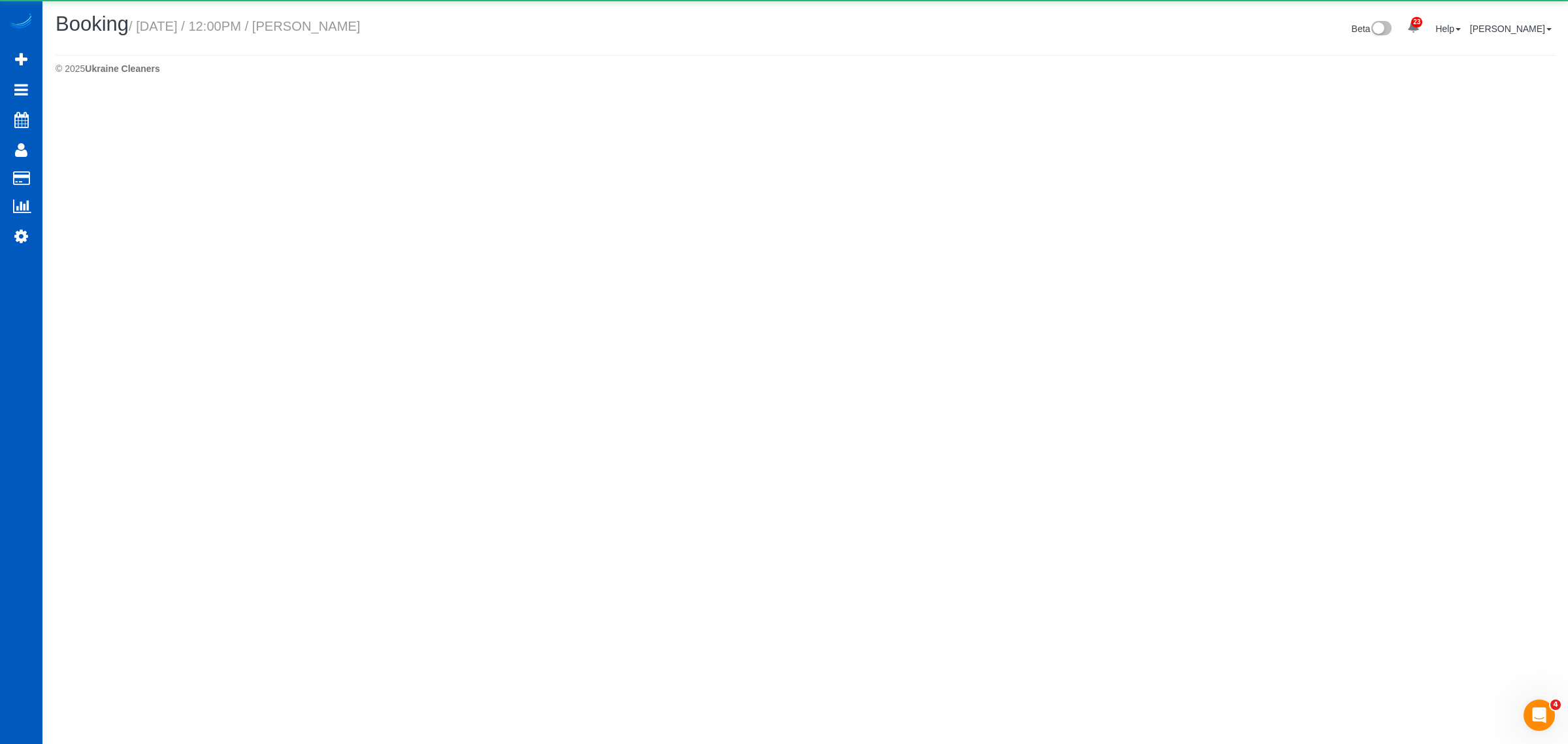
select select "WA"
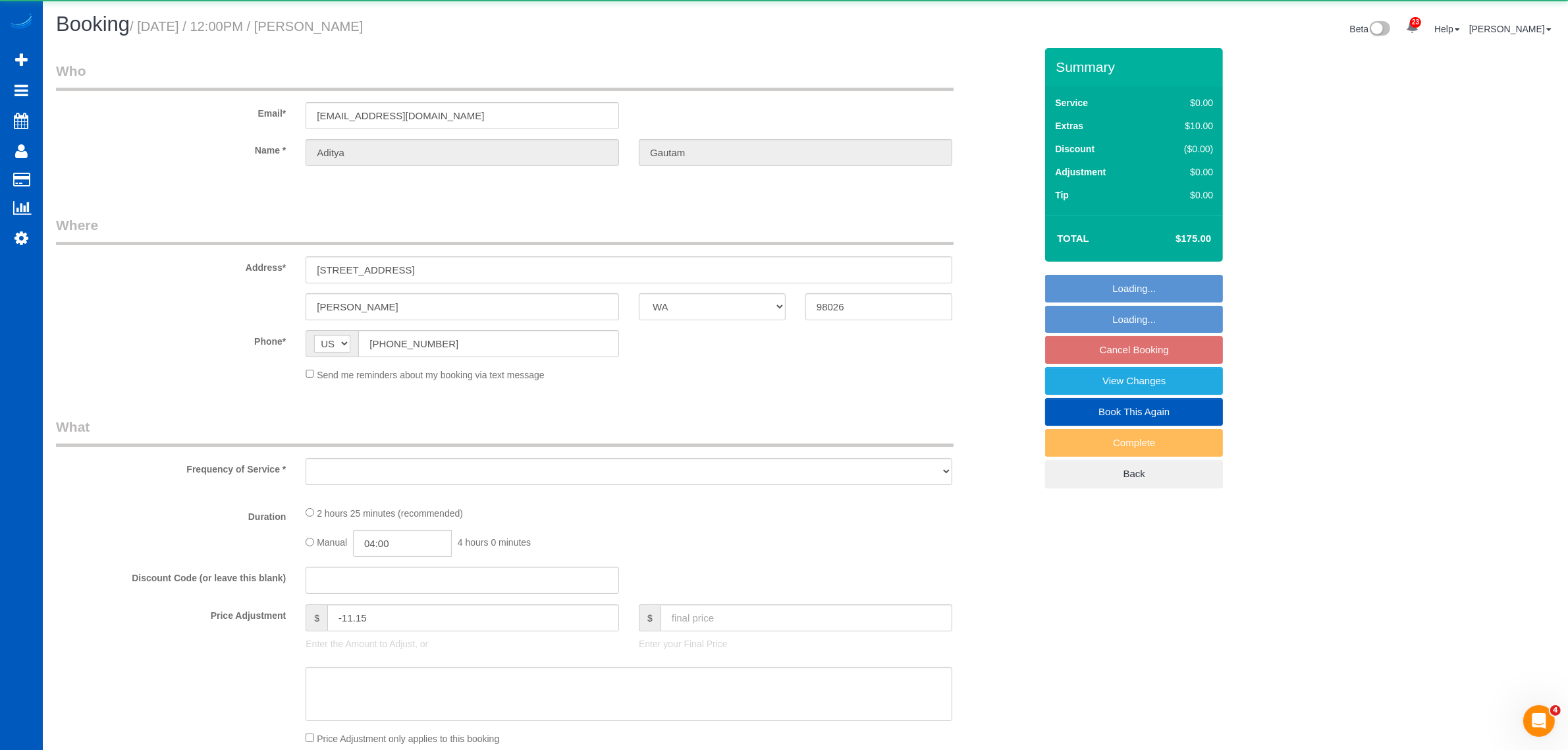
select select "object:5546"
select select "string:fspay-2bb99021-0277-493b-ad61-8c0ce7de4b87"
select select "199"
select select "number:8"
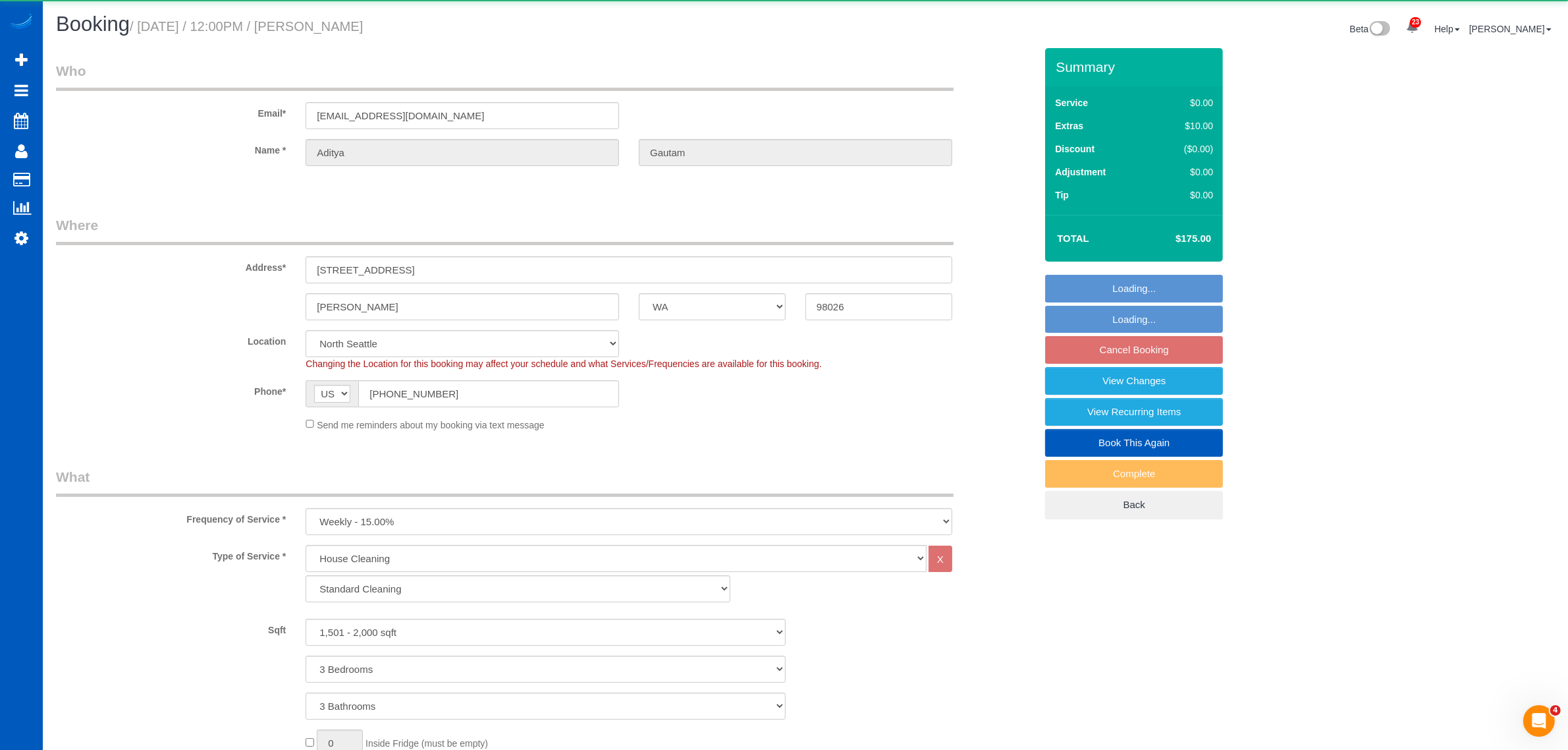
select select "object:5906"
select select "1501"
select select "3"
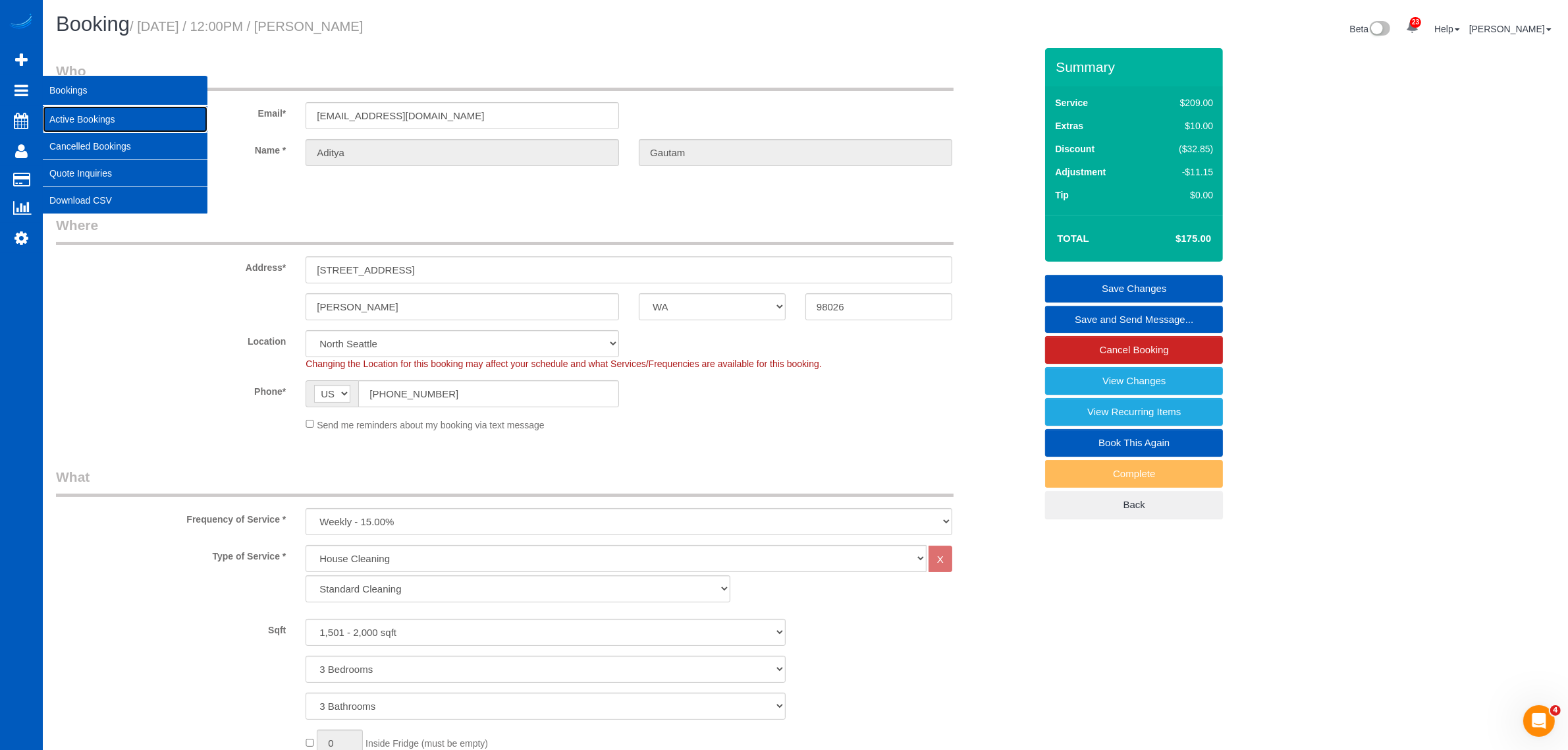
click at [75, 110] on link "Active Bookings" at bounding box center [125, 119] width 165 height 26
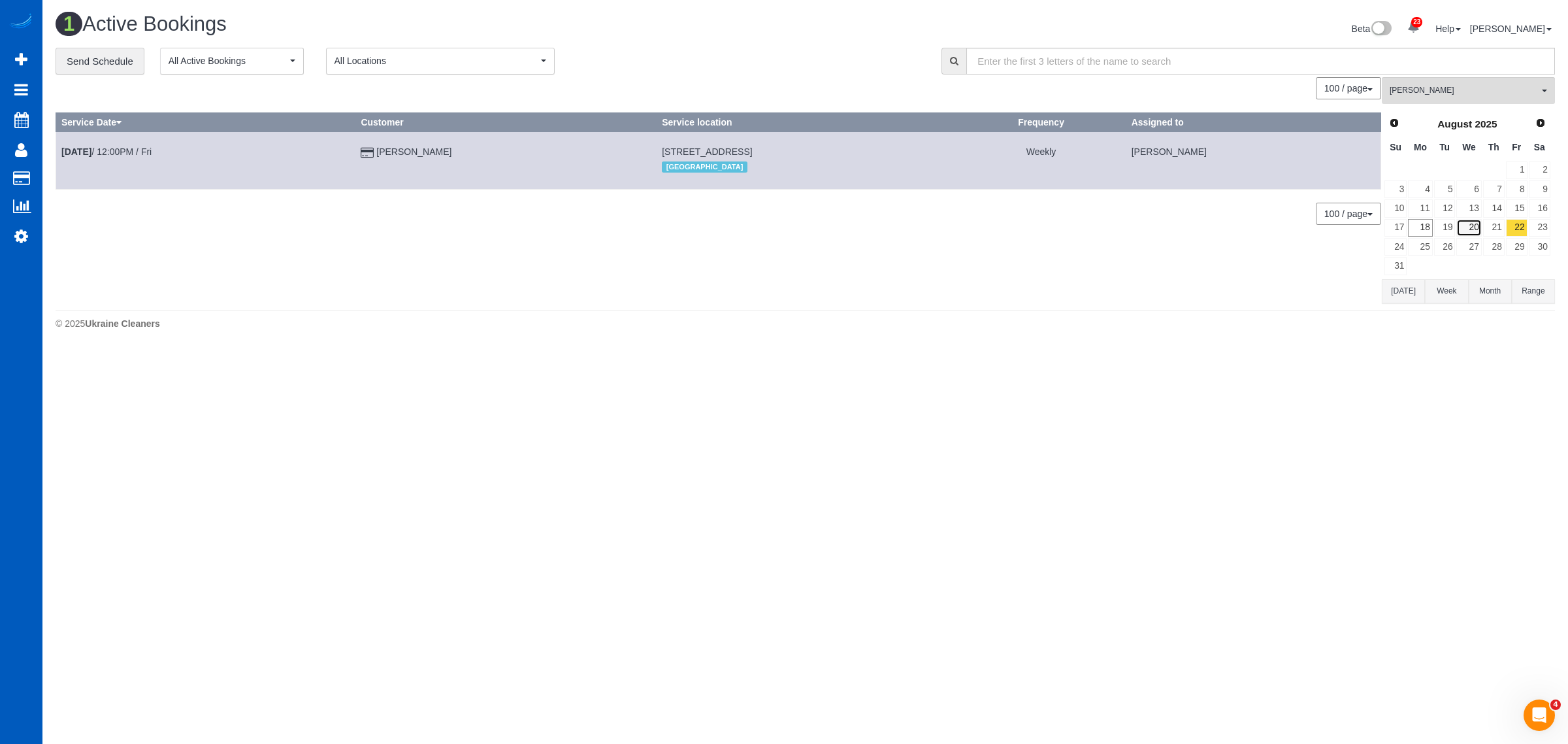
click at [1477, 229] on link "20" at bounding box center [1468, 227] width 25 height 18
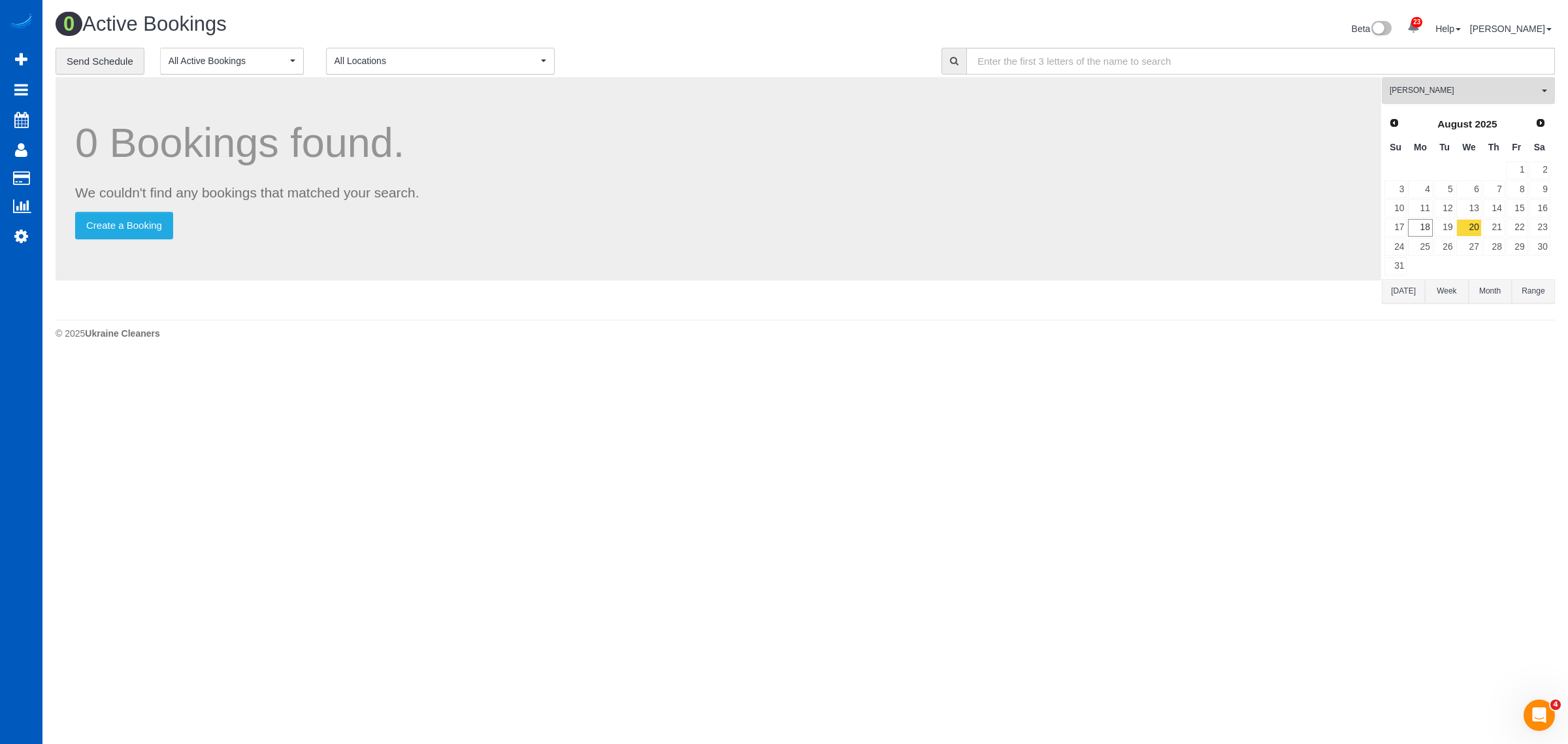
click at [1423, 85] on span "[PERSON_NAME]" at bounding box center [1464, 91] width 149 height 11
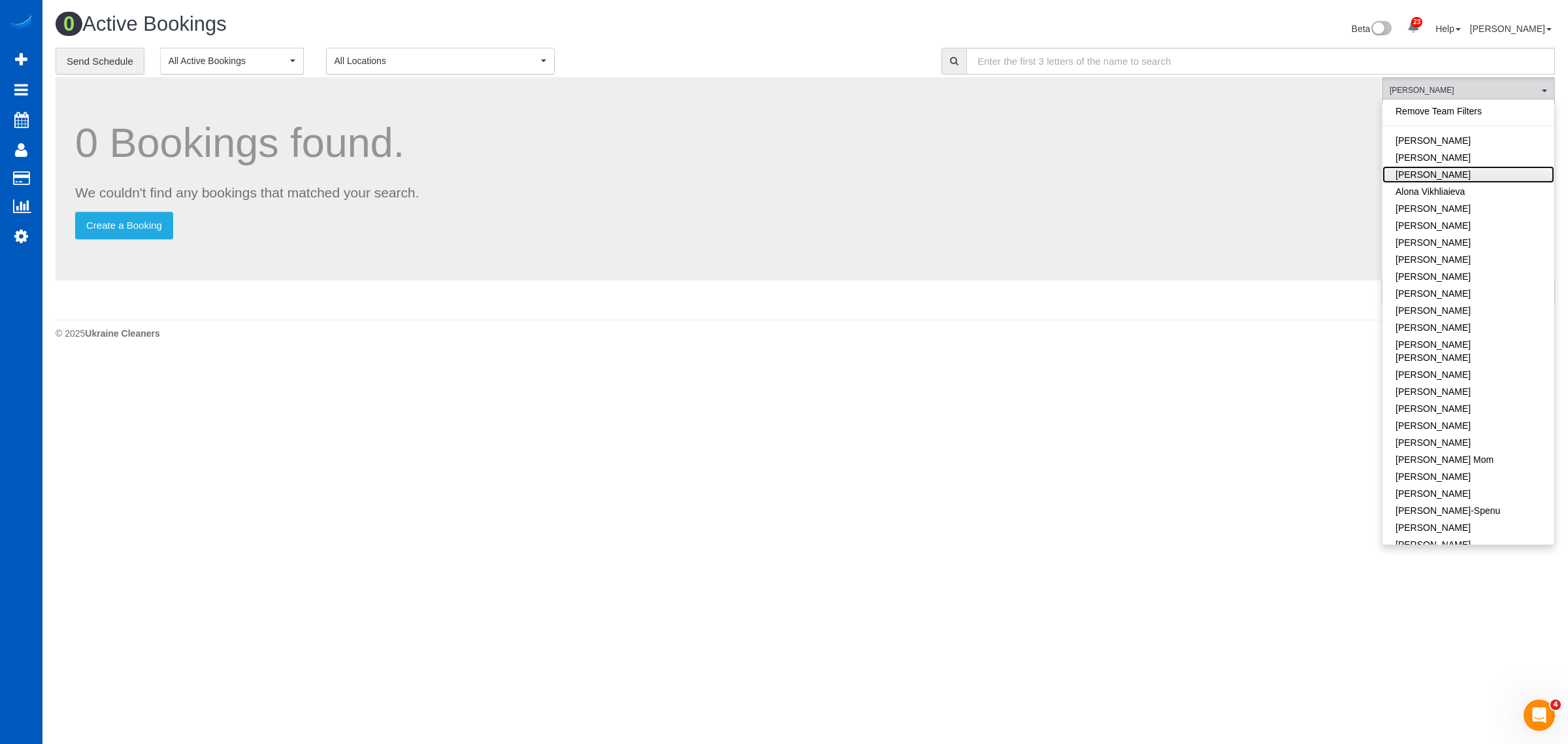
click at [1459, 171] on link "[PERSON_NAME]" at bounding box center [1469, 175] width 172 height 17
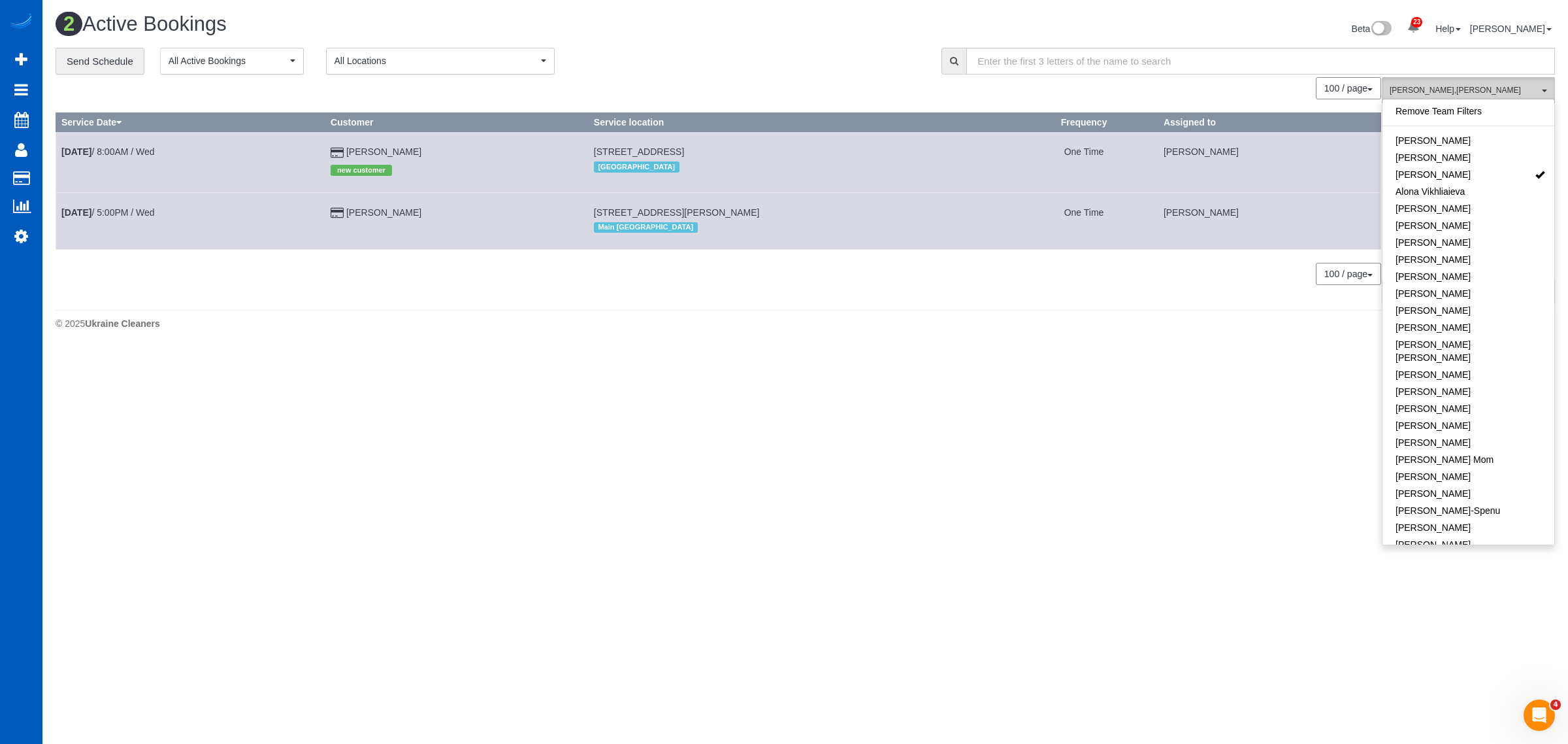
click at [1449, 86] on span "Alona Tarasiuk , Olha Zhylava" at bounding box center [1464, 91] width 149 height 11
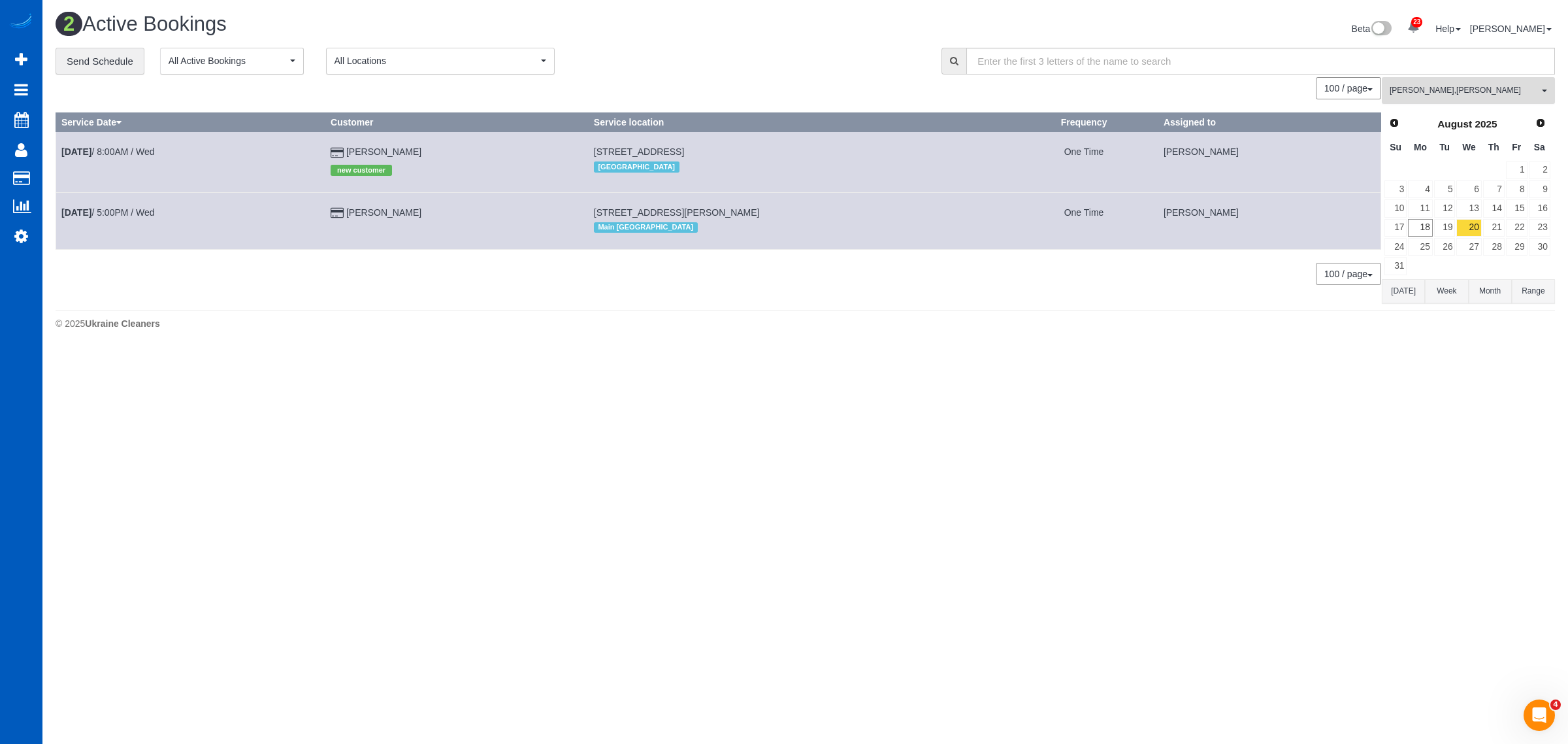
click at [1468, 97] on button "Alona Tarasiuk , Olha Zhylava All Teams" at bounding box center [1468, 90] width 173 height 27
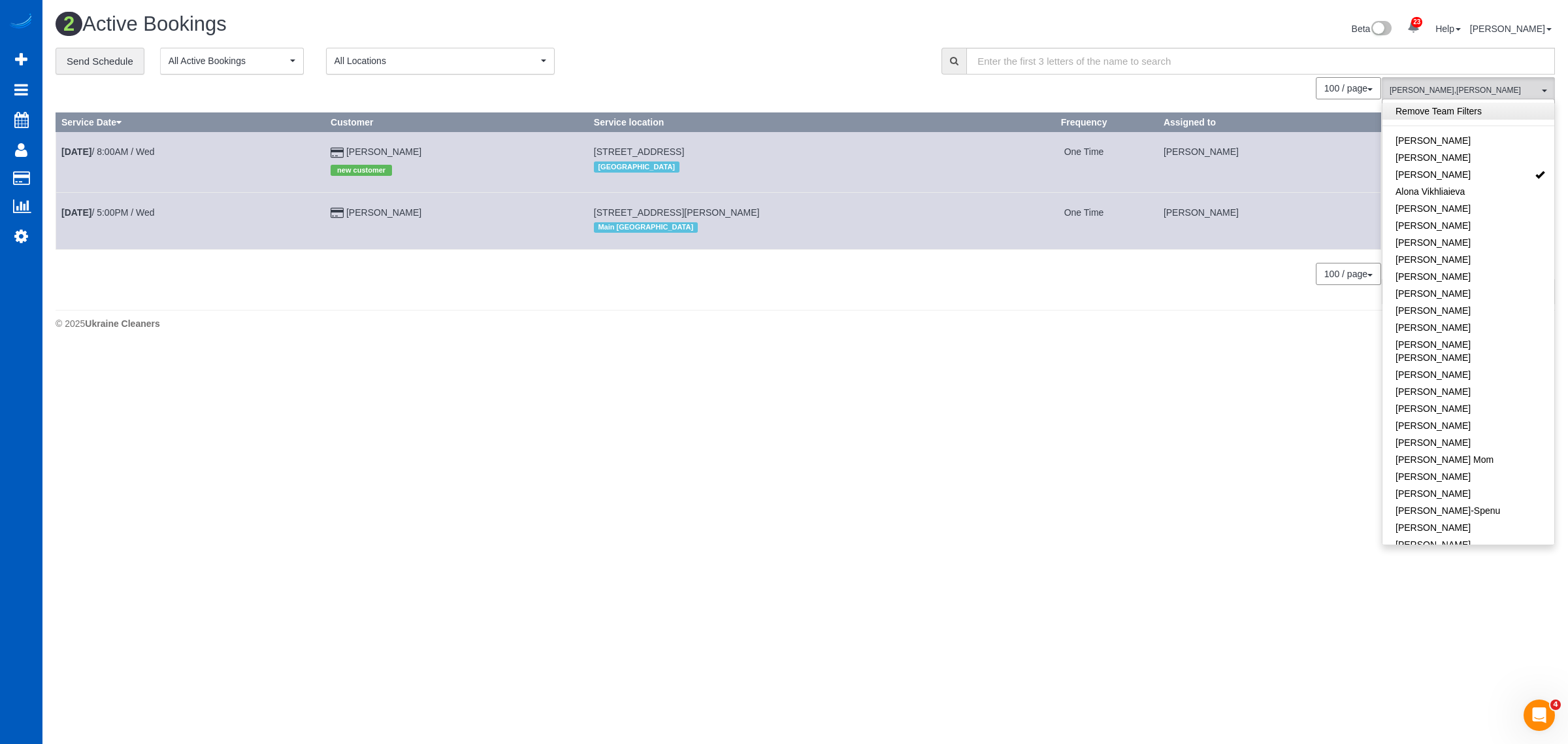
click at [1453, 105] on link "Remove Team Filters" at bounding box center [1469, 111] width 172 height 17
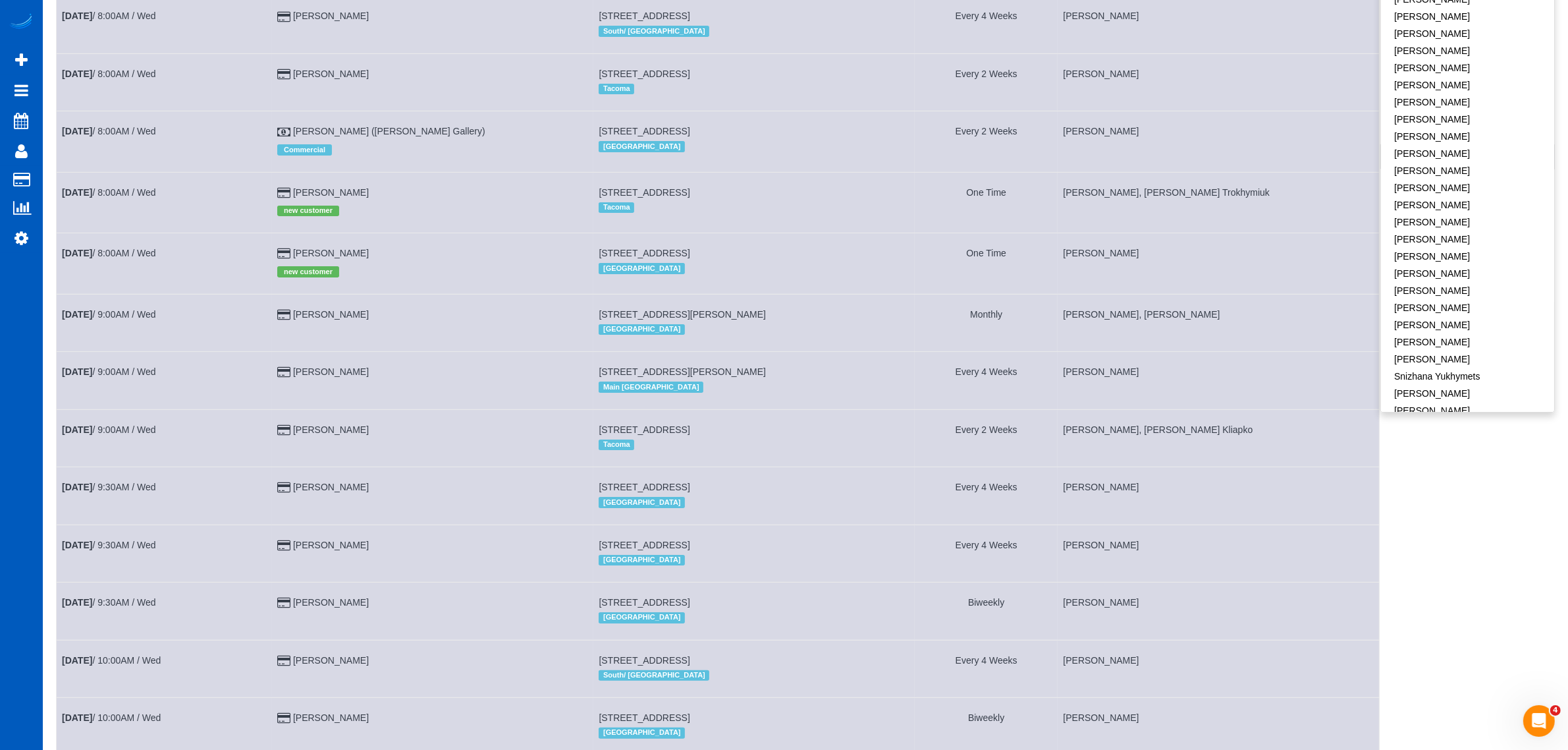
scroll to position [802, 0]
click at [1479, 368] on link "[PERSON_NAME]" at bounding box center [1467, 376] width 173 height 17
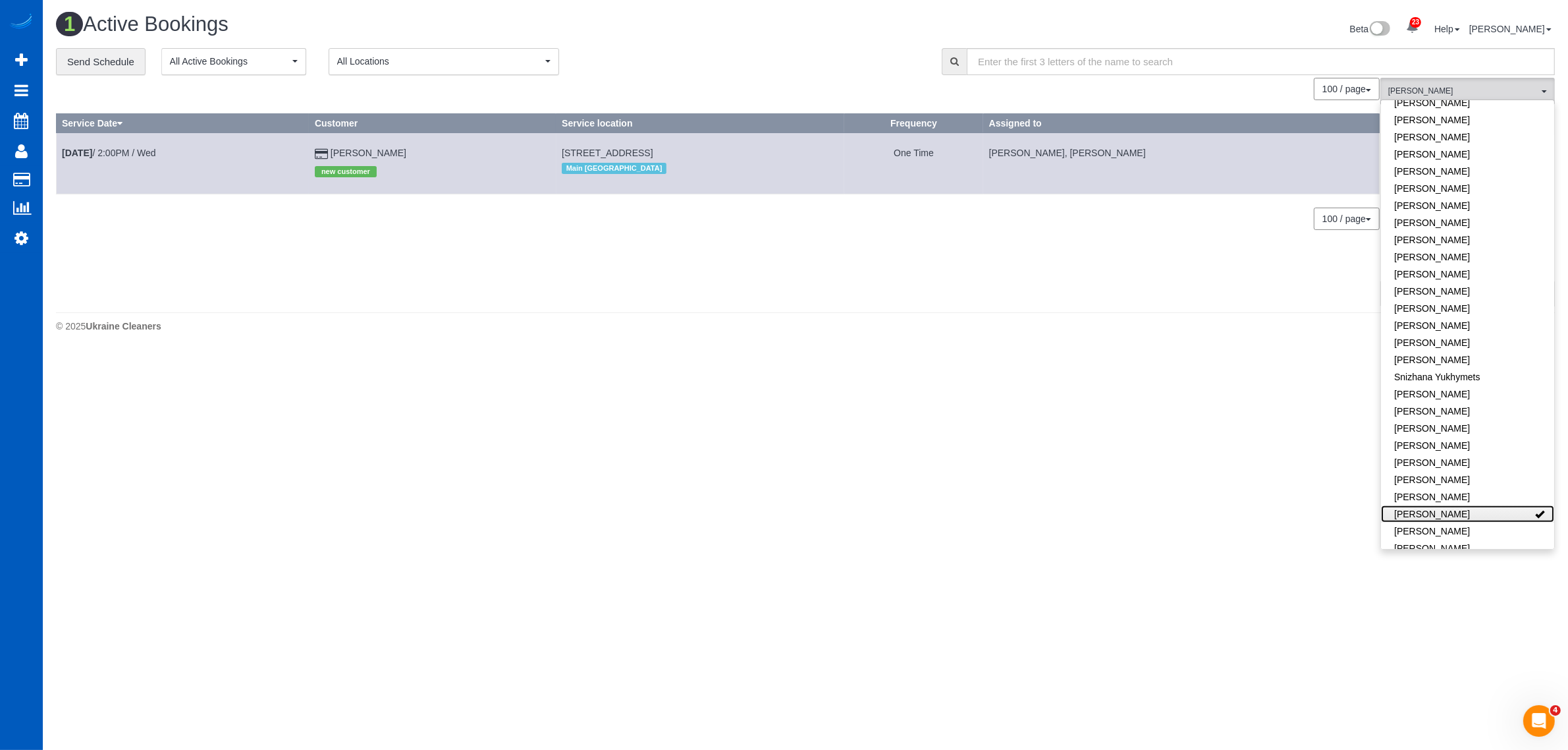
scroll to position [0, 0]
click at [1497, 505] on link "[PERSON_NAME]" at bounding box center [1480, 513] width 173 height 17
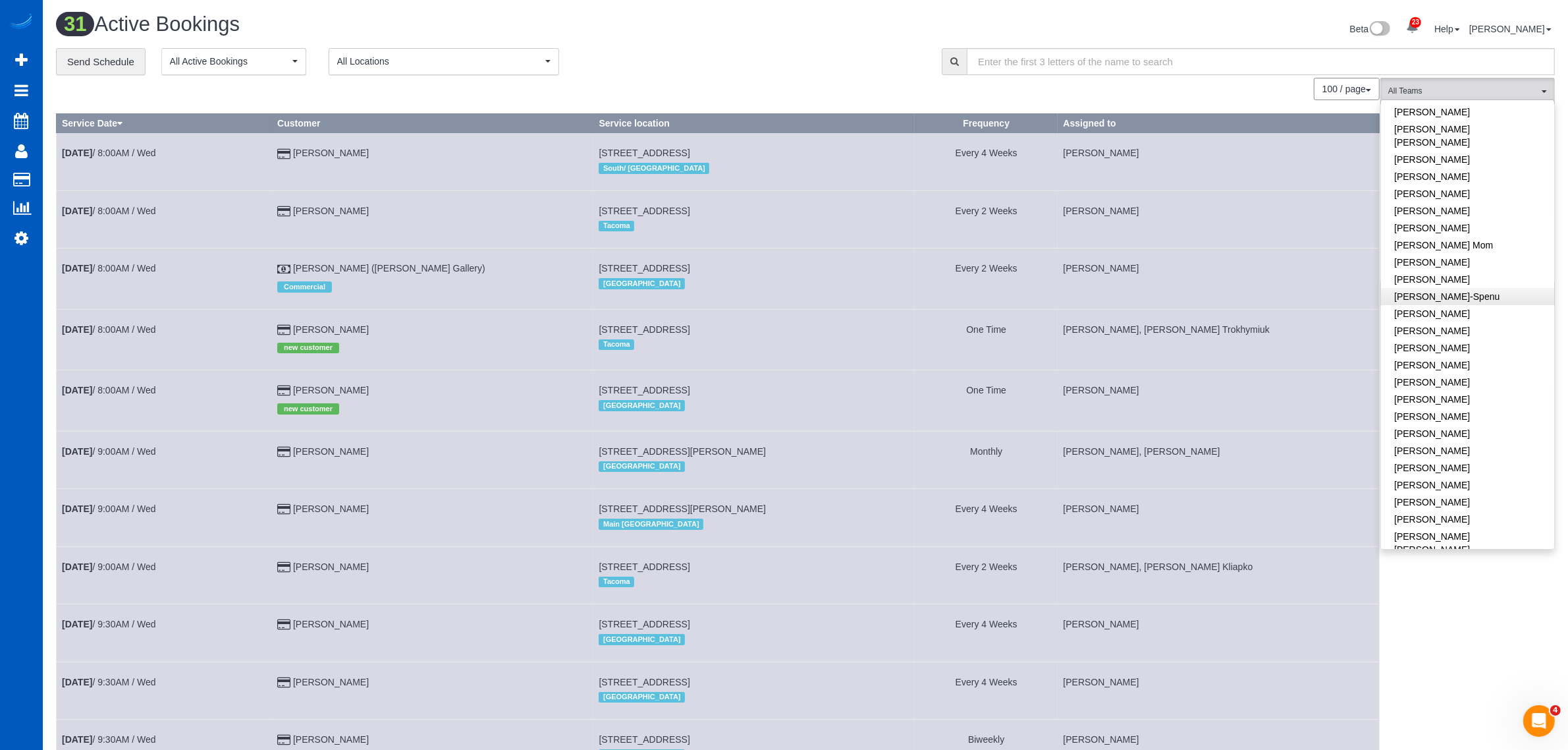
scroll to position [274, 0]
click at [1473, 334] on link "[PERSON_NAME]" at bounding box center [1467, 343] width 173 height 17
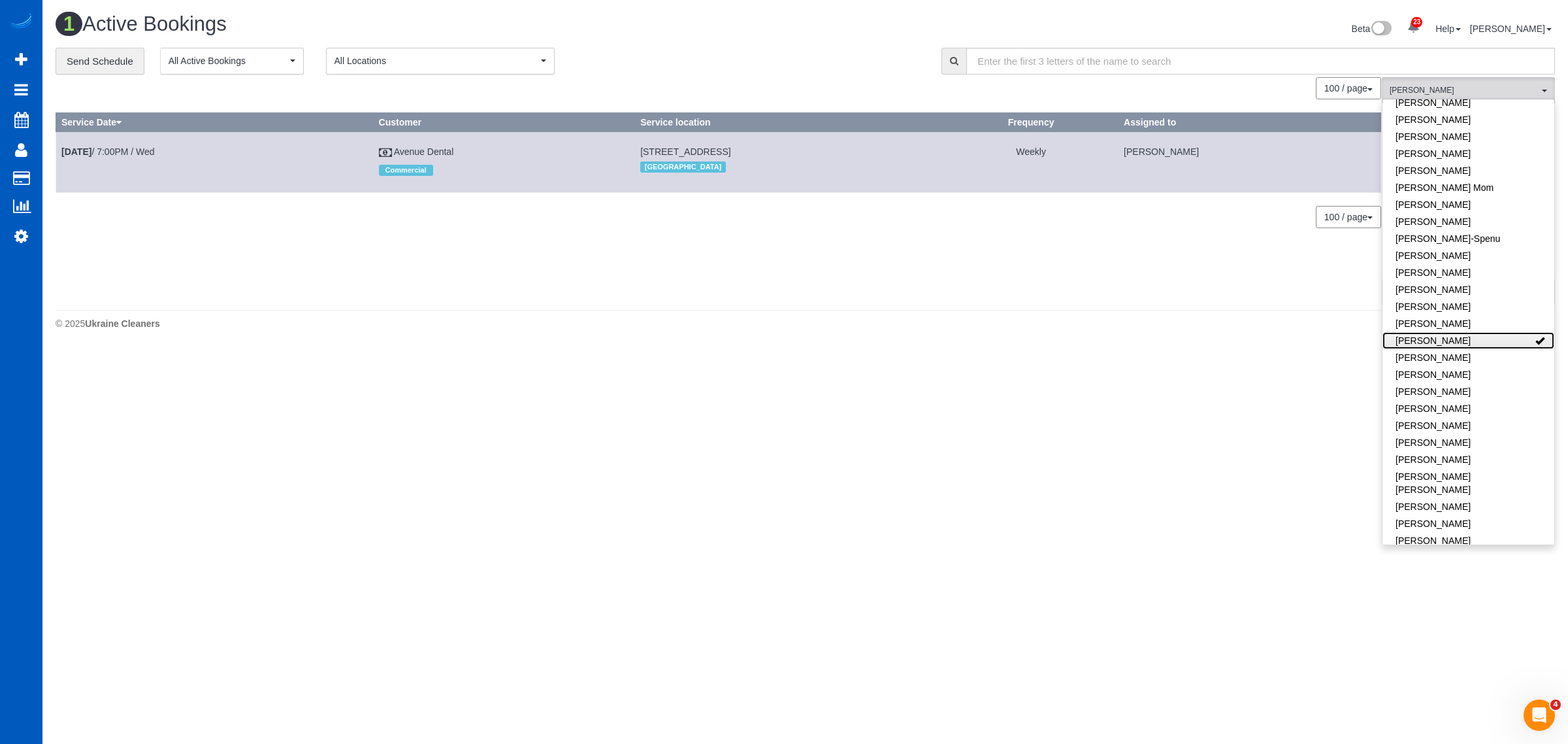
click at [1459, 332] on link "[PERSON_NAME]" at bounding box center [1469, 340] width 172 height 17
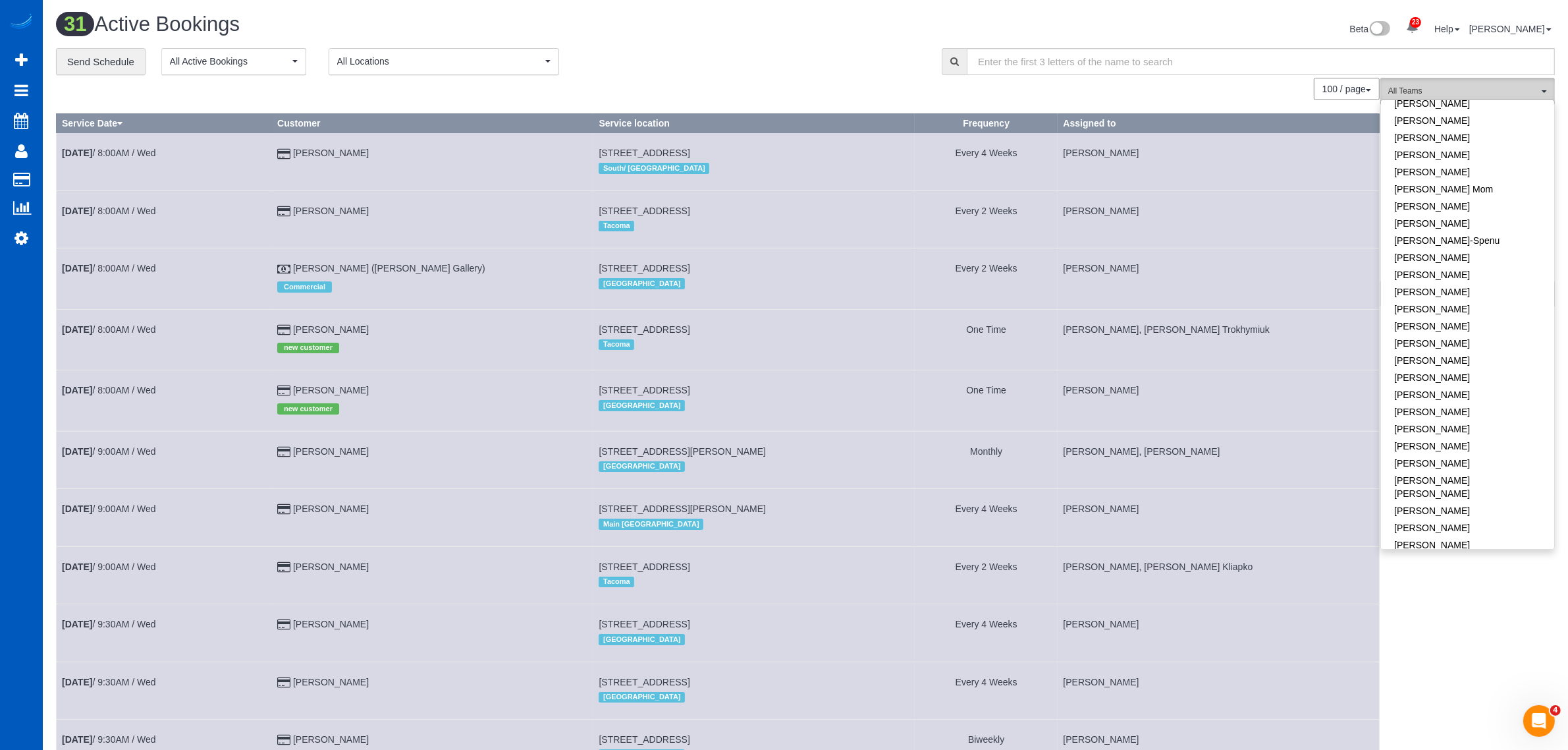
click at [1439, 80] on button "All Teams" at bounding box center [1467, 90] width 174 height 27
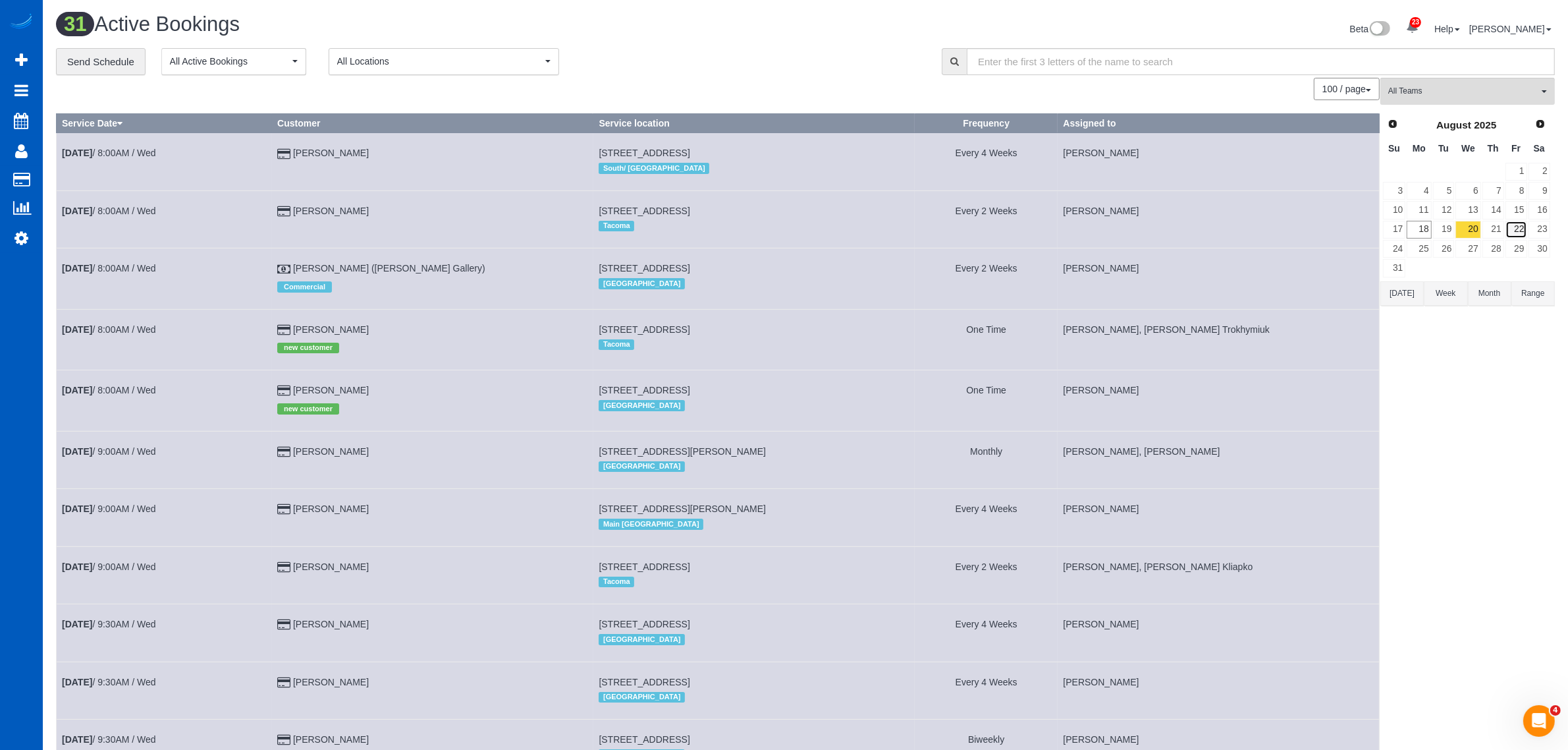
click at [1526, 234] on link "22" at bounding box center [1516, 229] width 21 height 18
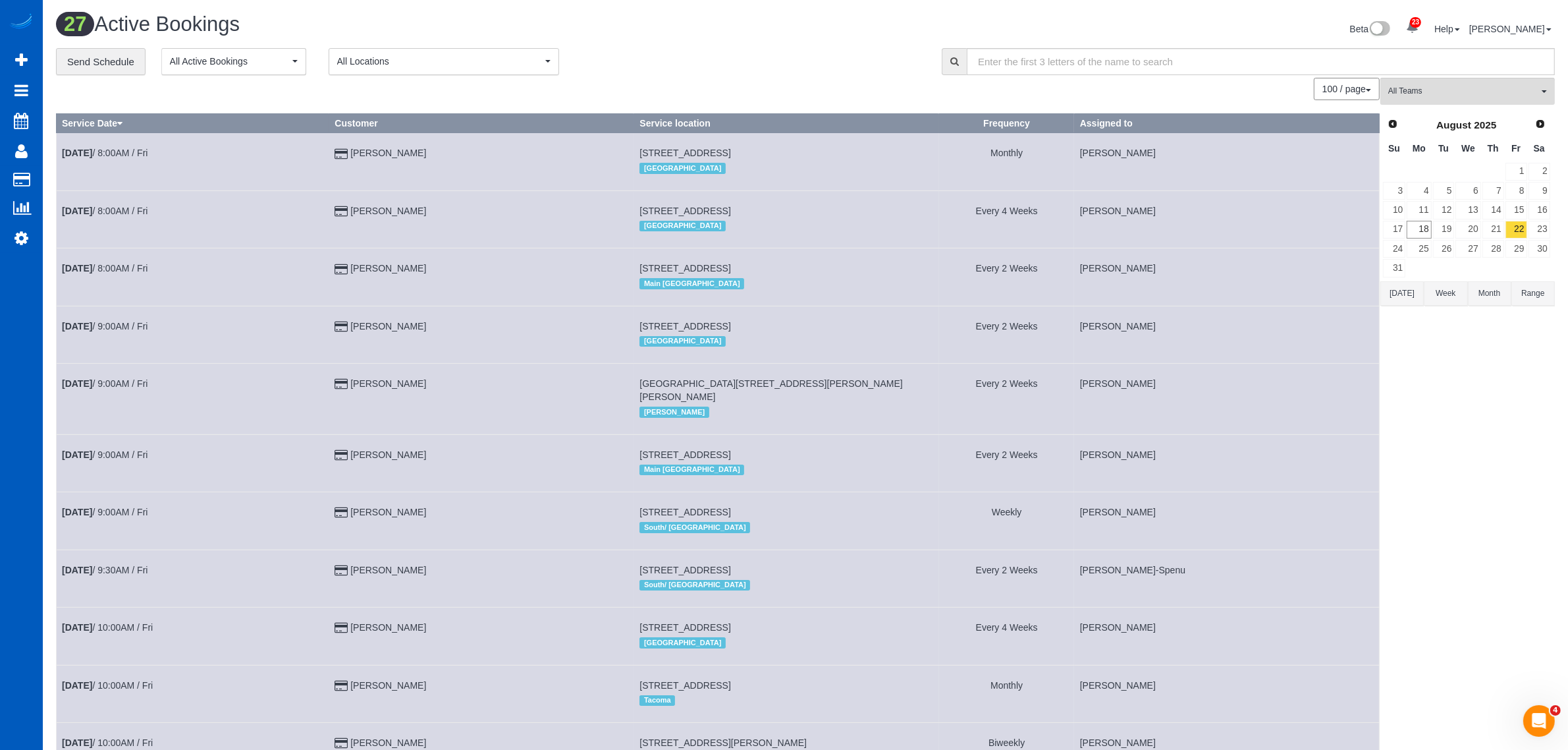
click at [1466, 86] on span "All Teams" at bounding box center [1463, 91] width 150 height 11
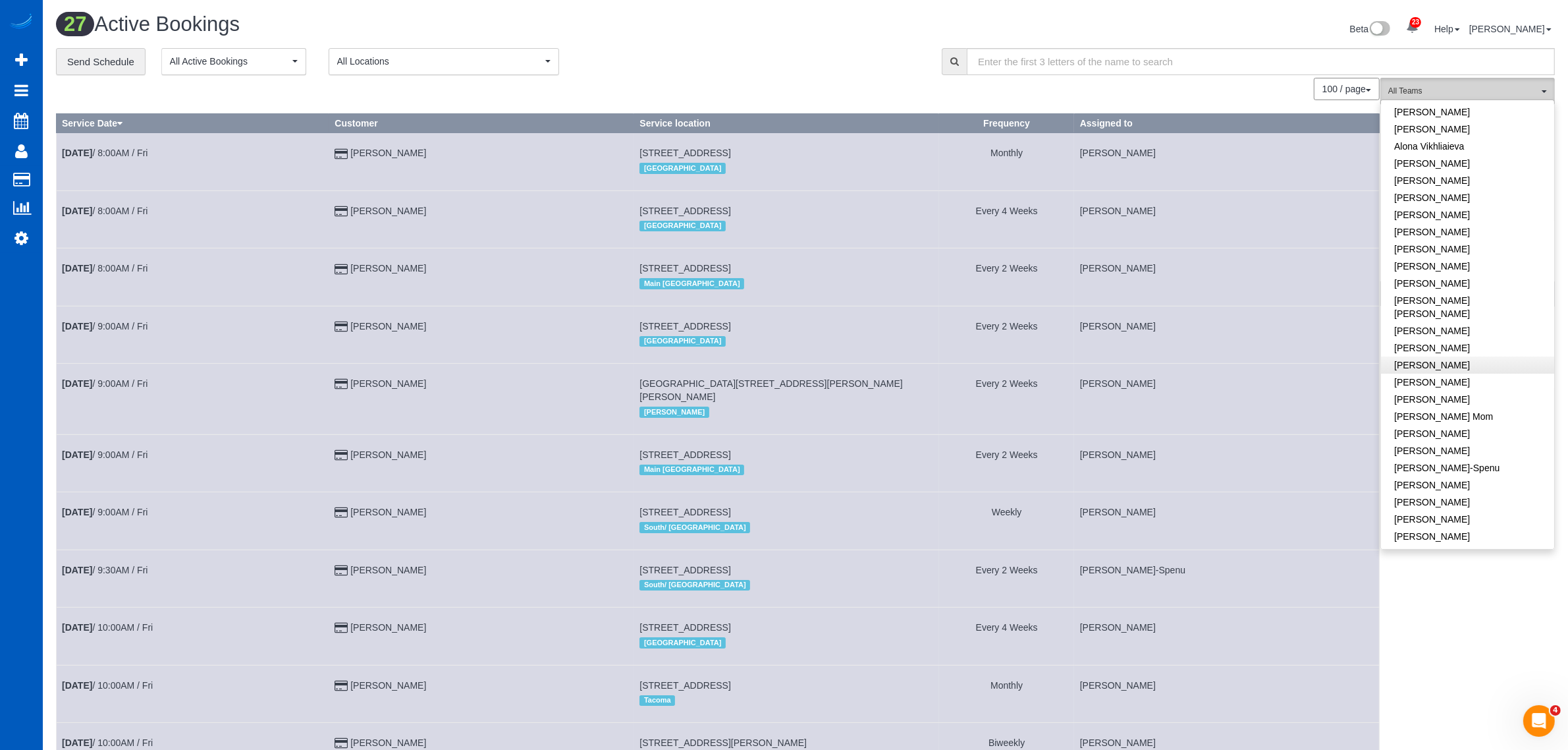
scroll to position [0, 0]
click at [1455, 170] on link "[PERSON_NAME]" at bounding box center [1467, 176] width 173 height 17
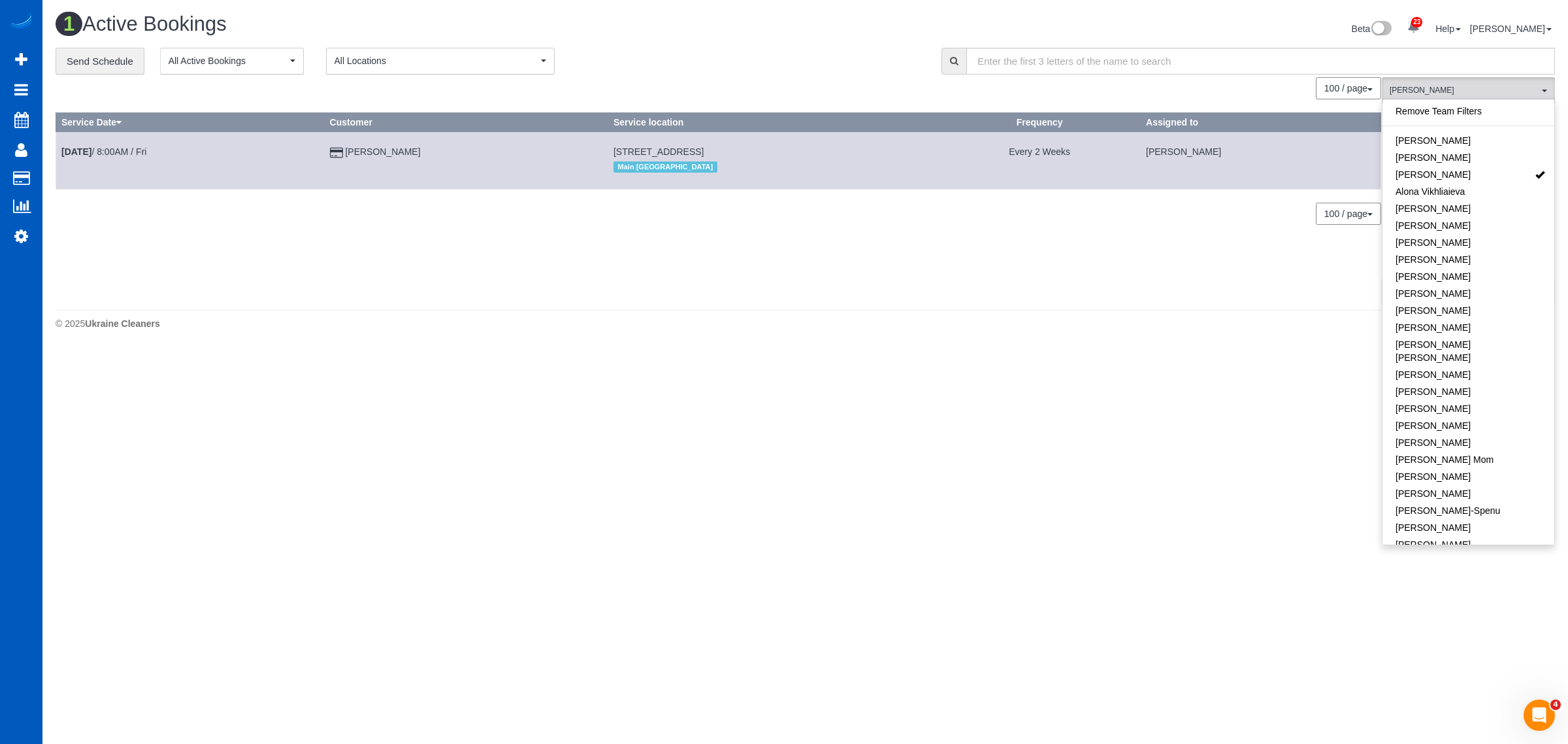
click at [1298, 301] on div "0 Bookings found. We couldn't find any bookings that matched your search. Creat…" at bounding box center [719, 189] width 1327 height 226
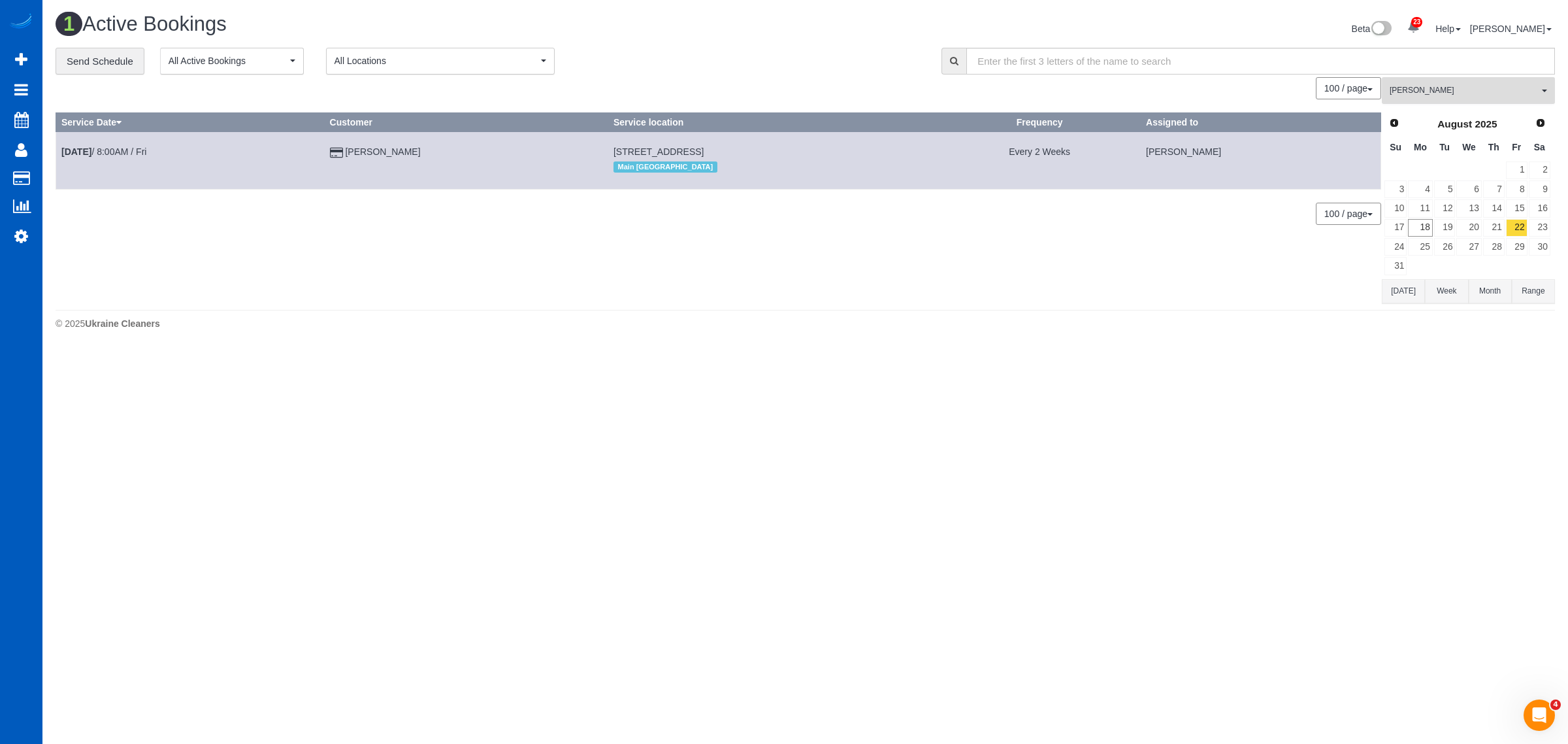
click at [1488, 82] on button "Alona Tarasiuk All Teams" at bounding box center [1468, 90] width 173 height 27
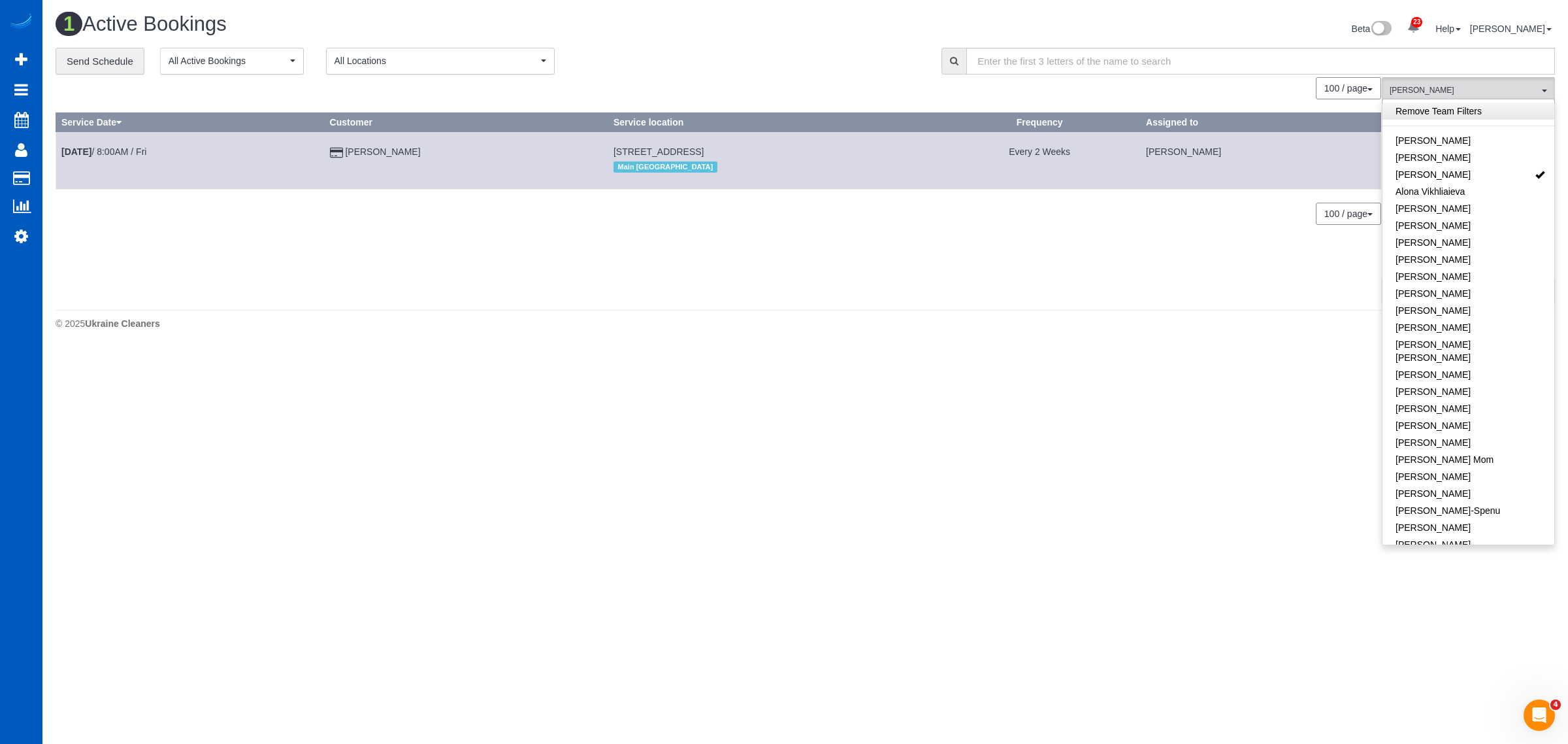
click at [1487, 109] on link "Remove Team Filters" at bounding box center [1469, 111] width 172 height 17
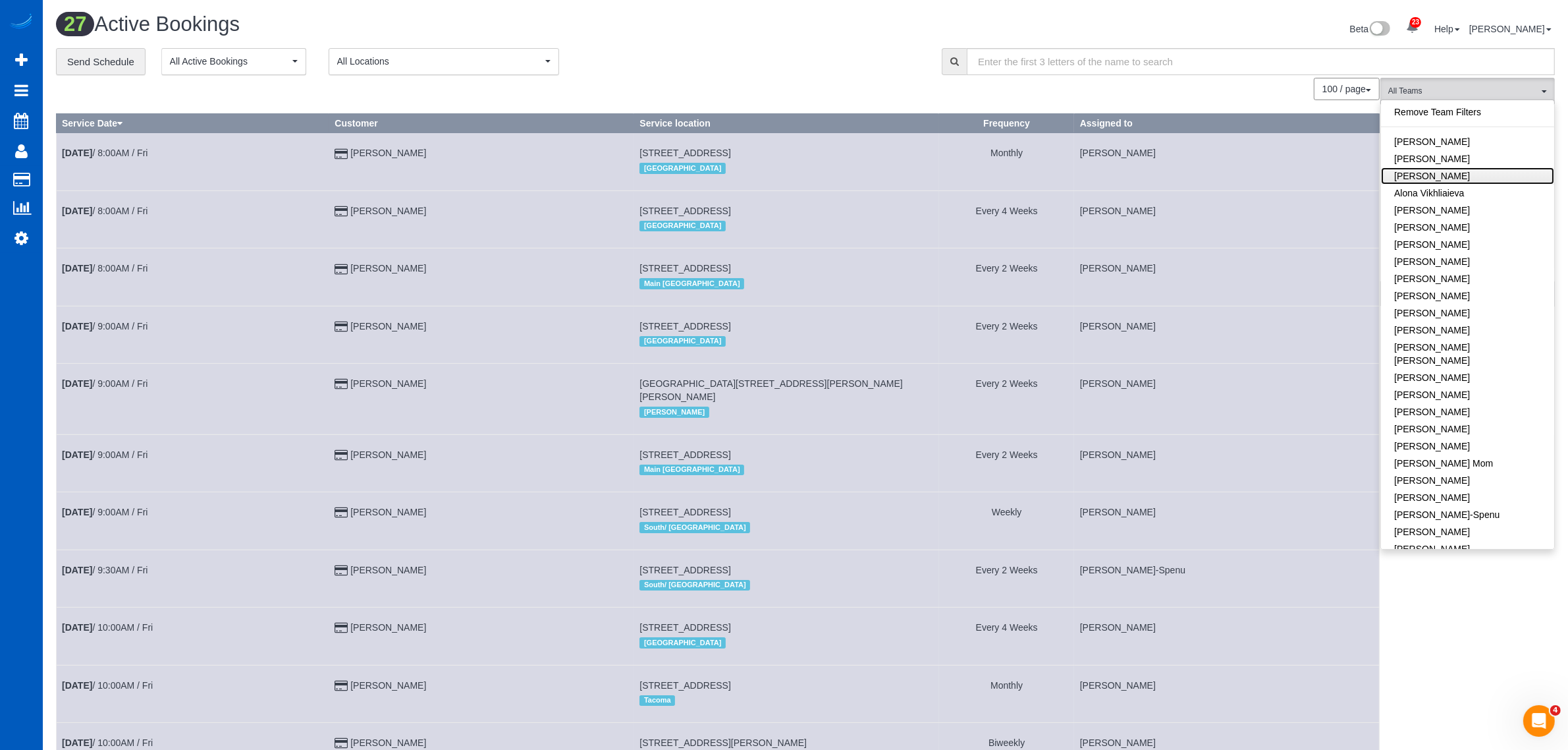
click at [1473, 177] on link "[PERSON_NAME]" at bounding box center [1467, 176] width 173 height 17
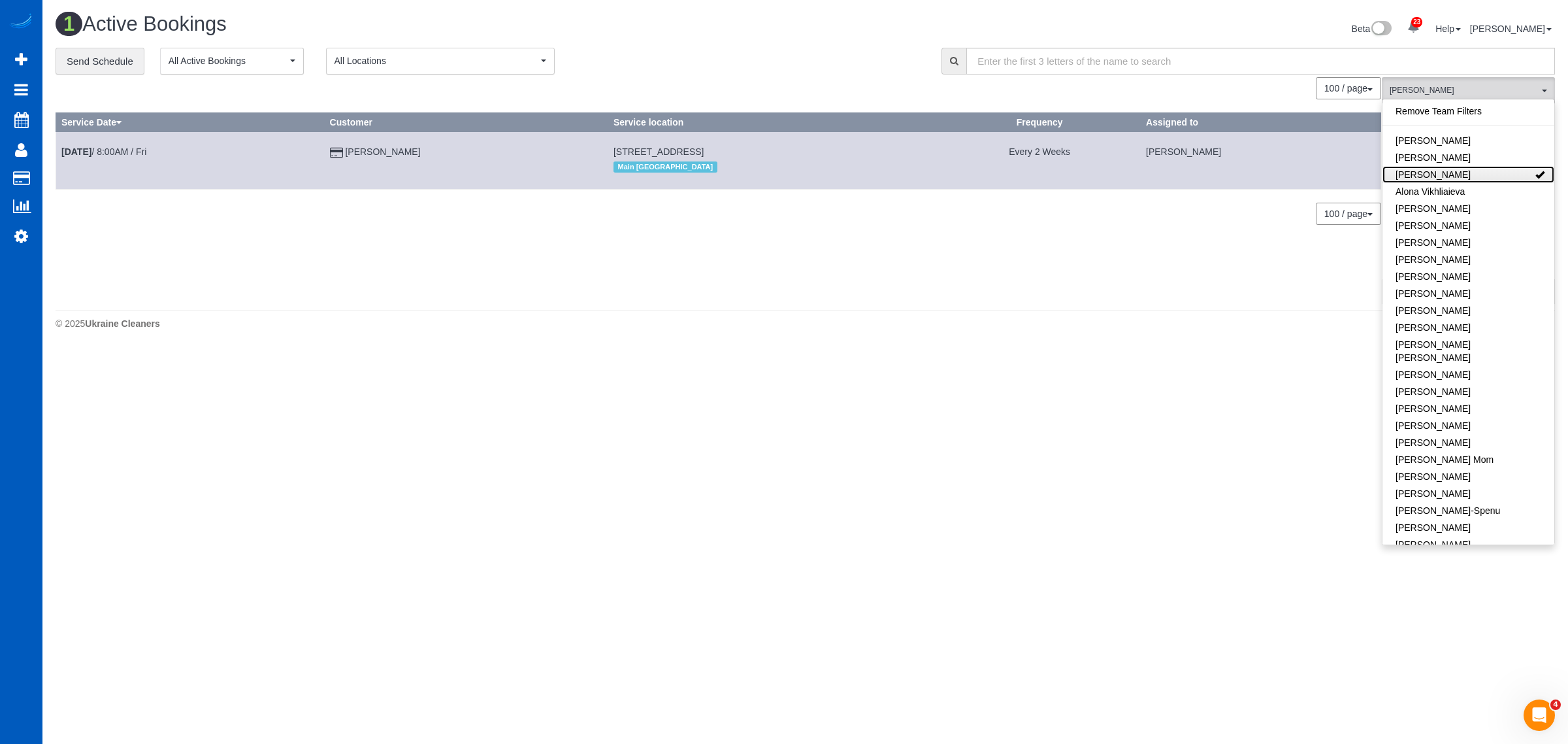
click at [1462, 176] on link "[PERSON_NAME]" at bounding box center [1469, 175] width 172 height 17
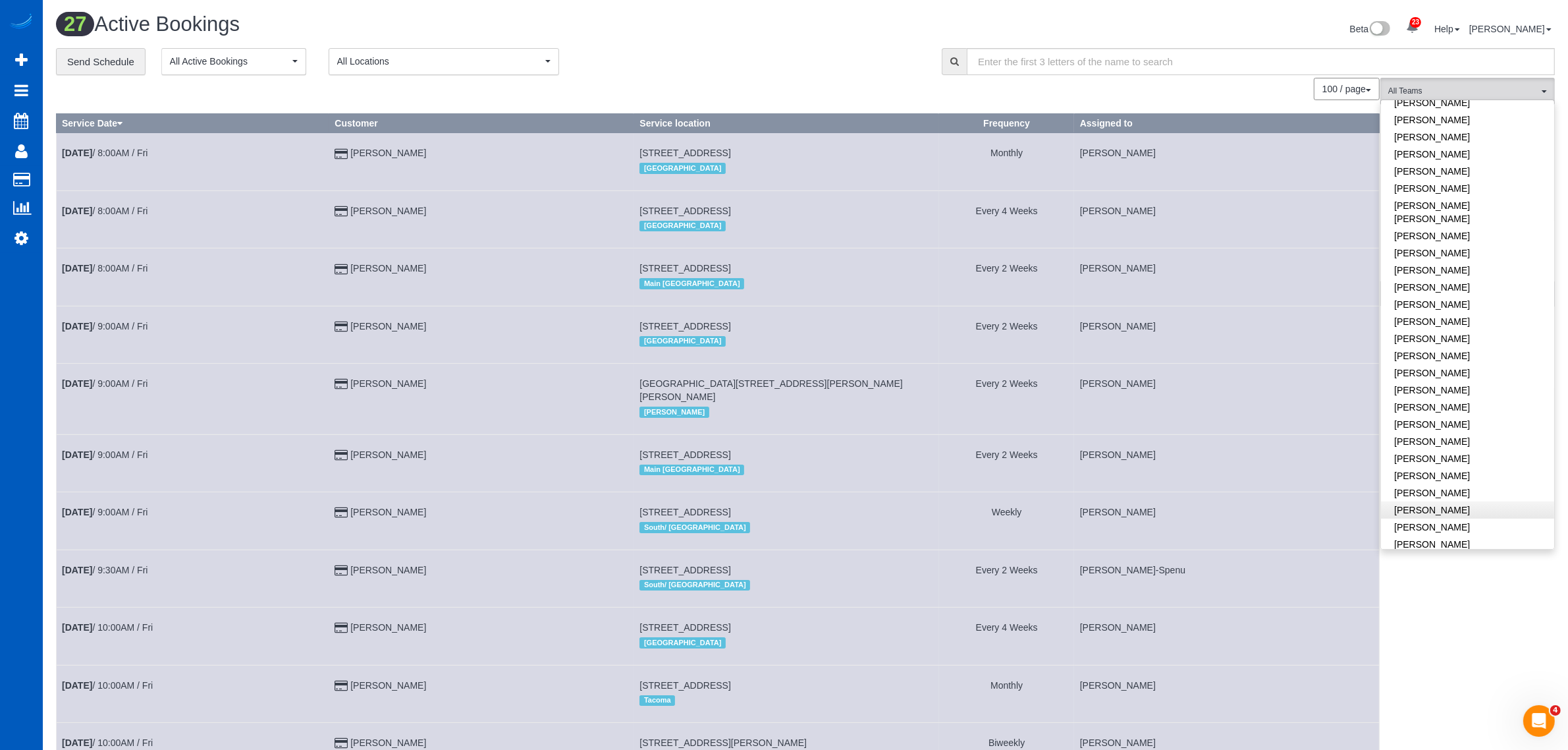
scroll to position [686, 0]
click at [1430, 467] on link "[PERSON_NAME]" at bounding box center [1467, 475] width 173 height 17
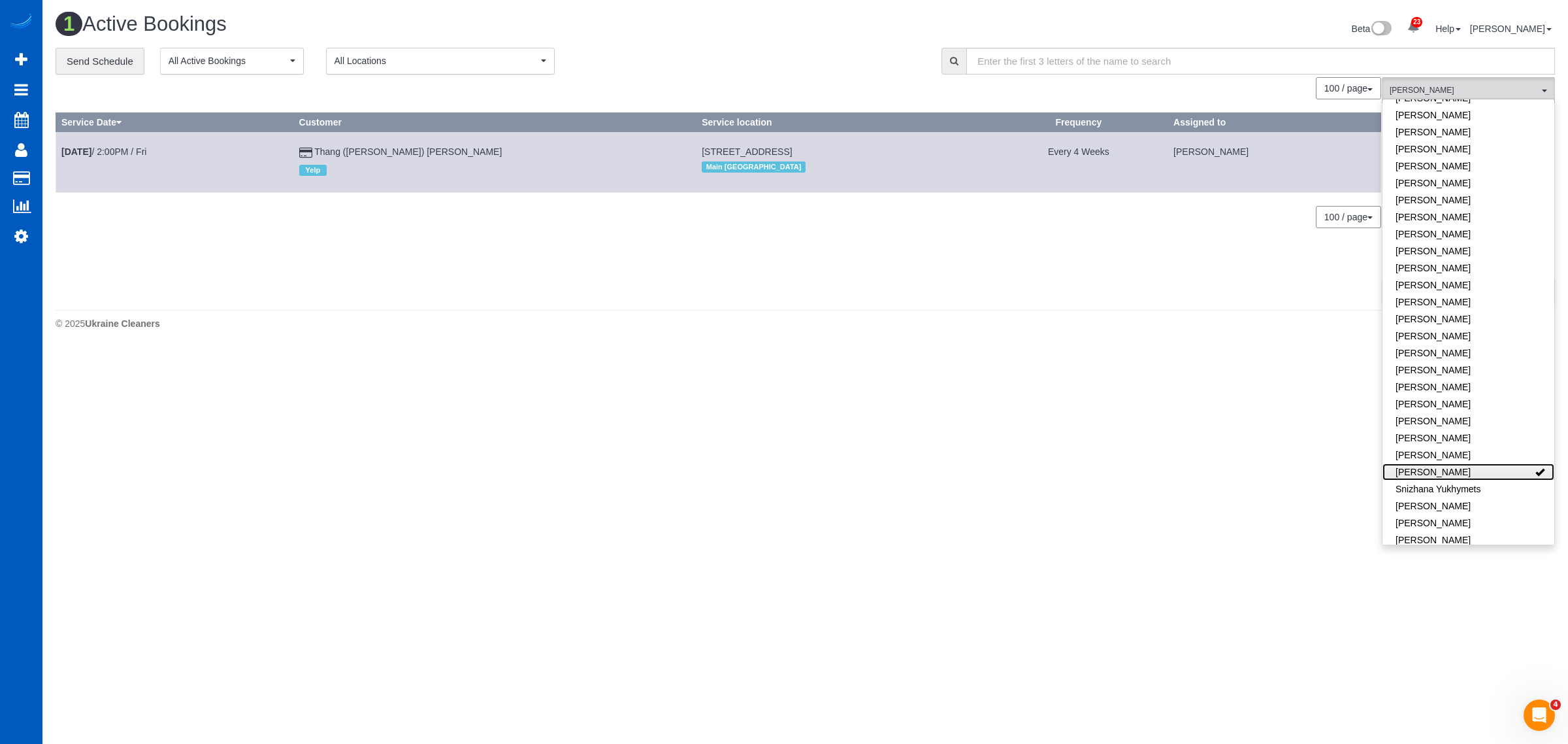
click at [1419, 463] on link "[PERSON_NAME]" at bounding box center [1469, 471] width 172 height 17
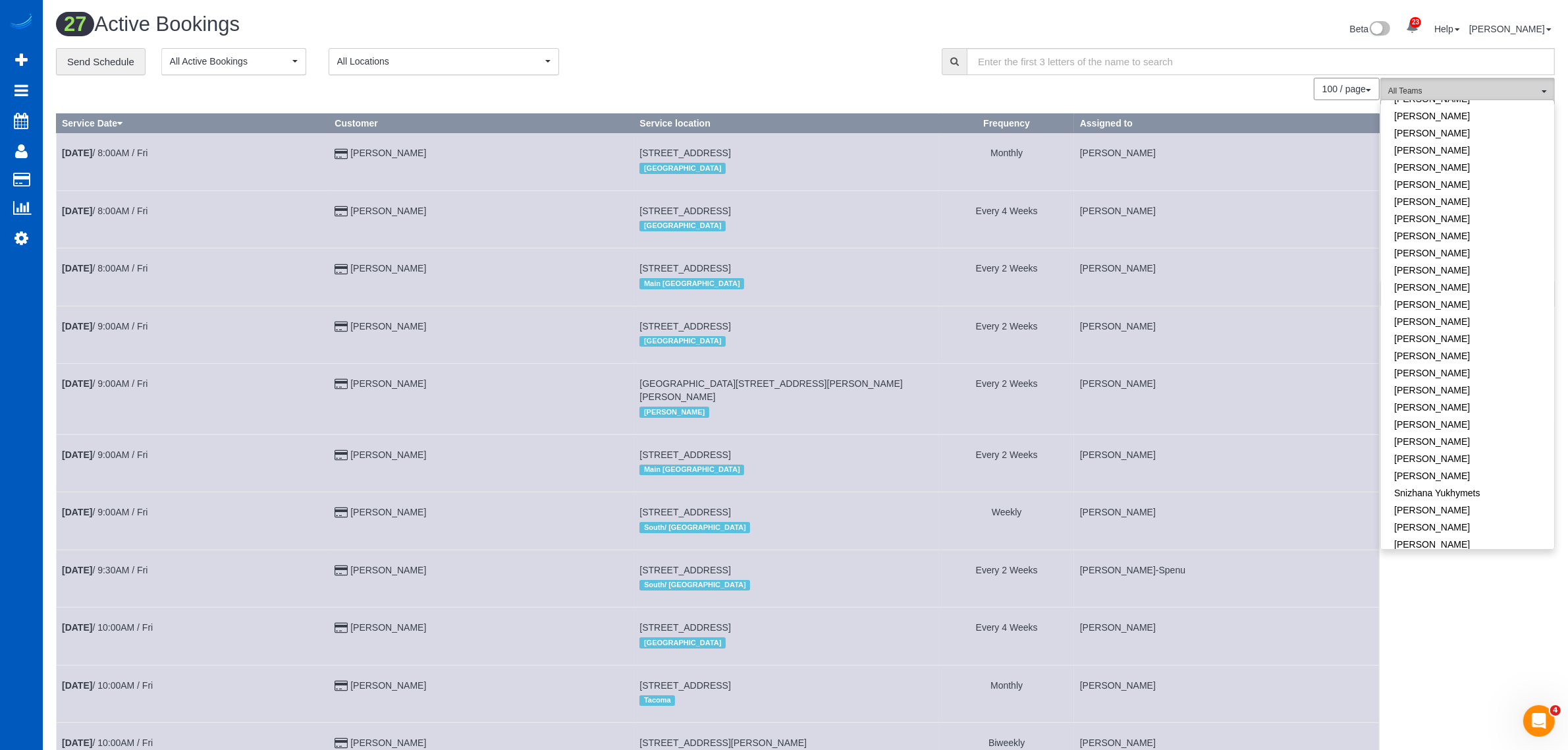
click at [1475, 79] on button "All Teams" at bounding box center [1467, 90] width 174 height 27
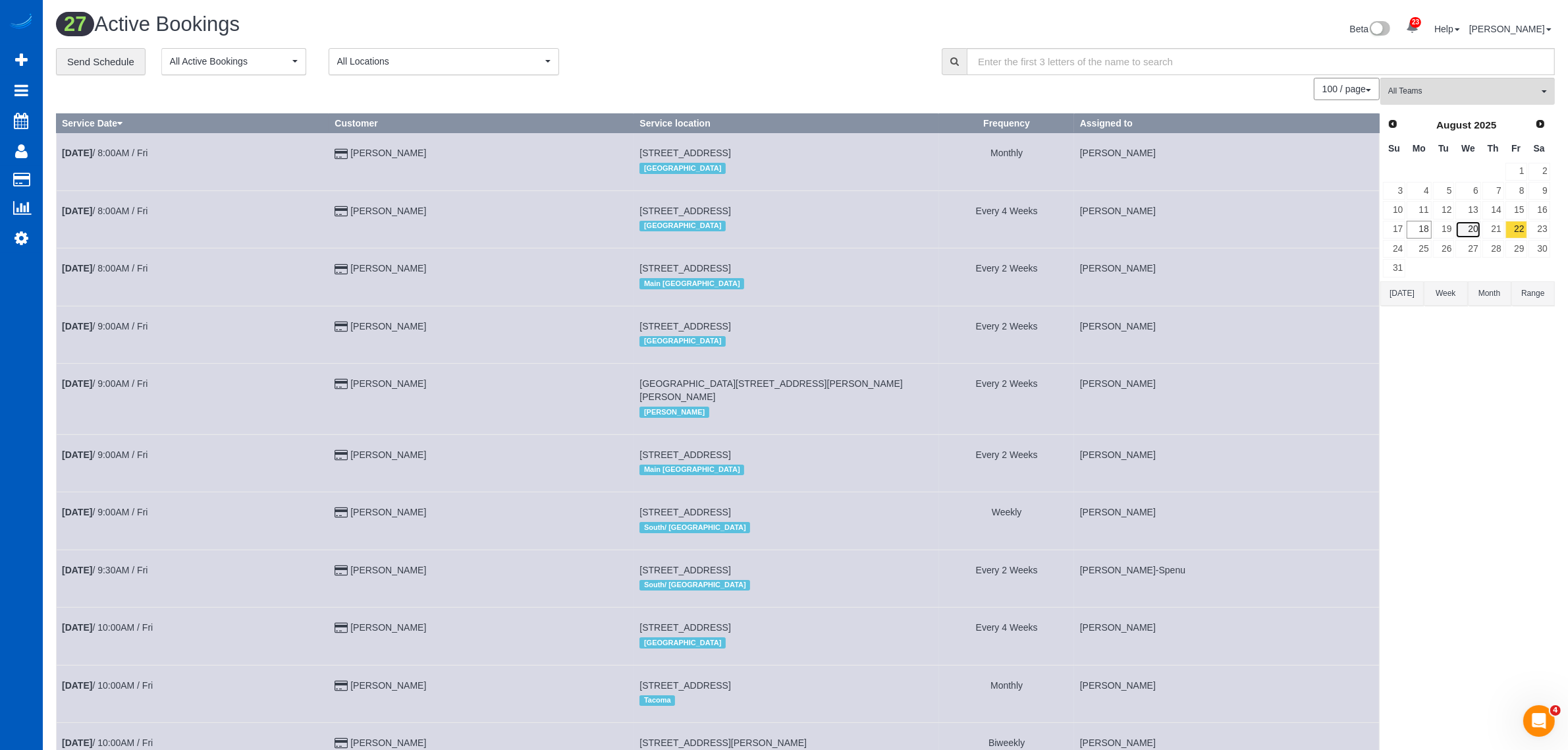
click at [1468, 228] on link "20" at bounding box center [1467, 229] width 25 height 18
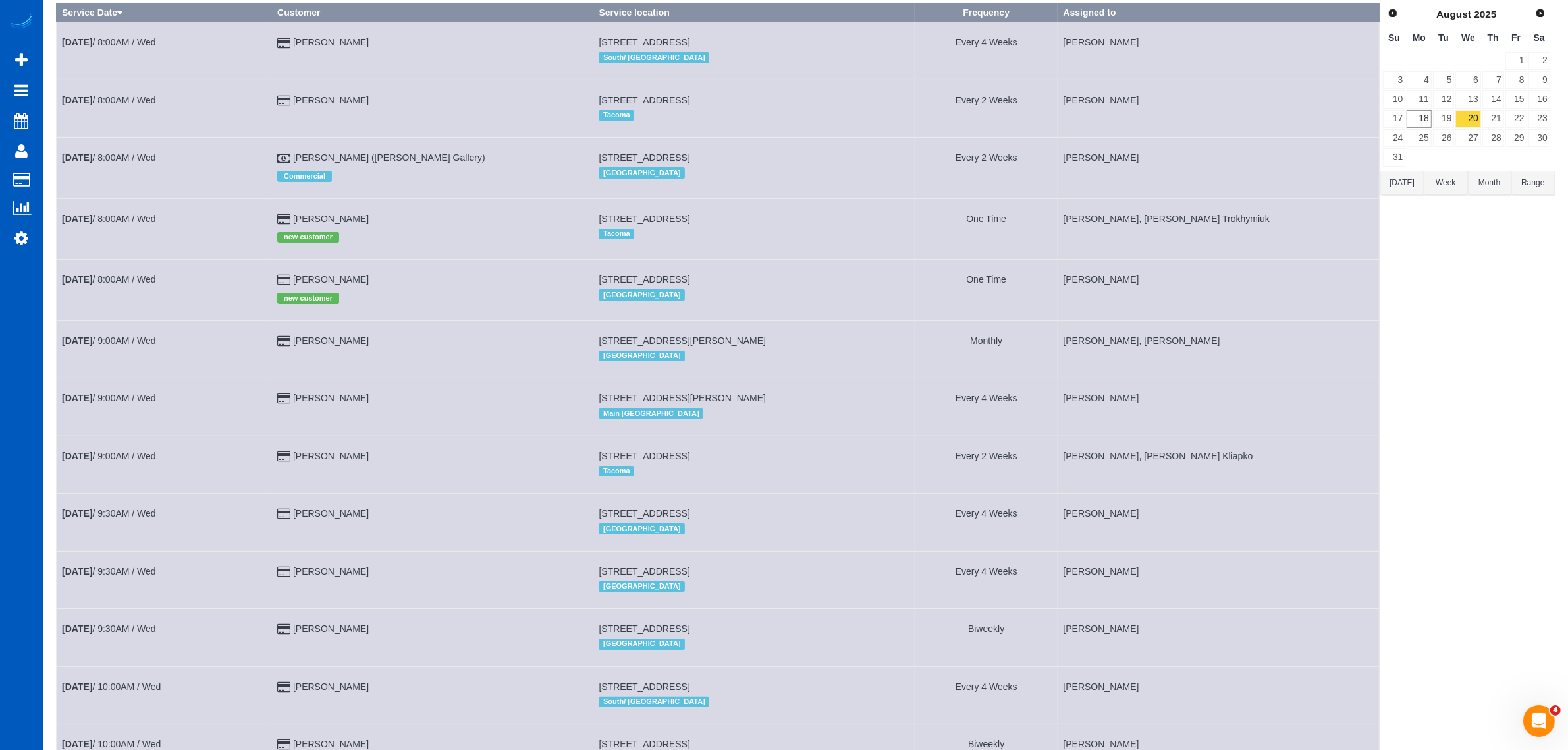
scroll to position [0, 0]
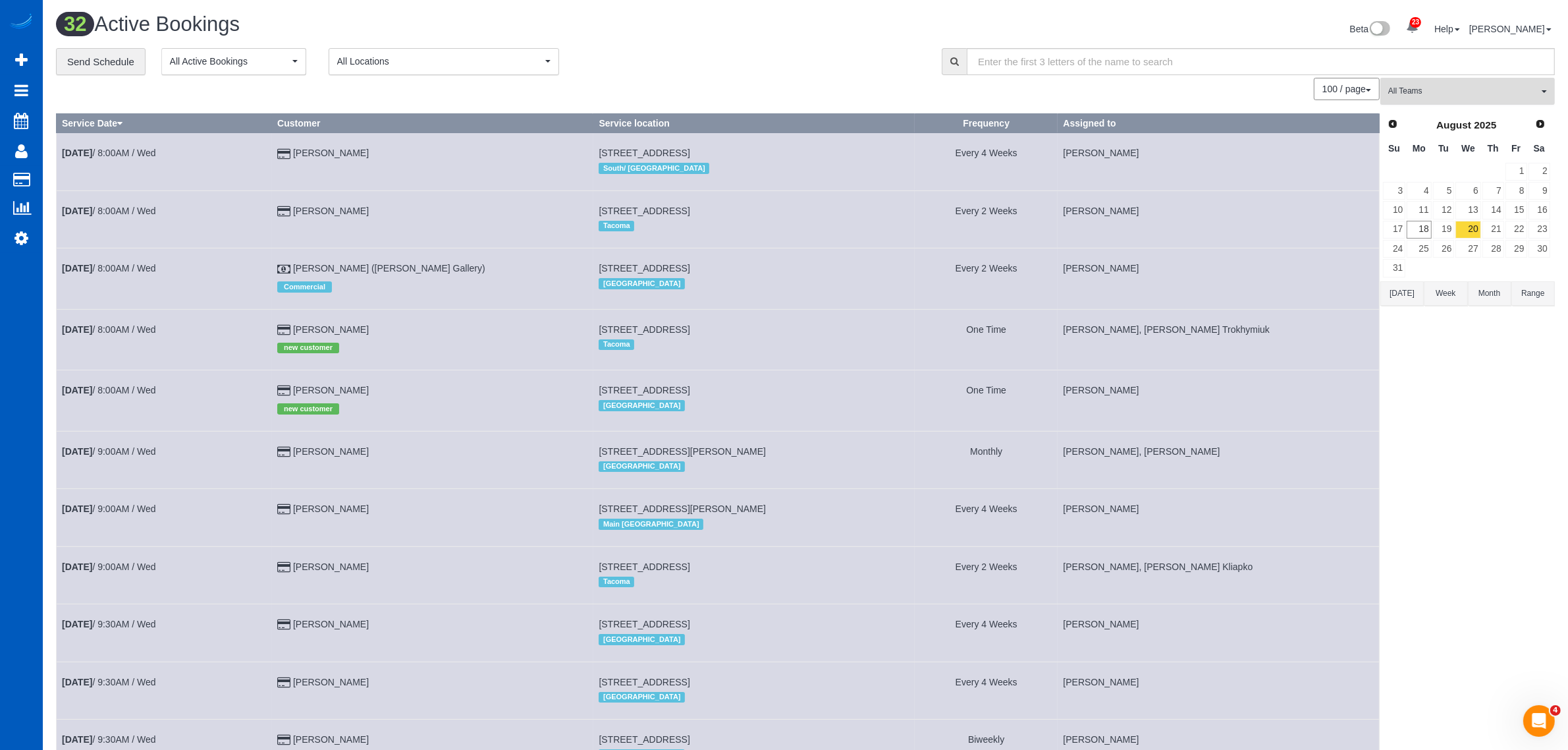
click at [1476, 102] on button "All Teams" at bounding box center [1467, 90] width 174 height 27
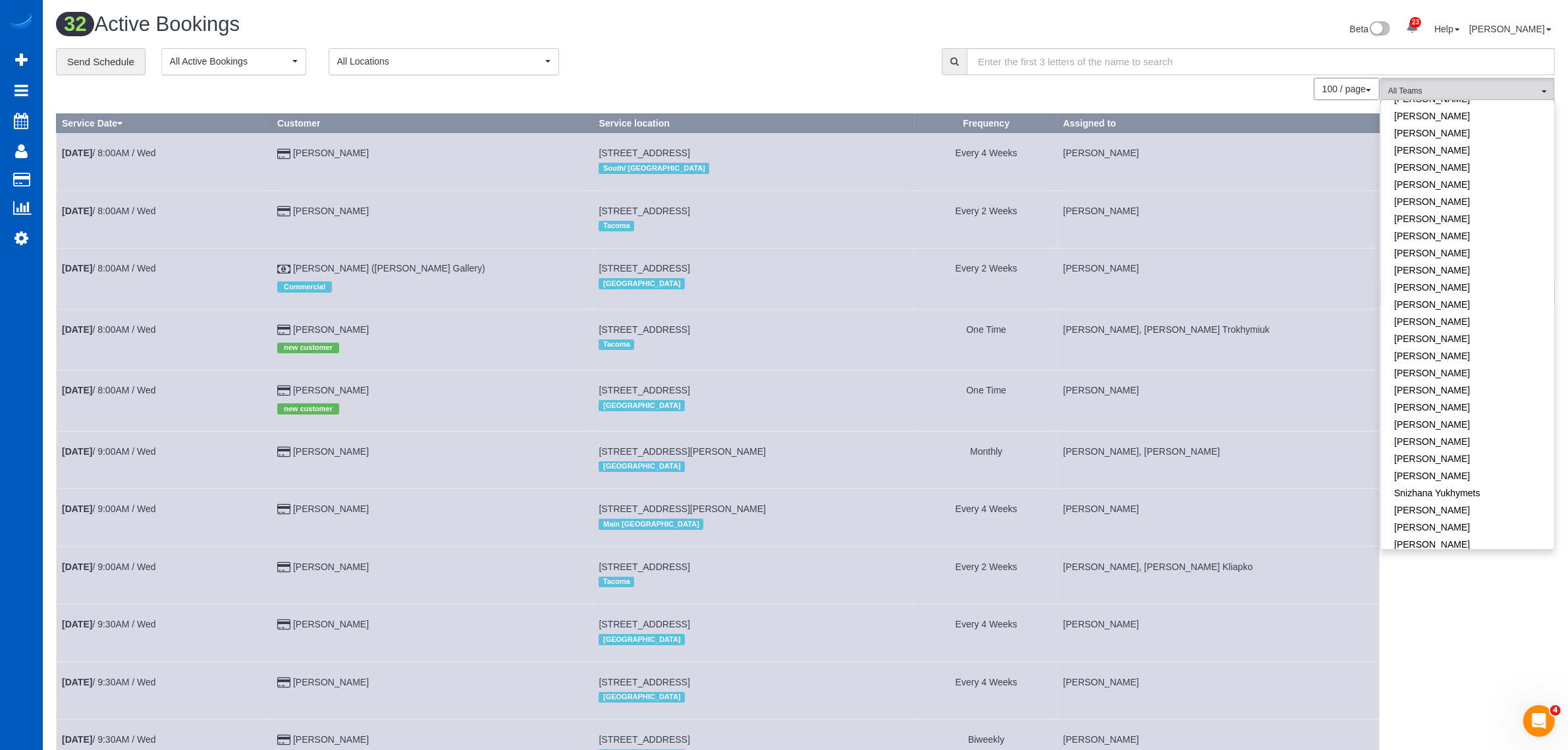
click at [489, 77] on div "100 / page 10 / page 20 / page 30 / page 40 / page 50 / page 100 / page" at bounding box center [718, 89] width 1324 height 22
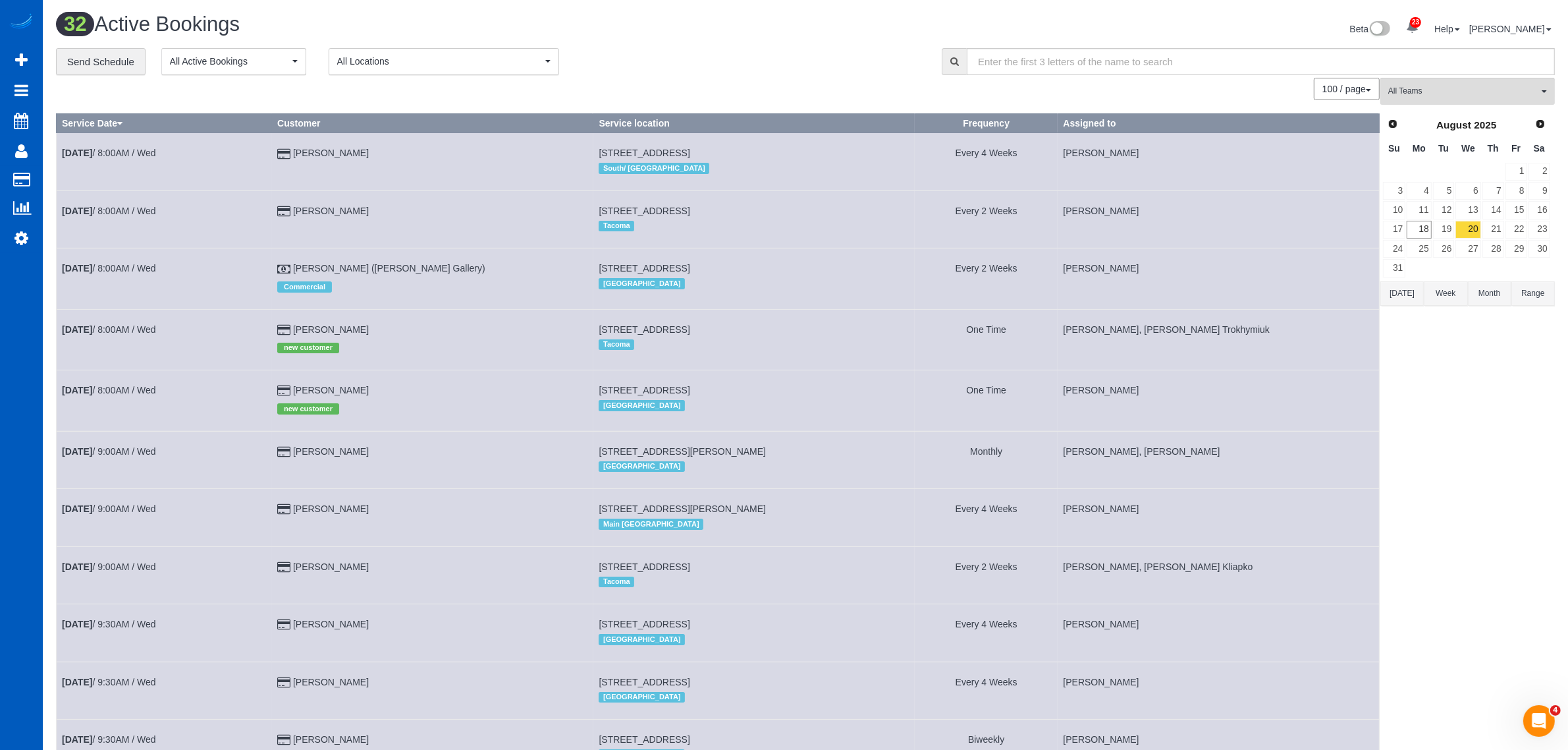
click at [481, 67] on button "All Locations" at bounding box center [444, 61] width 231 height 27
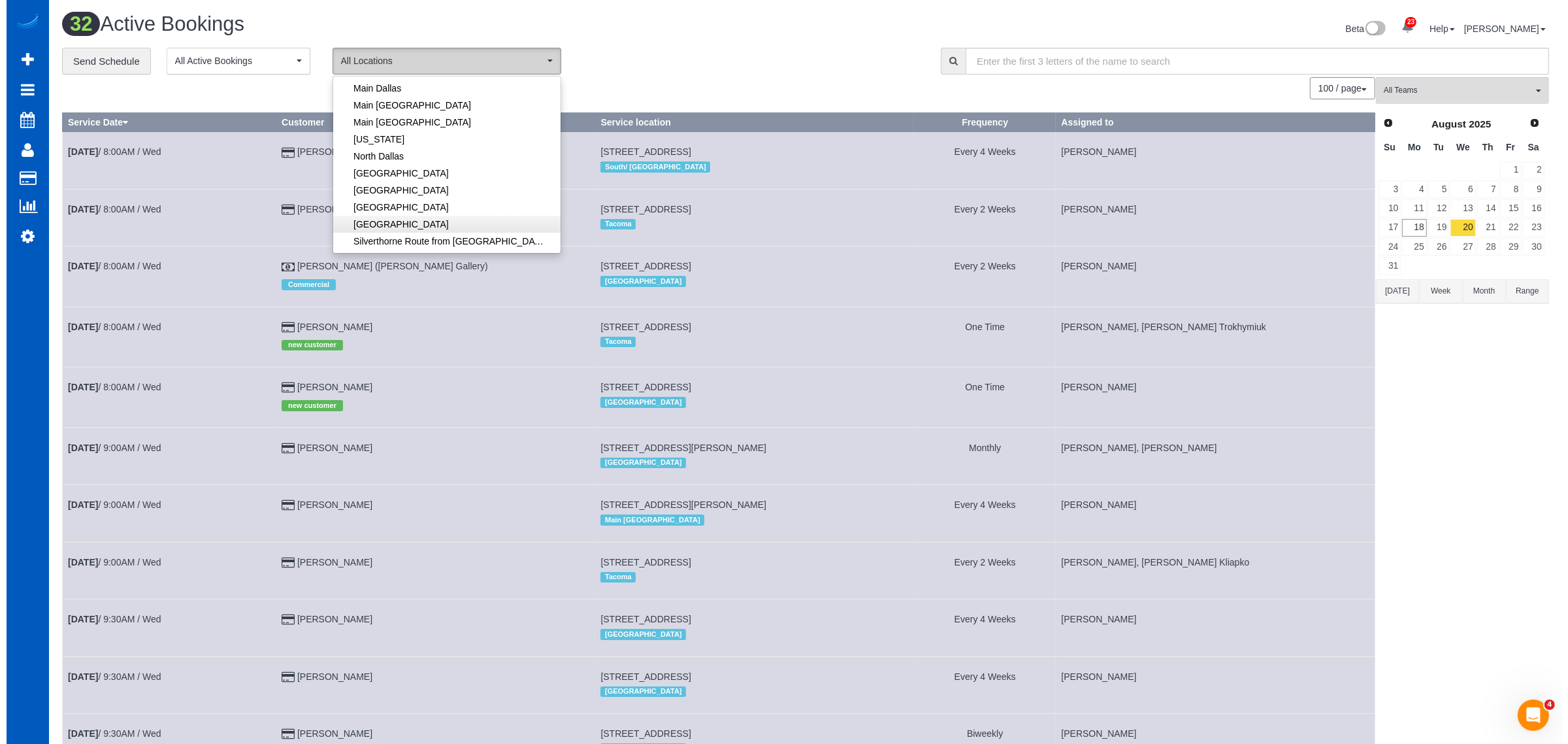
scroll to position [272, 0]
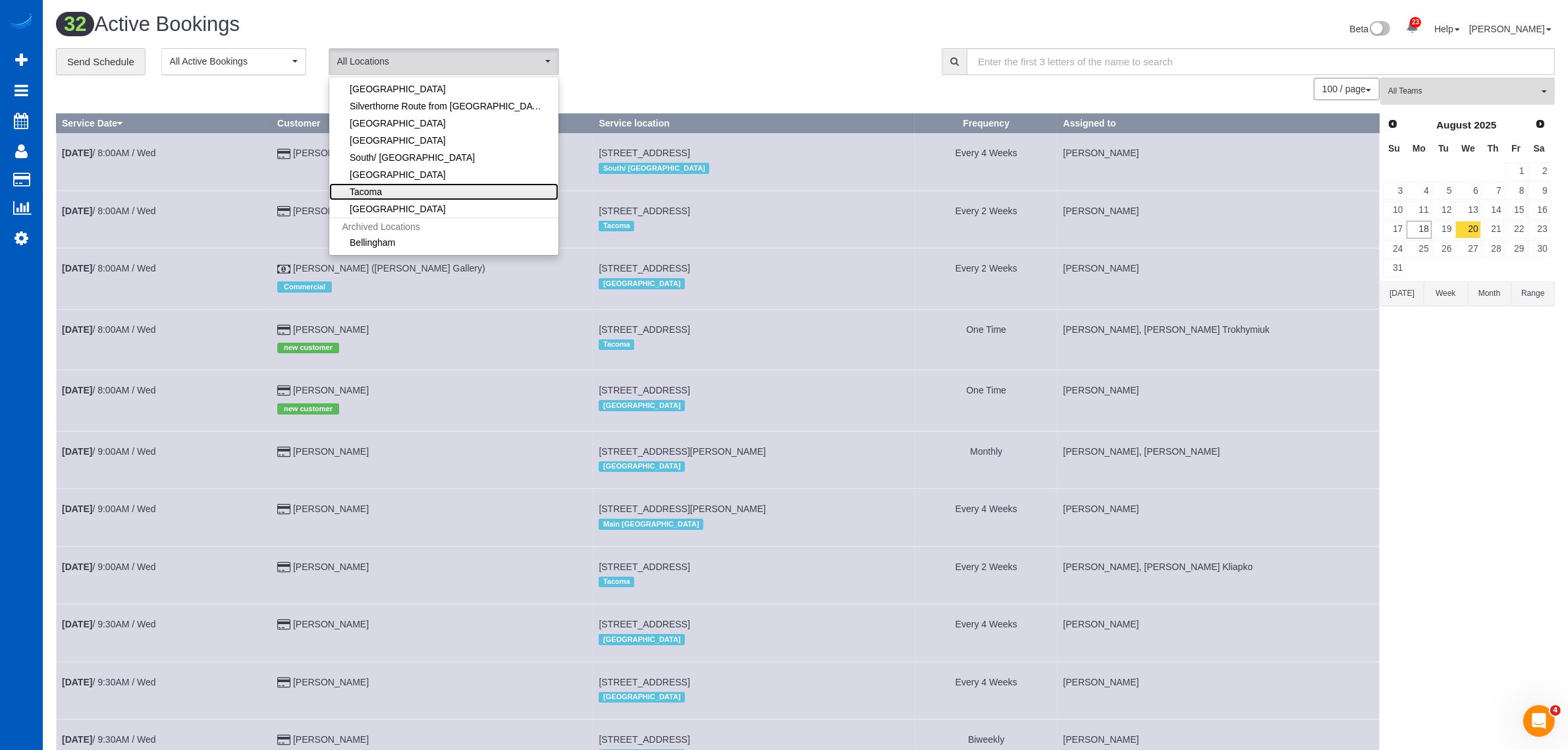
click at [407, 197] on link "Tacoma" at bounding box center [444, 192] width 229 height 17
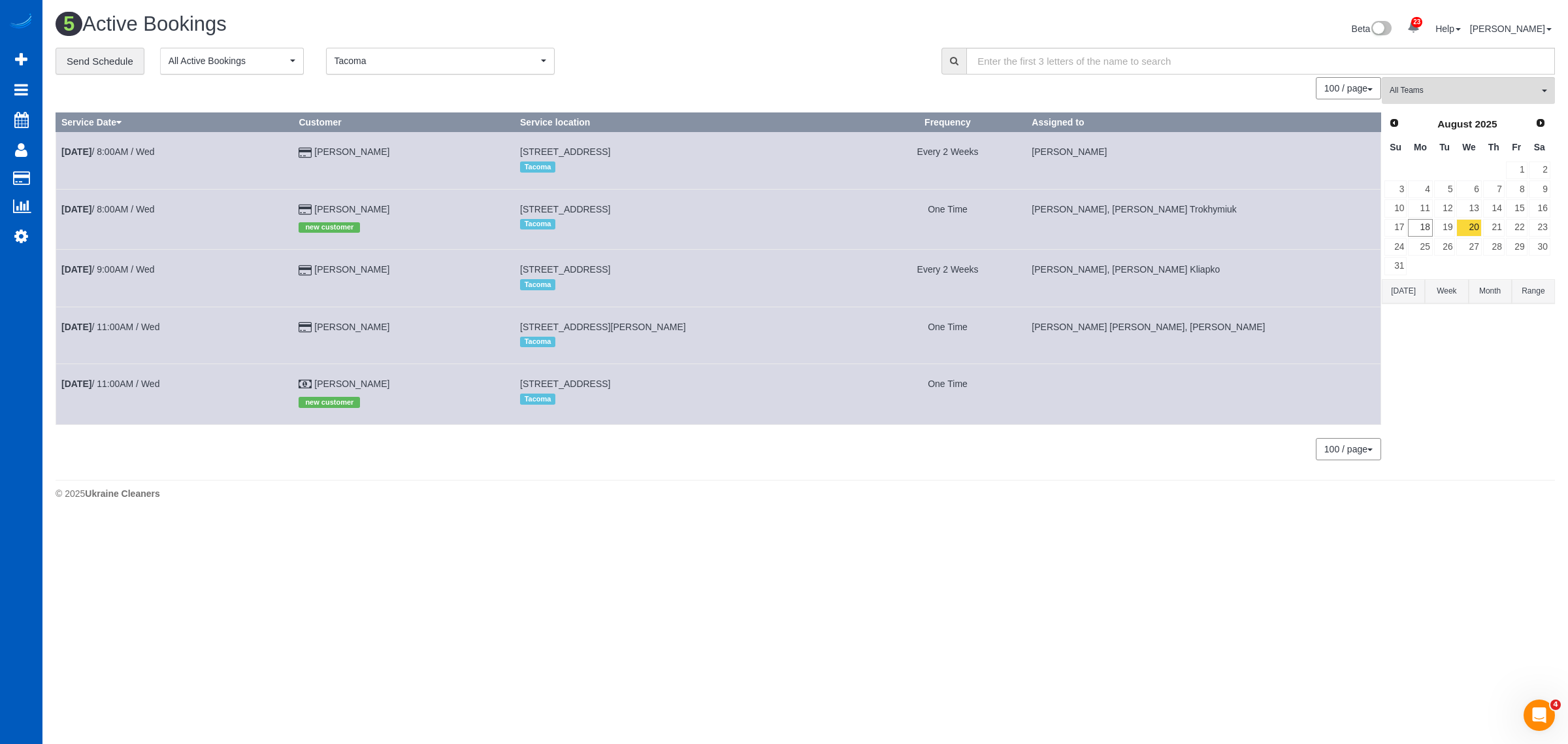
drag, startPoint x: 541, startPoint y: 327, endPoint x: 687, endPoint y: 330, distance: 146.0
click at [710, 325] on td "25227 154th St E, Buckley, WA 98321 Tacoma" at bounding box center [692, 335] width 355 height 57
click at [352, 327] on link "Ben Cruz" at bounding box center [351, 326] width 75 height 10
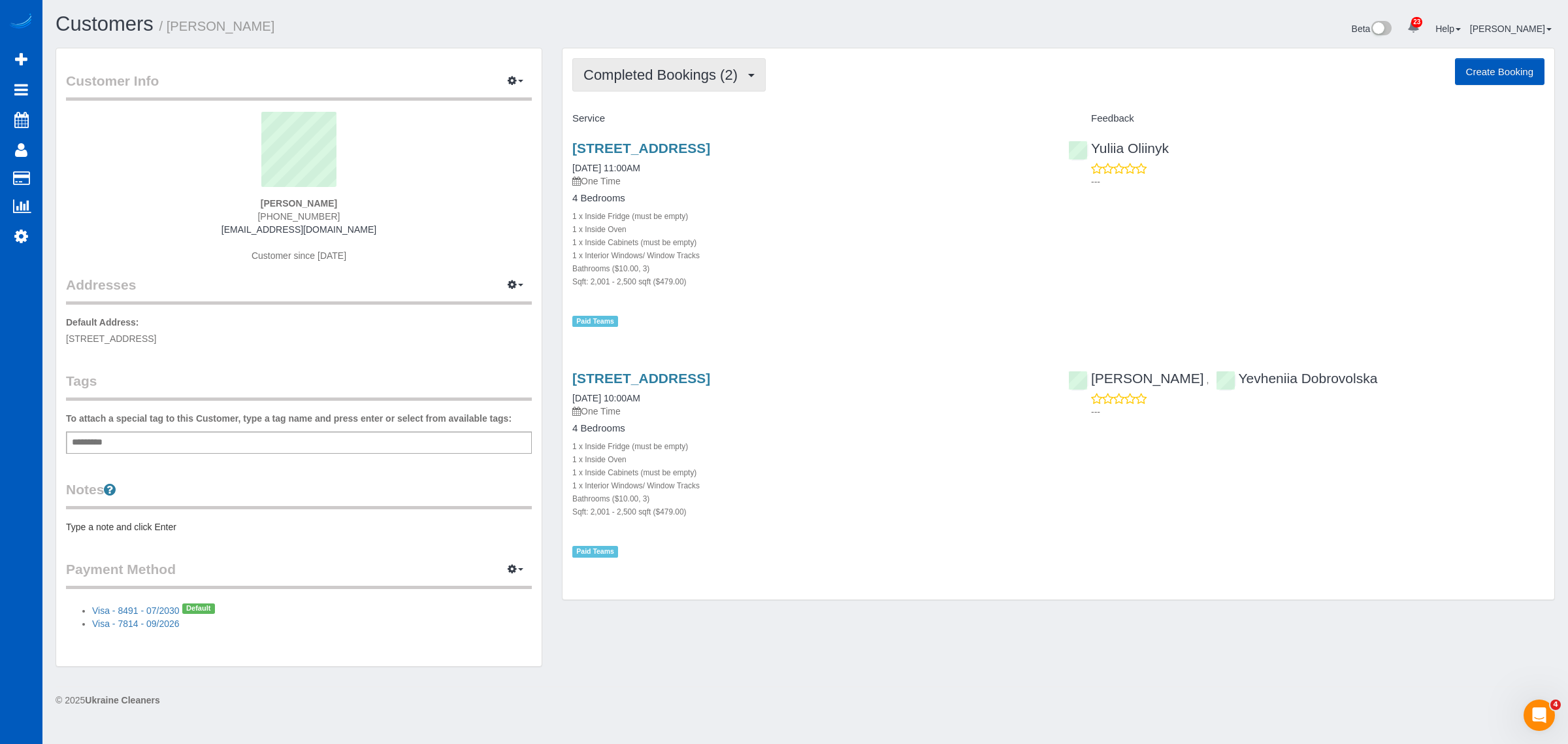
click at [683, 63] on button "Completed Bookings (2)" at bounding box center [669, 75] width 193 height 33
click at [662, 124] on link "Upcoming Bookings (1)" at bounding box center [640, 122] width 136 height 17
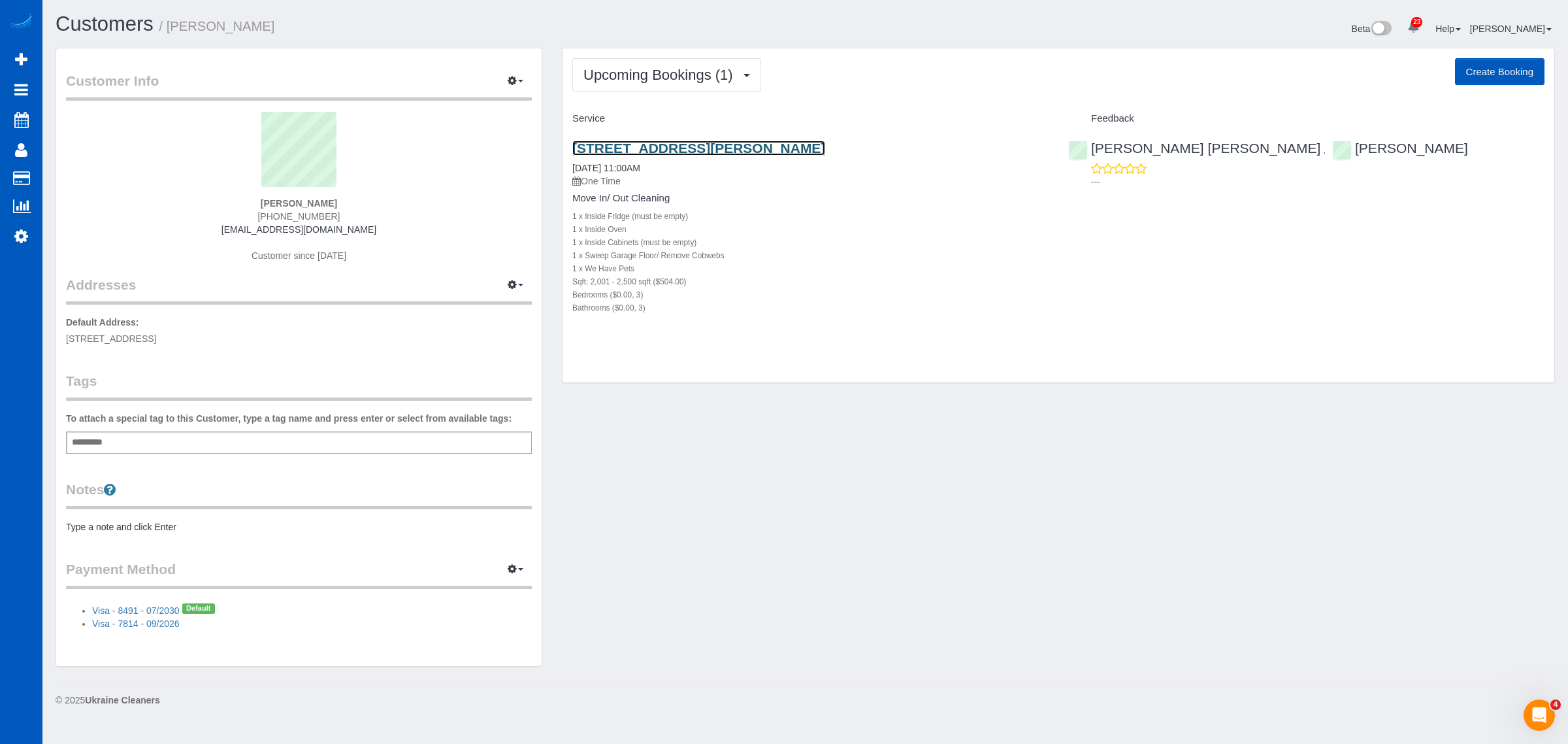
click at [662, 145] on link "25227 154th St E, Buckley, WA 98321" at bounding box center [699, 148] width 253 height 15
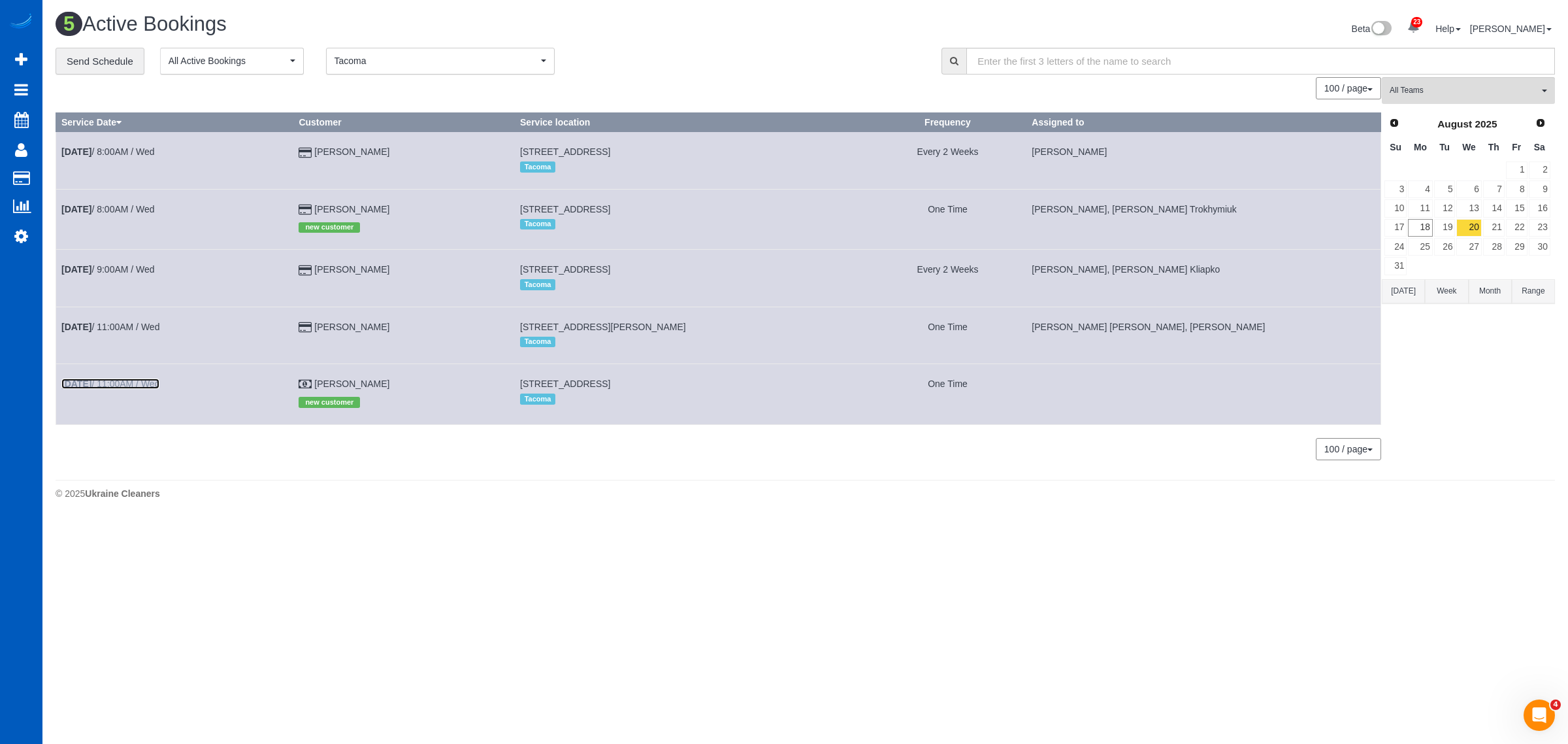
click at [113, 383] on link "Aug 20th / 11:00AM / Wed" at bounding box center [110, 384] width 98 height 10
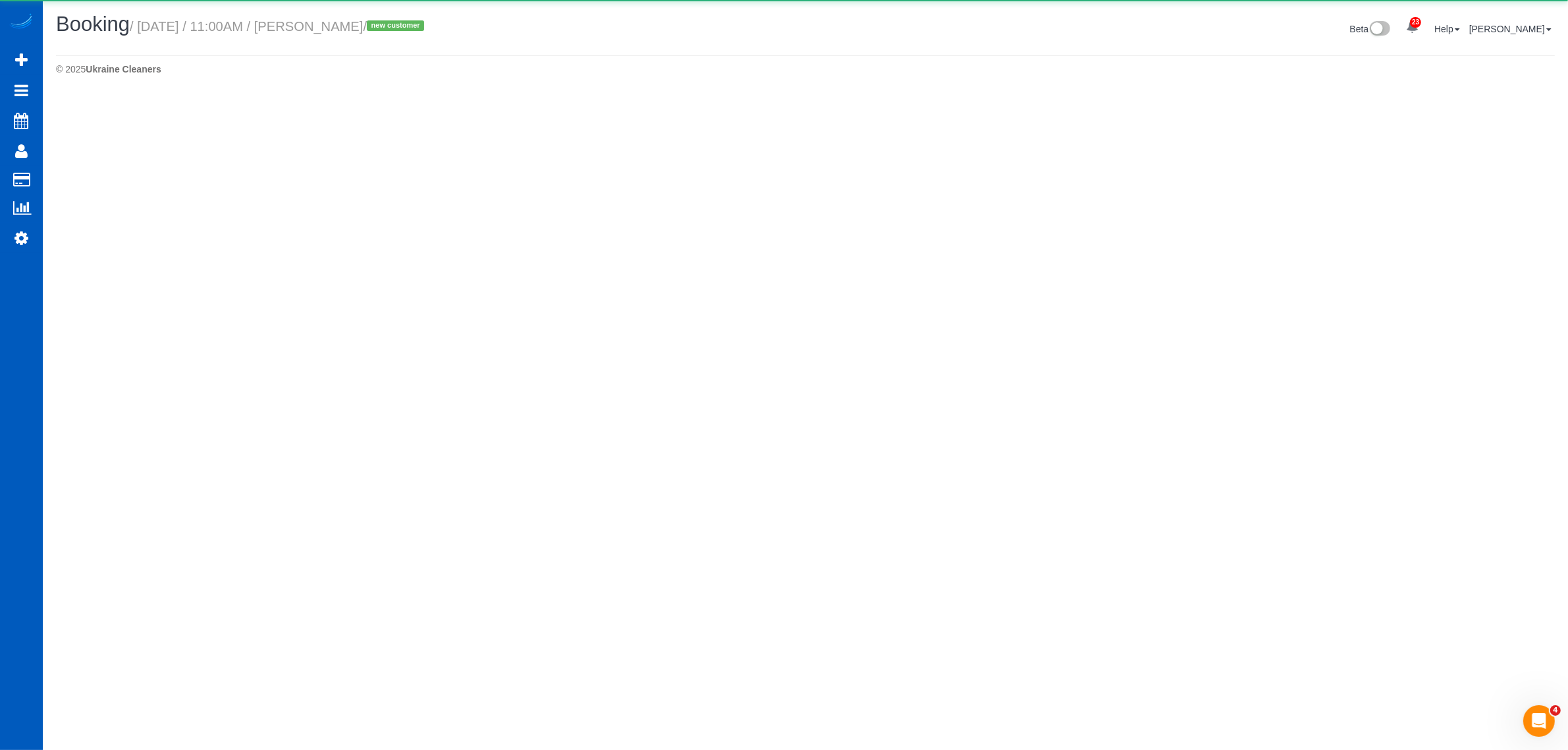
select select "WA"
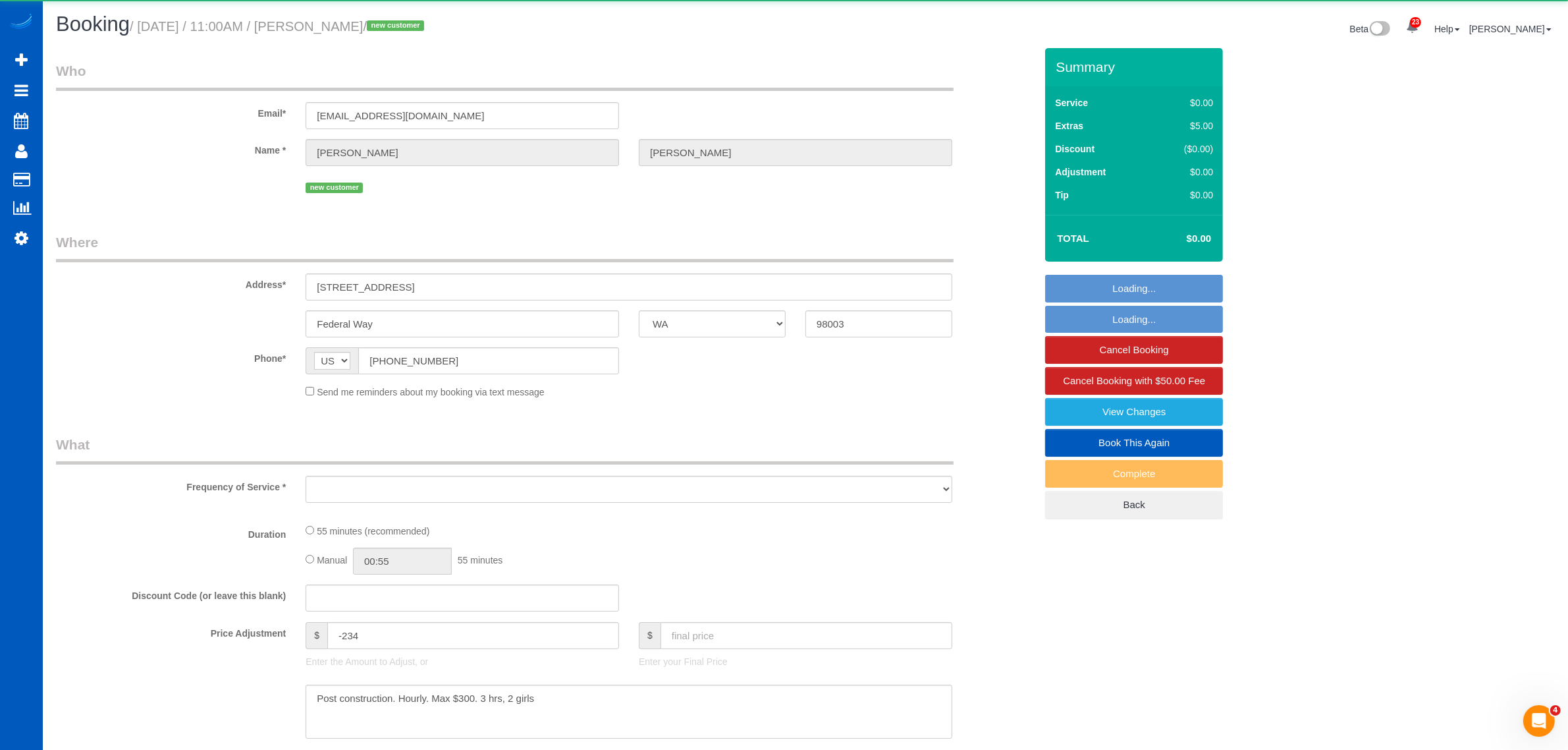
select select "object:10960"
select select "199"
select select "spot60"
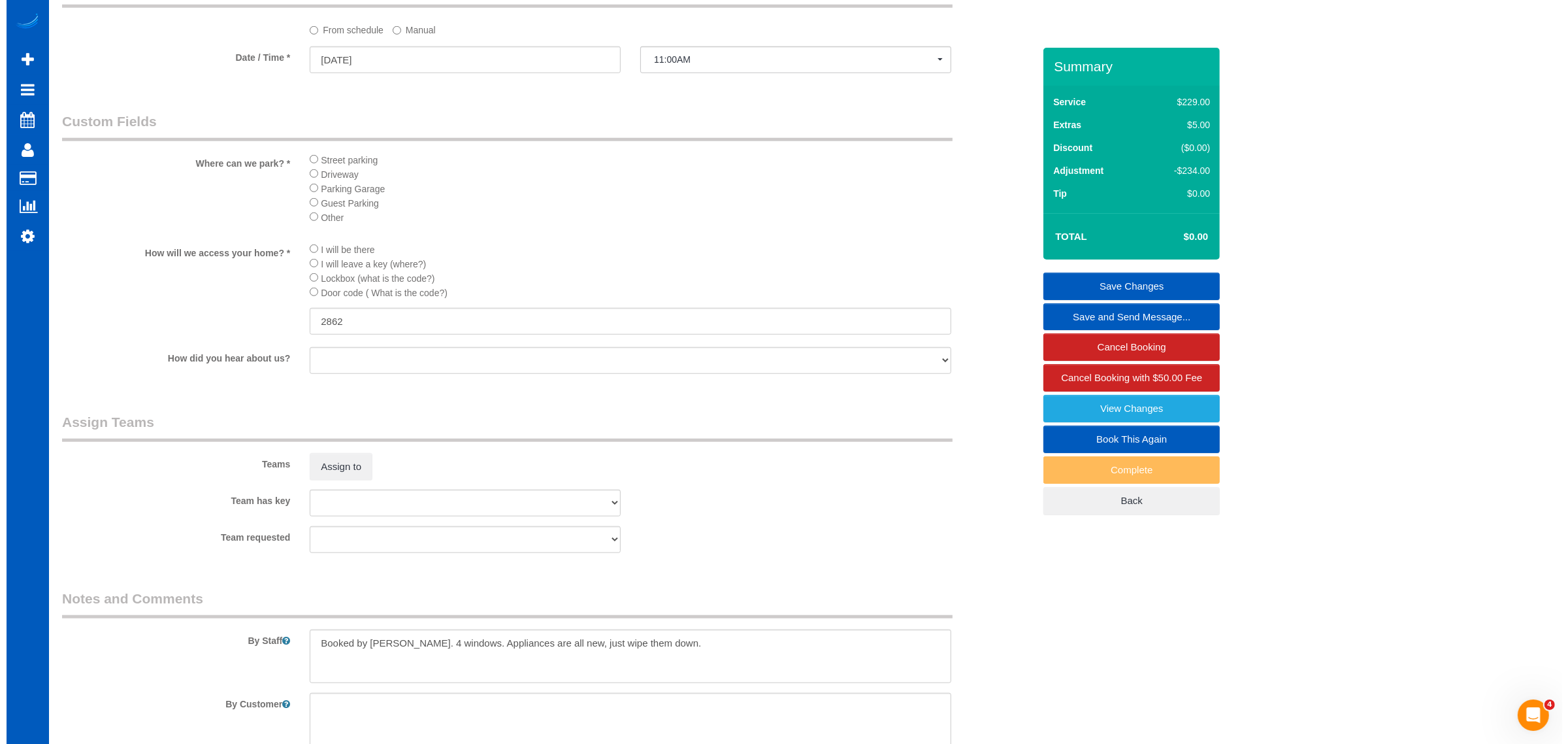
scroll to position [1551, 0]
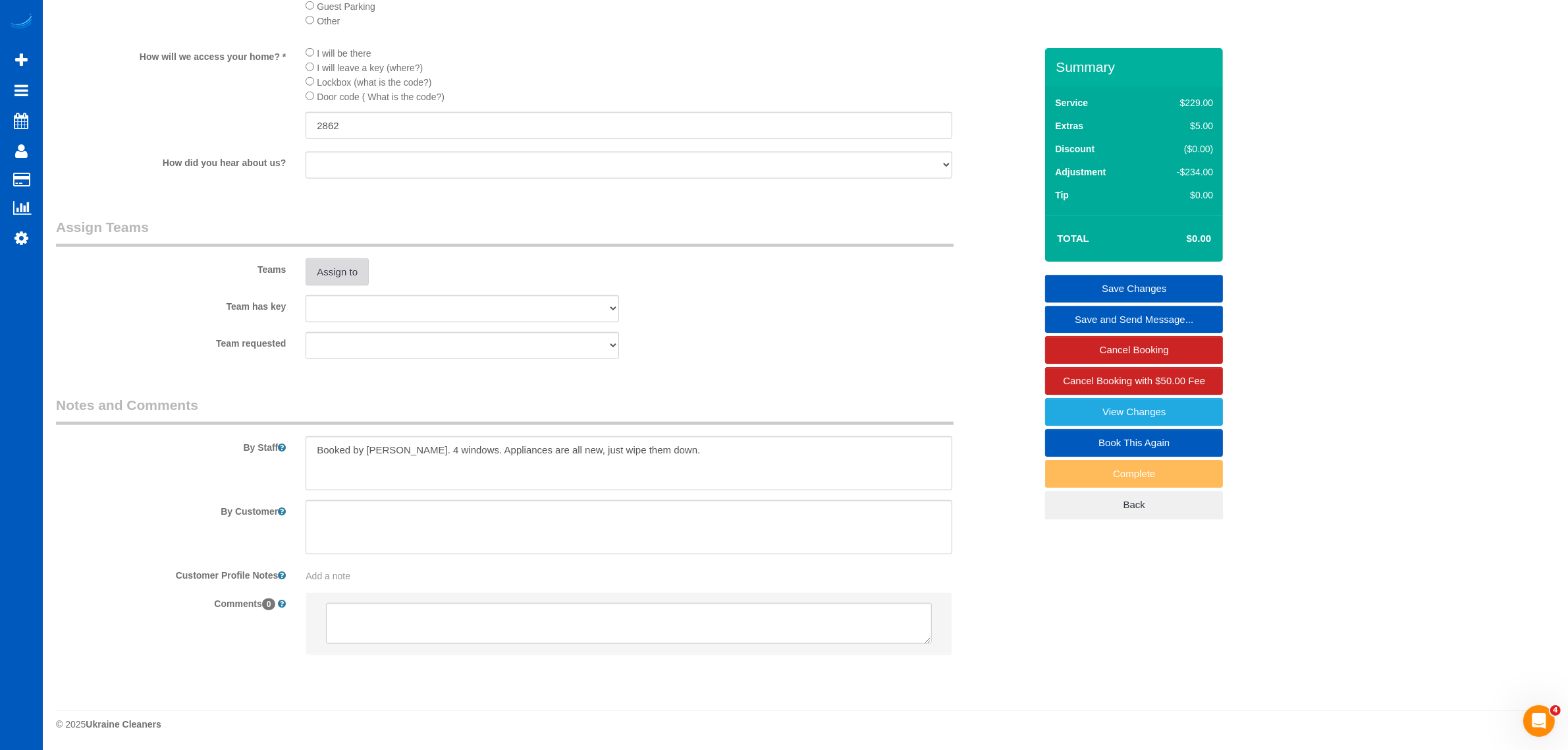
click at [341, 285] on button "Assign to" at bounding box center [337, 272] width 63 height 28
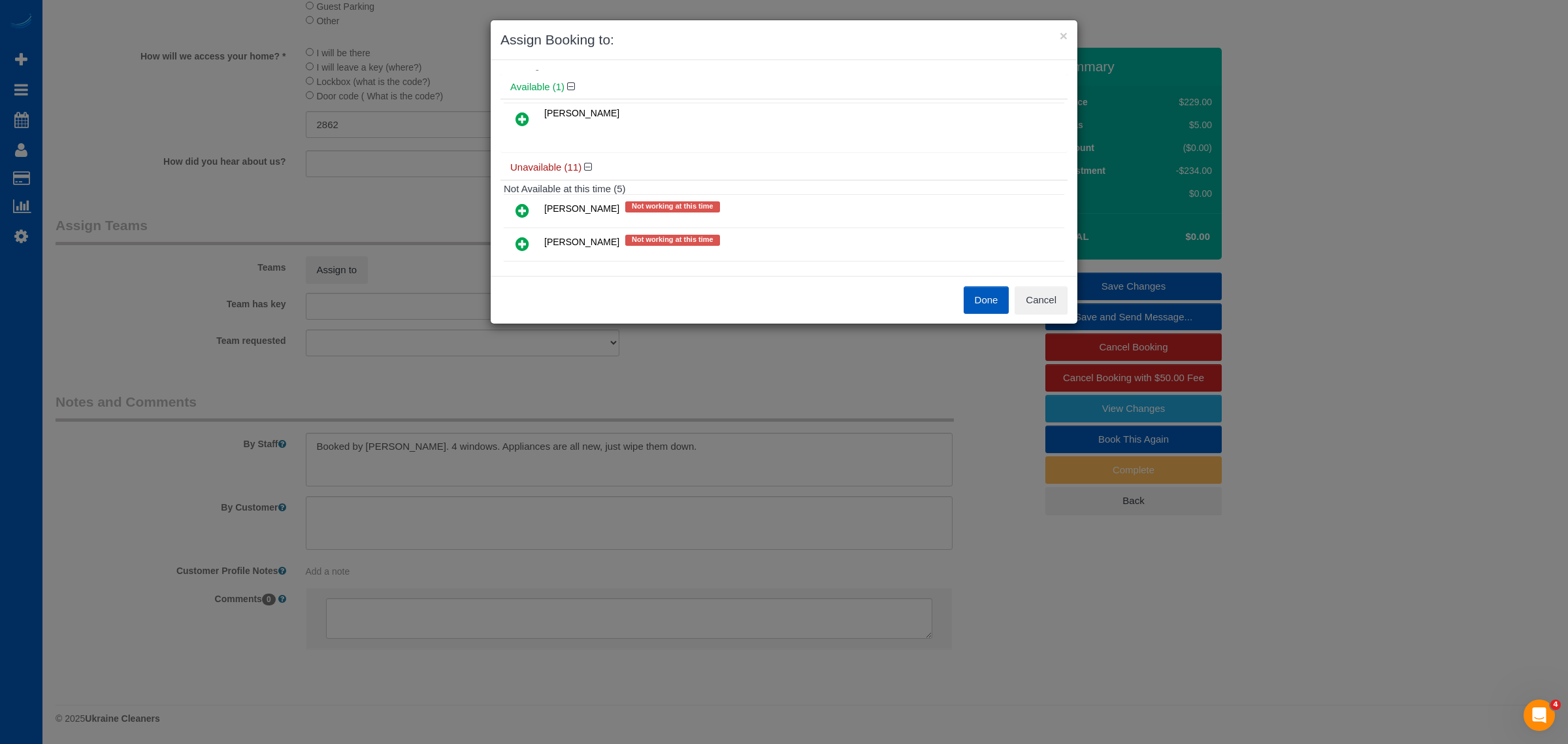
scroll to position [0, 0]
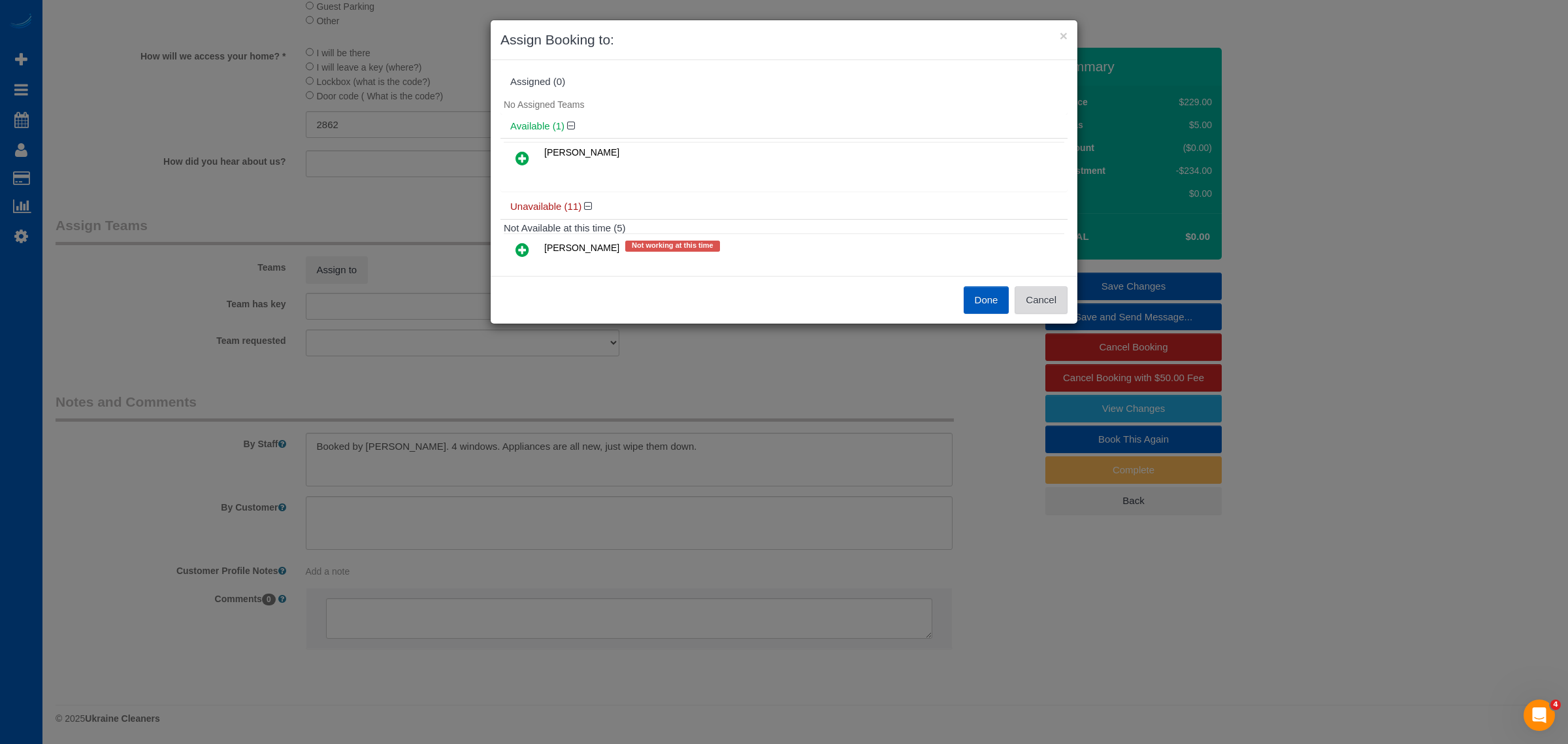
click at [1043, 299] on button "Cancel" at bounding box center [1040, 300] width 53 height 28
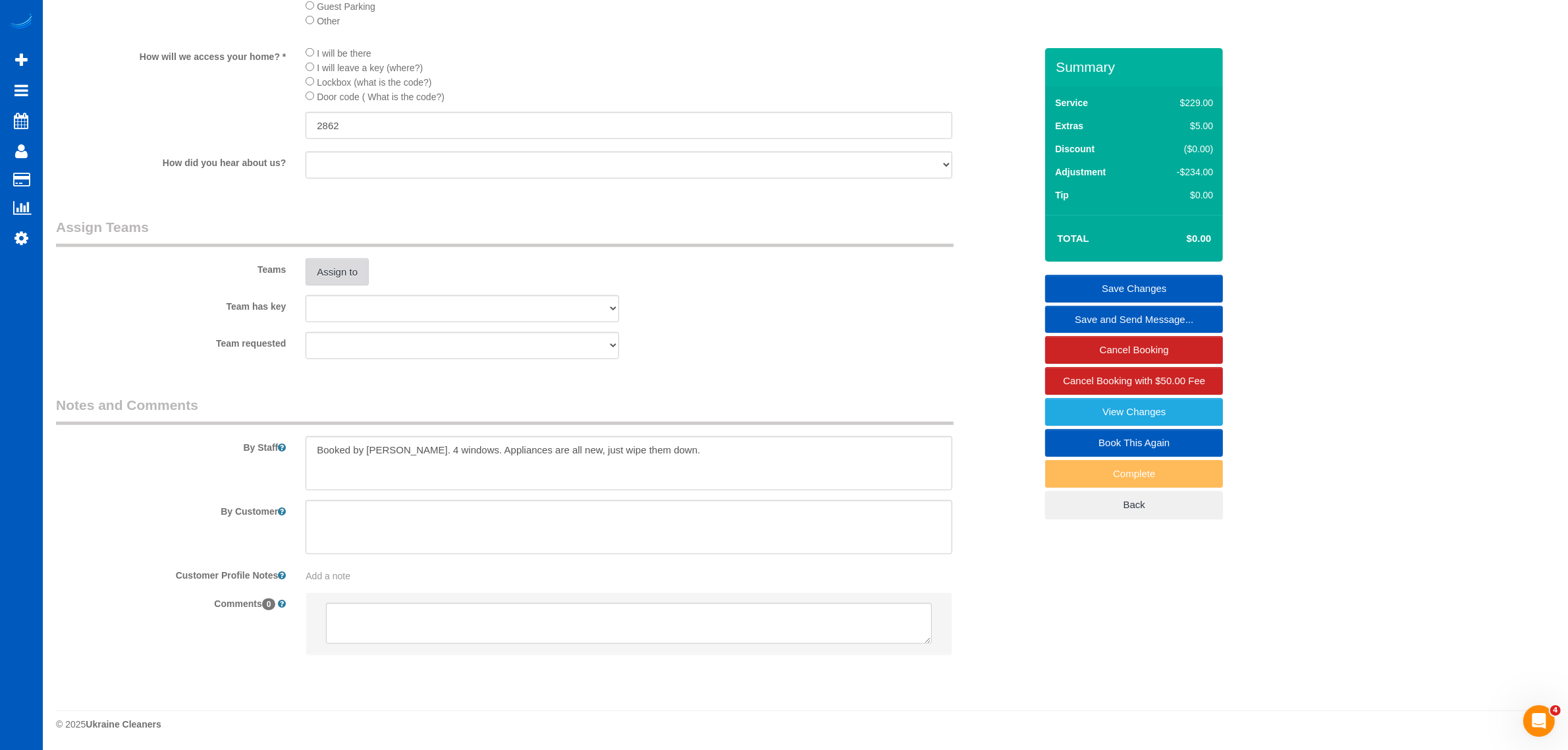
click at [324, 279] on button "Assign to" at bounding box center [337, 272] width 63 height 28
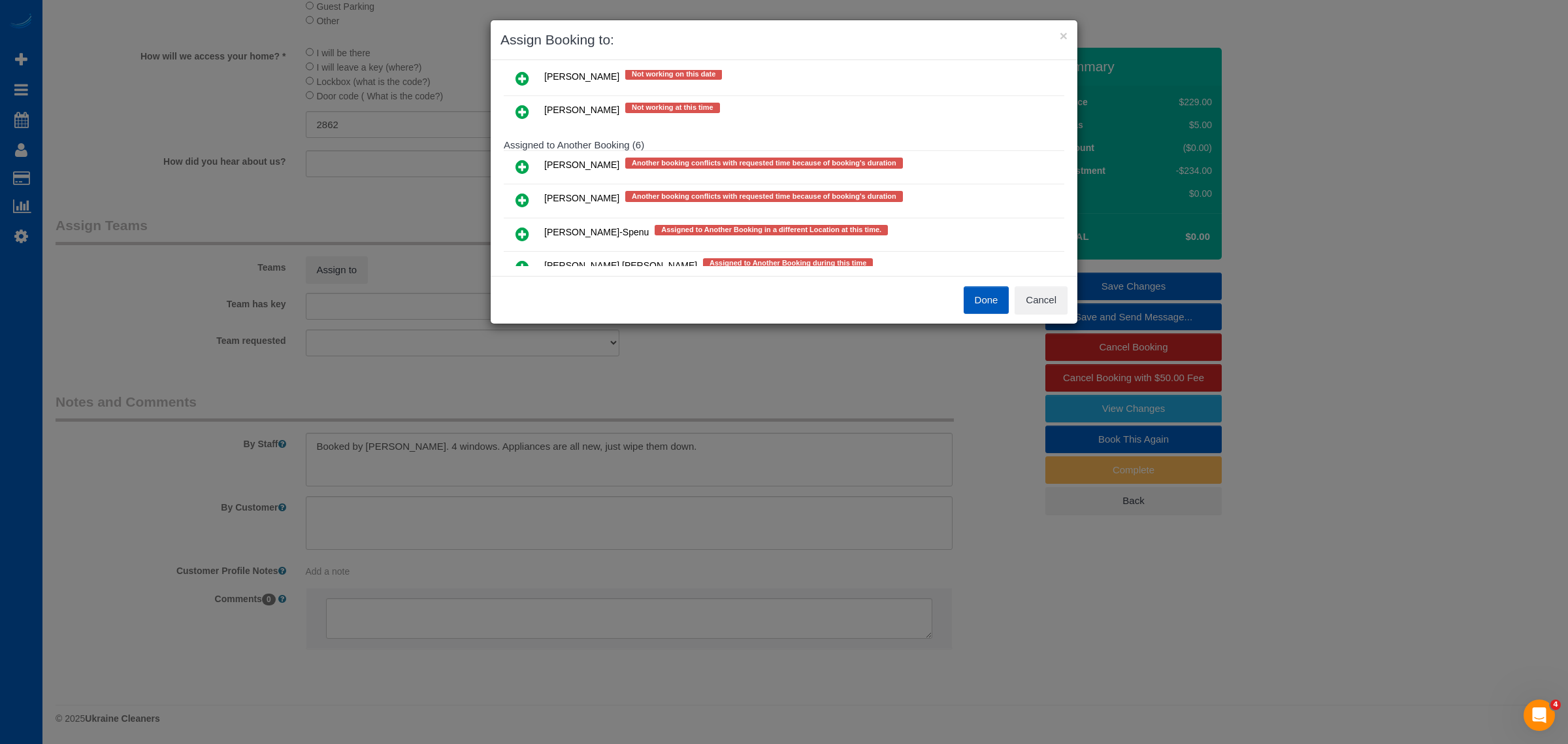
scroll to position [379, 0]
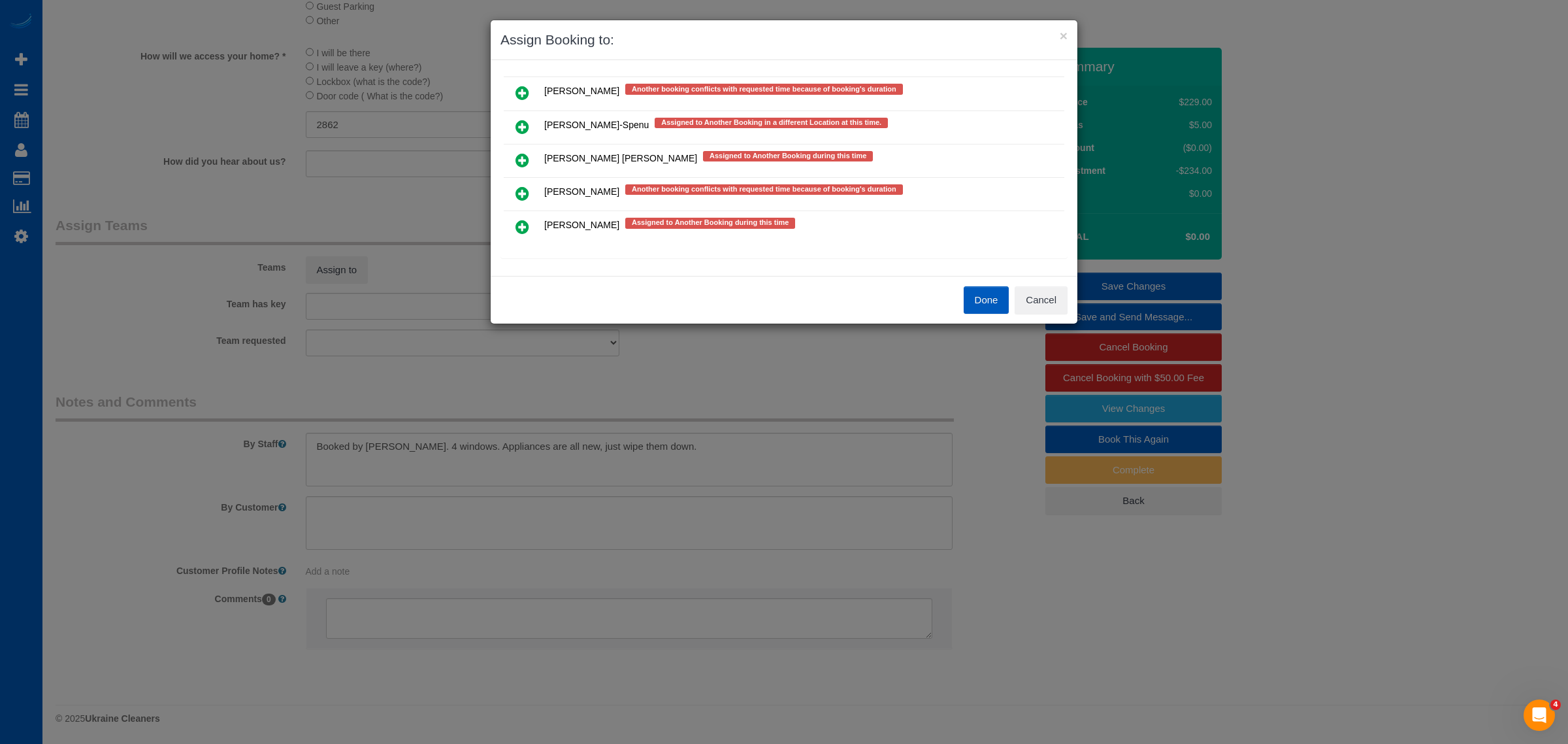
click at [534, 189] on link at bounding box center [522, 194] width 30 height 26
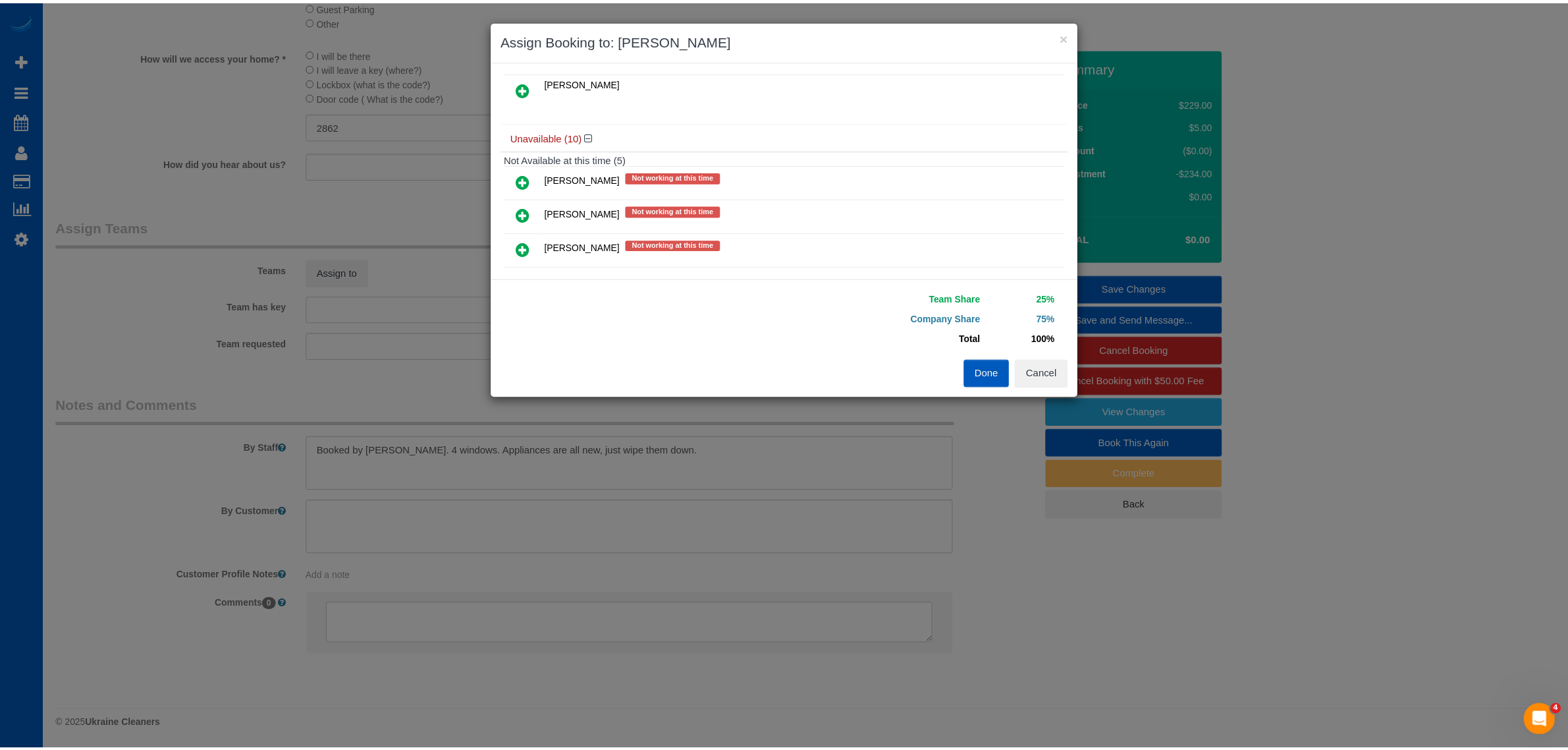
scroll to position [0, 0]
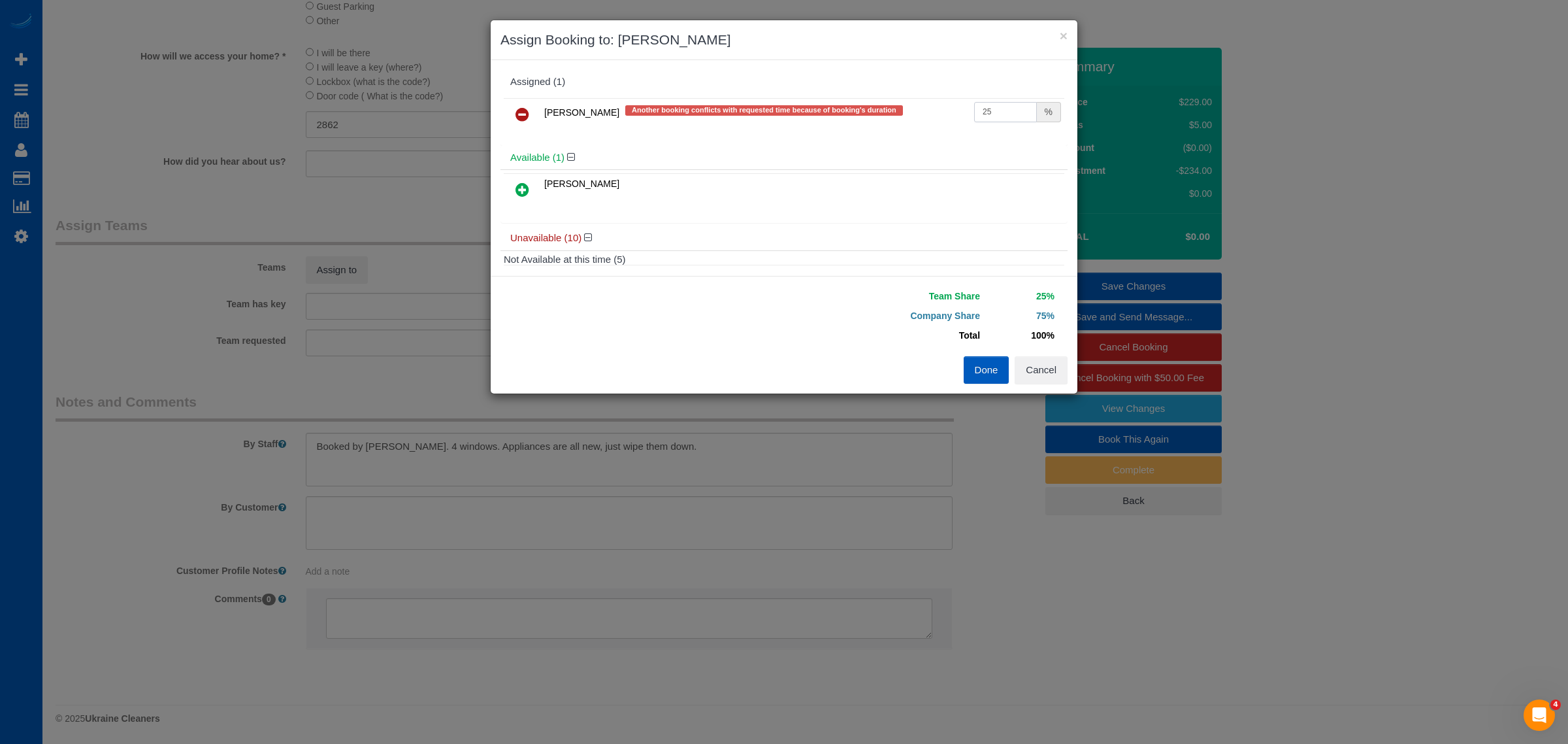
drag, startPoint x: 991, startPoint y: 108, endPoint x: 879, endPoint y: 128, distance: 113.8
click at [879, 128] on tr "Olha Dezhniuk Another booking conflicts with requested time because of booking'…" at bounding box center [784, 115] width 561 height 33
type input "55"
click at [985, 380] on button "Done" at bounding box center [987, 370] width 46 height 28
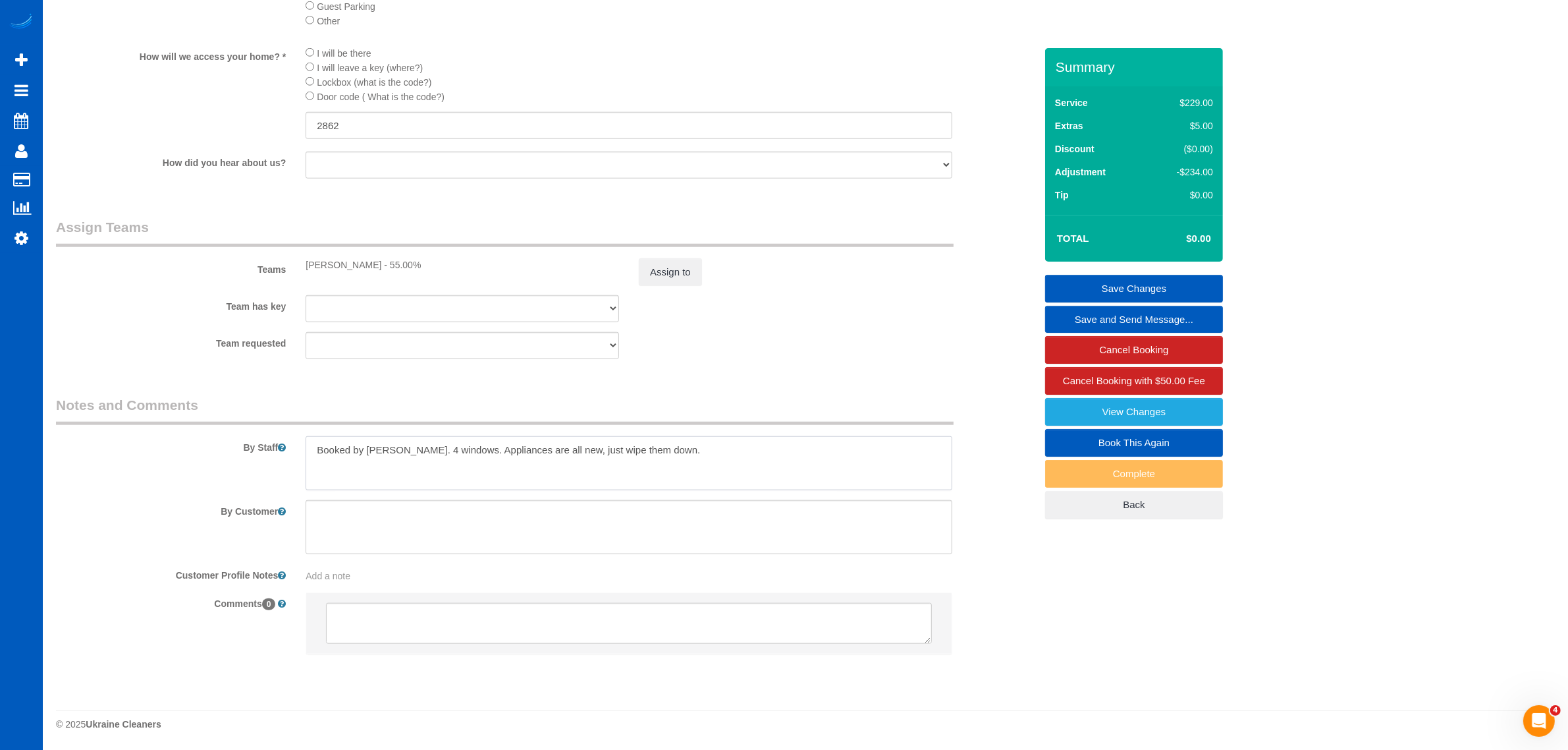
click at [725, 479] on textarea at bounding box center [629, 463] width 647 height 54
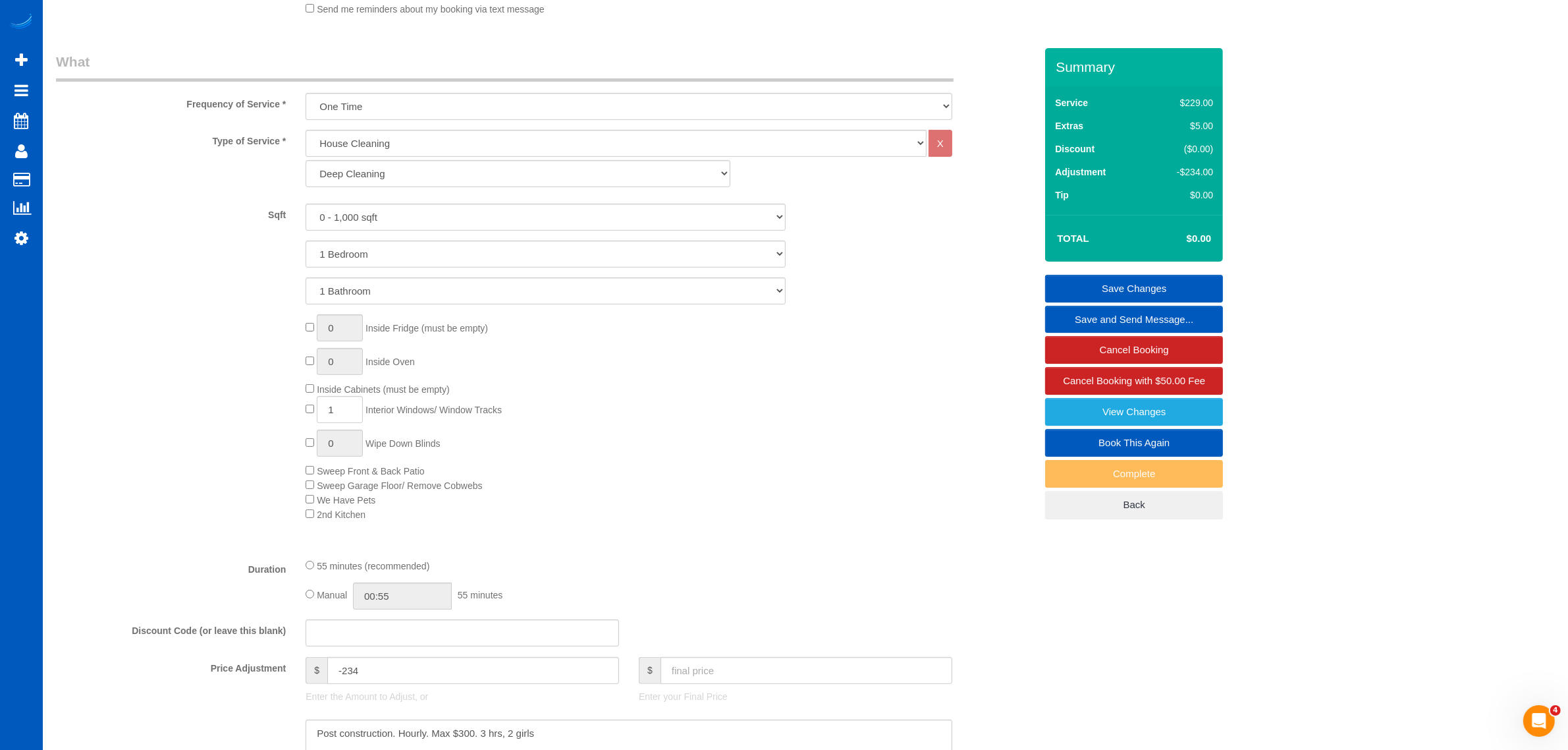
scroll to position [191, 0]
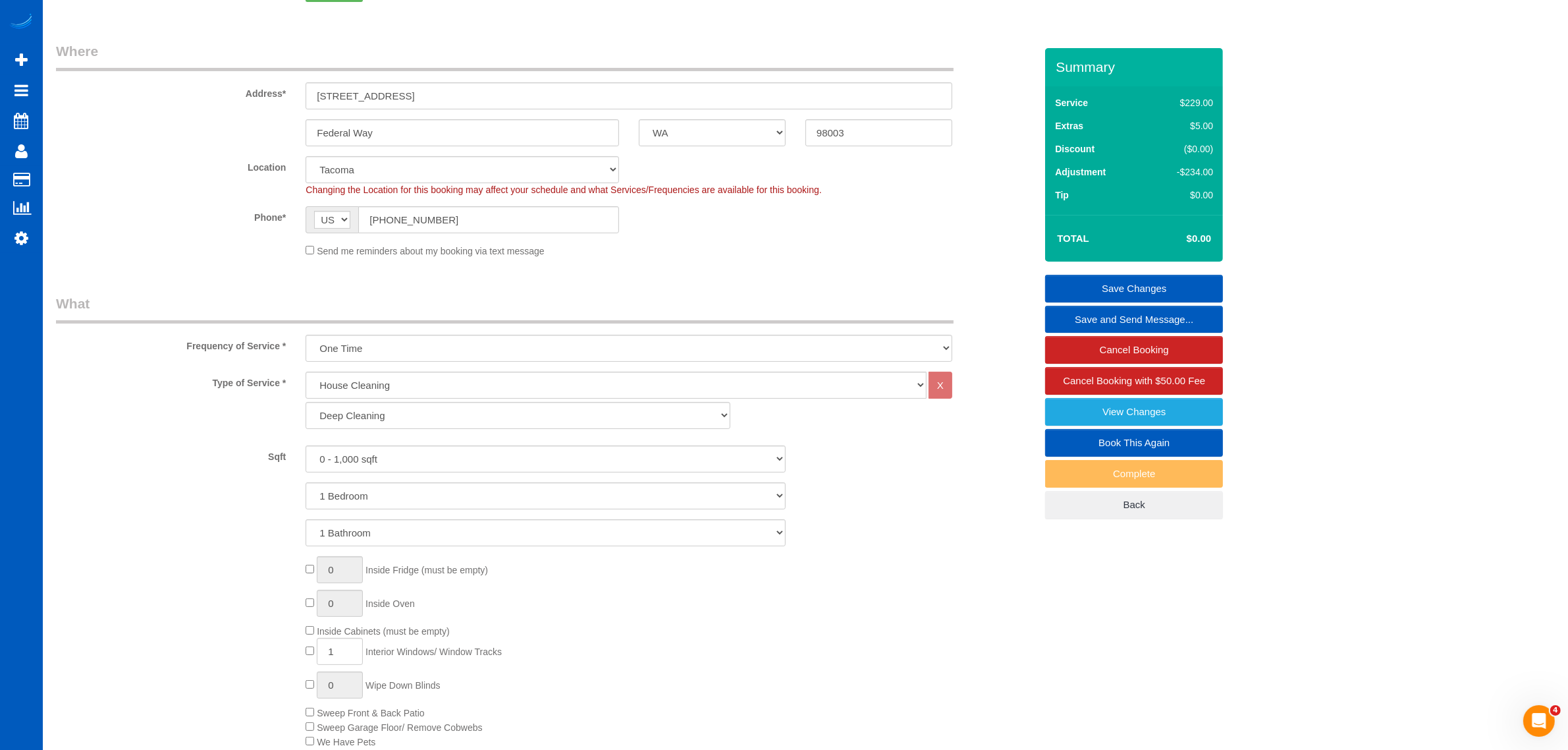
type textarea "Booked by Shanique. 4 windows. Appliances are all new, just wipe them down. Hou…"
click at [1095, 285] on link "Save Changes" at bounding box center [1133, 289] width 178 height 28
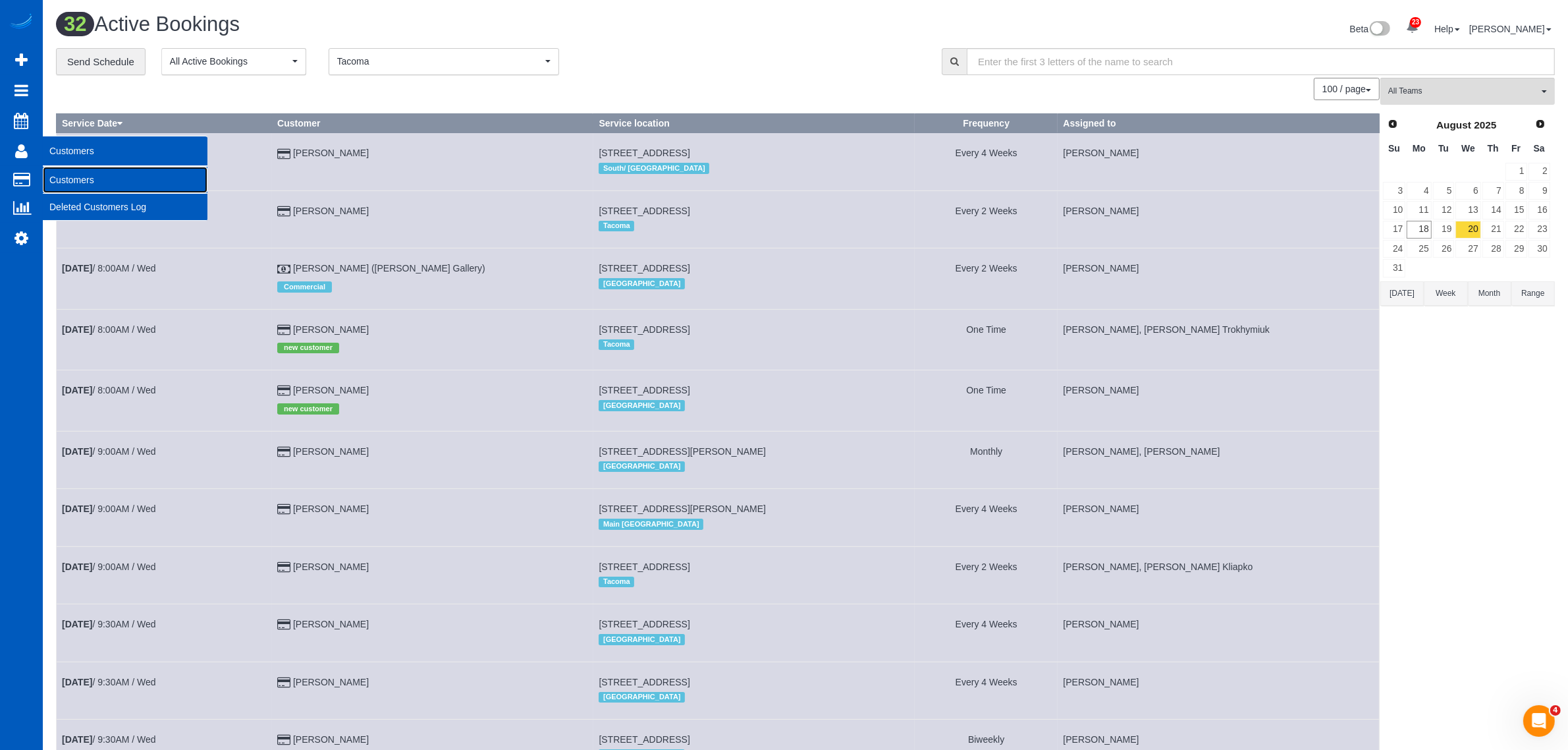
click at [81, 176] on link "Customers" at bounding box center [125, 180] width 165 height 26
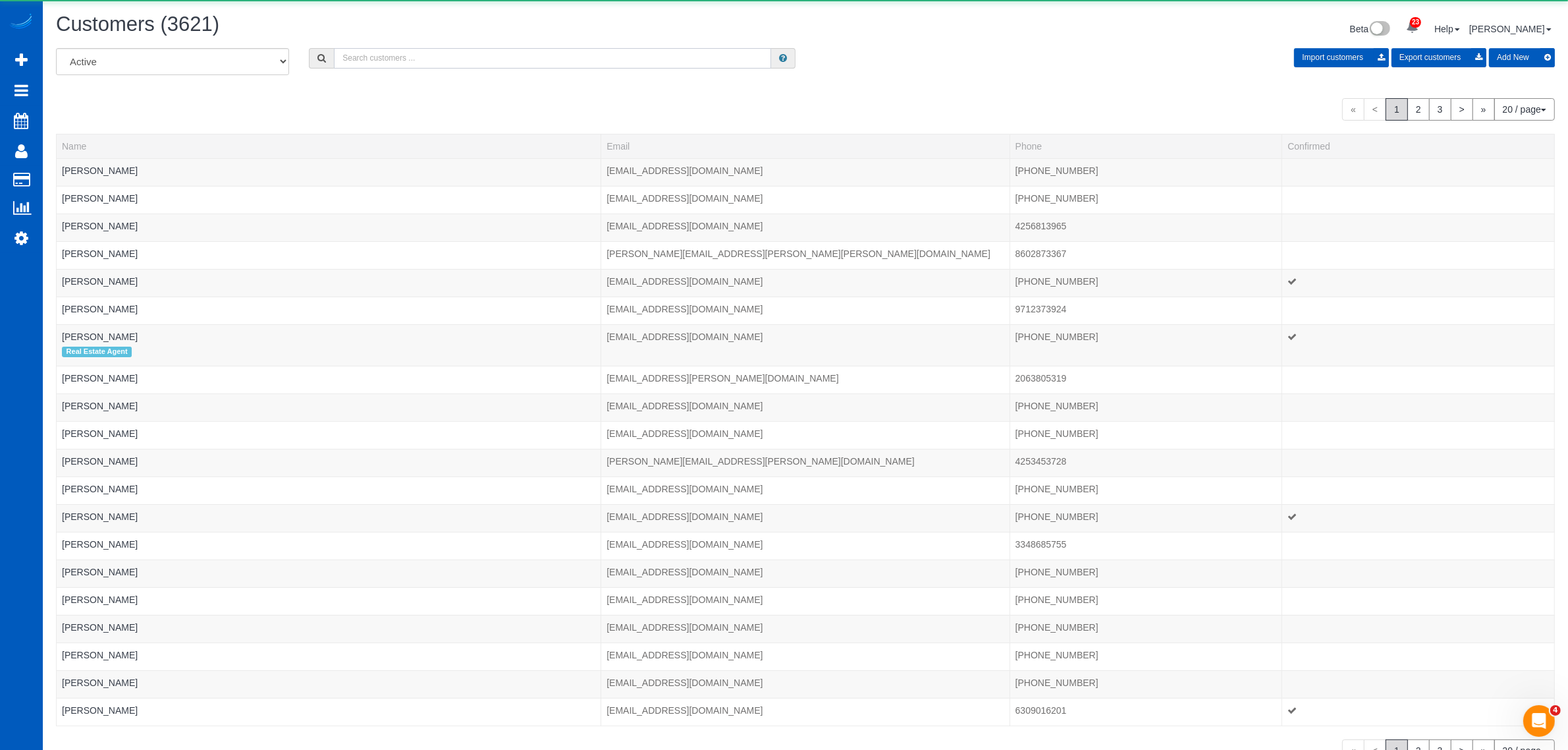
click at [404, 62] on input "text" at bounding box center [553, 59] width 438 height 20
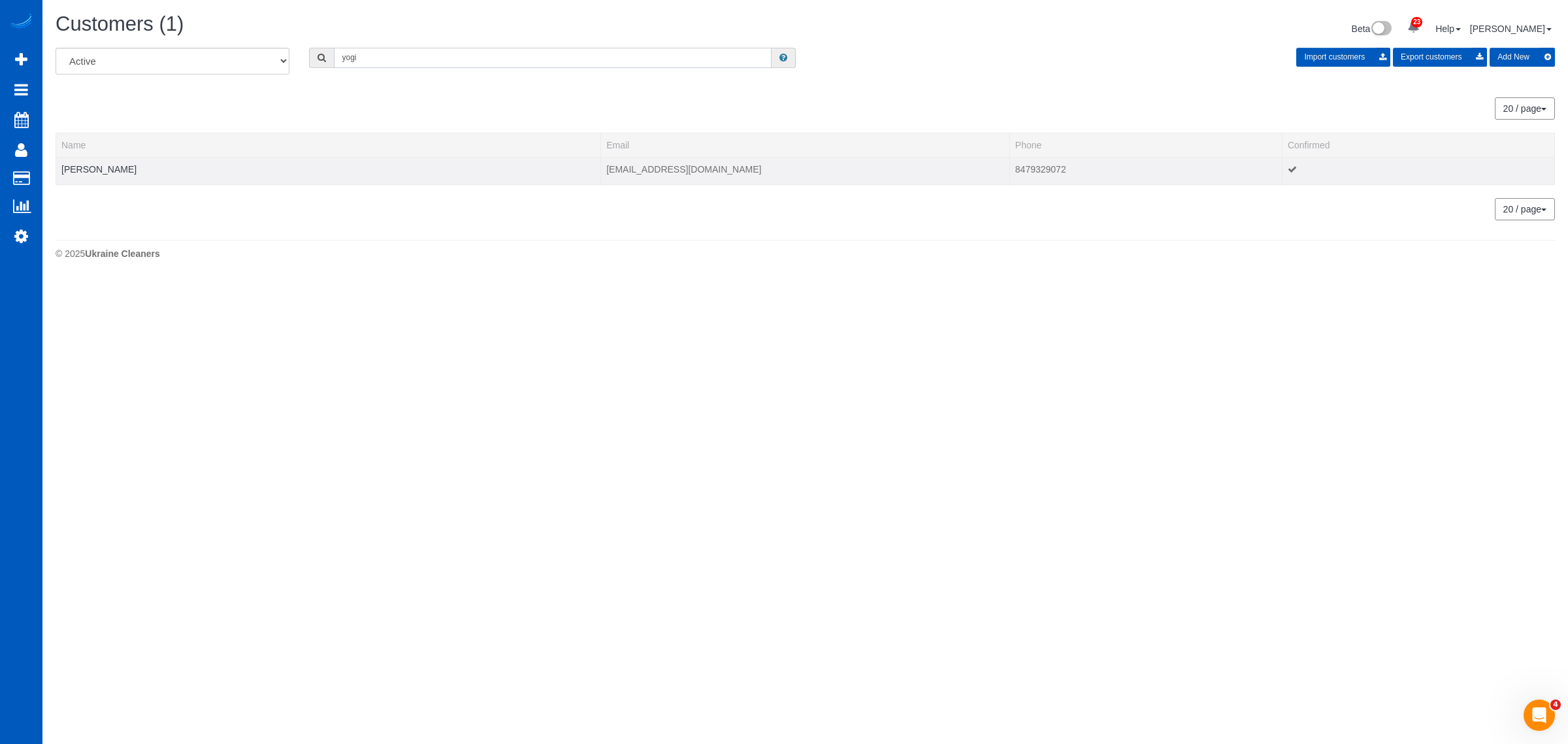
type input "yogi"
click at [89, 176] on div at bounding box center [328, 177] width 534 height 4
click at [96, 167] on link "Yogi Tiwari" at bounding box center [98, 169] width 75 height 10
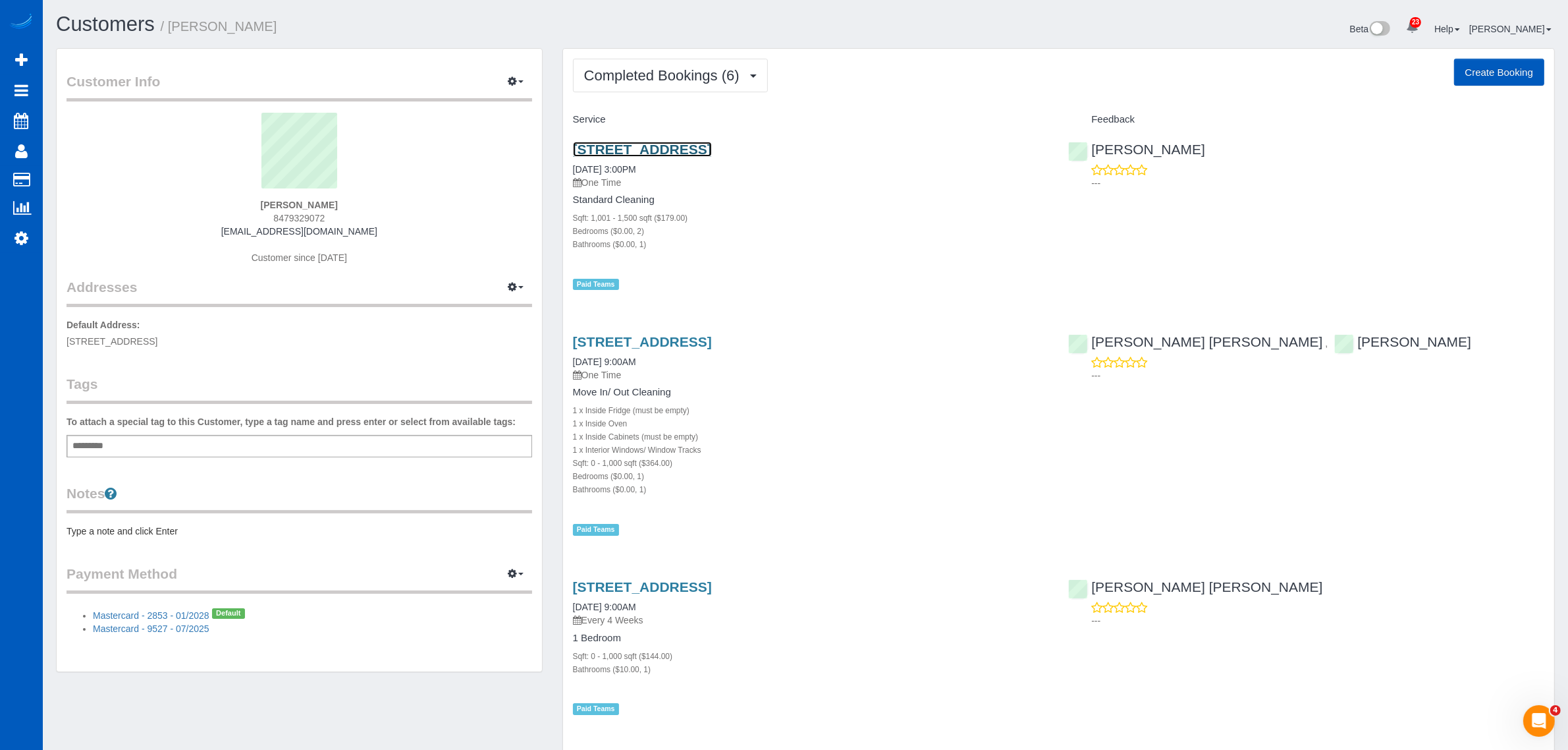
click at [643, 150] on link "3535 27th Pl W #414, Seattle, WA 98199" at bounding box center [642, 149] width 139 height 15
click at [695, 143] on link "3535 27th Pl W #414, Seattle, WA 98199" at bounding box center [642, 149] width 139 height 15
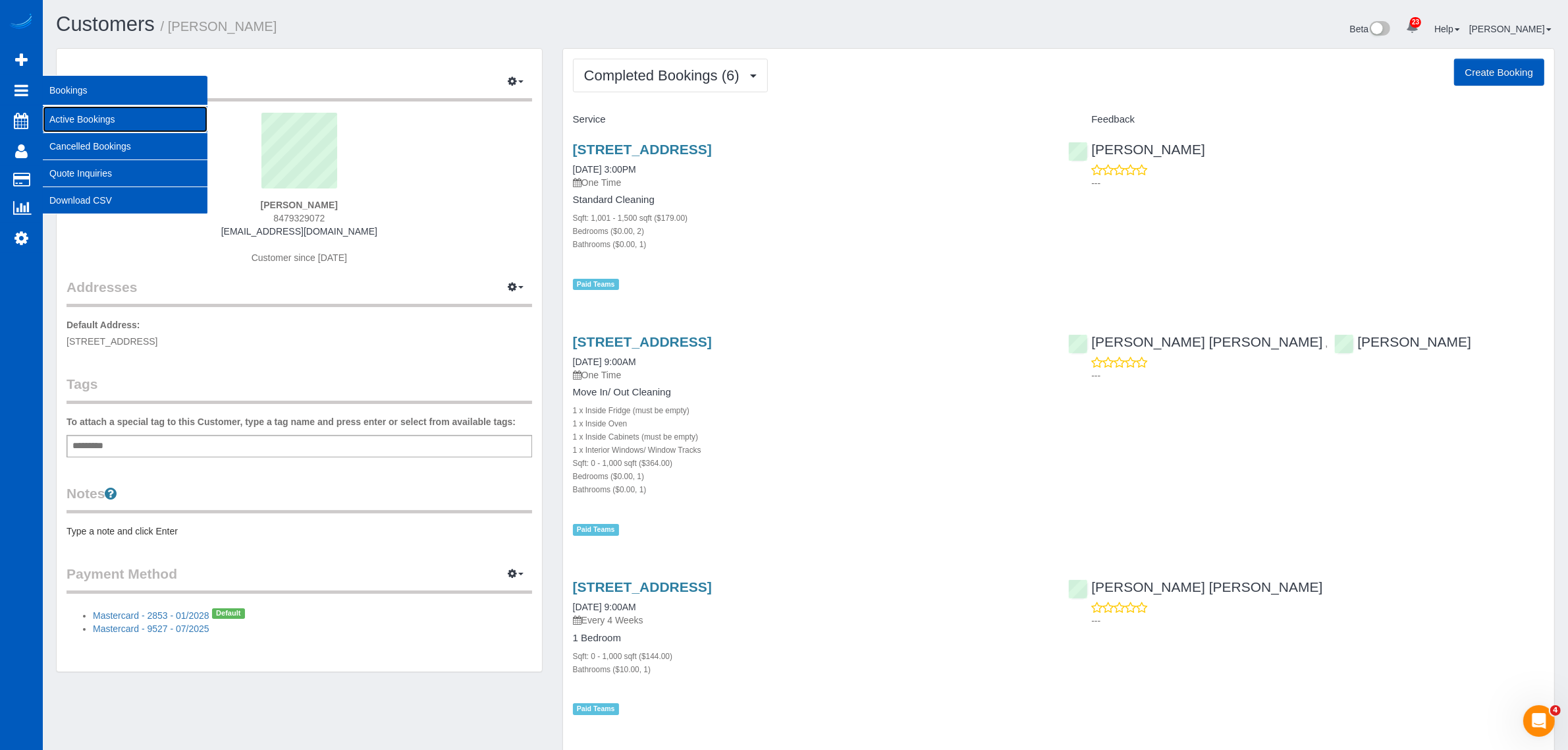
click at [76, 118] on link "Active Bookings" at bounding box center [125, 119] width 165 height 26
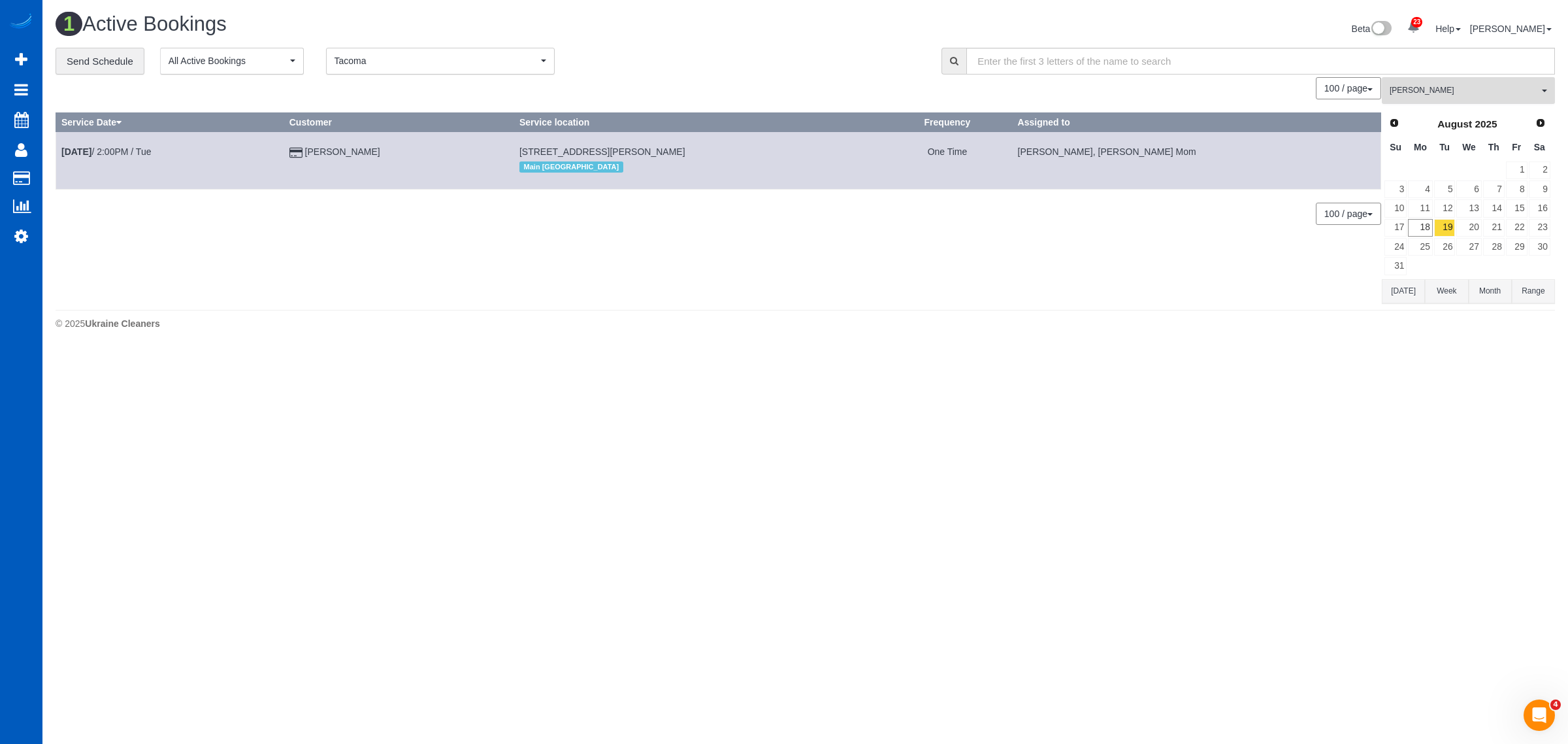
click at [1462, 86] on span "[PERSON_NAME]" at bounding box center [1464, 91] width 149 height 11
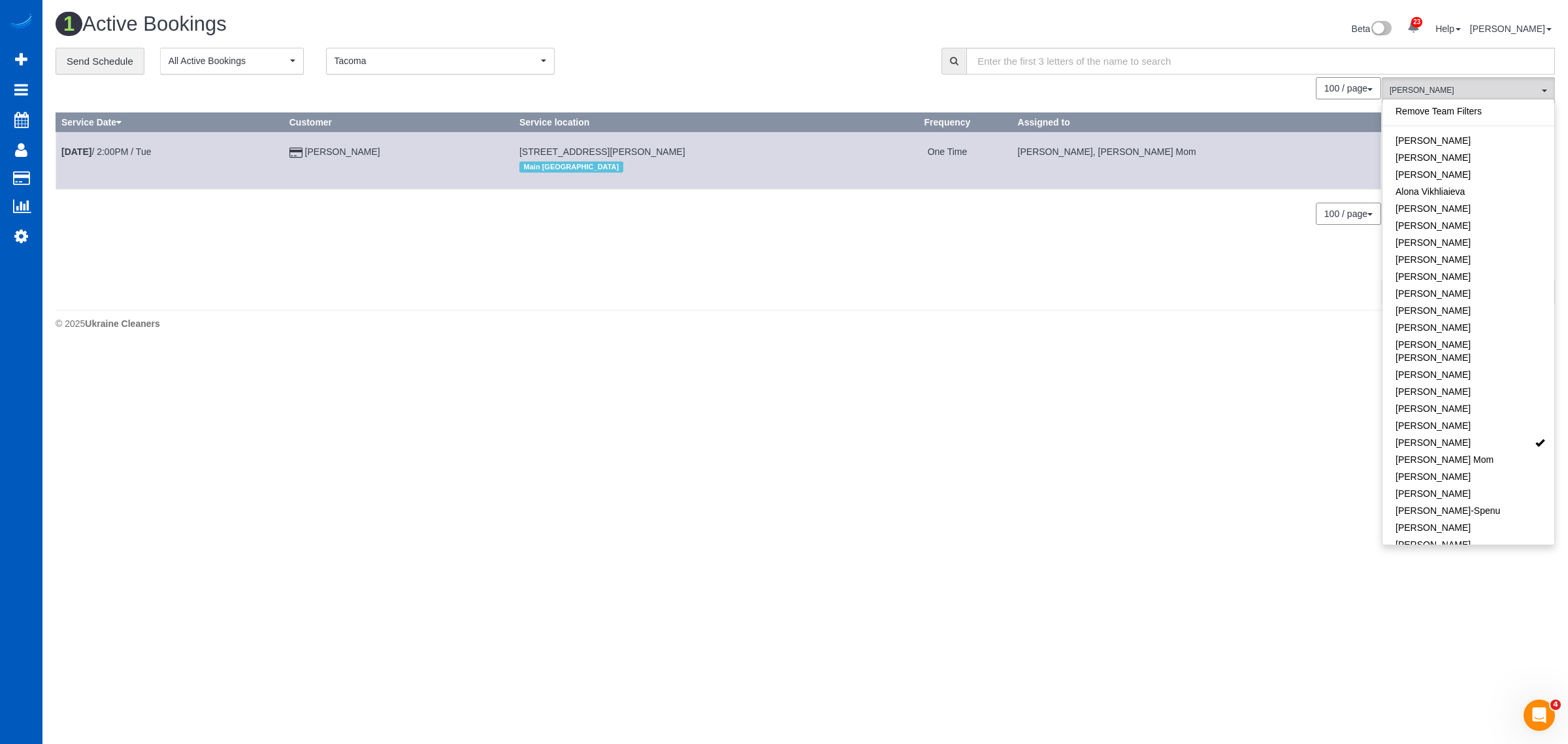
click at [1216, 448] on body "23 Beta Your Notifications You have 0 alerts × You have 1 to charge for 08/16/2…" at bounding box center [784, 372] width 1568 height 744
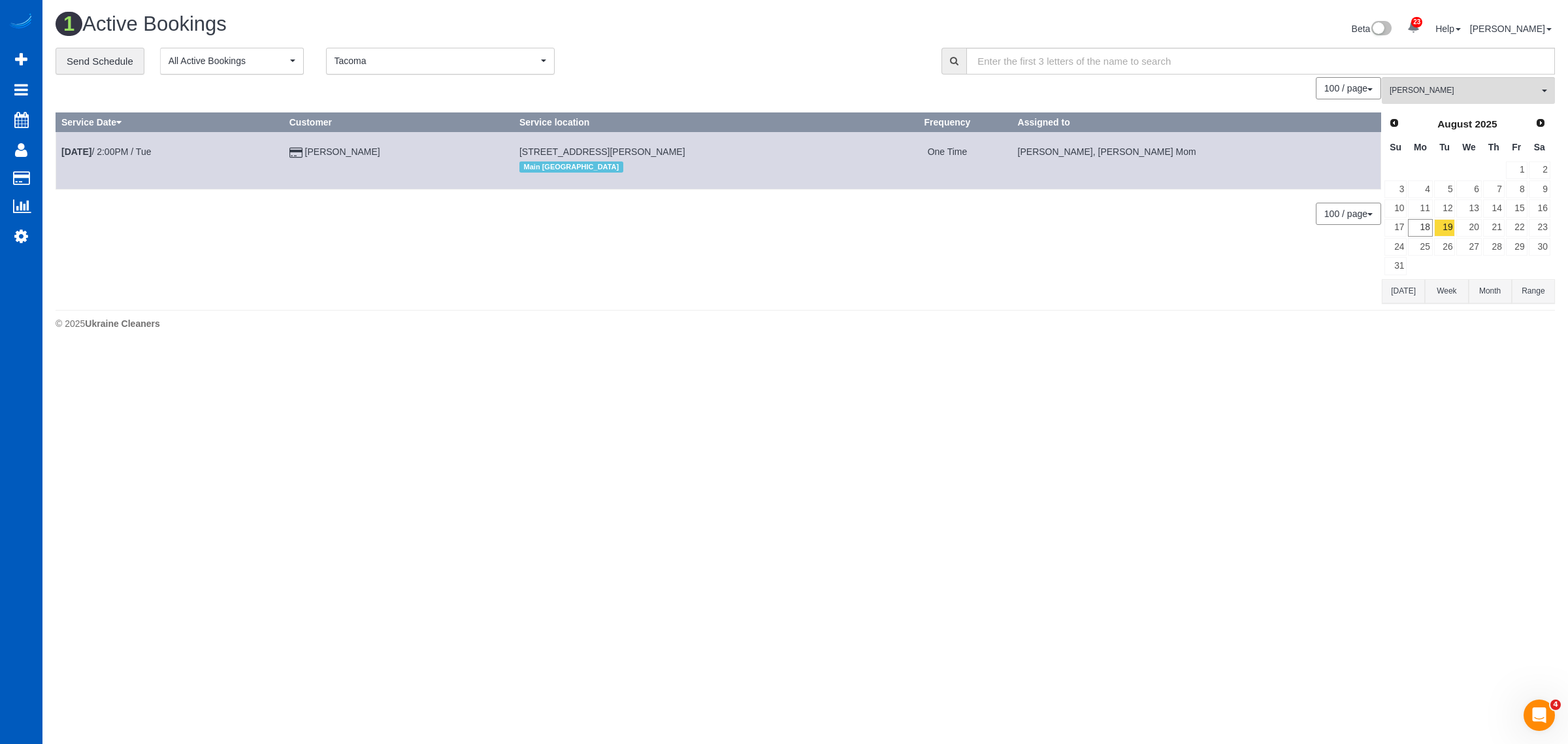
click at [1483, 230] on td "21" at bounding box center [1494, 227] width 23 height 19
click at [1474, 230] on link "20" at bounding box center [1468, 227] width 25 height 18
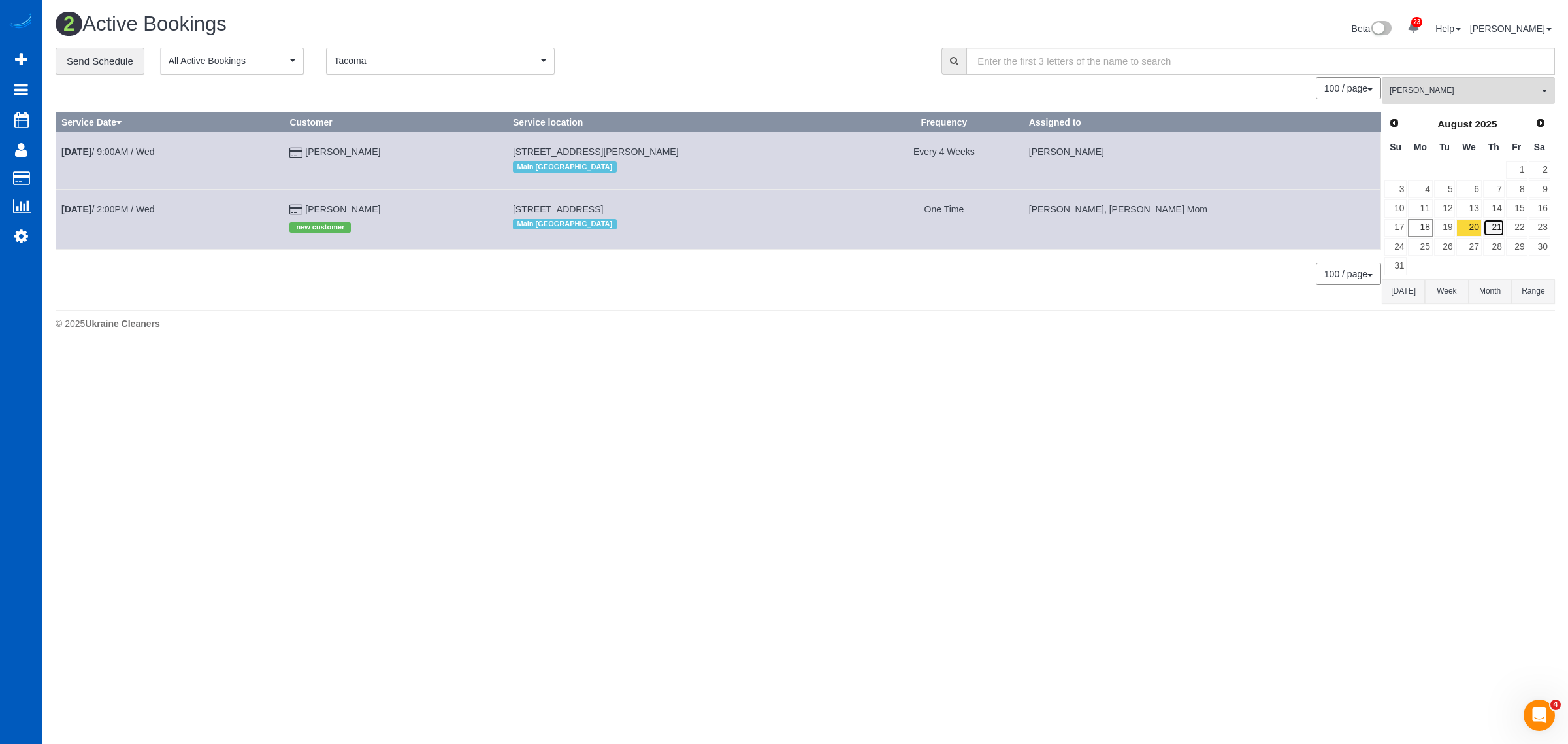
click at [1501, 219] on link "21" at bounding box center [1493, 227] width 21 height 18
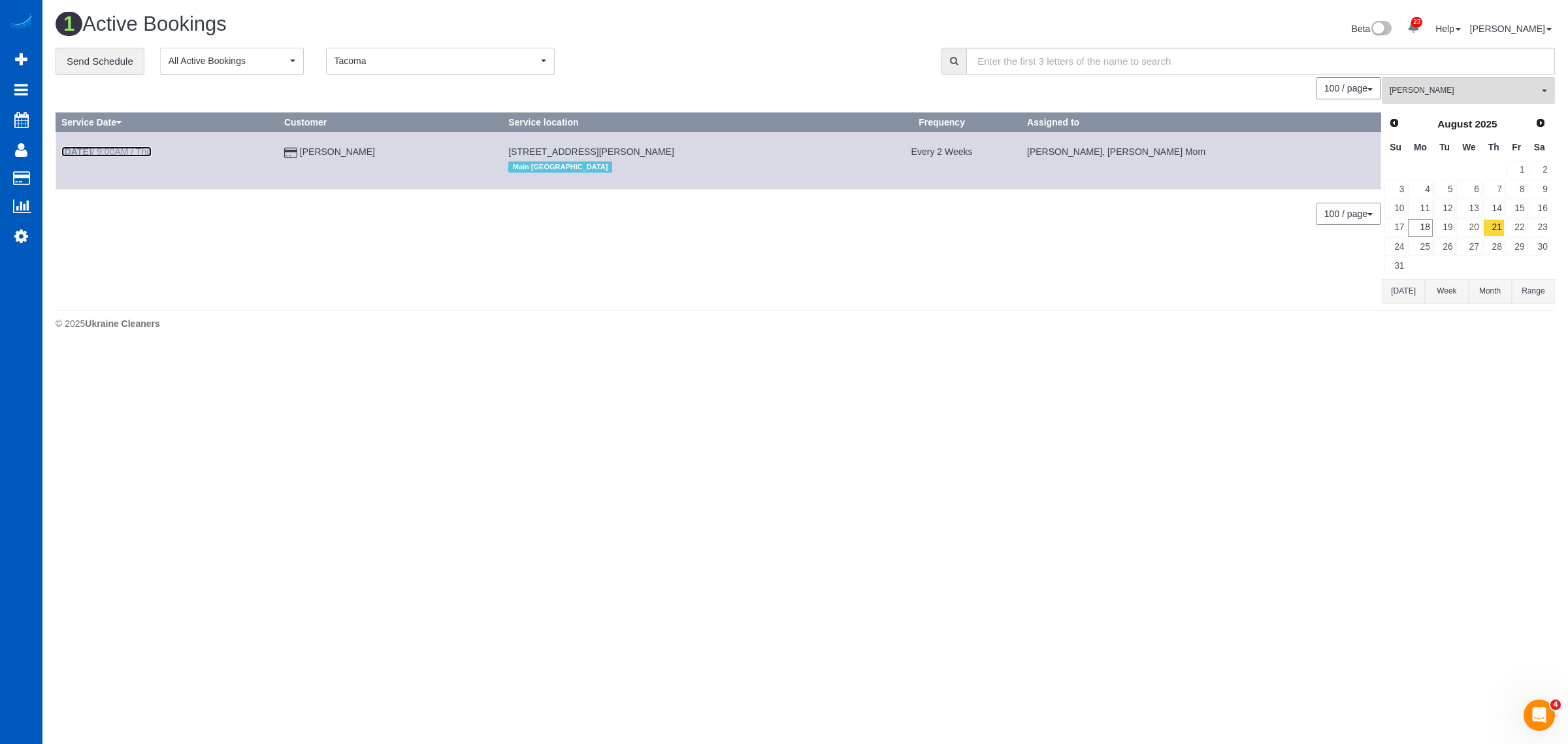
click at [134, 155] on link "Aug 21st / 9:00AM / Thu" at bounding box center [106, 151] width 91 height 10
select select "CA"
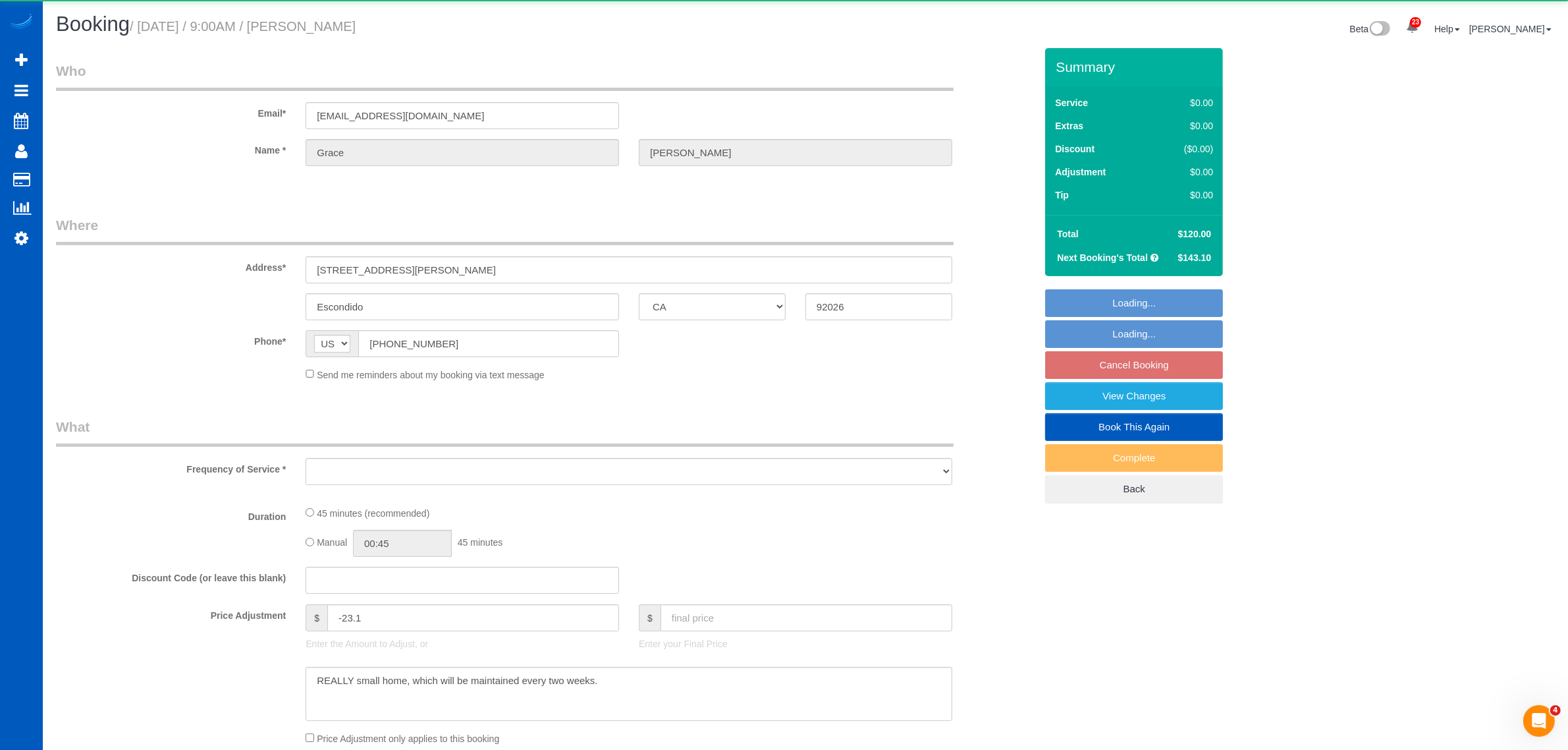
select select "object:13763"
select select "string:fspay-94143520-8be6-4bf8-b2c4-f26efbfe386d"
select select "199"
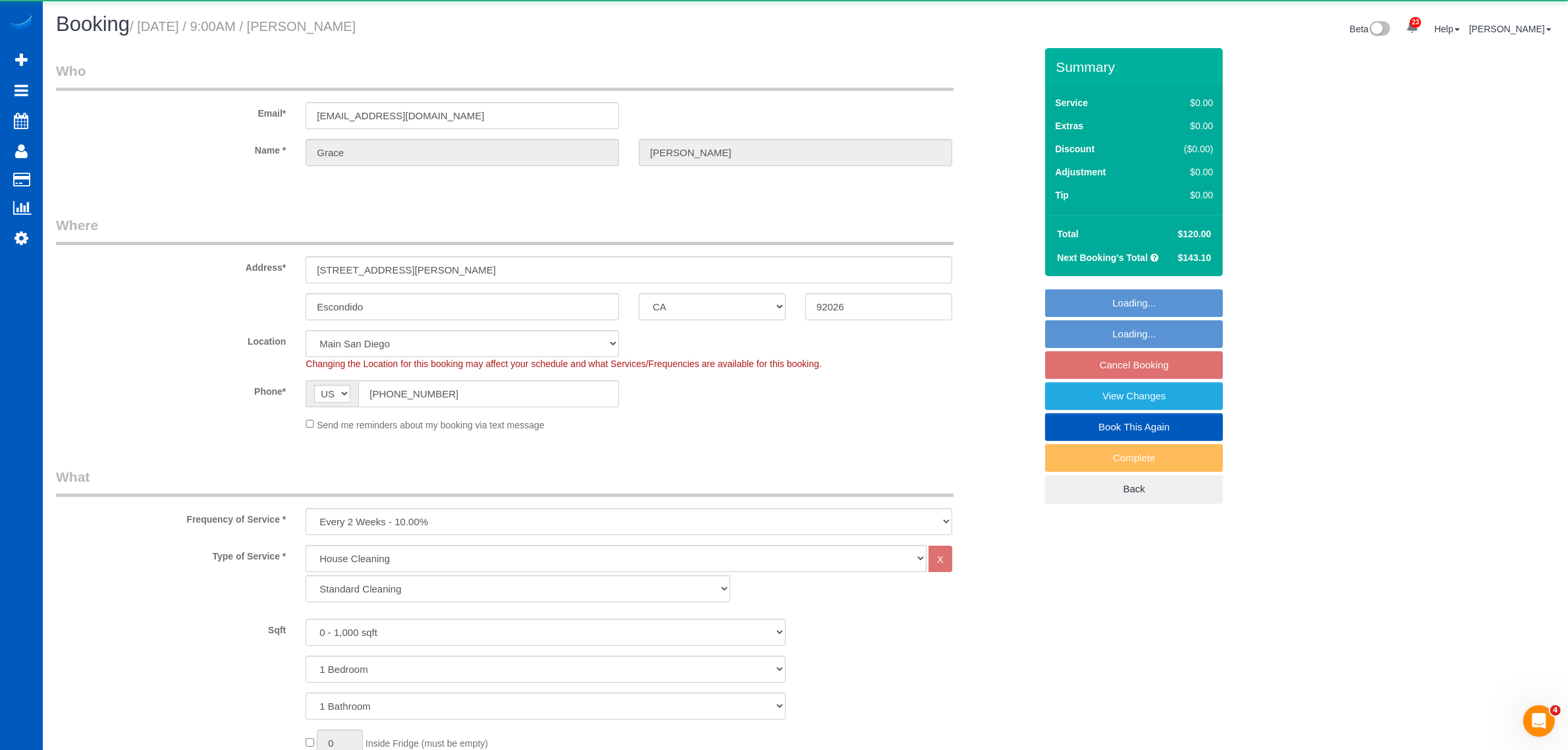
select select "object:14049"
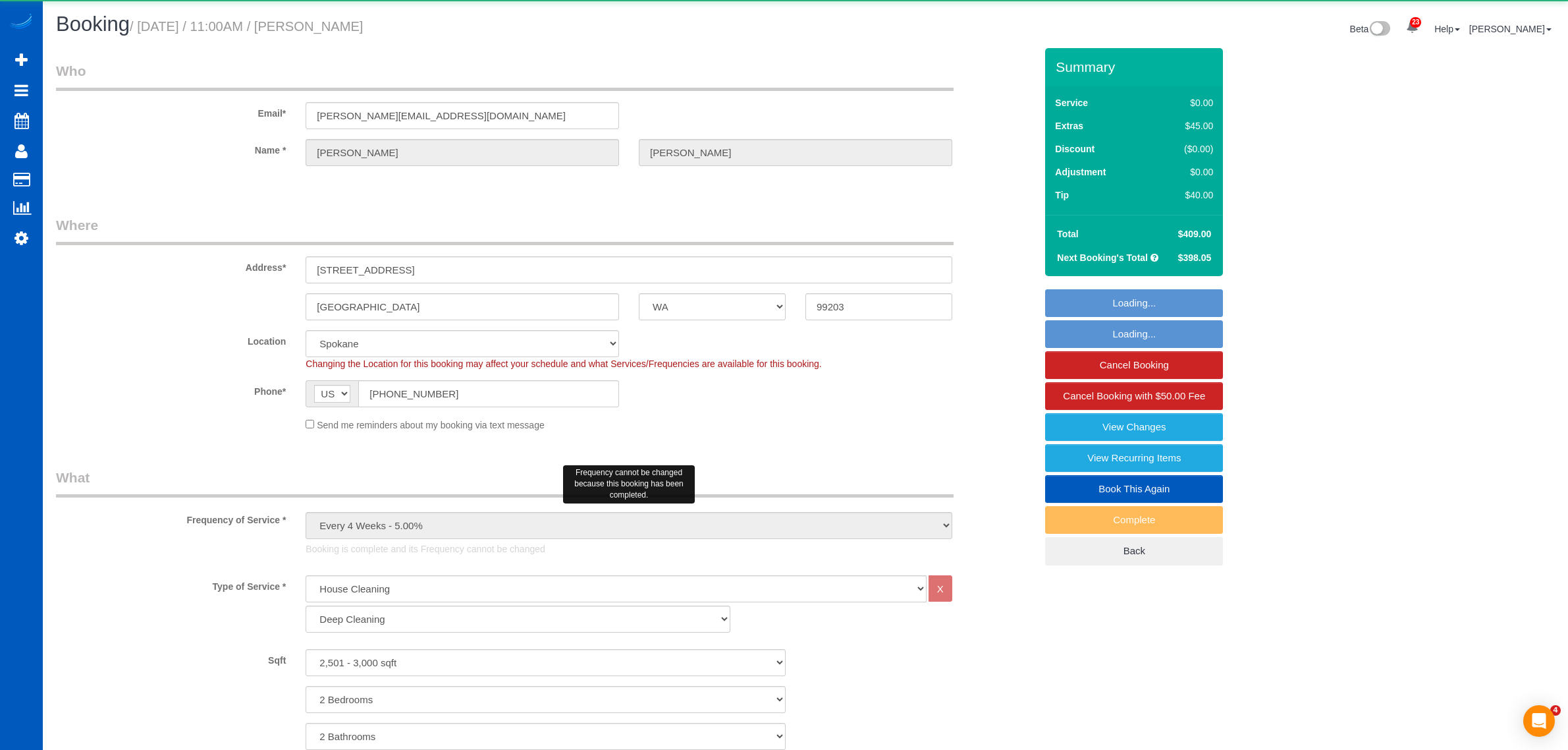
select select "WA"
select select "199"
select select "2501"
select select "2"
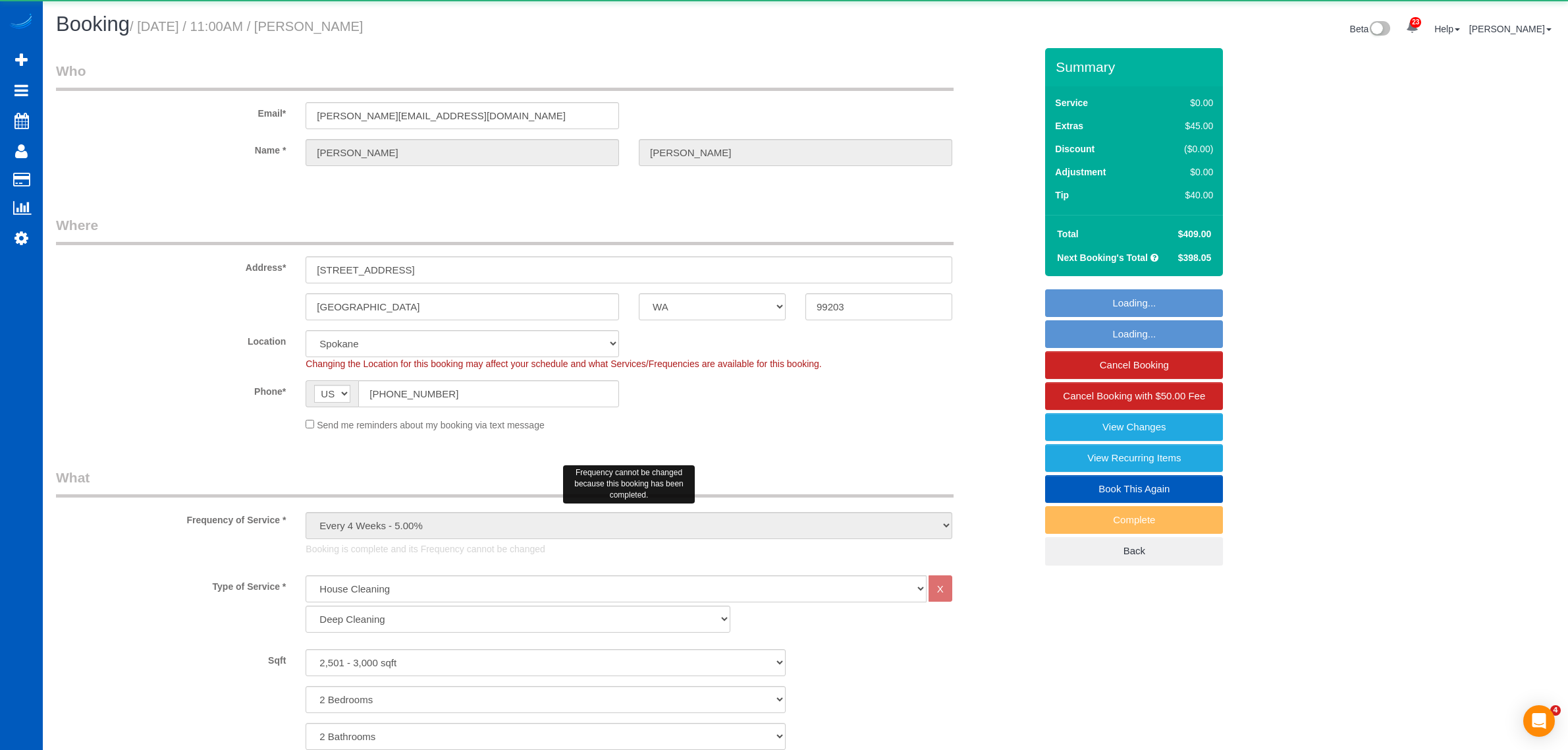
select select "spot1"
select select "number:7"
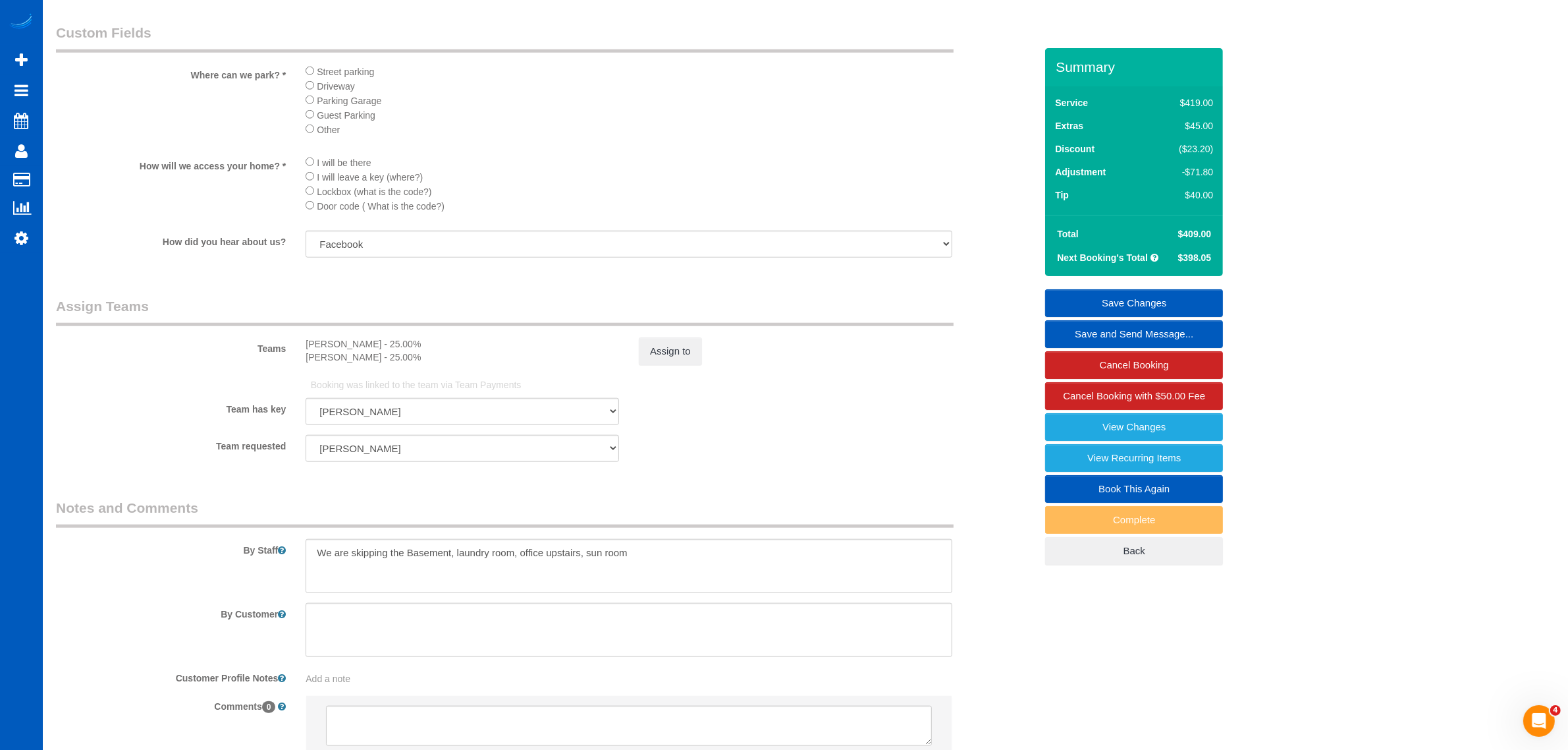
scroll to position [1616, 0]
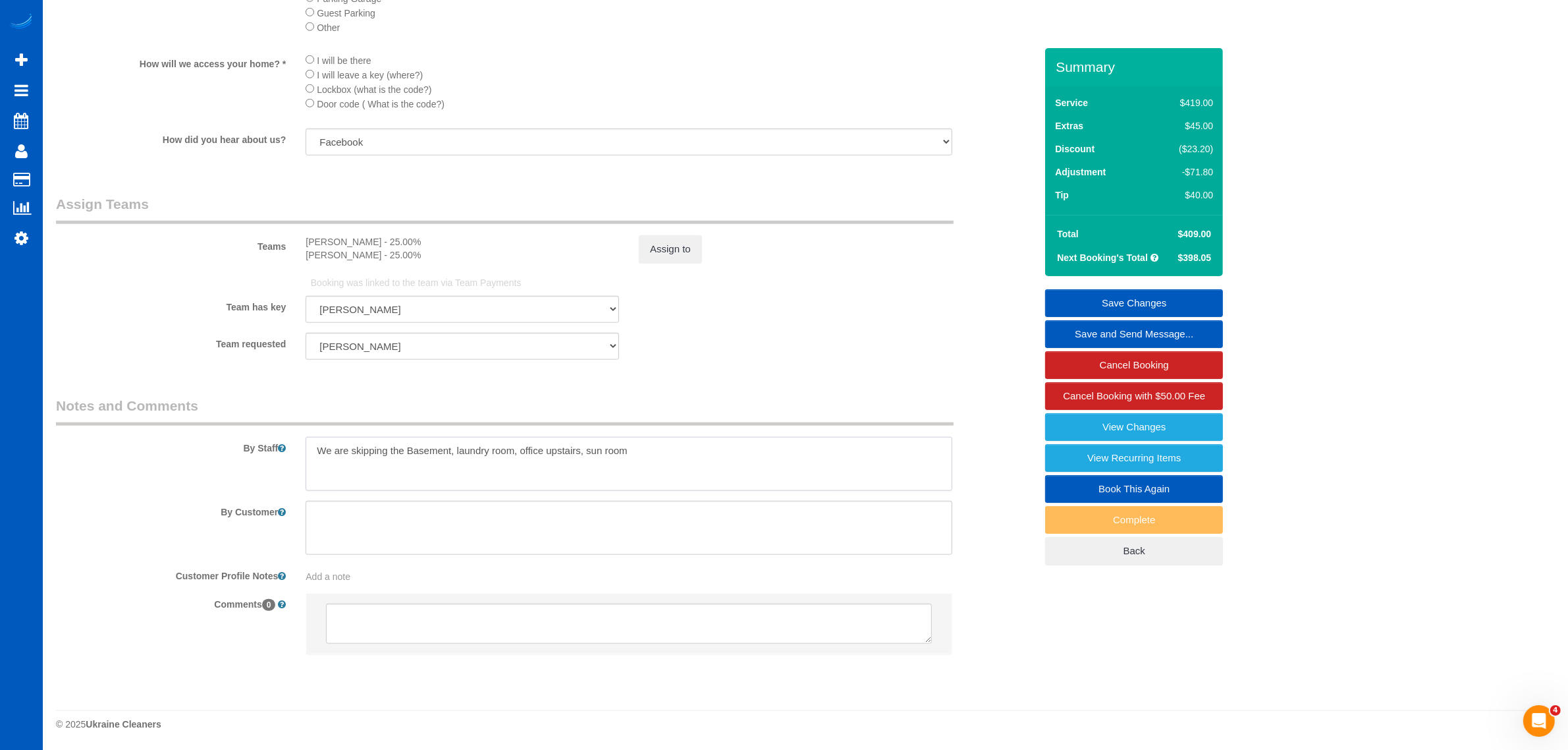
drag, startPoint x: 683, startPoint y: 452, endPoint x: 277, endPoint y: 451, distance: 406.0
click at [277, 451] on div "By Staff" at bounding box center [546, 443] width 999 height 95
click at [26, 236] on icon at bounding box center [21, 238] width 14 height 16
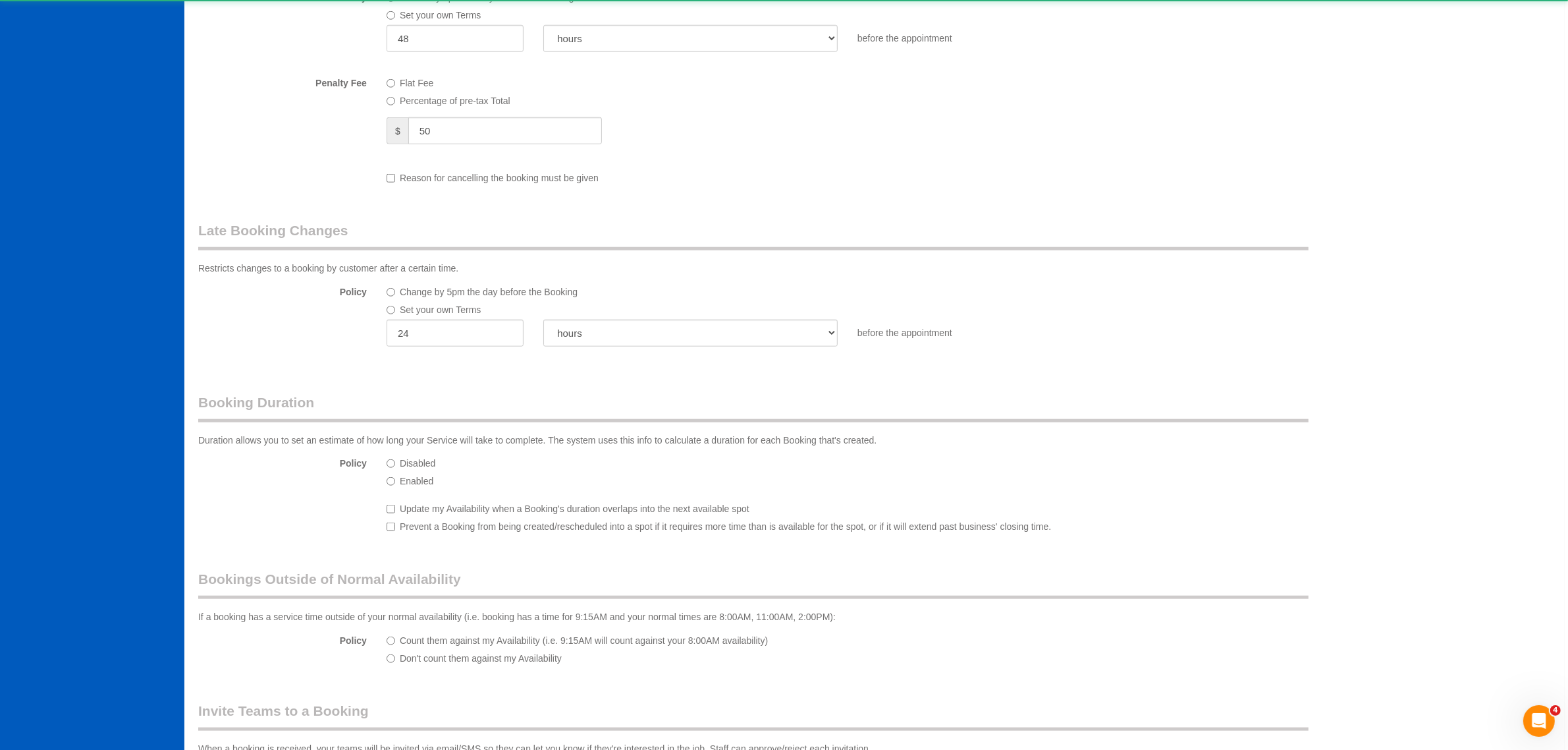
select select "1"
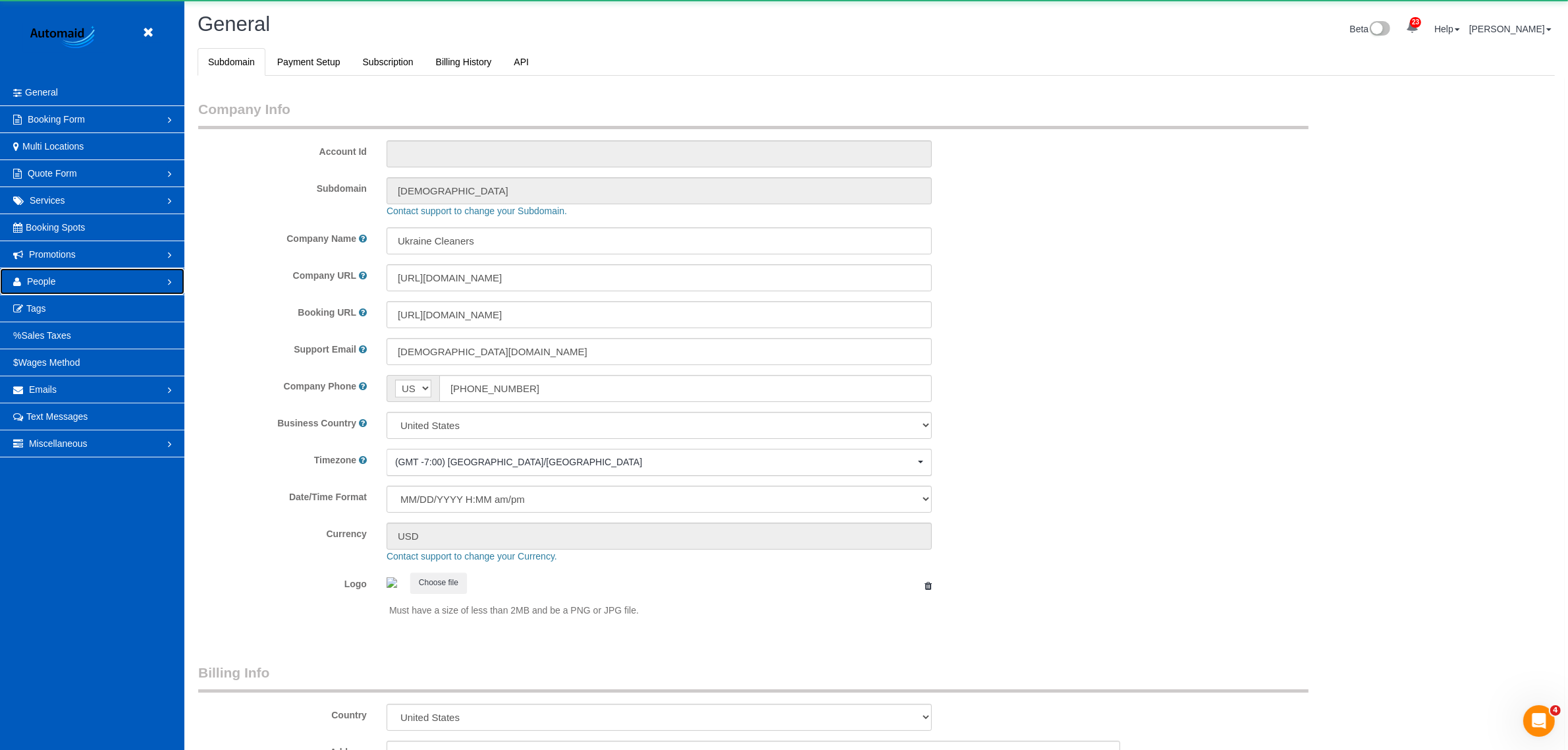
click at [64, 285] on link "People" at bounding box center [92, 281] width 184 height 26
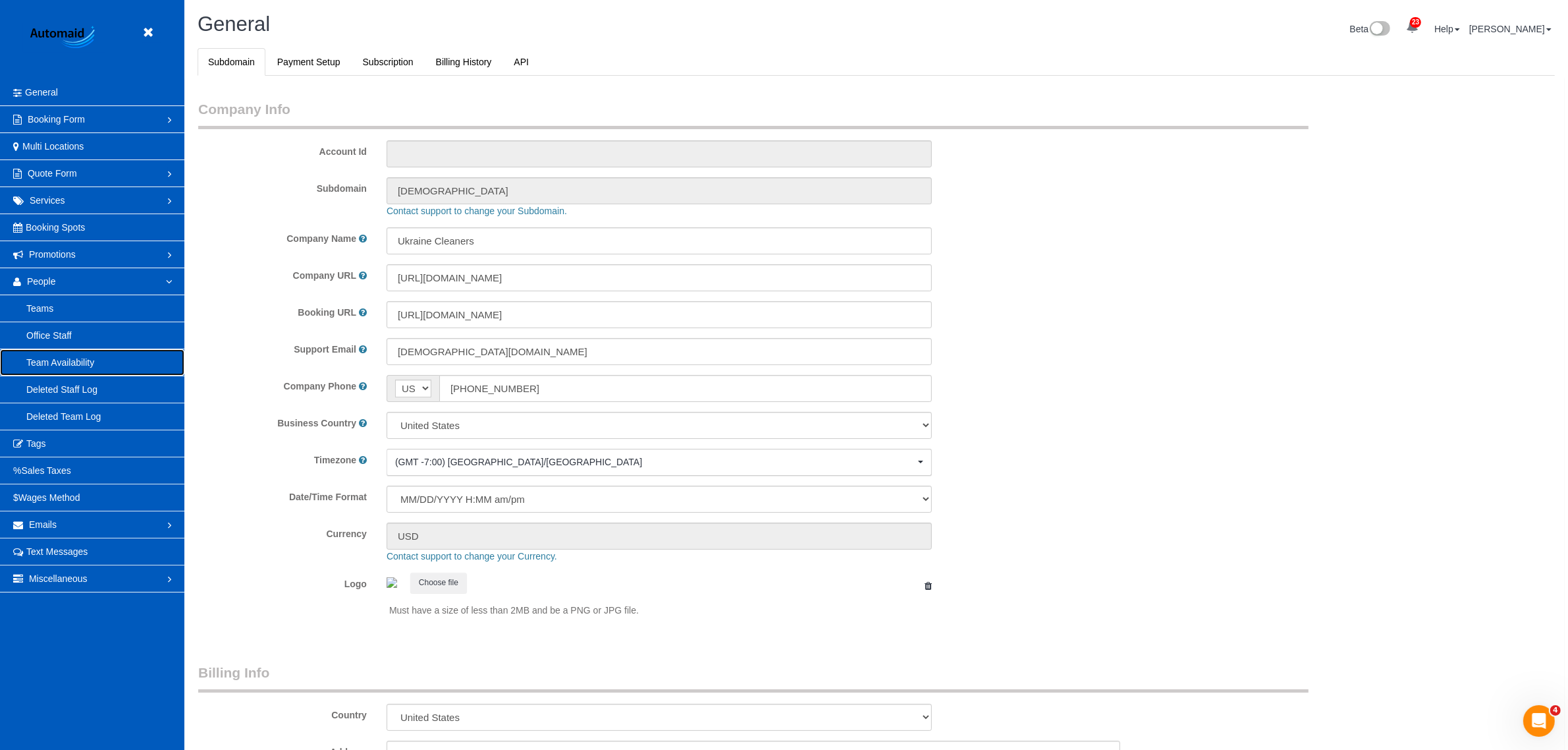
click at [91, 363] on link "Team Availability" at bounding box center [92, 362] width 184 height 26
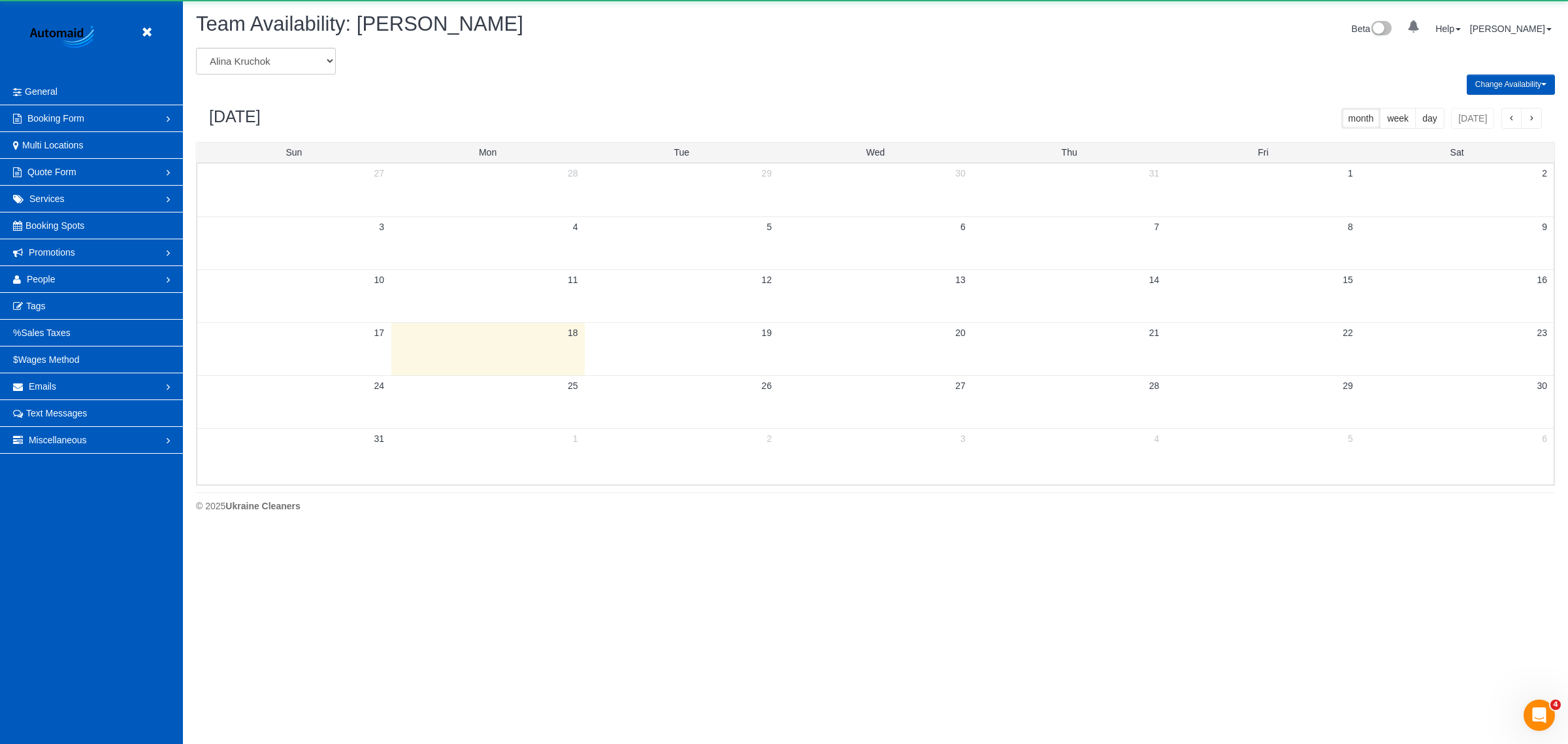
scroll to position [531, 1568]
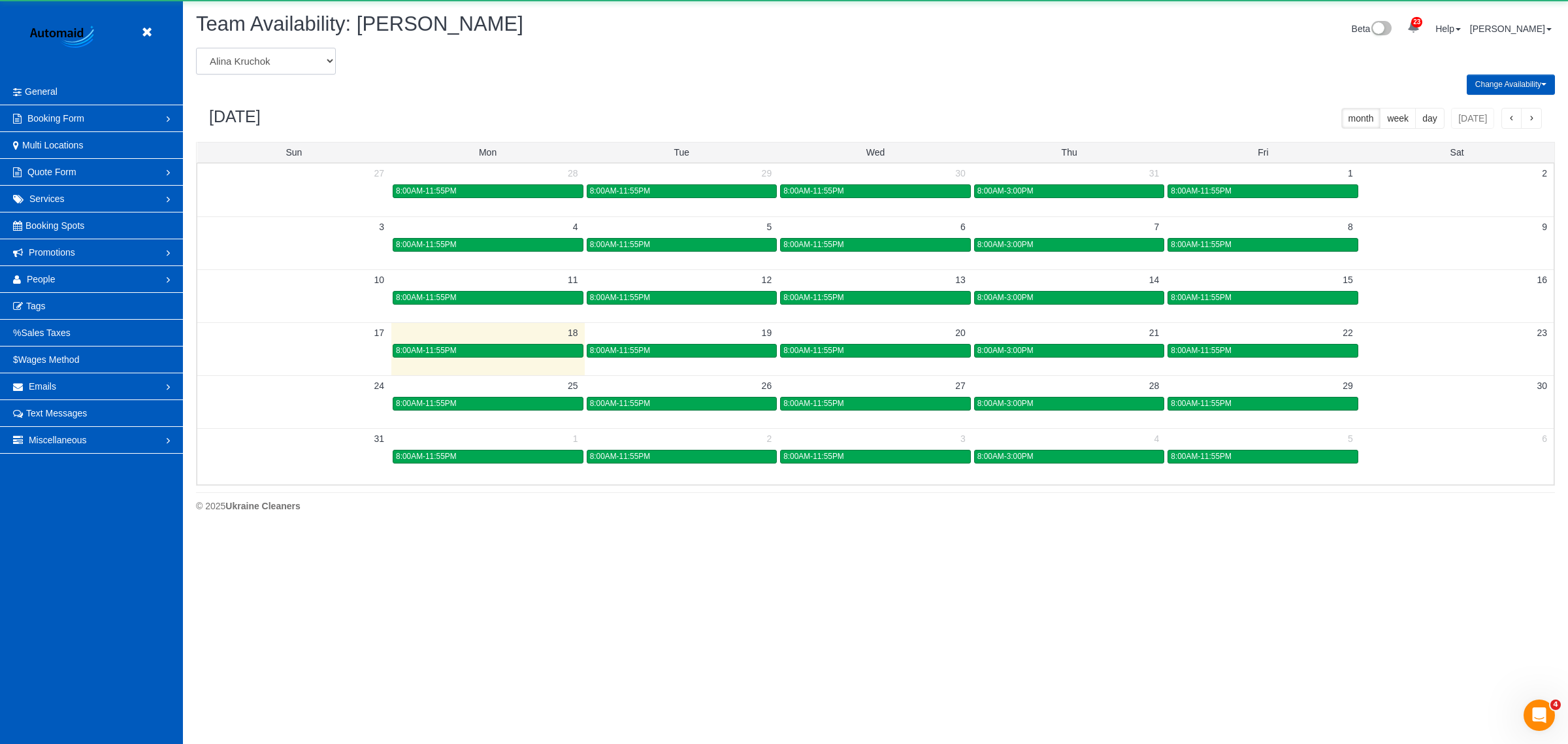
click at [272, 67] on select "[PERSON_NAME] [PERSON_NAME] [PERSON_NAME] [PERSON_NAME] [PERSON_NAME] [PERSON_N…" at bounding box center [265, 61] width 140 height 27
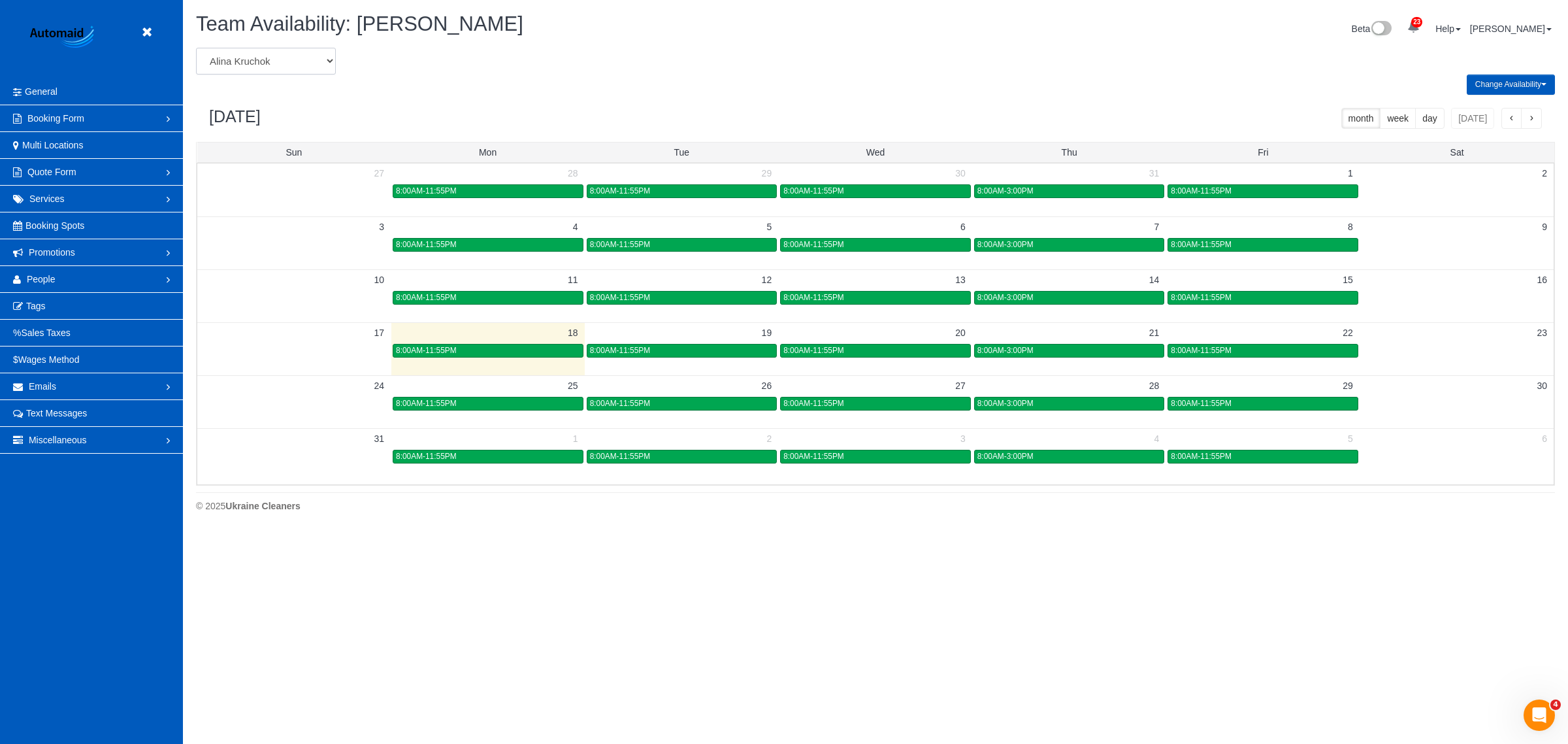
select select "number:20197"
click at [196, 48] on select "[PERSON_NAME] [PERSON_NAME] [PERSON_NAME] [PERSON_NAME] [PERSON_NAME] [PERSON_N…" at bounding box center [265, 61] width 140 height 27
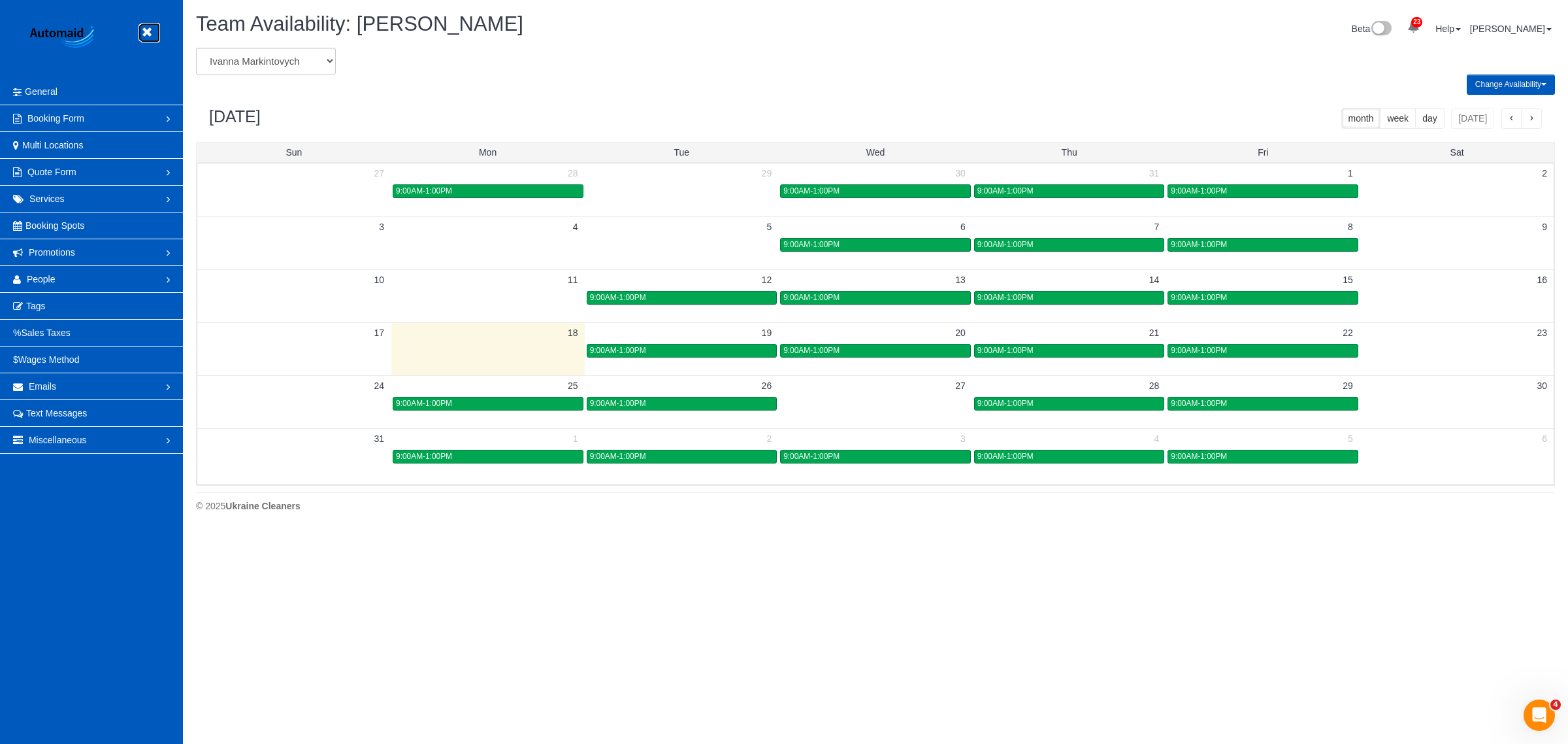
click at [152, 41] on link at bounding box center [150, 32] width 19 height 19
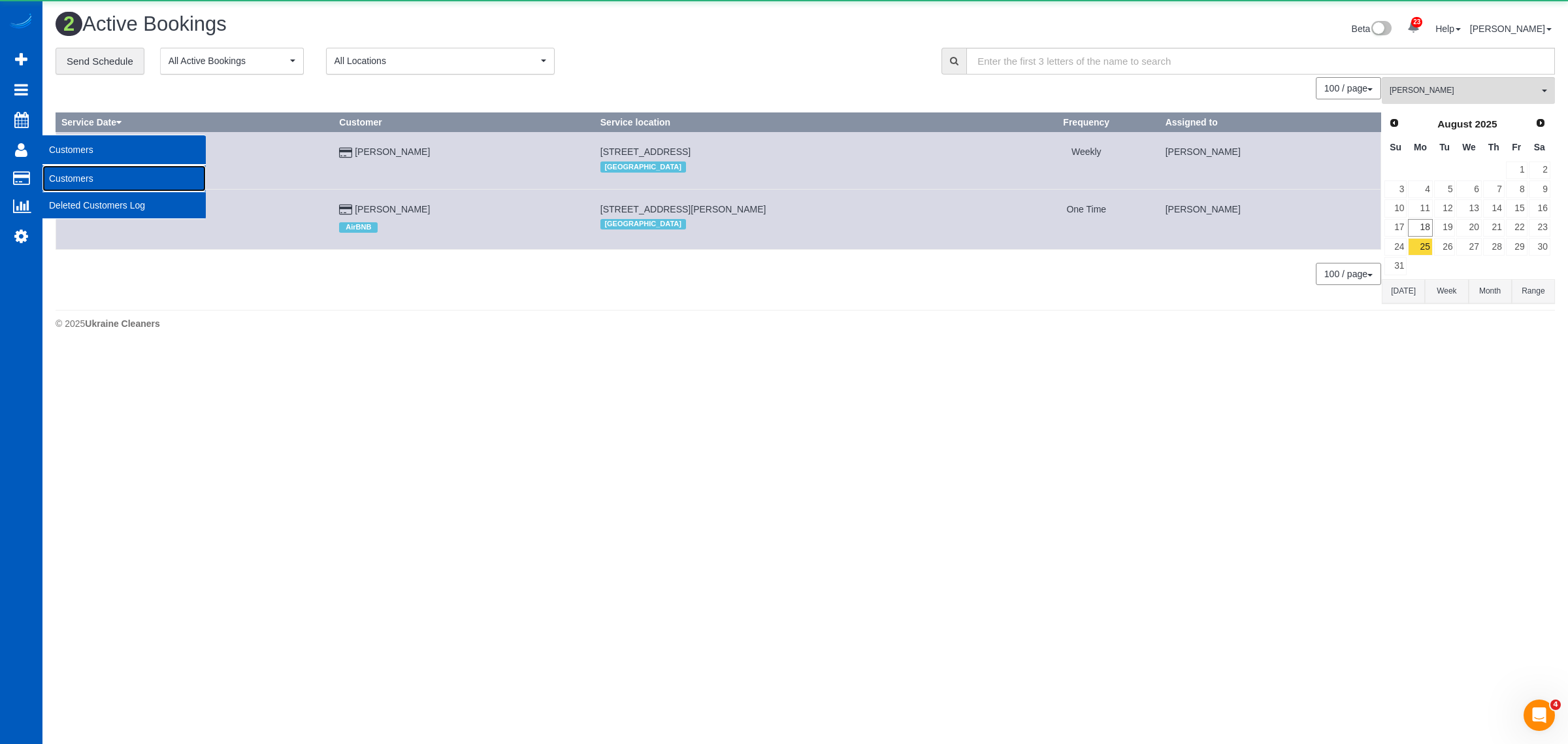
click at [79, 176] on link "Customers" at bounding box center [124, 178] width 164 height 26
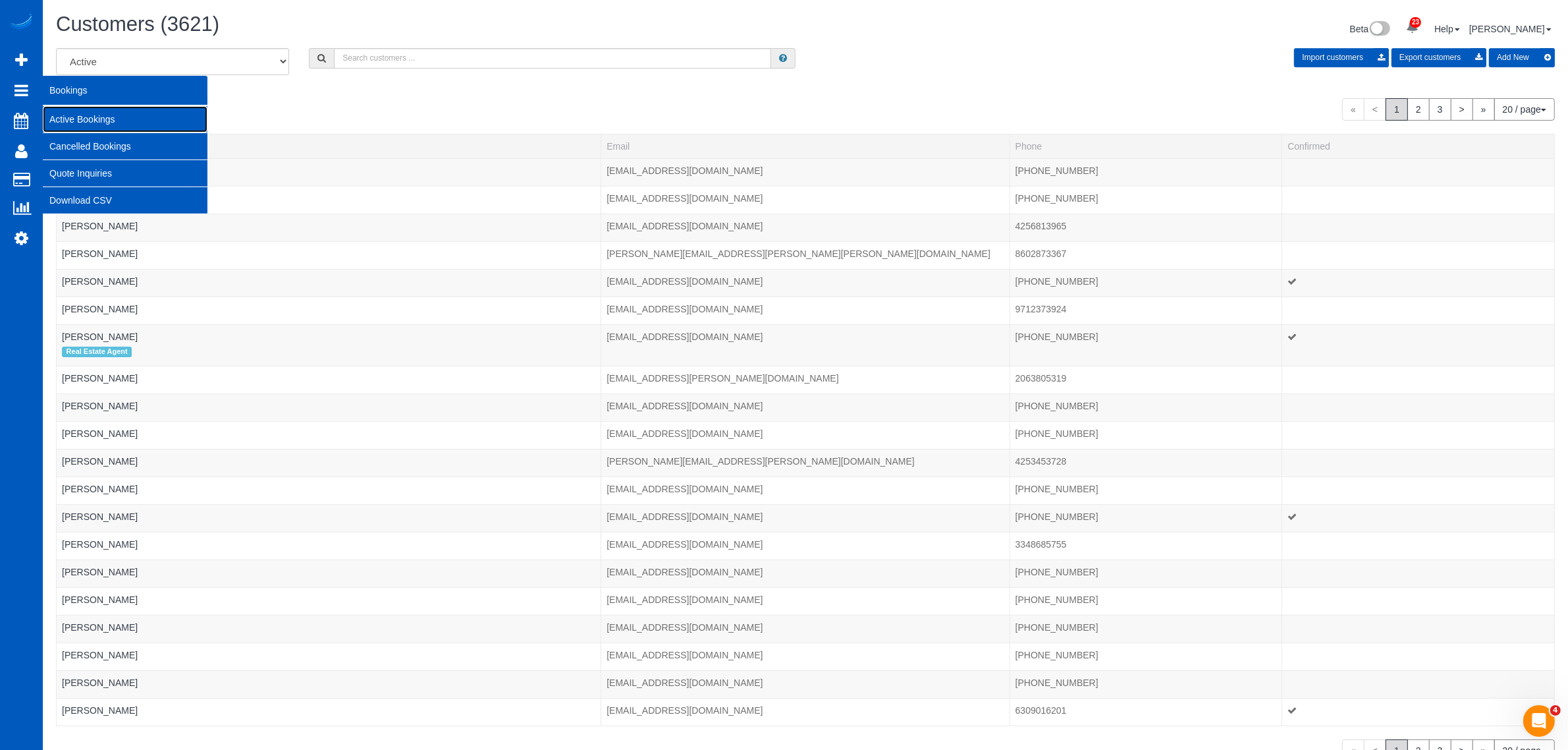
click at [89, 117] on link "Active Bookings" at bounding box center [125, 119] width 165 height 26
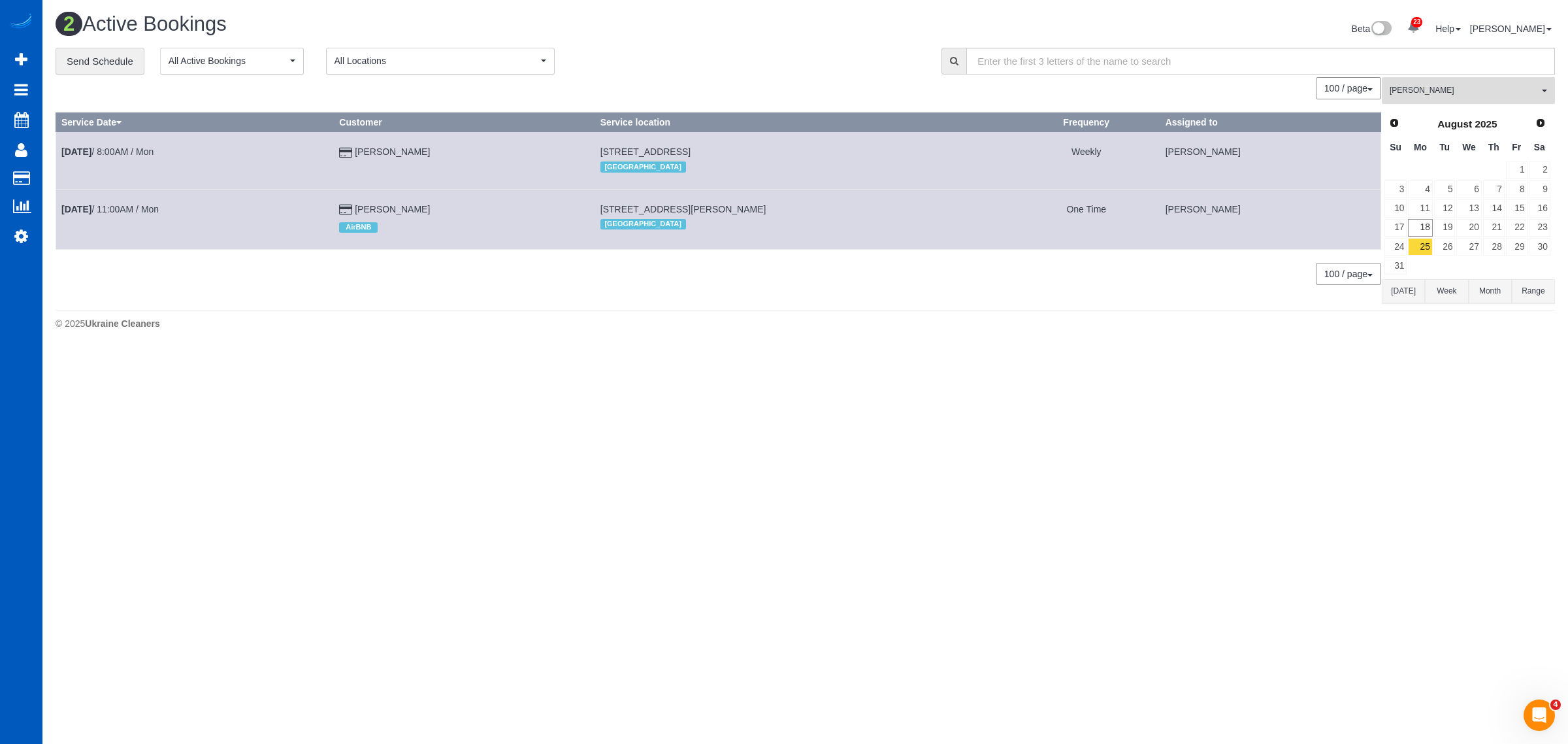
click at [1448, 96] on button "[PERSON_NAME] All Teams" at bounding box center [1468, 90] width 173 height 27
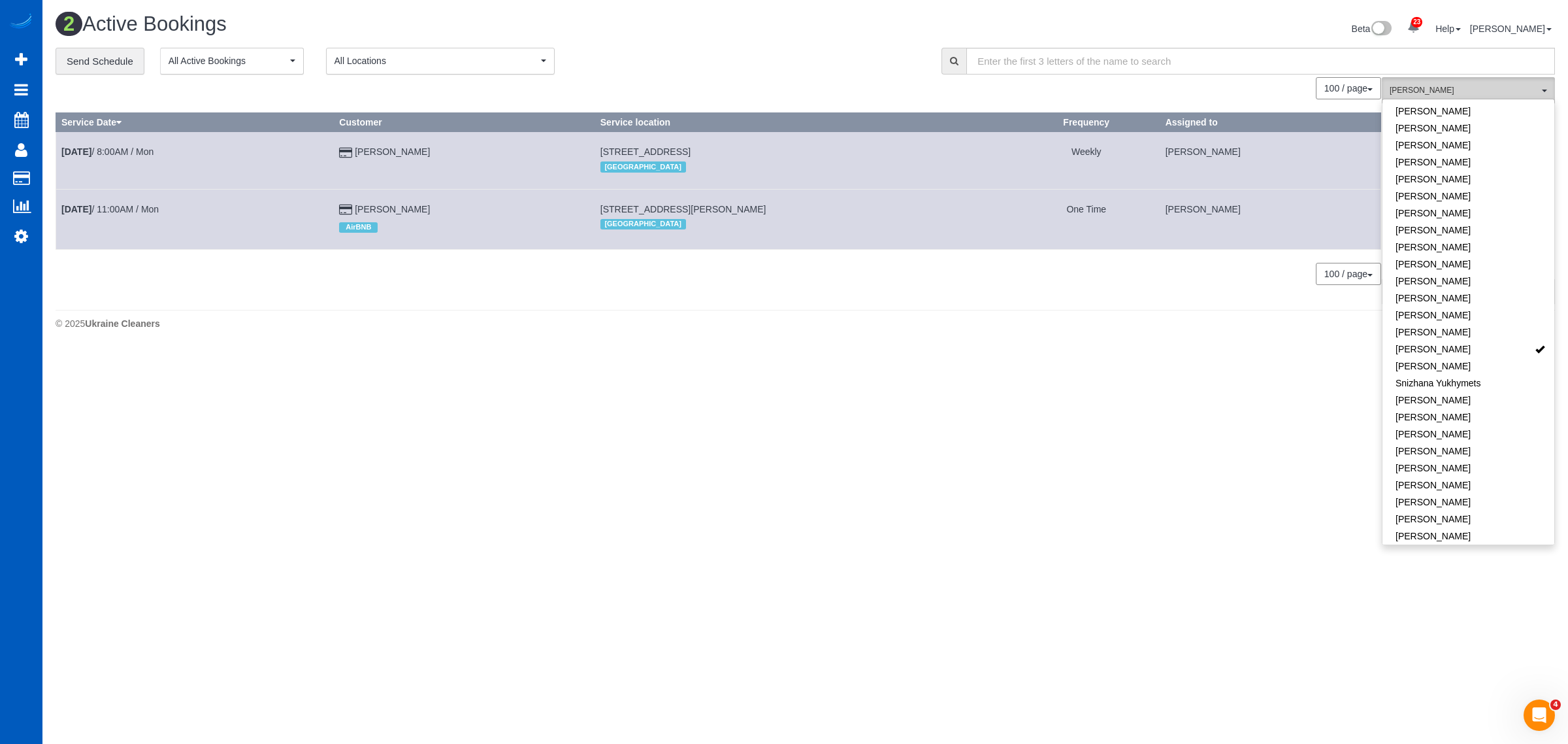
click at [1448, 95] on span "[PERSON_NAME]" at bounding box center [1464, 91] width 149 height 11
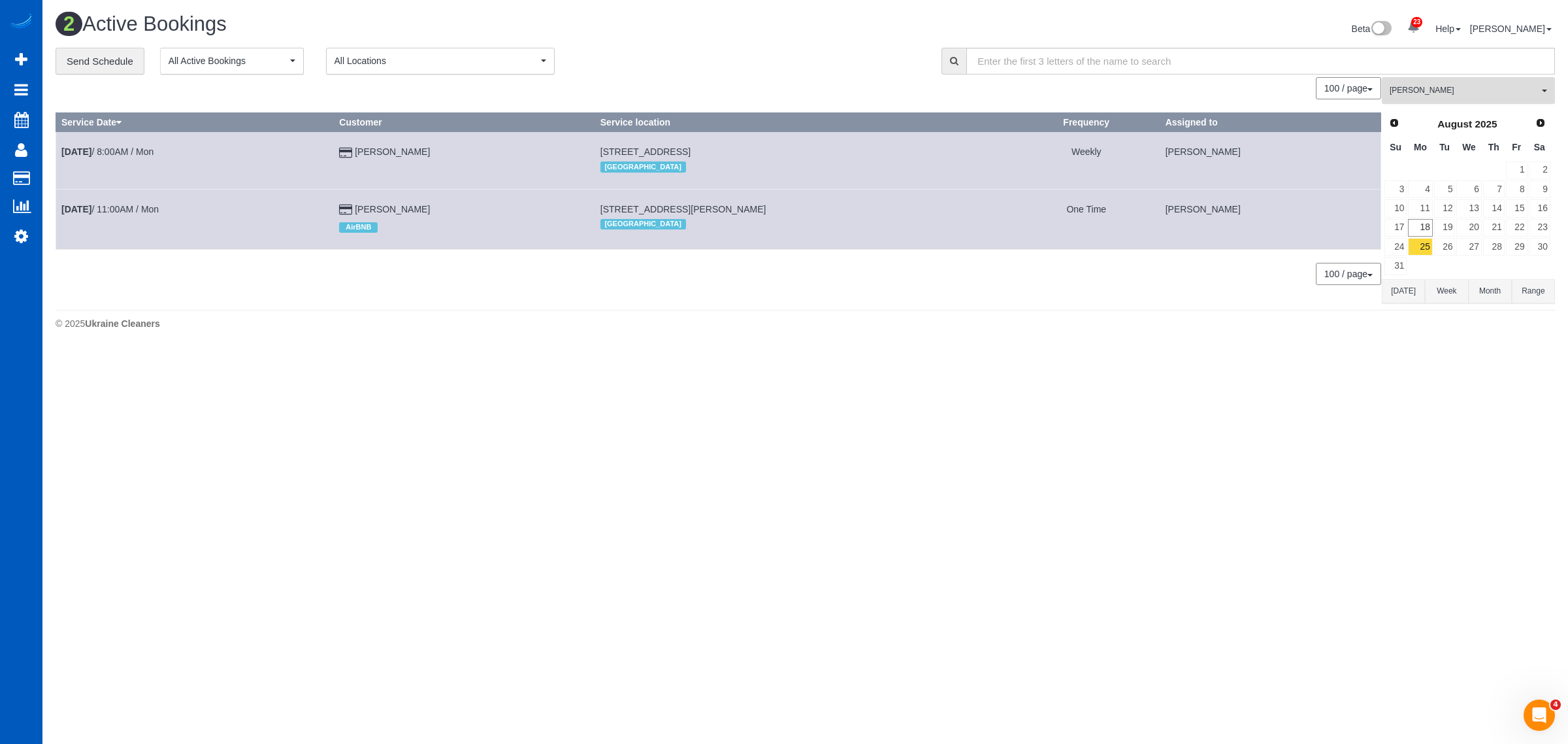
click at [1503, 93] on span "[PERSON_NAME]" at bounding box center [1464, 91] width 149 height 11
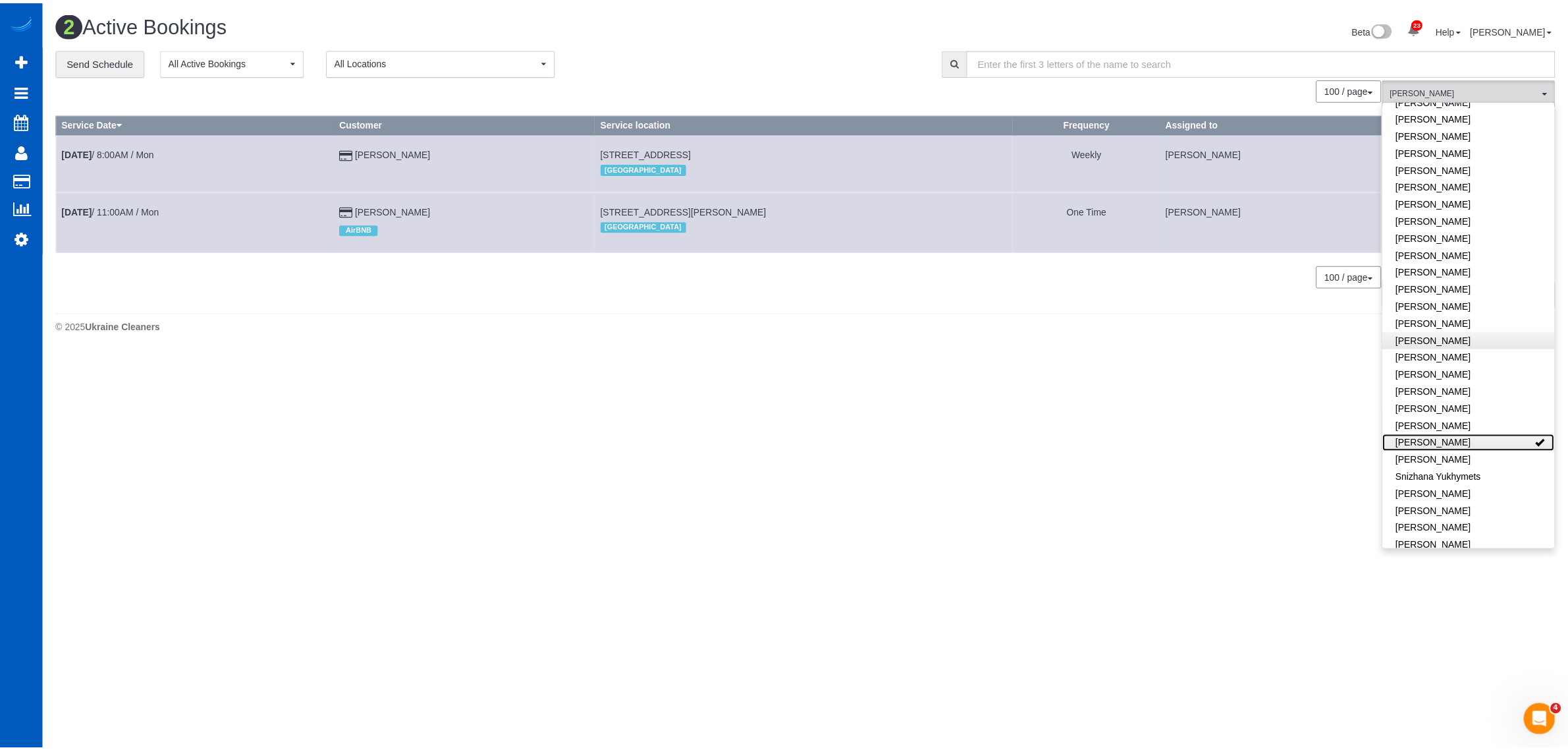
scroll to position [665, 0]
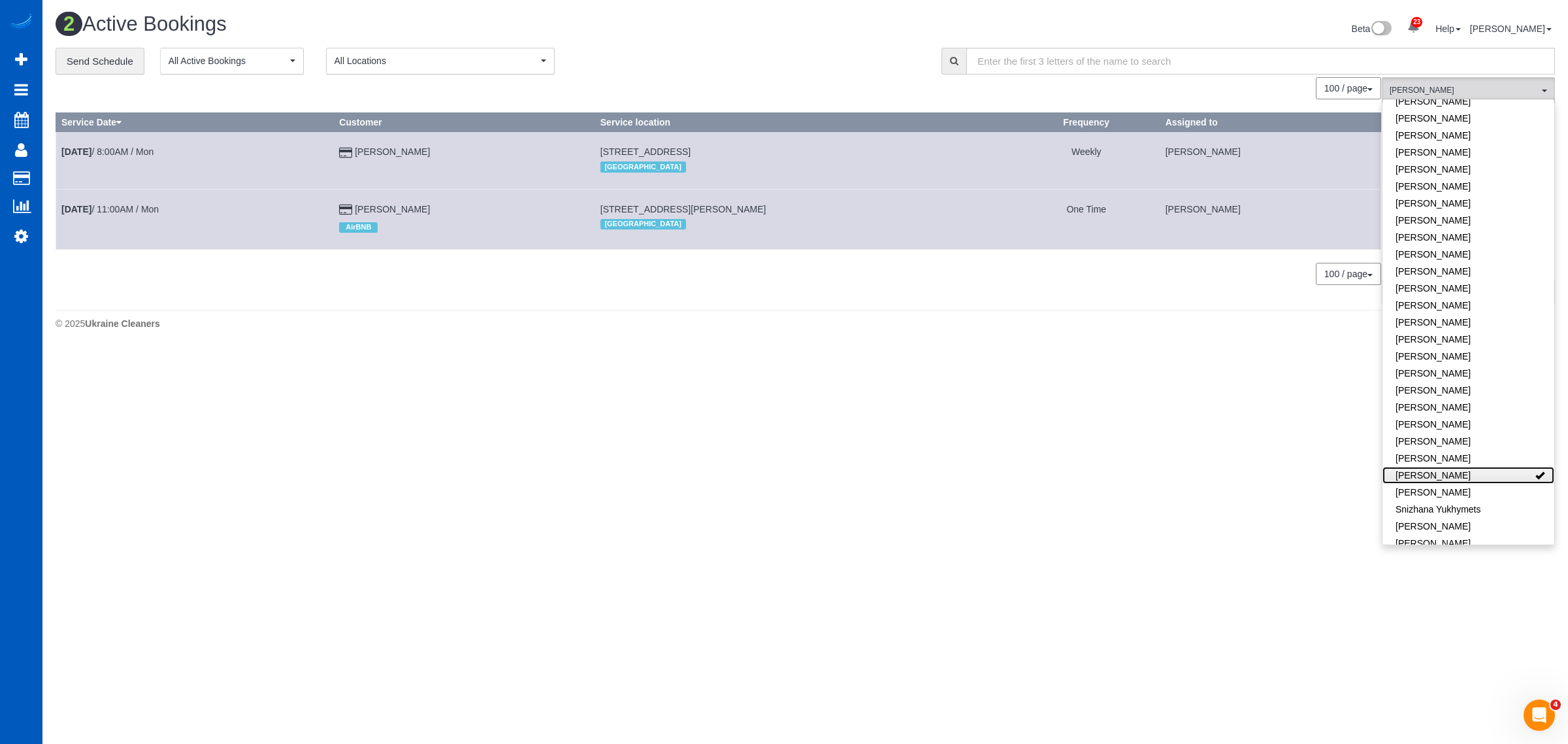
click at [1507, 467] on link "[PERSON_NAME]" at bounding box center [1469, 475] width 172 height 17
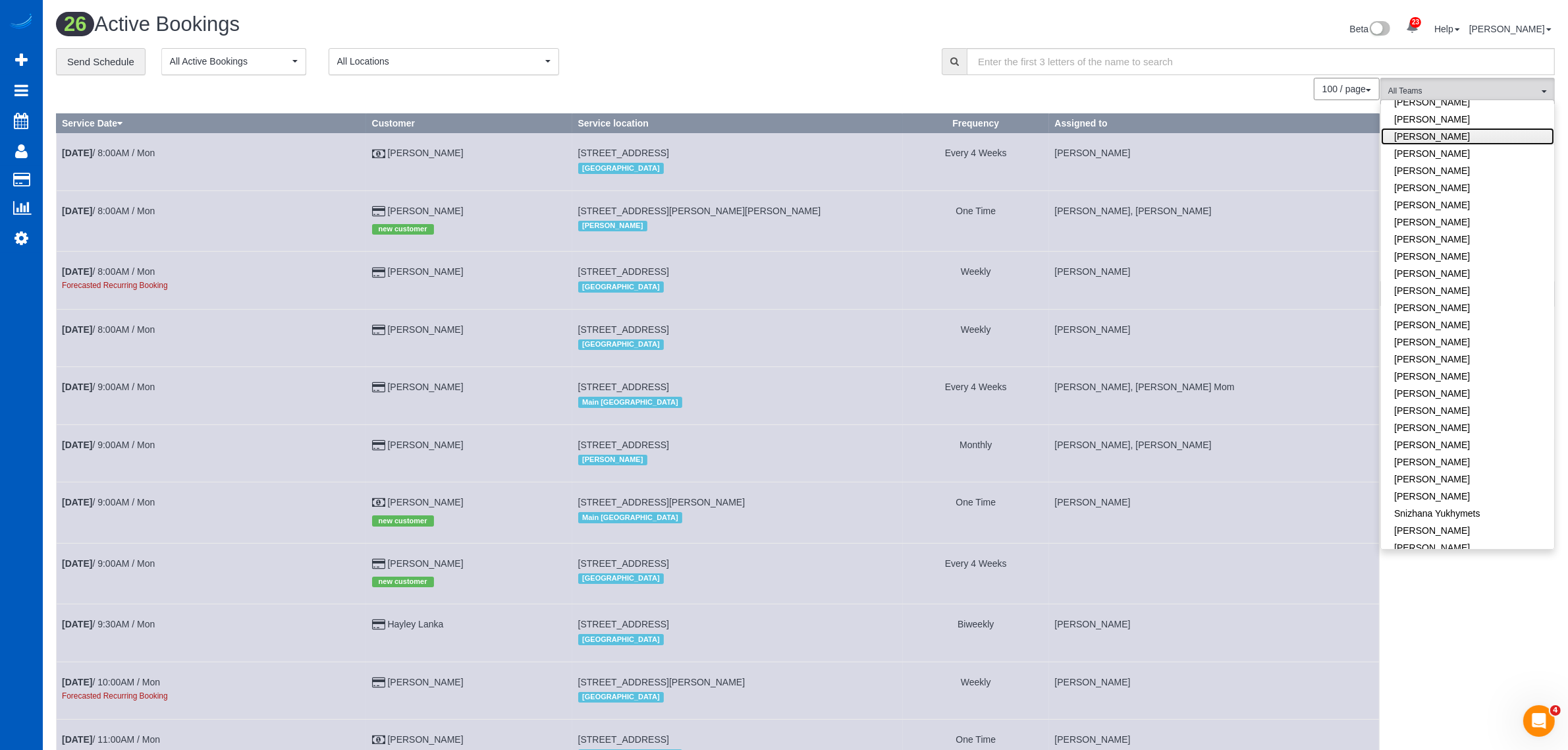
click at [1453, 128] on link "[PERSON_NAME]" at bounding box center [1467, 136] width 173 height 17
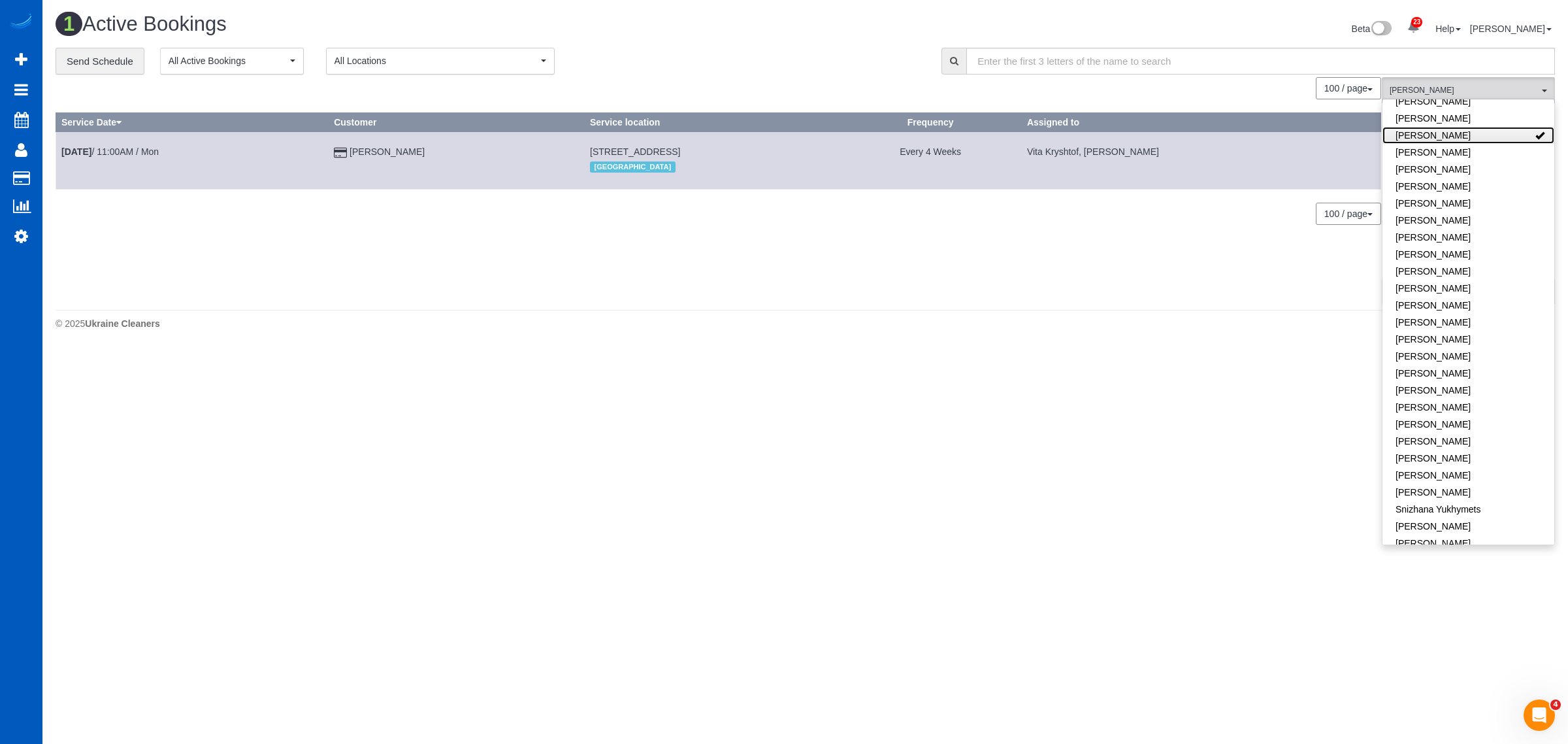
click at [1465, 127] on link "[PERSON_NAME]" at bounding box center [1469, 135] width 172 height 17
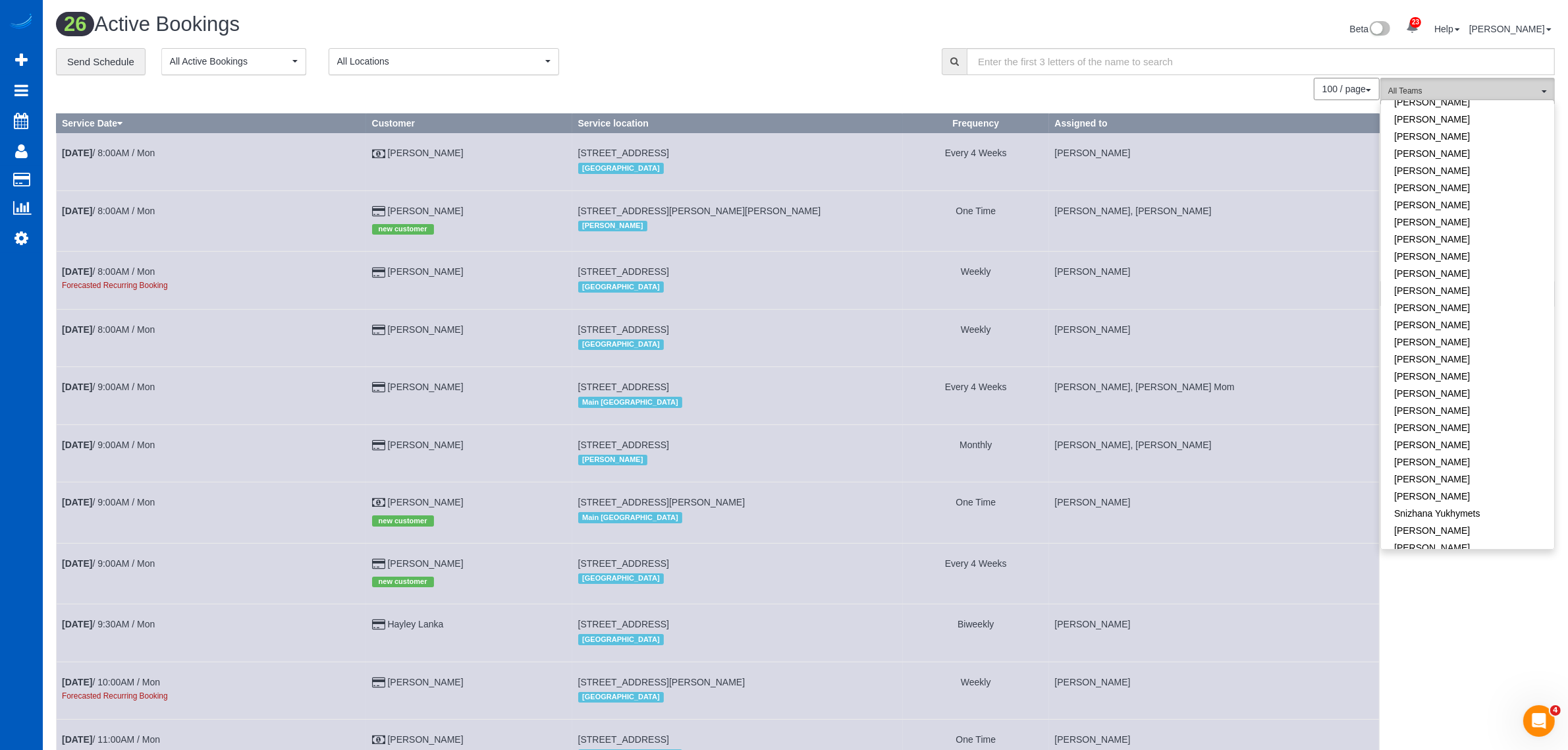
click at [1477, 88] on span "All Teams" at bounding box center [1463, 91] width 150 height 11
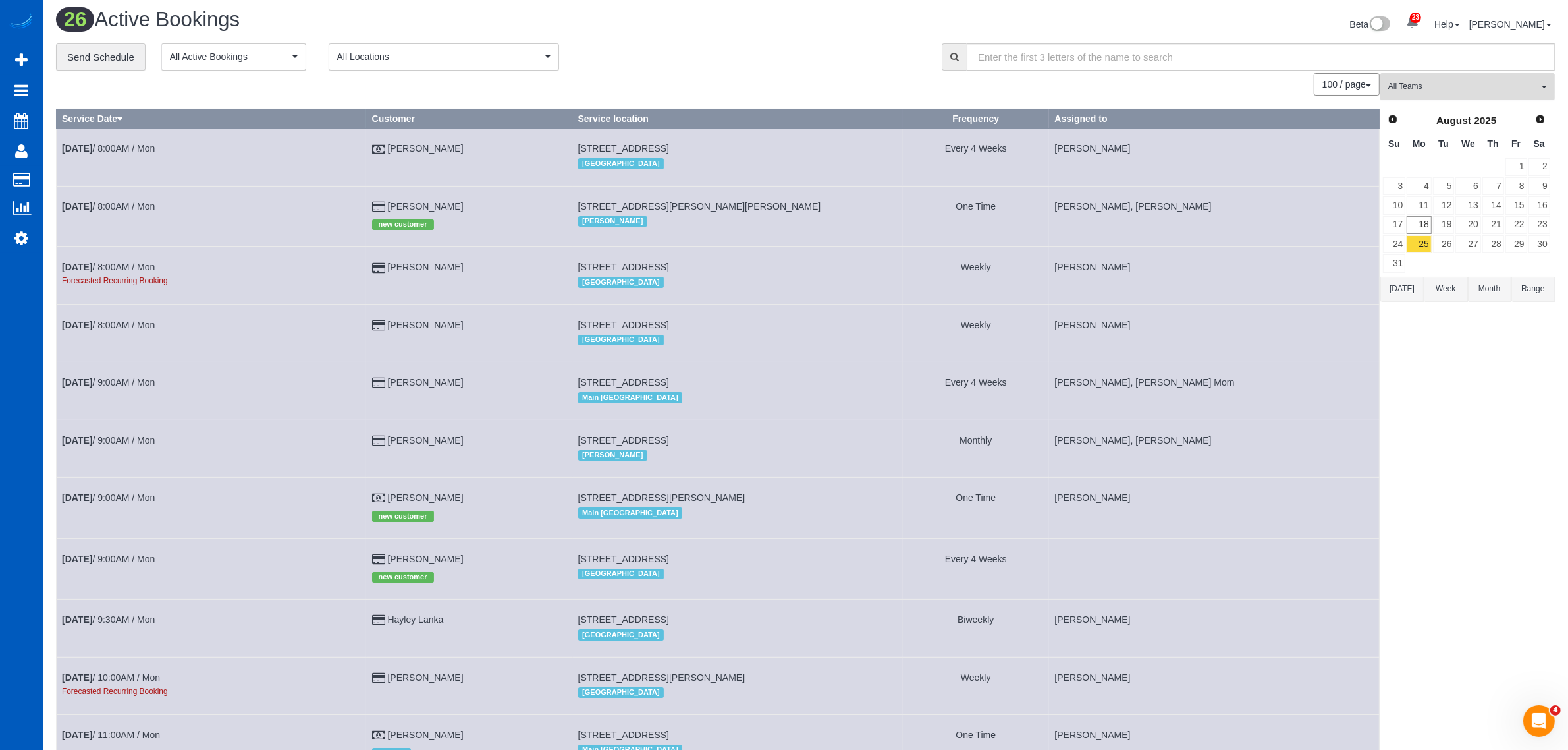
scroll to position [0, 0]
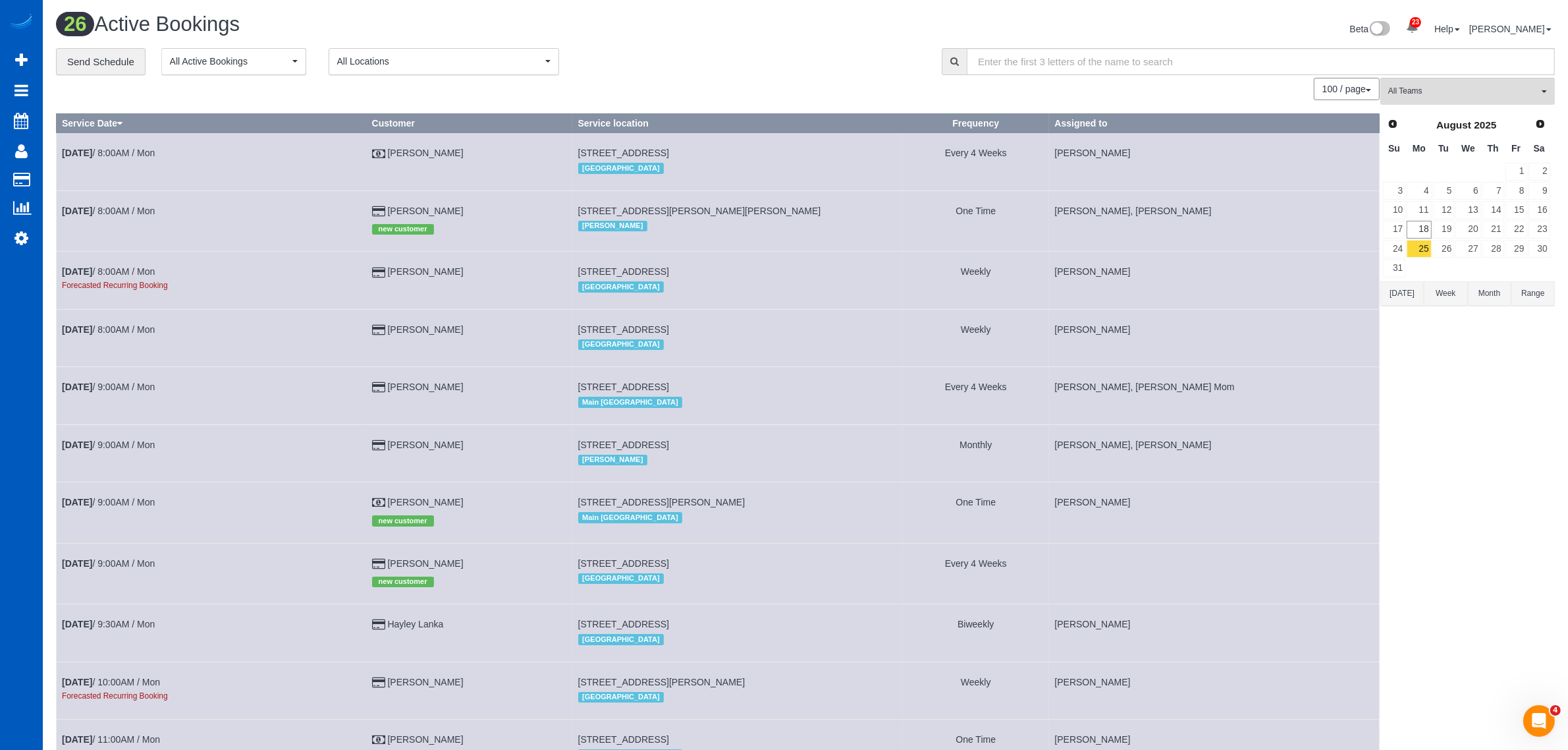
click at [1475, 239] on td "27" at bounding box center [1467, 249] width 26 height 20
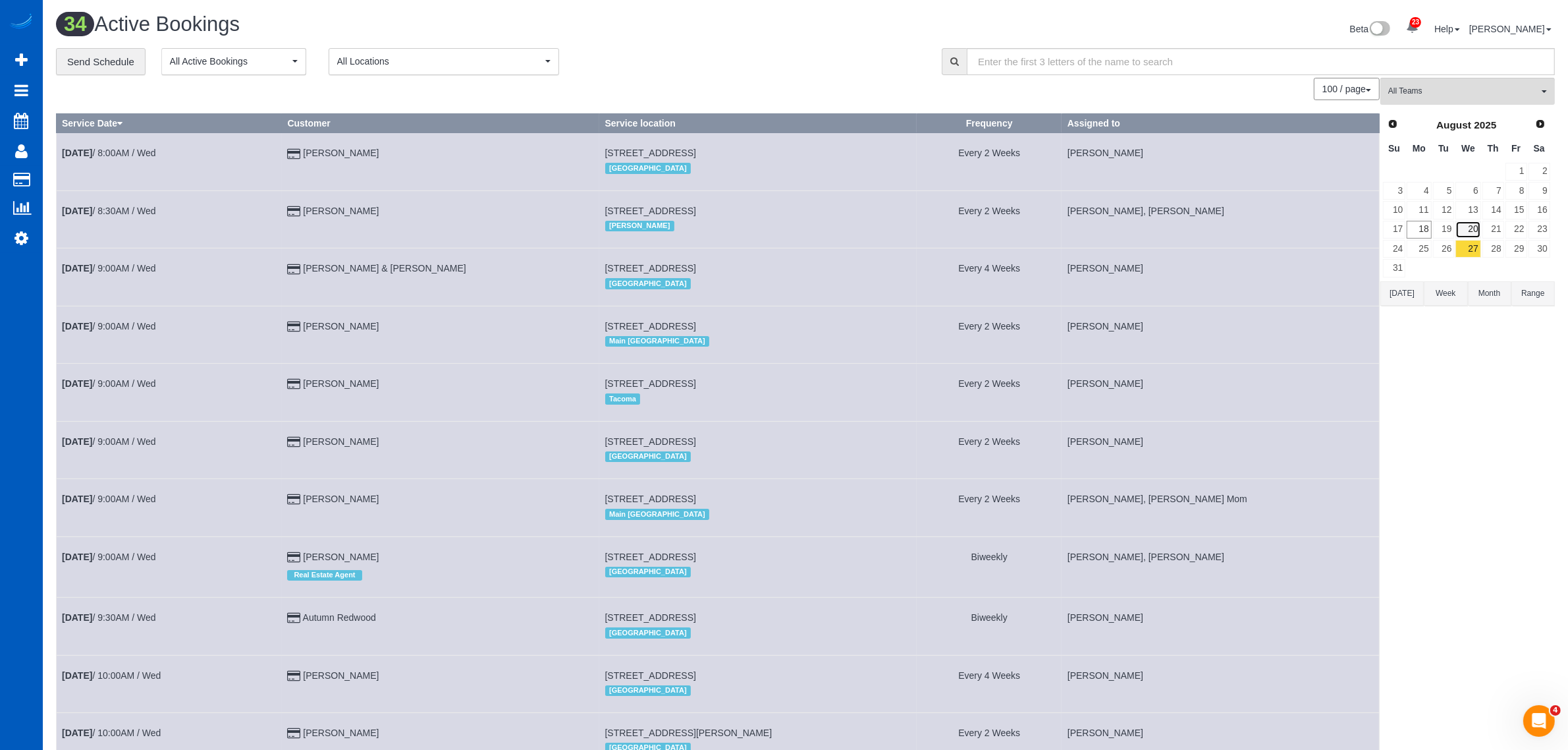
click at [1472, 238] on link "20" at bounding box center [1467, 229] width 25 height 18
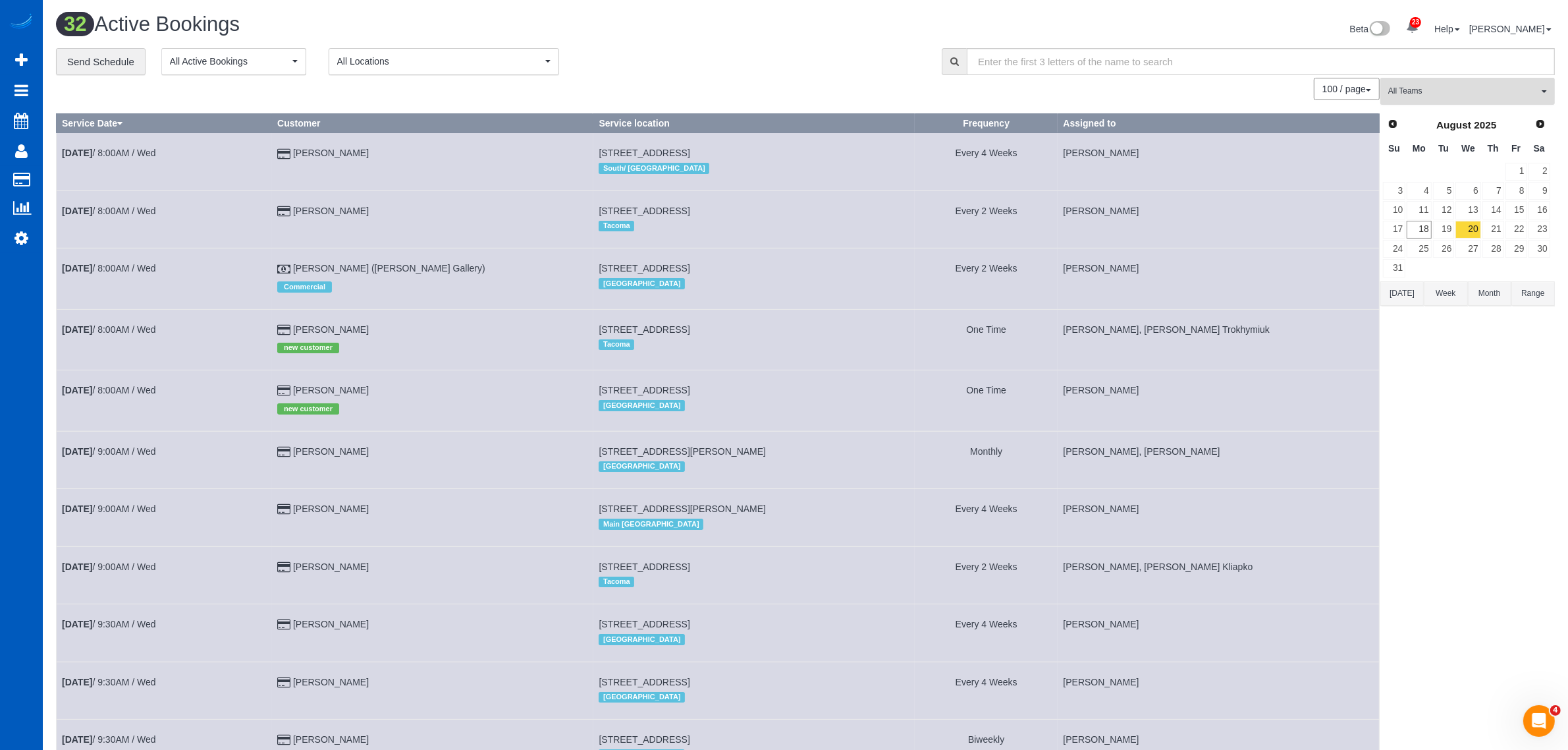
click at [1437, 83] on button "All Teams" at bounding box center [1467, 90] width 174 height 27
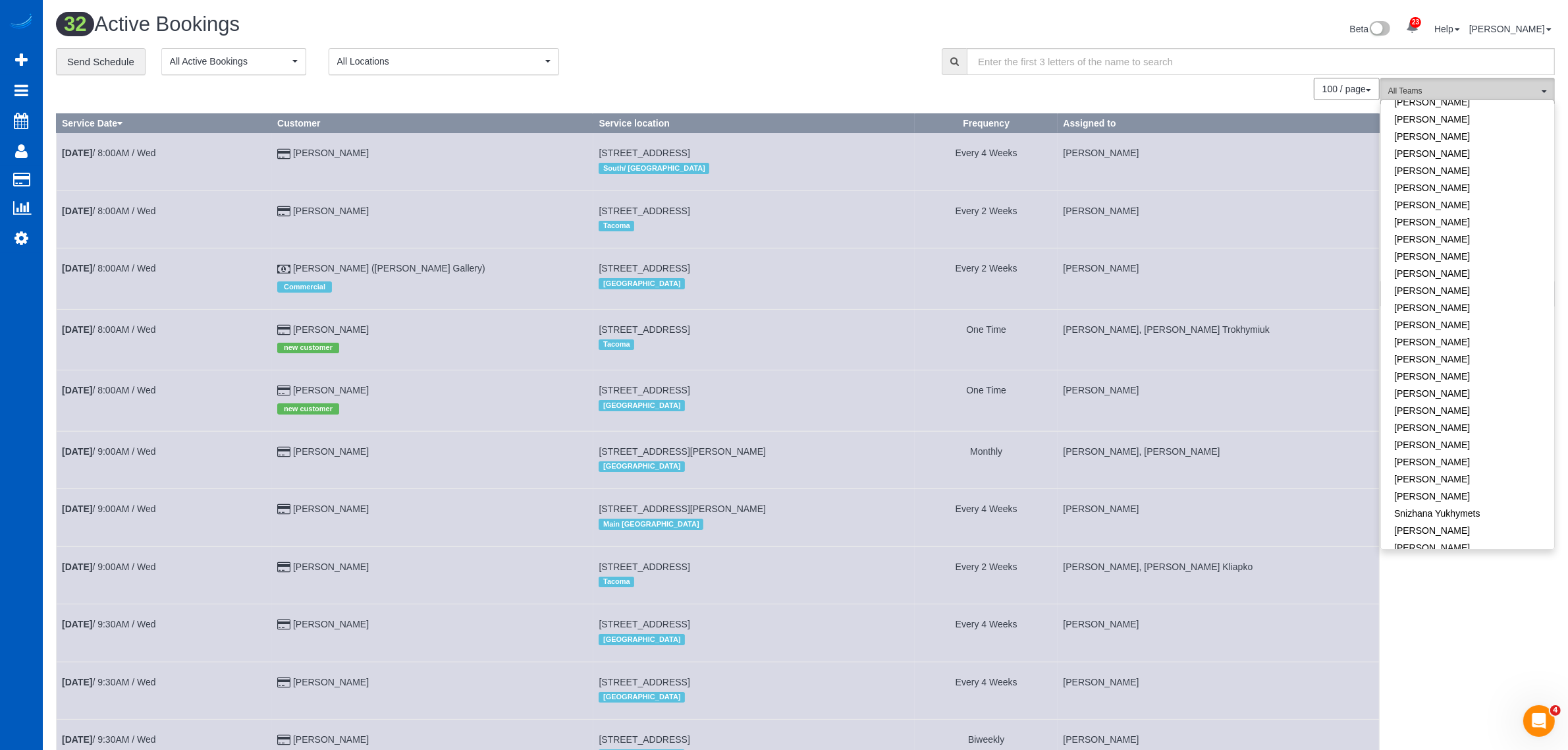
click at [1453, 92] on span "All Teams" at bounding box center [1463, 91] width 150 height 11
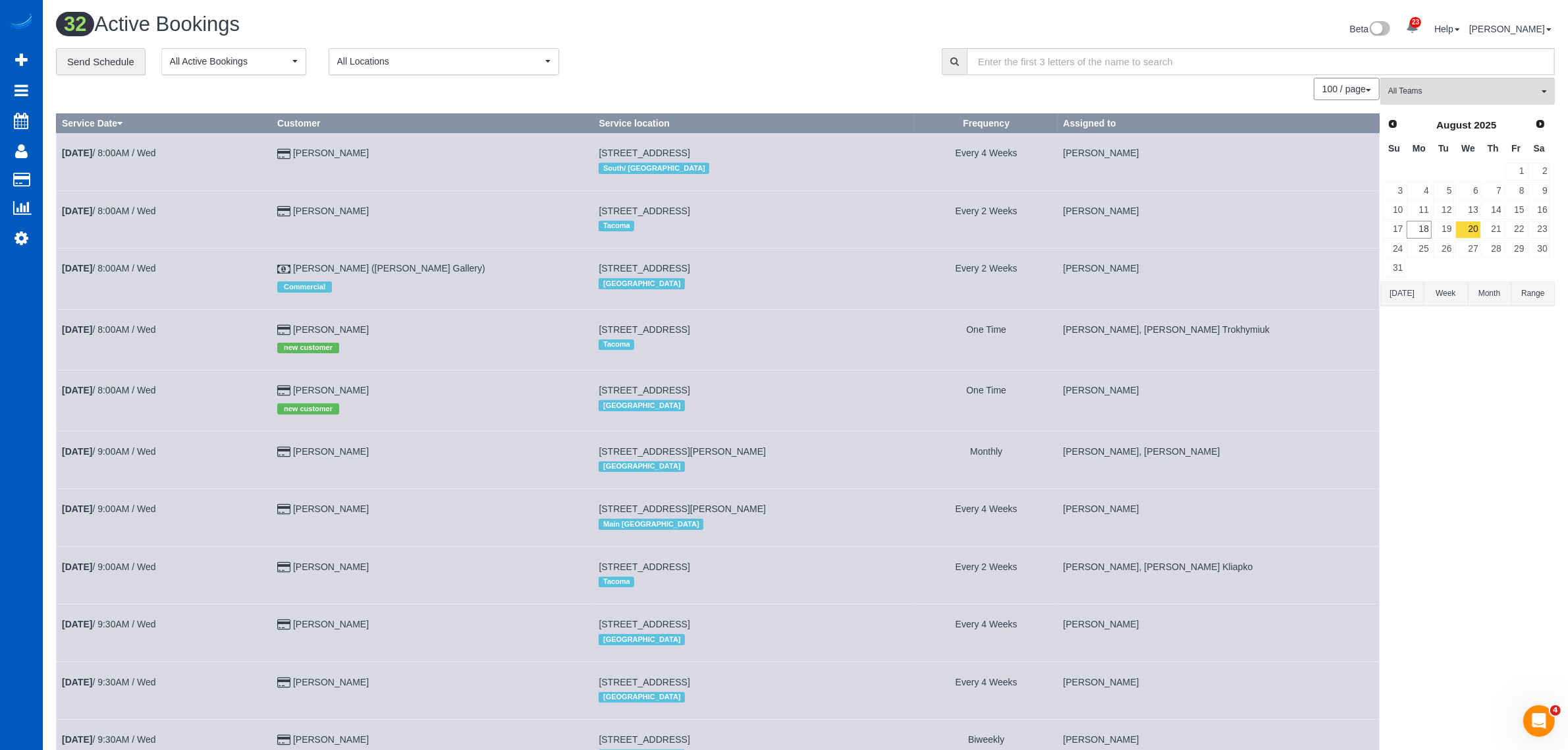
click at [1419, 93] on span "All Teams" at bounding box center [1463, 91] width 150 height 11
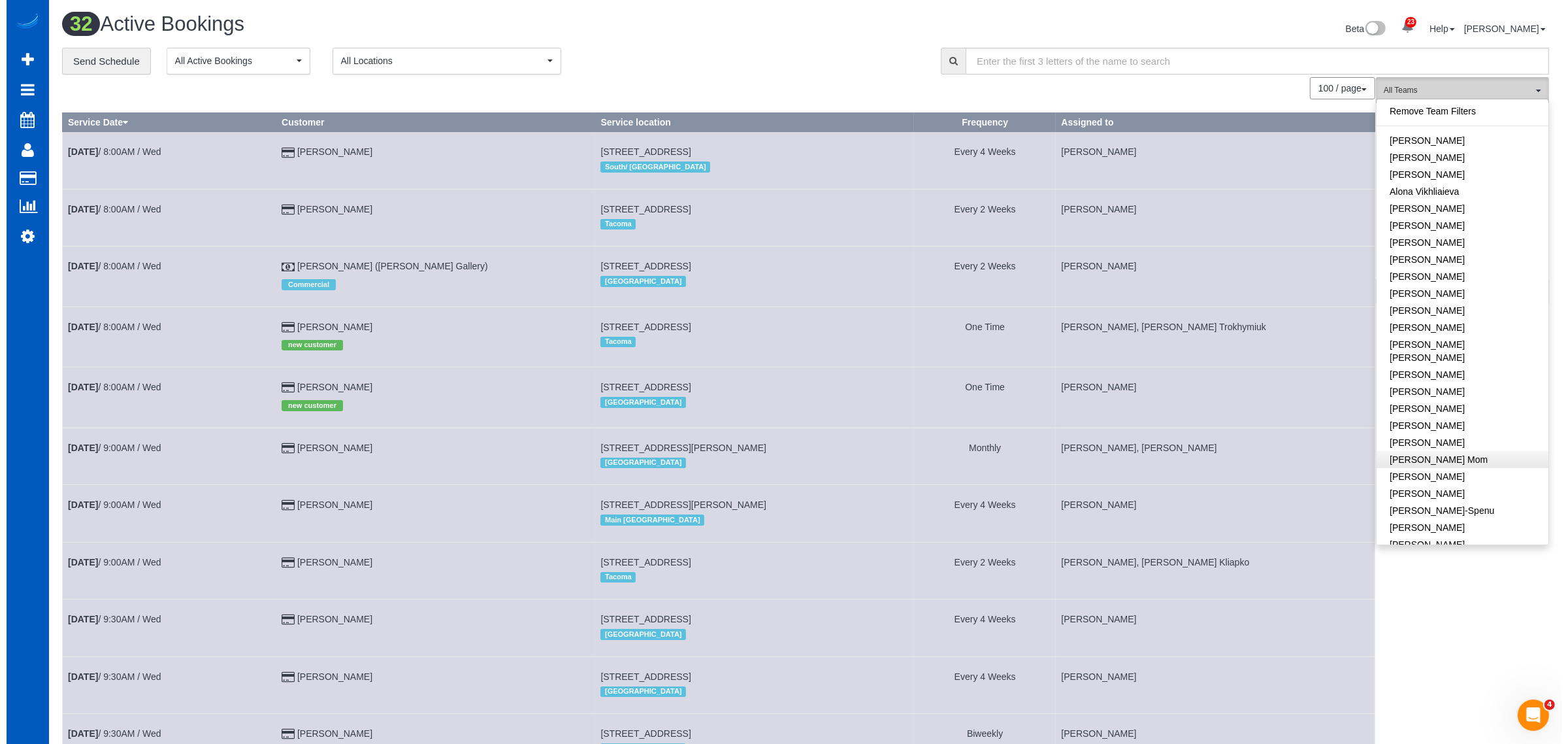
scroll to position [136, 0]
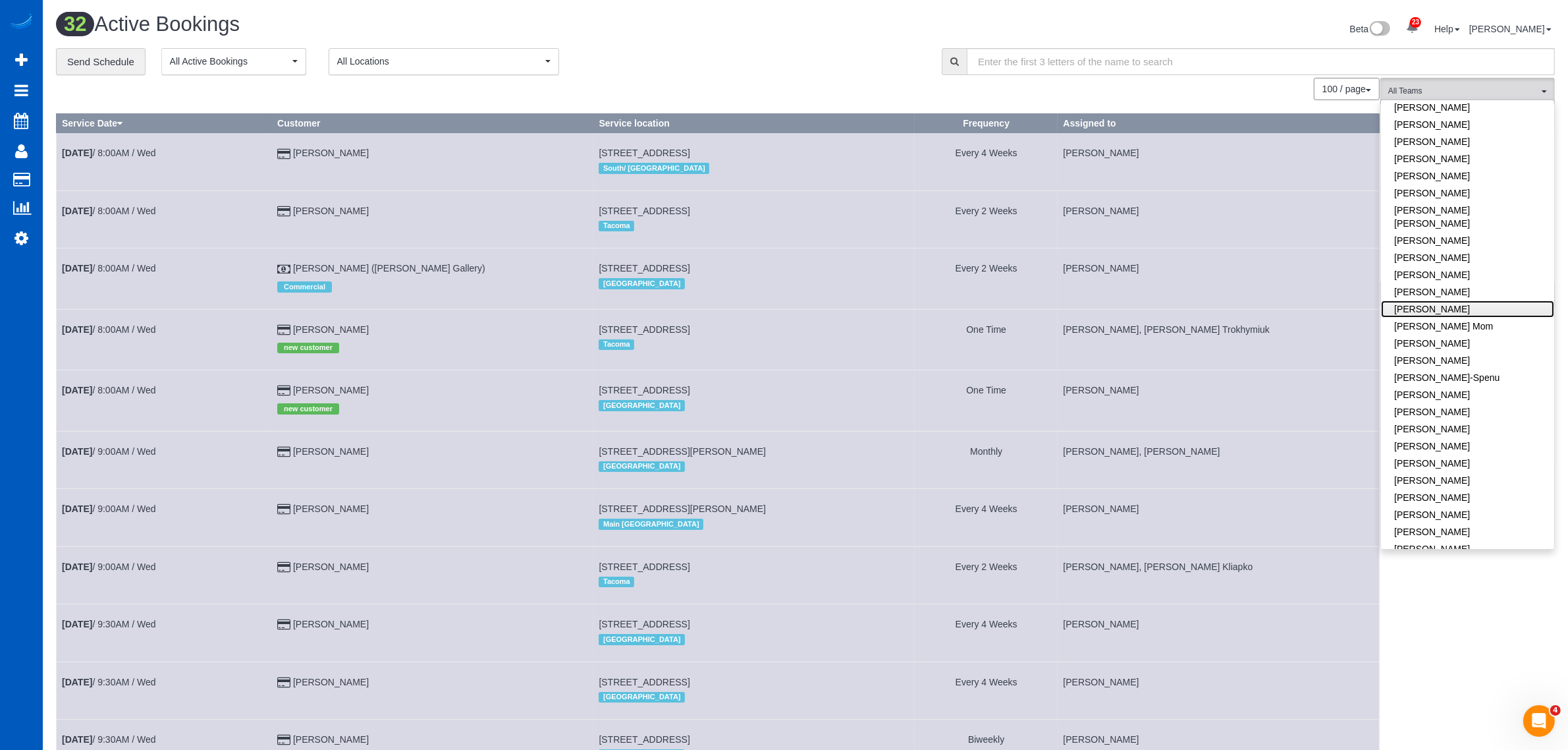
click at [1440, 301] on link "[PERSON_NAME]" at bounding box center [1467, 309] width 173 height 17
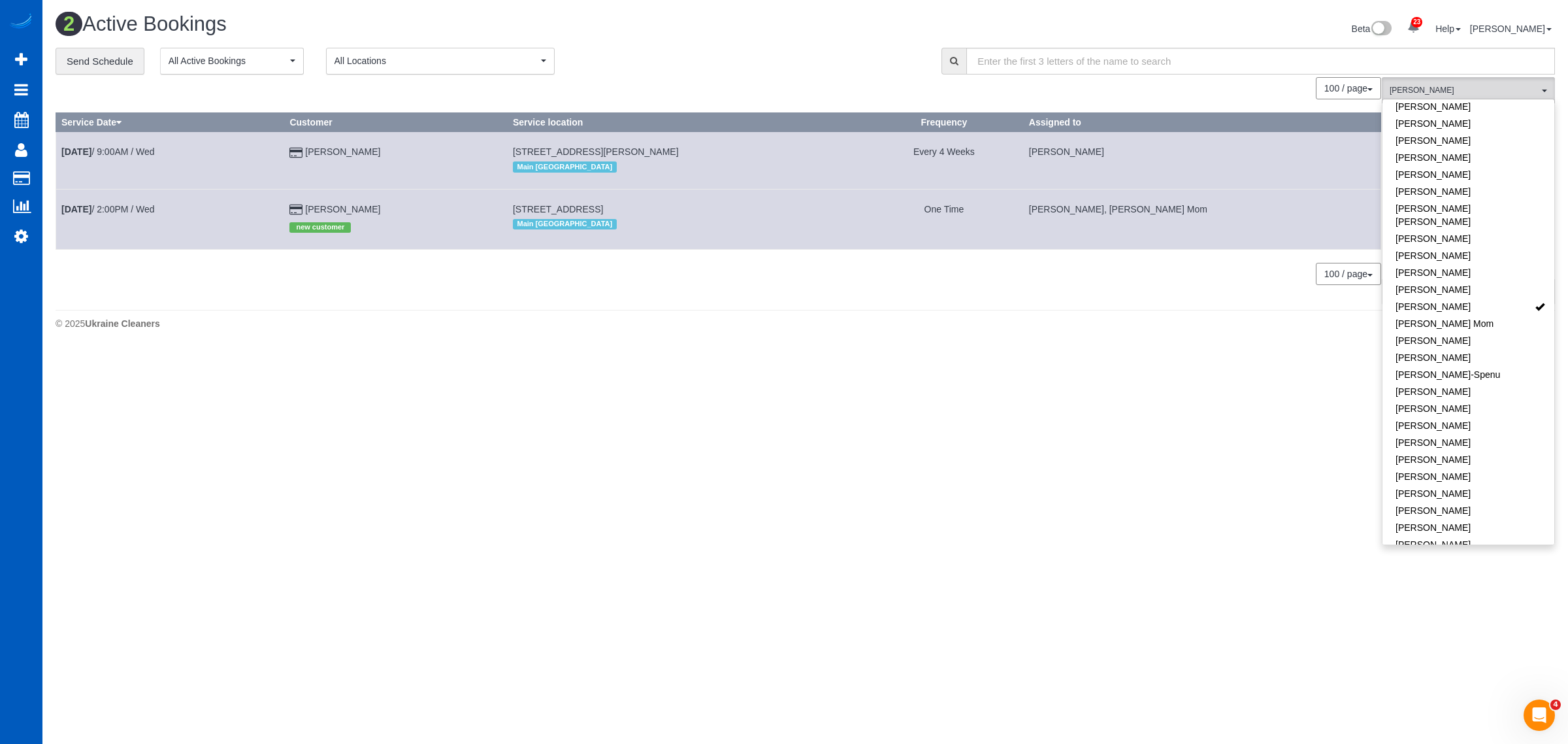
click at [541, 464] on body "23 Beta Your Notifications You have 0 alerts × You have 1 to charge for [DATE] …" at bounding box center [784, 372] width 1568 height 744
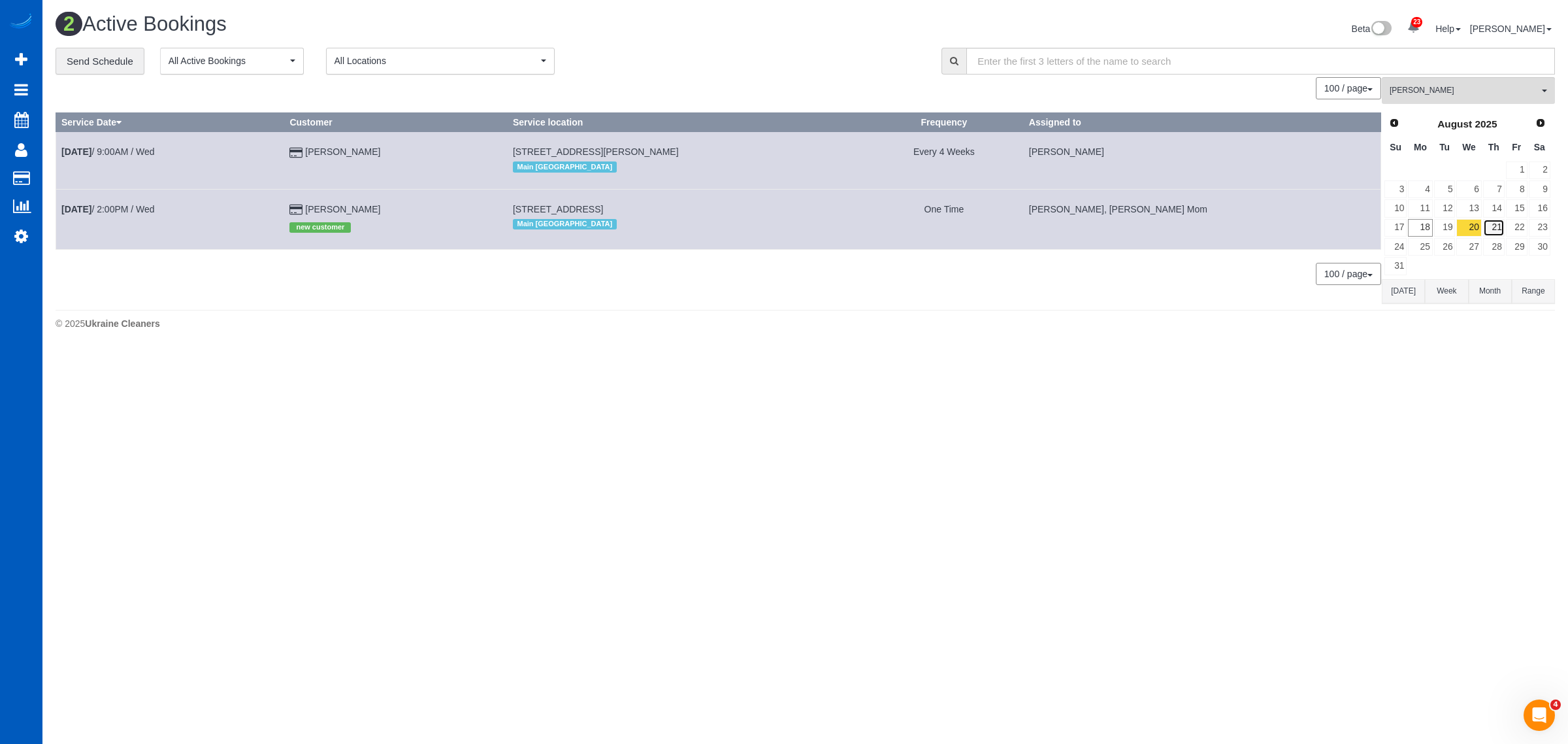
click at [1483, 220] on link "21" at bounding box center [1493, 227] width 21 height 18
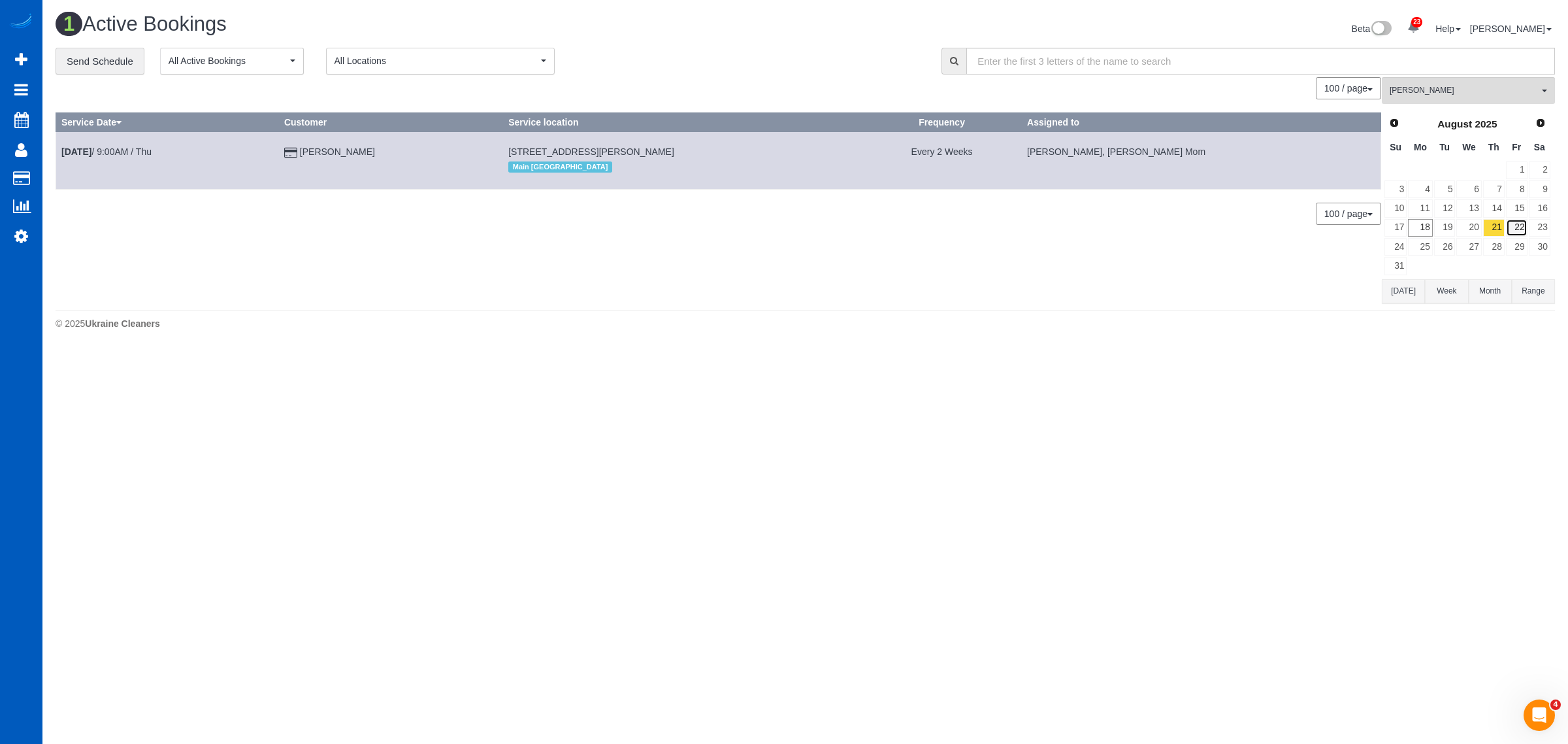
click at [1518, 221] on link "22" at bounding box center [1516, 227] width 21 height 18
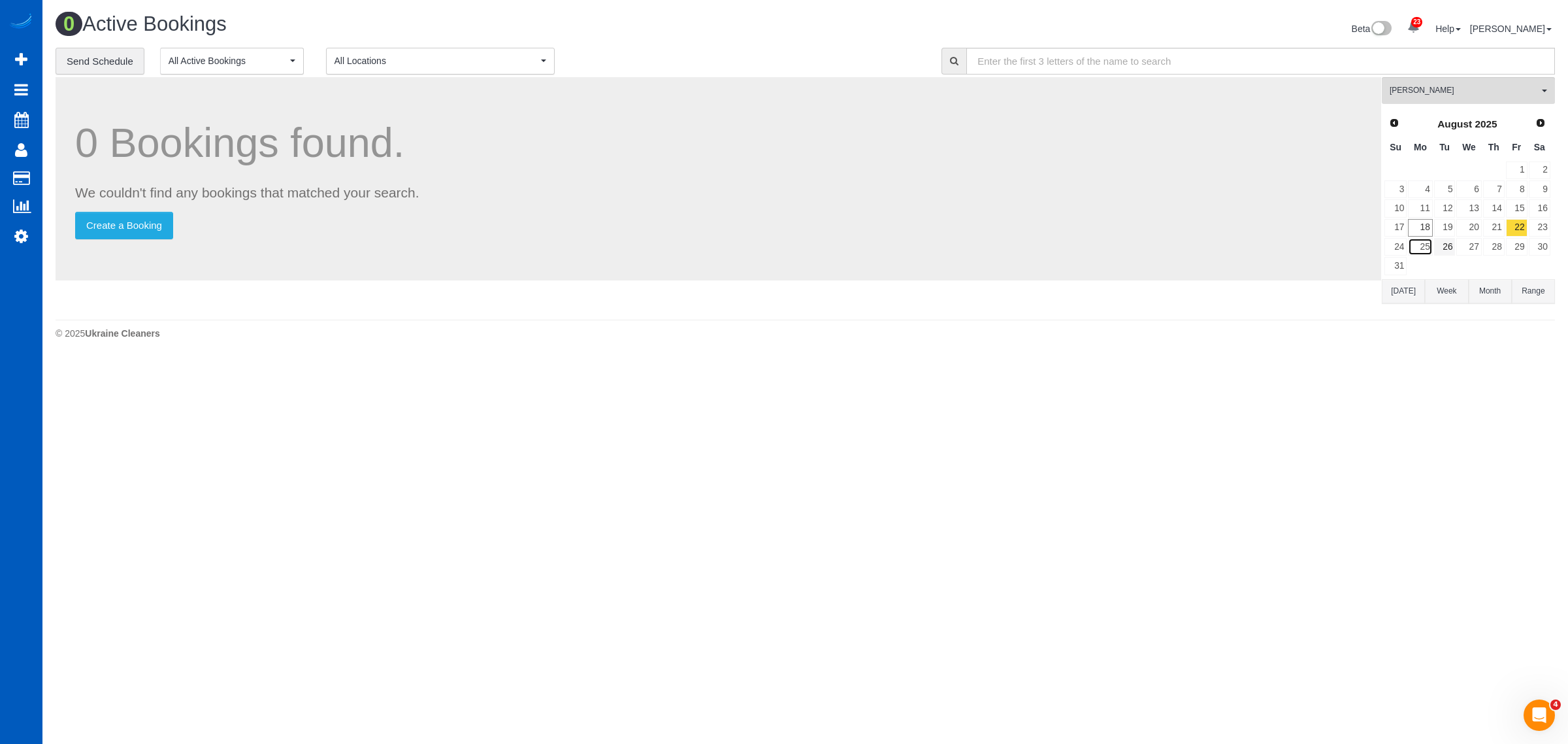
click at [1422, 247] on link "25" at bounding box center [1420, 246] width 24 height 18
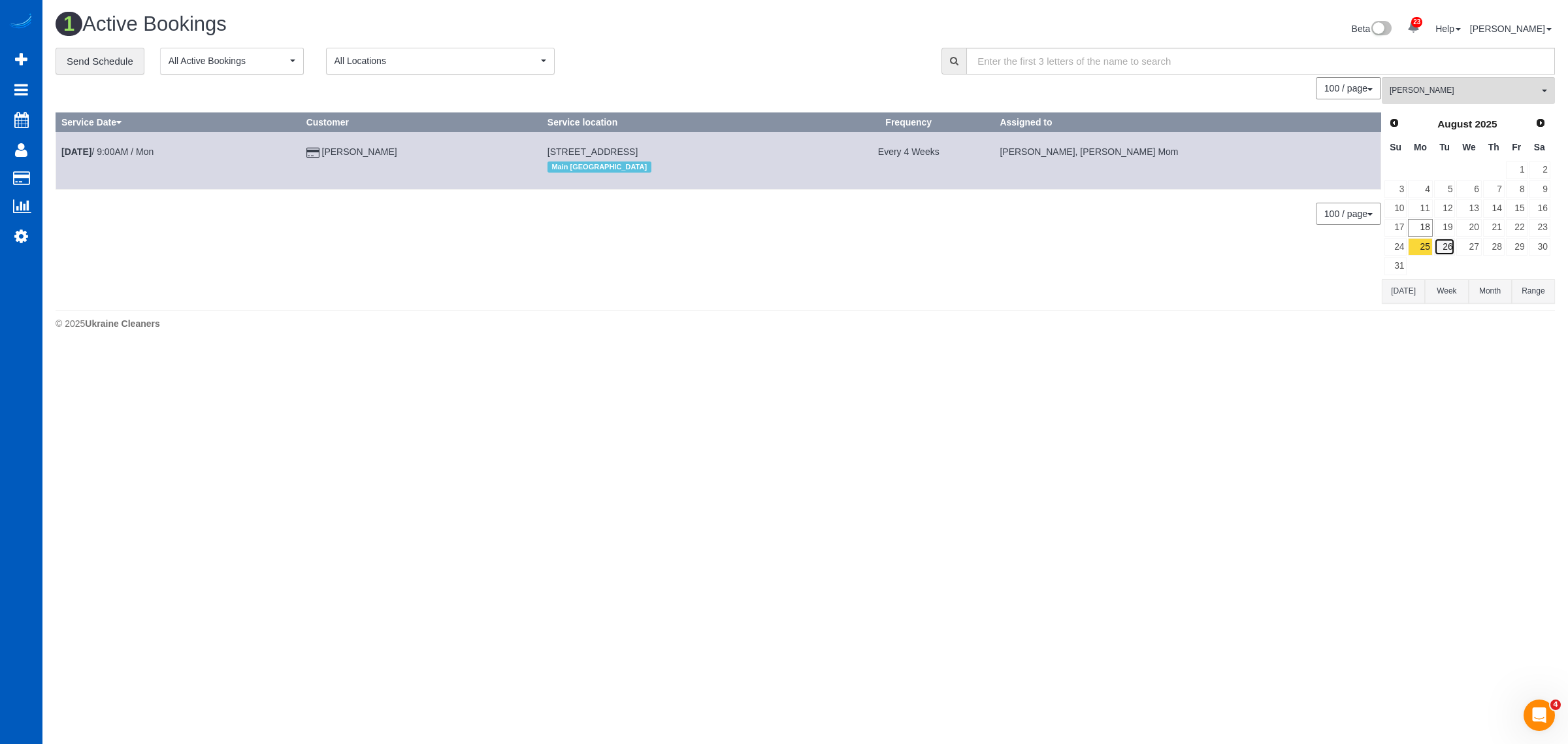
click at [1451, 247] on link "26" at bounding box center [1444, 246] width 21 height 18
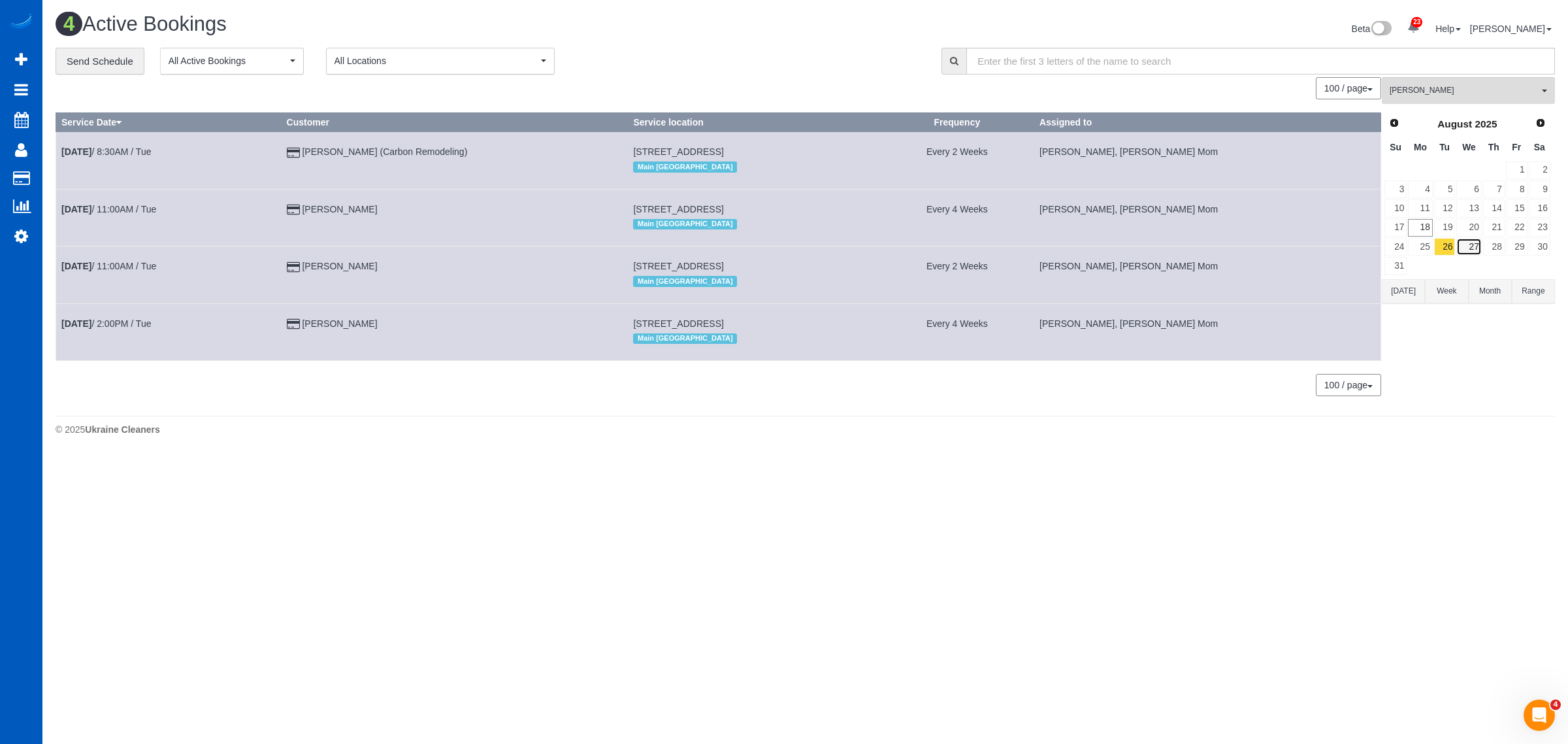
click at [1467, 246] on link "27" at bounding box center [1468, 246] width 25 height 18
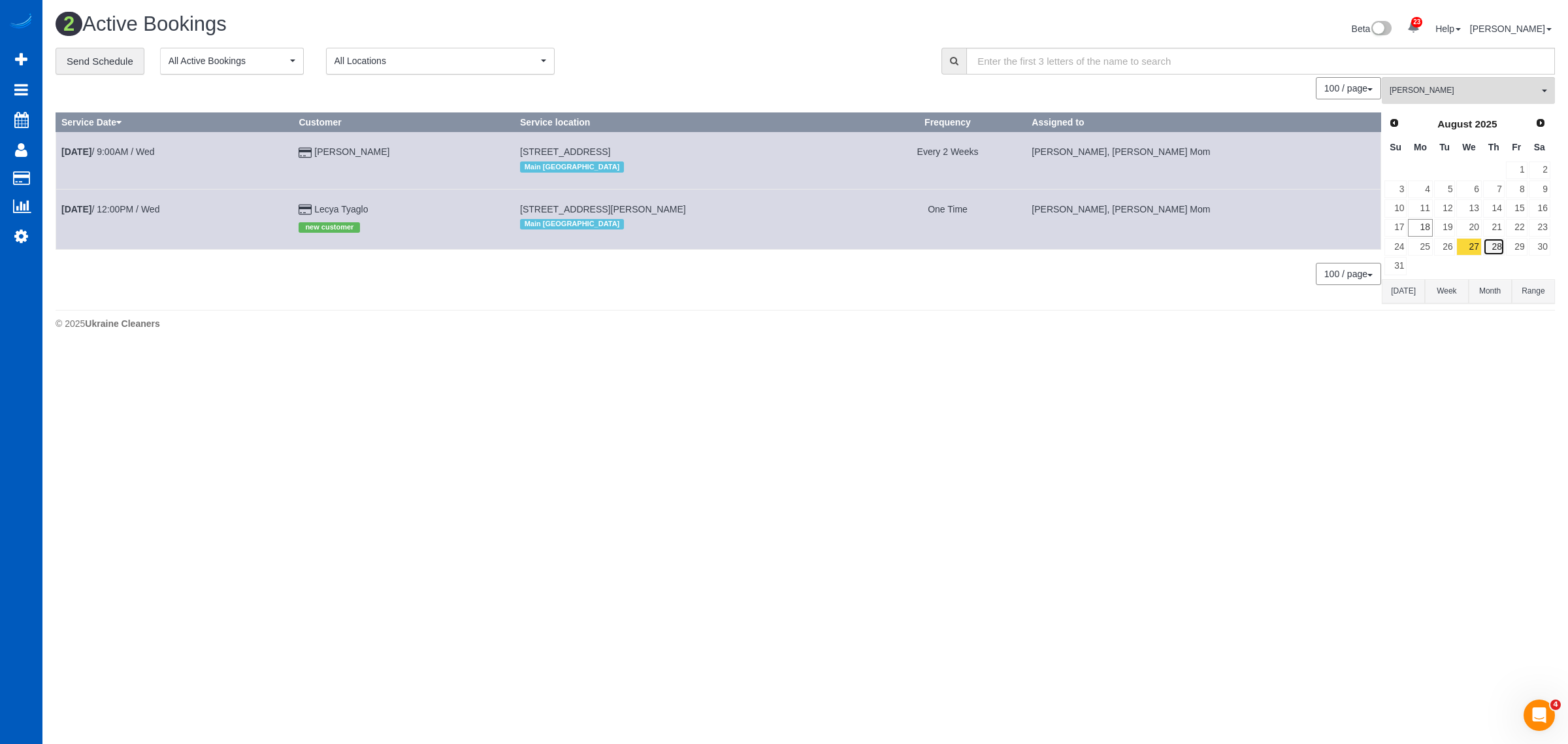
click at [1493, 246] on link "28" at bounding box center [1493, 246] width 21 height 18
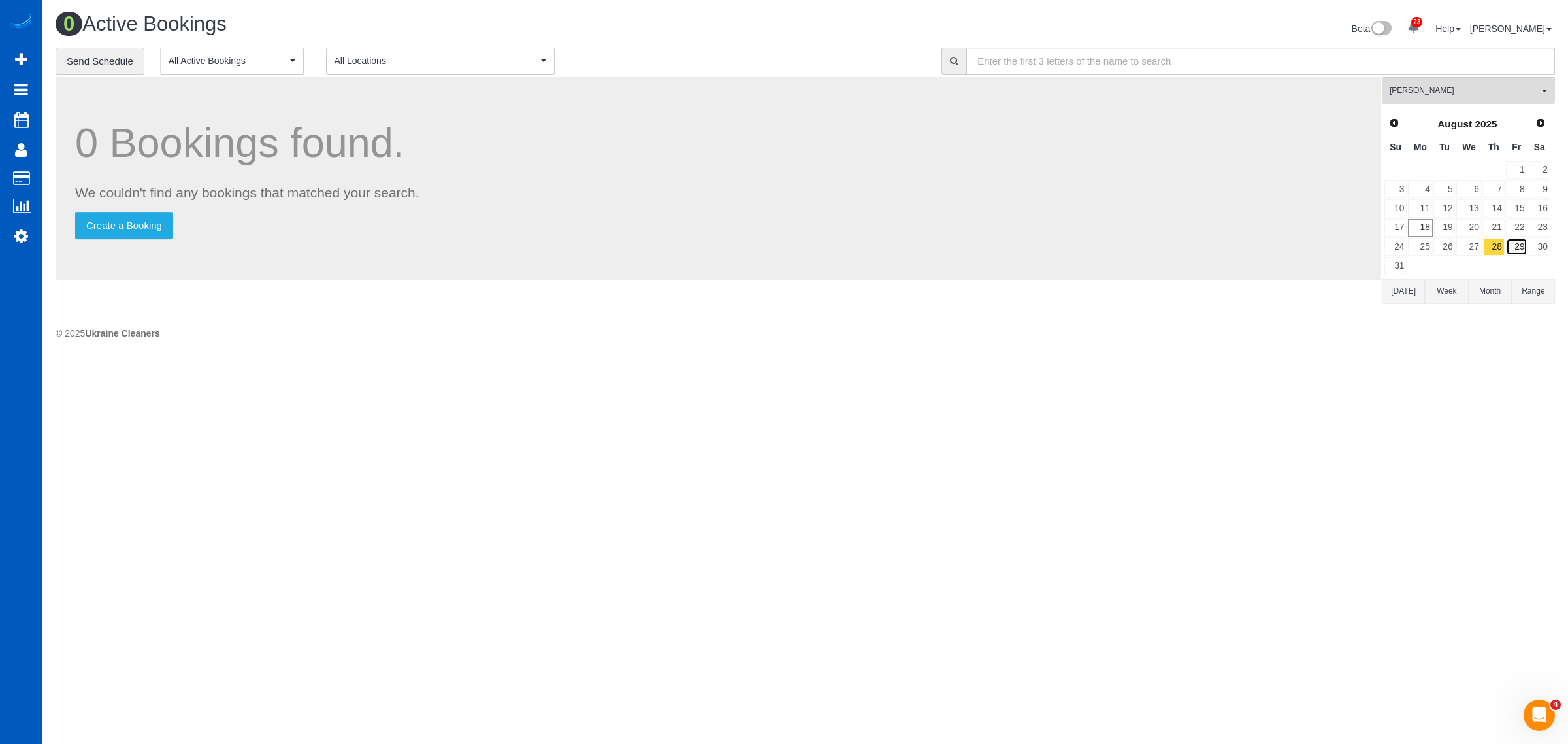
click at [1516, 245] on link "29" at bounding box center [1516, 246] width 21 height 18
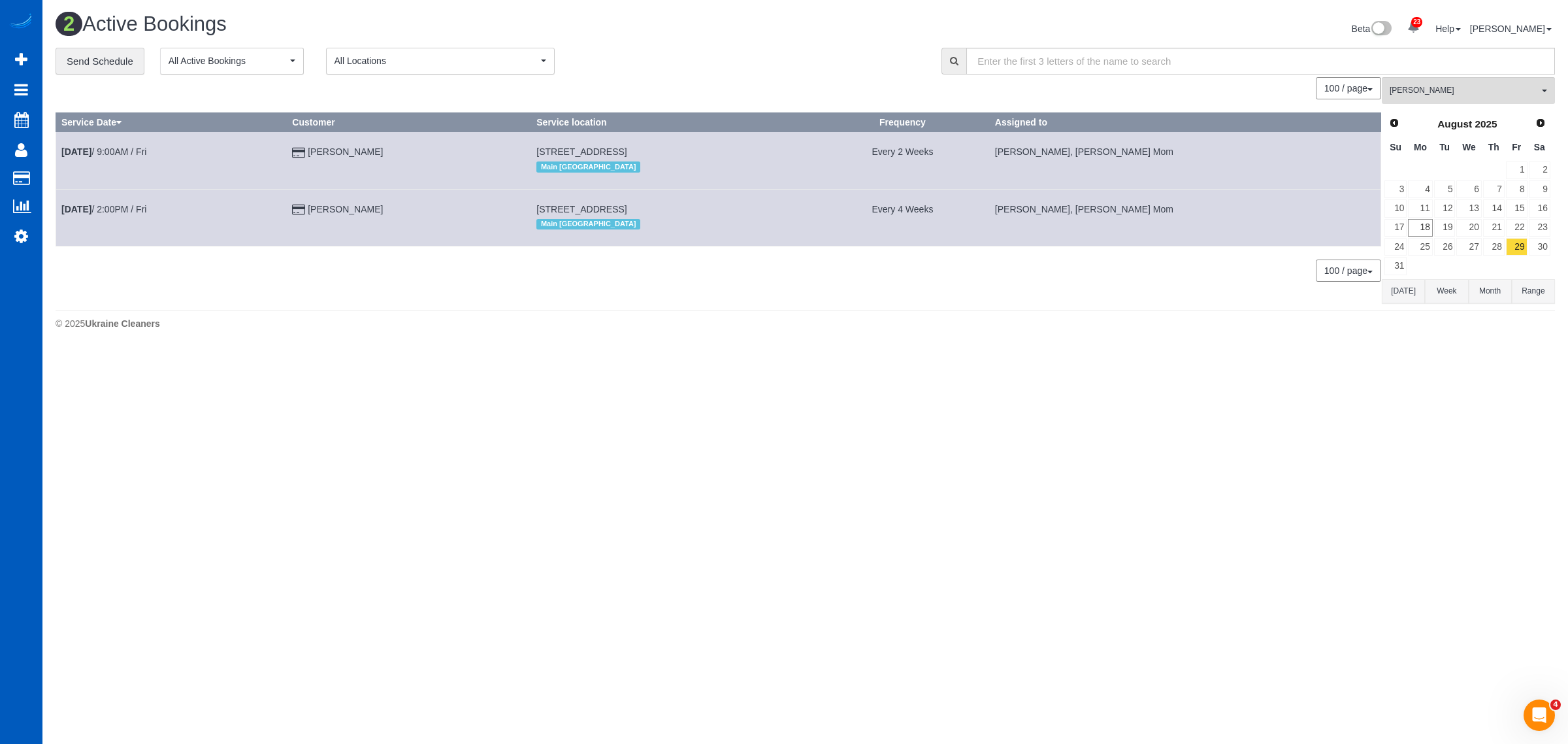
click at [1543, 124] on span "Next" at bounding box center [1540, 122] width 10 height 10
click at [1427, 168] on link "1" at bounding box center [1420, 170] width 24 height 18
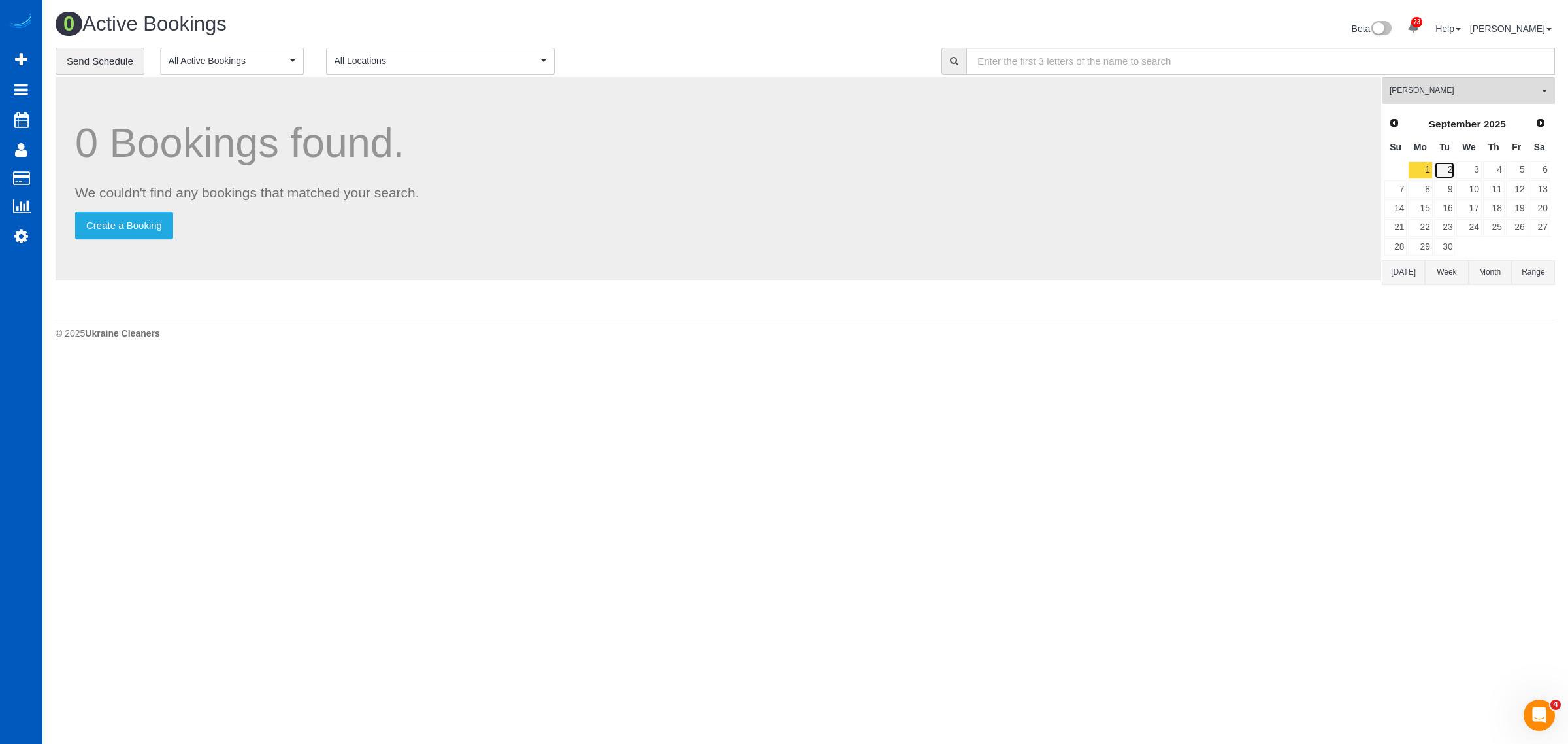
click at [1453, 168] on link "2" at bounding box center [1444, 170] width 21 height 18
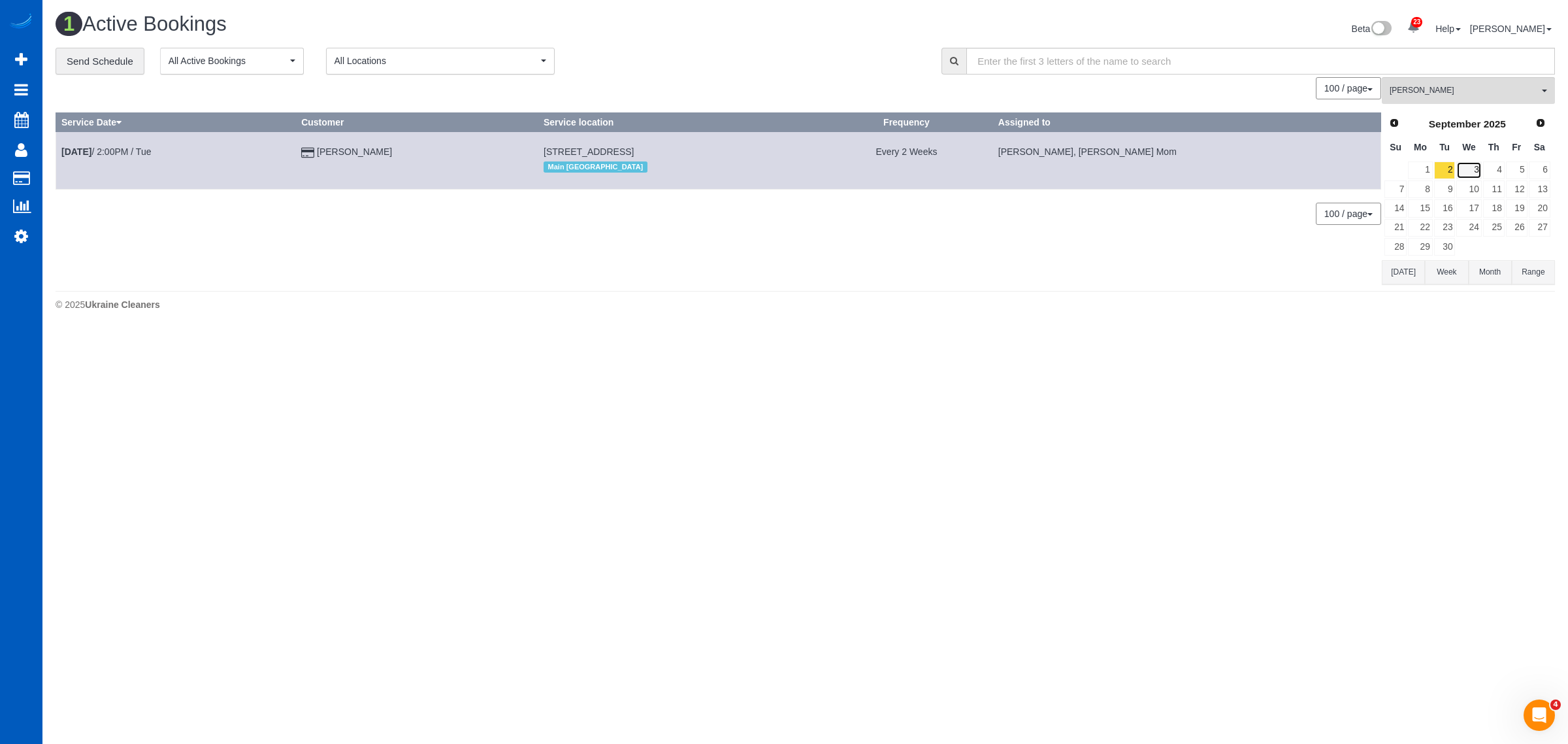
click at [1472, 172] on link "3" at bounding box center [1468, 170] width 25 height 18
click at [1488, 173] on link "4" at bounding box center [1493, 170] width 21 height 18
click at [1526, 175] on link "5" at bounding box center [1516, 170] width 21 height 18
click at [1392, 117] on span "Prev" at bounding box center [1393, 122] width 10 height 10
click at [1440, 239] on link "26" at bounding box center [1444, 246] width 21 height 18
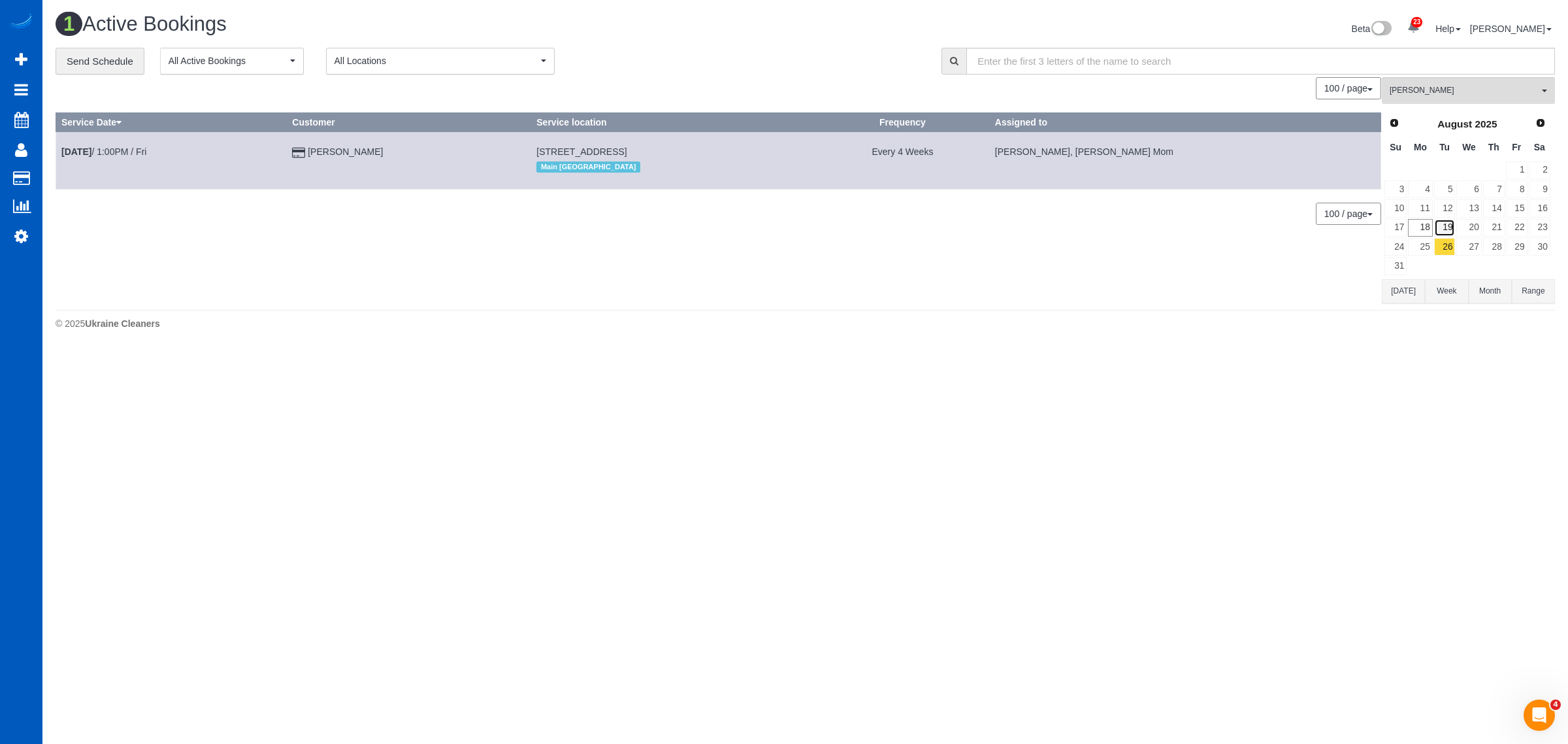
click at [1441, 233] on link "19" at bounding box center [1444, 227] width 21 height 18
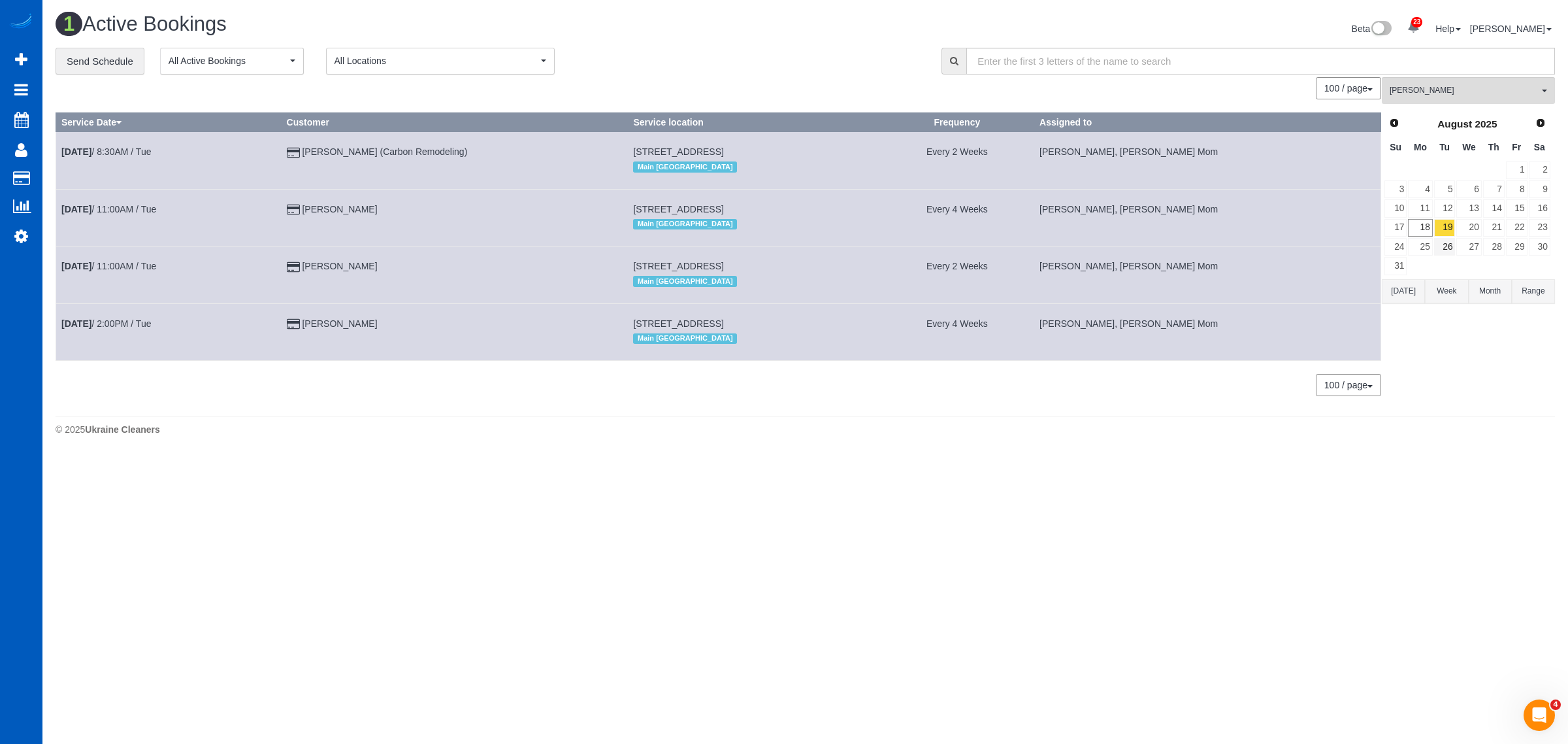
click at [1441, 257] on td at bounding box center [1445, 265] width 23 height 19
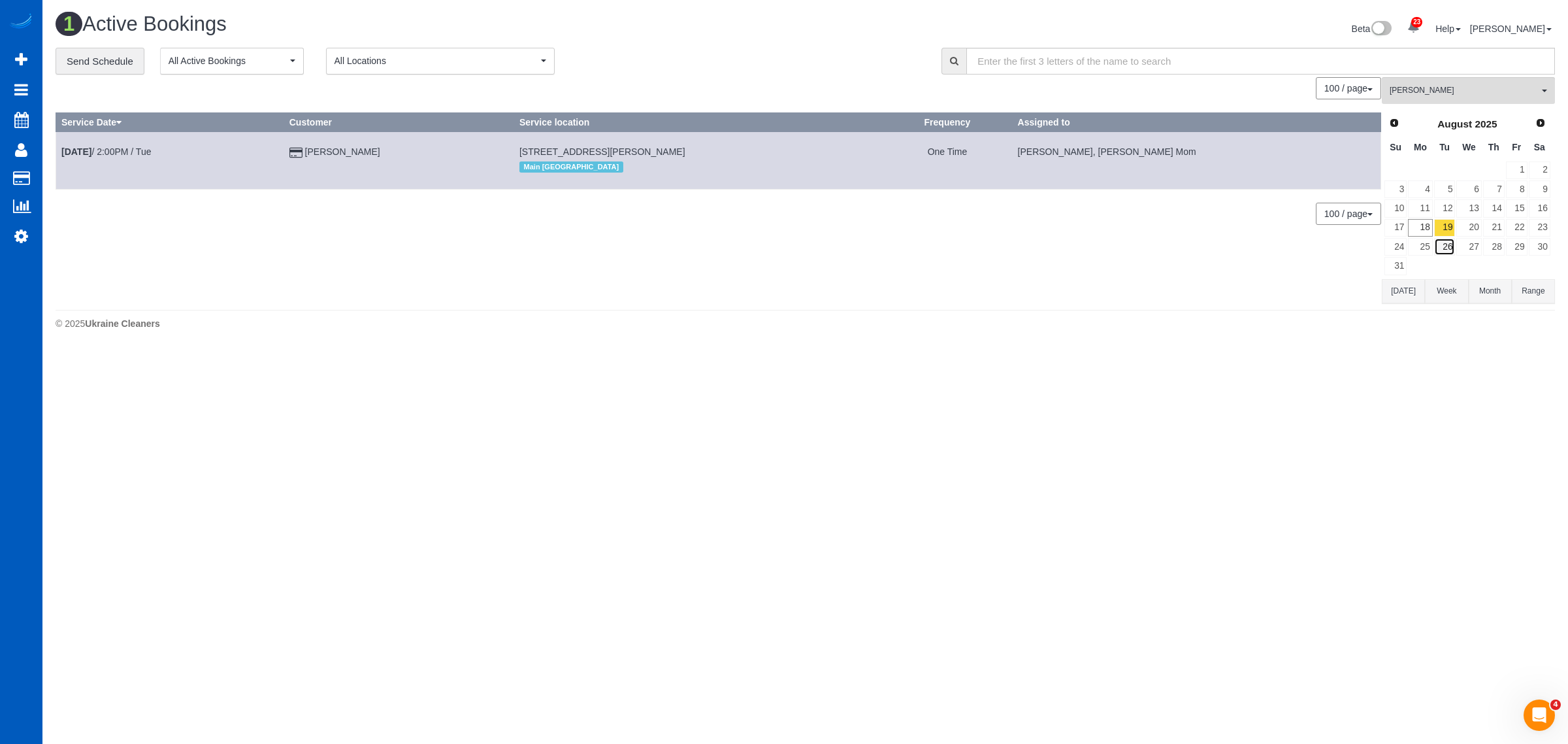
click at [1444, 255] on link "26" at bounding box center [1444, 246] width 21 height 18
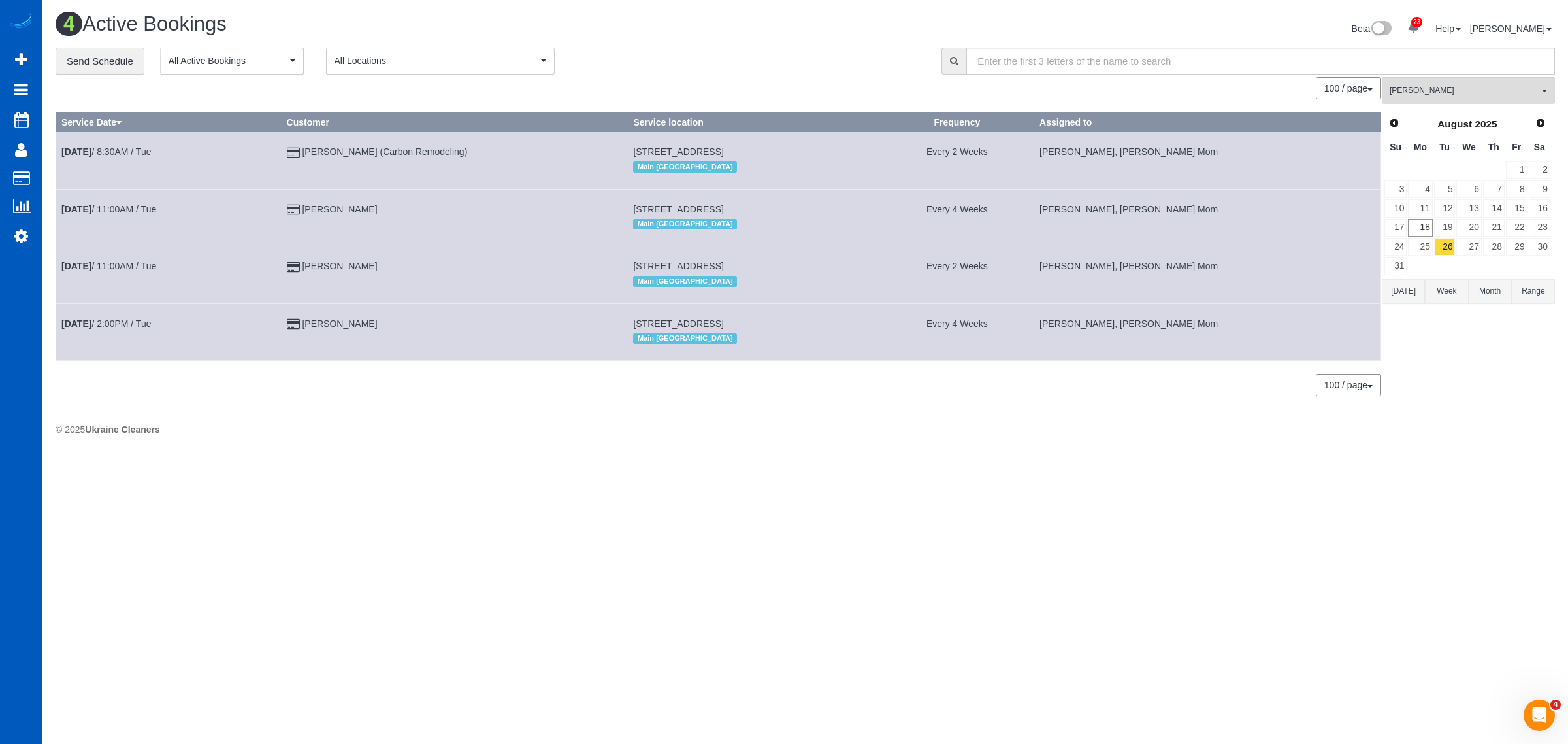
drag, startPoint x: 615, startPoint y: 207, endPoint x: 824, endPoint y: 201, distance: 209.1
click at [824, 201] on td "[STREET_ADDRESS] Main [GEOGRAPHIC_DATA]" at bounding box center [754, 217] width 252 height 57
click at [79, 209] on b "[DATE]" at bounding box center [76, 209] width 30 height 10
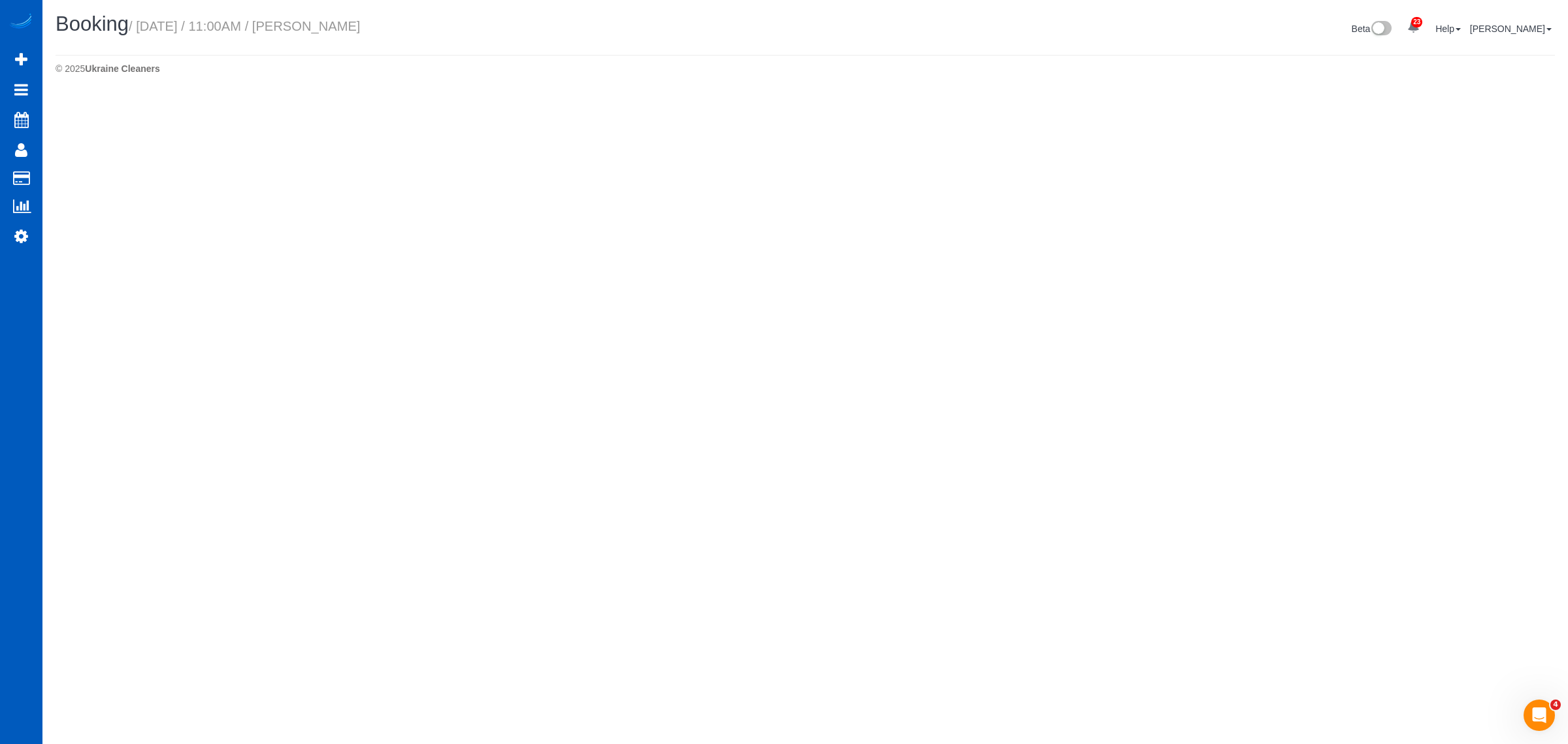
select select "CA"
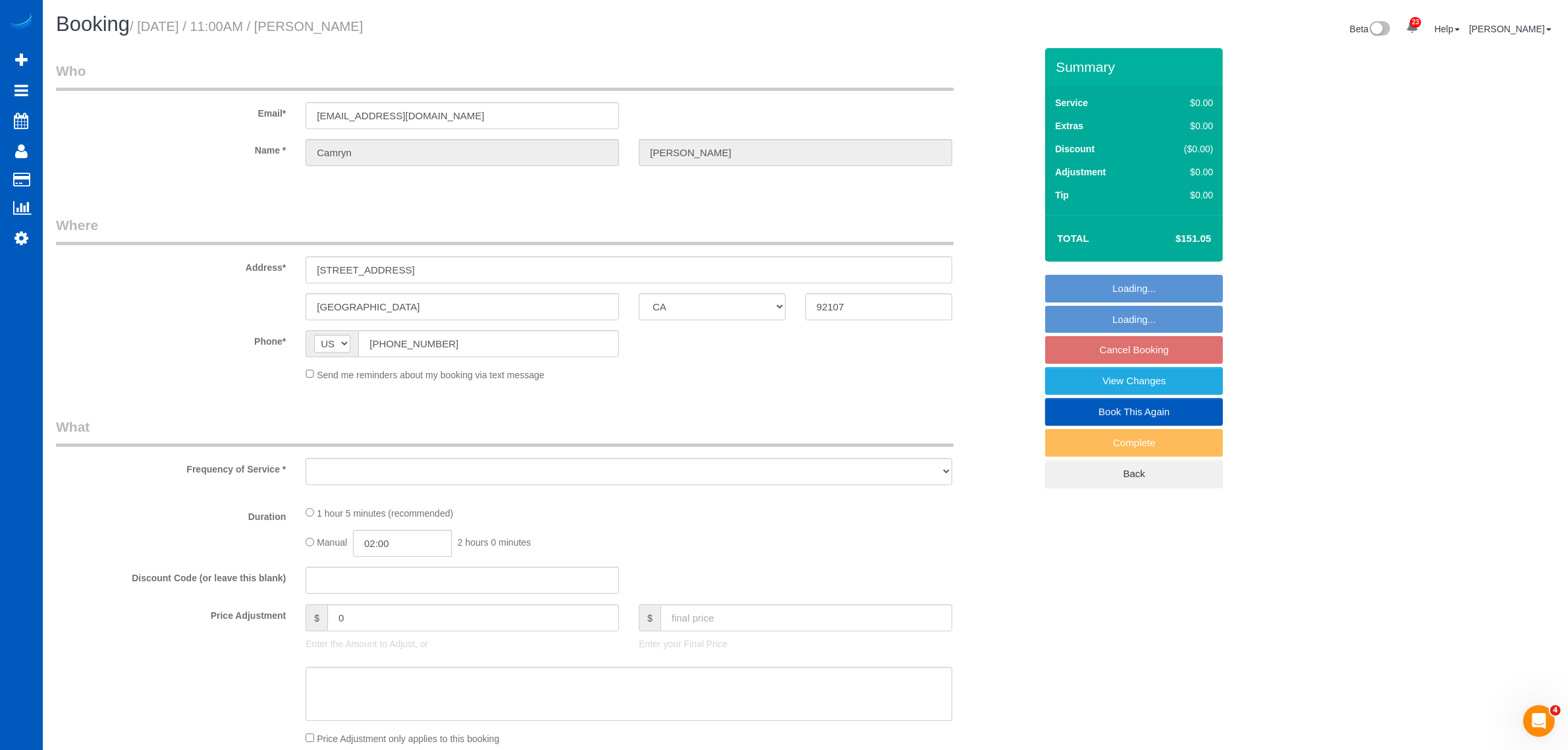
select select "string:fspay-2e9fb666-129e-4500-befe-2e9f562d7382"
select select "object:6009"
select select "199"
select select "2"
select select "spot6"
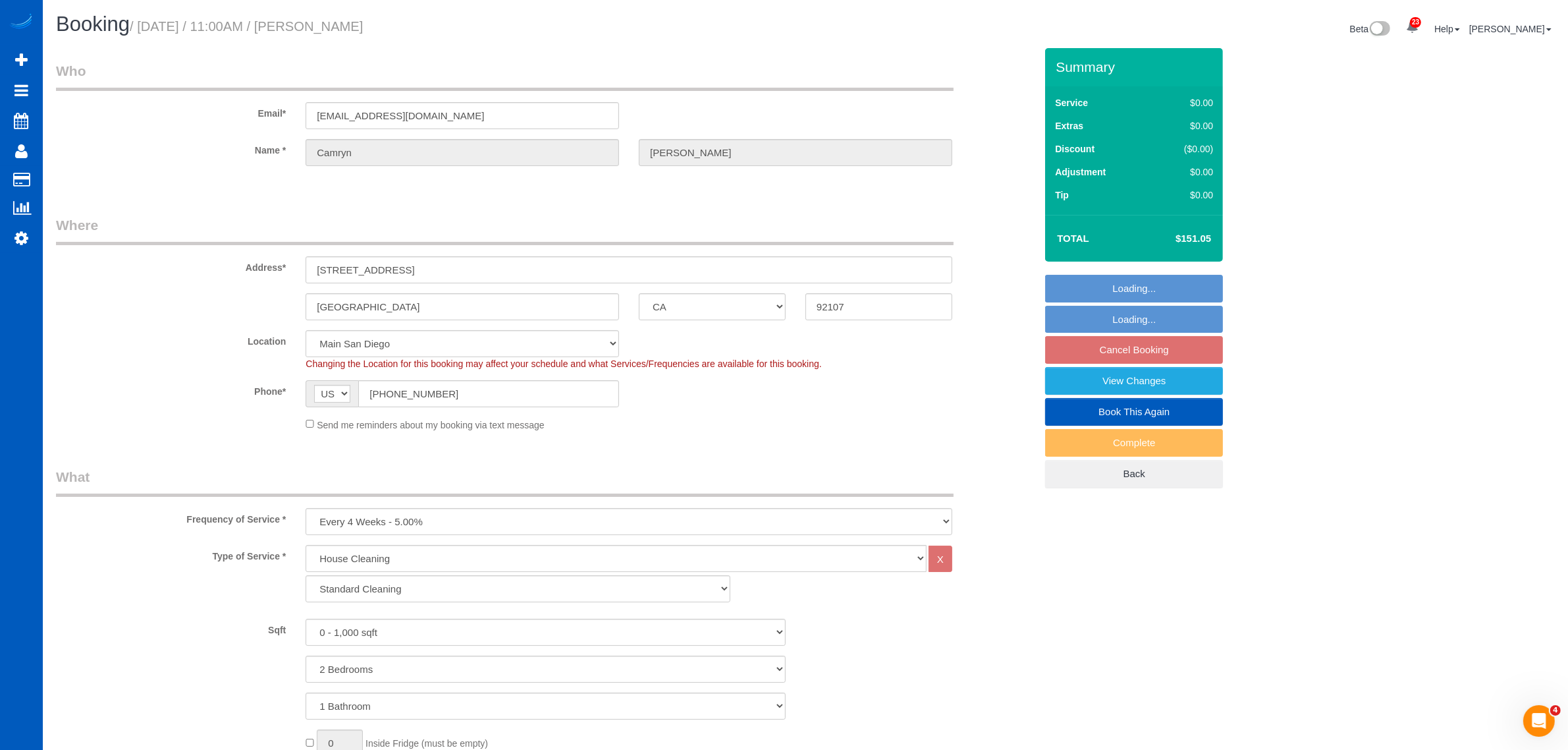
select select "object:6346"
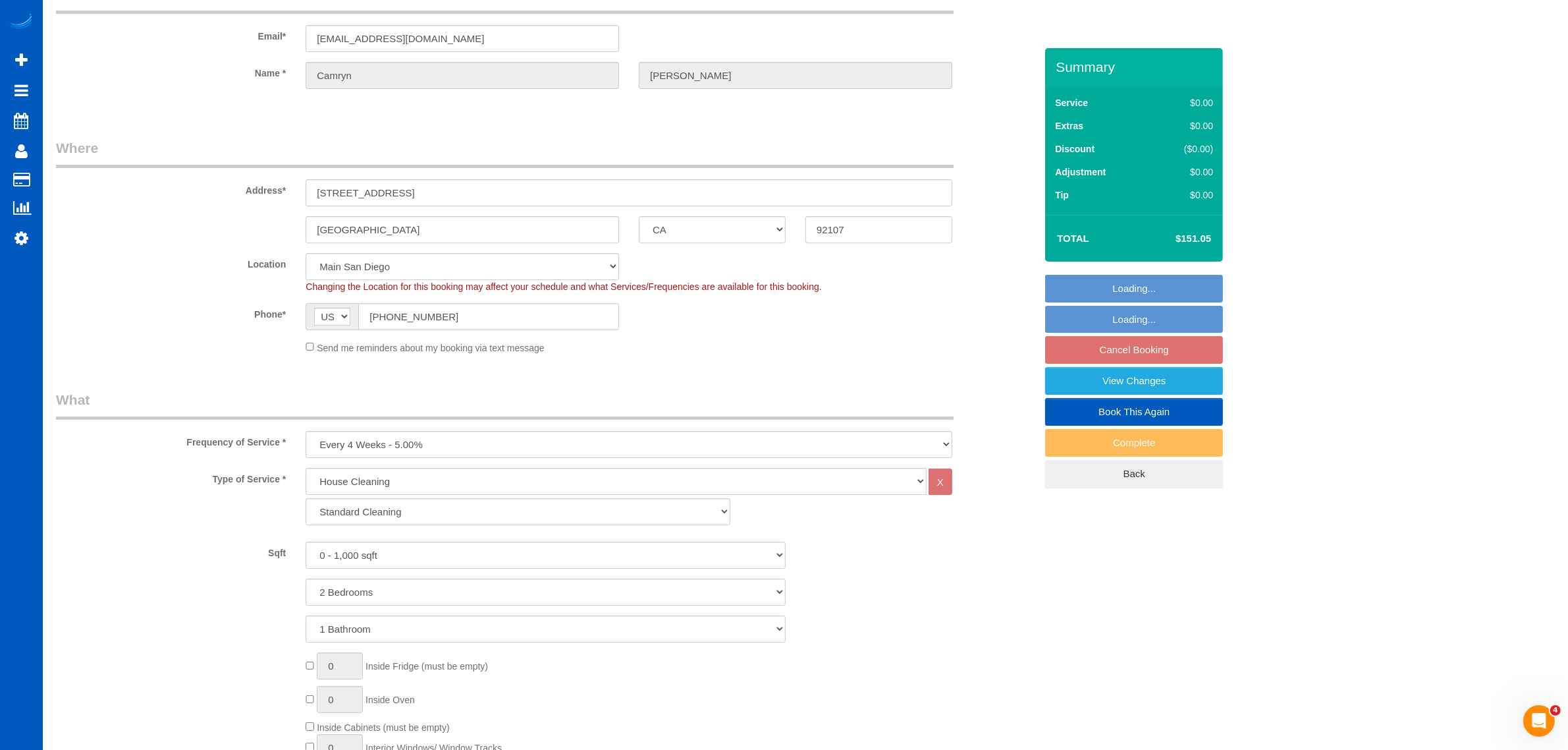
select select "2"
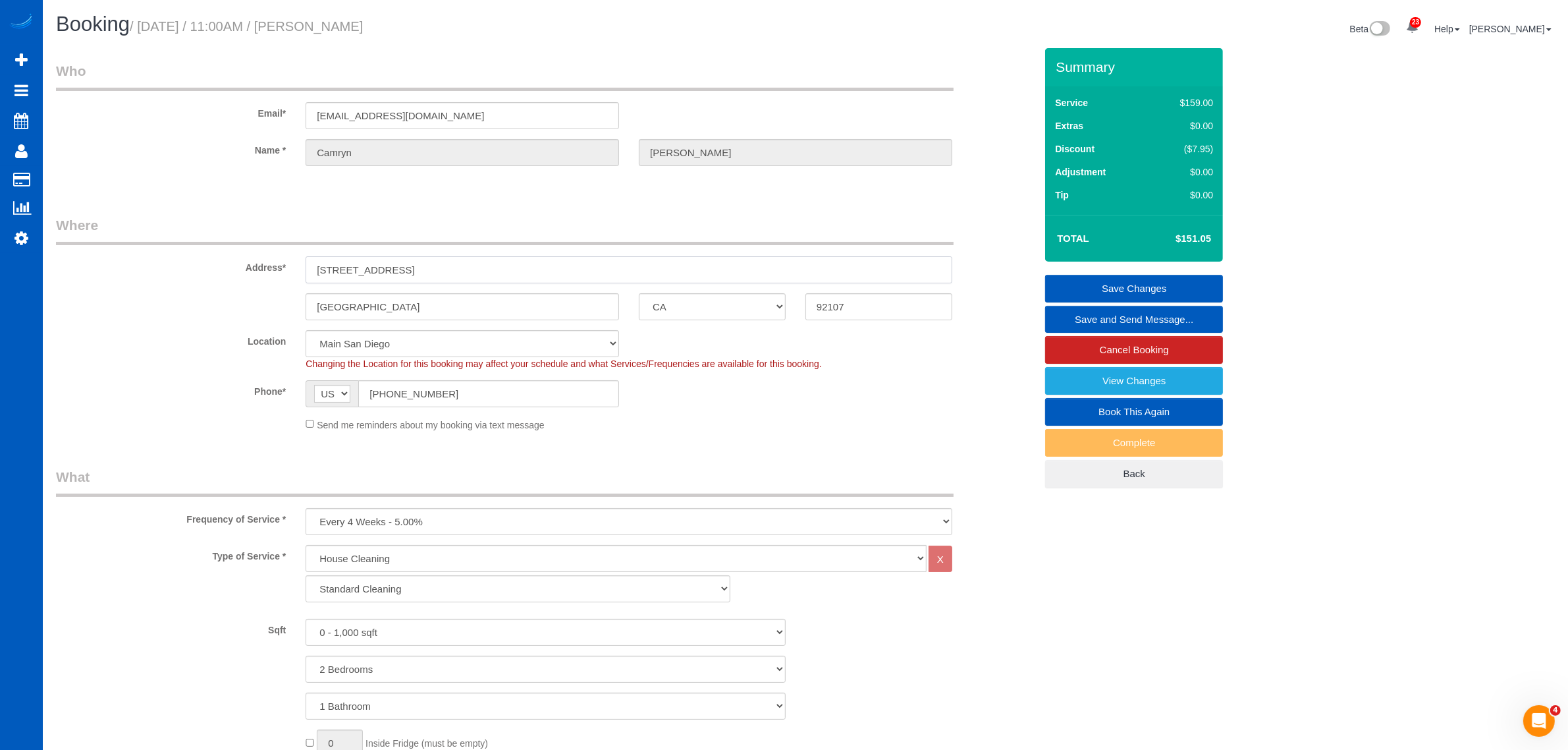
drag, startPoint x: 444, startPoint y: 271, endPoint x: 298, endPoint y: 277, distance: 146.1
click at [298, 277] on div "[STREET_ADDRESS]" at bounding box center [629, 269] width 667 height 27
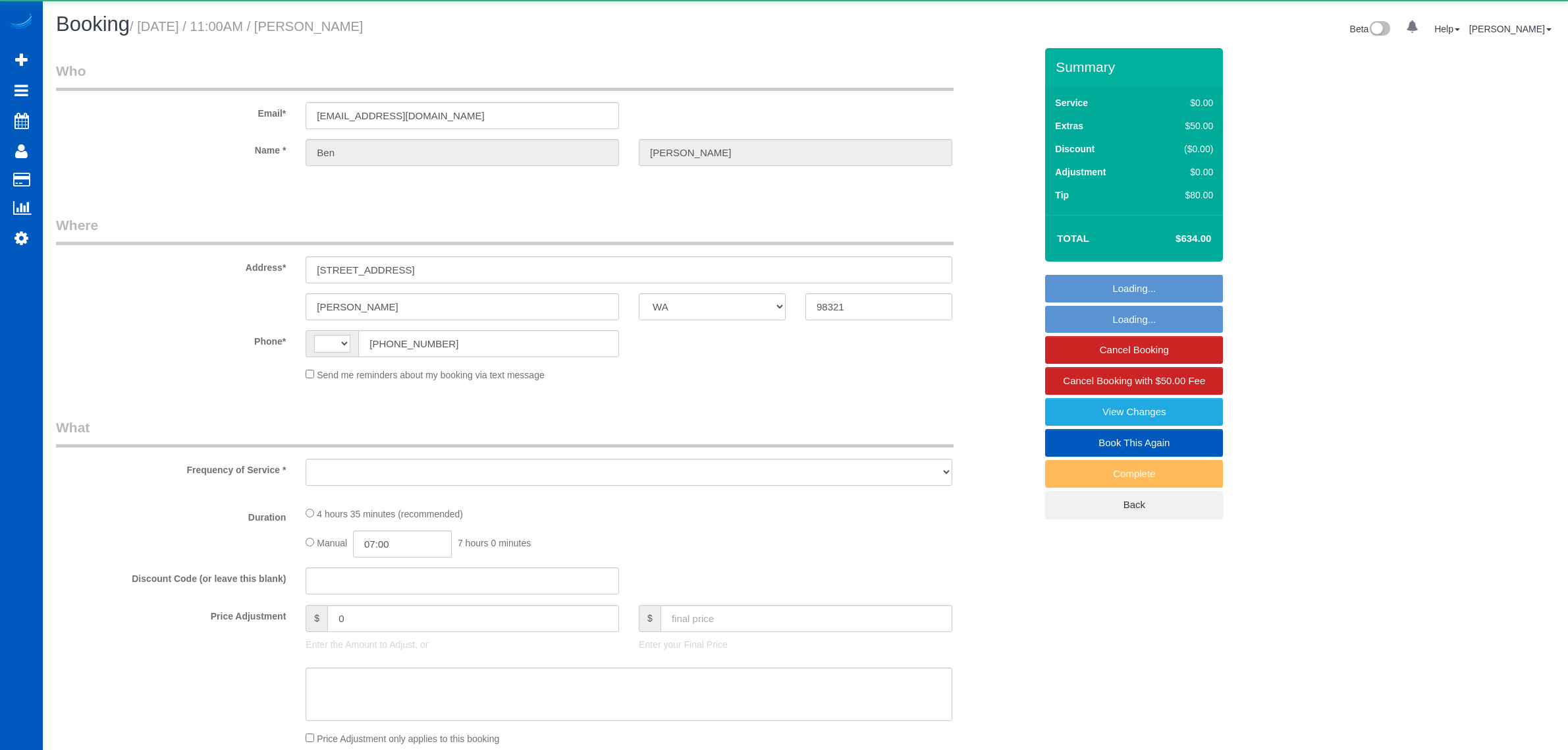
select select "WA"
select select "string:[GEOGRAPHIC_DATA]"
select select "object:563"
select select "string:fspay-5948ca1d-6549-4658-a872-ffcc4ea0cc2f"
select select "199"
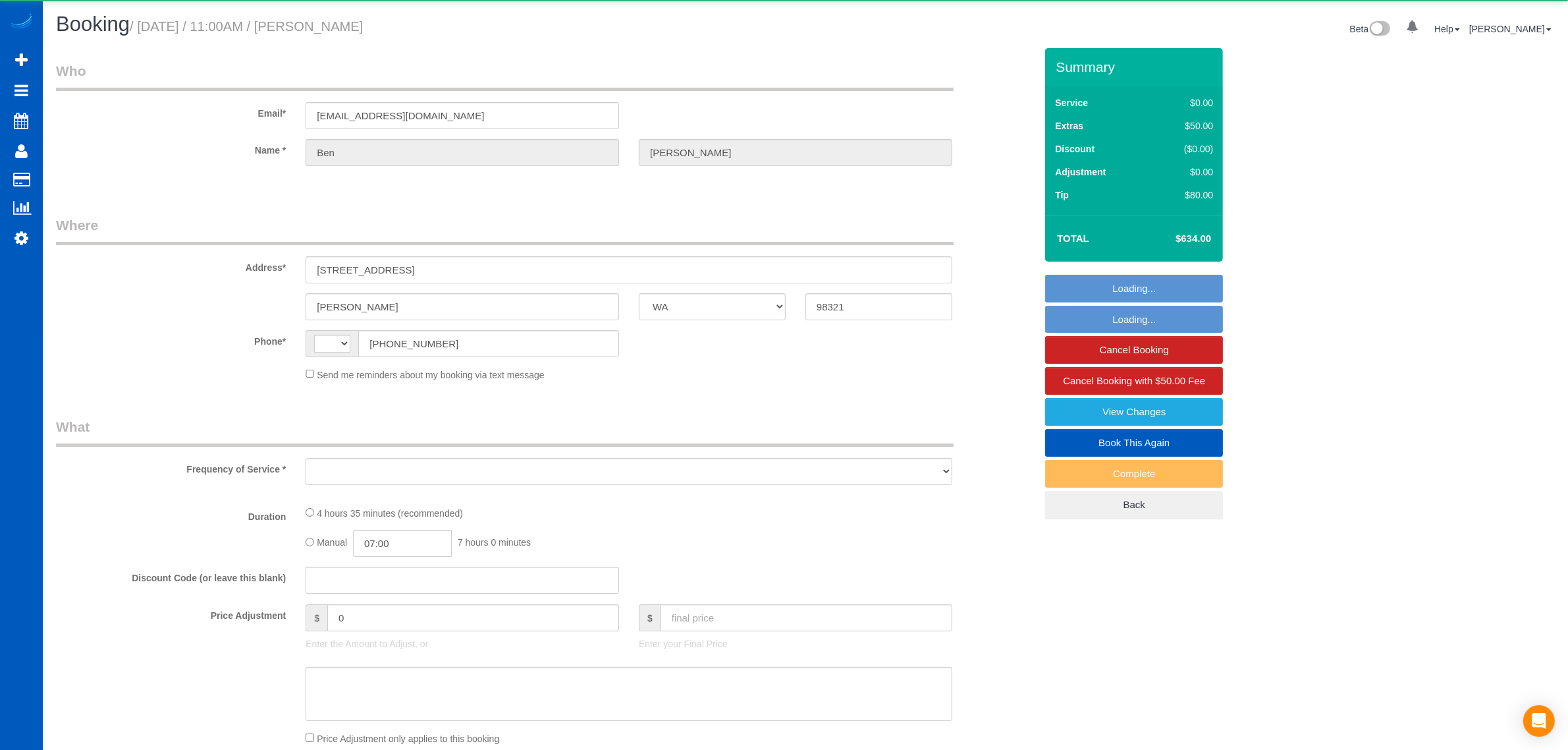
select select "number:8"
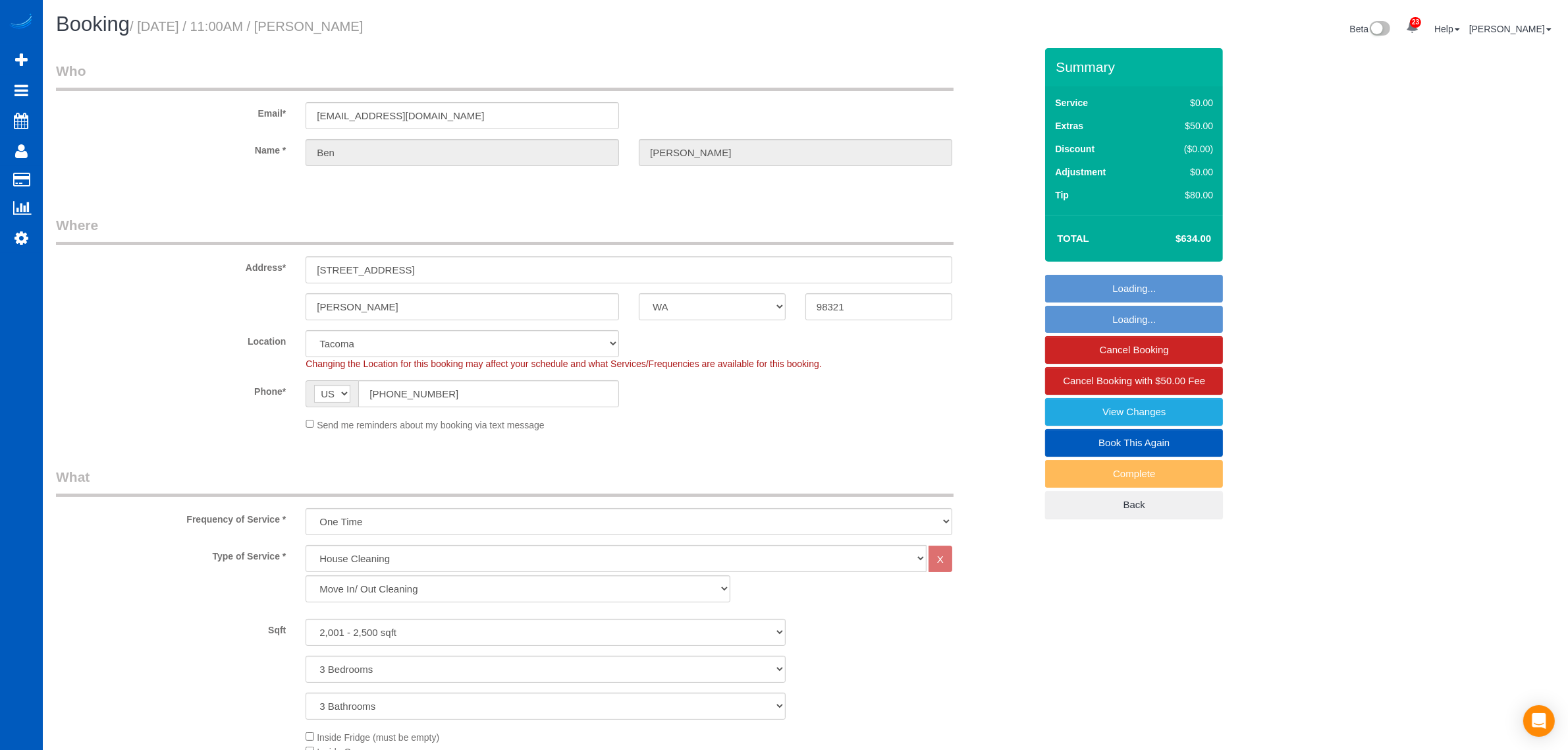
select select "spot1"
select select "2001"
select select "3"
select select "object:1209"
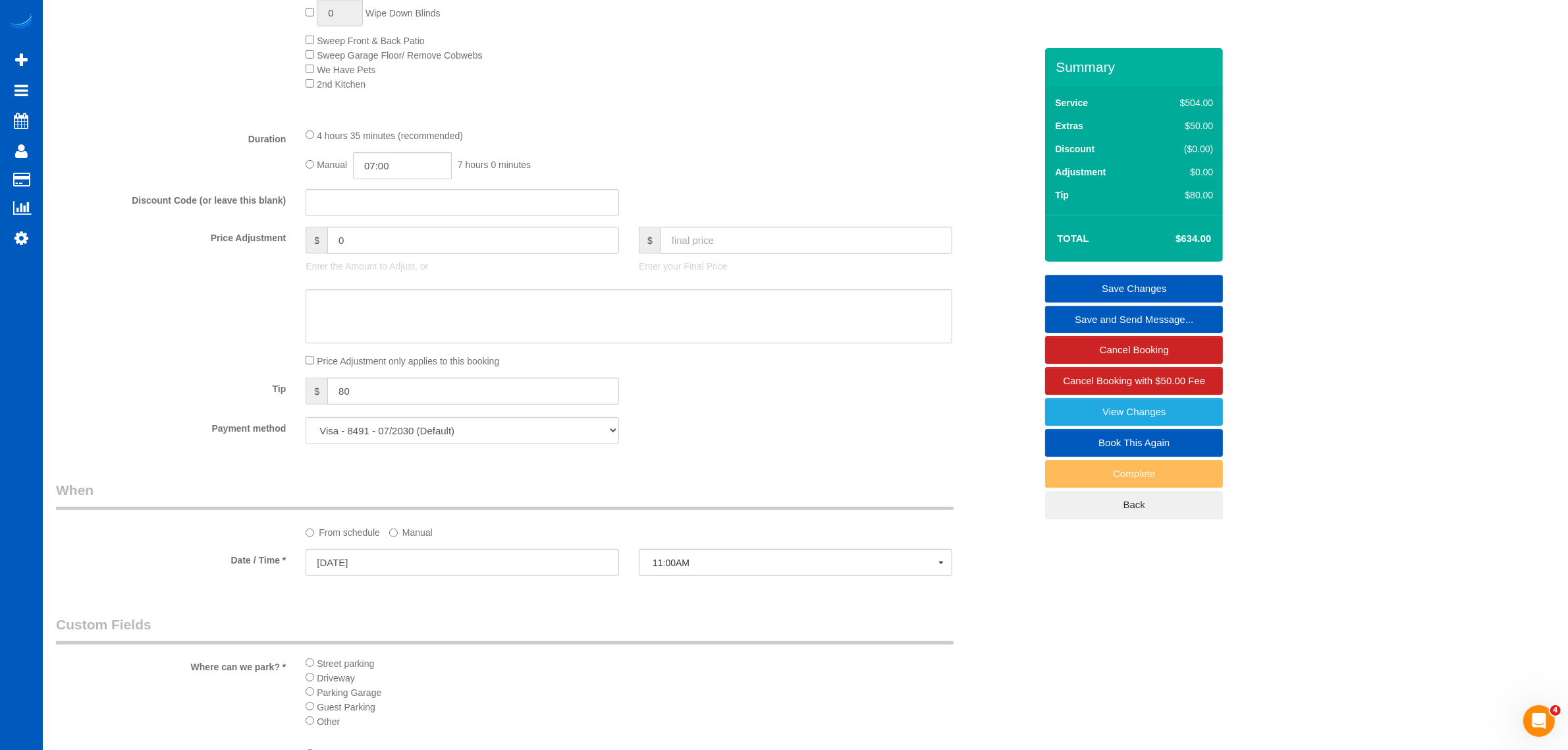
scroll to position [548, 0]
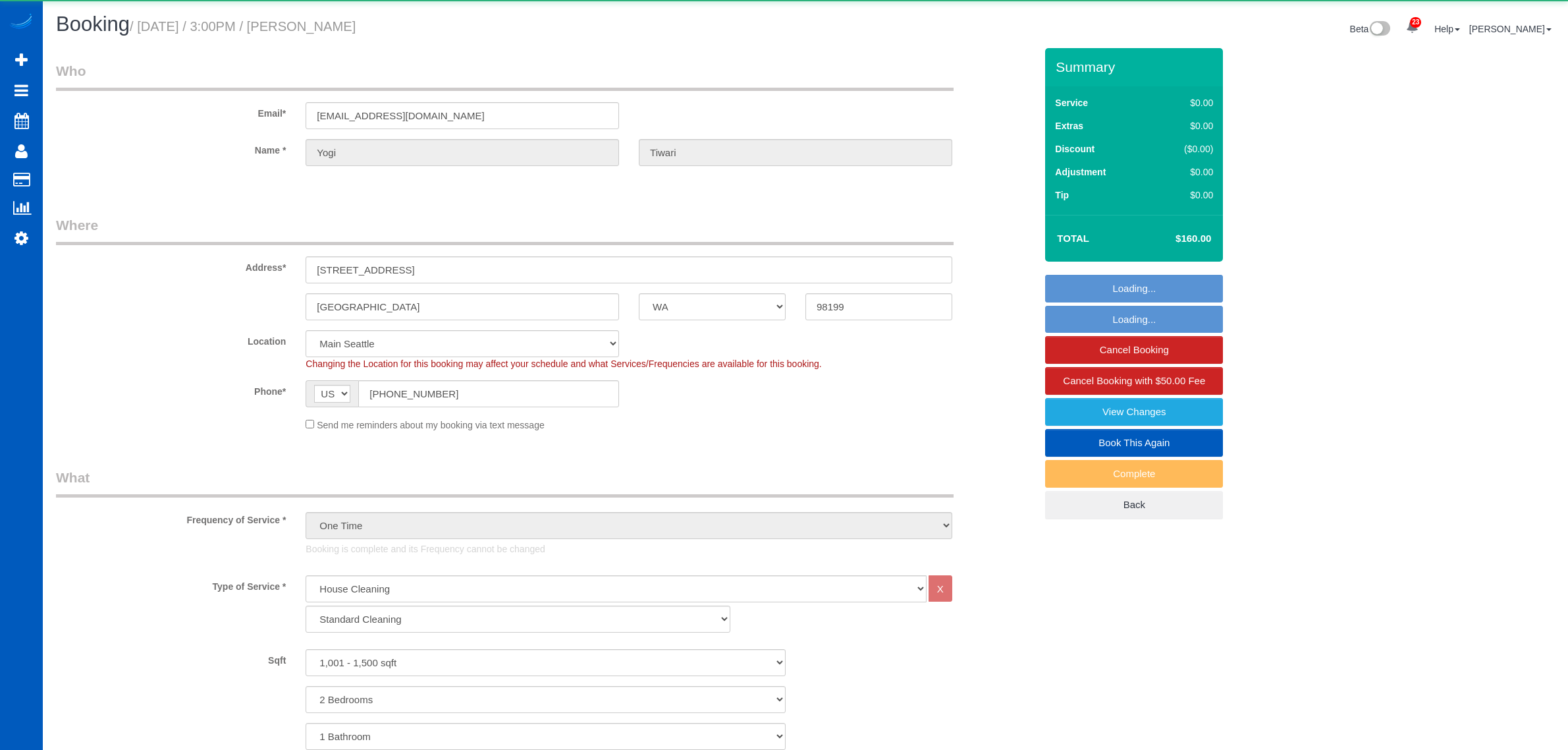
select select "WA"
select select "199"
select select "1001"
select select "2"
select select "string:fspay-ab706a3e-b380-4204-a357-b5056a61ddd5"
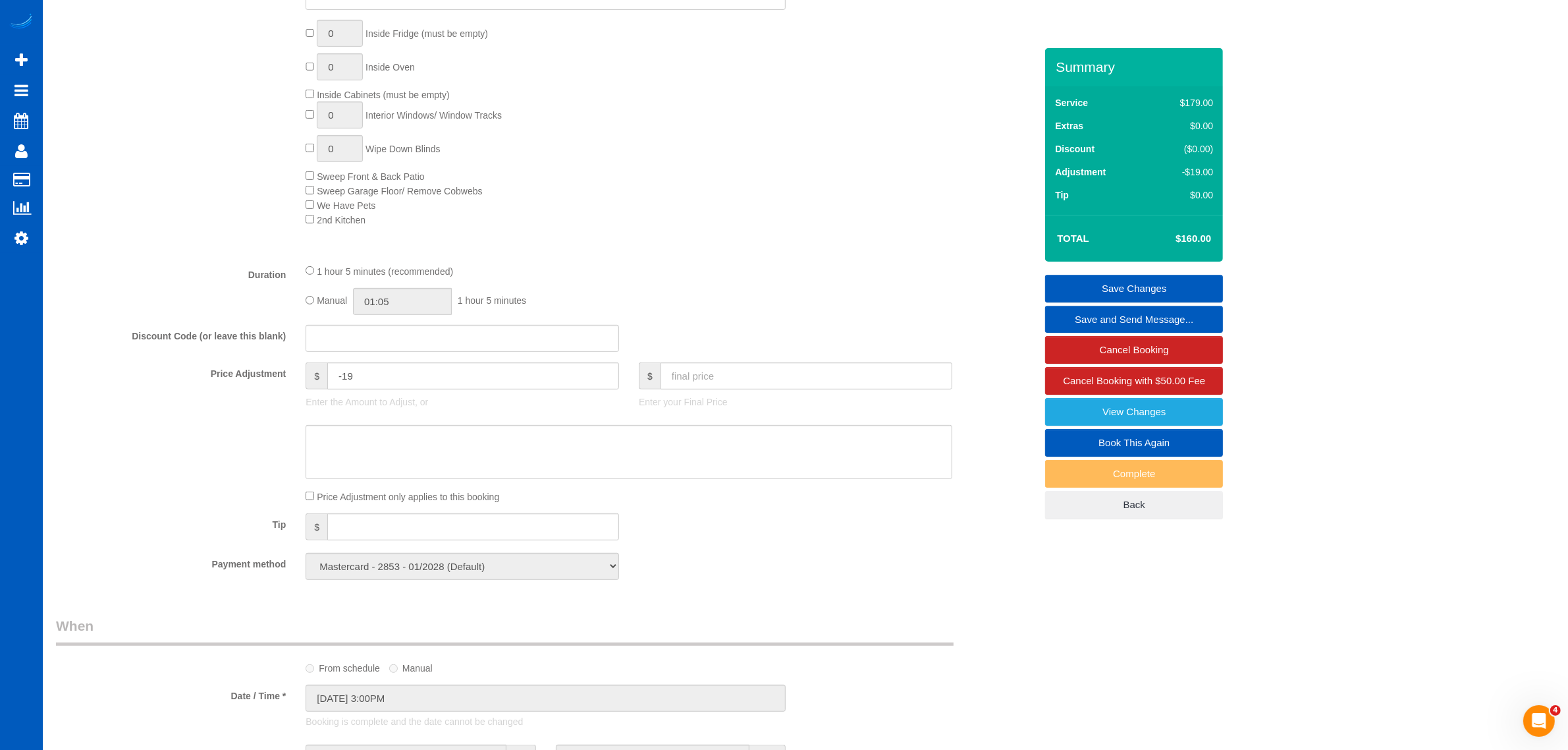
scroll to position [549, 0]
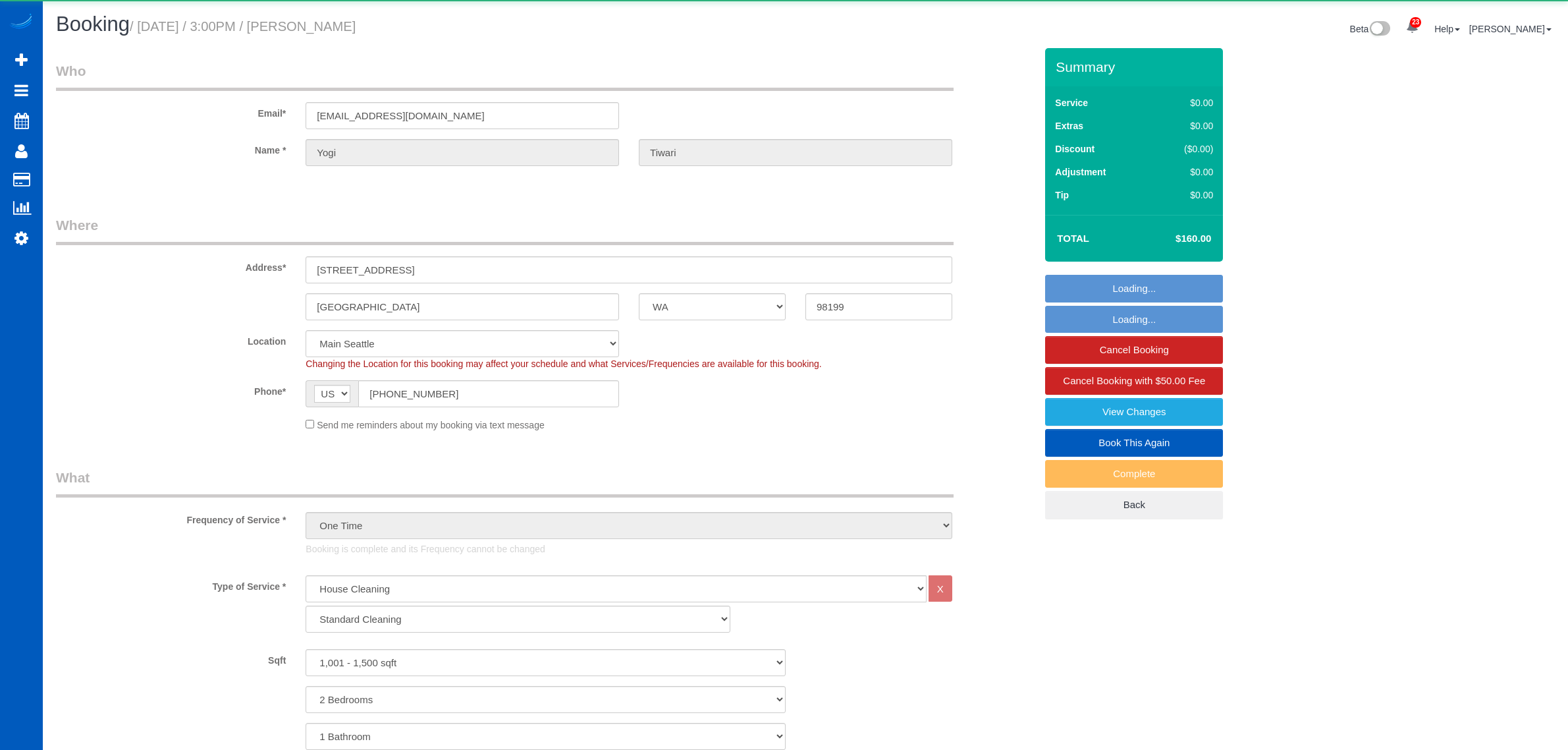
select select "WA"
select select "199"
select select "string:fspay-ab706a3e-b380-4204-a357-b5056a61ddd5"
select select "1001"
select select "2"
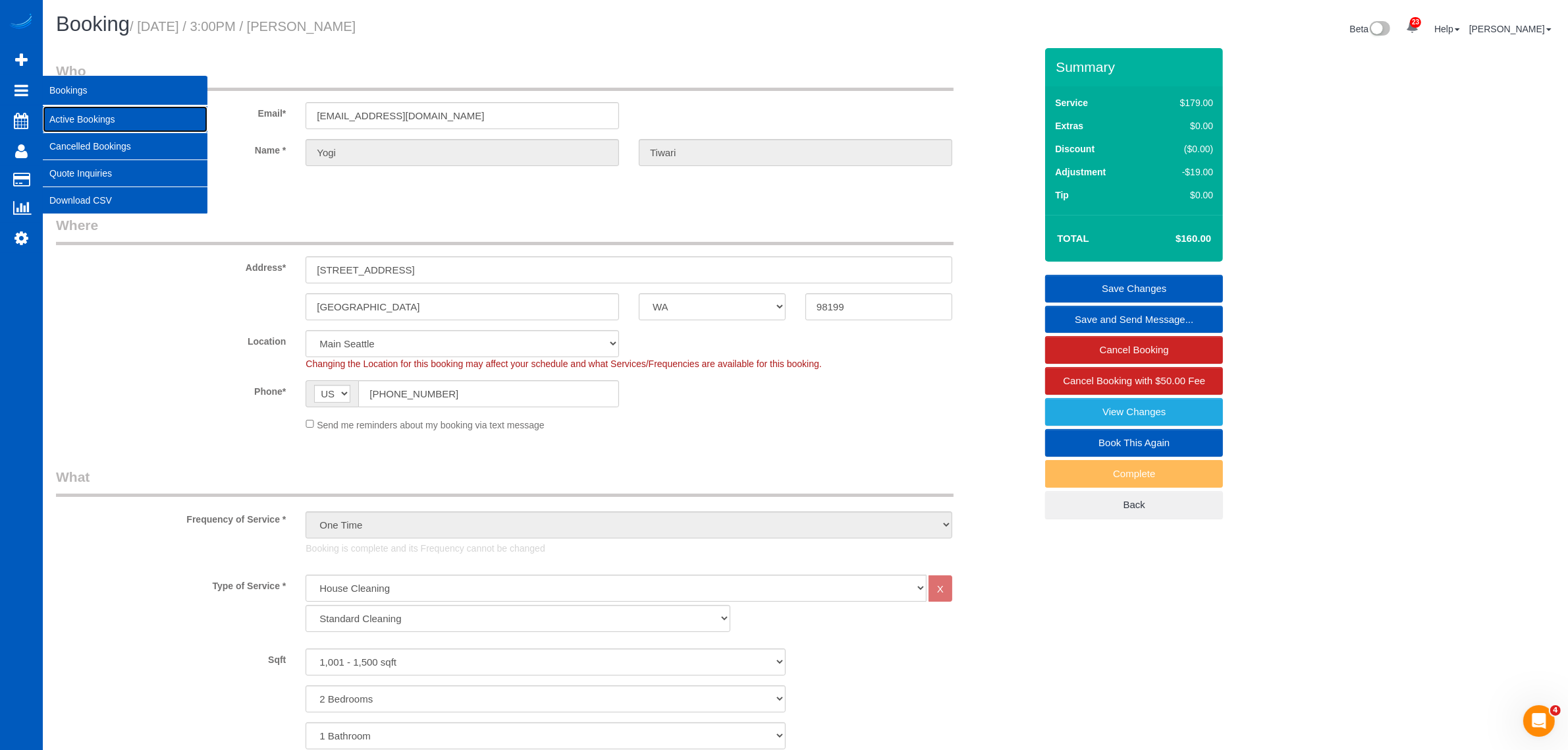
click at [80, 113] on link "Active Bookings" at bounding box center [125, 119] width 165 height 26
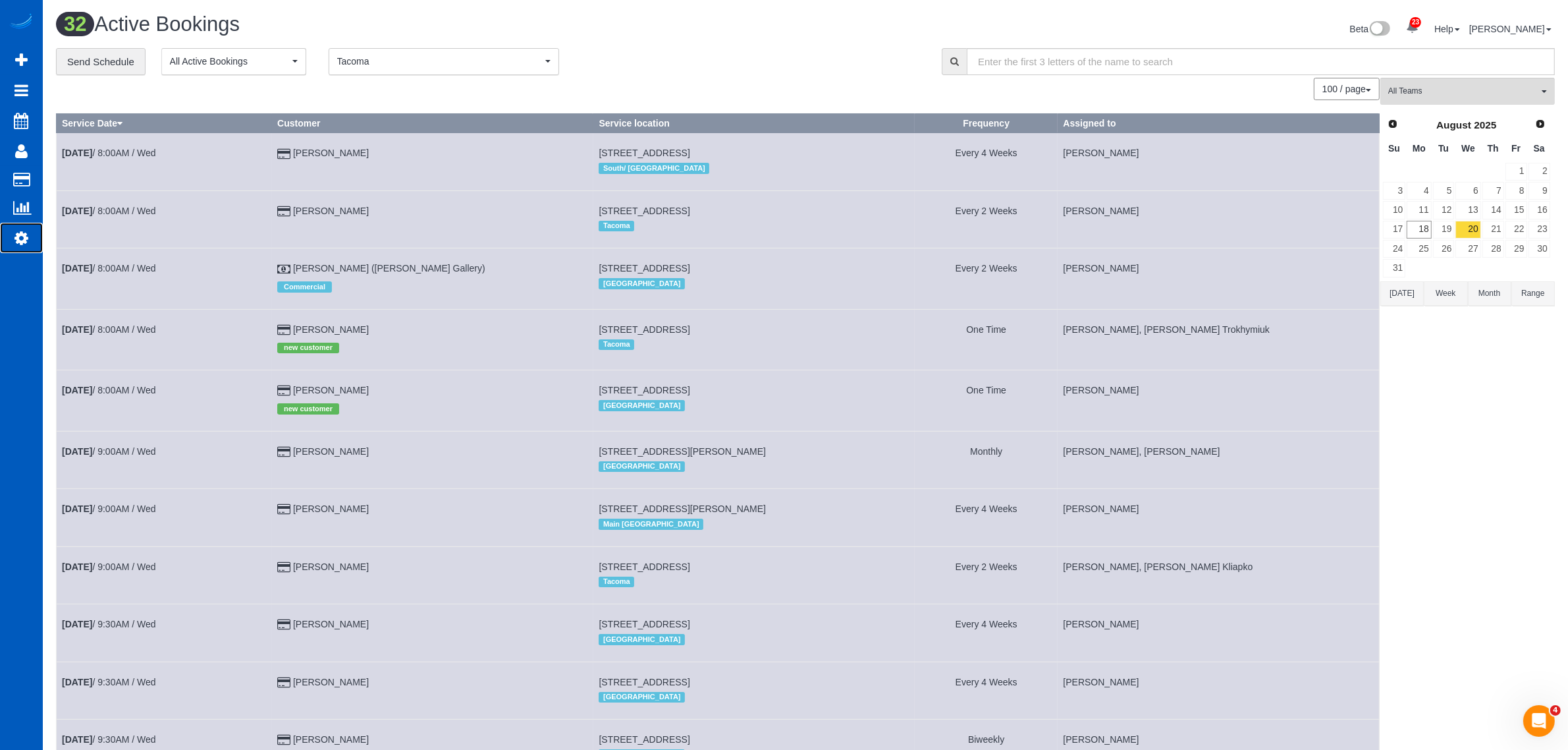
click at [19, 230] on icon at bounding box center [21, 238] width 14 height 16
select select "1"
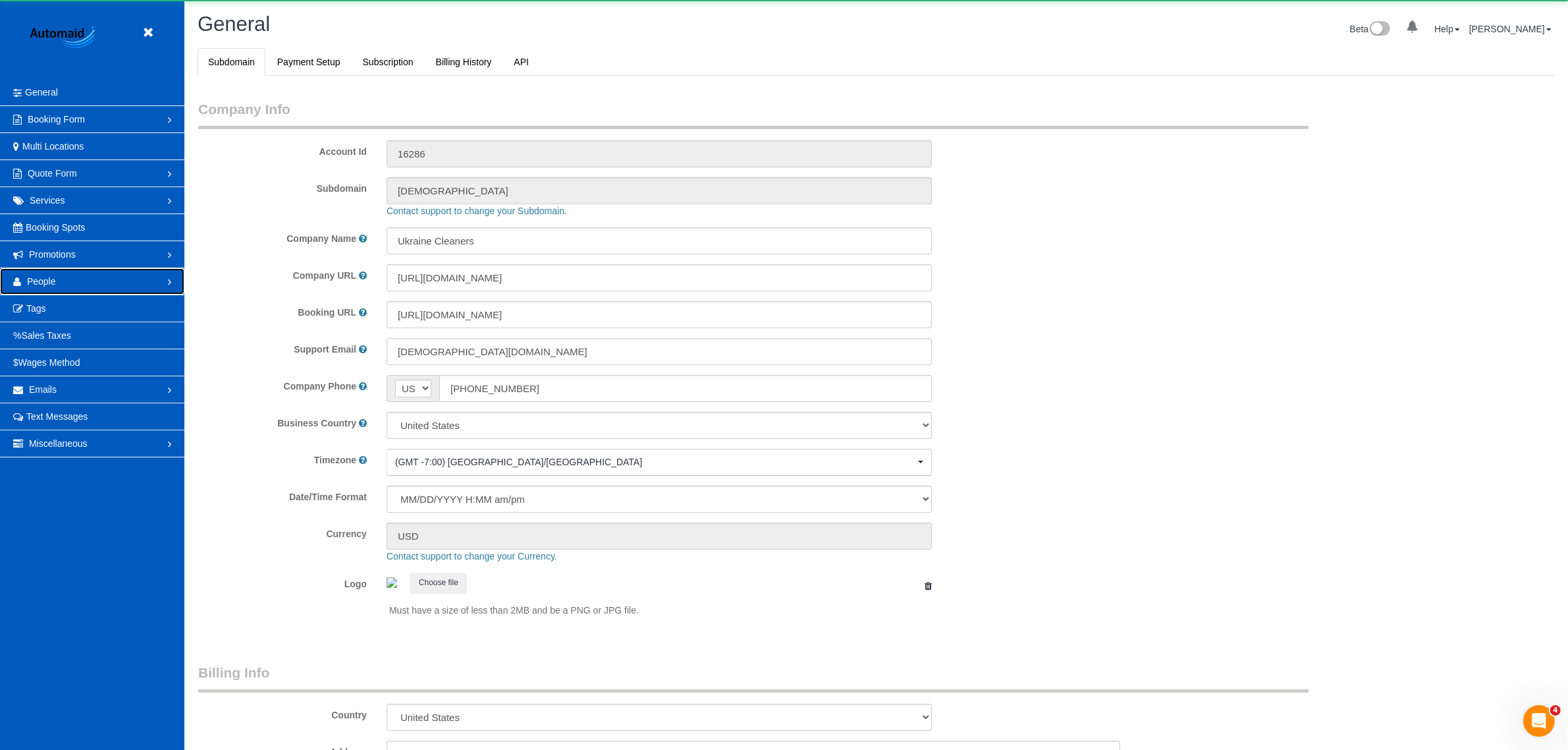
click at [64, 277] on link "People" at bounding box center [92, 281] width 184 height 26
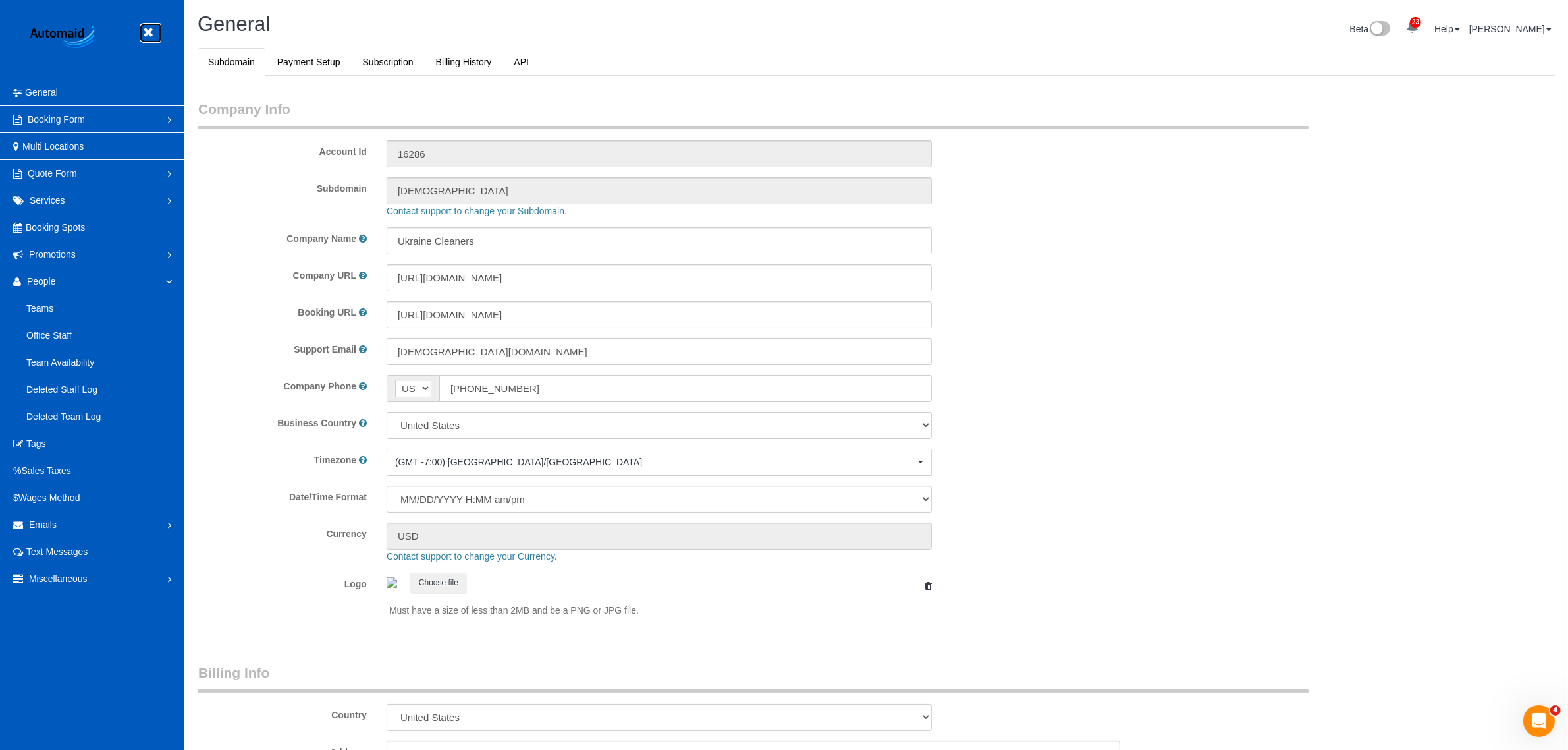
click at [150, 36] on icon at bounding box center [148, 33] width 17 height 17
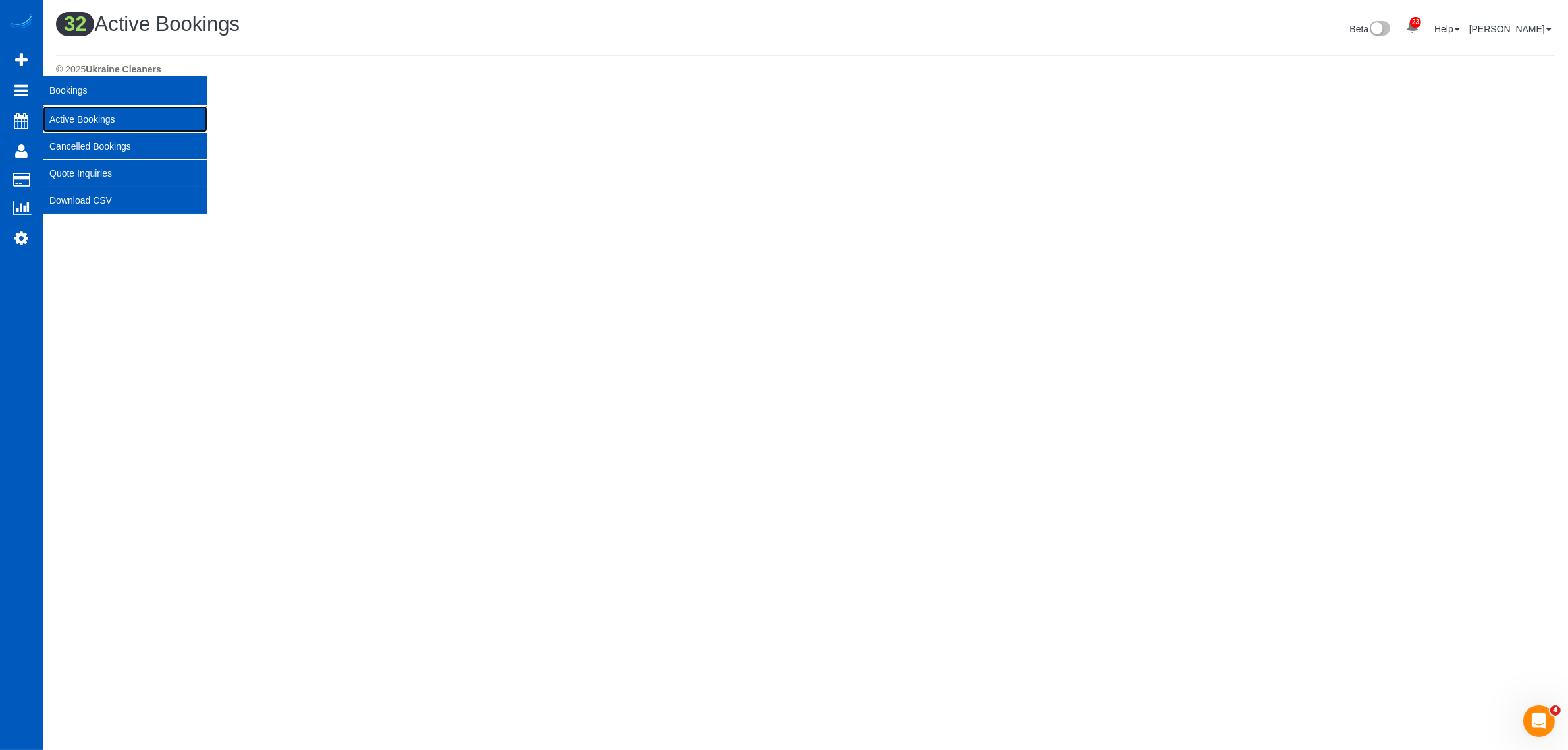
click at [62, 114] on link "Active Bookings" at bounding box center [125, 119] width 165 height 26
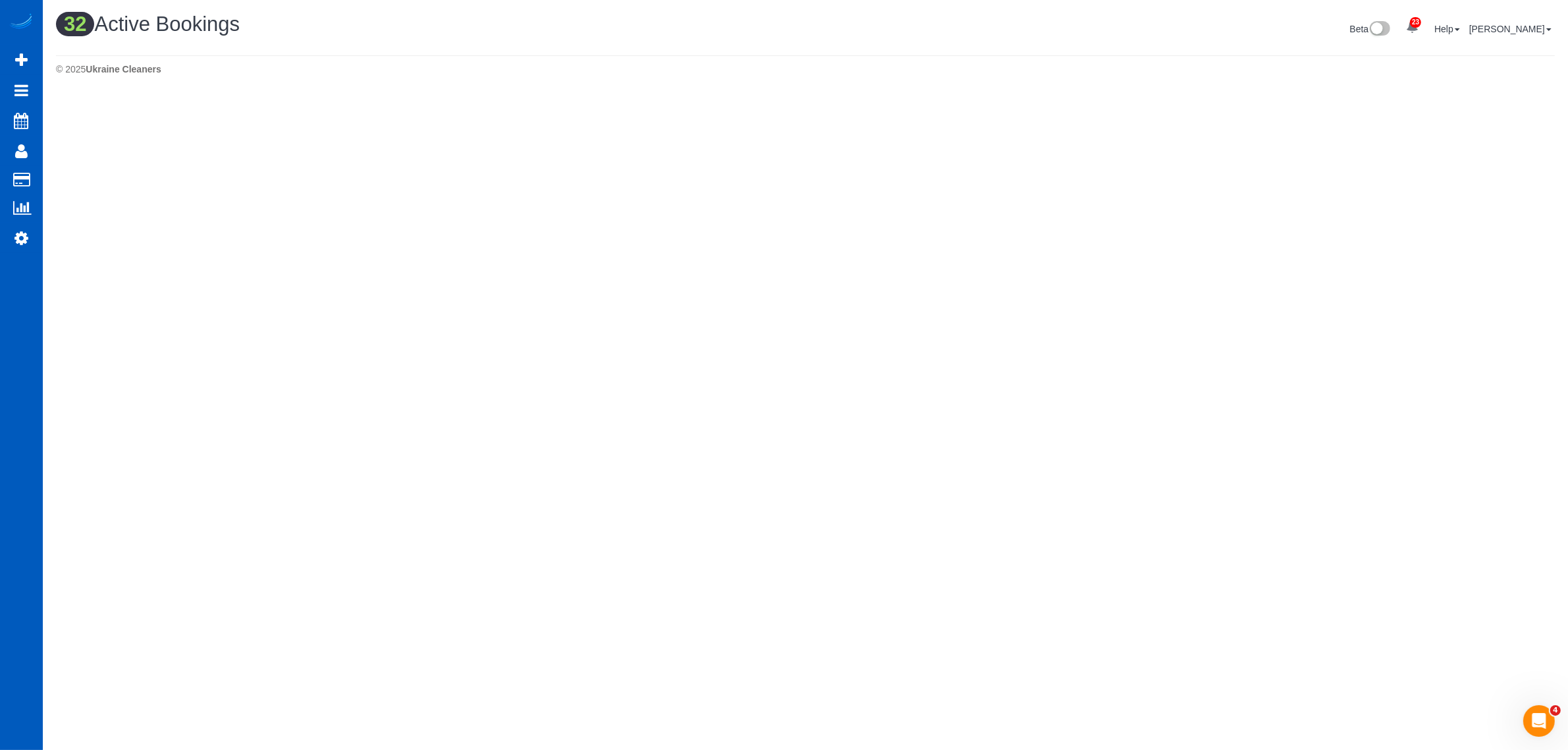
scroll to position [2123, 1568]
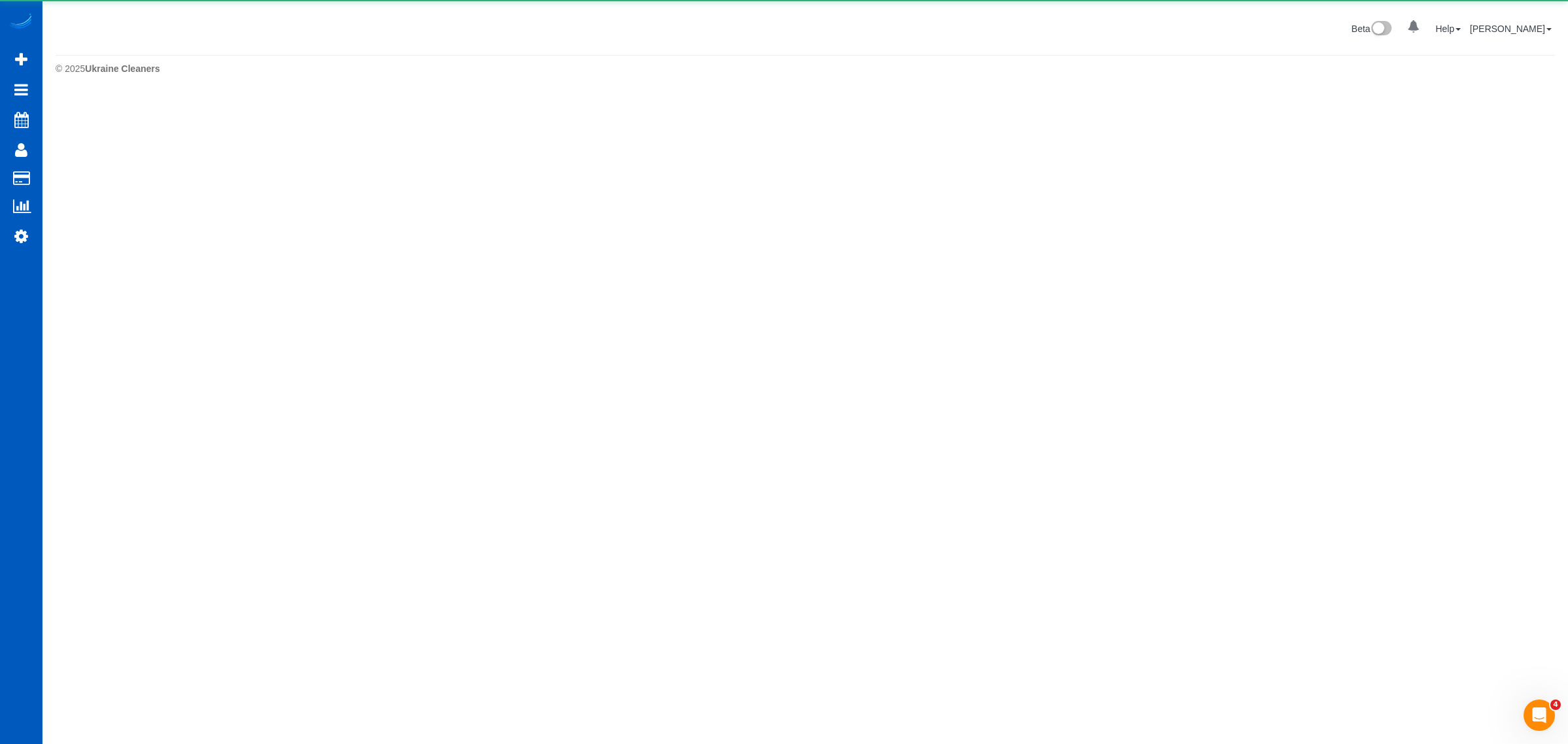
click at [1432, 232] on body "23 Beta Your Notifications You have 0 alerts Add Booking Bookings Active Bookin…" at bounding box center [784, 372] width 1568 height 744
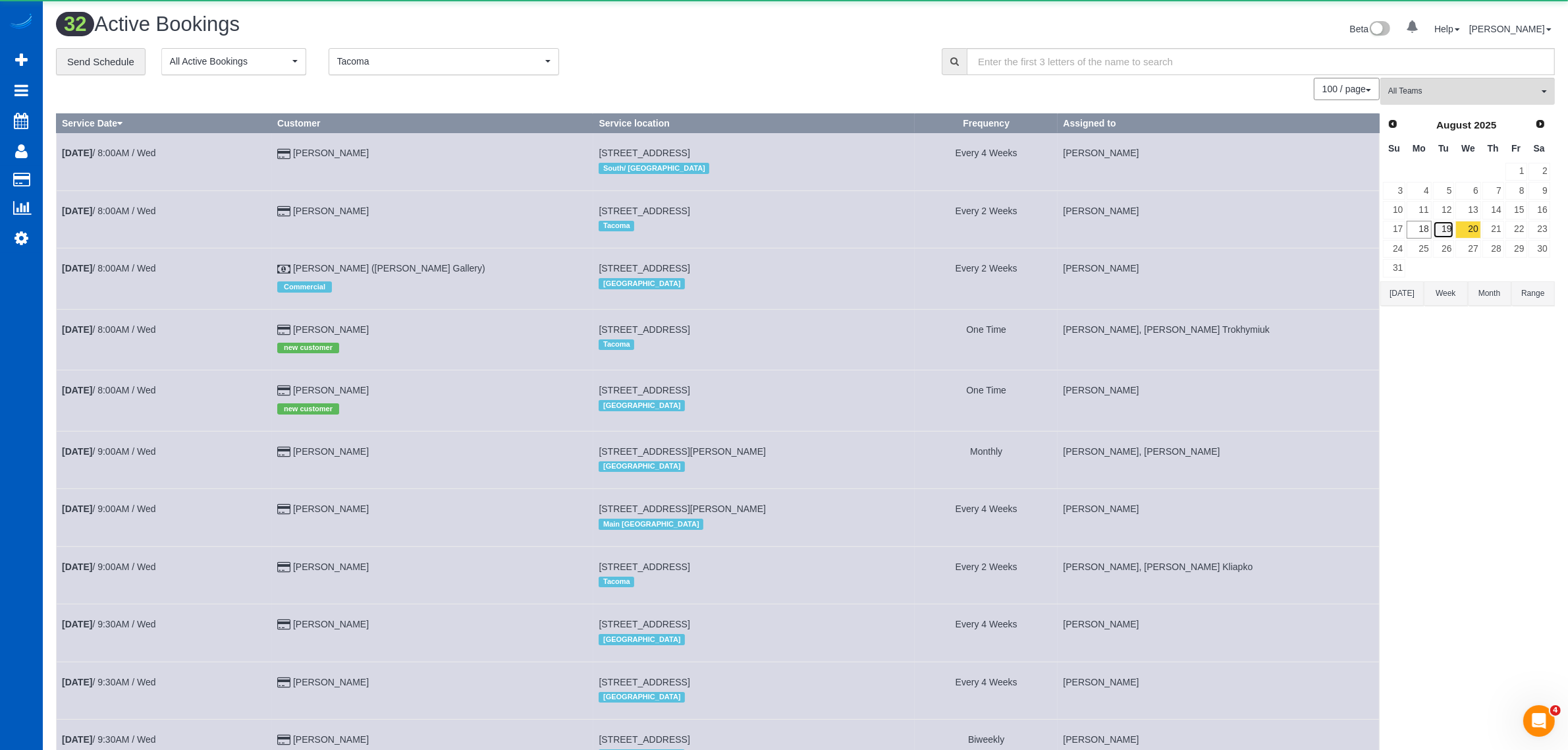
click at [1443, 231] on link "19" at bounding box center [1443, 229] width 21 height 18
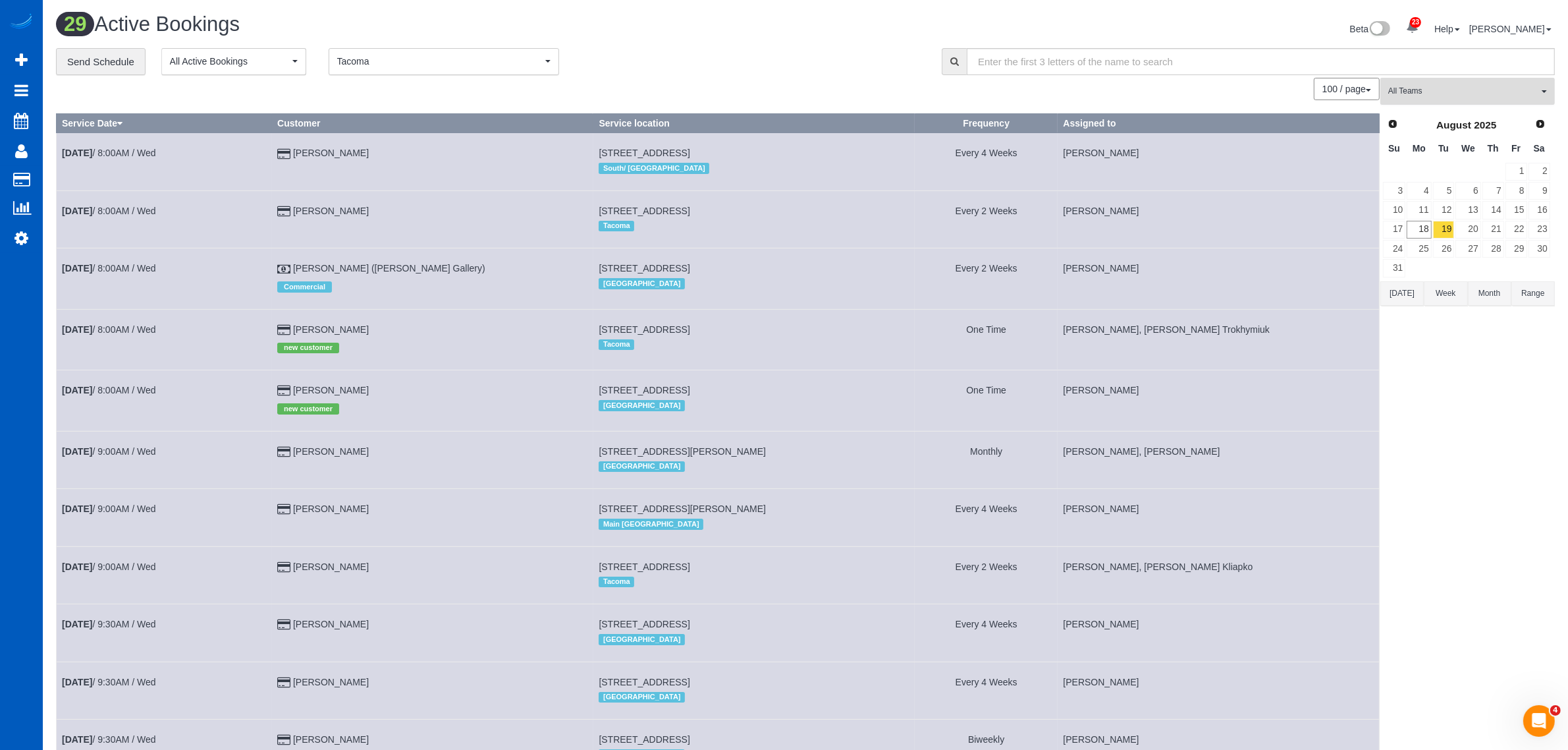
click at [1463, 99] on button "All Teams" at bounding box center [1467, 90] width 174 height 27
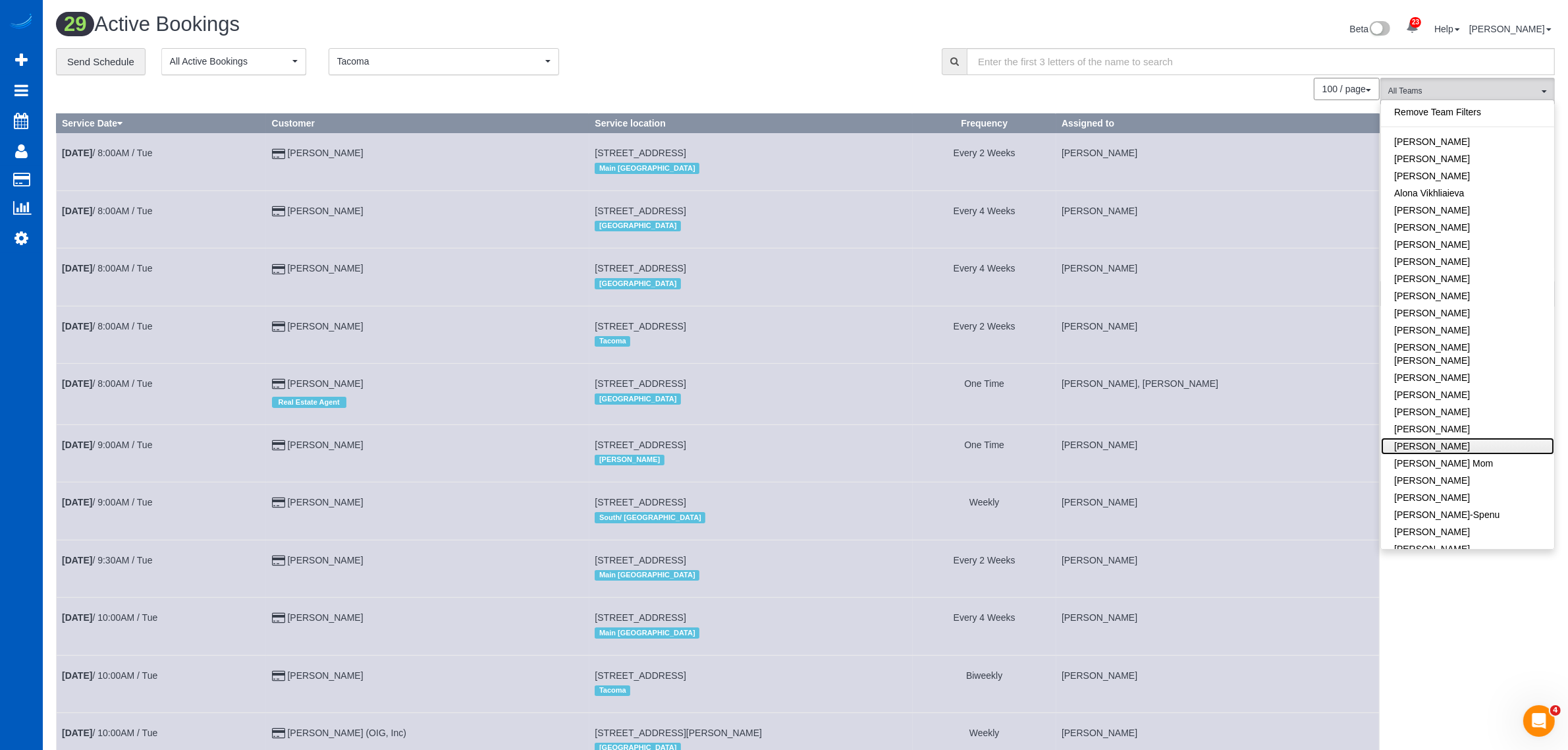
click at [1426, 438] on link "[PERSON_NAME]" at bounding box center [1467, 446] width 173 height 17
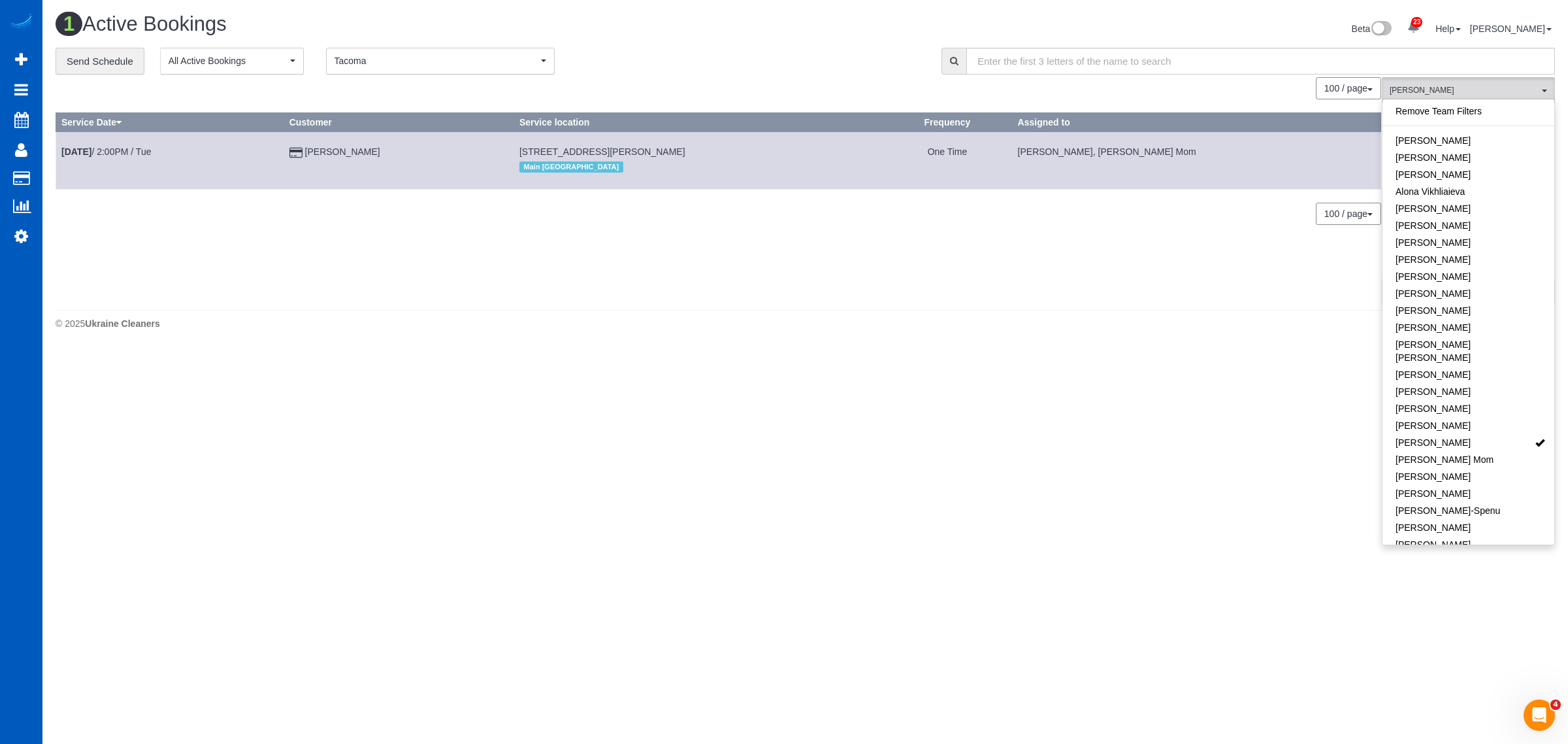
click at [28, 247] on div "23 Beta Your Notifications You have 0 alerts × You have 1 to charge for [DATE] …" at bounding box center [21, 372] width 43 height 744
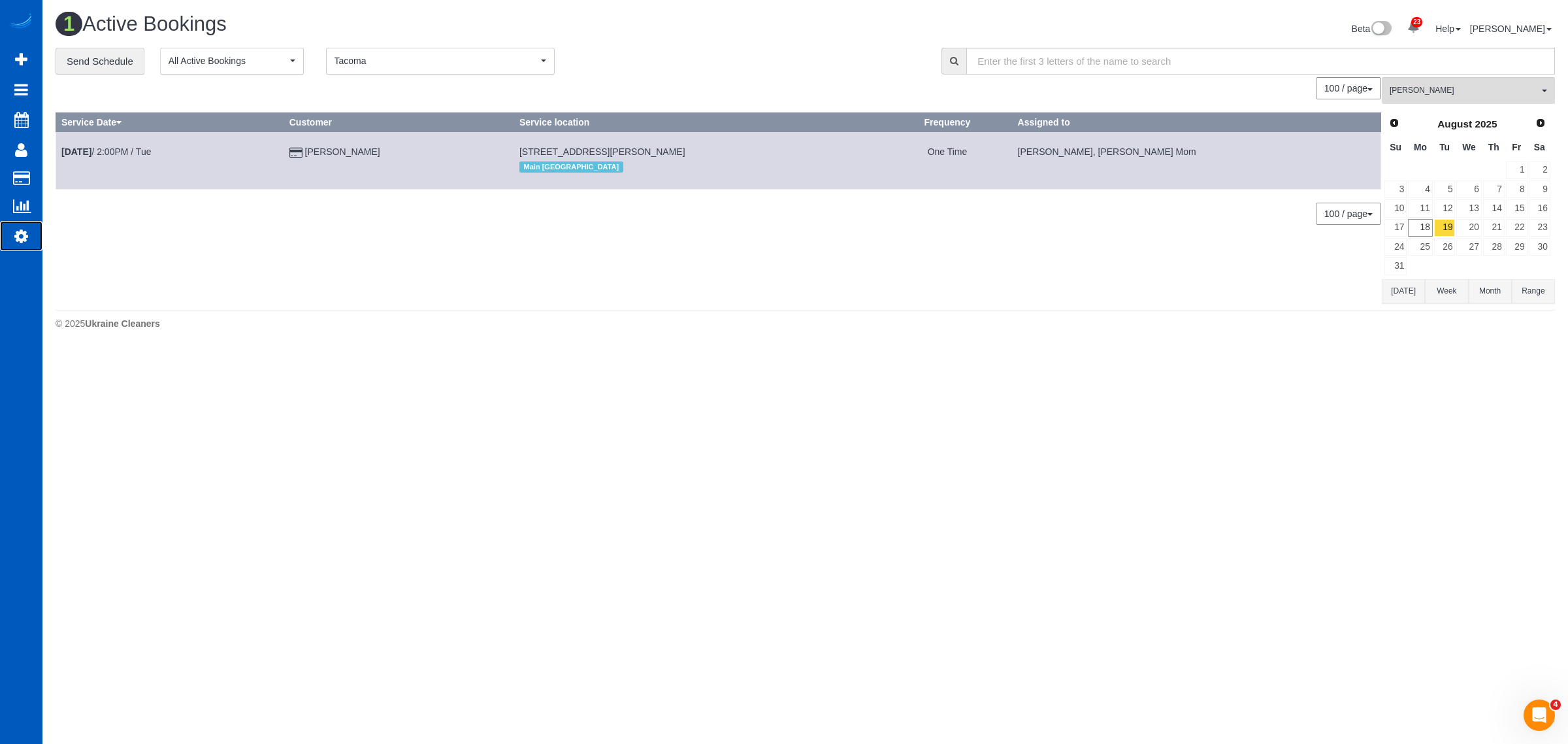
click at [30, 233] on link "Settings" at bounding box center [21, 236] width 43 height 30
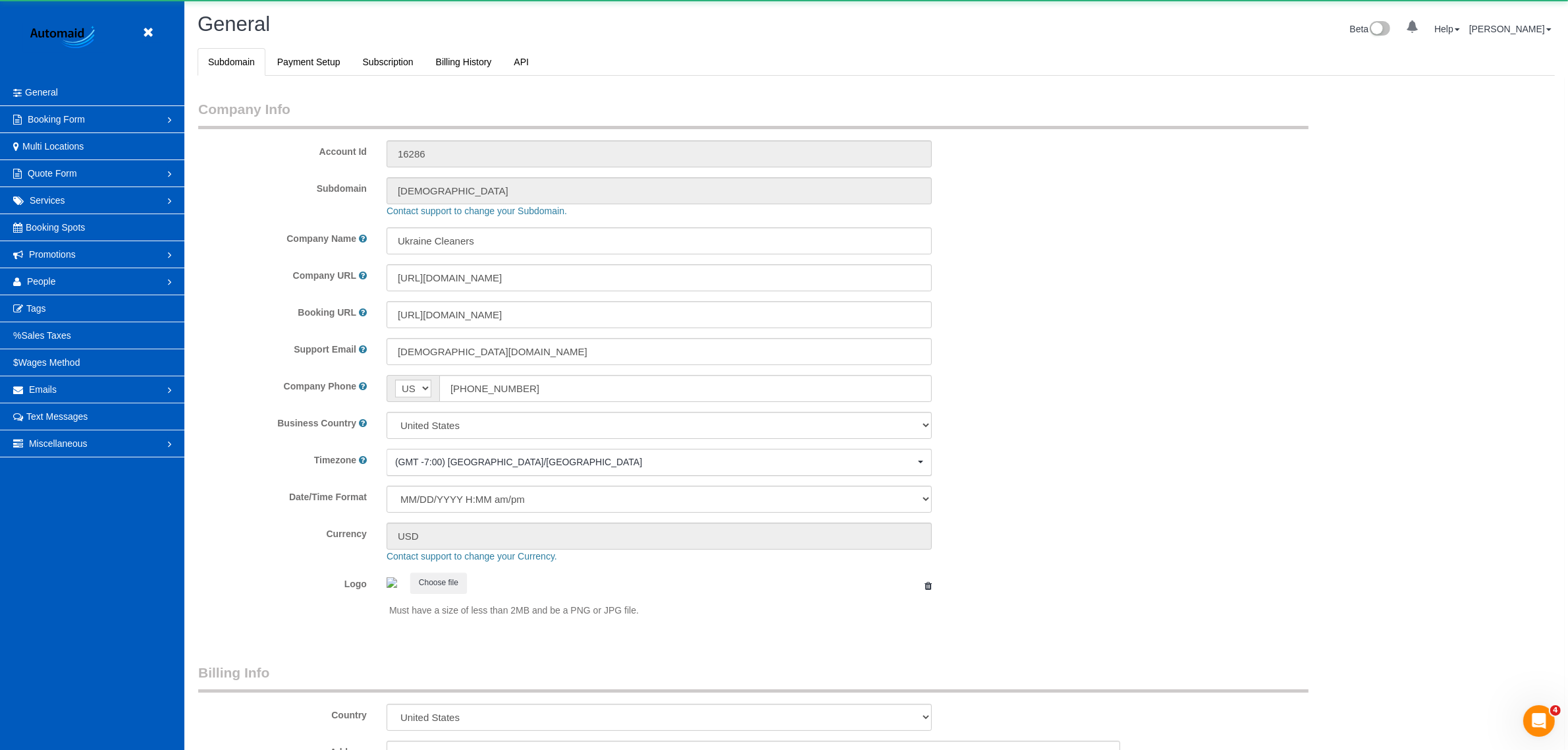
select select "1"
click at [74, 291] on link "People" at bounding box center [92, 281] width 184 height 26
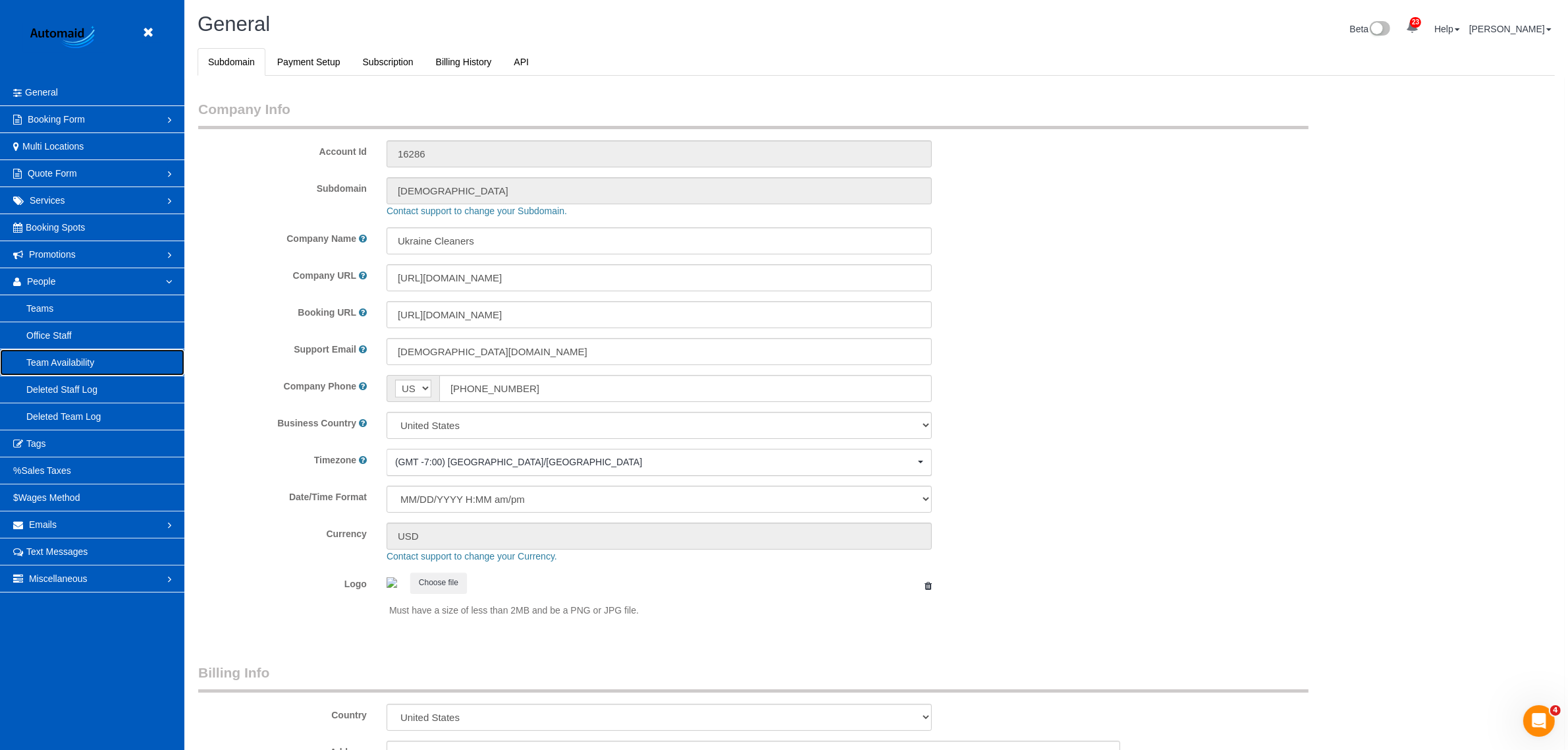
click at [74, 358] on link "Team Availability" at bounding box center [92, 362] width 184 height 26
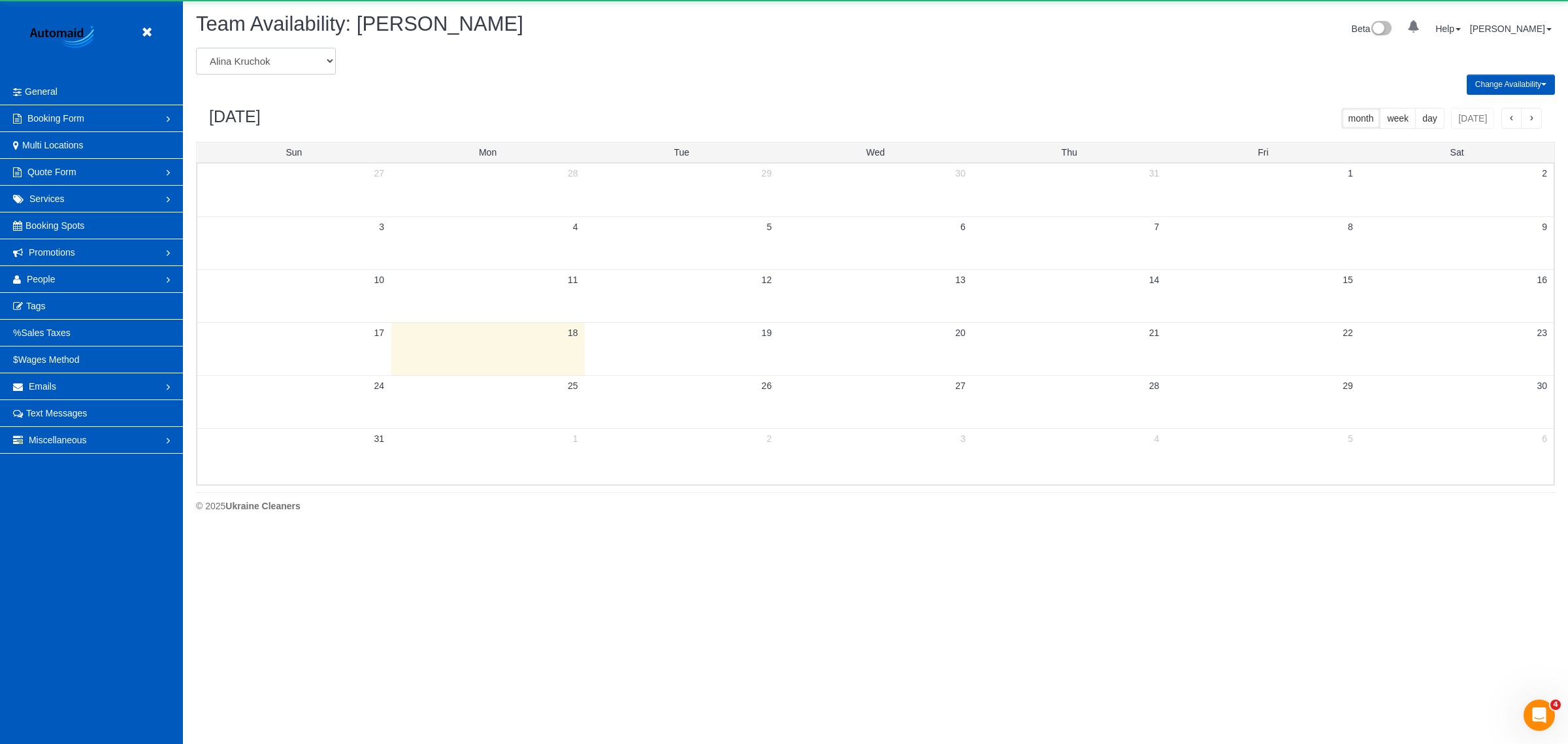
click at [282, 57] on select "[PERSON_NAME] [PERSON_NAME] [PERSON_NAME] [PERSON_NAME] [PERSON_NAME] [PERSON_N…" at bounding box center [265, 61] width 140 height 27
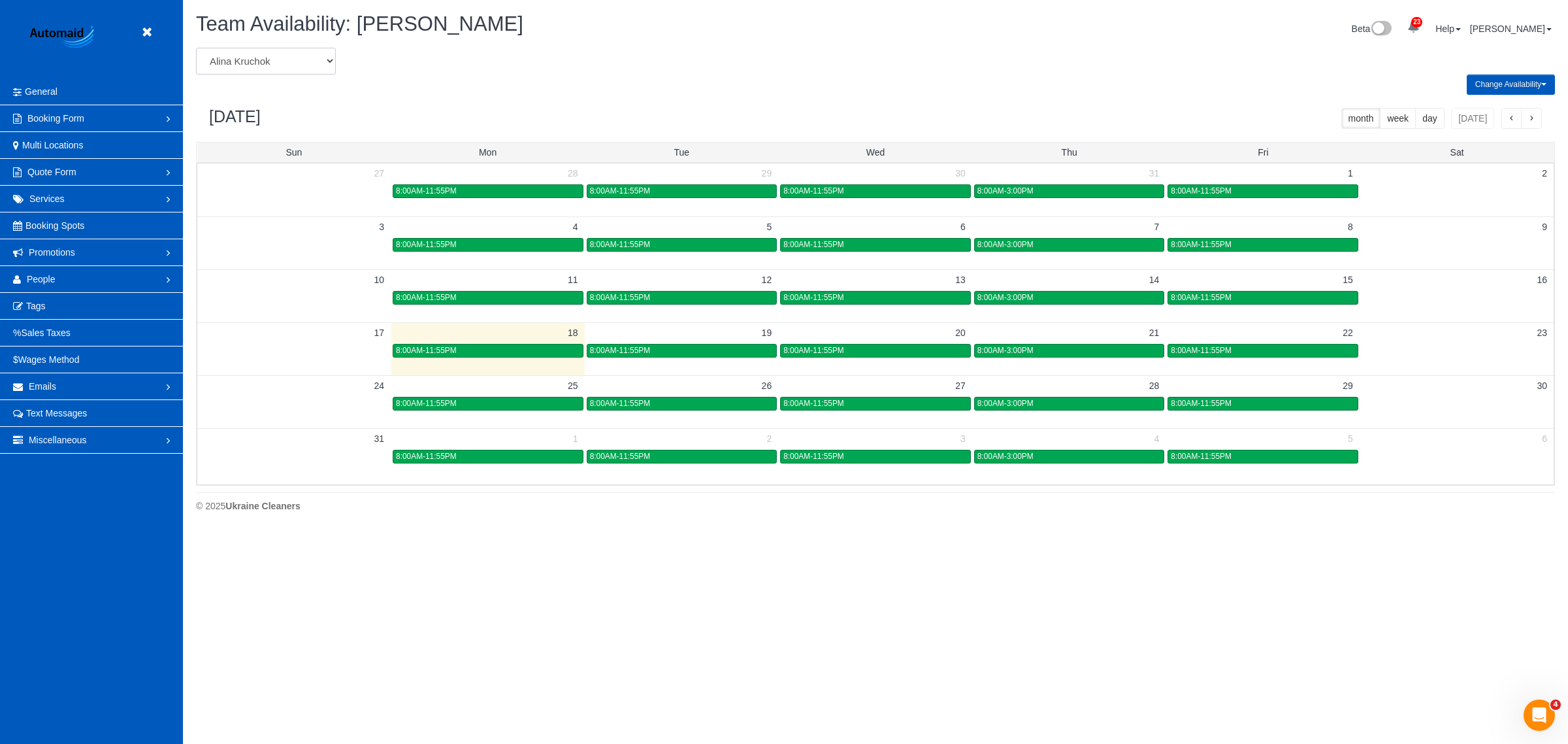
select select "number:18547"
click at [196, 48] on select "[PERSON_NAME] [PERSON_NAME] [PERSON_NAME] [PERSON_NAME] [PERSON_NAME] [PERSON_N…" at bounding box center [265, 61] width 140 height 27
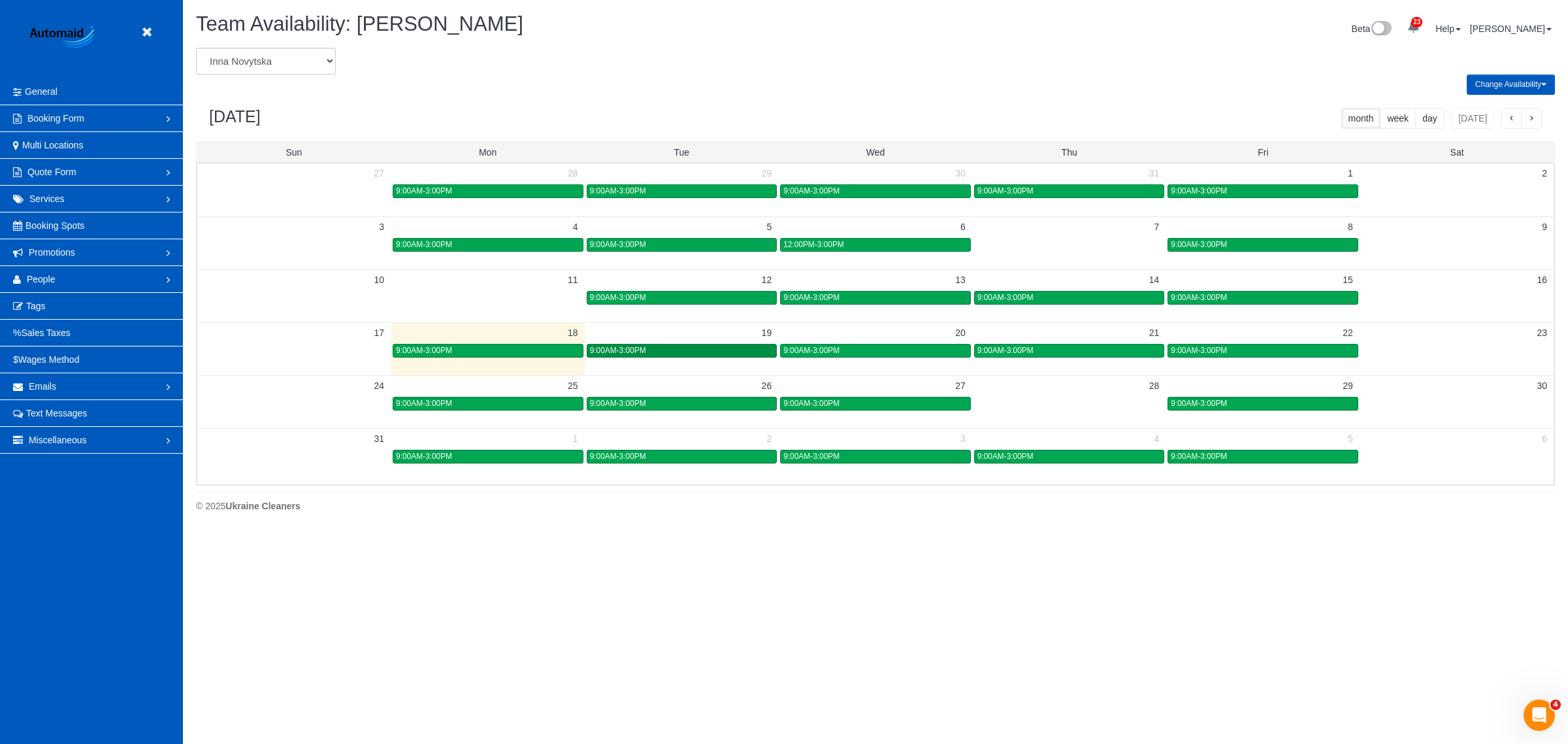
click at [653, 355] on div "9:00AM-3:00PM" at bounding box center [682, 350] width 184 height 10
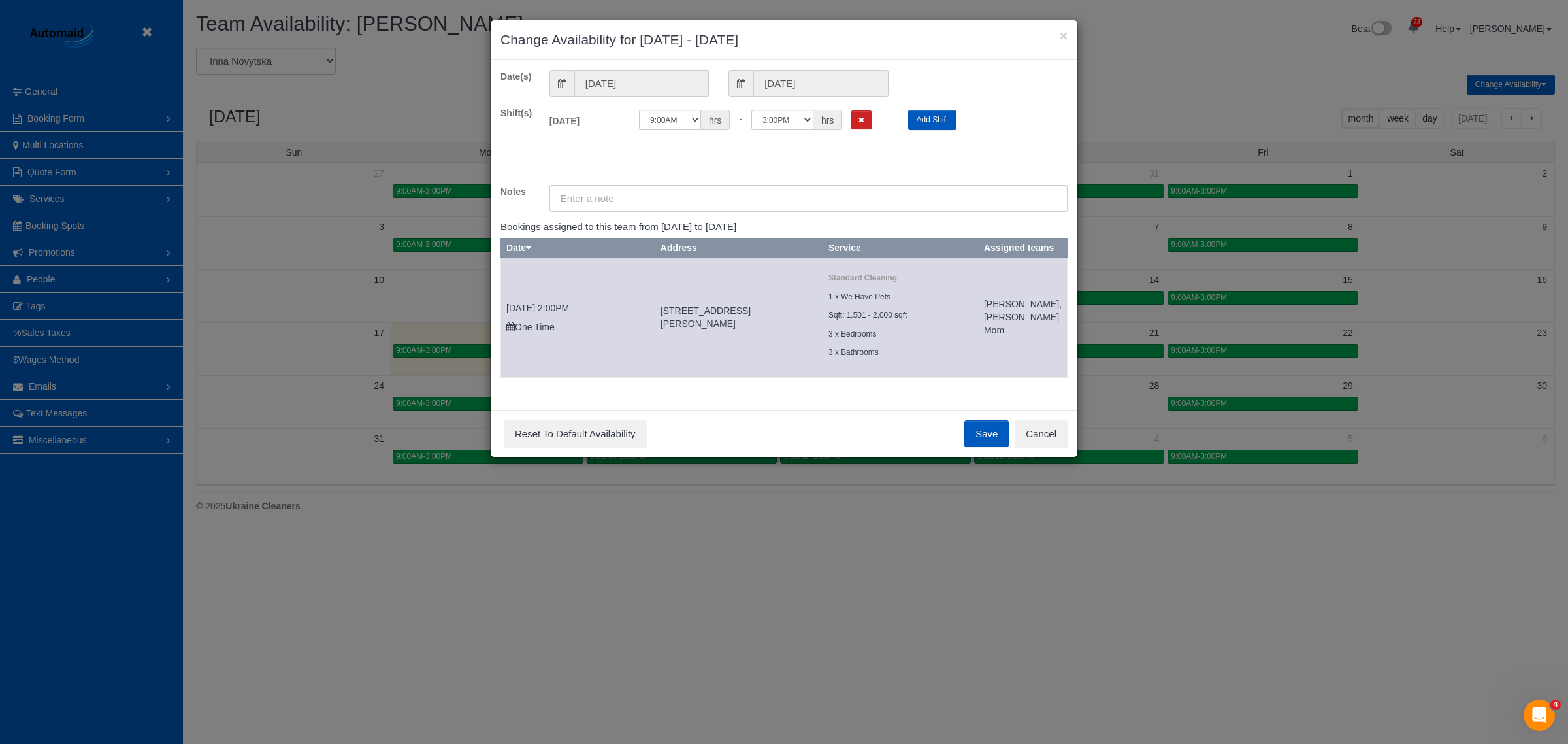
drag, startPoint x: 677, startPoint y: 321, endPoint x: 774, endPoint y: 345, distance: 99.9
click at [774, 345] on td "[STREET_ADDRESS][PERSON_NAME]" at bounding box center [739, 318] width 168 height 120
click at [1052, 447] on button "Cancel" at bounding box center [1040, 434] width 53 height 28
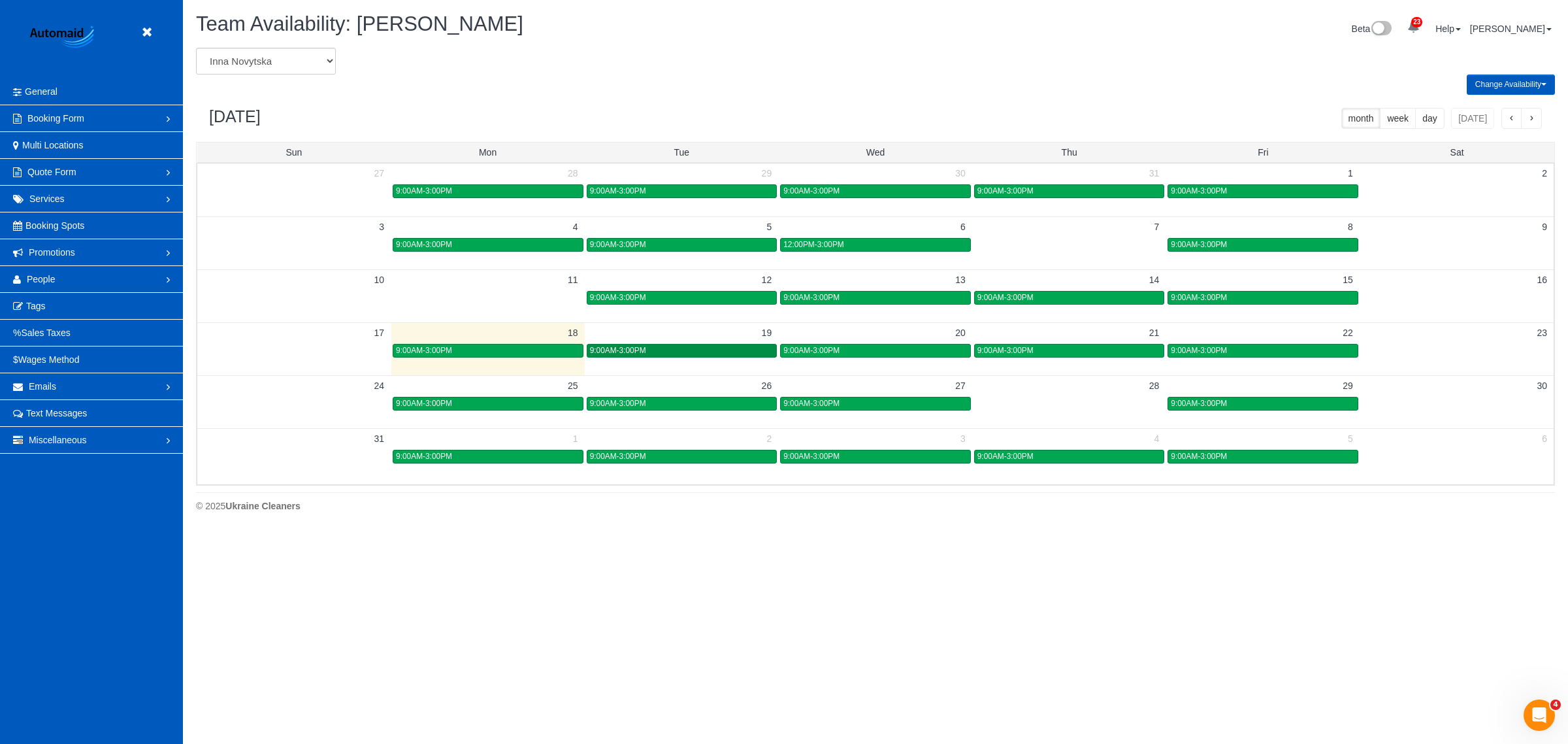
click at [626, 349] on span "9:00AM-3:00PM" at bounding box center [618, 350] width 56 height 9
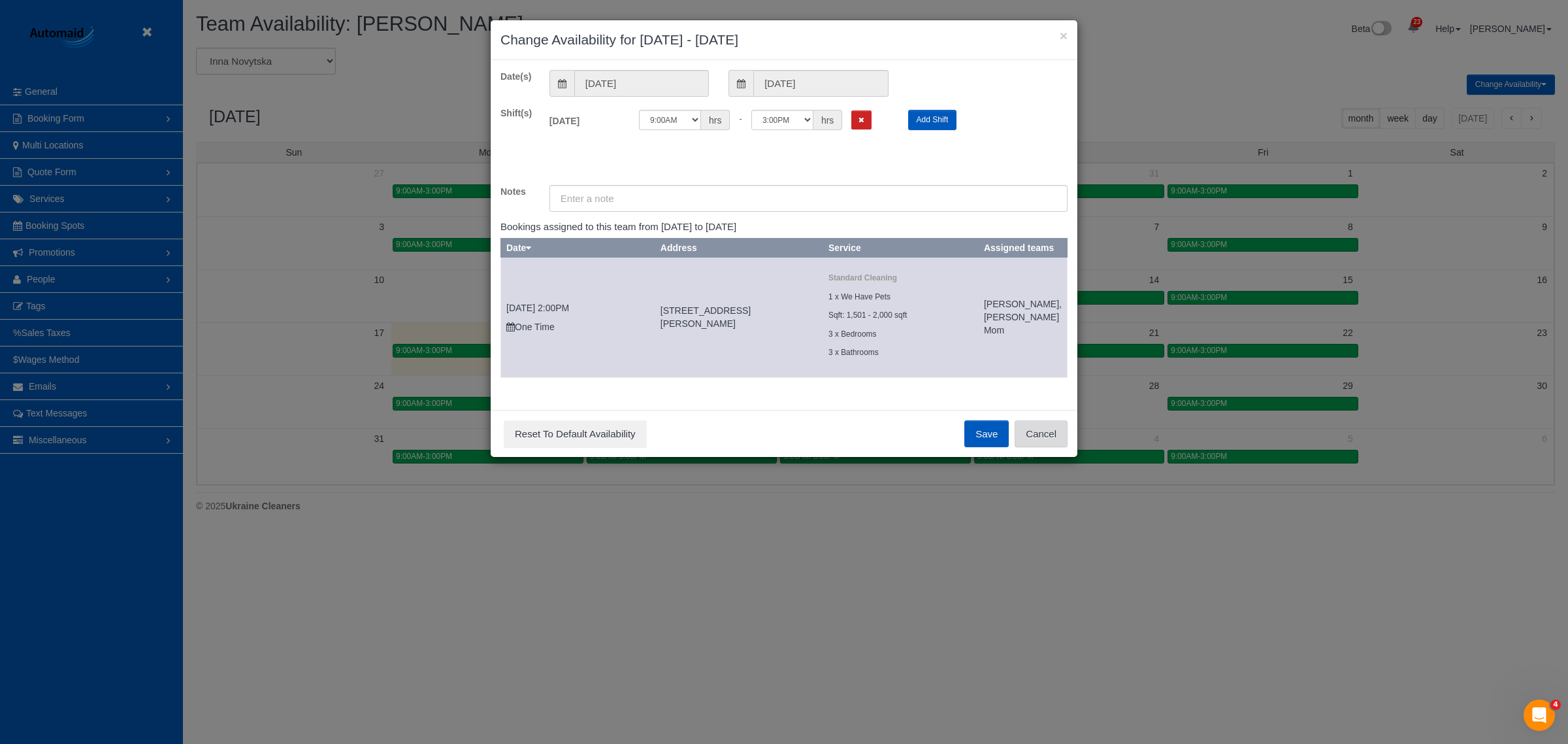
click at [1046, 441] on button "Cancel" at bounding box center [1040, 434] width 53 height 28
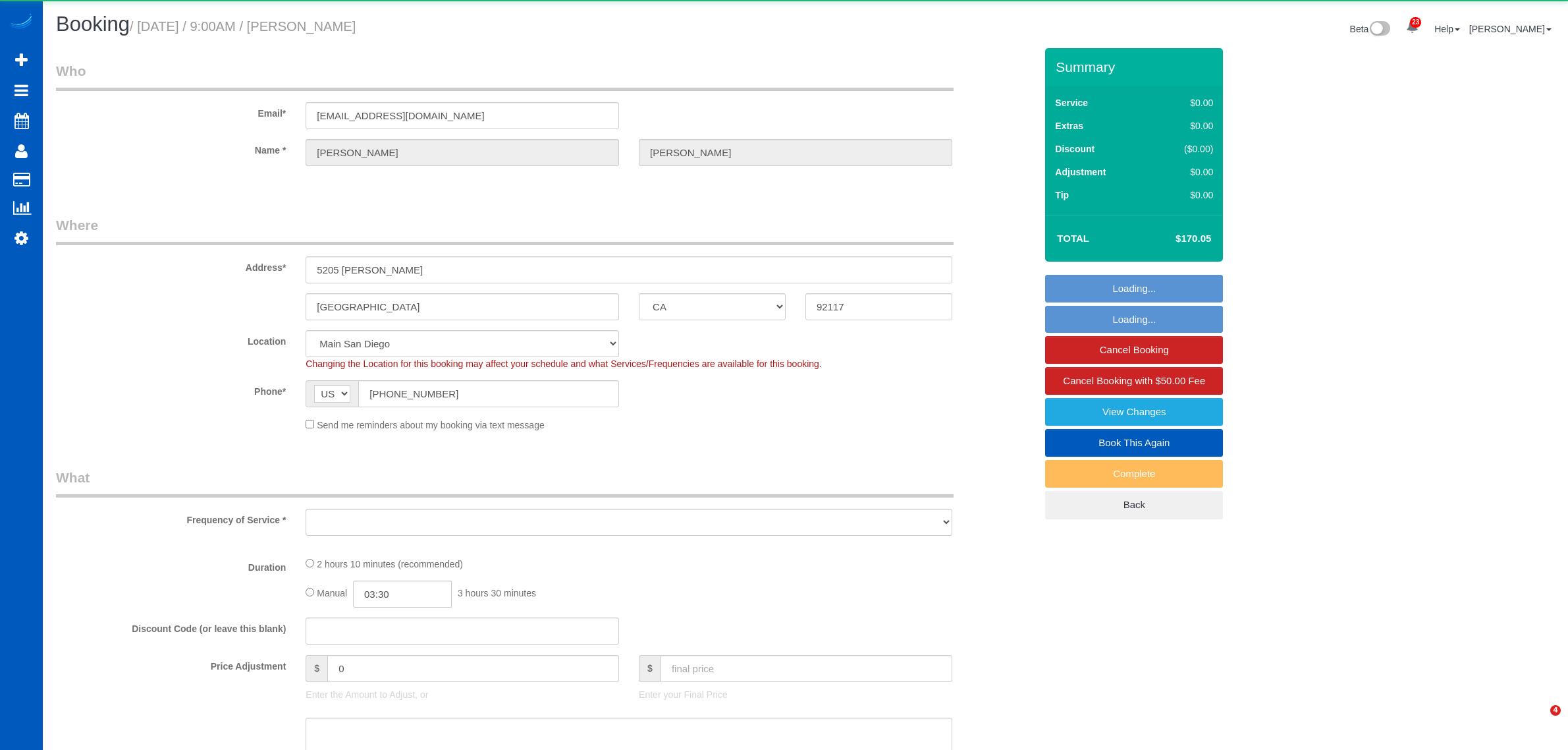
select select "CA"
select select "object:37371"
select select "string:fspay-2f847cc2-ce2b-4079-a89a-0f352c4a521a"
select select "199"
select select "1001"
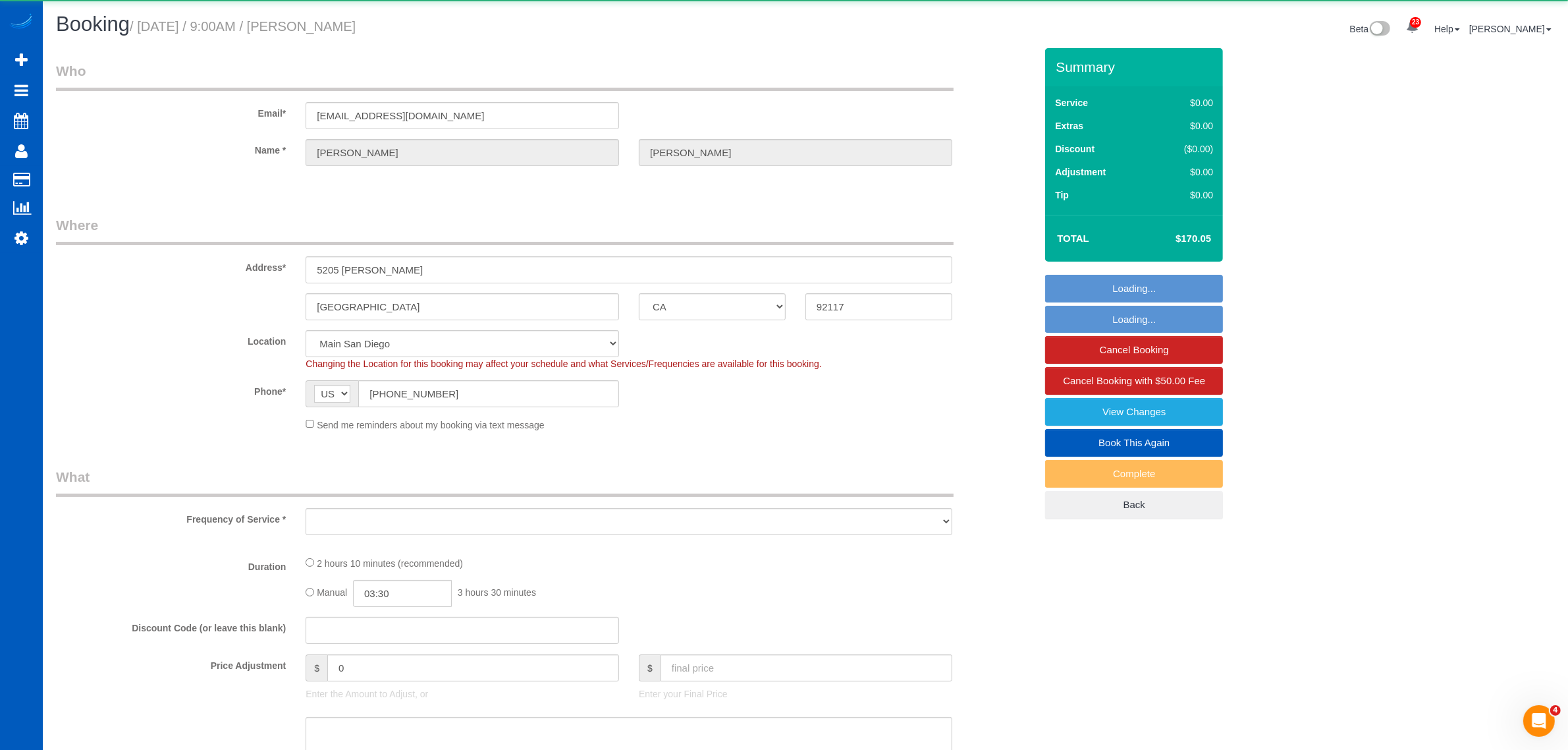
select select "4"
select select "2"
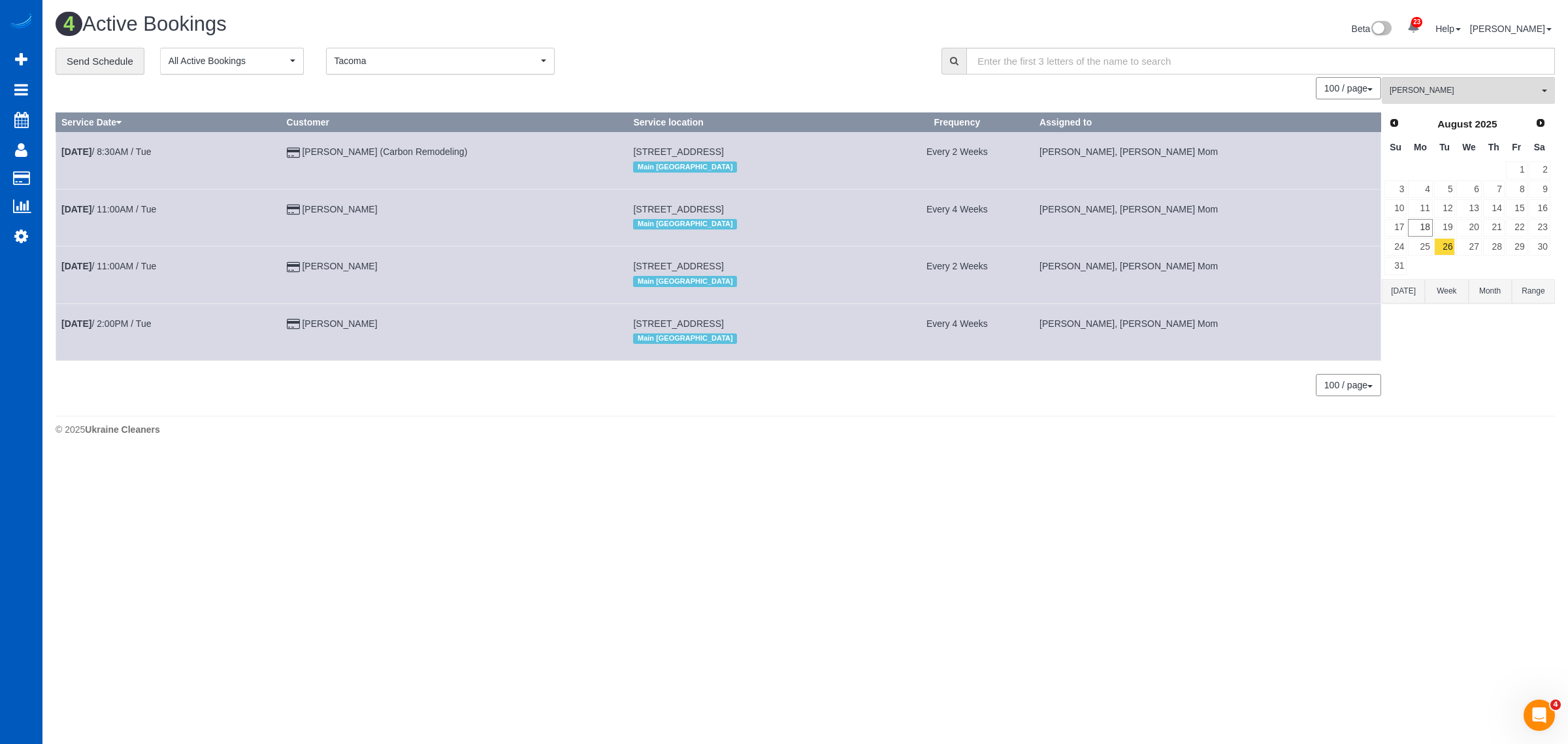
drag, startPoint x: 611, startPoint y: 325, endPoint x: 798, endPoint y: 330, distance: 187.1
click at [798, 330] on td "[STREET_ADDRESS] Main [GEOGRAPHIC_DATA]" at bounding box center [754, 332] width 252 height 57
click at [798, 330] on div "Main [GEOGRAPHIC_DATA]" at bounding box center [753, 338] width 241 height 17
drag, startPoint x: 789, startPoint y: 323, endPoint x: 606, endPoint y: 321, distance: 183.0
click at [606, 321] on tr "[DATE] 2:00PM / Tue [PERSON_NAME] [STREET_ADDRESS] Main [GEOGRAPHIC_DATA] Every…" at bounding box center [719, 332] width 1325 height 57
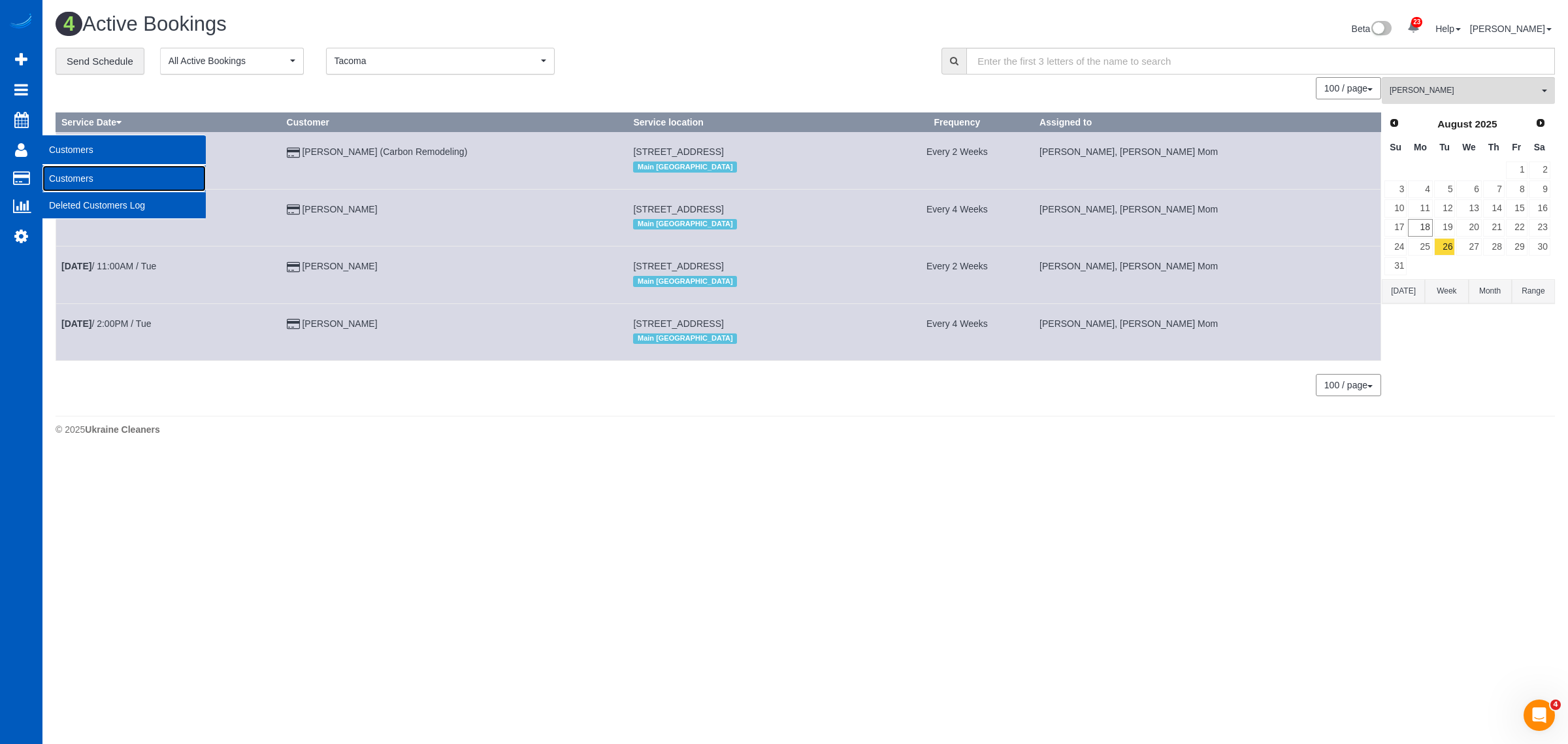
click at [77, 171] on link "Customers" at bounding box center [124, 178] width 164 height 26
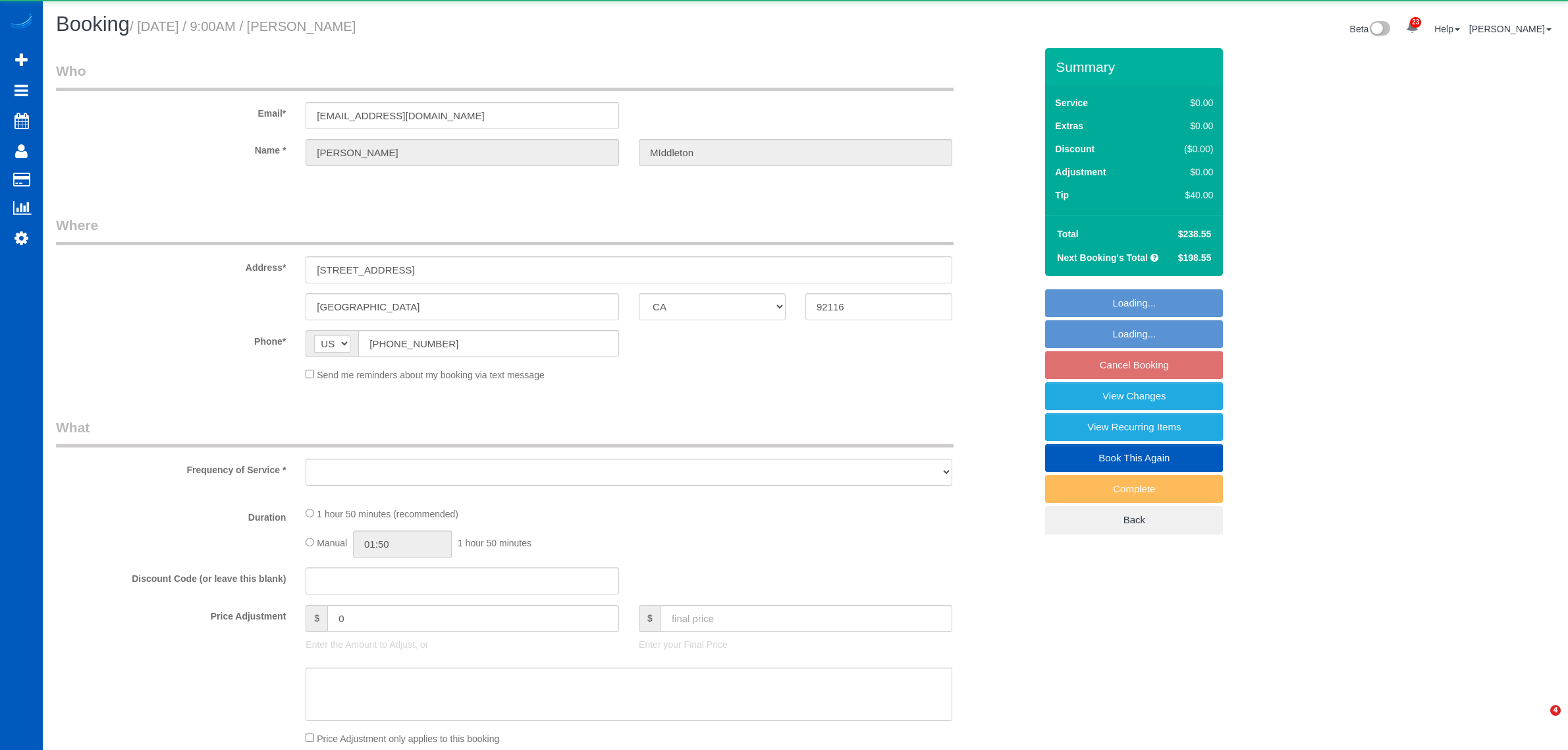
select select "CA"
select select "object:22523"
select select "string:fspay-5fcdae0a-fa11-49af-9e6f-6b2441ed0955"
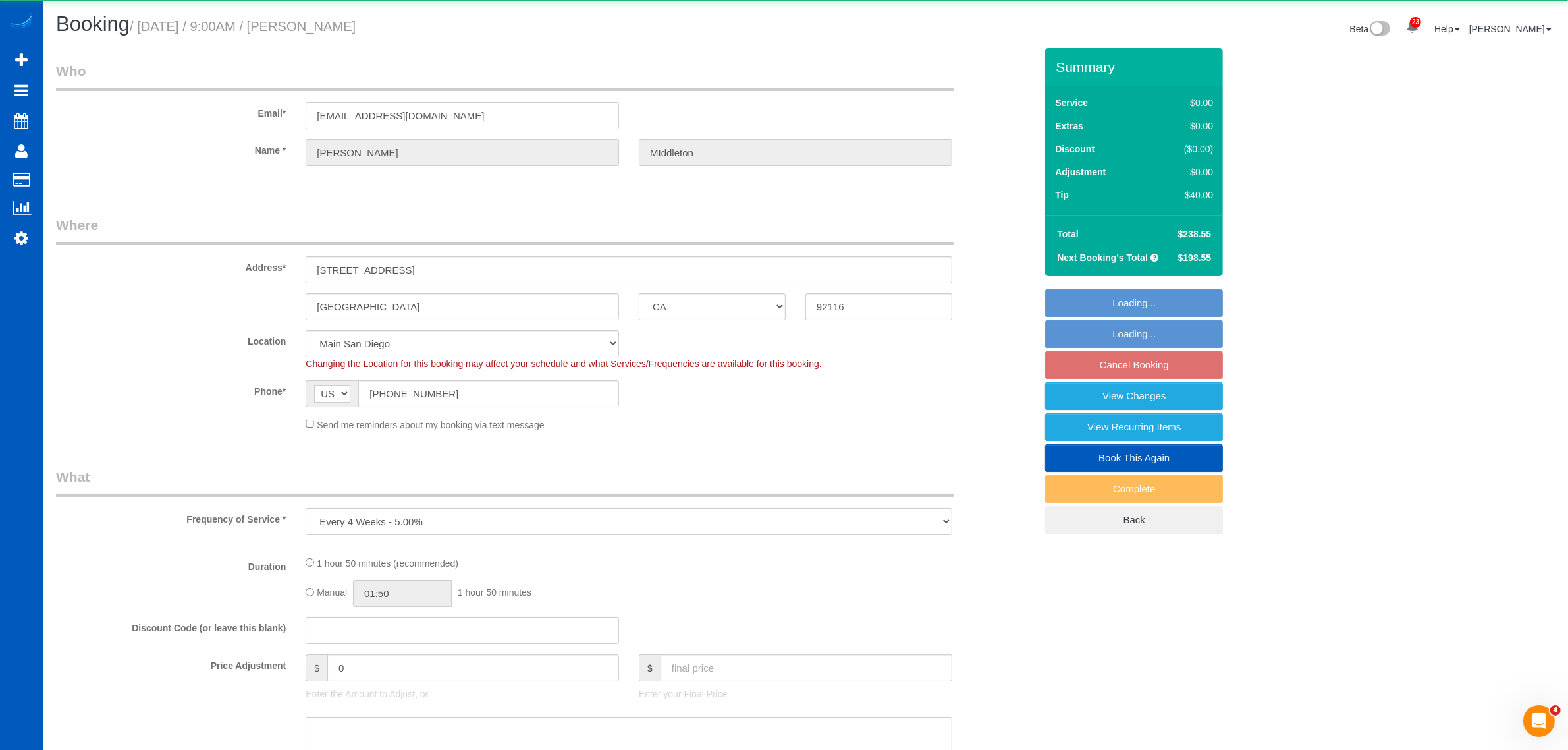
select select "object:22806"
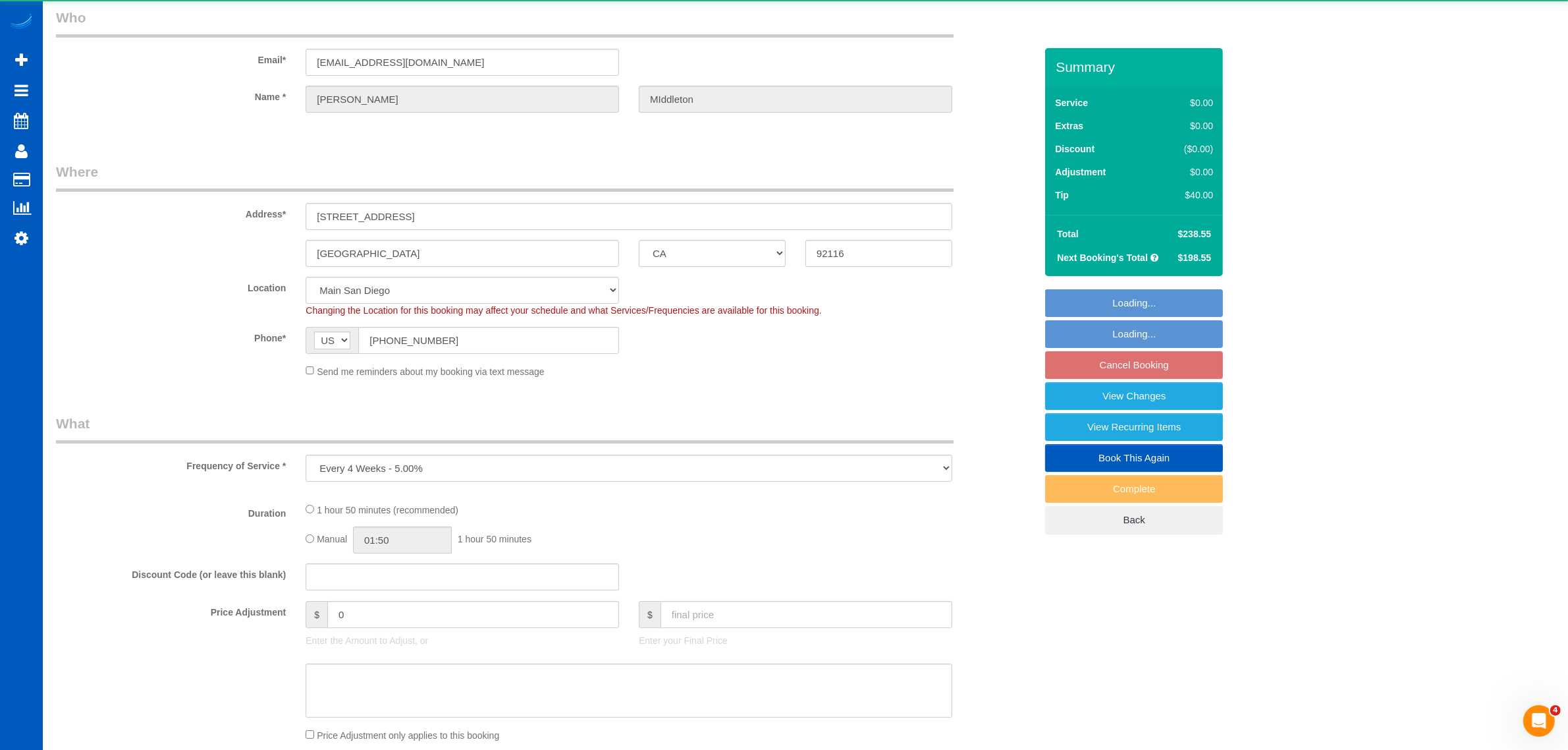
select select "199"
select select "1501"
select select "3"
select select "2"
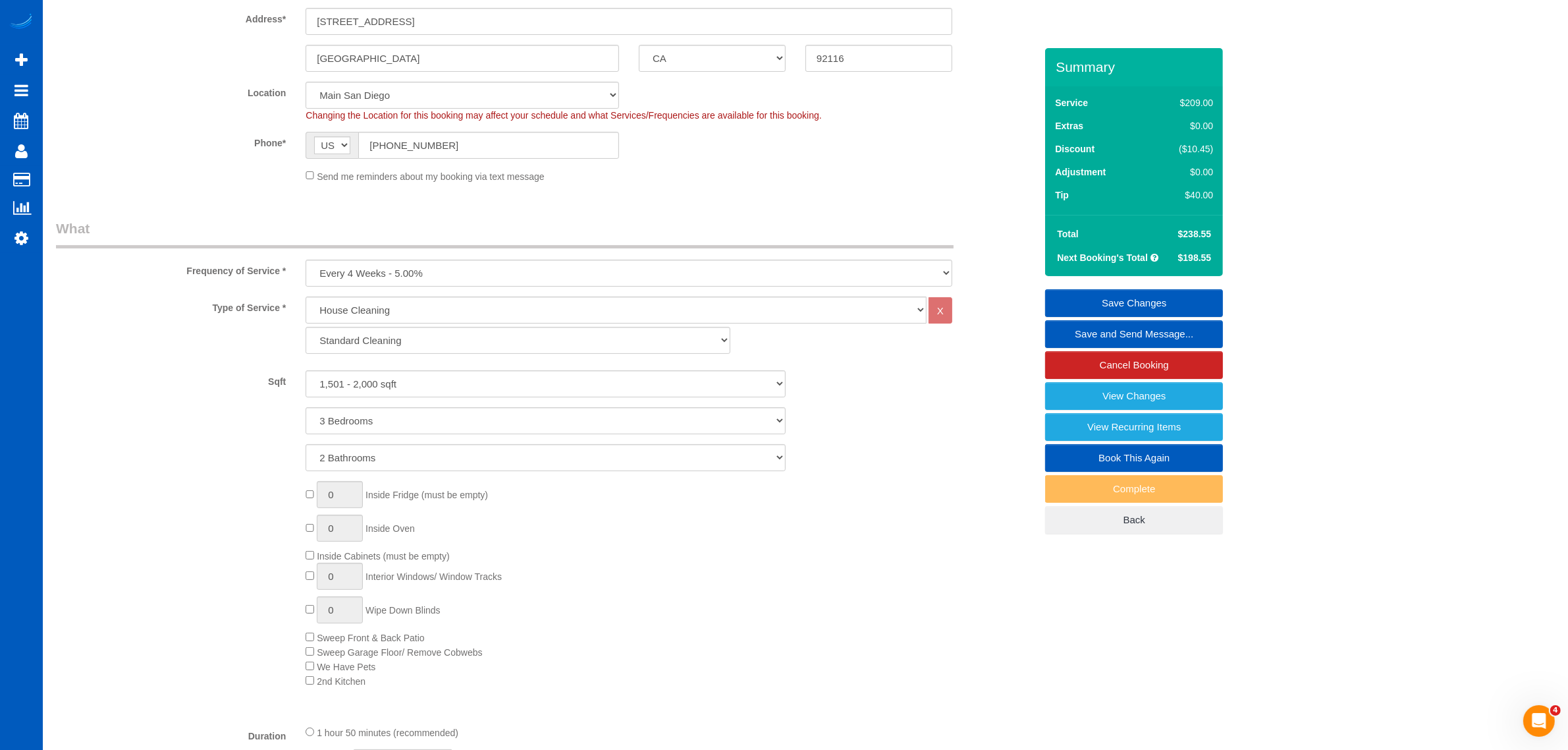
scroll to position [80, 0]
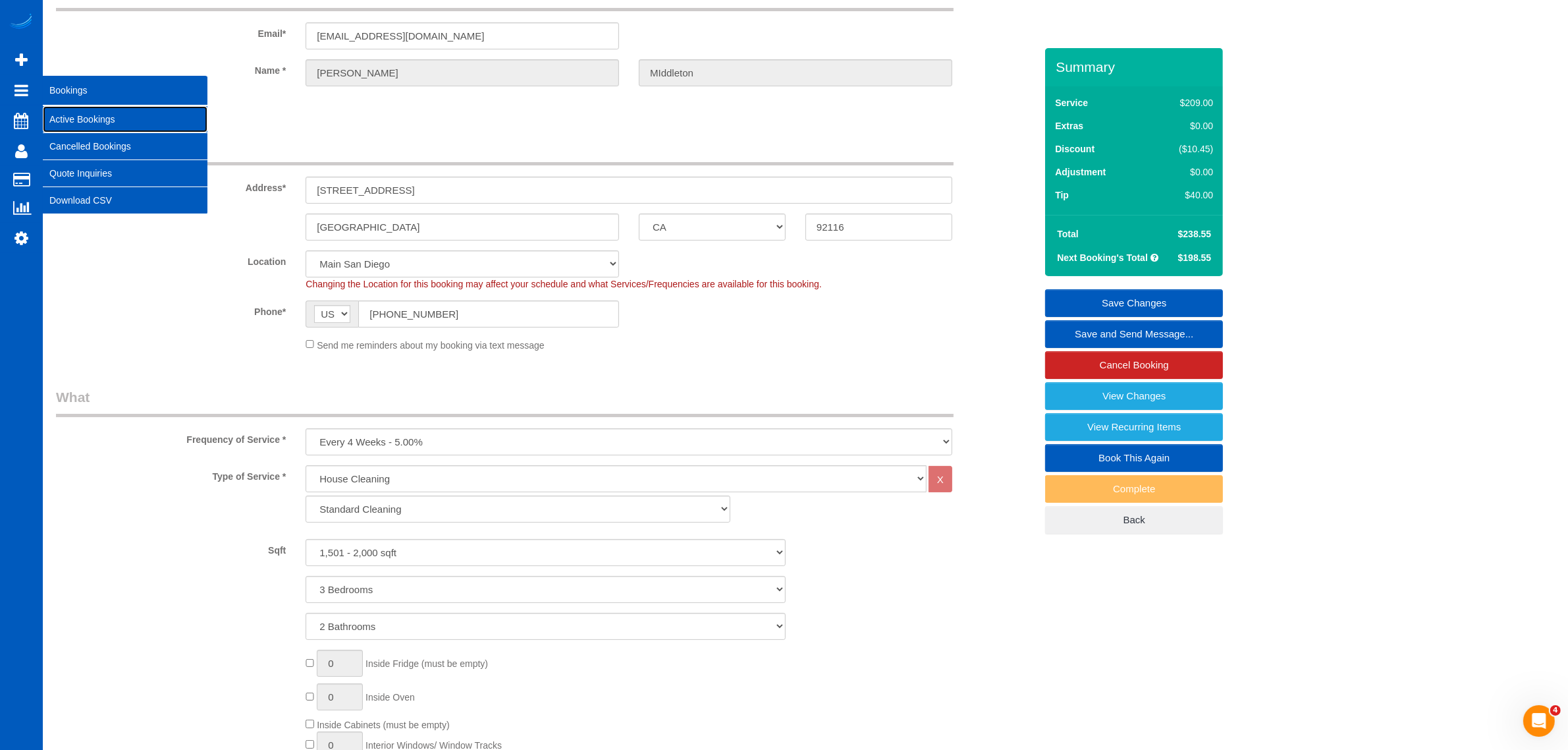
click at [114, 114] on link "Active Bookings" at bounding box center [125, 119] width 165 height 26
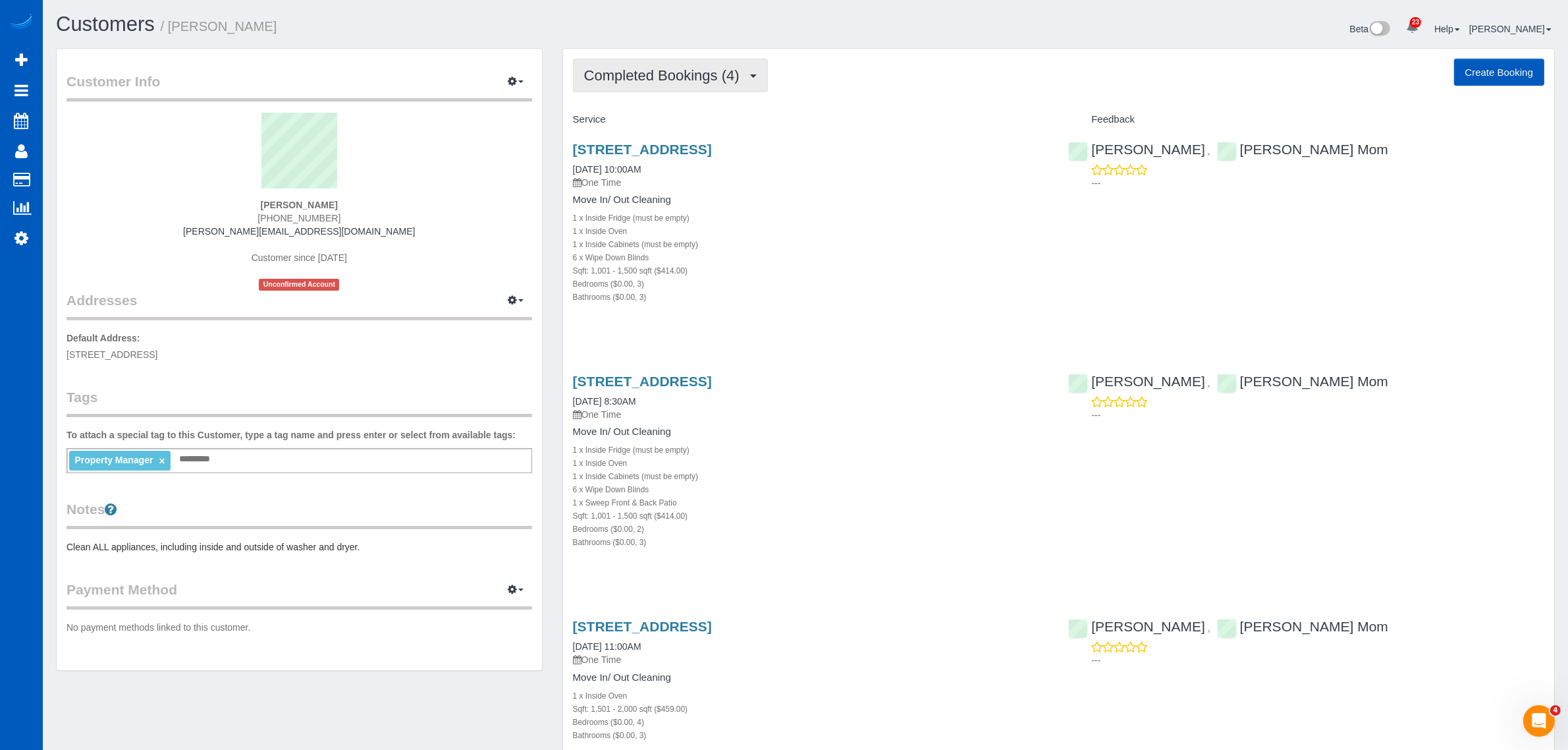
click at [662, 89] on button "Completed Bookings (4)" at bounding box center [669, 75] width 195 height 34
click at [673, 122] on link "Upcoming Bookings (1)" at bounding box center [642, 123] width 137 height 17
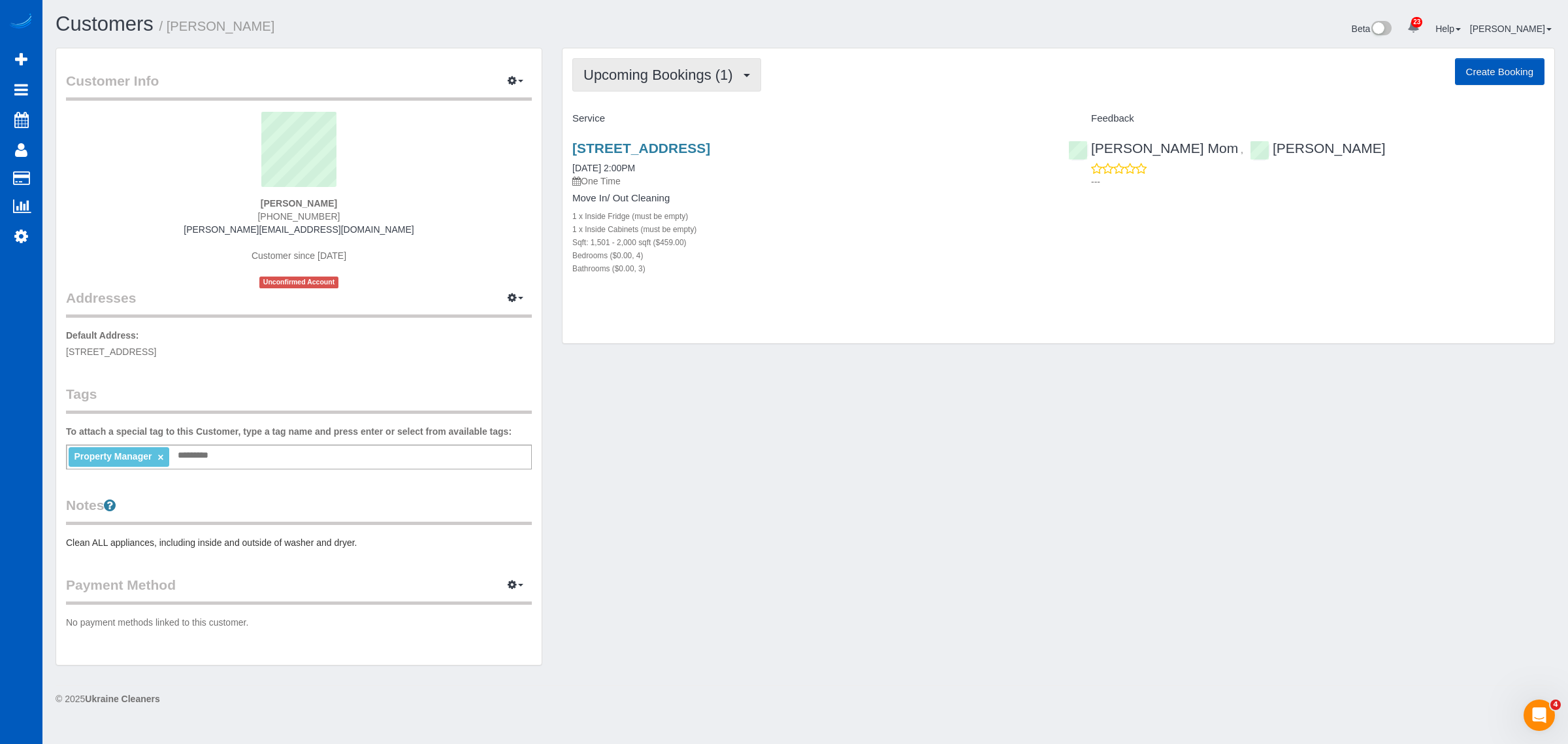
click at [677, 79] on span "Upcoming Bookings (1)" at bounding box center [662, 75] width 156 height 17
click at [662, 106] on link "Completed Bookings (4)" at bounding box center [640, 105] width 136 height 17
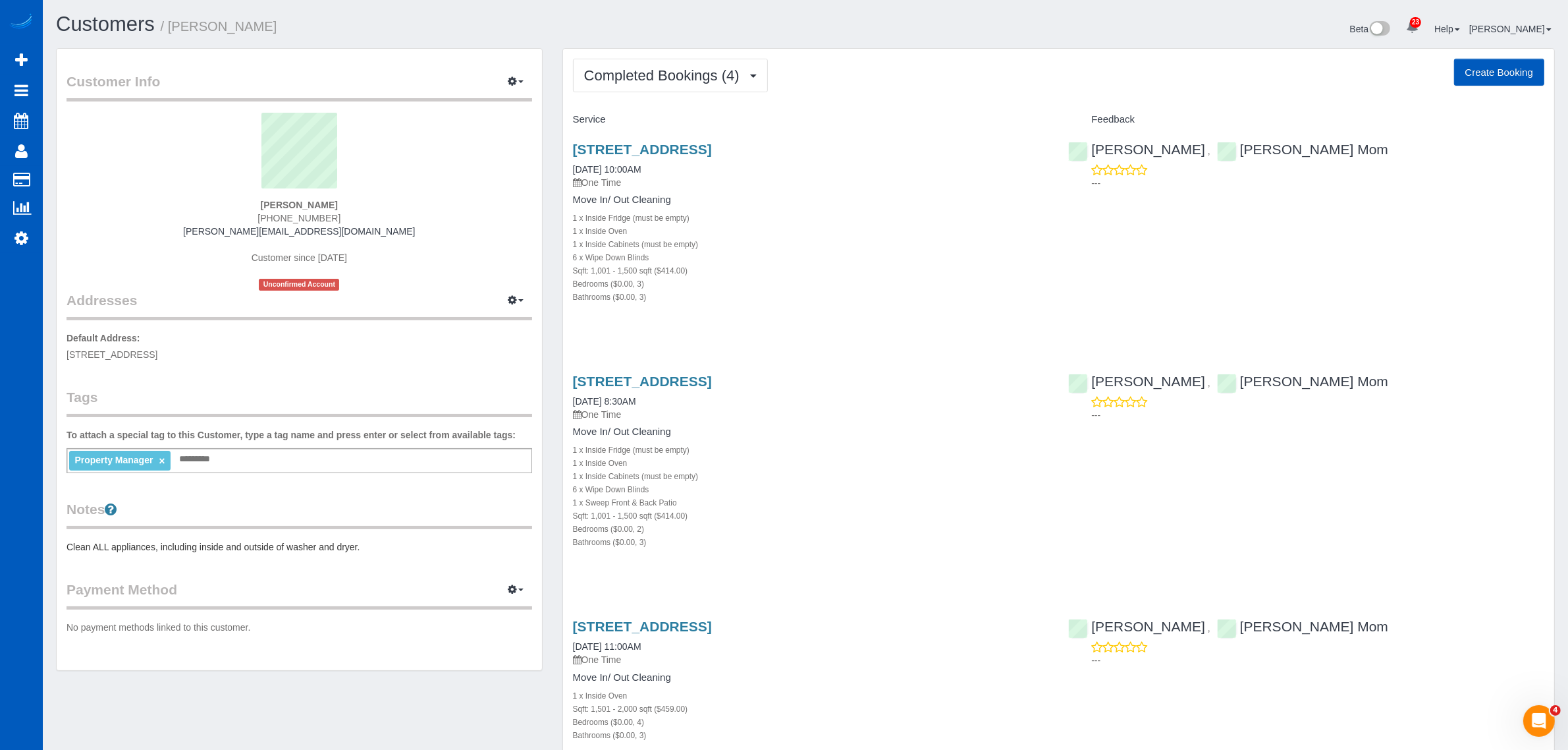
click at [1499, 71] on button "Create Booking" at bounding box center [1499, 73] width 90 height 28
select select "CA"
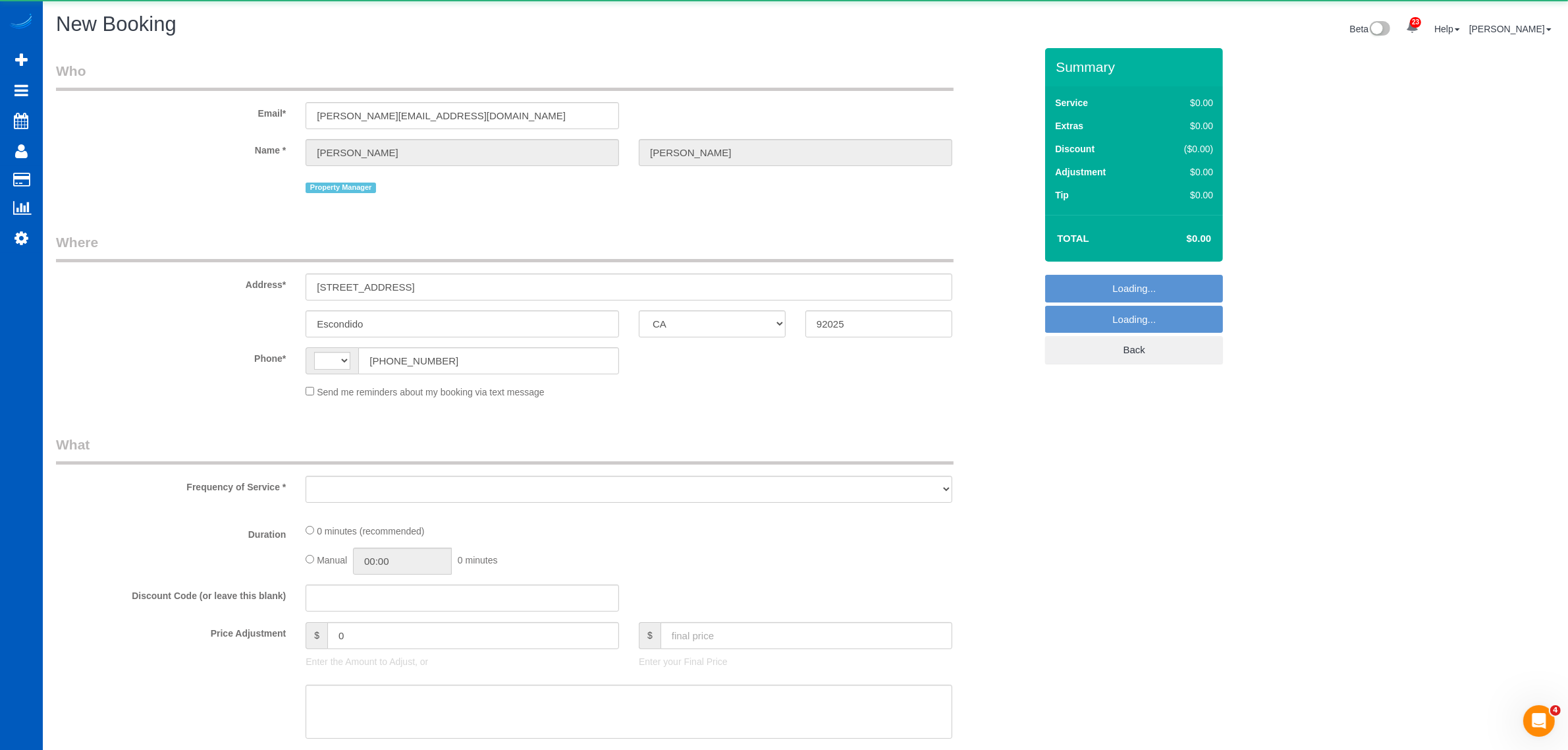
select select "string:[GEOGRAPHIC_DATA]"
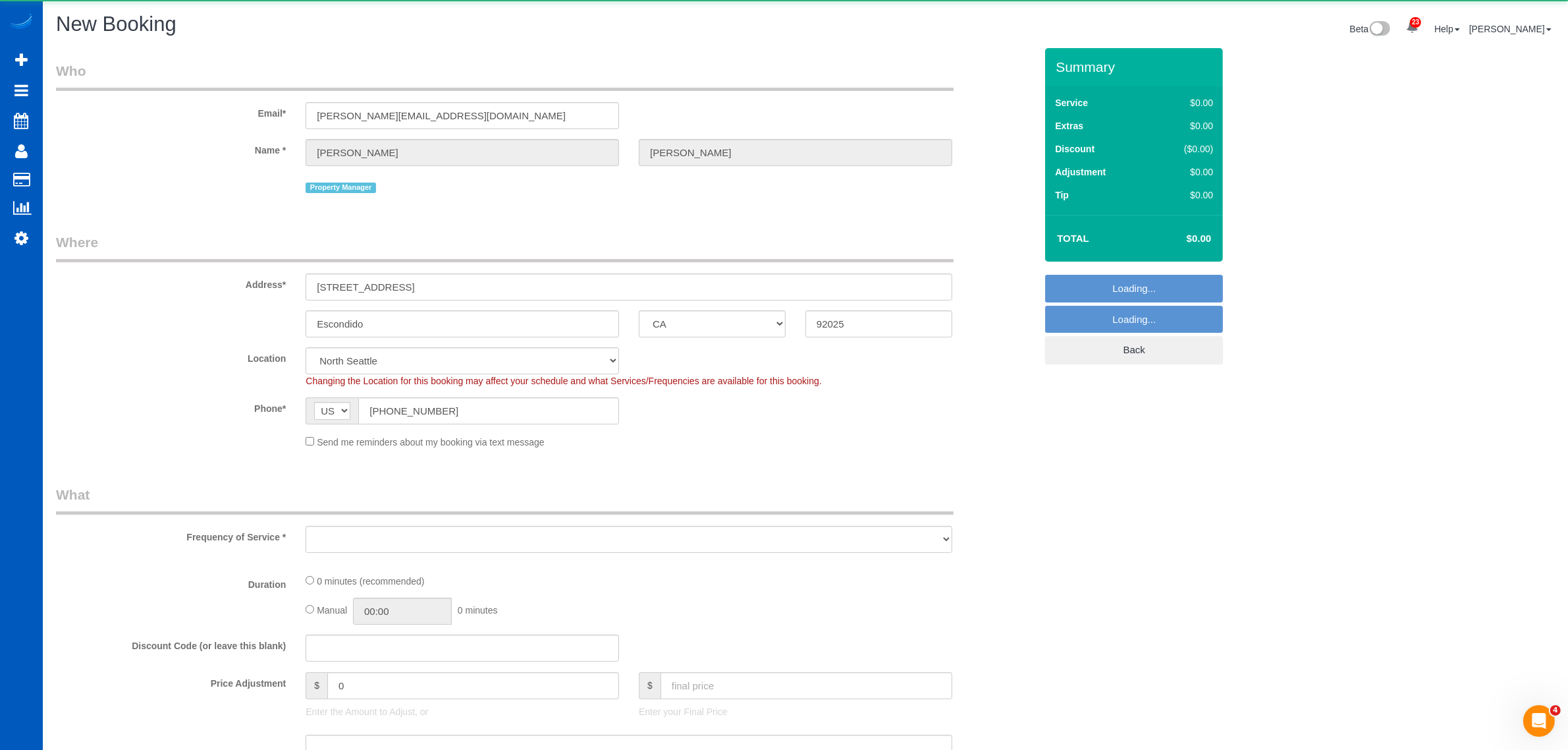
select select "object:2008"
select select "199"
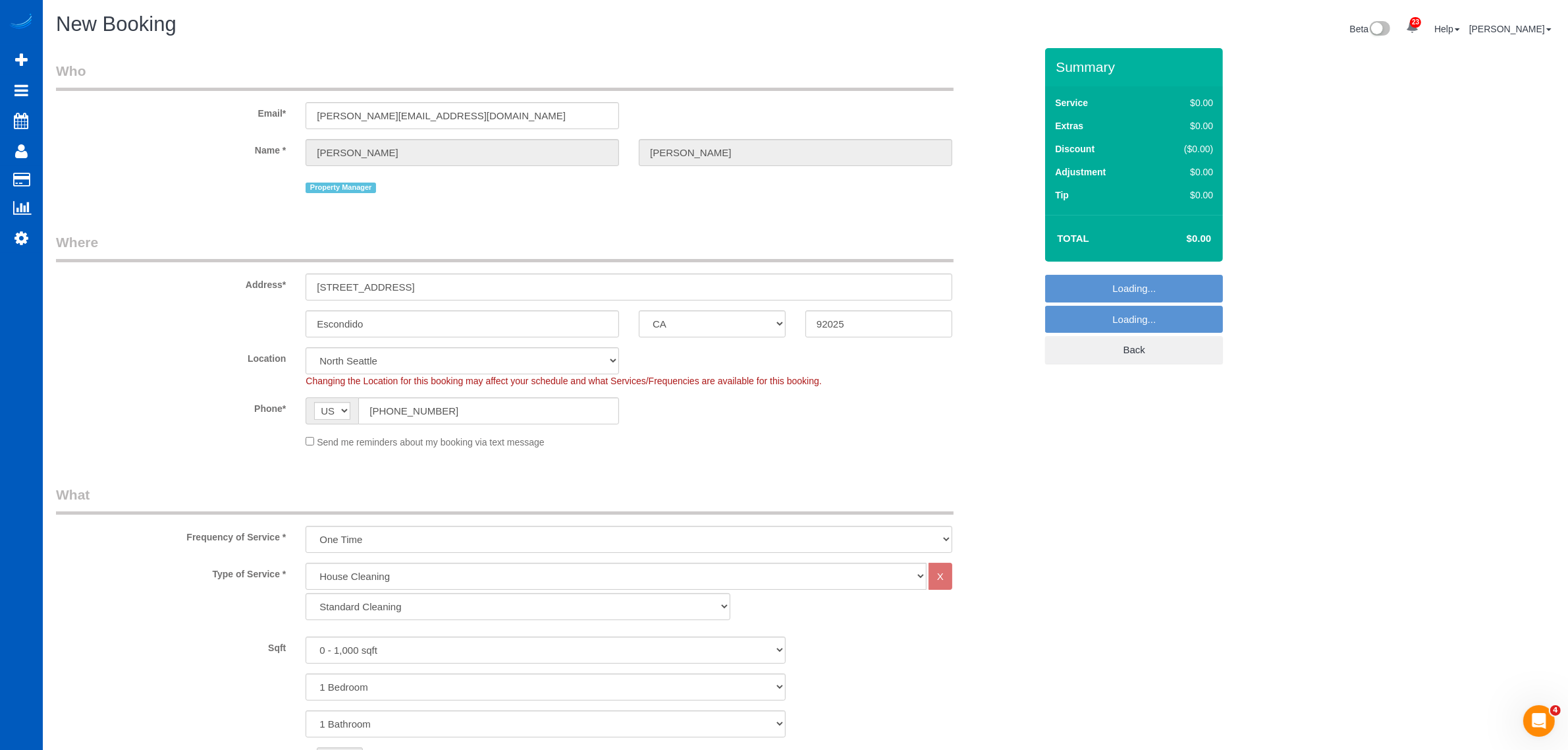
select select "object:2268"
select select "367"
select select "object:2362"
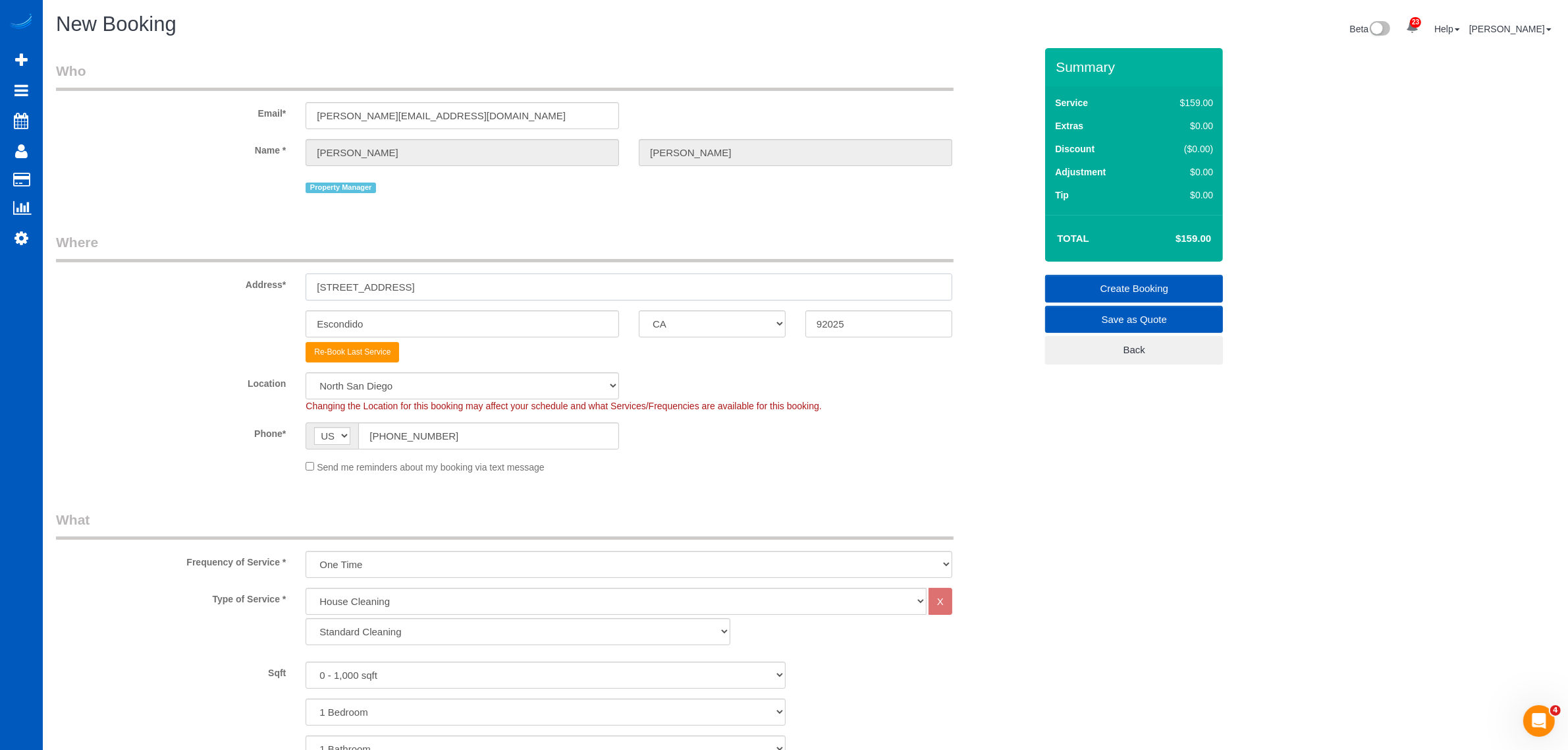
drag, startPoint x: 409, startPoint y: 285, endPoint x: 283, endPoint y: 294, distance: 126.3
click at [283, 294] on div "Address* [STREET_ADDRESS]" at bounding box center [546, 266] width 999 height 68
paste input "[STREET_ADDRESS][US_STATE]"
drag, startPoint x: 558, startPoint y: 289, endPoint x: 514, endPoint y: 290, distance: 44.0
click at [514, 290] on input "[STREET_ADDRESS][US_STATE]" at bounding box center [629, 287] width 647 height 27
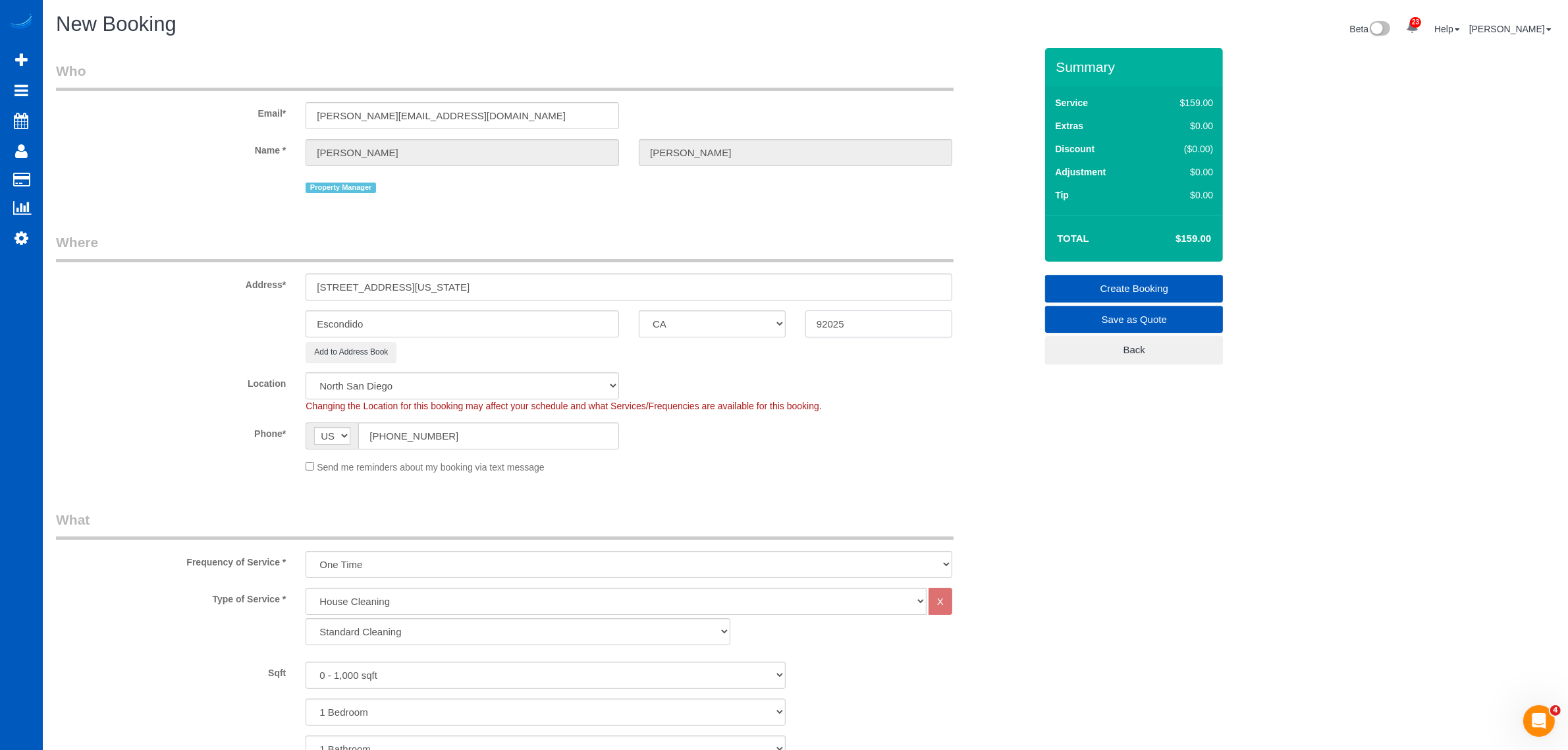
drag, startPoint x: 828, startPoint y: 330, endPoint x: 759, endPoint y: 334, distance: 69.1
click at [759, 334] on div "Escondido AK AL AR AZ CA CO CT DC DE [GEOGRAPHIC_DATA] [GEOGRAPHIC_DATA] HI IA …" at bounding box center [546, 323] width 999 height 27
drag, startPoint x: 493, startPoint y: 279, endPoint x: 448, endPoint y: 298, distance: 48.8
click at [448, 298] on input "[STREET_ADDRESS][US_STATE]" at bounding box center [629, 287] width 647 height 27
drag, startPoint x: 381, startPoint y: 328, endPoint x: 282, endPoint y: 336, distance: 99.3
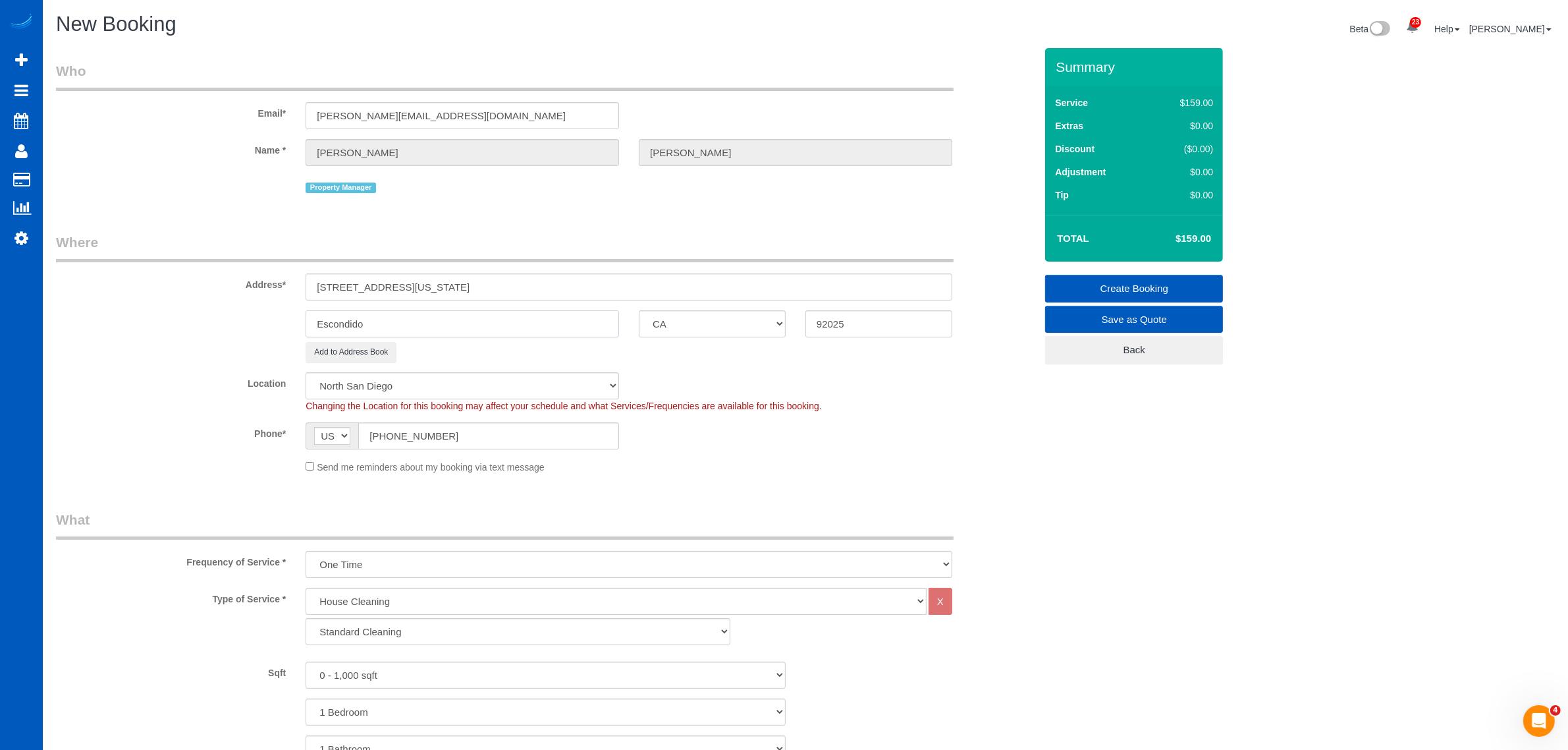
click at [282, 336] on sui-booking-address "Address* [STREET_ADDRESS][US_STATE] Escondido AK AL AR AZ CA CO CT DC DE [GEOGR…" at bounding box center [546, 297] width 980 height 130
drag, startPoint x: 550, startPoint y: 285, endPoint x: 439, endPoint y: 305, distance: 112.8
click at [439, 305] on sui-booking-address "Address* [STREET_ADDRESS][US_STATE] Escondido AK AL AR AZ CA CO CT DC DE [GEOGR…" at bounding box center [546, 297] width 980 height 130
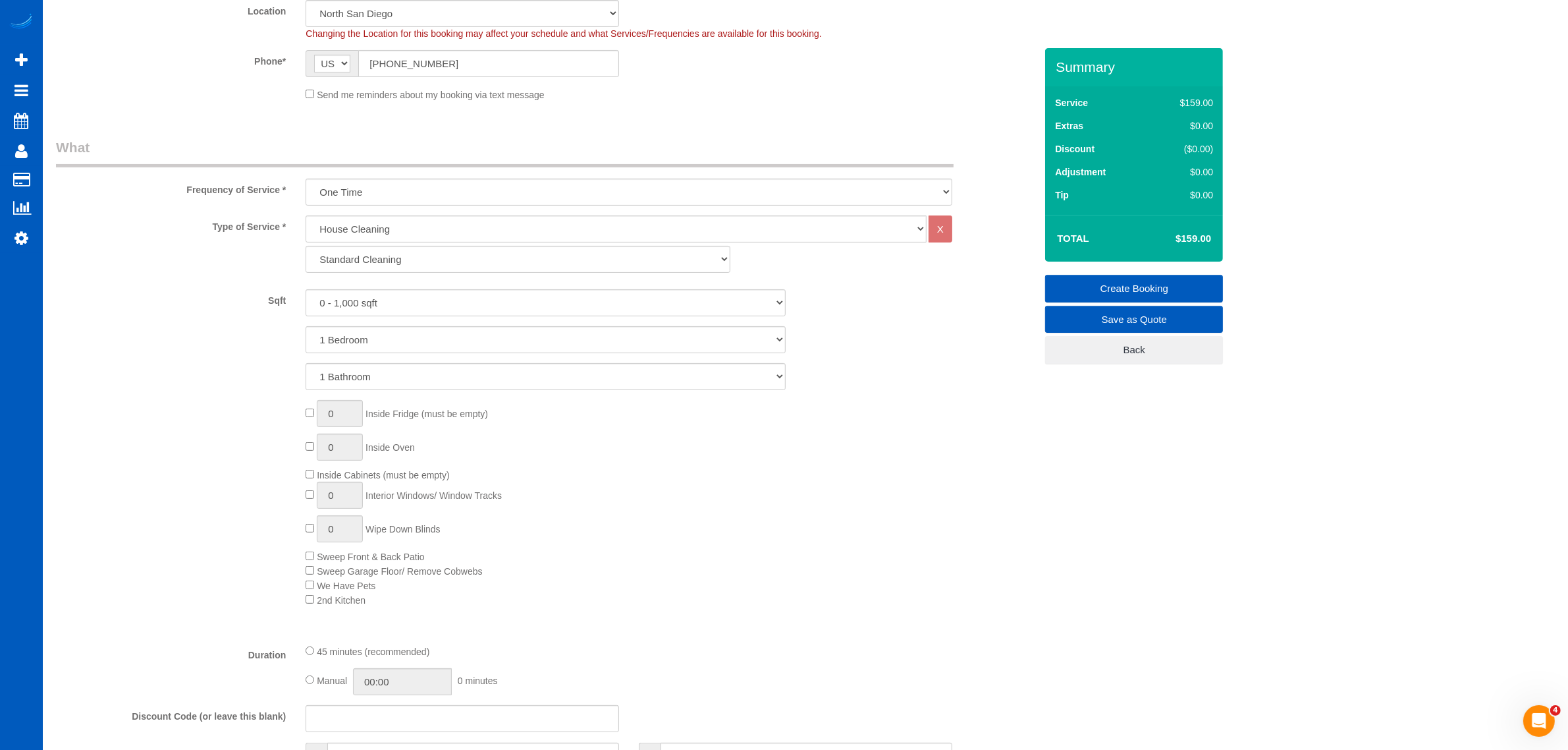
scroll to position [412, 0]
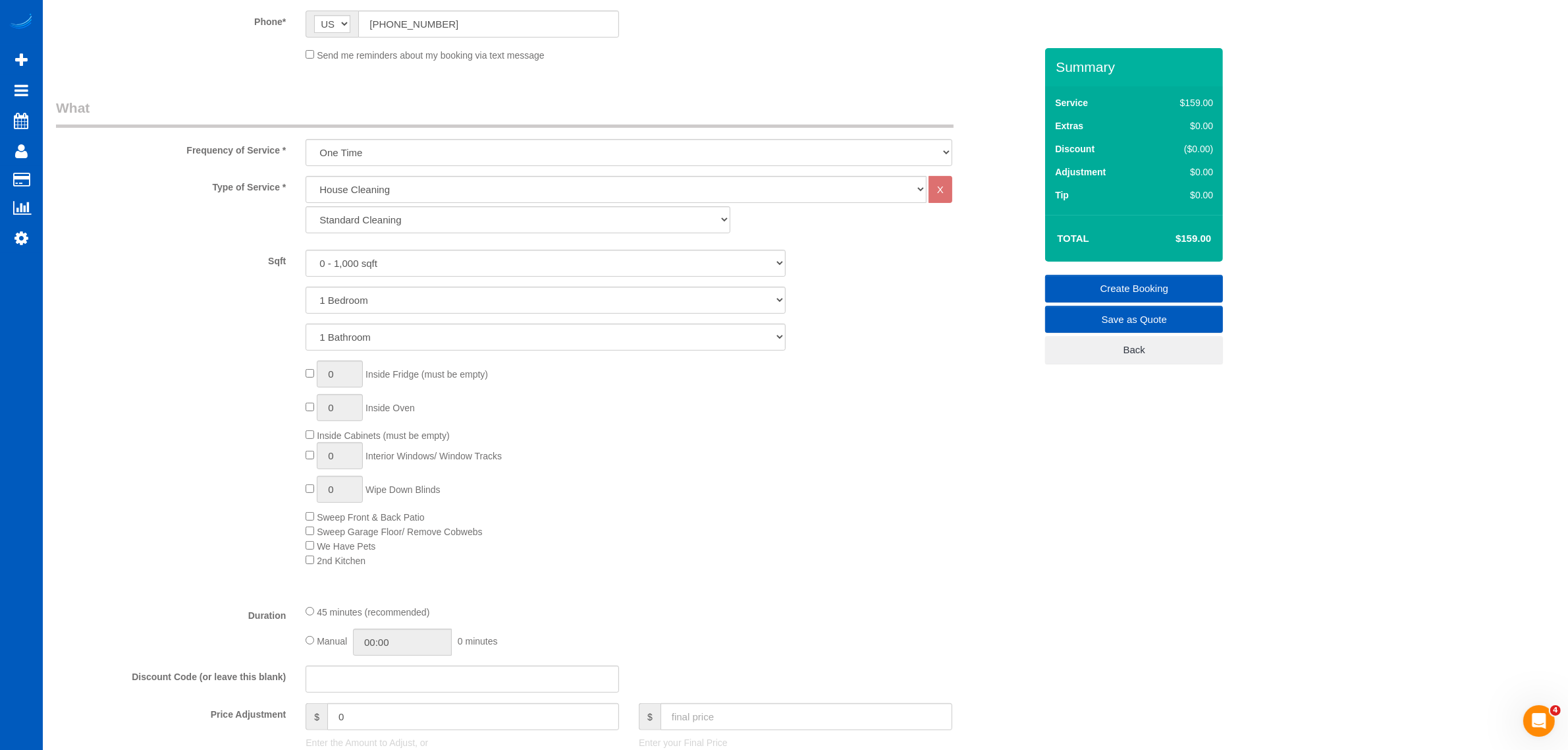
type input "[STREET_ADDRESS][US_STATE]"
click at [409, 222] on select "Standard Cleaning Deep Cleaning Move In/ Out Cleaning" at bounding box center [517, 219] width 424 height 27
select select "368"
click at [305, 206] on select "Standard Cleaning Deep Cleaning Move In/ Out Cleaning" at bounding box center [517, 219] width 424 height 27
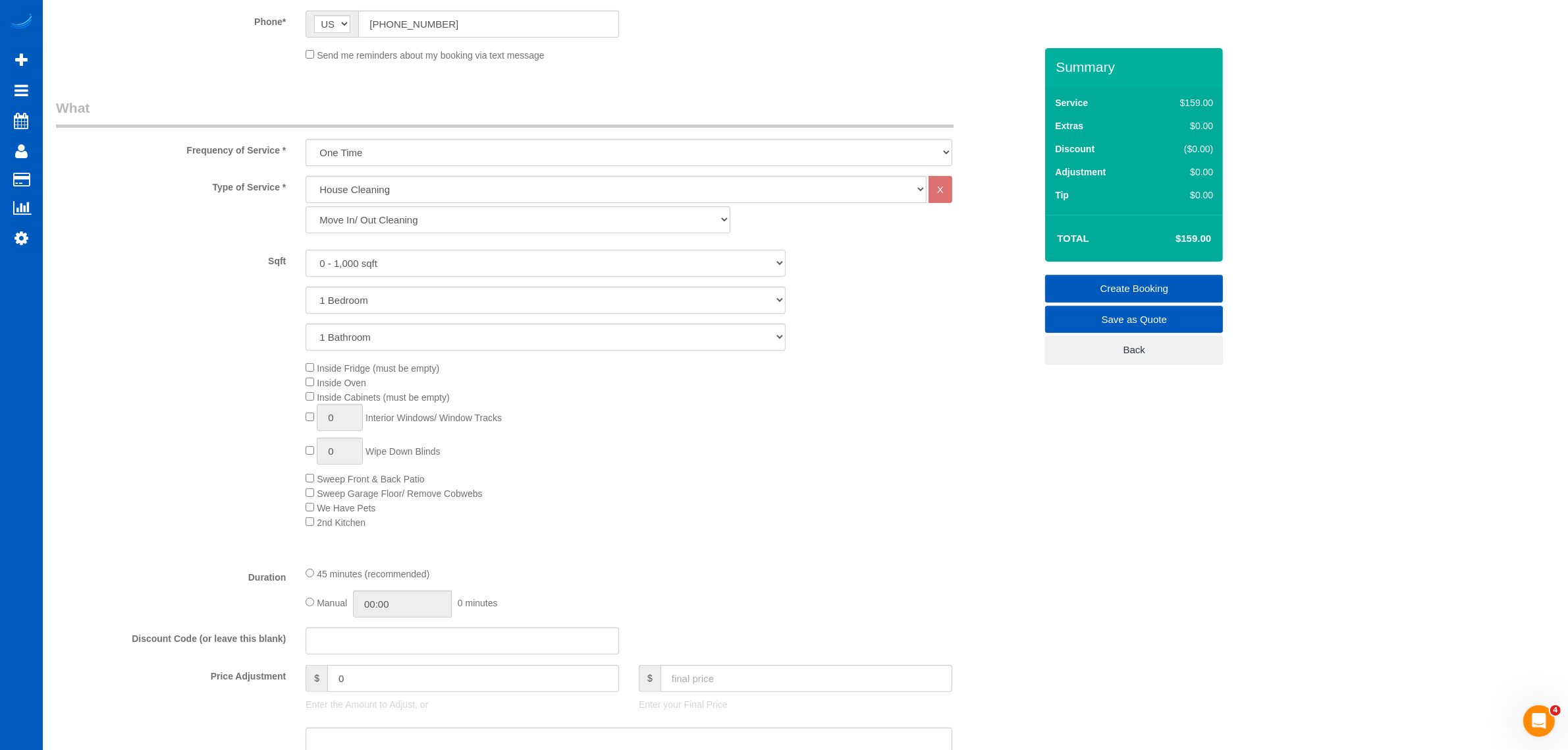
click at [396, 268] on select "0 - 1,000 sqft 1,001 - 1,500 sqft 1,501 - 2,000 sqft 2,001 - 2,500 sqft 2,501 -…" at bounding box center [546, 263] width 480 height 27
click at [307, 401] on span "Inside Cabinets (must be empty)" at bounding box center [377, 397] width 143 height 10
type input "1"
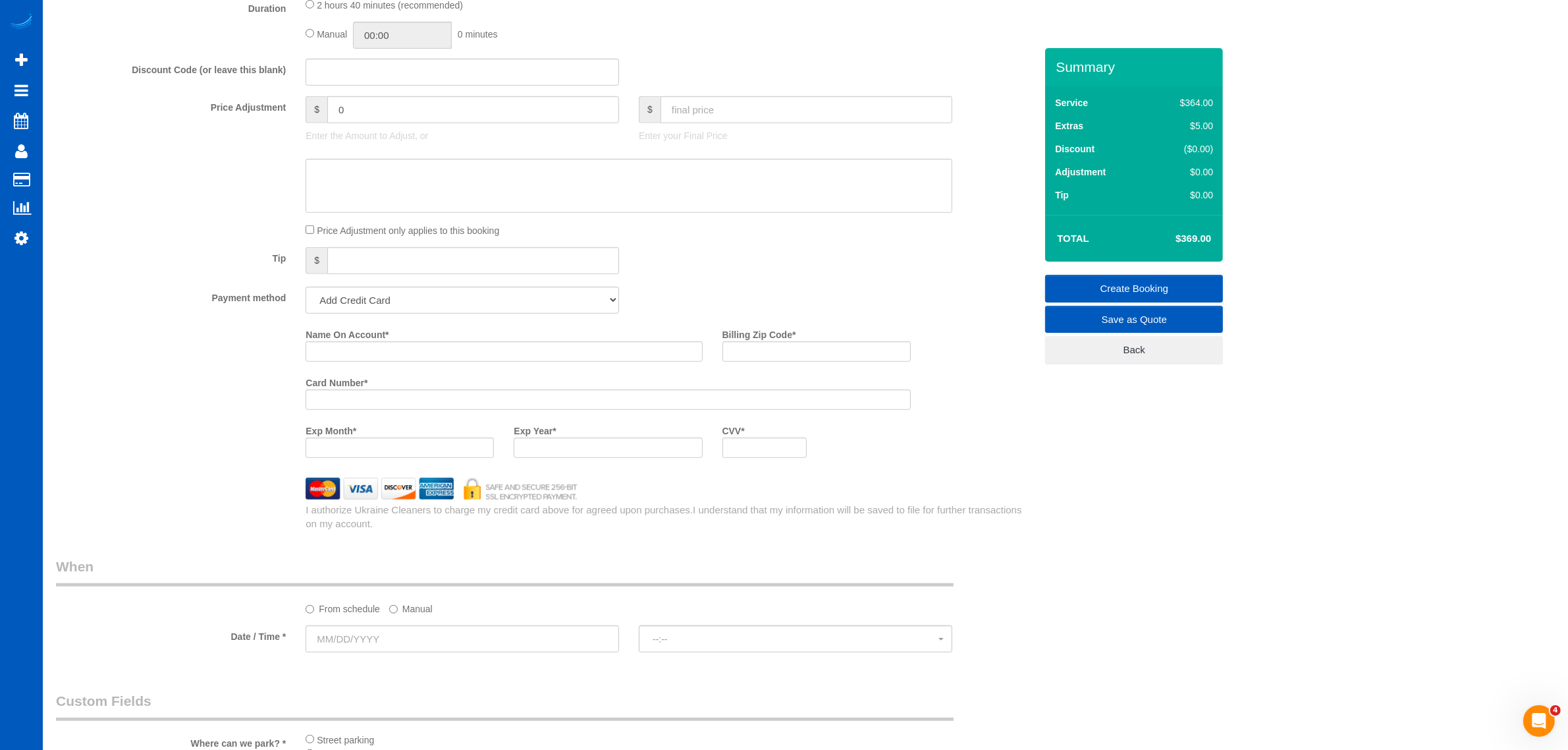
scroll to position [1098, 0]
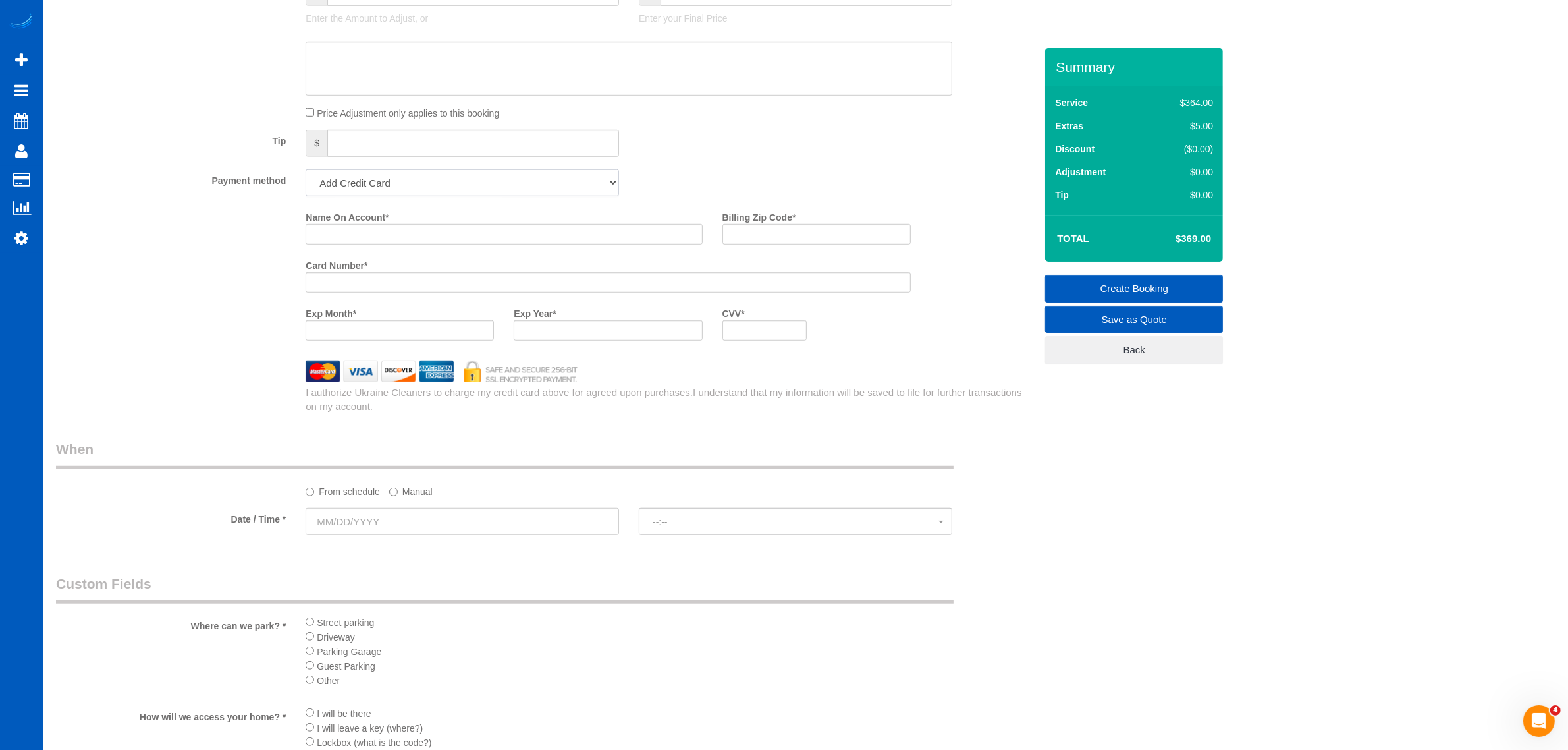
click at [444, 185] on select "Add Credit Card Cash Check Paypal" at bounding box center [462, 183] width 314 height 27
select select "string:cash"
click at [305, 170] on select "Add Credit Card Cash Check Paypal" at bounding box center [462, 183] width 314 height 27
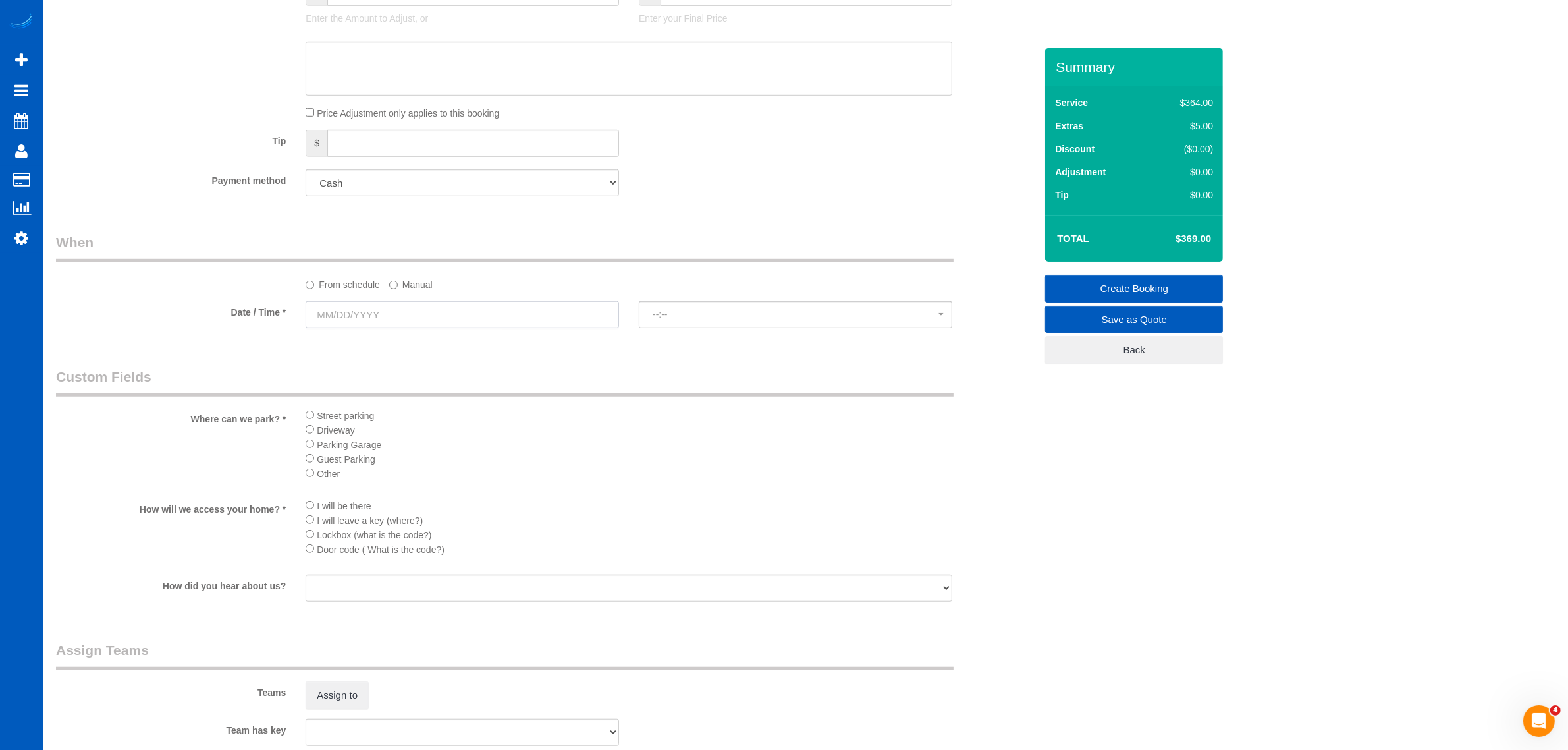
click at [404, 305] on input "text" at bounding box center [462, 314] width 314 height 27
click at [426, 455] on link "21" at bounding box center [418, 447] width 21 height 18
type input "[DATE]"
select select "spot1"
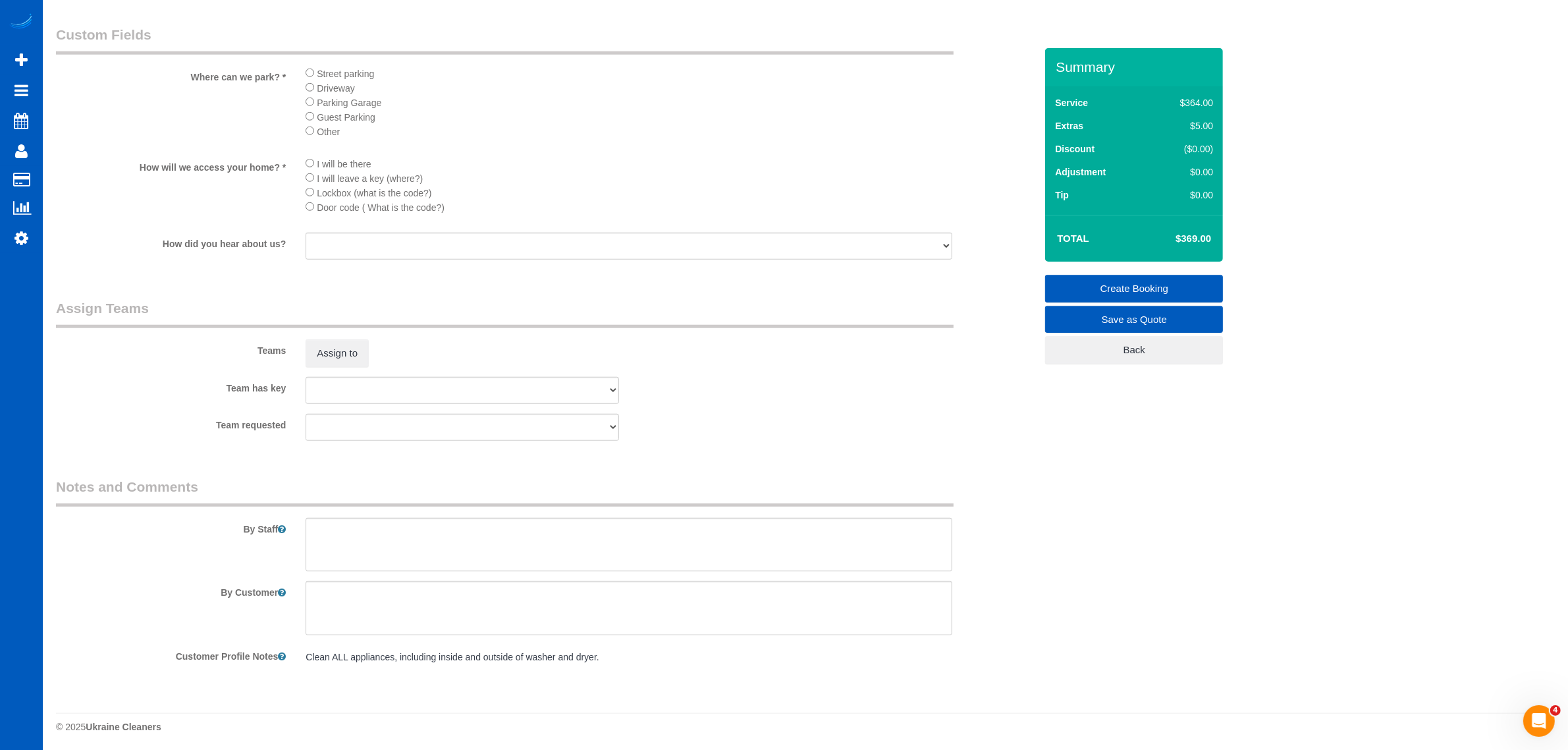
scroll to position [1443, 0]
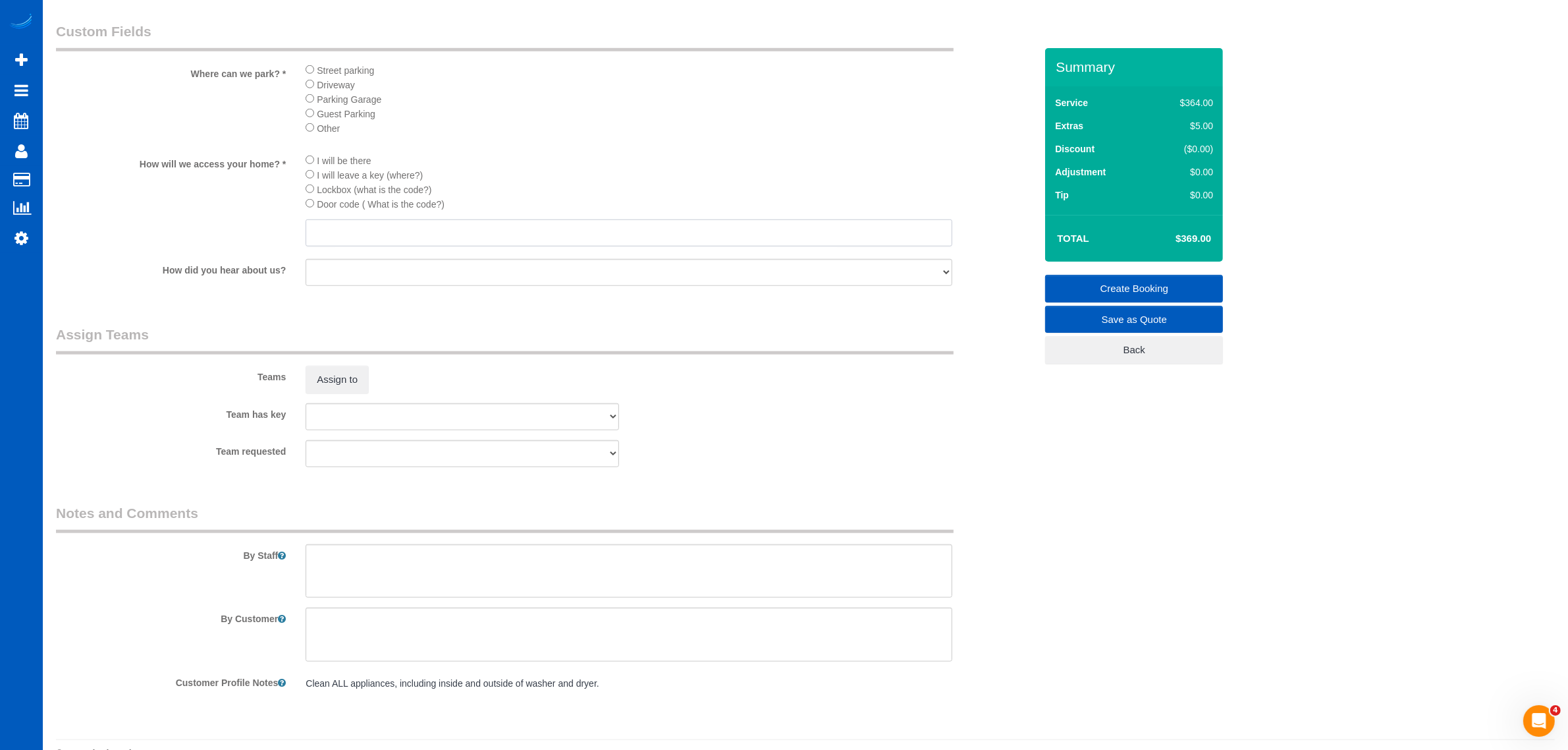
click at [352, 228] on input "text" at bounding box center [629, 233] width 647 height 27
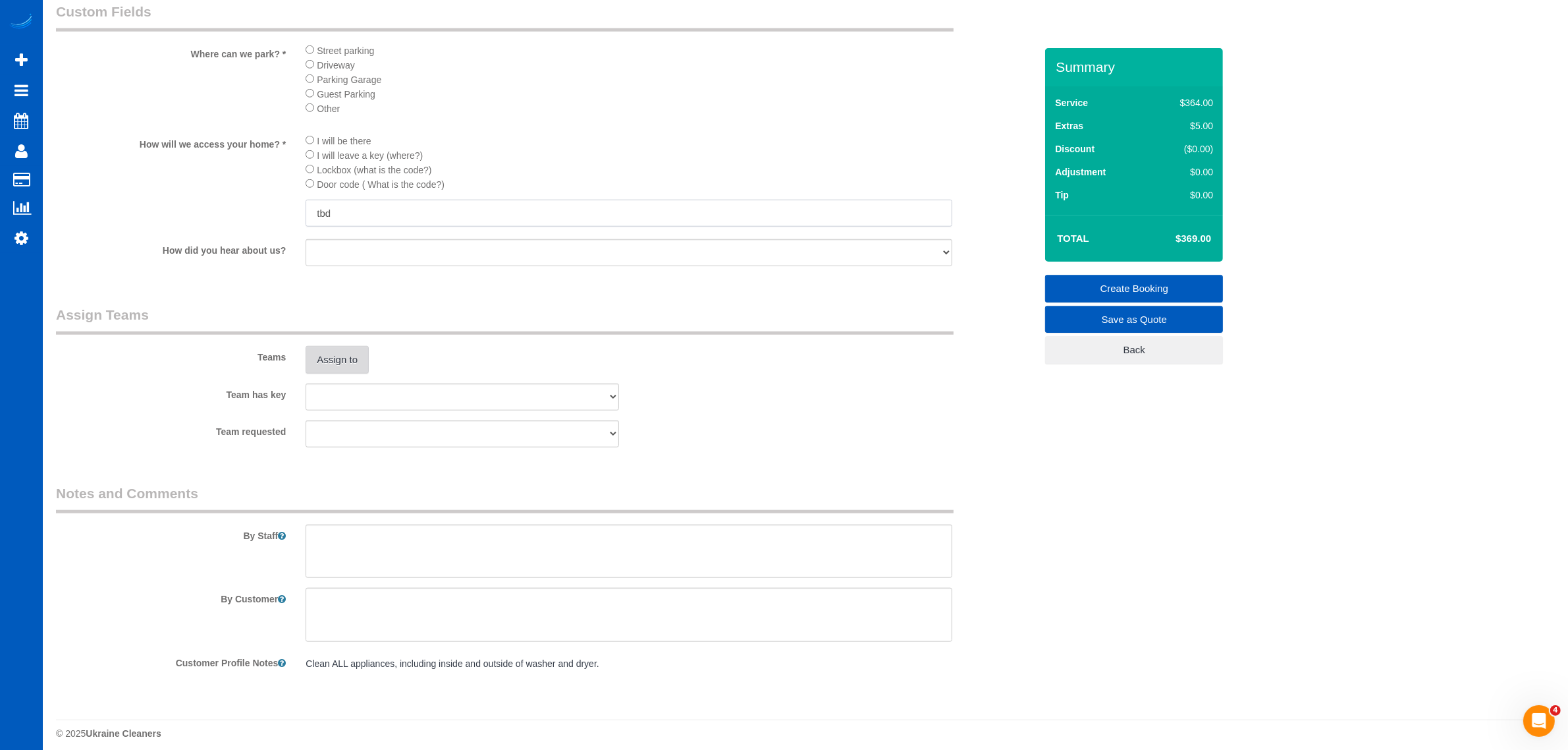
scroll to position [1473, 0]
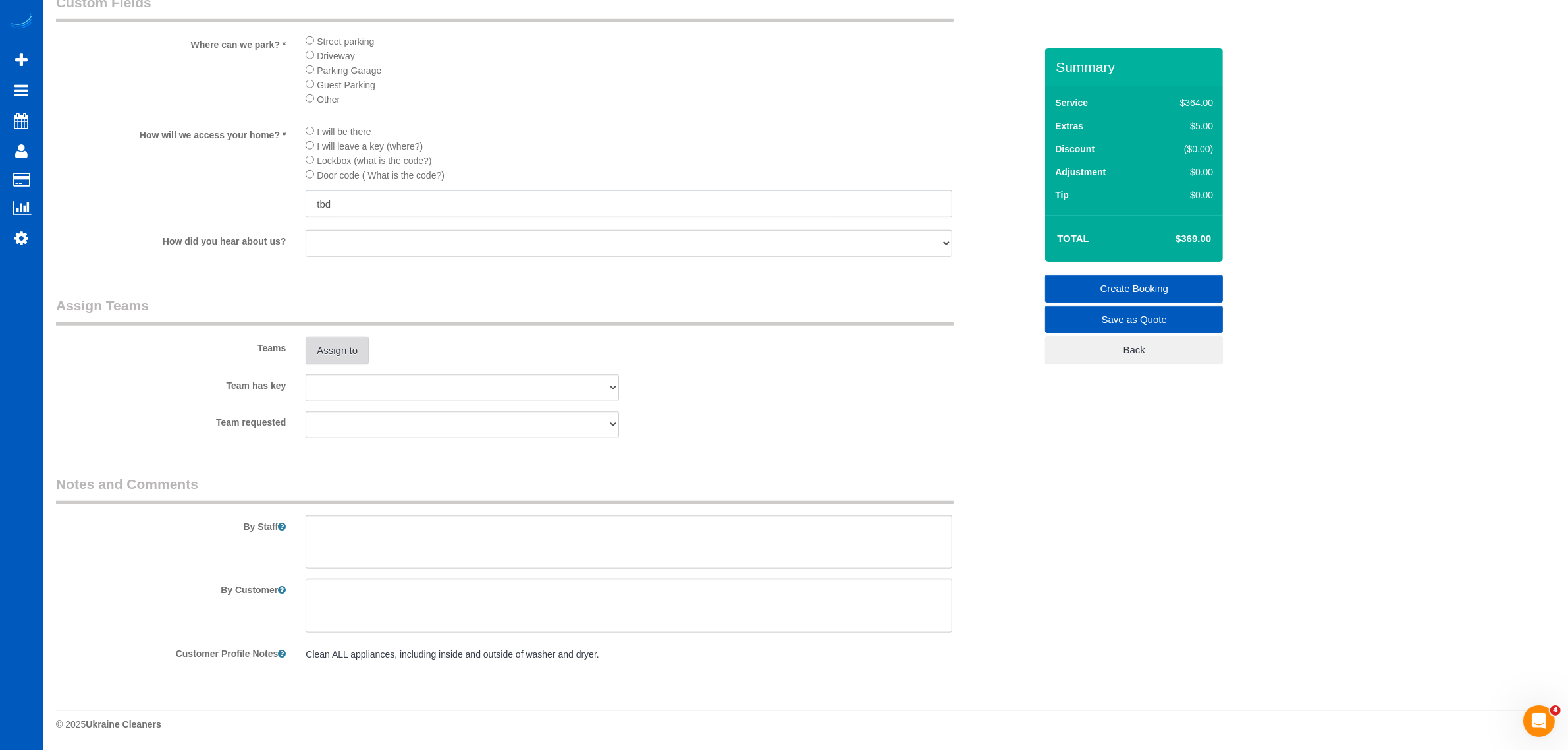
type input "tbd"
click at [339, 351] on button "Assign to" at bounding box center [337, 350] width 63 height 28
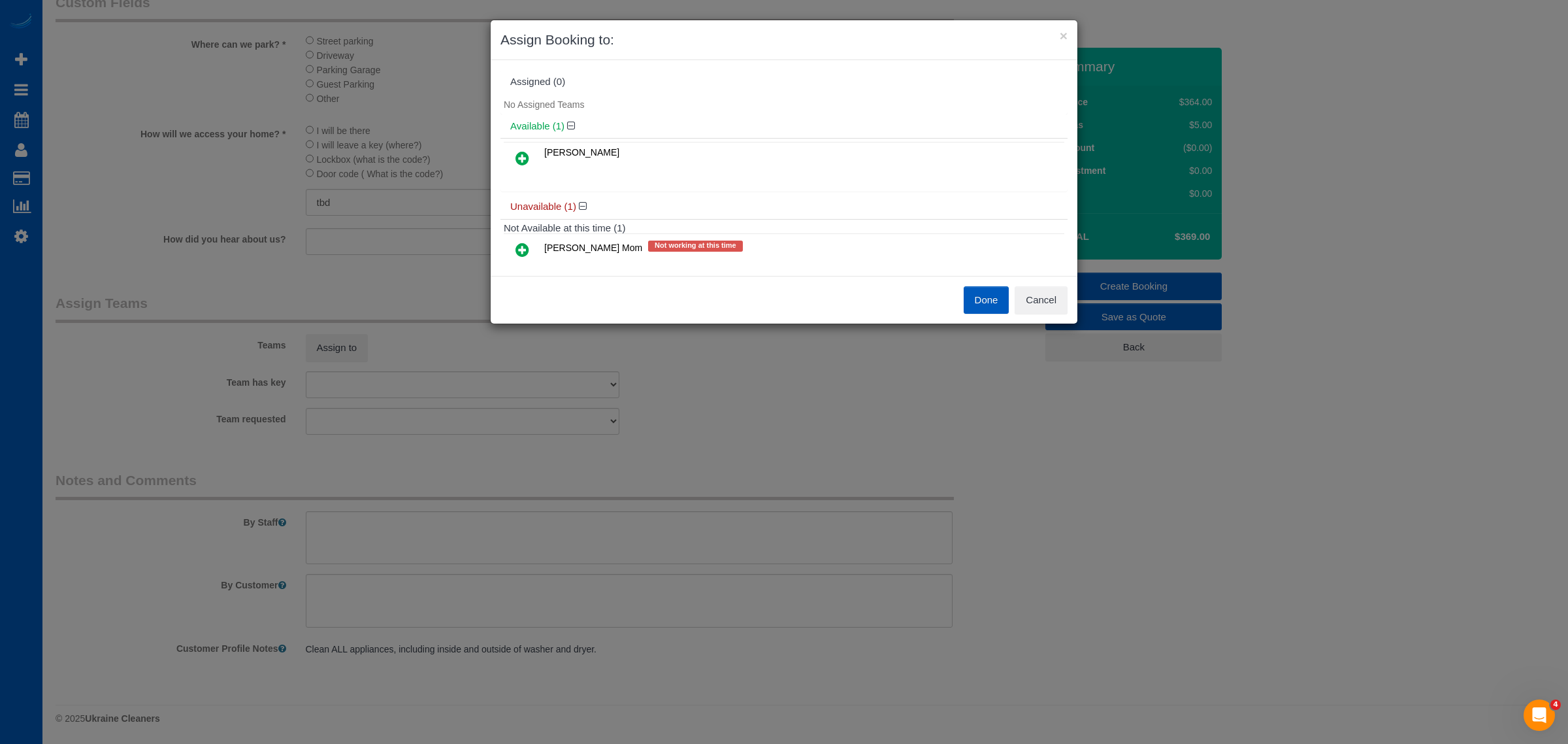
click at [531, 157] on link at bounding box center [522, 159] width 30 height 26
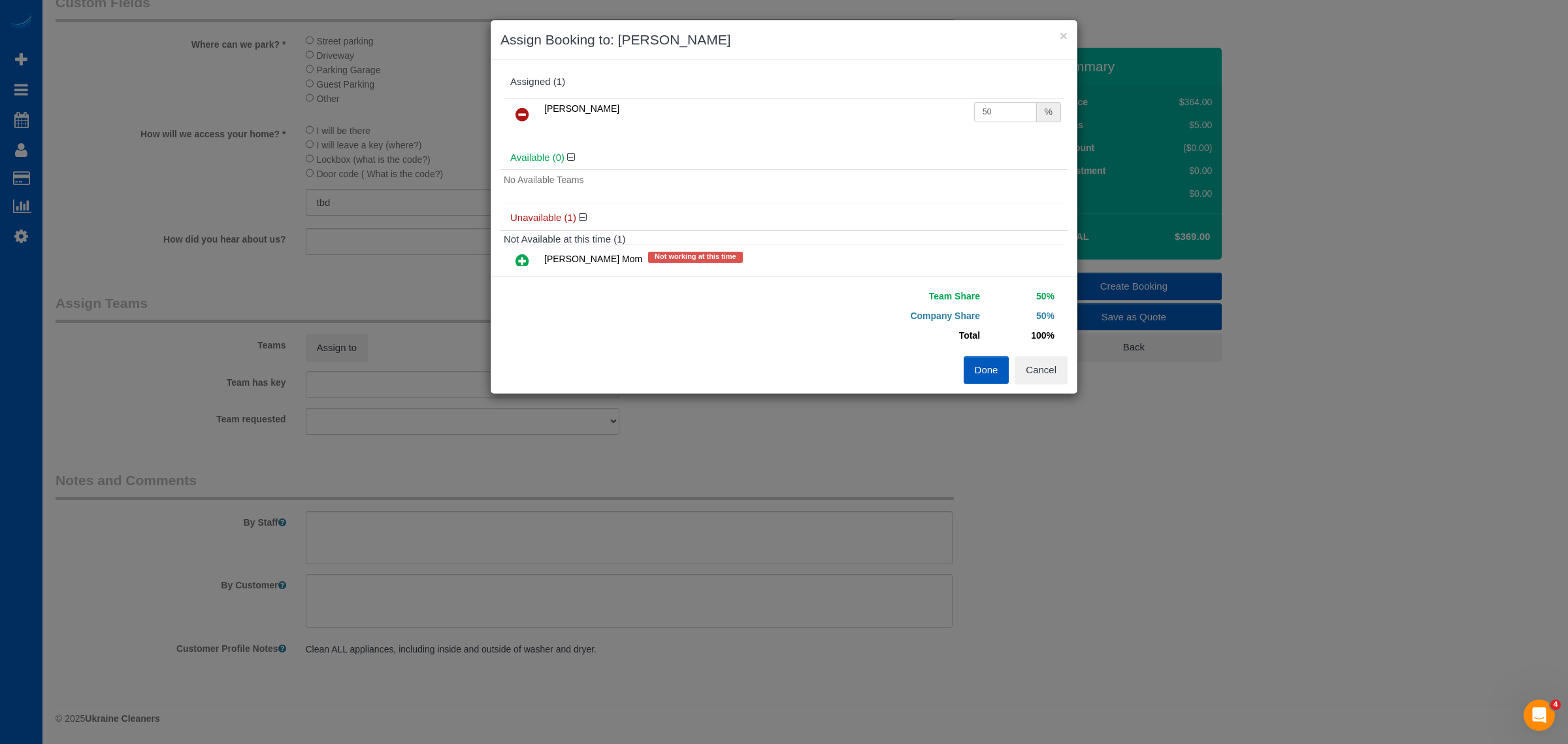
click at [523, 269] on div "Assigned (1) [PERSON_NAME] 50 % Available (0) No Available Teams Unavailable (1…" at bounding box center [784, 167] width 587 height 215
click at [518, 257] on icon at bounding box center [522, 261] width 14 height 16
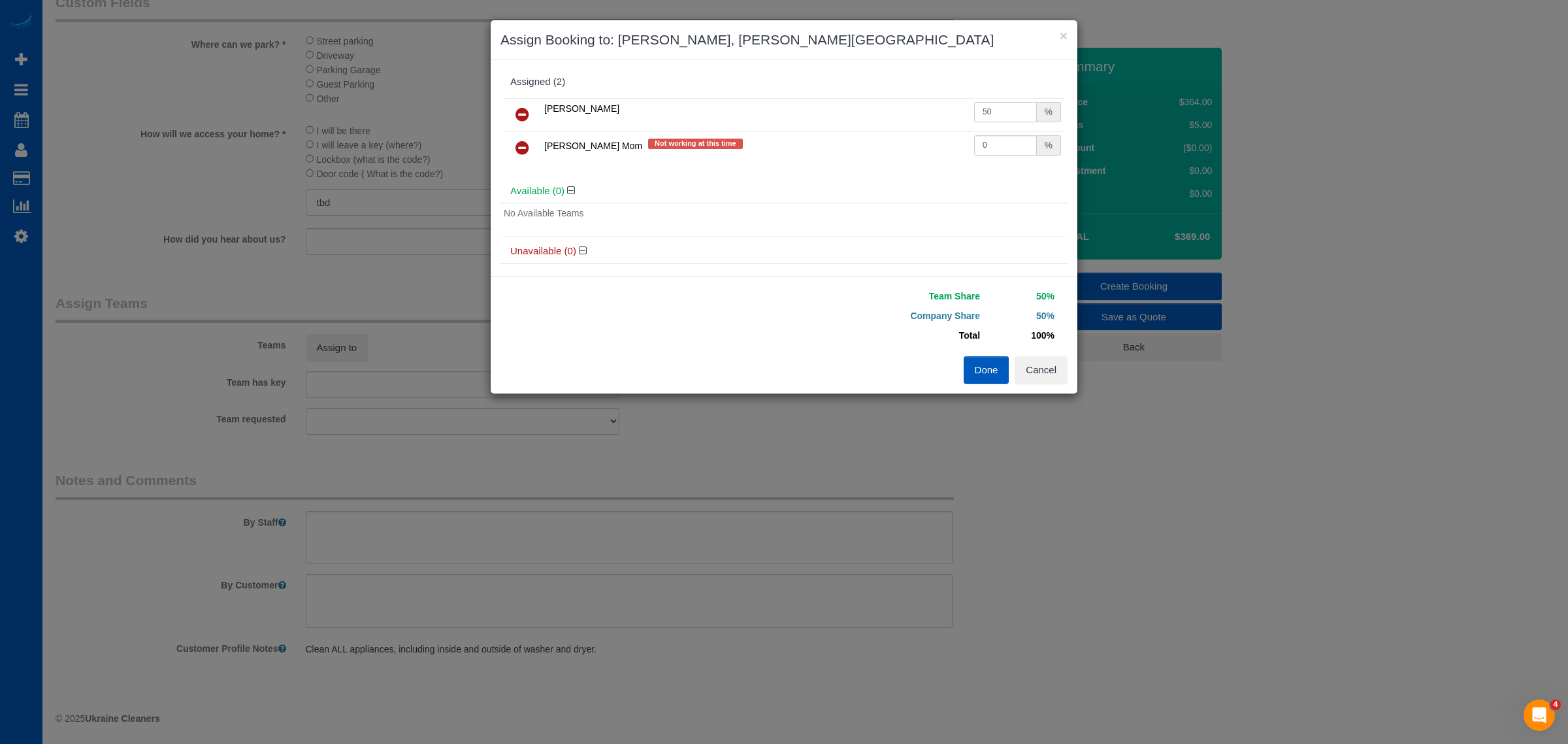
click at [1008, 106] on input "50" at bounding box center [1006, 112] width 63 height 20
drag, startPoint x: 1003, startPoint y: 108, endPoint x: 967, endPoint y: 127, distance: 40.7
click at [971, 127] on td "50 %" at bounding box center [1017, 115] width 93 height 33
click at [934, 204] on div "No Available Teams" at bounding box center [784, 219] width 567 height 33
click at [987, 366] on button "Done" at bounding box center [987, 370] width 46 height 28
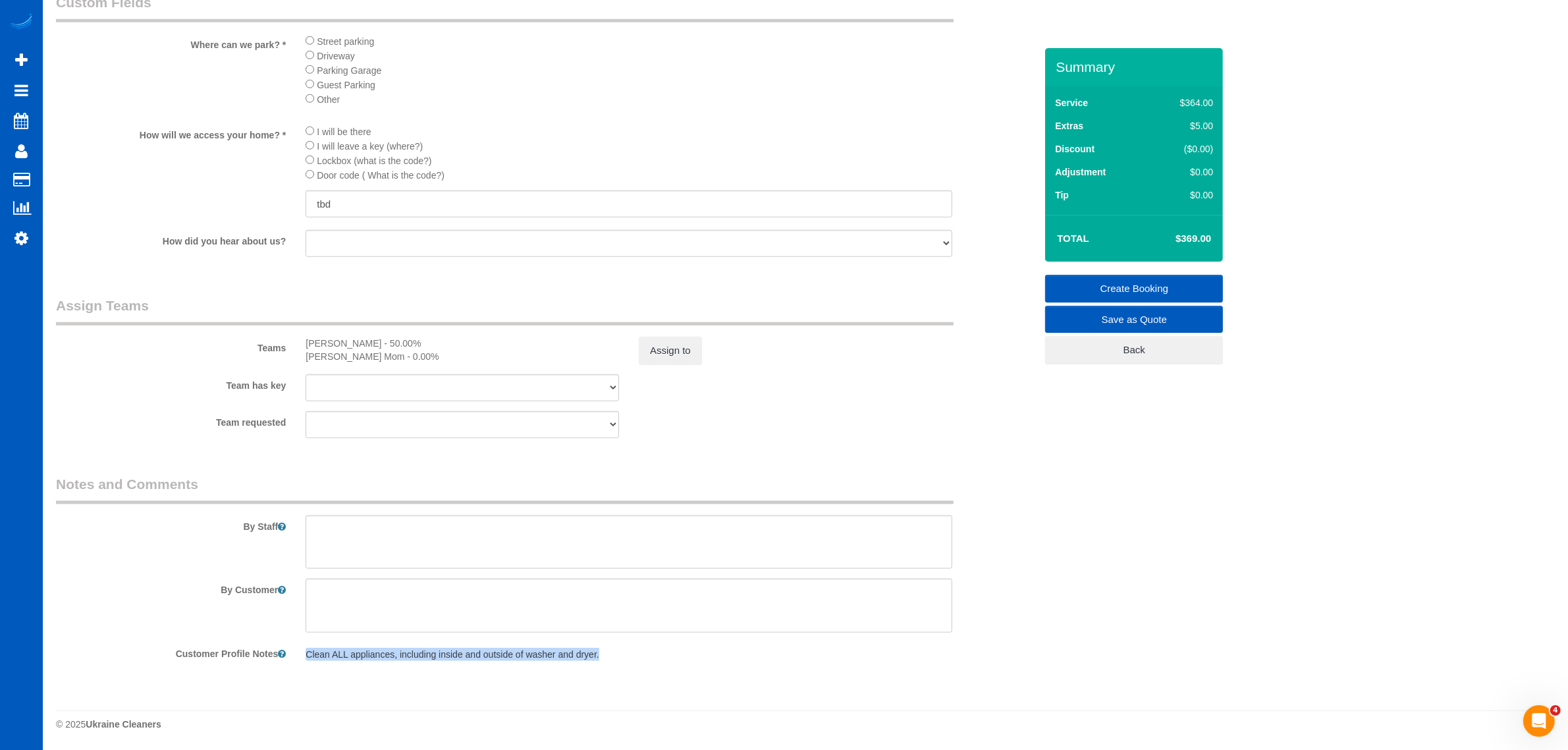
drag, startPoint x: 607, startPoint y: 656, endPoint x: 291, endPoint y: 669, distance: 316.3
click at [291, 669] on fieldset "Notes and Comments By Staff By Customer Customer Profile Notes Clean ALL applia…" at bounding box center [546, 576] width 980 height 204
copy pre "Clean ALL appliances, including inside and outside of washer and dryer."
click at [415, 536] on textarea at bounding box center [629, 542] width 647 height 54
paste textarea "Clean ALL appliances, including inside and outside of washer and dryer."
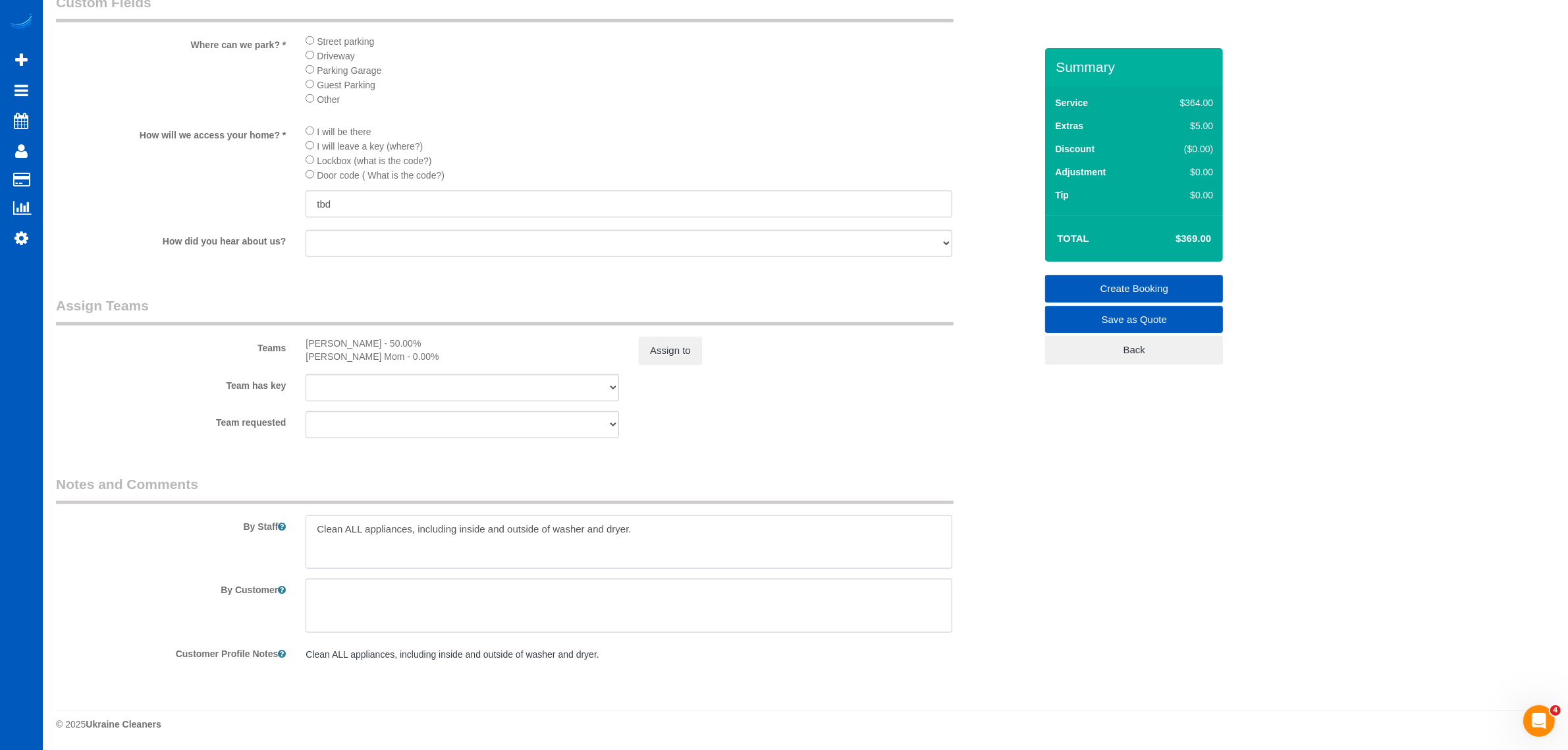
type textarea "Clean ALL appliances, including inside and outside of washer and dryer."
click at [361, 196] on input "tbd" at bounding box center [629, 203] width 647 height 27
click at [320, 208] on input "tbd" at bounding box center [629, 203] width 647 height 27
drag, startPoint x: 370, startPoint y: 203, endPoint x: 282, endPoint y: 220, distance: 89.6
click at [282, 220] on sui-booking-custom-fields "Where can we park? * Street parking Driveway Parking Garage Guest Parking Other…" at bounding box center [546, 126] width 980 height 266
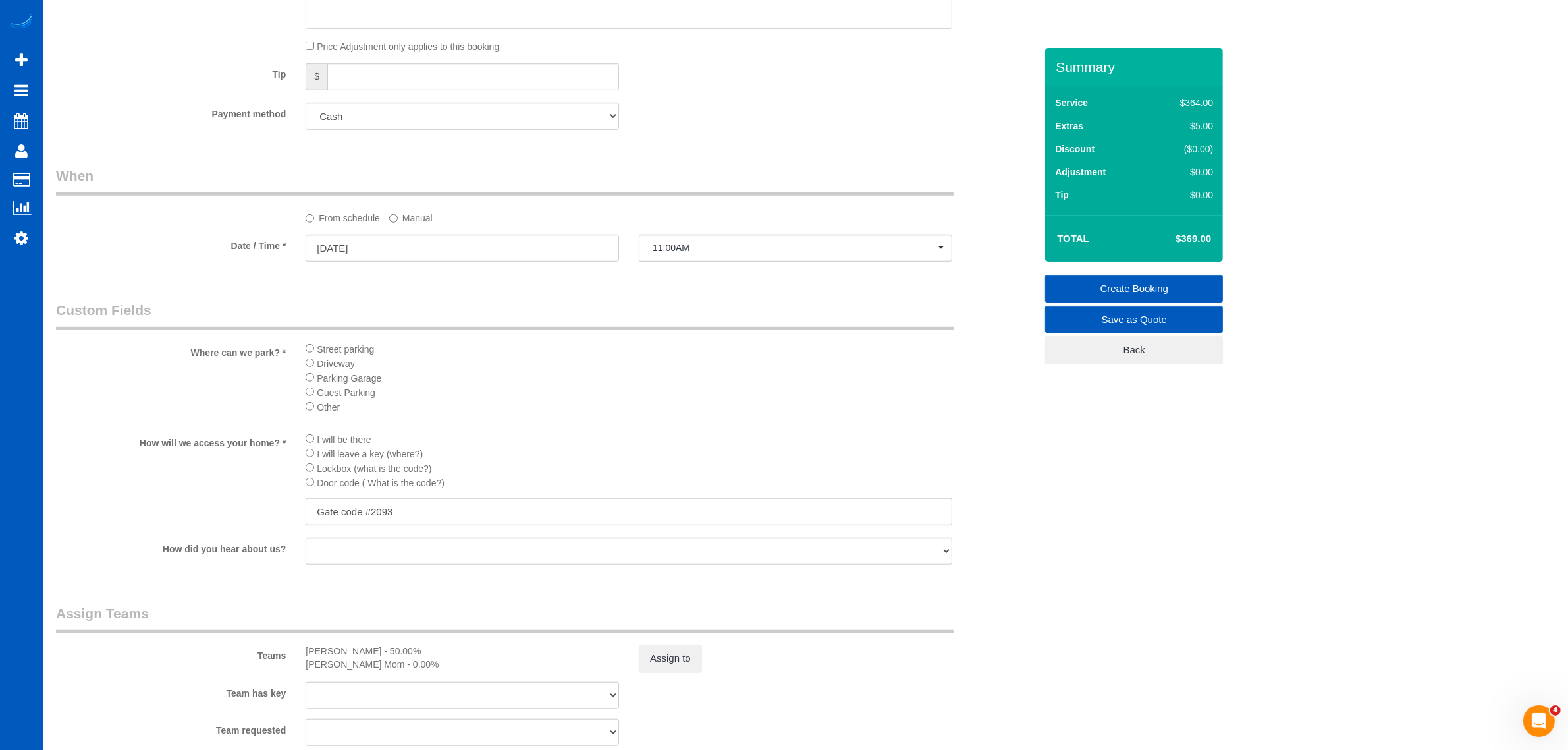
scroll to position [1335, 0]
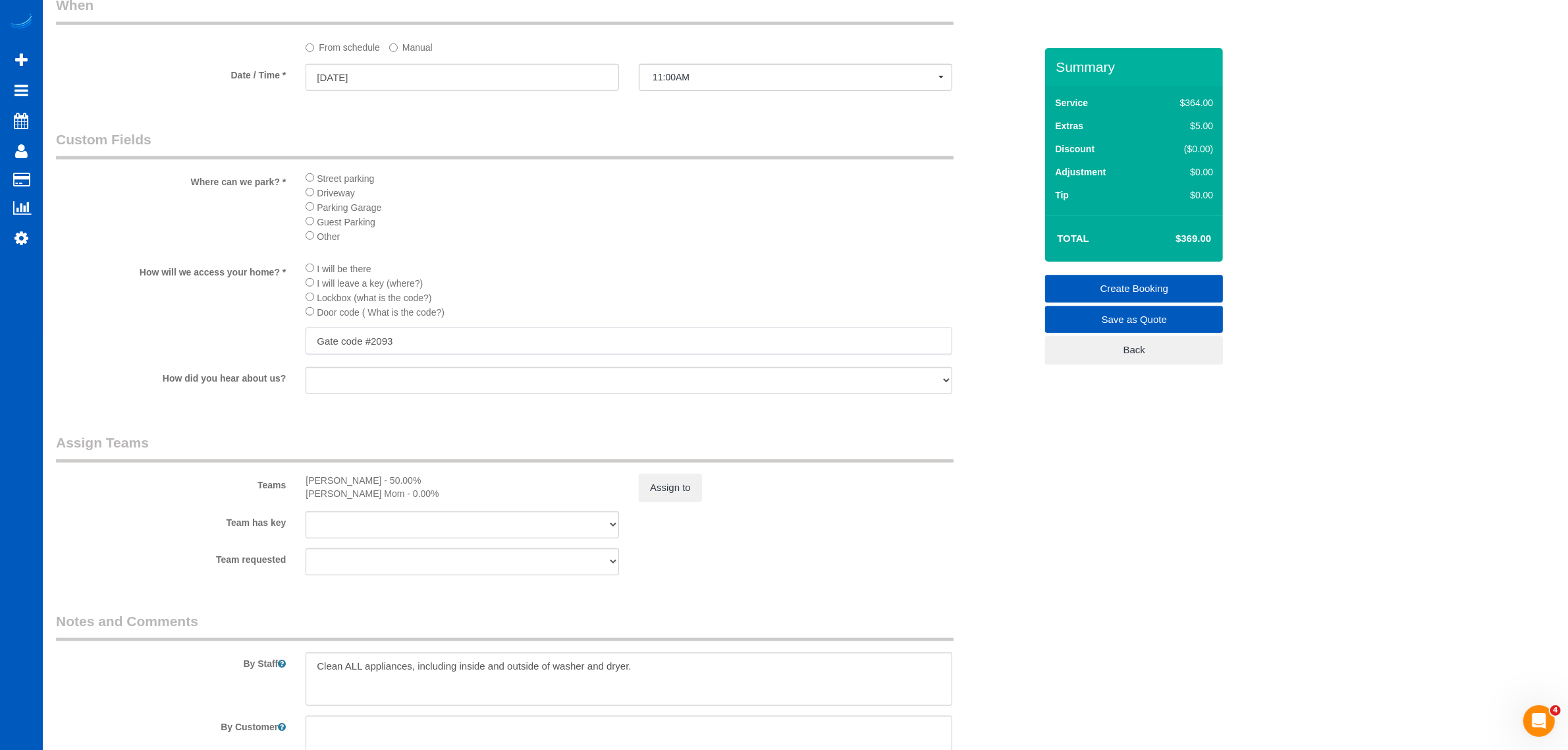
type input "Gate code #2093"
click at [1159, 290] on link "Create Booking" at bounding box center [1133, 289] width 178 height 28
